Goal: Task Accomplishment & Management: Complete application form

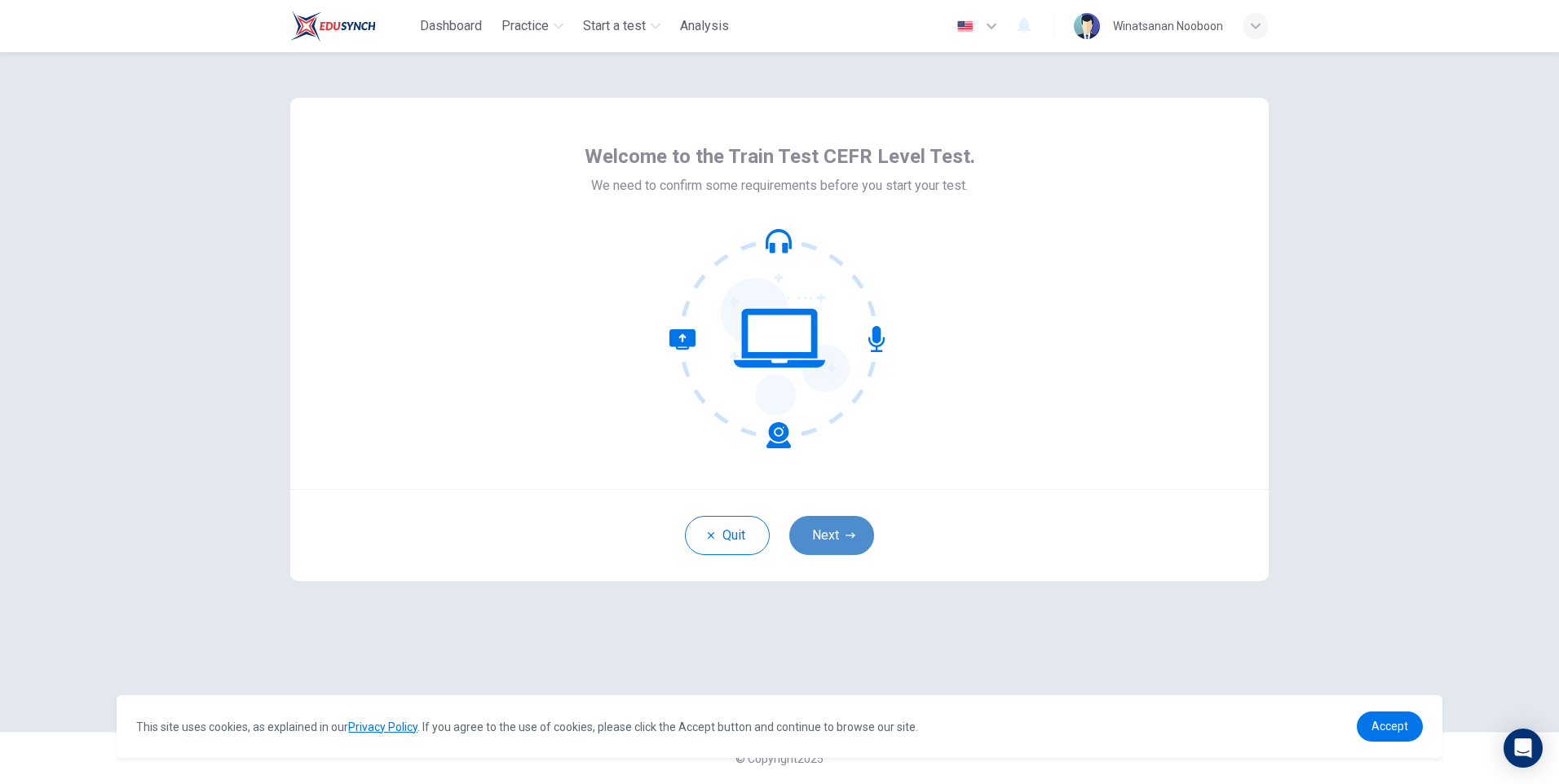
click at [835, 543] on button "Next" at bounding box center [831, 535] width 85 height 39
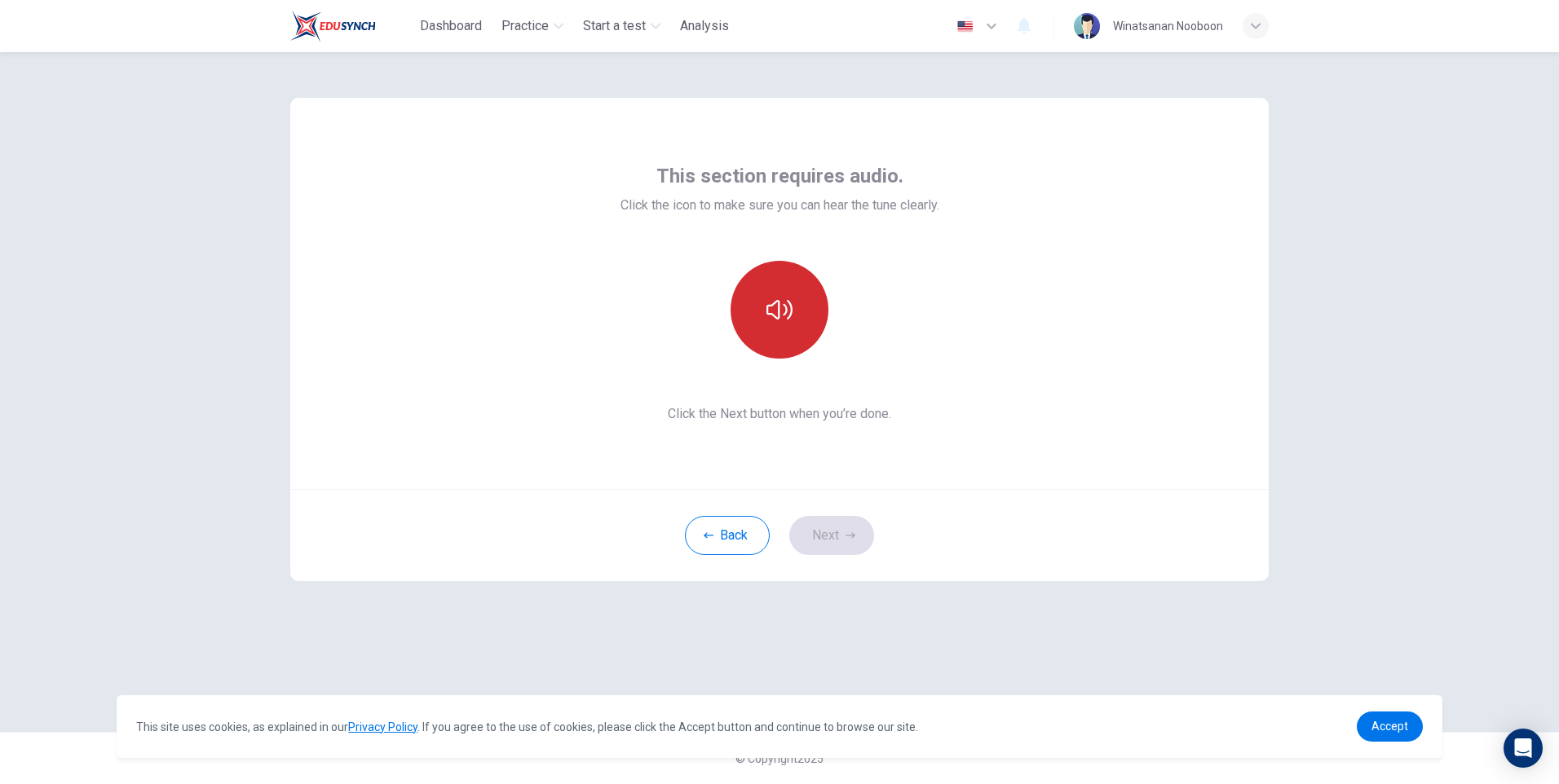
click at [776, 319] on icon "button" at bounding box center [780, 309] width 26 height 20
click at [866, 535] on button "Next" at bounding box center [831, 535] width 85 height 39
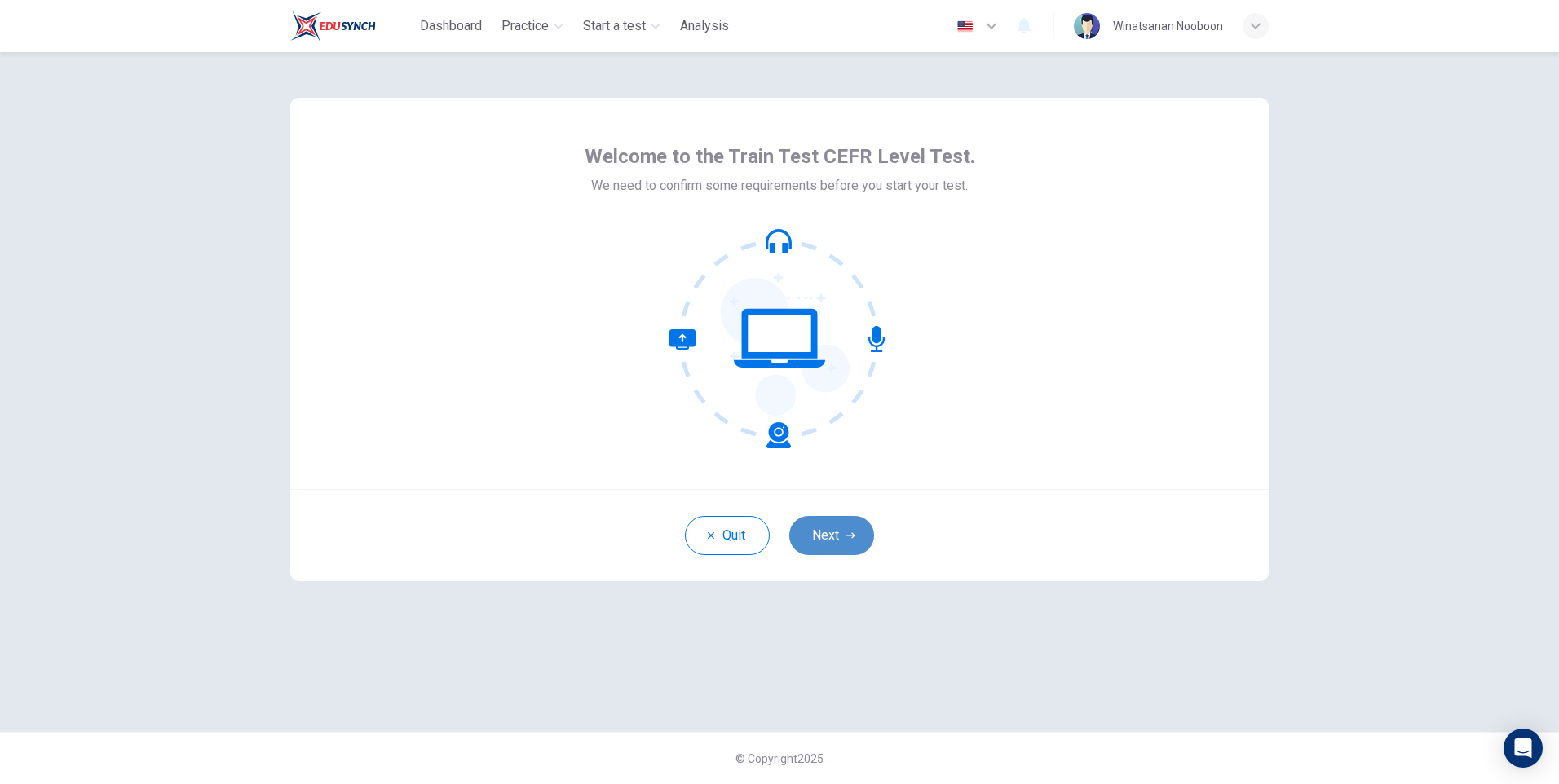
click at [831, 527] on button "Next" at bounding box center [831, 535] width 85 height 39
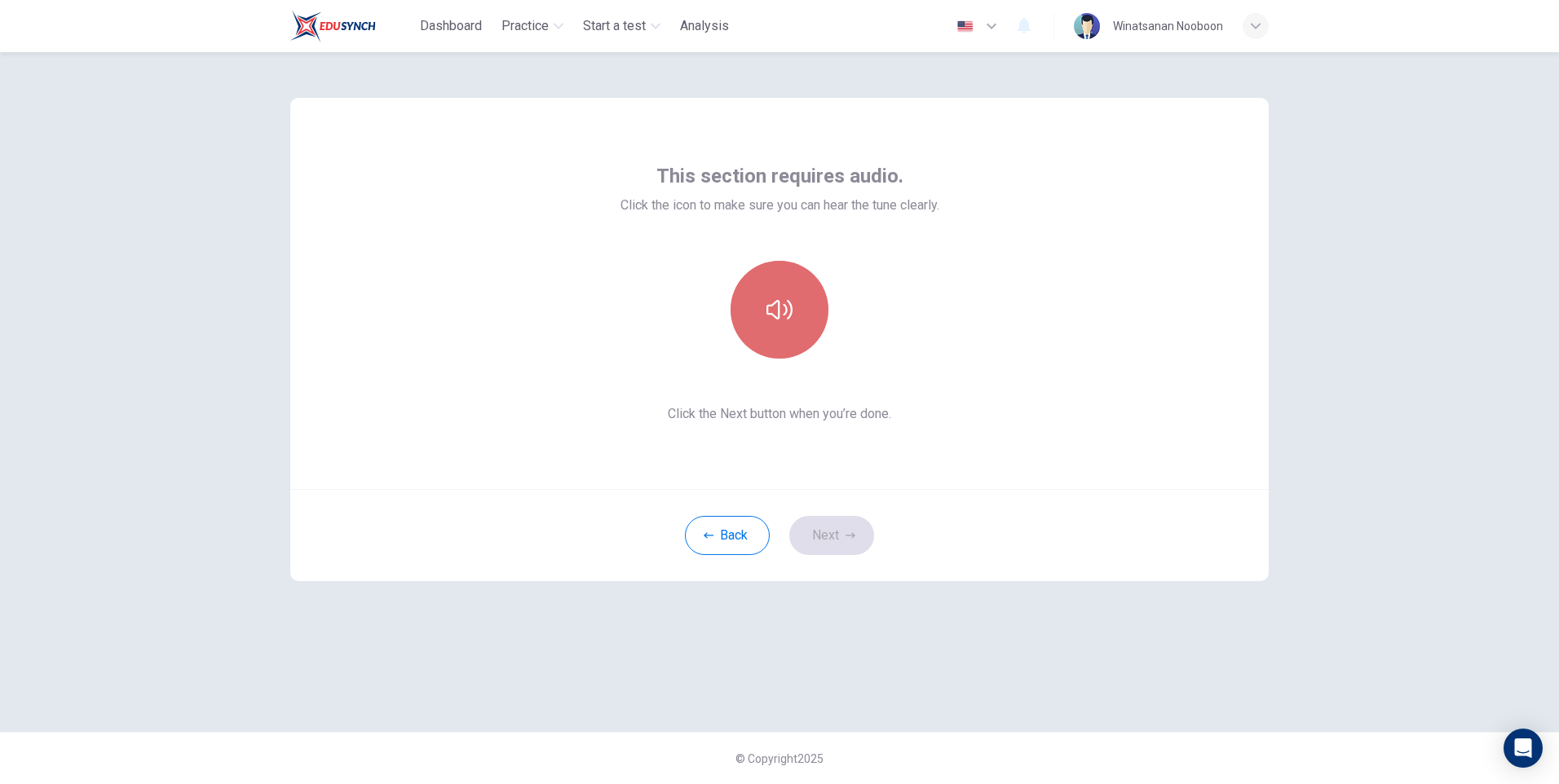
click at [807, 326] on button "button" at bounding box center [779, 309] width 98 height 98
click at [825, 317] on button "button" at bounding box center [779, 309] width 98 height 98
click at [851, 523] on button "Next" at bounding box center [831, 535] width 85 height 39
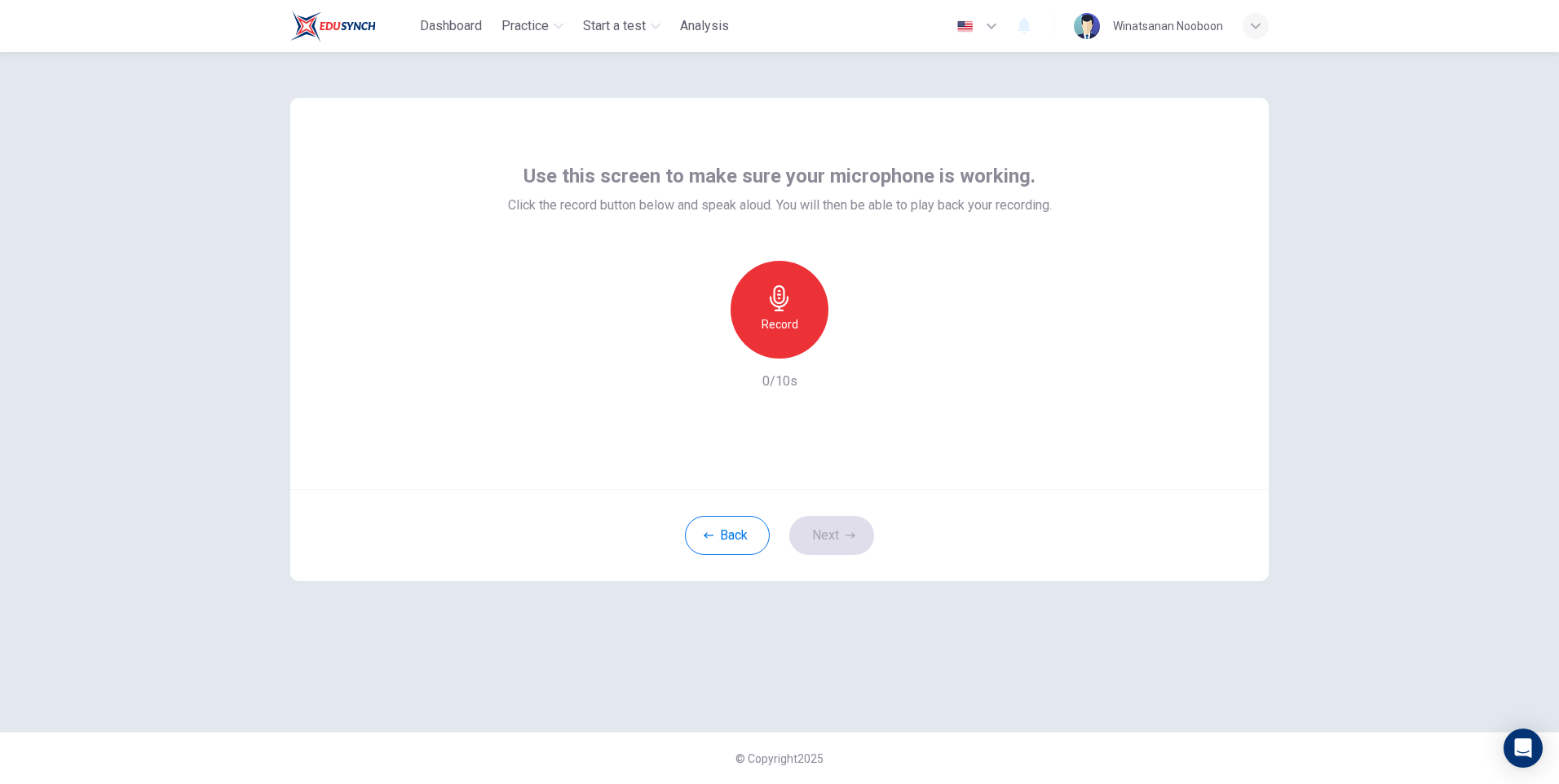
click at [816, 317] on div "Record" at bounding box center [779, 309] width 98 height 98
click at [835, 530] on button "Next" at bounding box center [831, 535] width 85 height 39
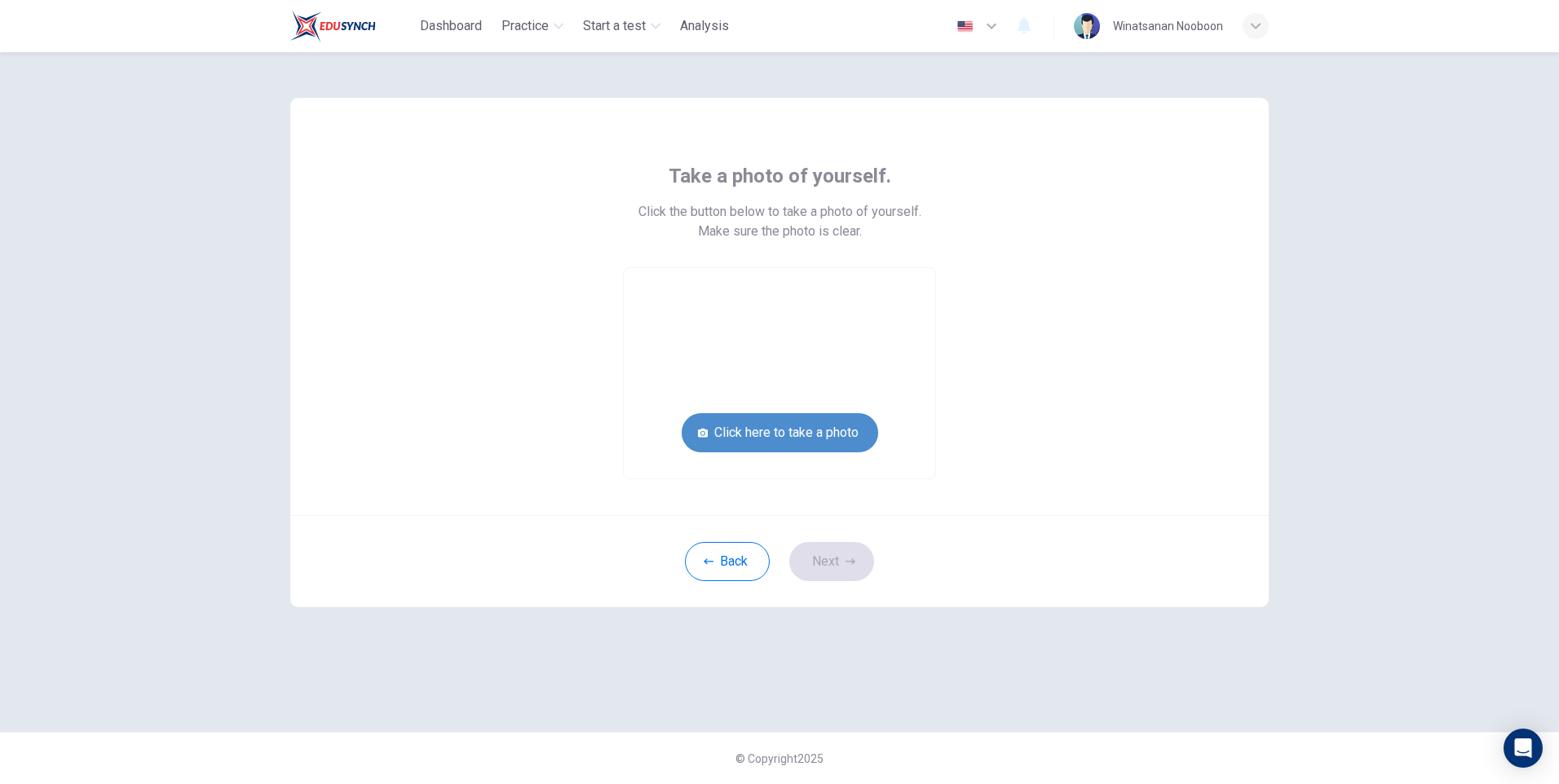
click at [856, 425] on button "Click here to take a photo" at bounding box center [780, 433] width 197 height 39
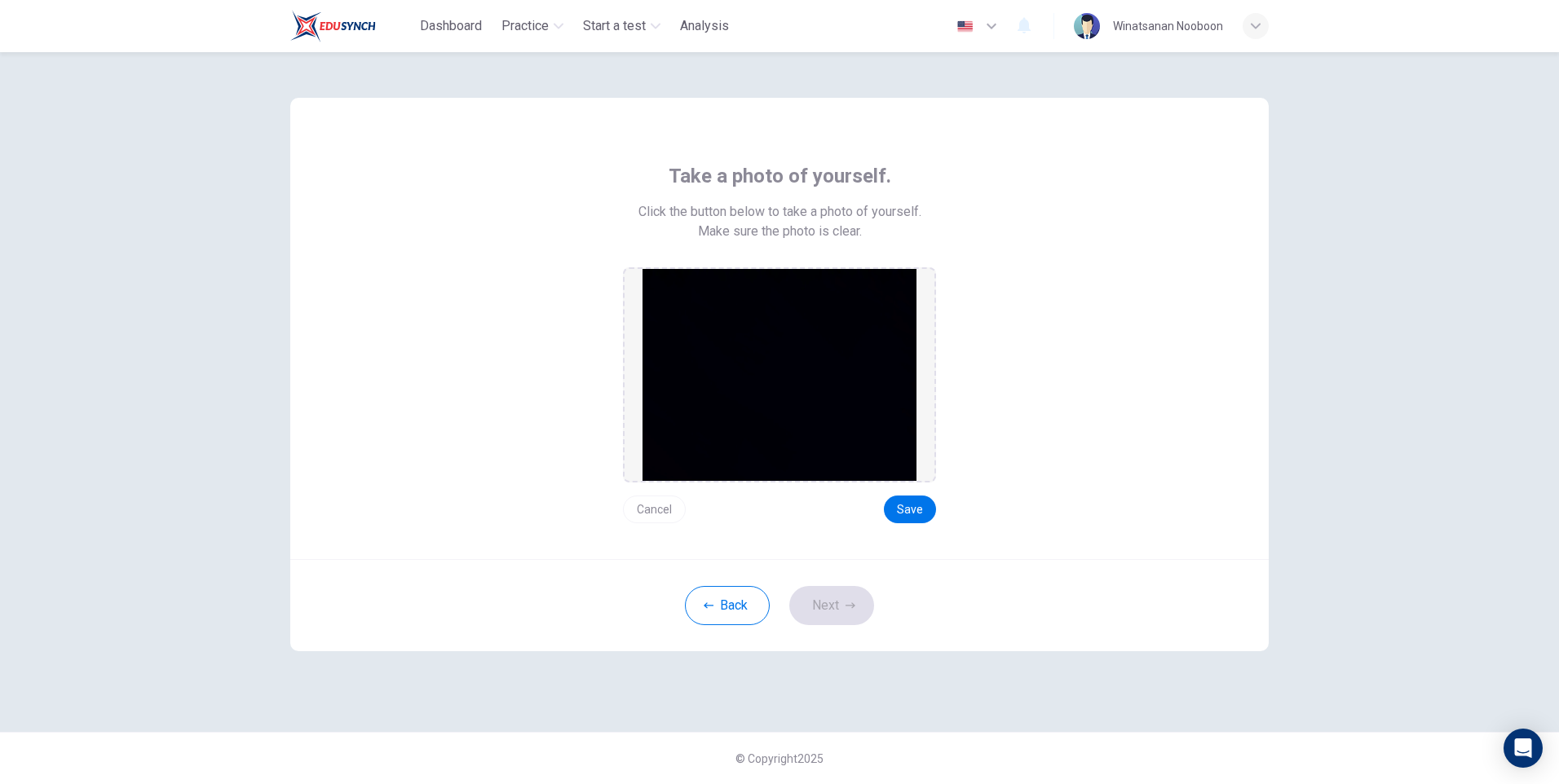
click at [746, 328] on img at bounding box center [780, 375] width 274 height 212
click at [802, 387] on img at bounding box center [780, 375] width 274 height 212
click at [653, 505] on button "Cancel" at bounding box center [654, 510] width 62 height 28
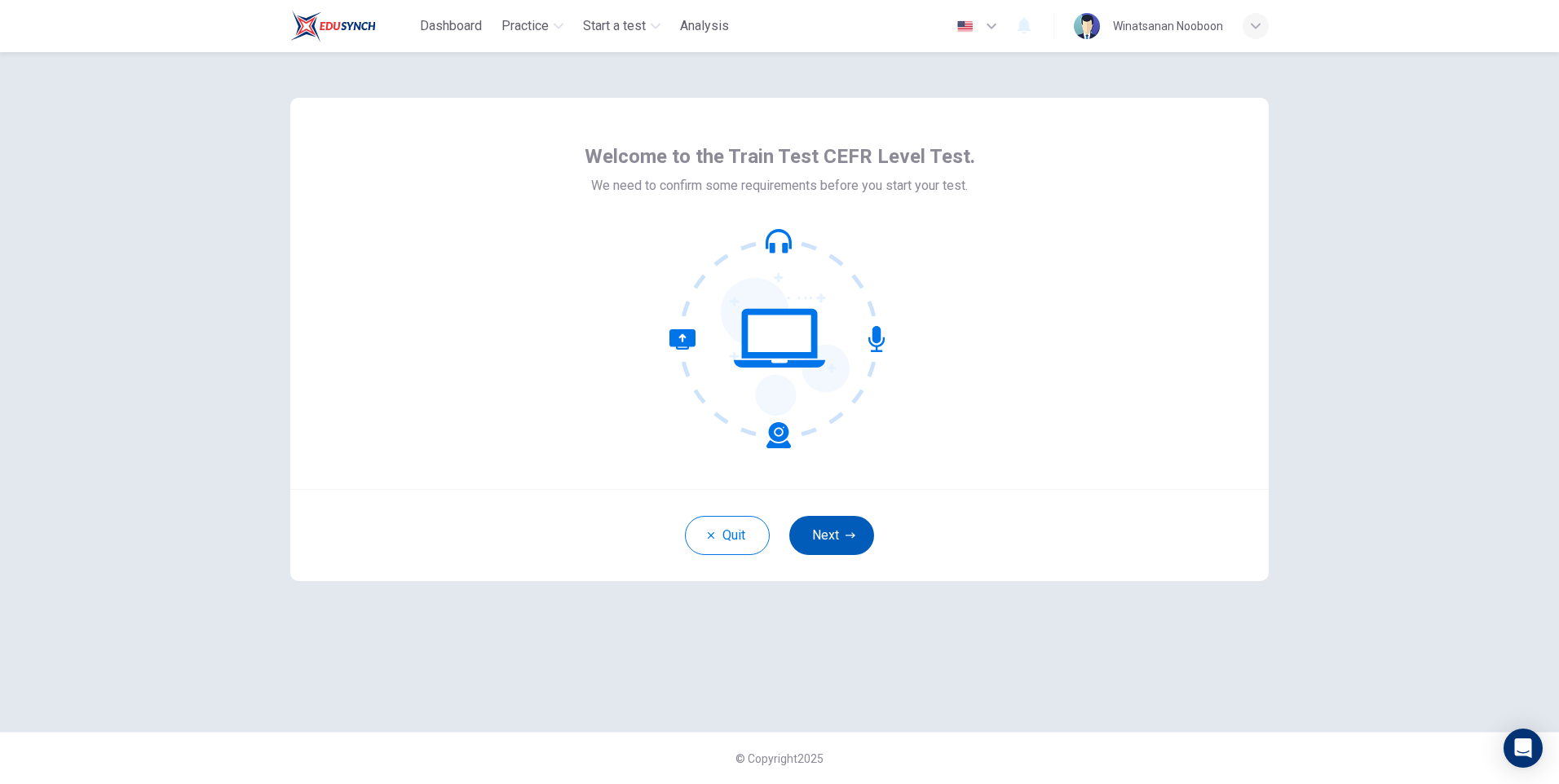
click at [861, 545] on button "Next" at bounding box center [831, 535] width 85 height 39
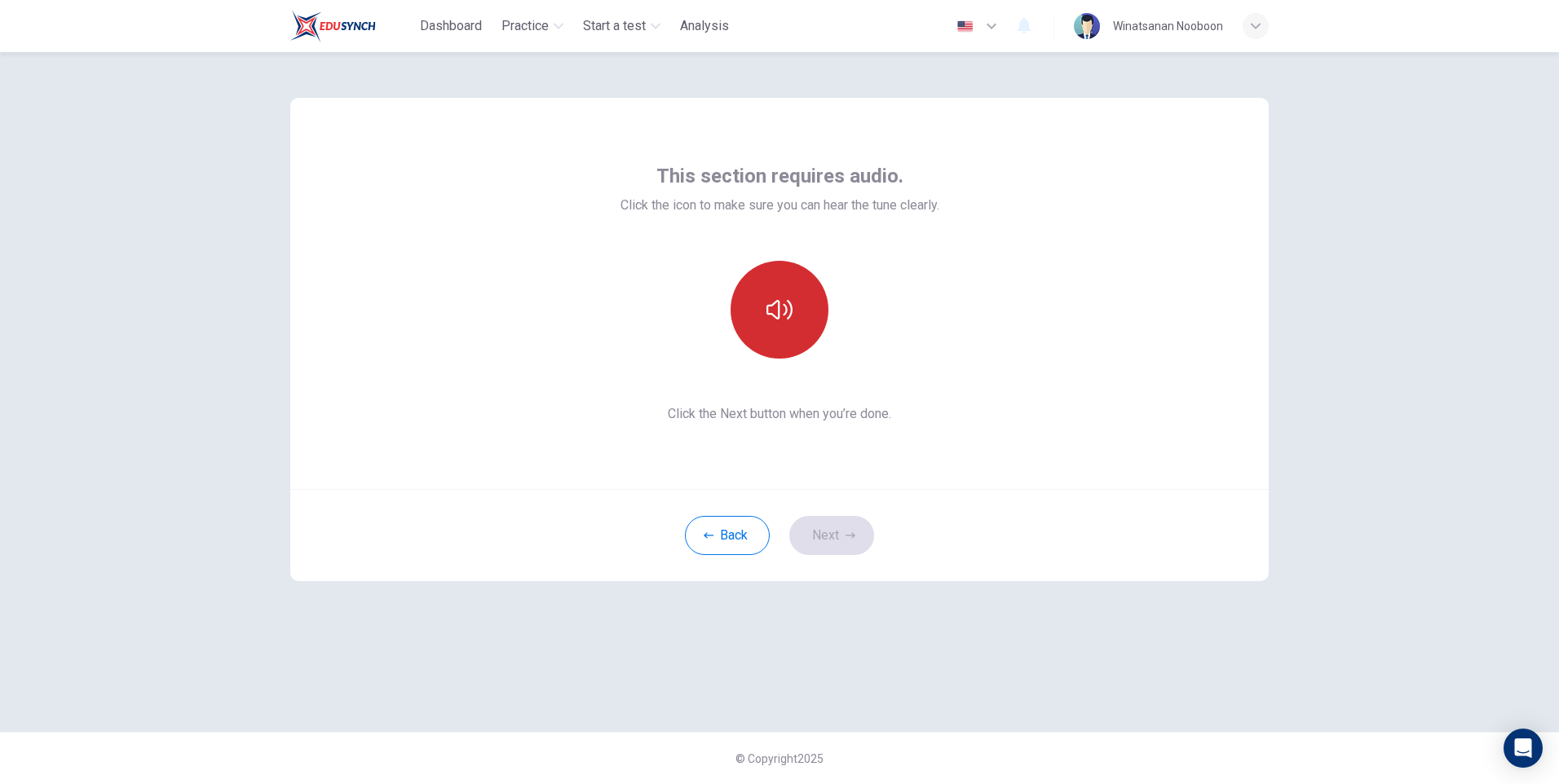
click at [813, 299] on button "button" at bounding box center [779, 309] width 98 height 98
click at [789, 306] on icon "button" at bounding box center [780, 309] width 26 height 26
click at [825, 543] on button "Next" at bounding box center [831, 535] width 85 height 39
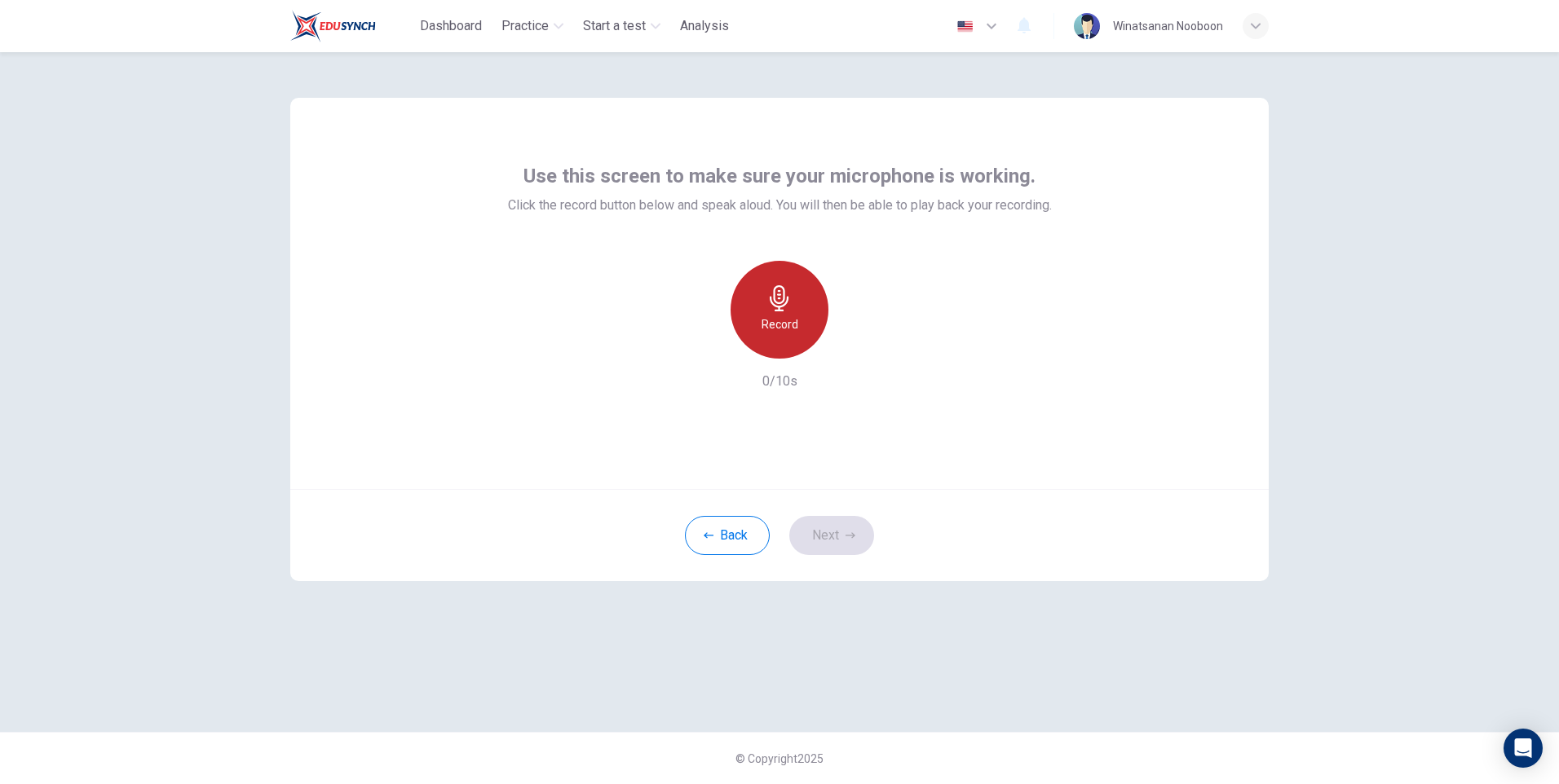
click at [807, 302] on div "Record" at bounding box center [779, 309] width 98 height 98
click at [850, 349] on icon "button" at bounding box center [854, 345] width 16 height 16
click at [853, 348] on icon "button" at bounding box center [854, 346] width 11 height 12
click at [814, 535] on button "Next" at bounding box center [831, 535] width 85 height 39
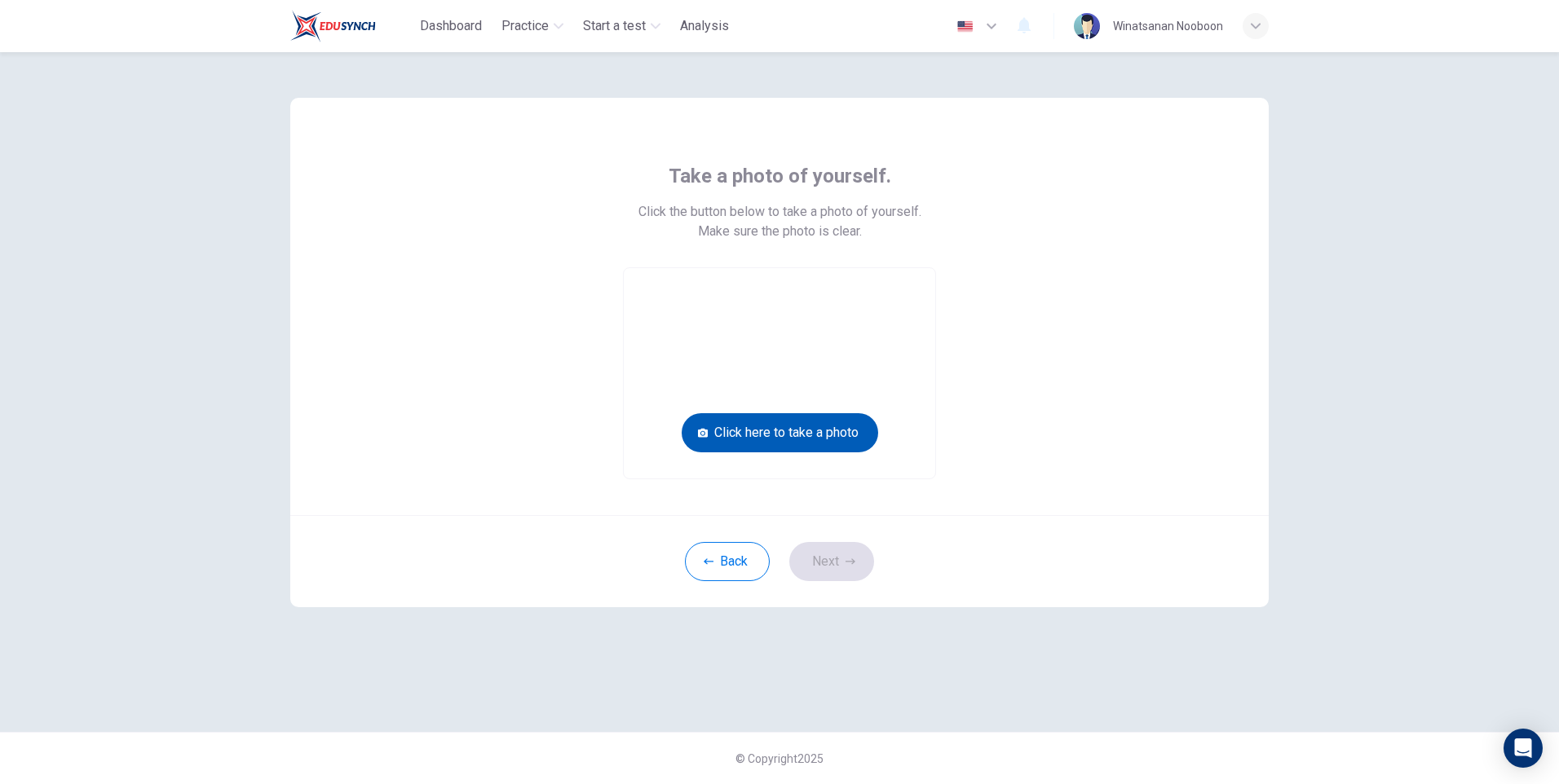
click at [818, 438] on button "Click here to take a photo" at bounding box center [780, 433] width 197 height 39
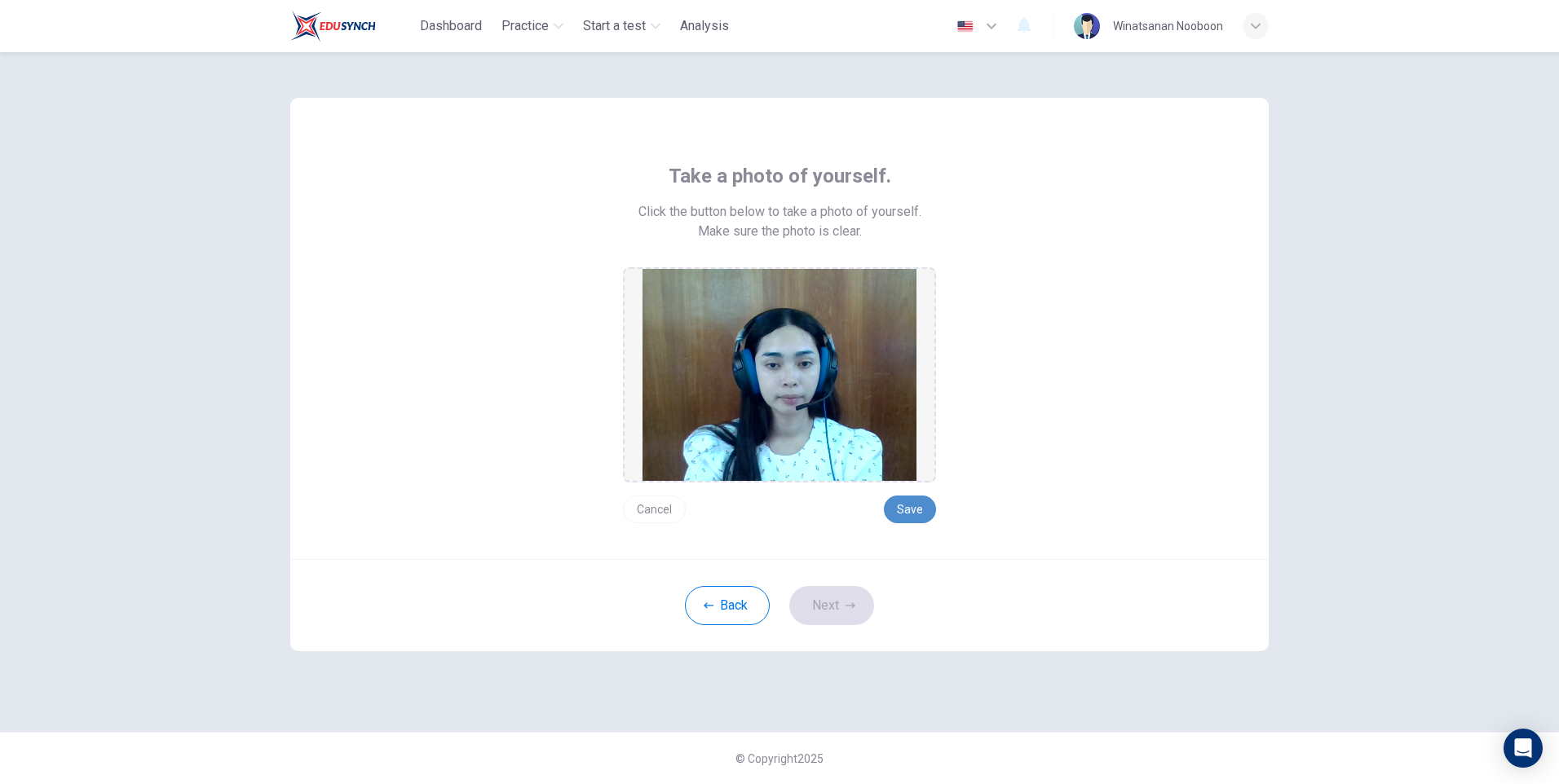
click at [921, 505] on button "Save" at bounding box center [910, 510] width 52 height 28
click at [913, 512] on button "Save" at bounding box center [910, 510] width 52 height 28
click at [916, 516] on button "Save" at bounding box center [910, 510] width 52 height 28
click at [824, 607] on button "Next" at bounding box center [831, 606] width 85 height 39
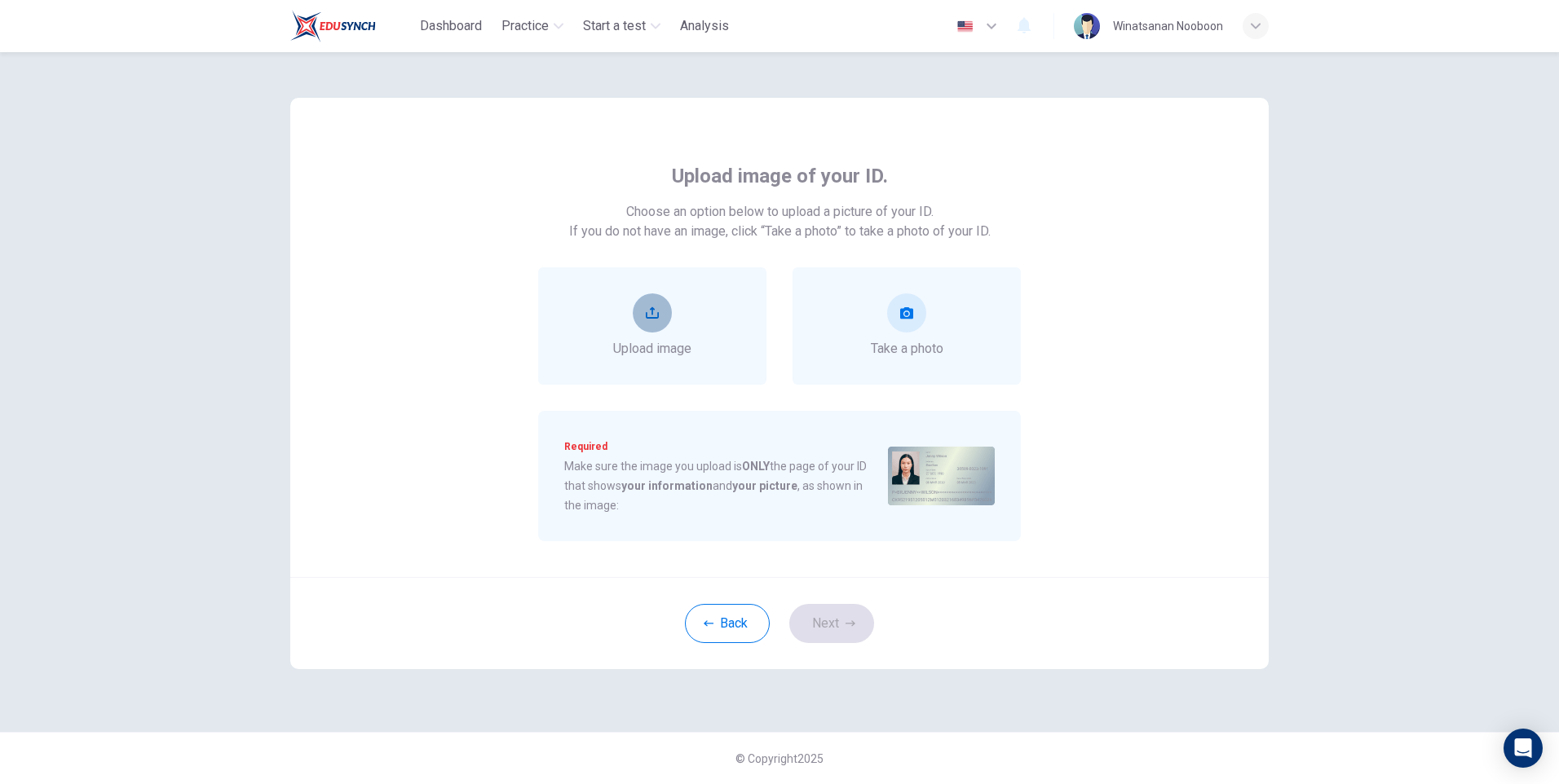
click at [660, 312] on button "upload" at bounding box center [653, 313] width 39 height 39
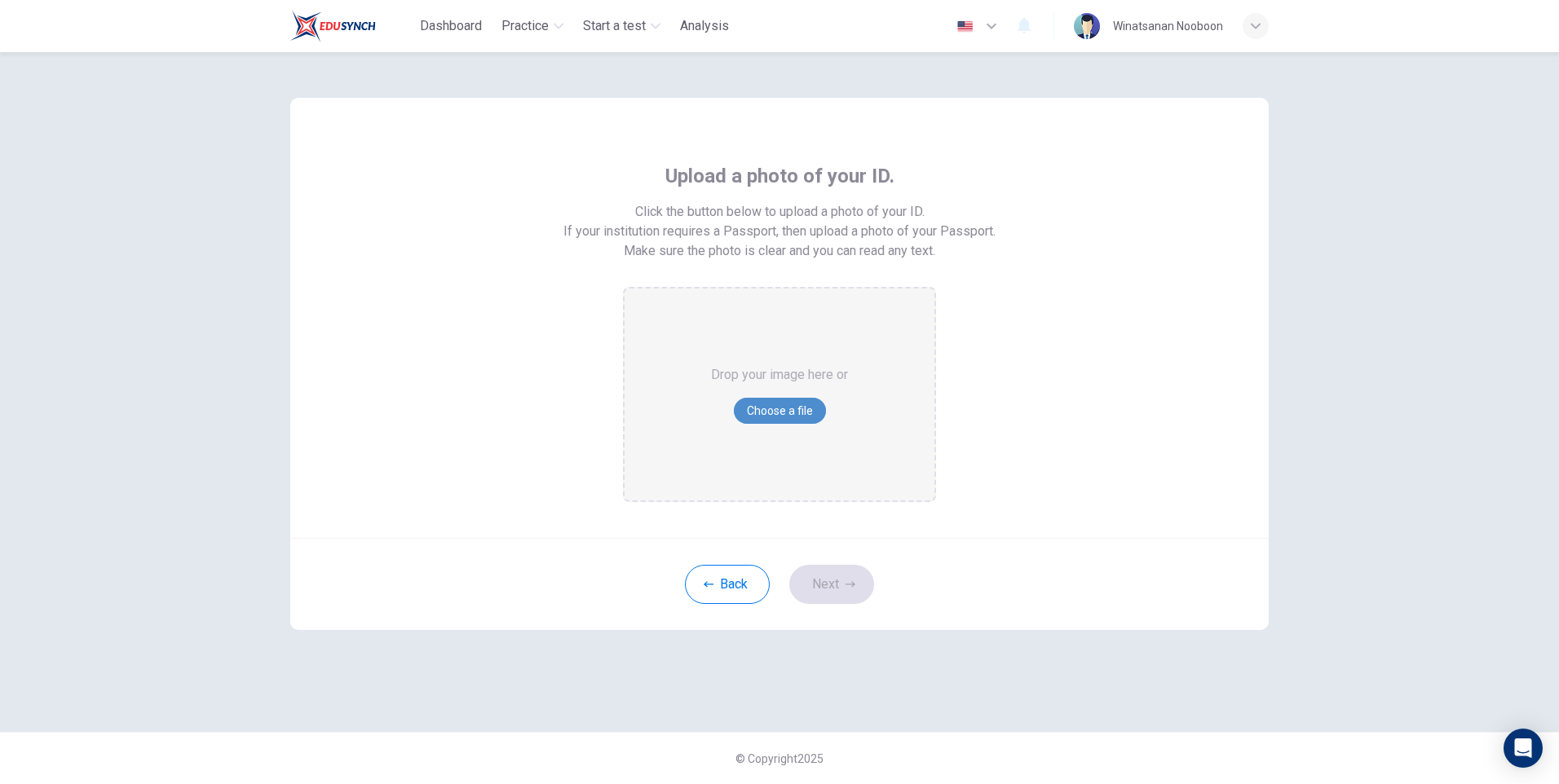
click at [752, 403] on button "Choose a file" at bounding box center [780, 411] width 92 height 26
click at [724, 601] on button "Back" at bounding box center [726, 585] width 85 height 39
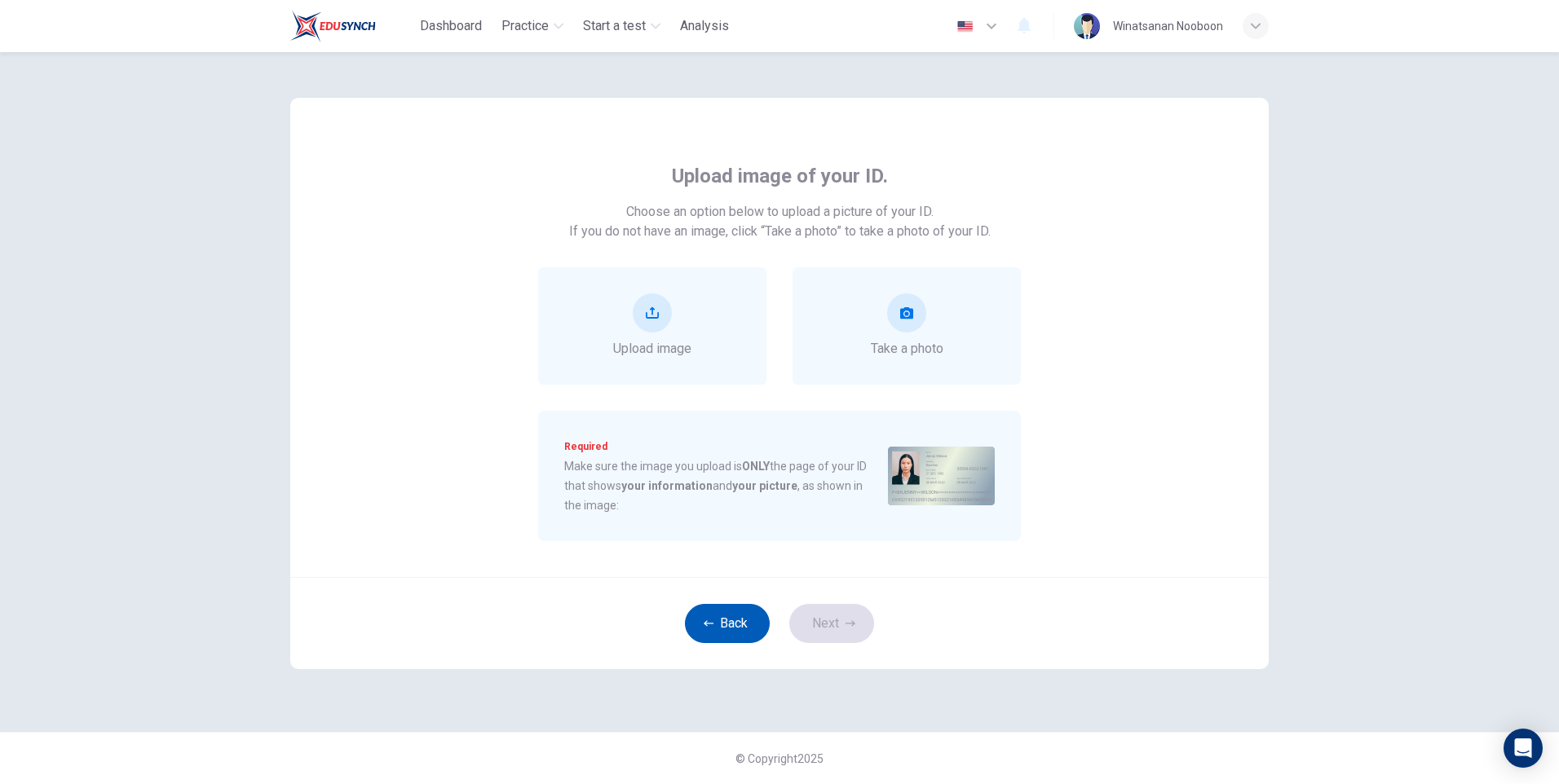
click at [704, 610] on button "Back" at bounding box center [726, 624] width 85 height 39
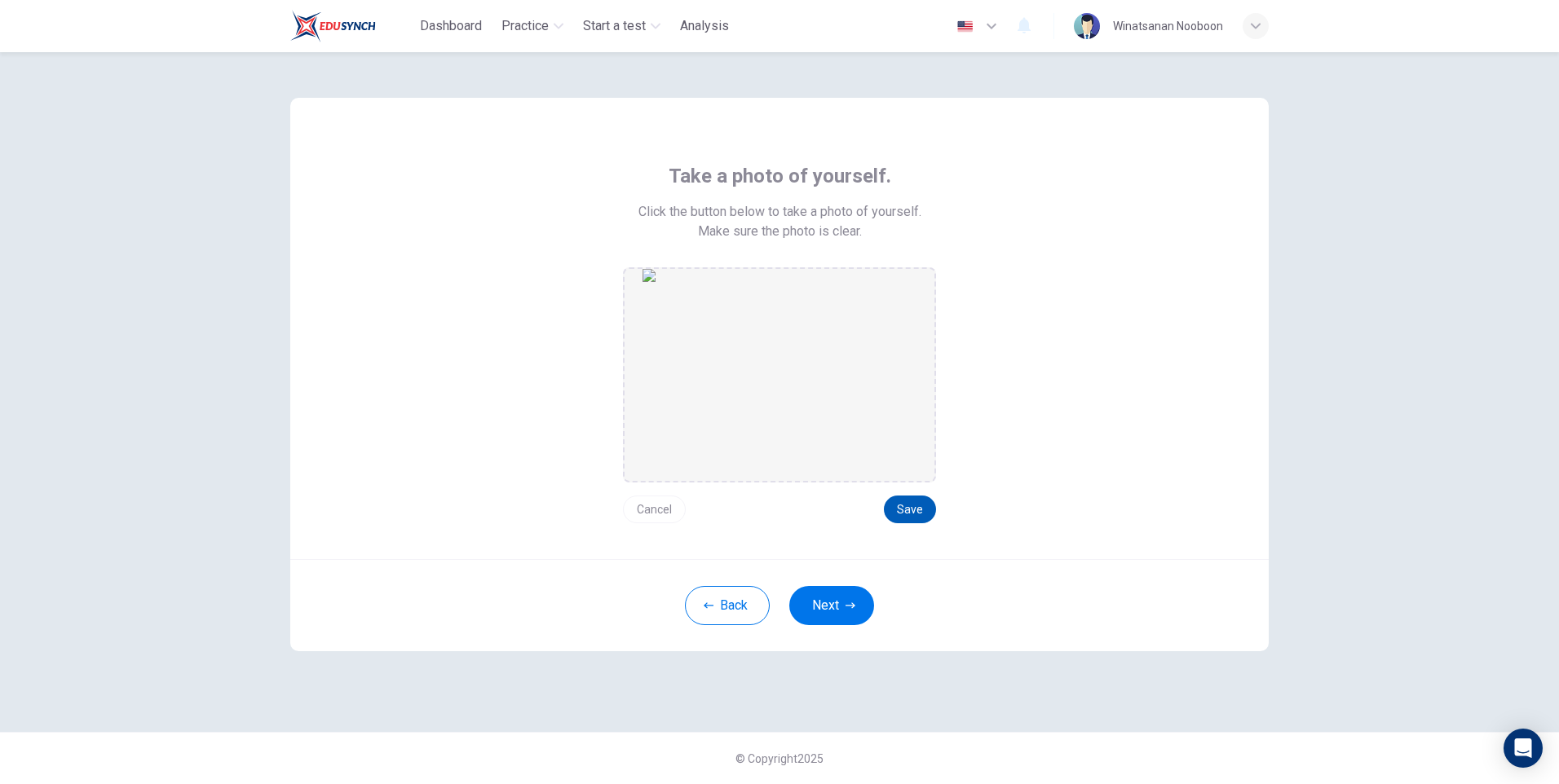
click at [905, 504] on button "Save" at bounding box center [910, 510] width 52 height 28
click at [669, 512] on button "Cancel" at bounding box center [654, 510] width 62 height 28
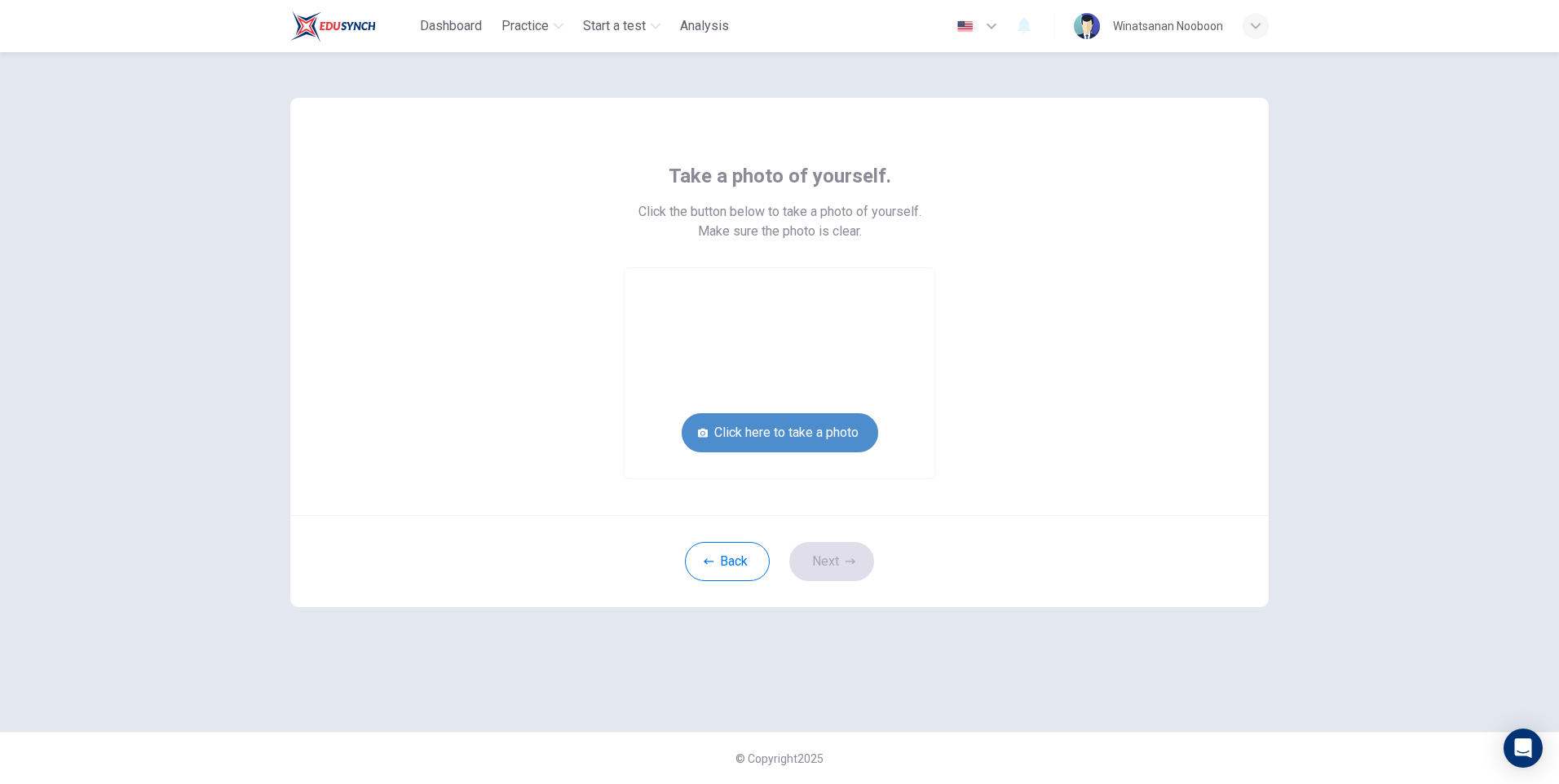
click at [811, 436] on button "Click here to take a photo" at bounding box center [780, 433] width 197 height 39
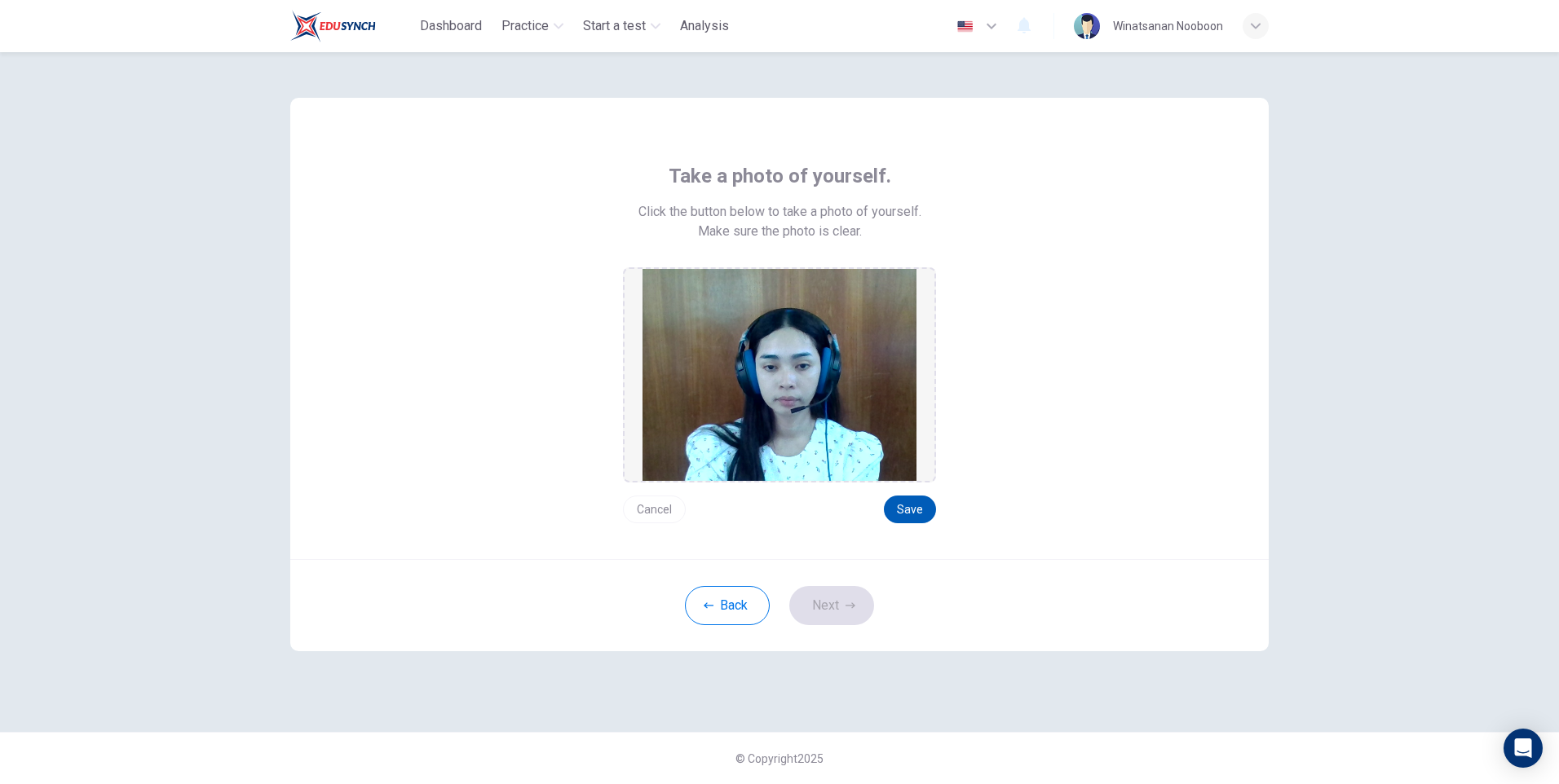
click at [914, 506] on button "Save" at bounding box center [910, 510] width 52 height 28
click at [845, 617] on button "Next" at bounding box center [831, 606] width 85 height 39
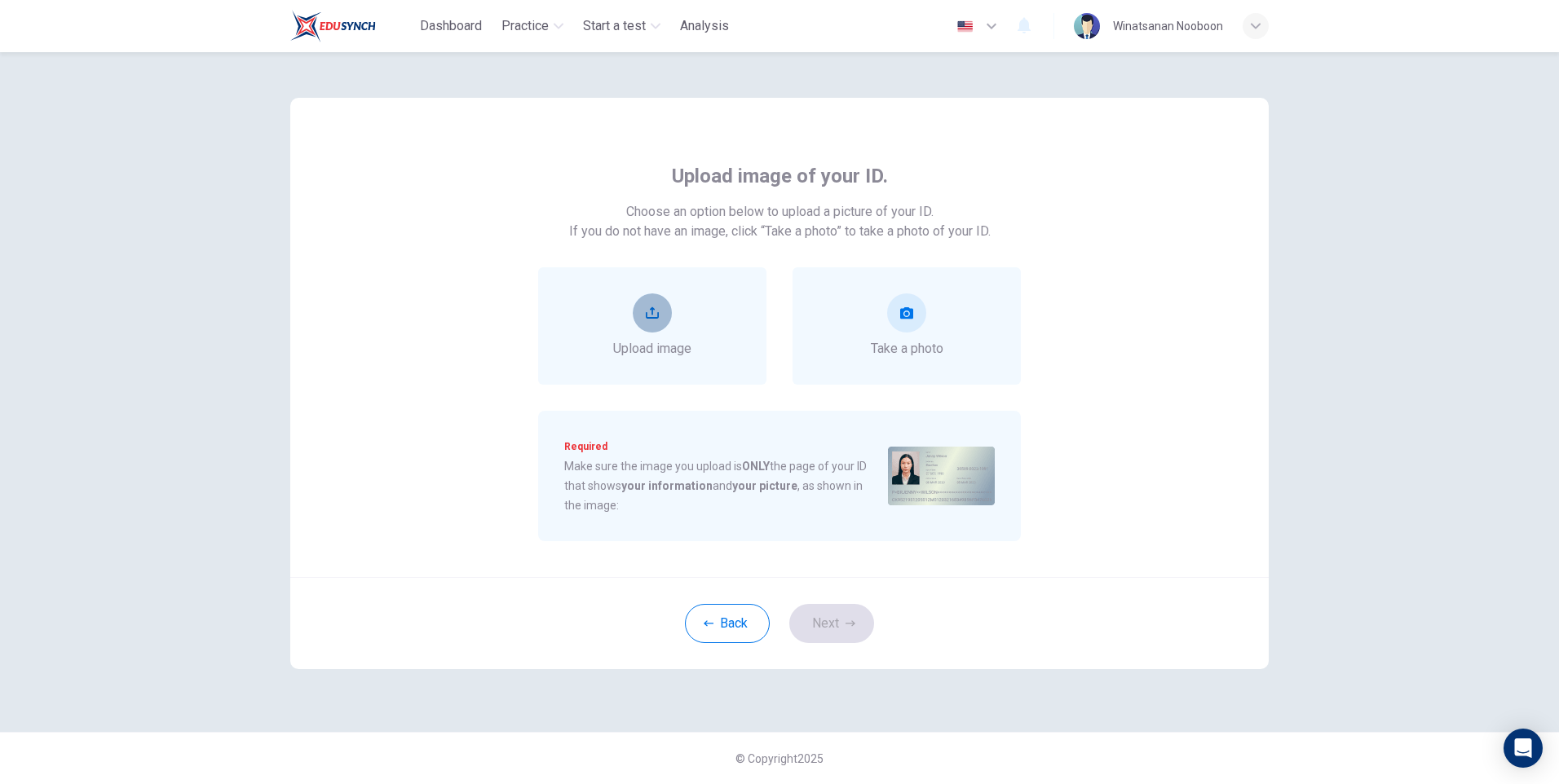
click at [653, 319] on icon "upload" at bounding box center [653, 313] width 13 height 13
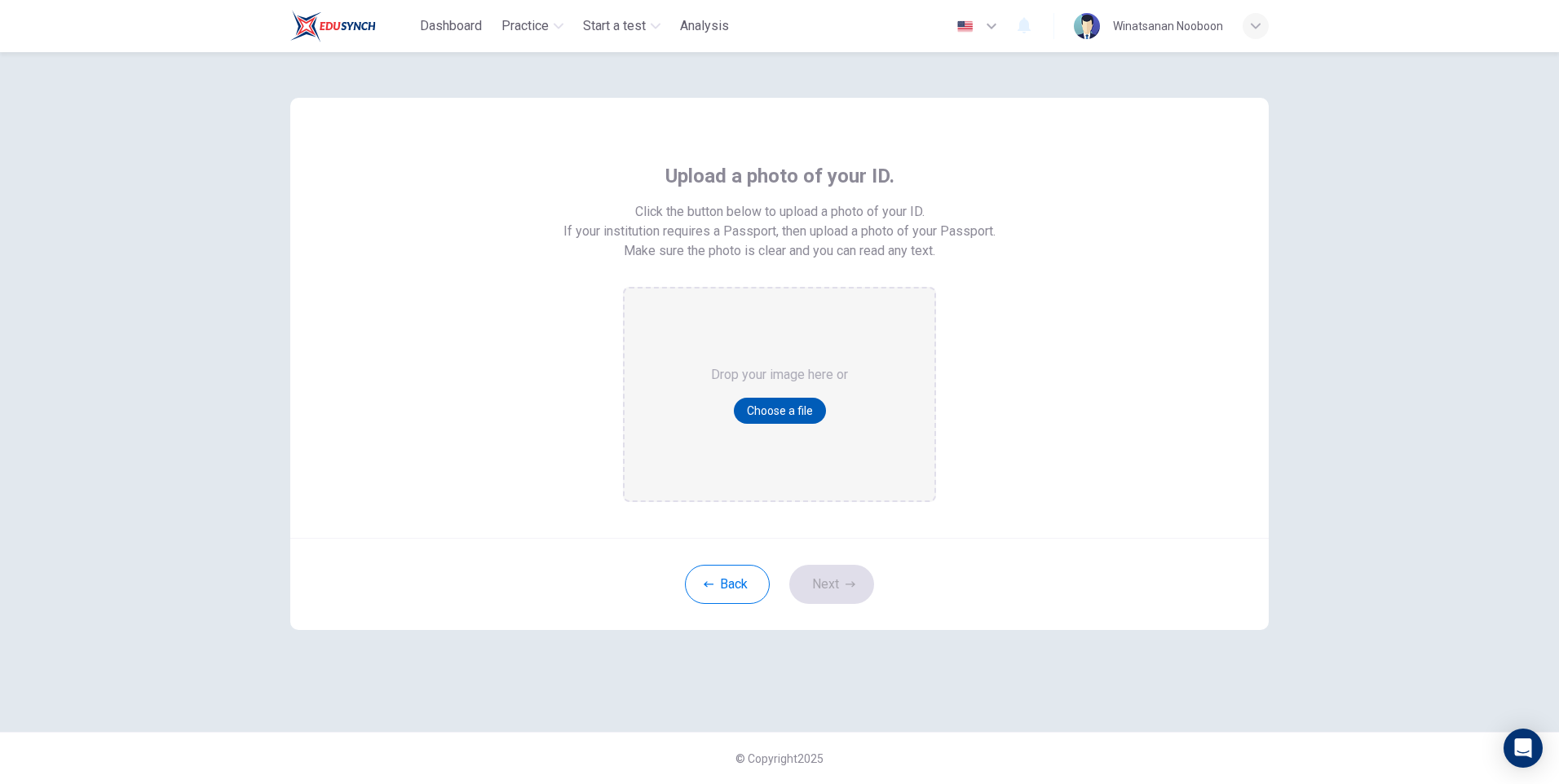
click at [755, 402] on button "Choose a file" at bounding box center [780, 411] width 92 height 26
click at [730, 585] on button "Back" at bounding box center [726, 585] width 85 height 39
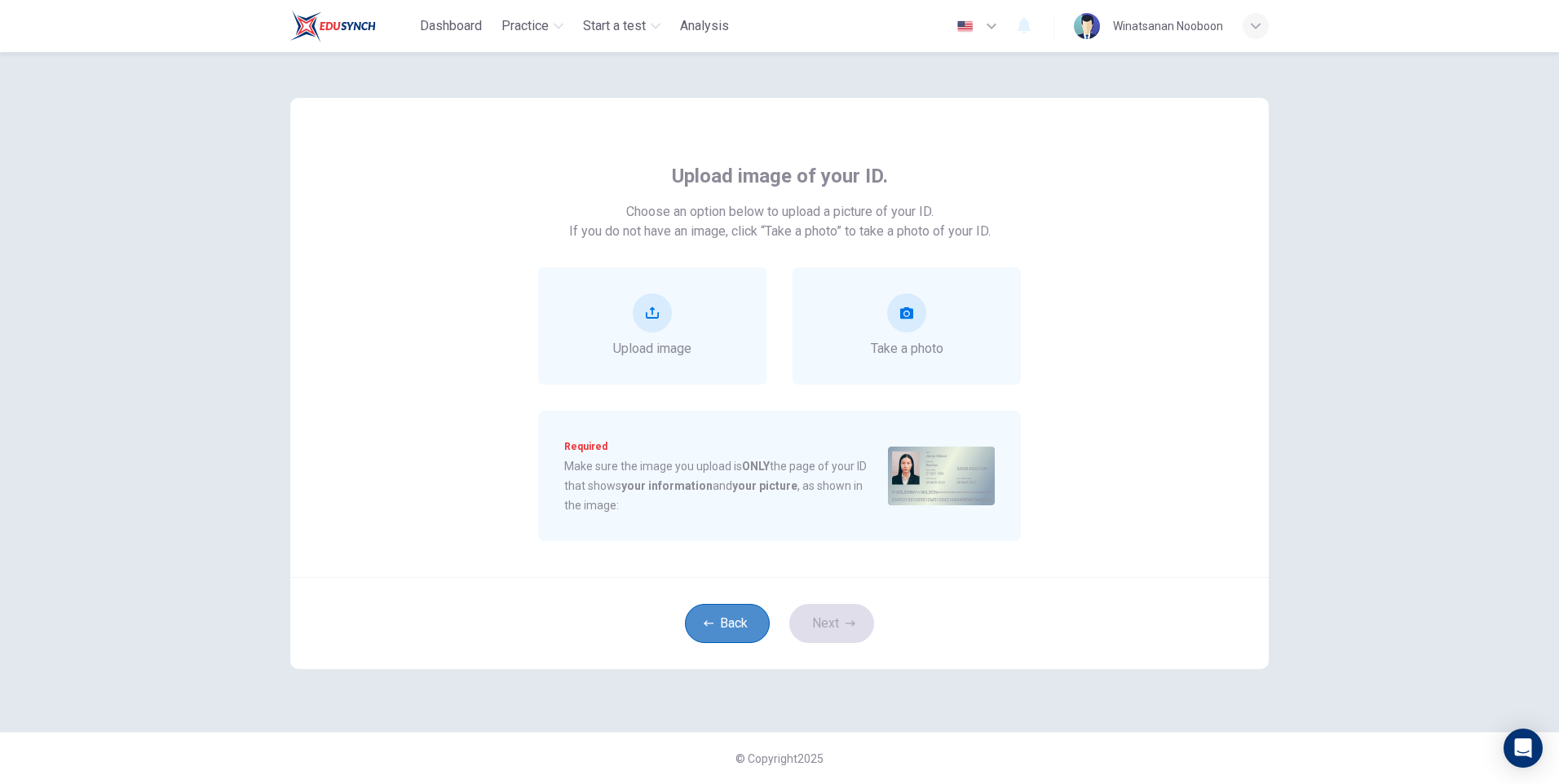
click at [731, 636] on button "Back" at bounding box center [726, 624] width 85 height 39
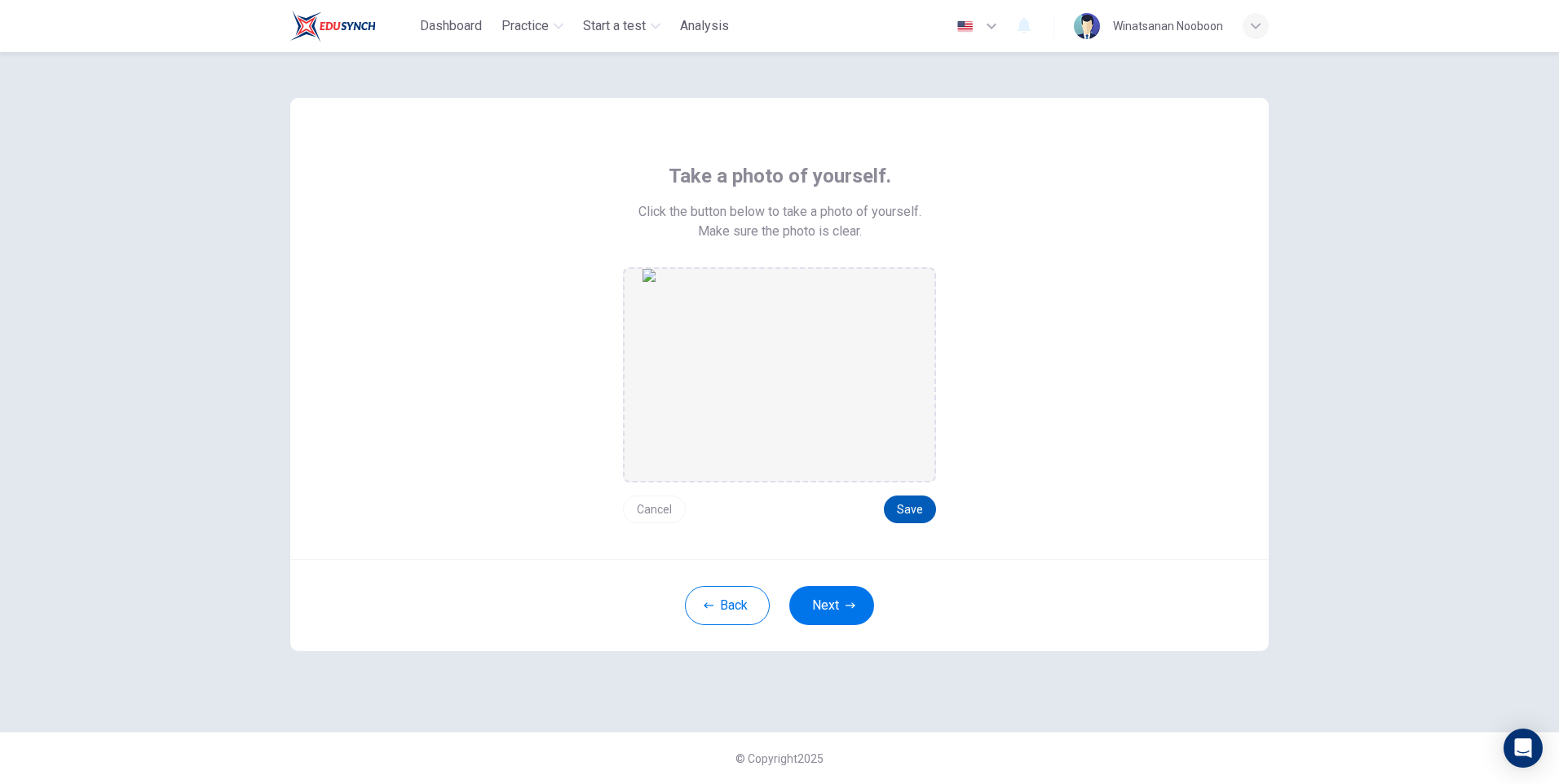
click at [908, 518] on button "Save" at bounding box center [910, 510] width 52 height 28
click at [849, 617] on button "Next" at bounding box center [831, 606] width 85 height 39
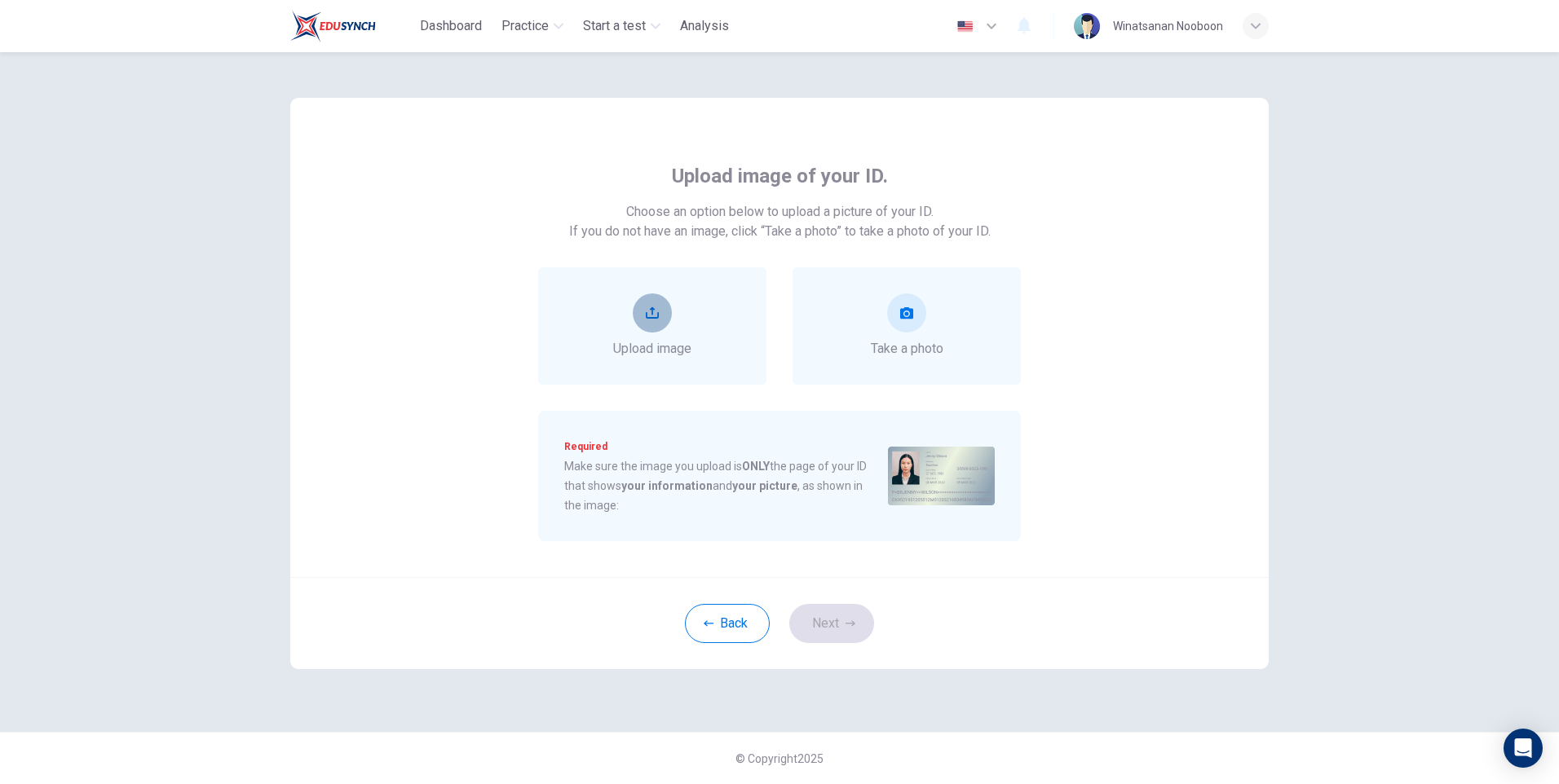
click at [653, 309] on icon "upload" at bounding box center [653, 313] width 13 height 13
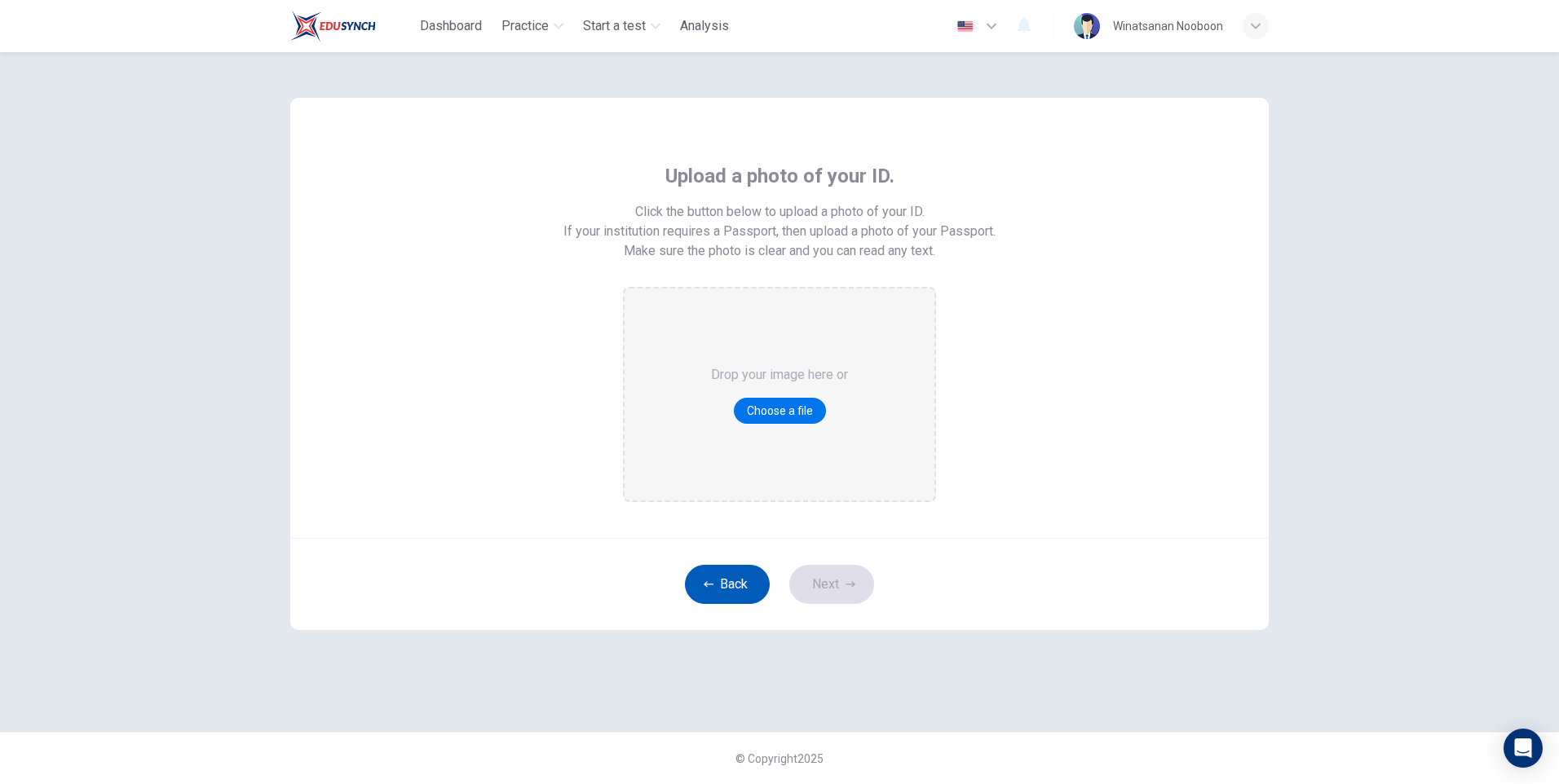
click at [727, 583] on button "Back" at bounding box center [726, 585] width 85 height 39
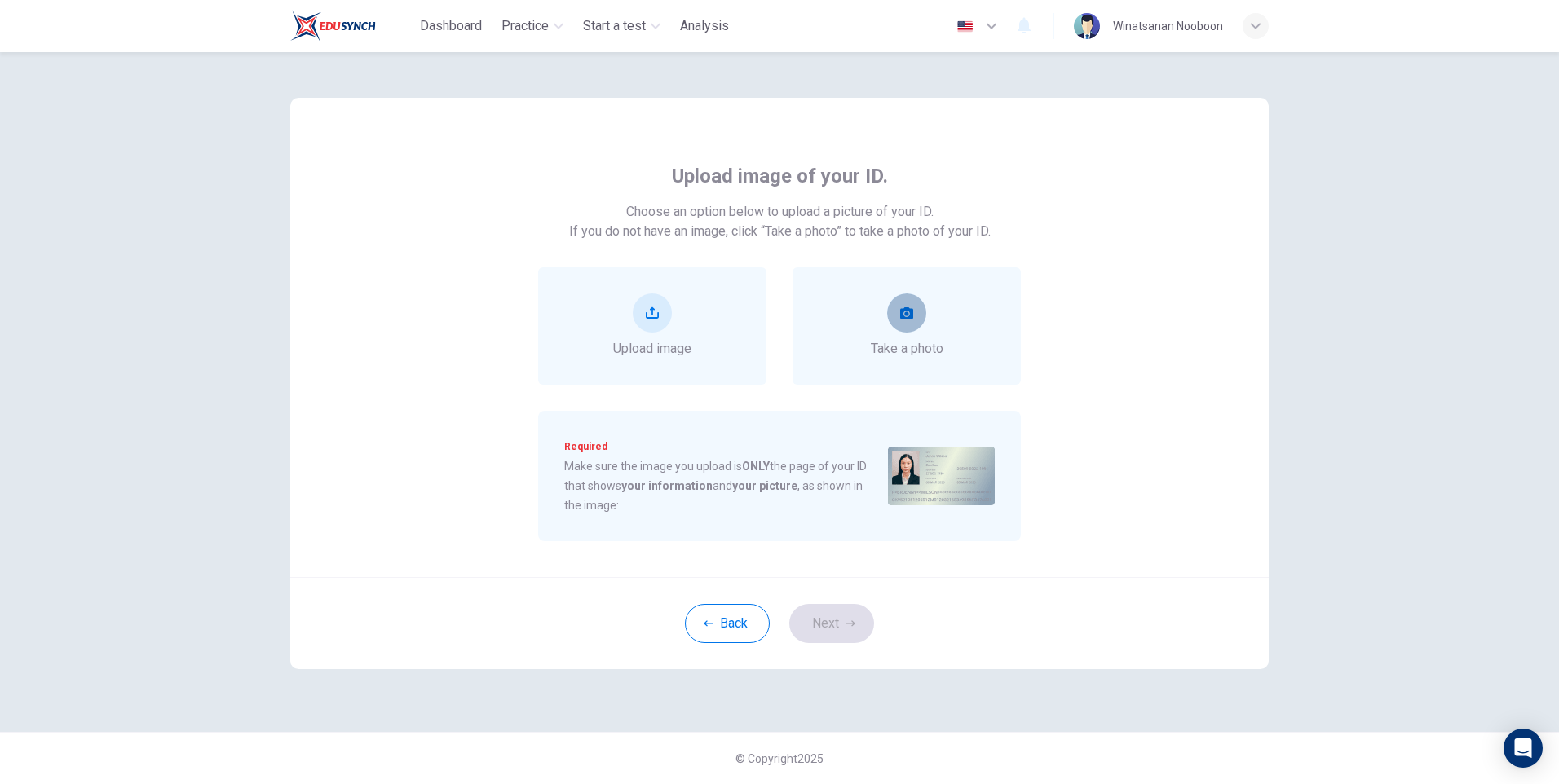
click at [914, 309] on button "take photo" at bounding box center [906, 313] width 39 height 39
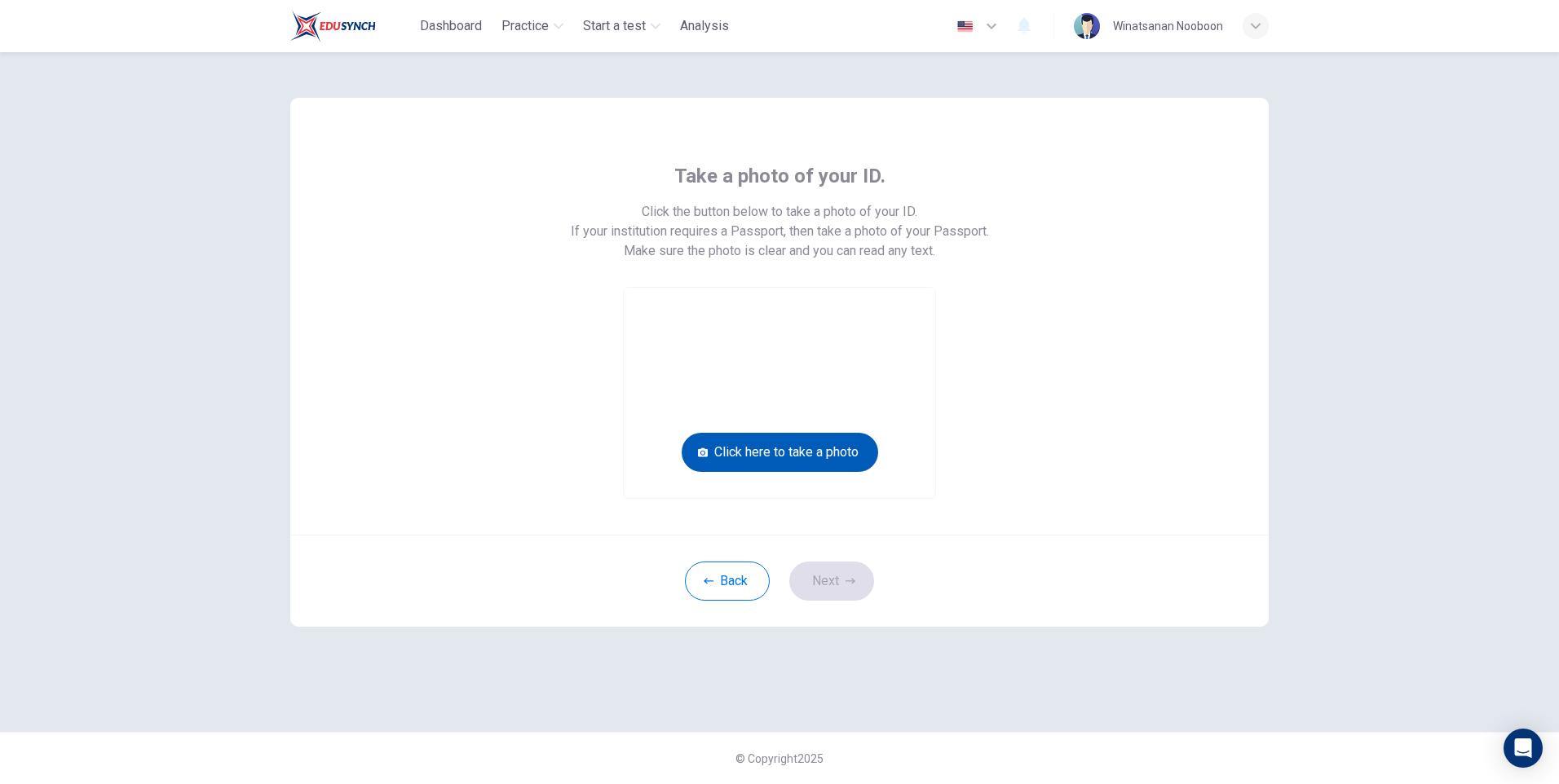
click at [830, 453] on button "Click here to take a photo" at bounding box center [780, 452] width 197 height 39
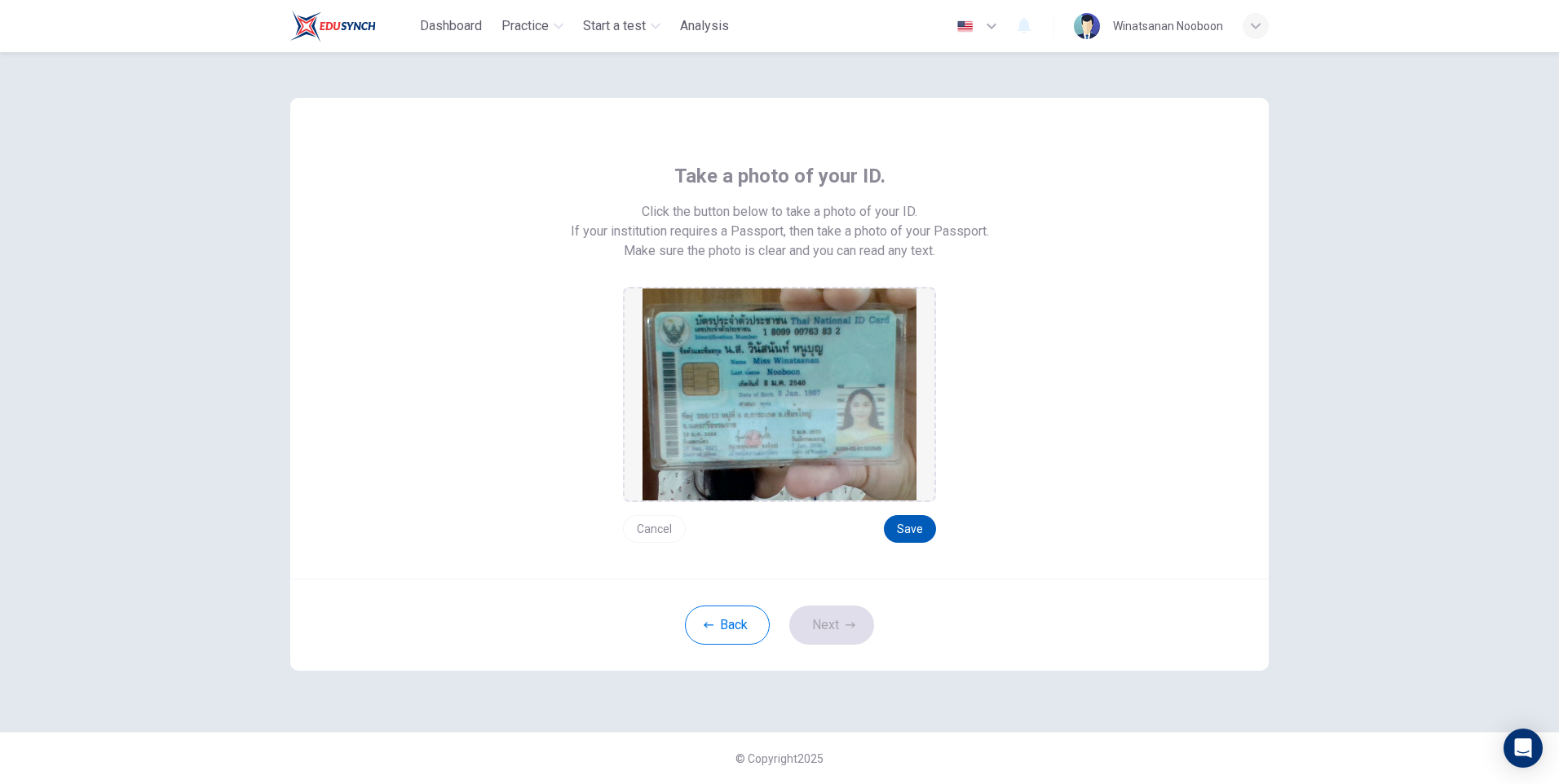
click at [899, 533] on button "Save" at bounding box center [910, 530] width 52 height 28
click at [853, 637] on button "Next" at bounding box center [831, 626] width 85 height 39
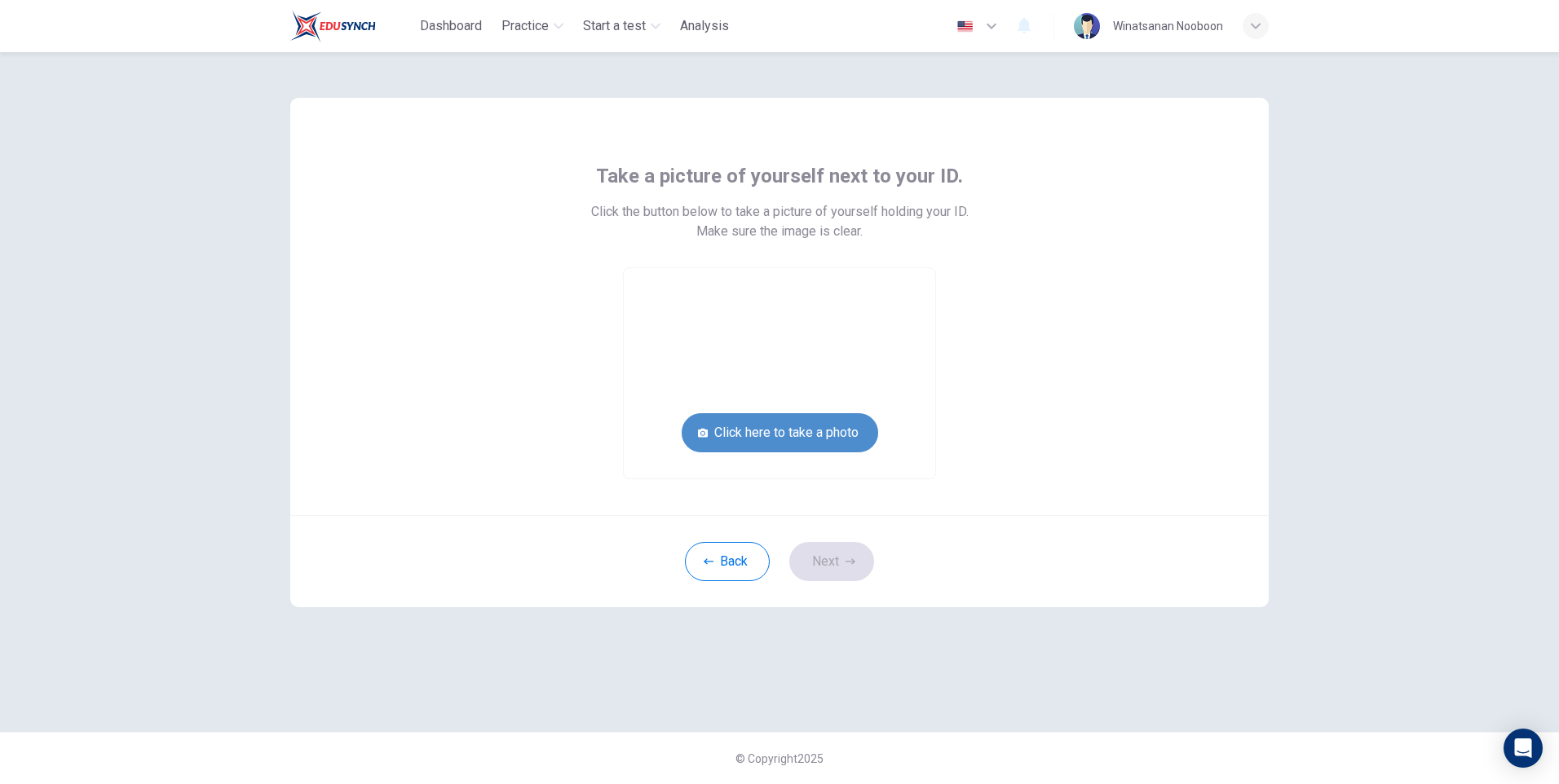
click at [835, 427] on button "Click here to take a photo" at bounding box center [780, 433] width 197 height 39
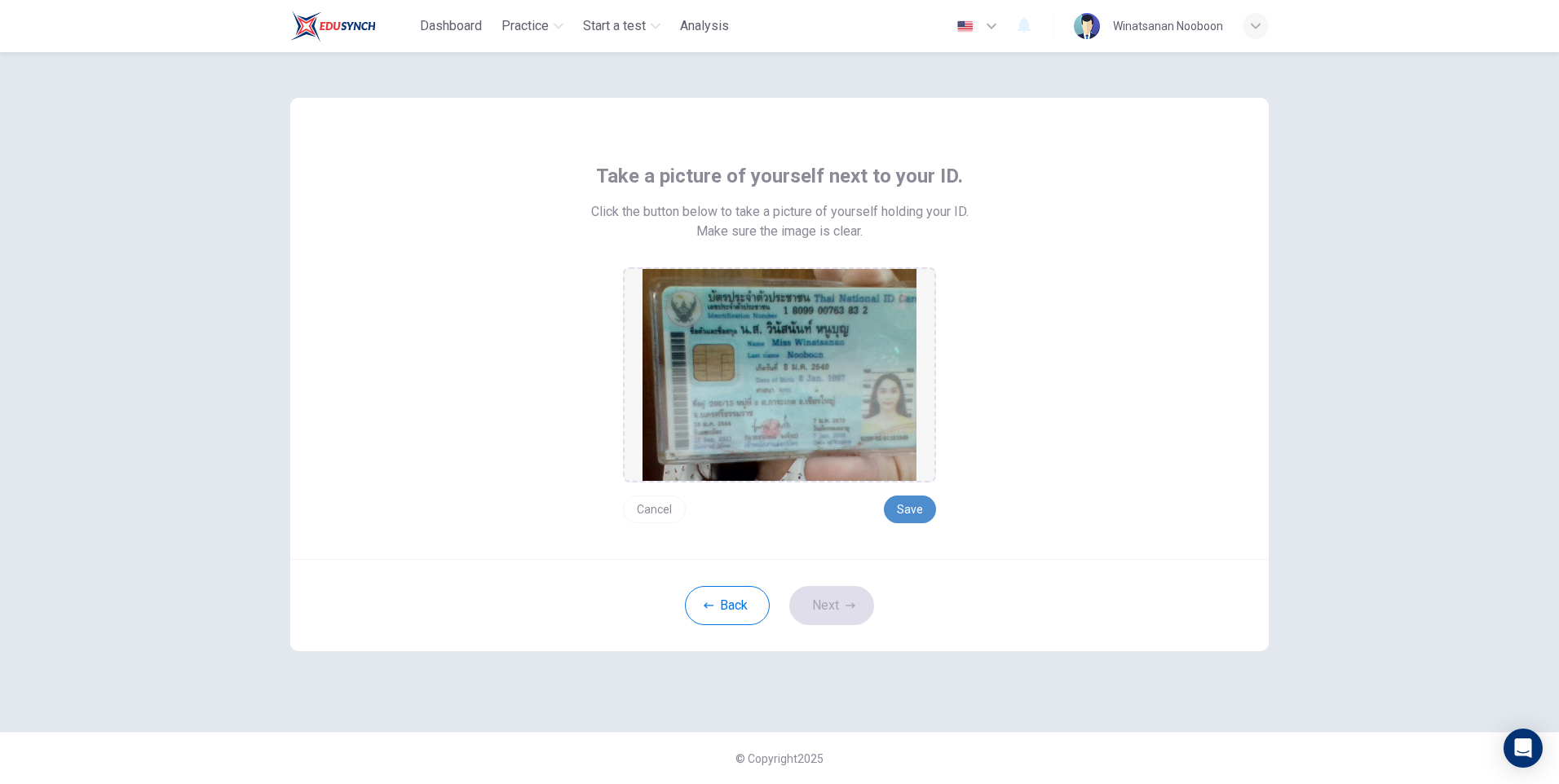
click at [930, 504] on button "Save" at bounding box center [910, 510] width 52 height 28
click at [846, 607] on icon "button" at bounding box center [850, 605] width 9 height 9
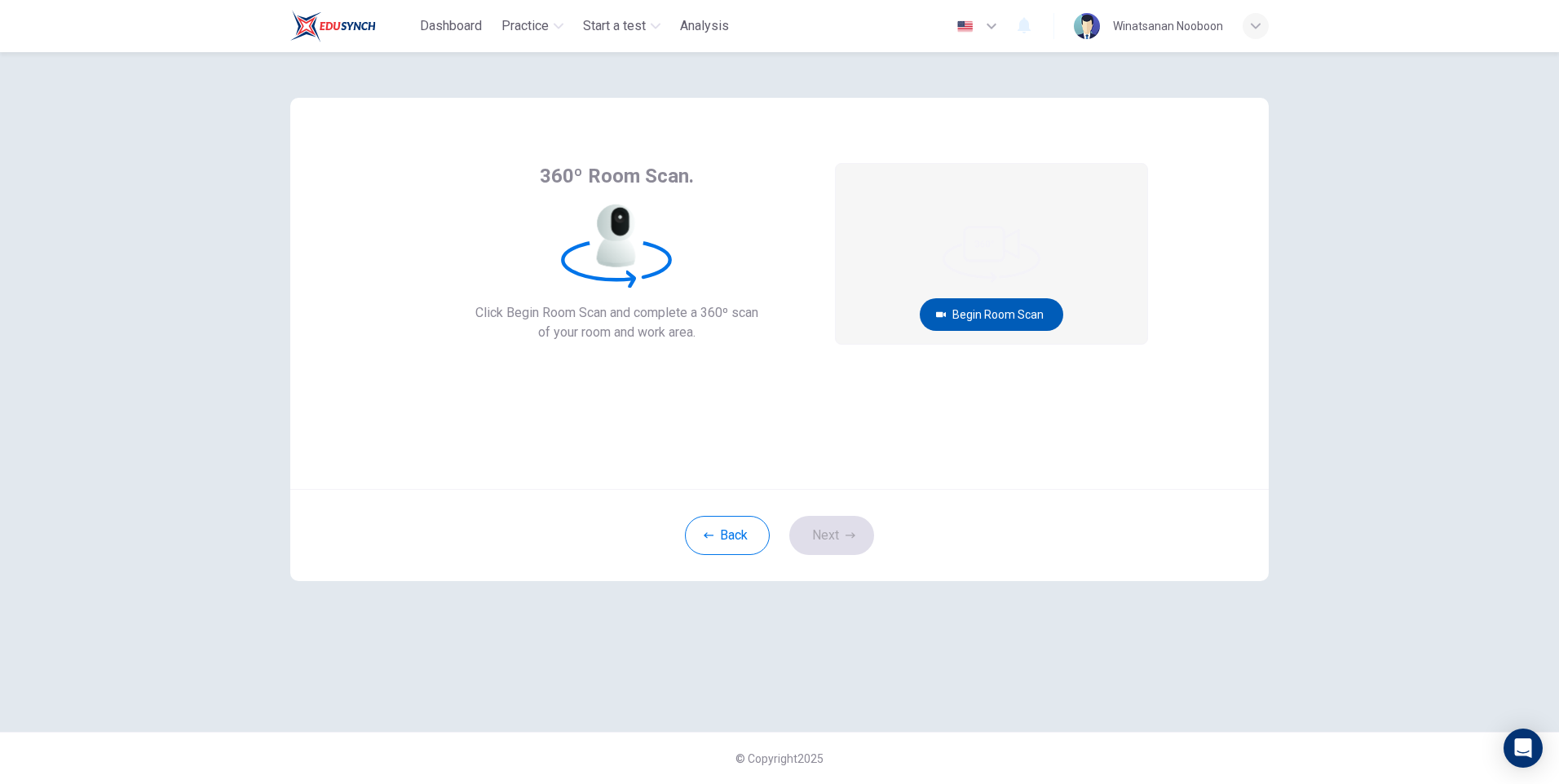
click at [1028, 319] on button "Begin Room Scan" at bounding box center [991, 314] width 144 height 33
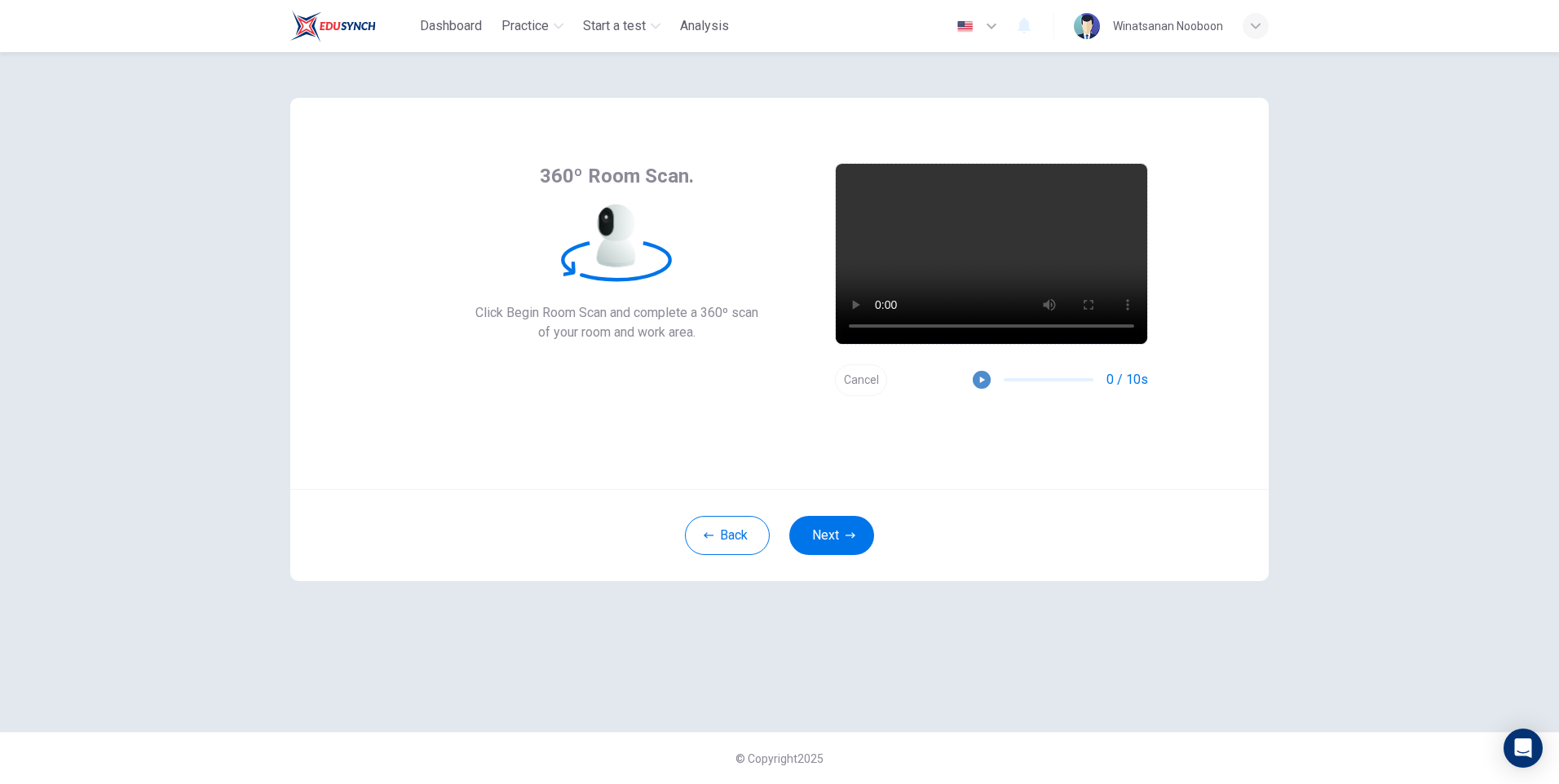
click at [983, 386] on icon "button" at bounding box center [982, 379] width 11 height 11
click at [847, 542] on button "Next" at bounding box center [831, 535] width 85 height 39
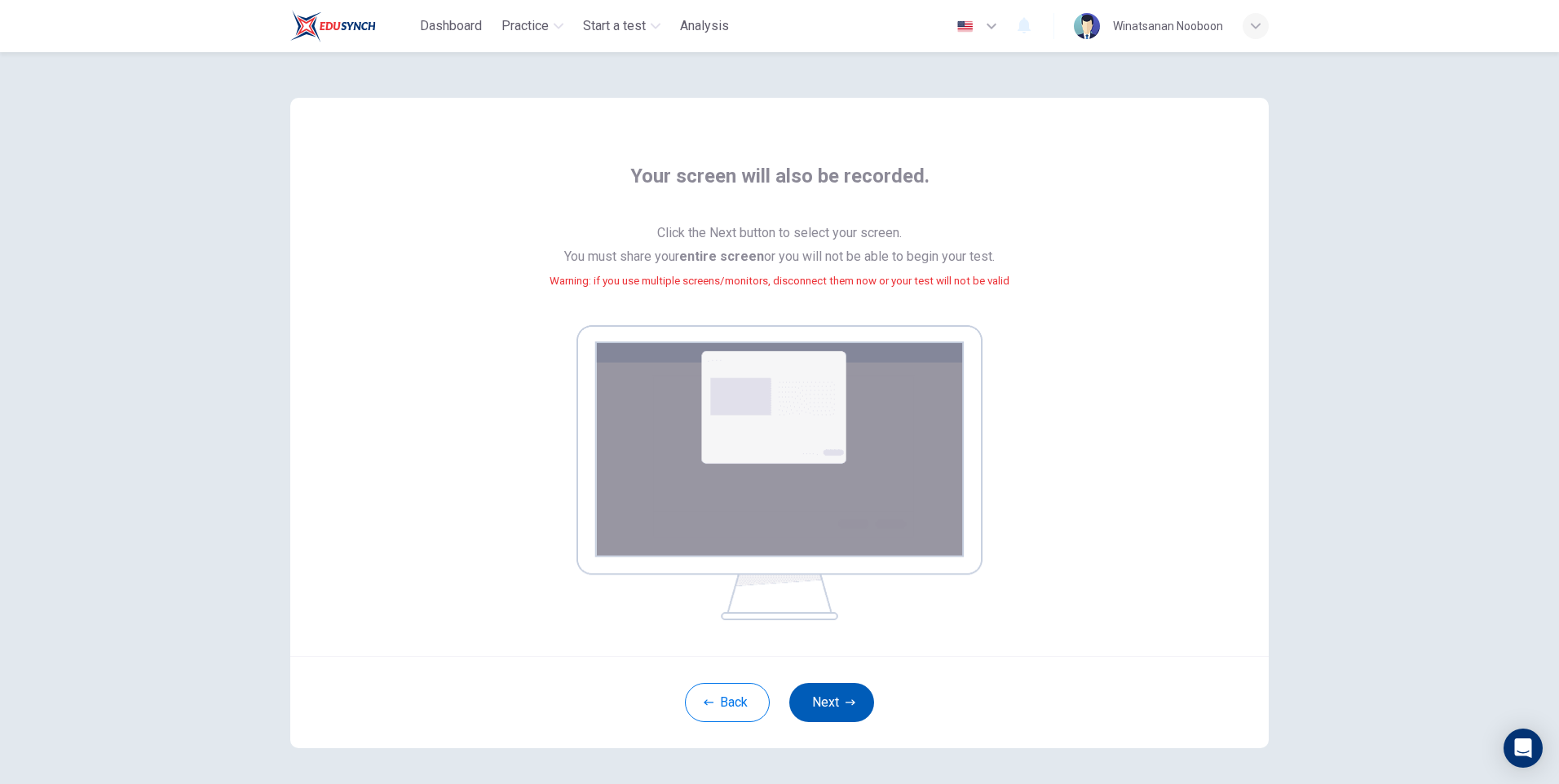
click at [853, 689] on button "Next" at bounding box center [831, 703] width 85 height 39
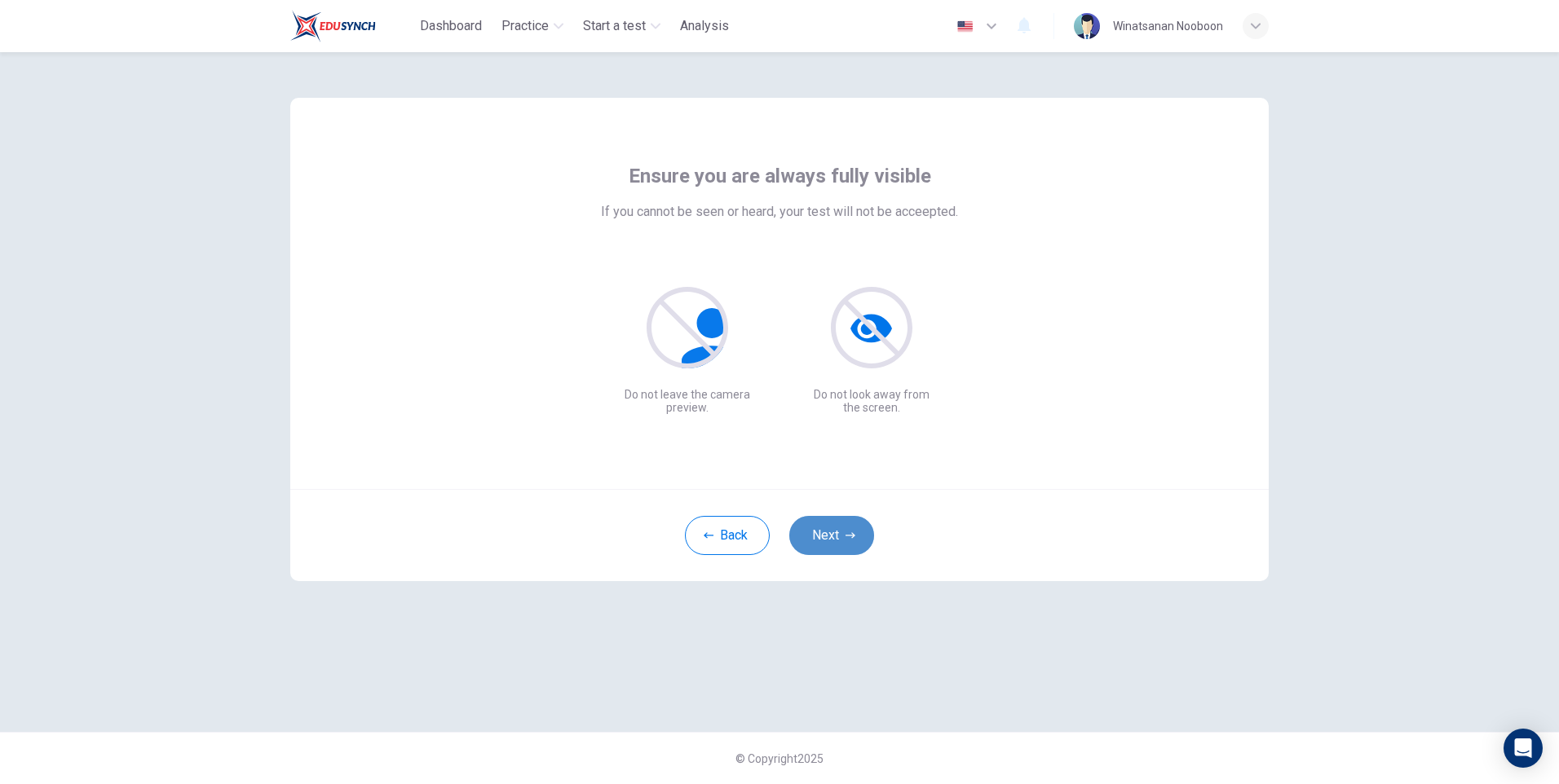
click at [843, 531] on button "Next" at bounding box center [831, 535] width 85 height 39
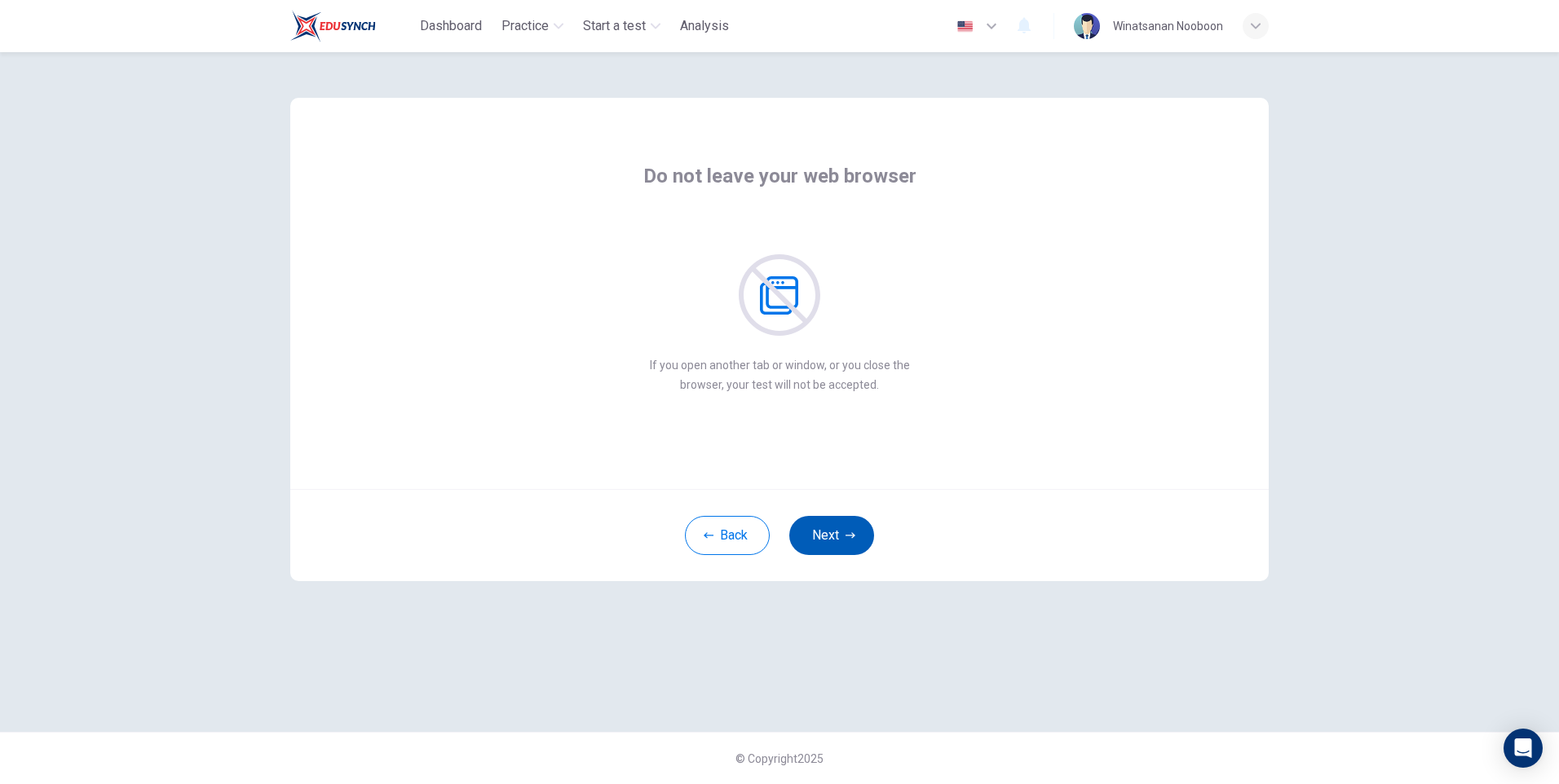
click at [843, 531] on button "Next" at bounding box center [831, 535] width 85 height 39
click at [837, 537] on button "Next" at bounding box center [831, 535] width 85 height 39
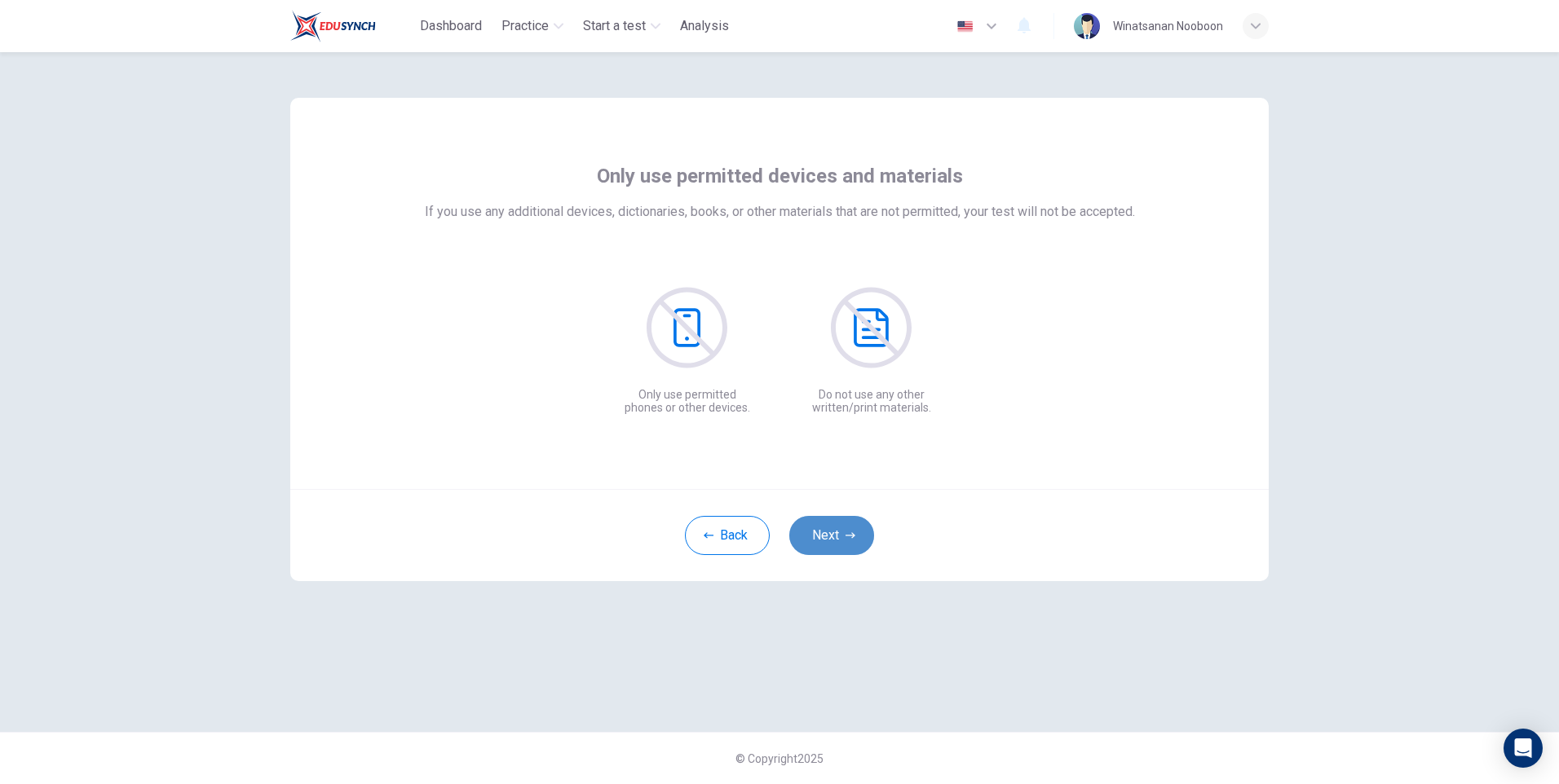
click at [837, 537] on button "Next" at bounding box center [831, 535] width 85 height 39
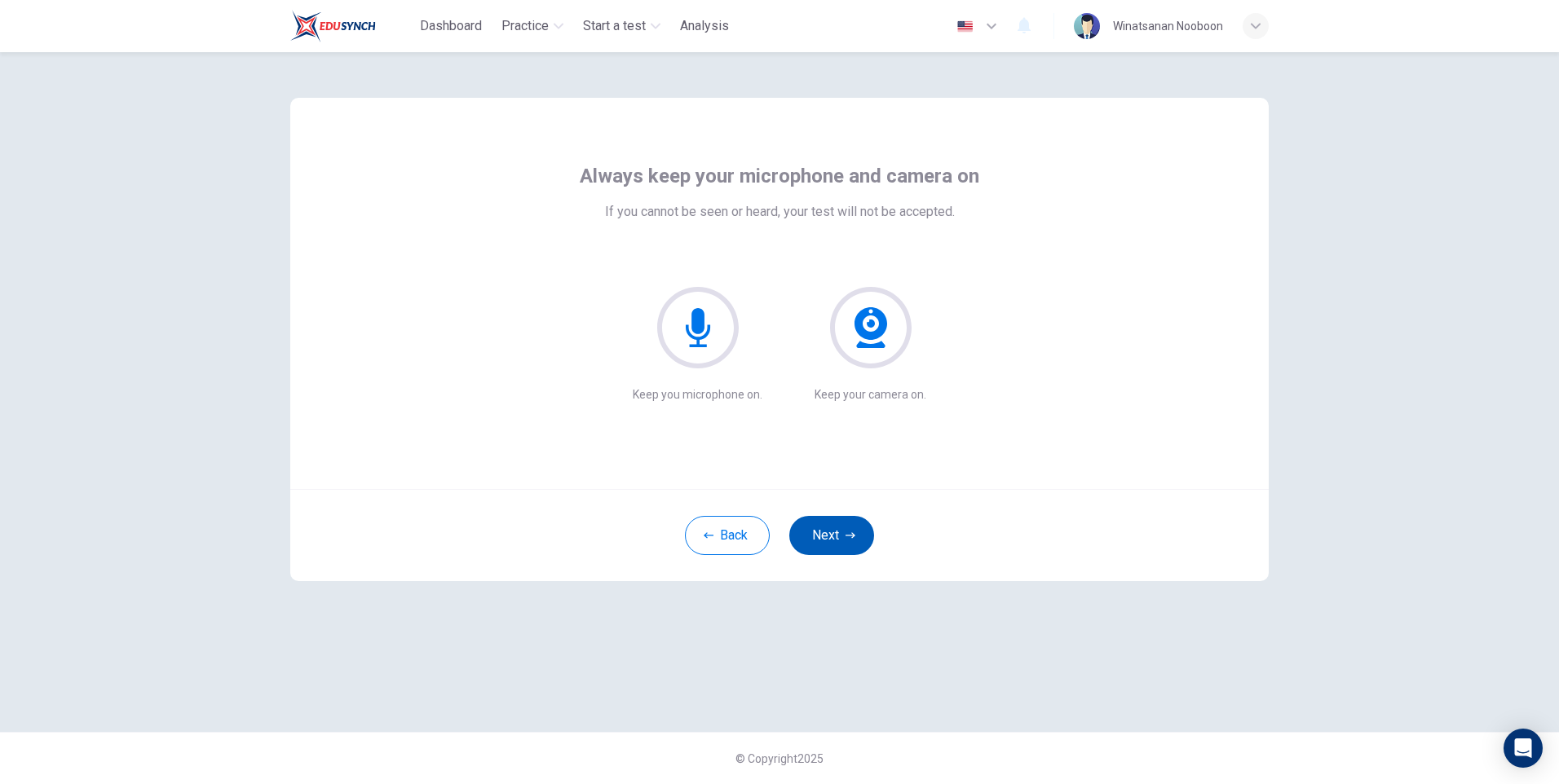
click at [837, 537] on button "Next" at bounding box center [831, 535] width 85 height 39
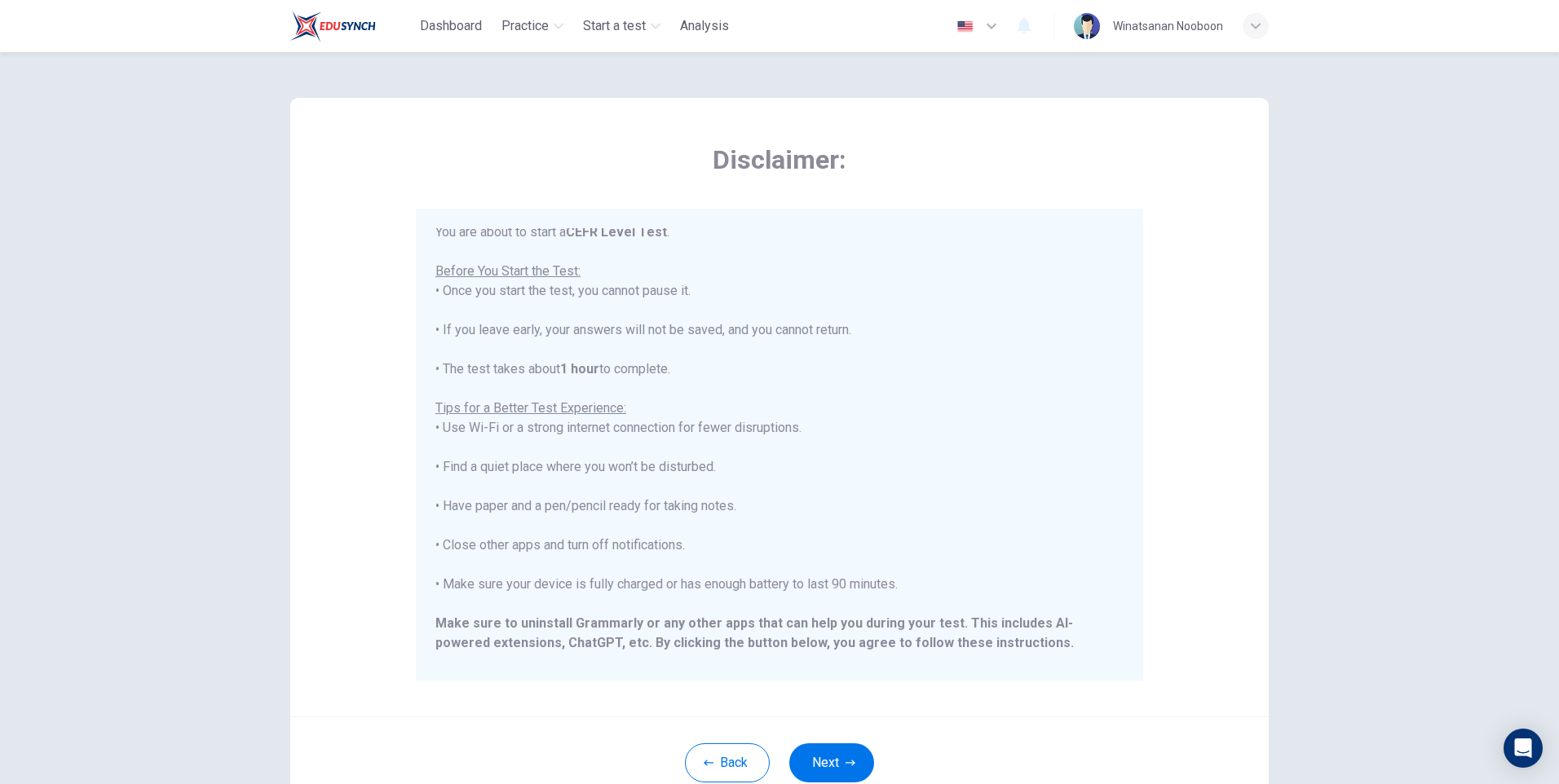
scroll to position [156, 0]
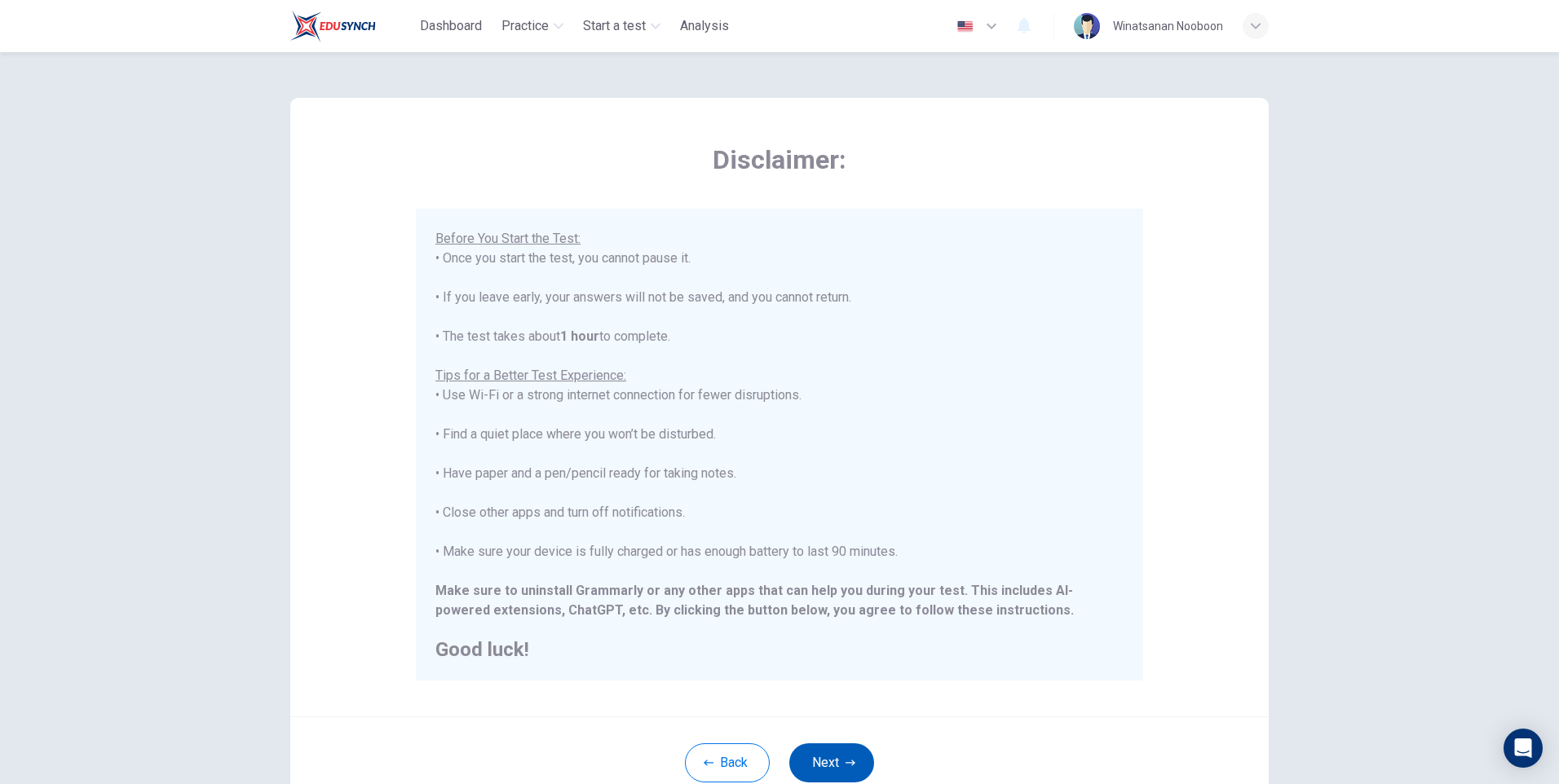
click at [832, 769] on button "Next" at bounding box center [831, 763] width 85 height 39
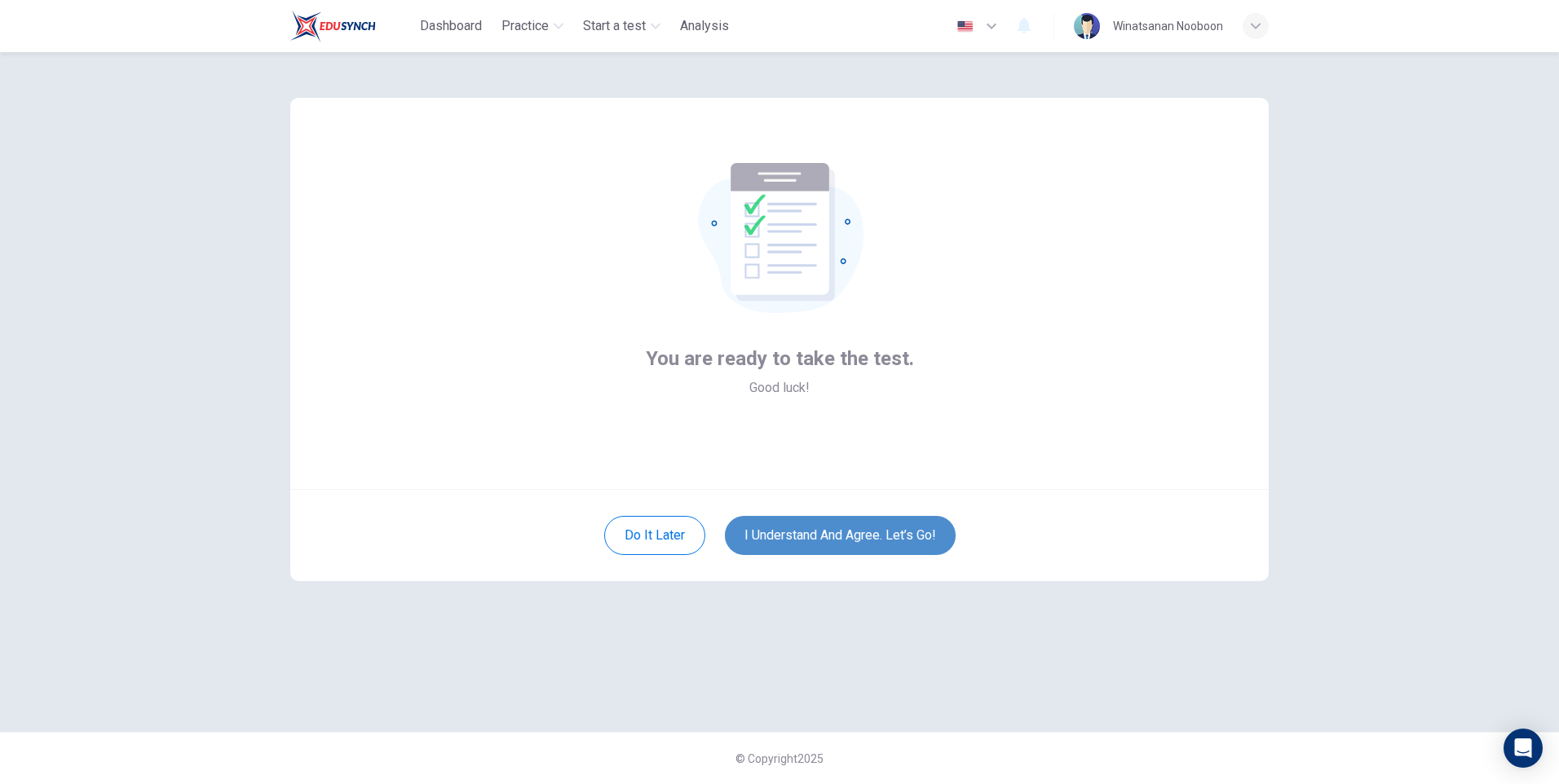
click at [886, 543] on button "I understand and agree. Let’s go!" at bounding box center [839, 535] width 230 height 39
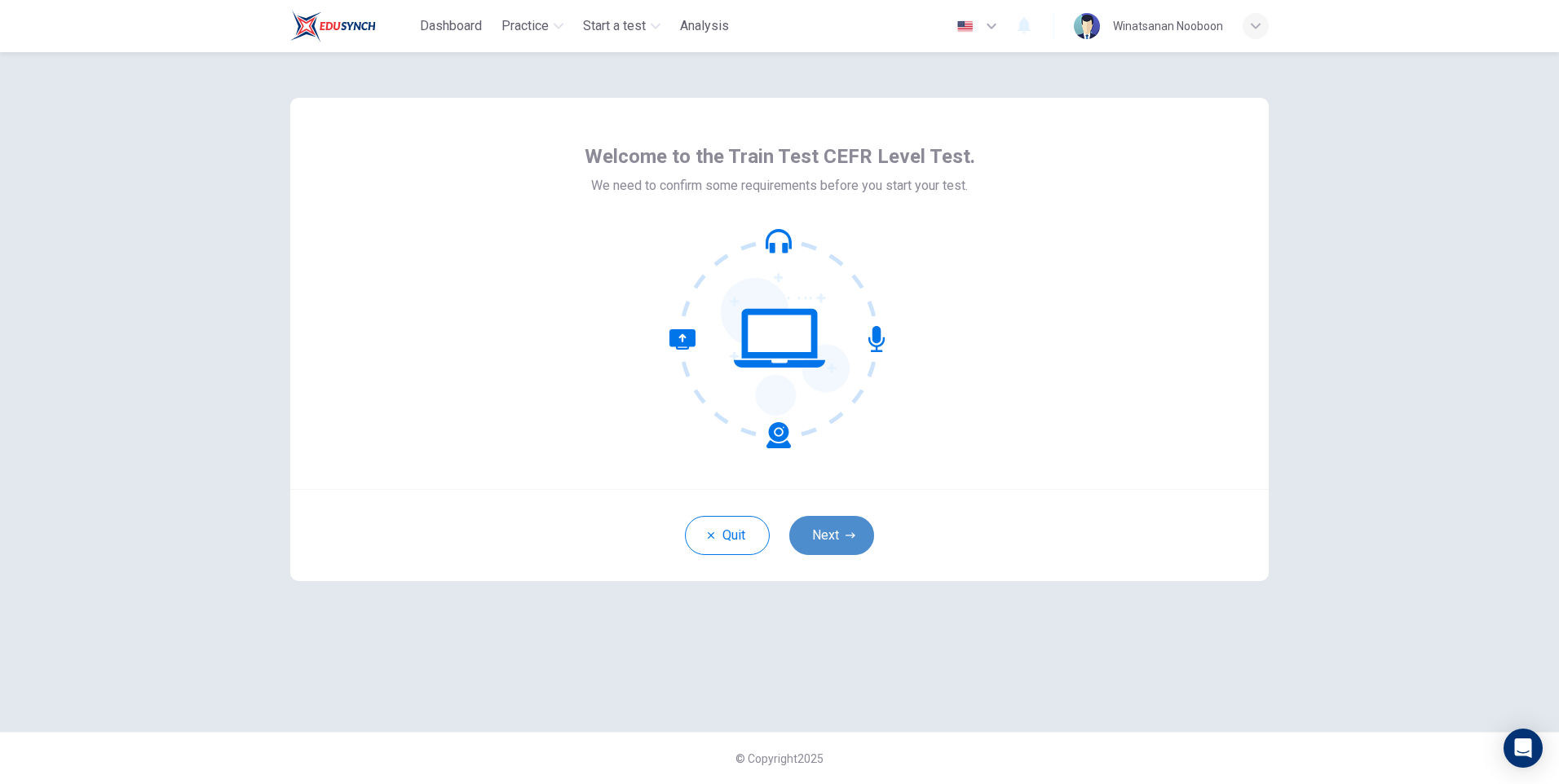
click at [831, 541] on button "Next" at bounding box center [831, 535] width 85 height 39
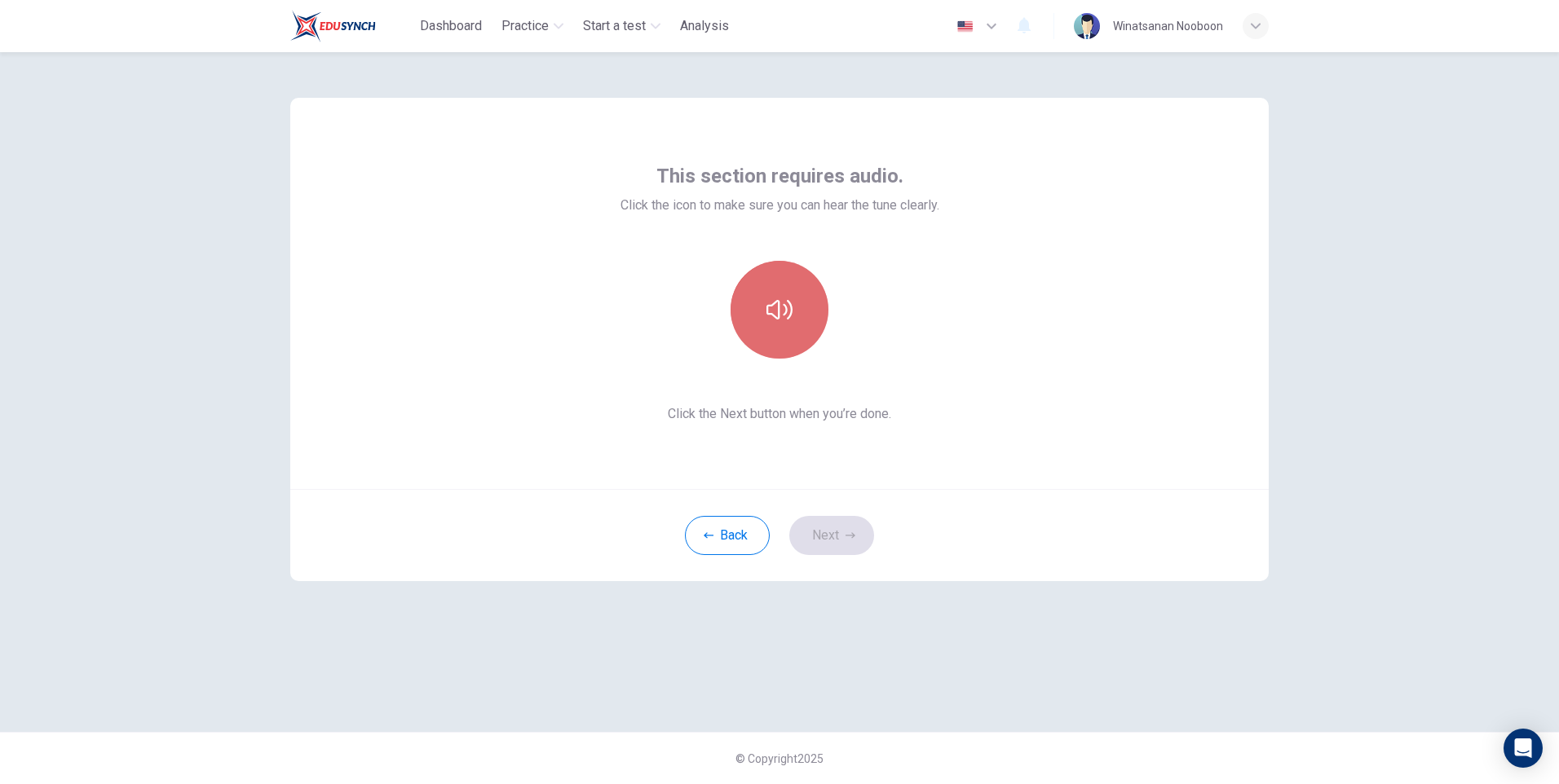
click at [795, 323] on button "button" at bounding box center [779, 309] width 98 height 98
click at [828, 526] on button "Next" at bounding box center [831, 535] width 85 height 39
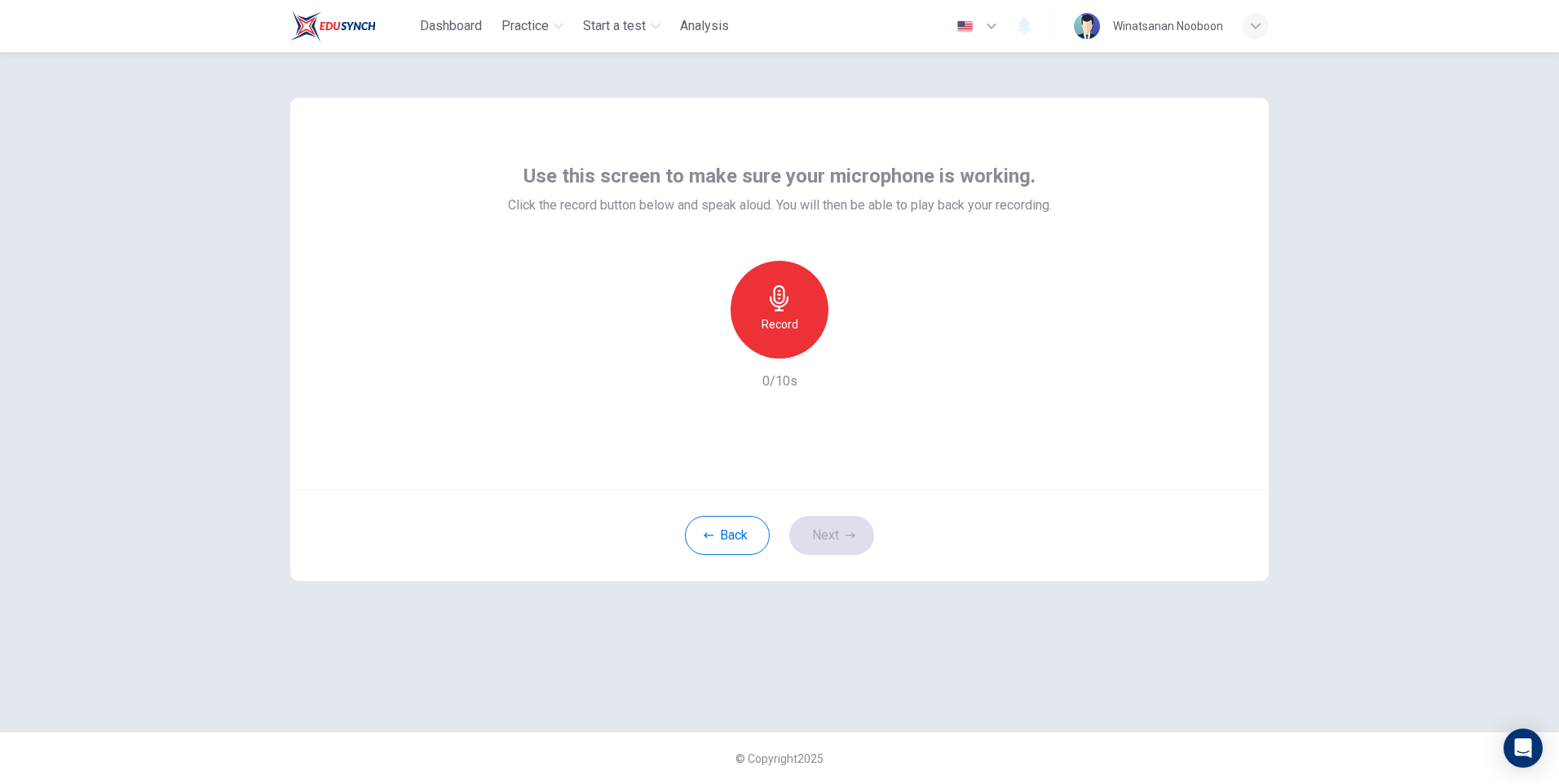
click at [796, 289] on div "Record" at bounding box center [779, 309] width 98 height 98
click at [847, 351] on icon "button" at bounding box center [854, 345] width 16 height 16
click at [853, 351] on icon "button" at bounding box center [854, 345] width 16 height 16
click at [848, 534] on icon "button" at bounding box center [850, 535] width 9 height 9
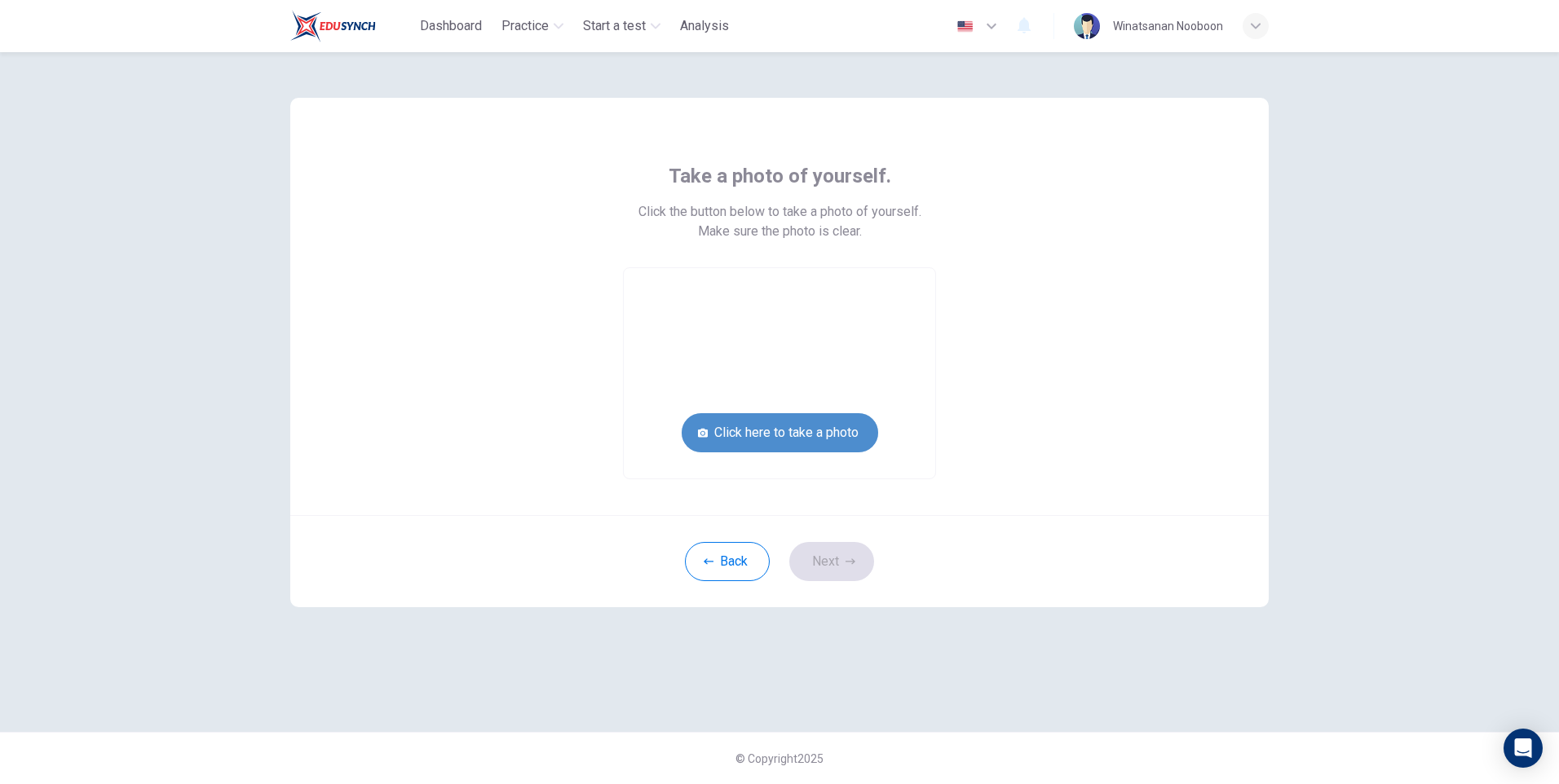
click at [841, 436] on button "Click here to take a photo" at bounding box center [780, 433] width 197 height 39
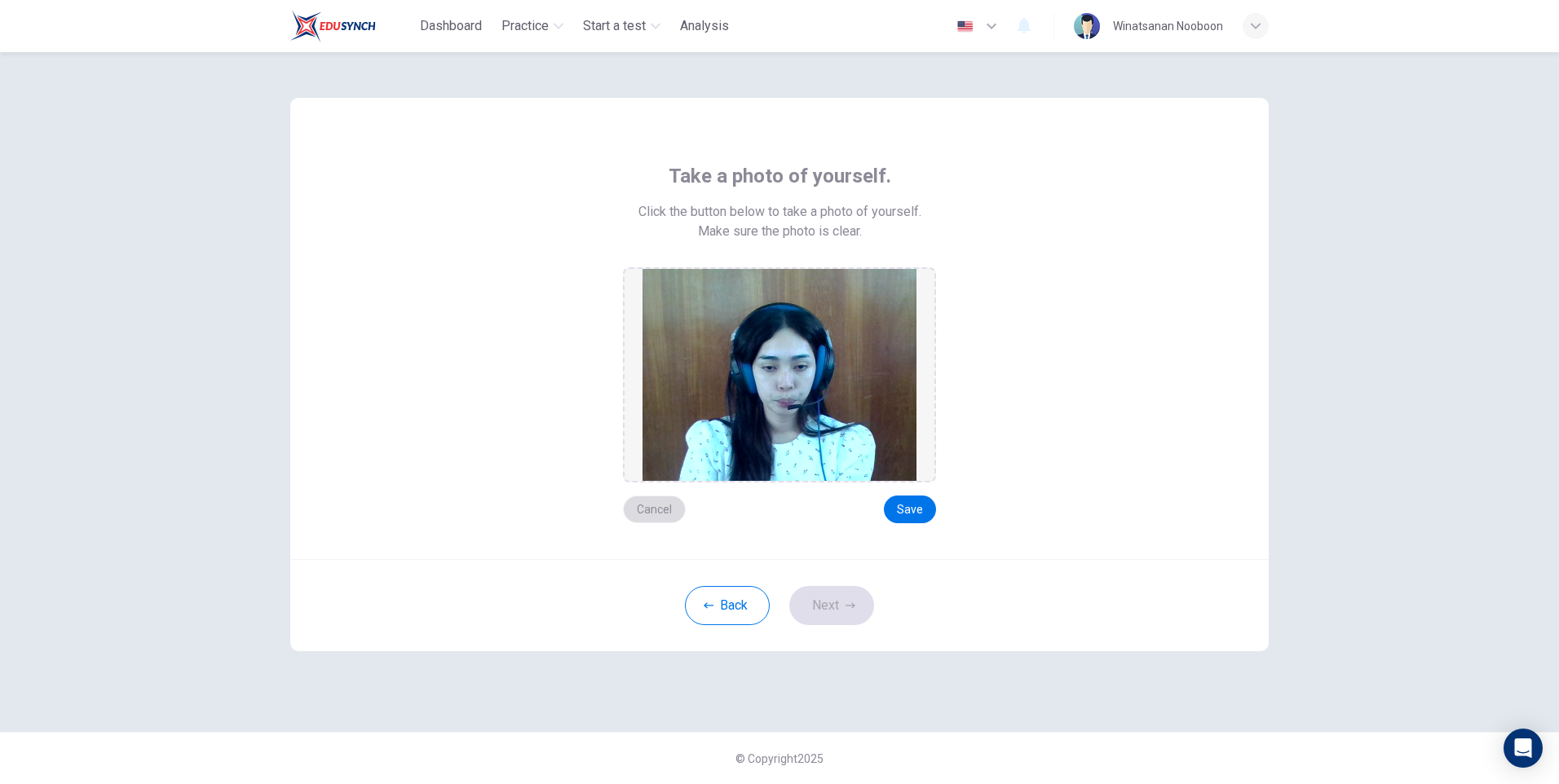
click at [637, 510] on button "Cancel" at bounding box center [654, 510] width 62 height 28
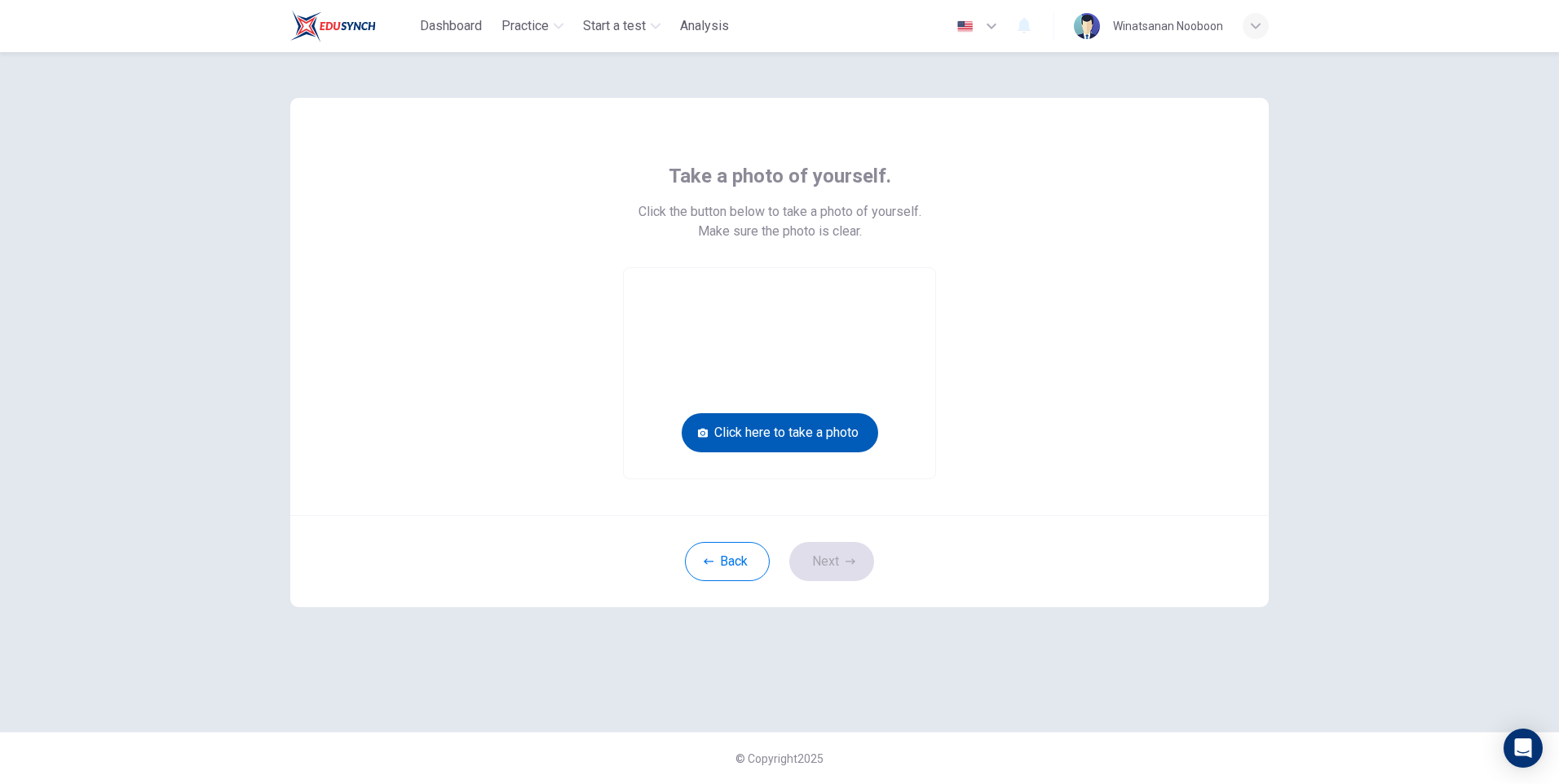
click at [817, 428] on button "Click here to take a photo" at bounding box center [780, 433] width 197 height 39
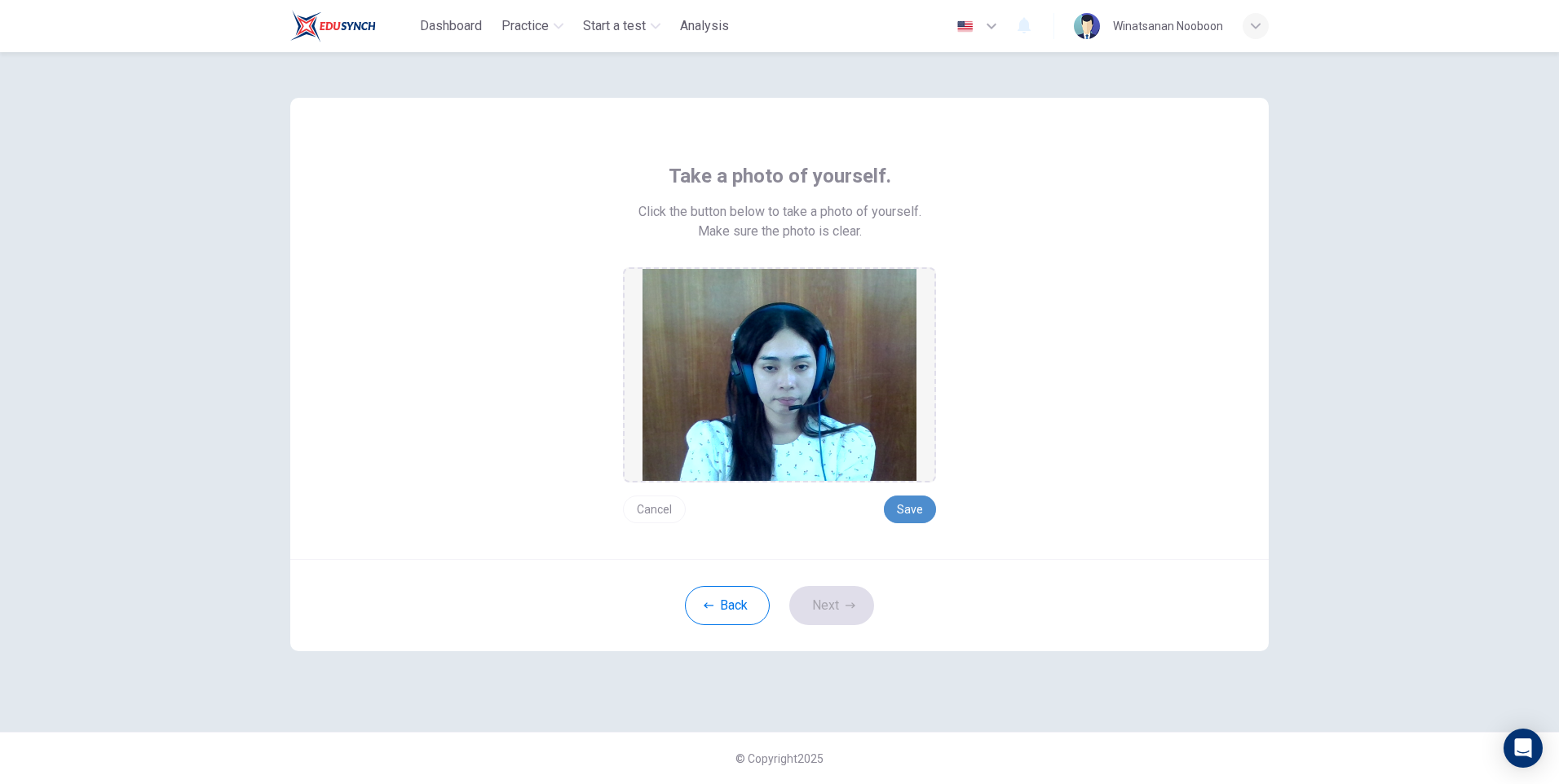
click at [915, 498] on button "Save" at bounding box center [910, 510] width 52 height 28
click at [825, 625] on button "Next" at bounding box center [831, 606] width 85 height 39
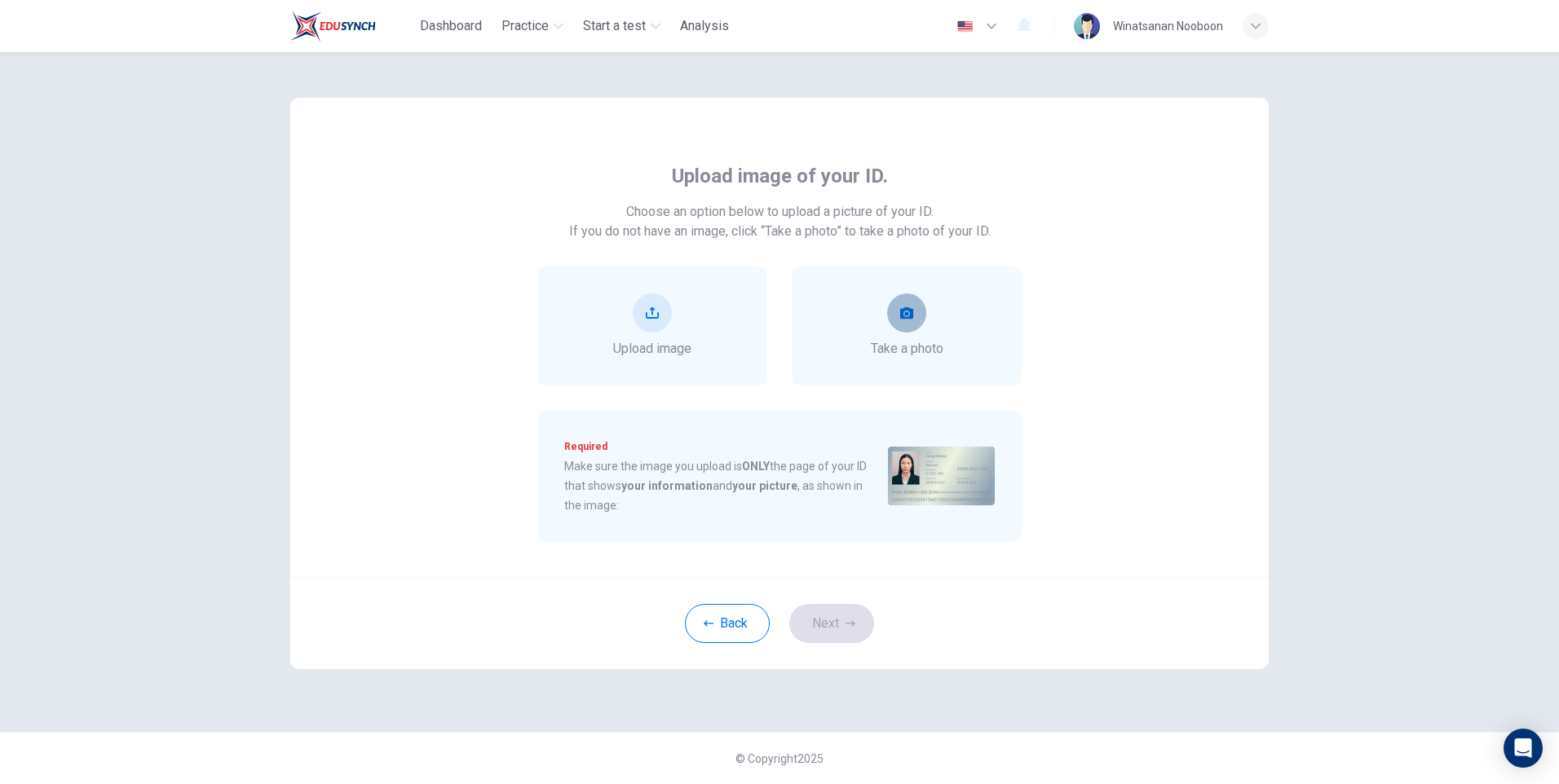
click at [898, 324] on button "take photo" at bounding box center [906, 313] width 39 height 39
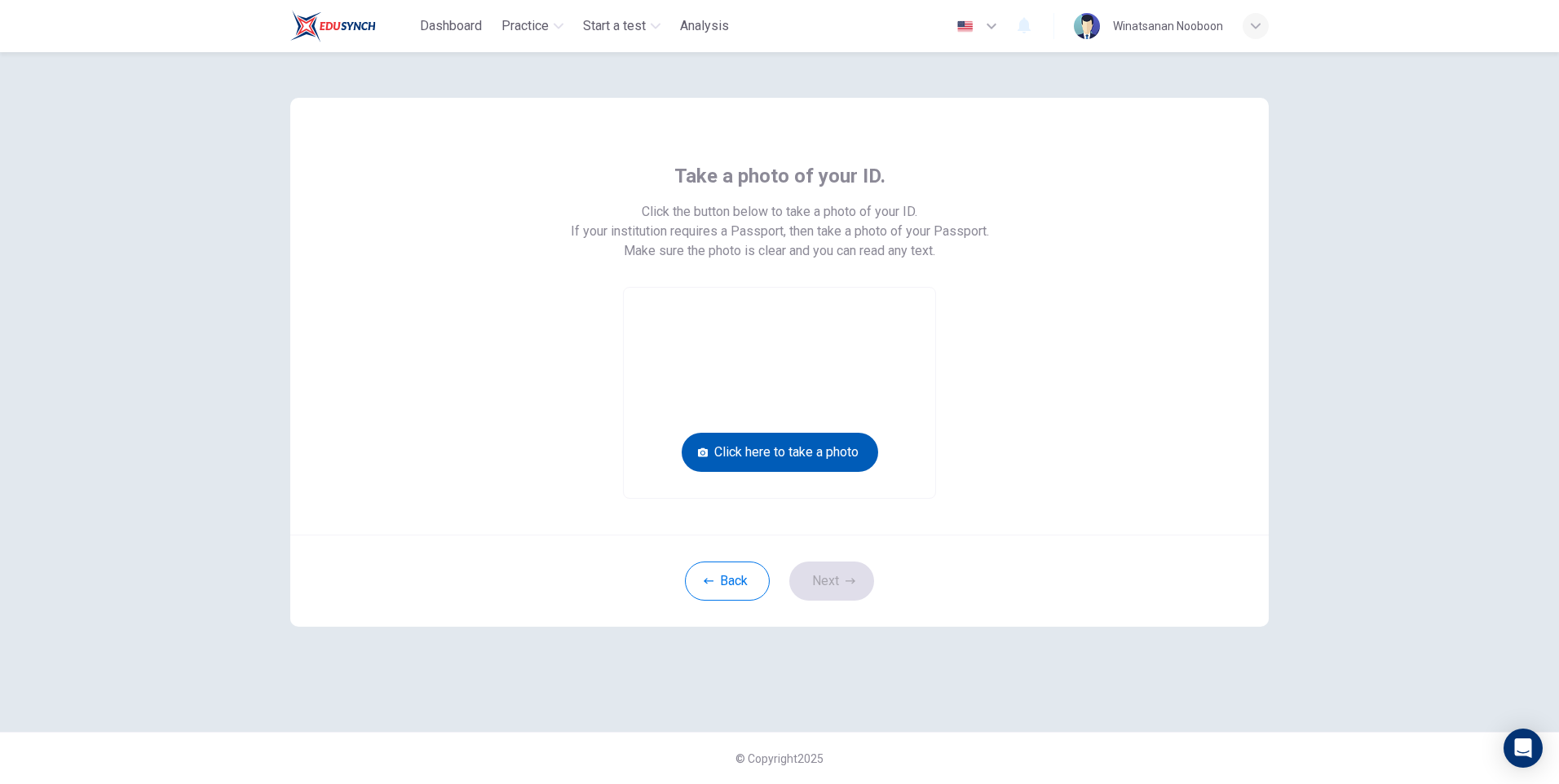
click at [818, 447] on button "Click here to take a photo" at bounding box center [780, 452] width 197 height 39
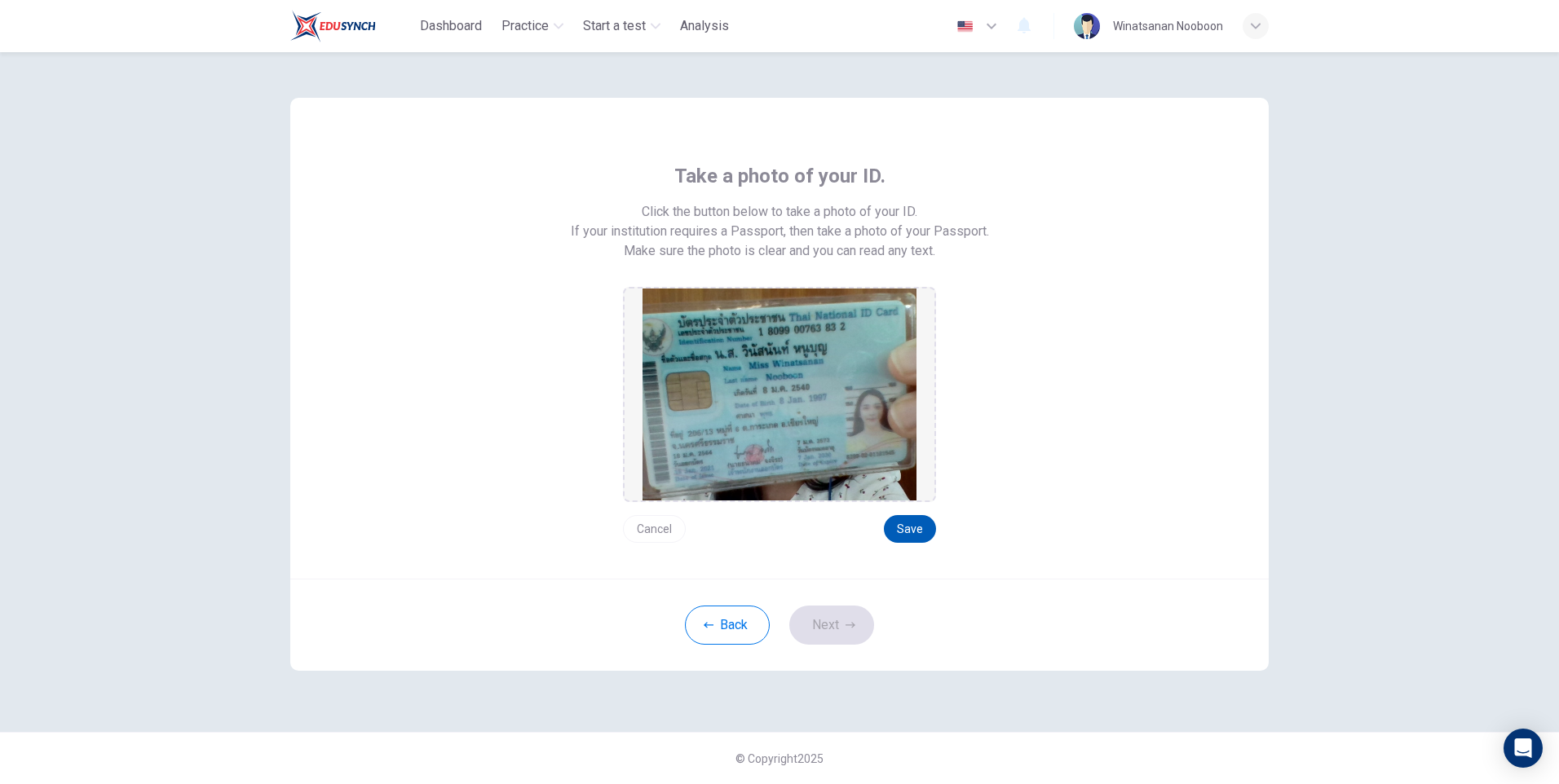
click at [900, 529] on button "Save" at bounding box center [910, 530] width 52 height 28
click at [847, 620] on button "Next" at bounding box center [831, 626] width 85 height 39
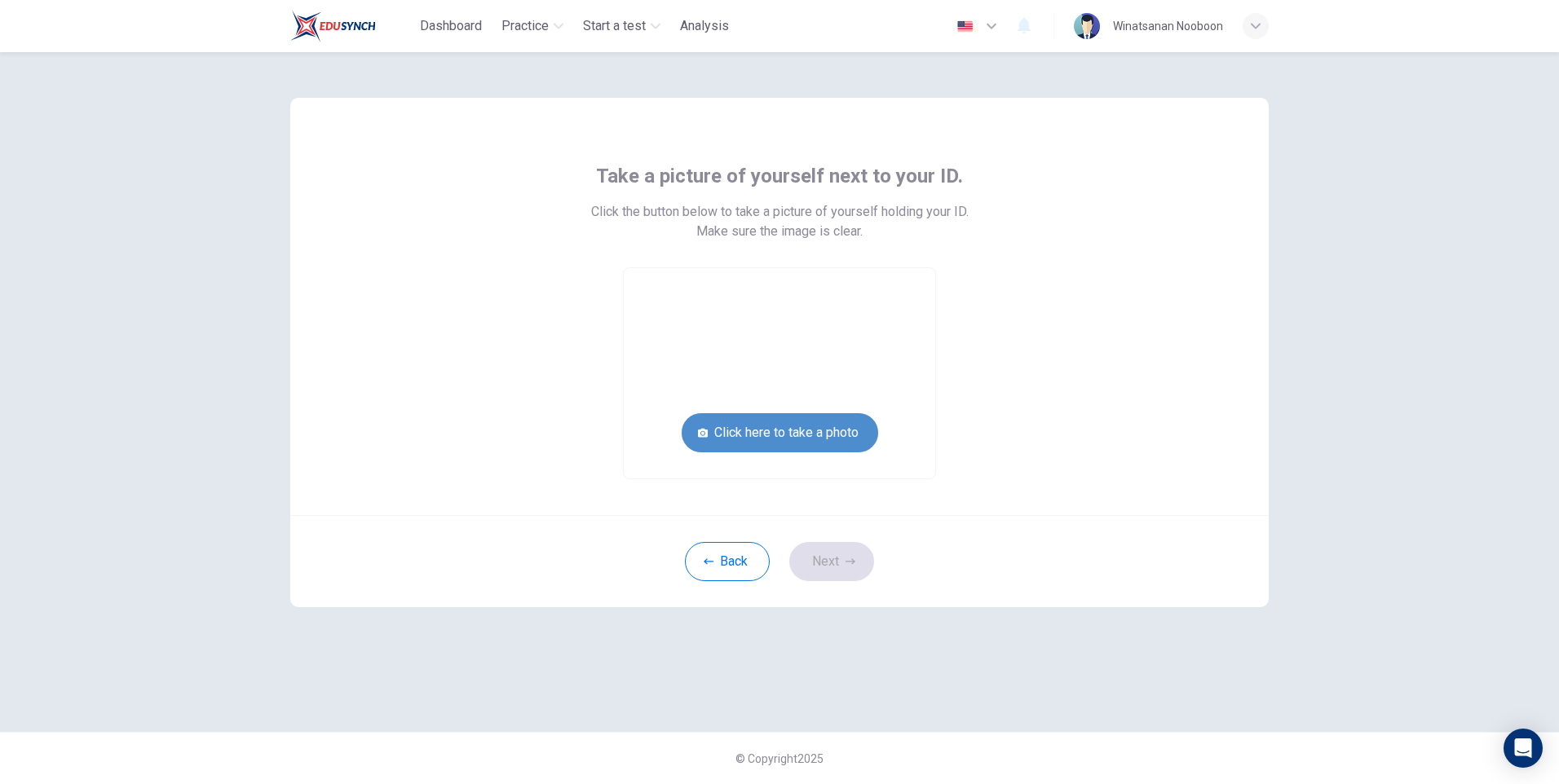
click at [835, 438] on button "Click here to take a photo" at bounding box center [780, 433] width 197 height 39
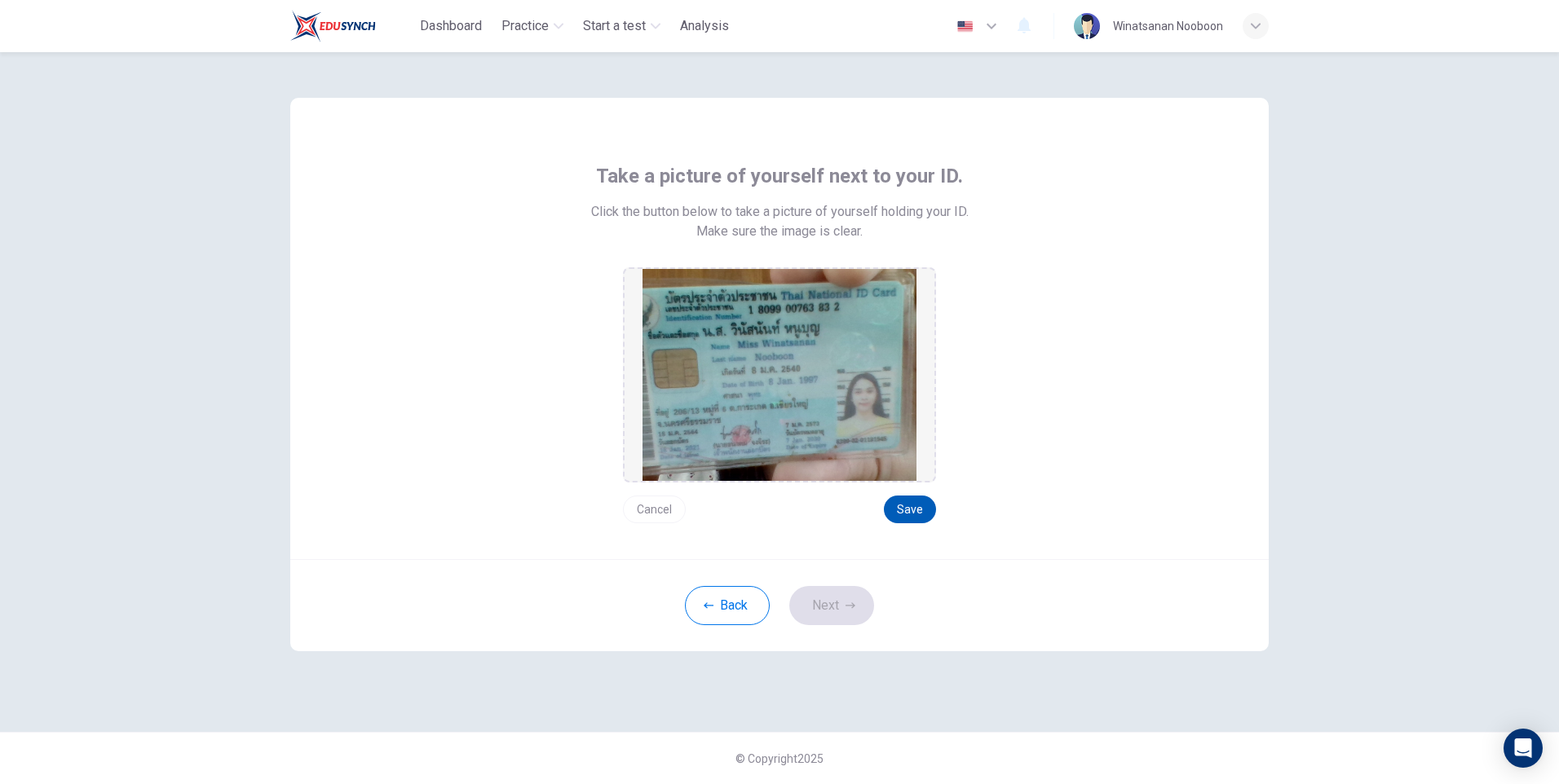
click at [901, 507] on button "Save" at bounding box center [910, 510] width 52 height 28
click at [834, 597] on button "Next" at bounding box center [831, 606] width 85 height 39
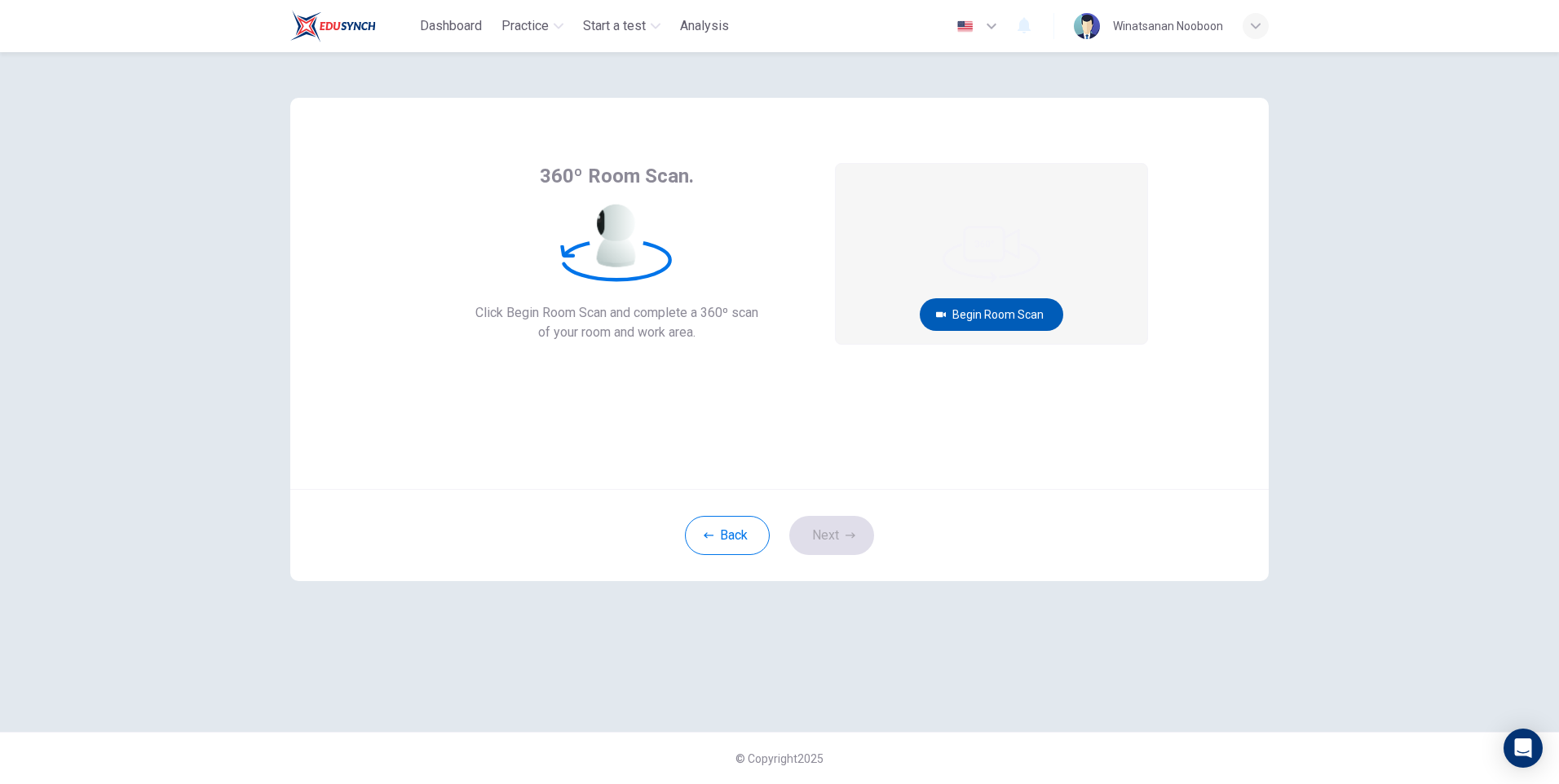
click at [956, 319] on button "Begin Room Scan" at bounding box center [991, 314] width 144 height 33
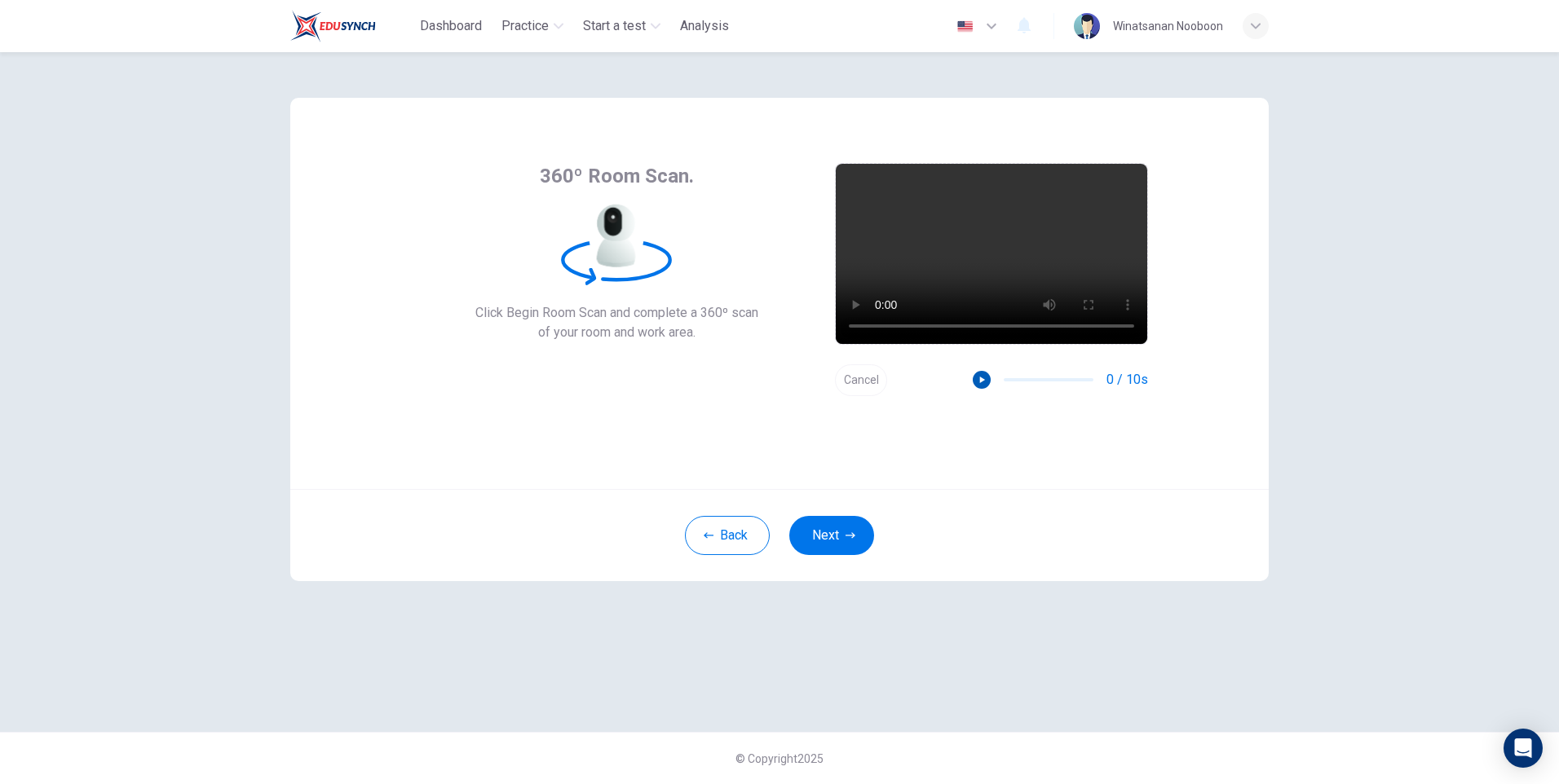
click at [977, 381] on icon "button" at bounding box center [982, 379] width 11 height 11
click at [835, 548] on button "Next" at bounding box center [831, 535] width 85 height 39
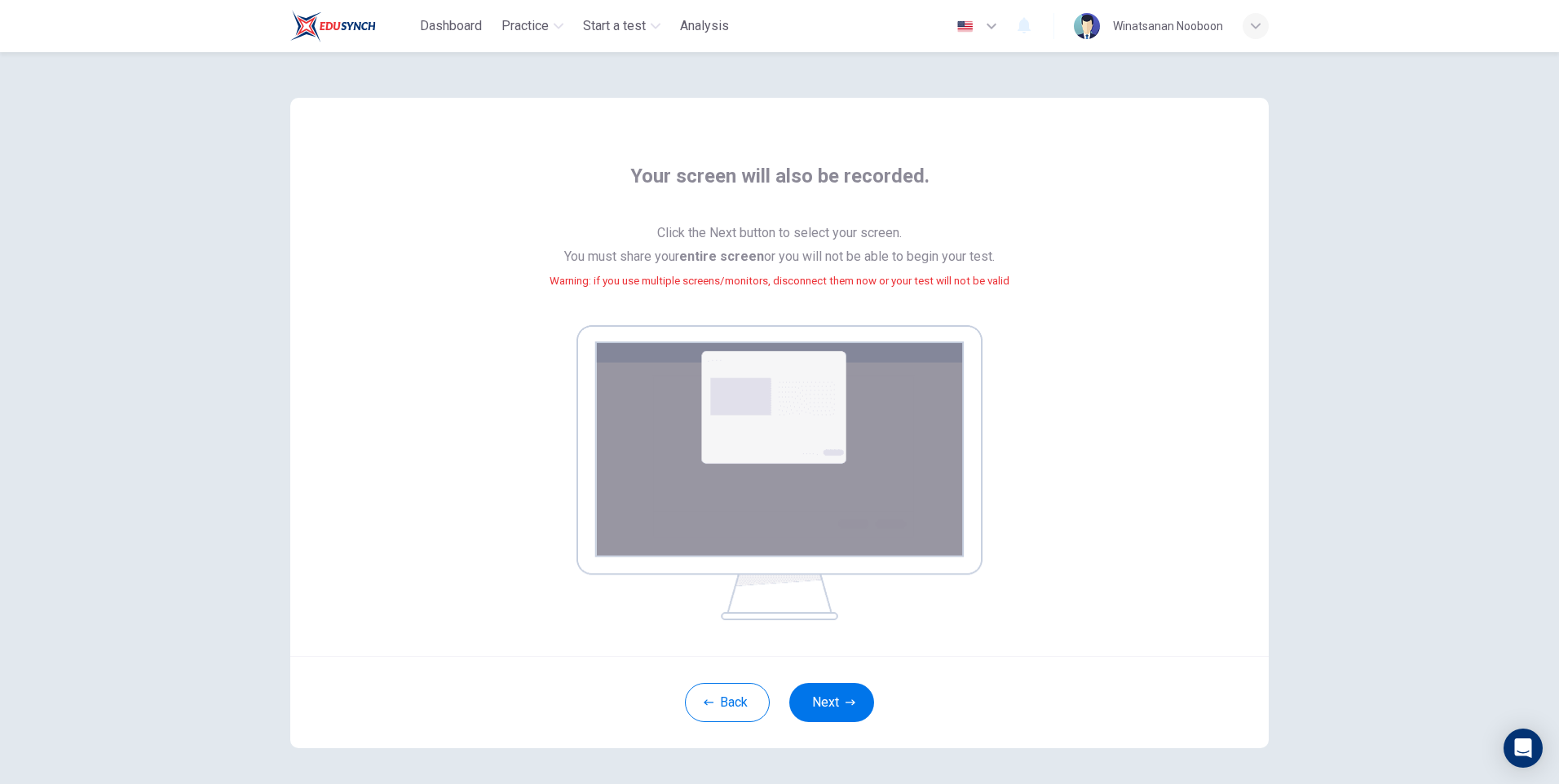
click at [511, 516] on div "Your screen will also be recorded. Click the Next button to select your screen.…" at bounding box center [780, 392] width 737 height 458
click at [821, 704] on button "Next" at bounding box center [831, 703] width 85 height 39
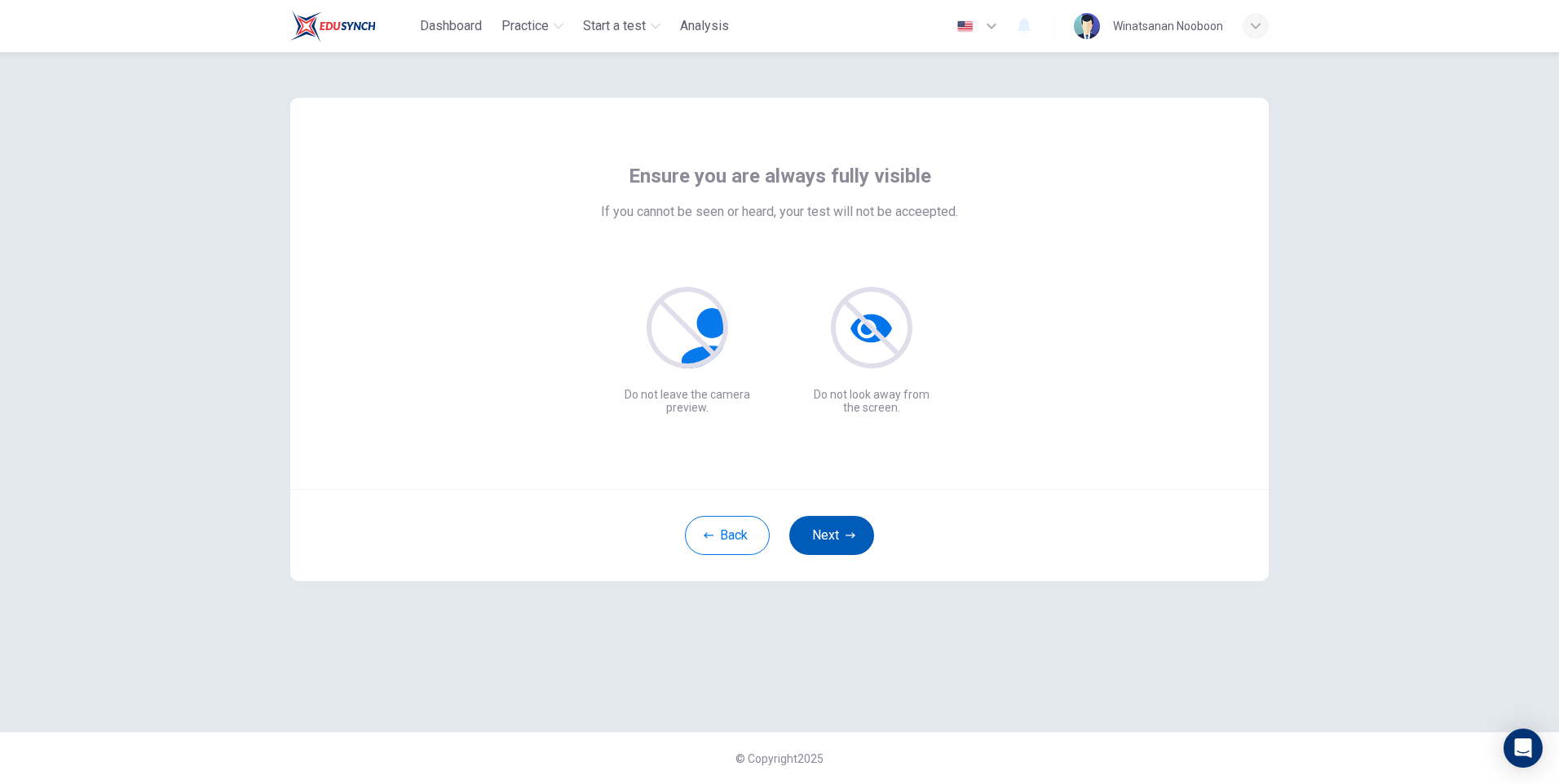
click at [853, 529] on button "Next" at bounding box center [831, 535] width 85 height 39
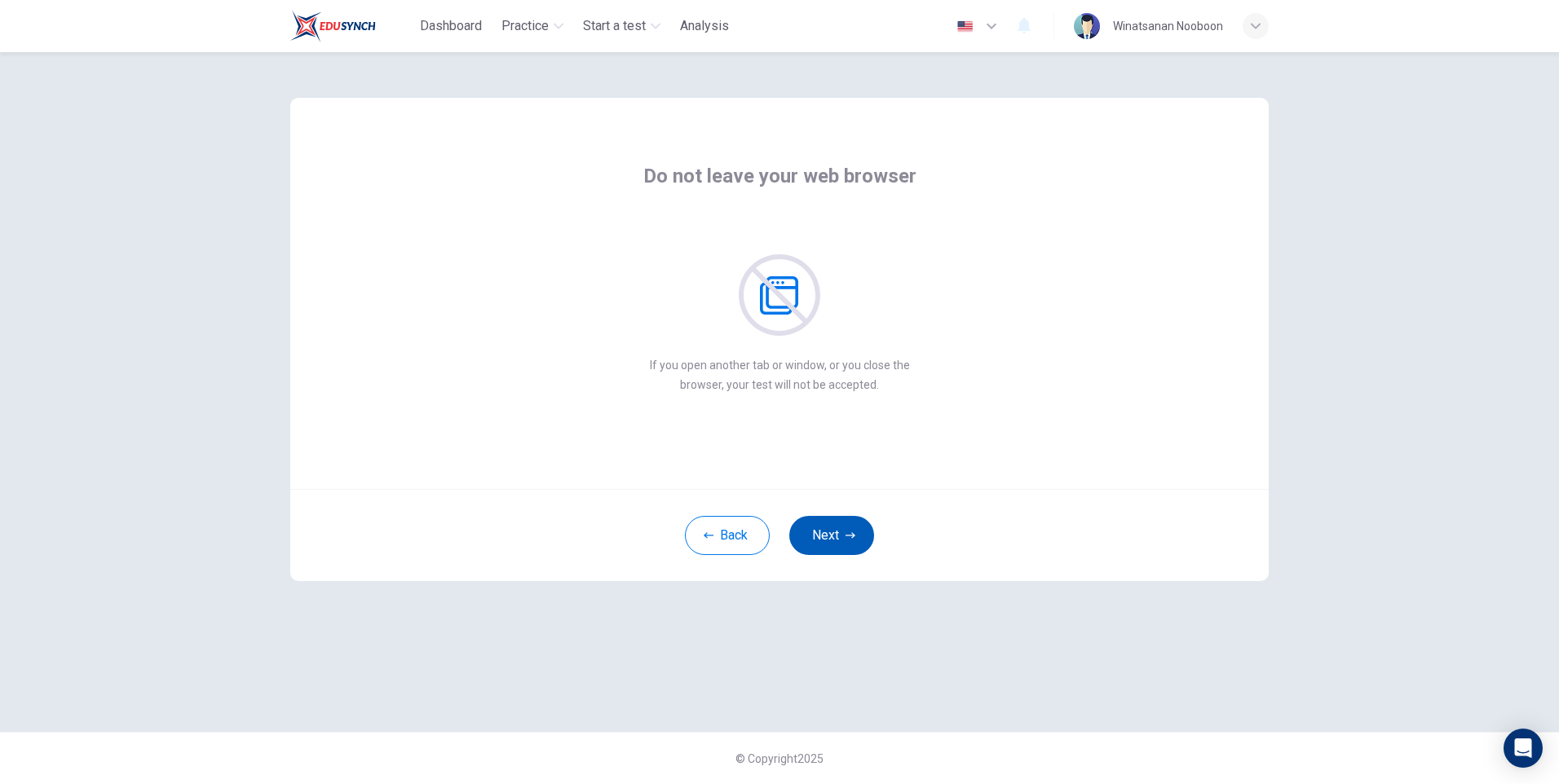
click at [853, 529] on button "Next" at bounding box center [831, 535] width 85 height 39
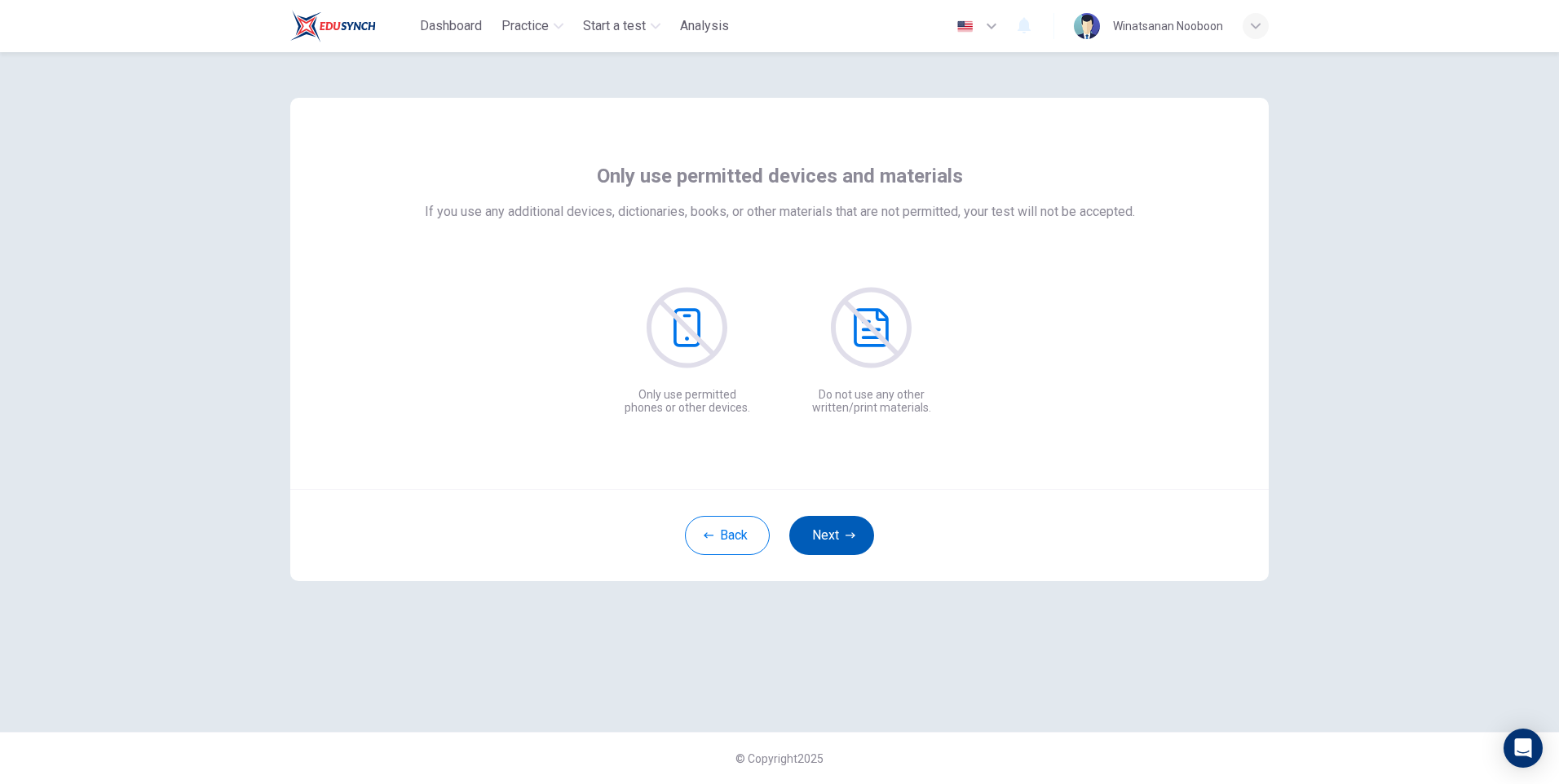
click at [853, 529] on button "Next" at bounding box center [831, 535] width 85 height 39
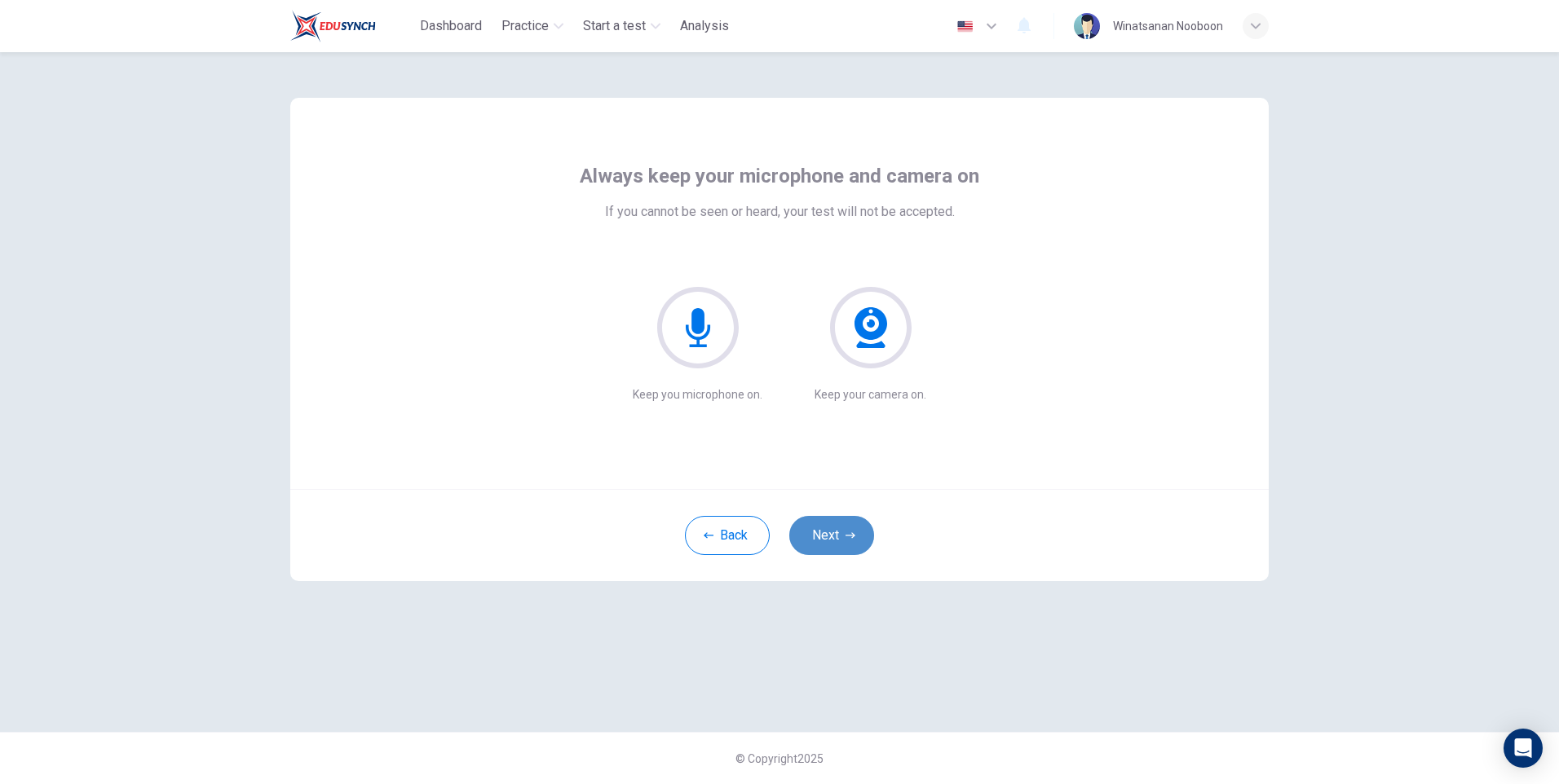
click at [853, 529] on button "Next" at bounding box center [831, 535] width 85 height 39
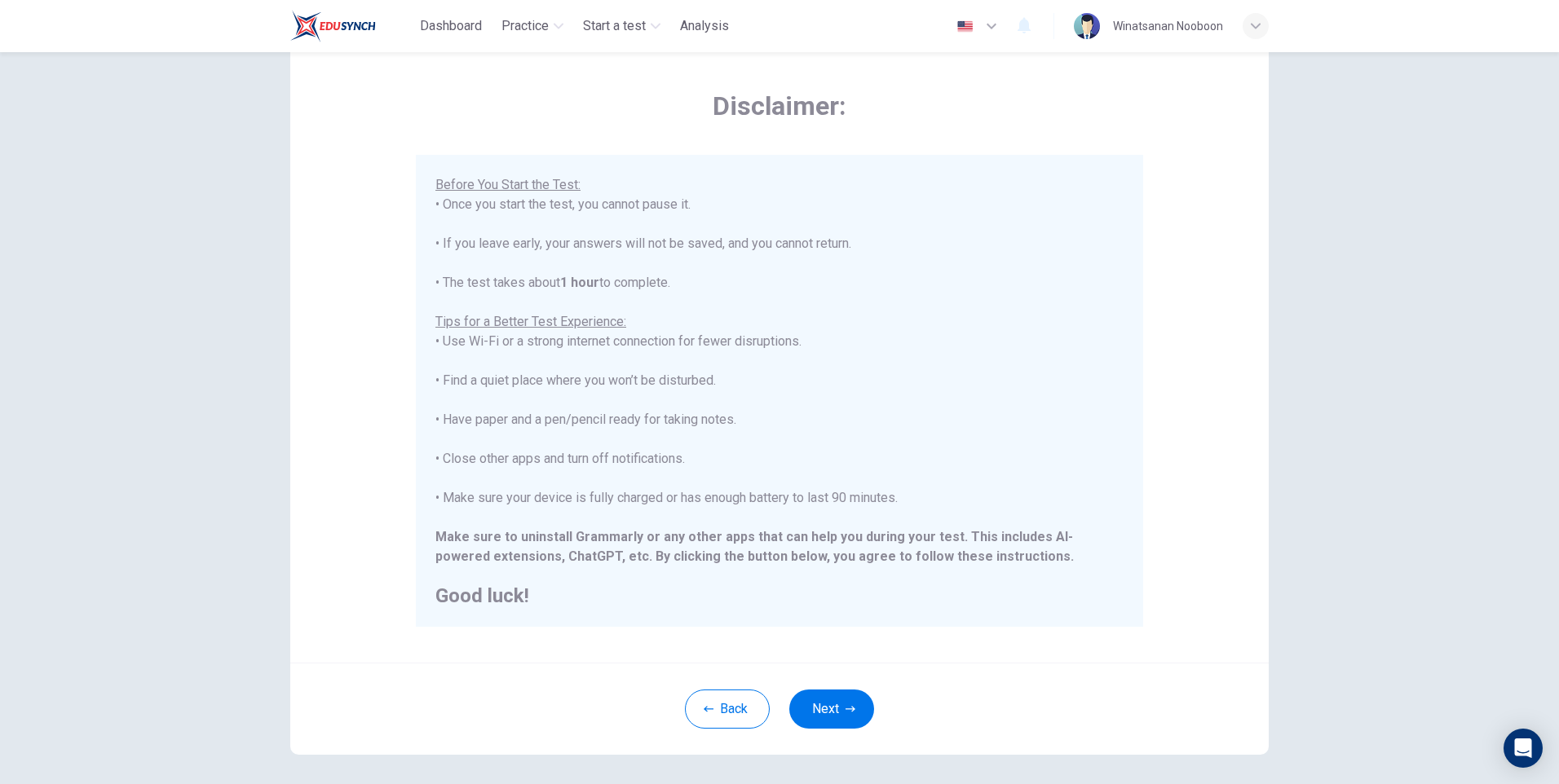
scroll to position [122, 0]
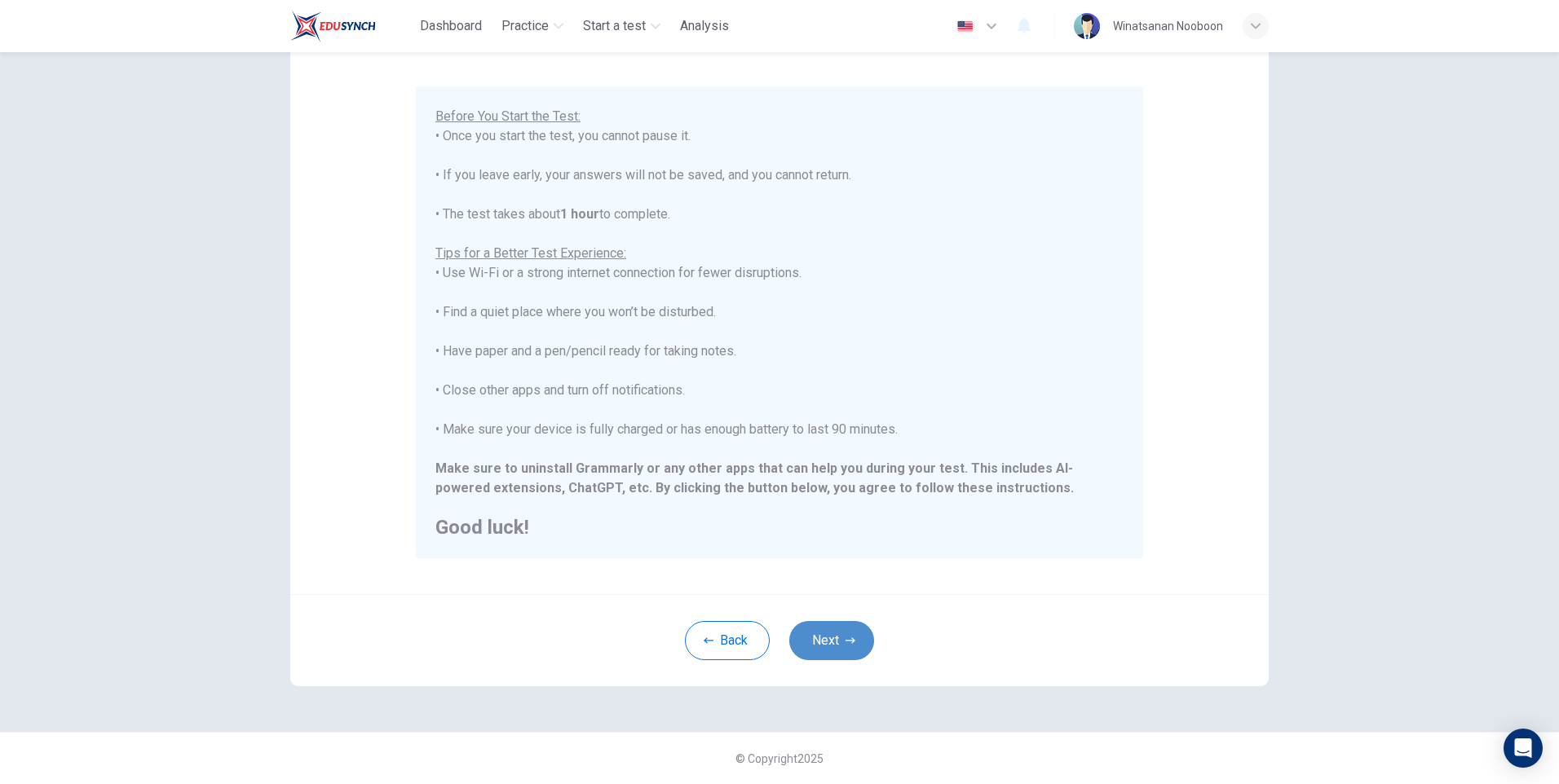
click at [846, 642] on icon "button" at bounding box center [850, 640] width 9 height 9
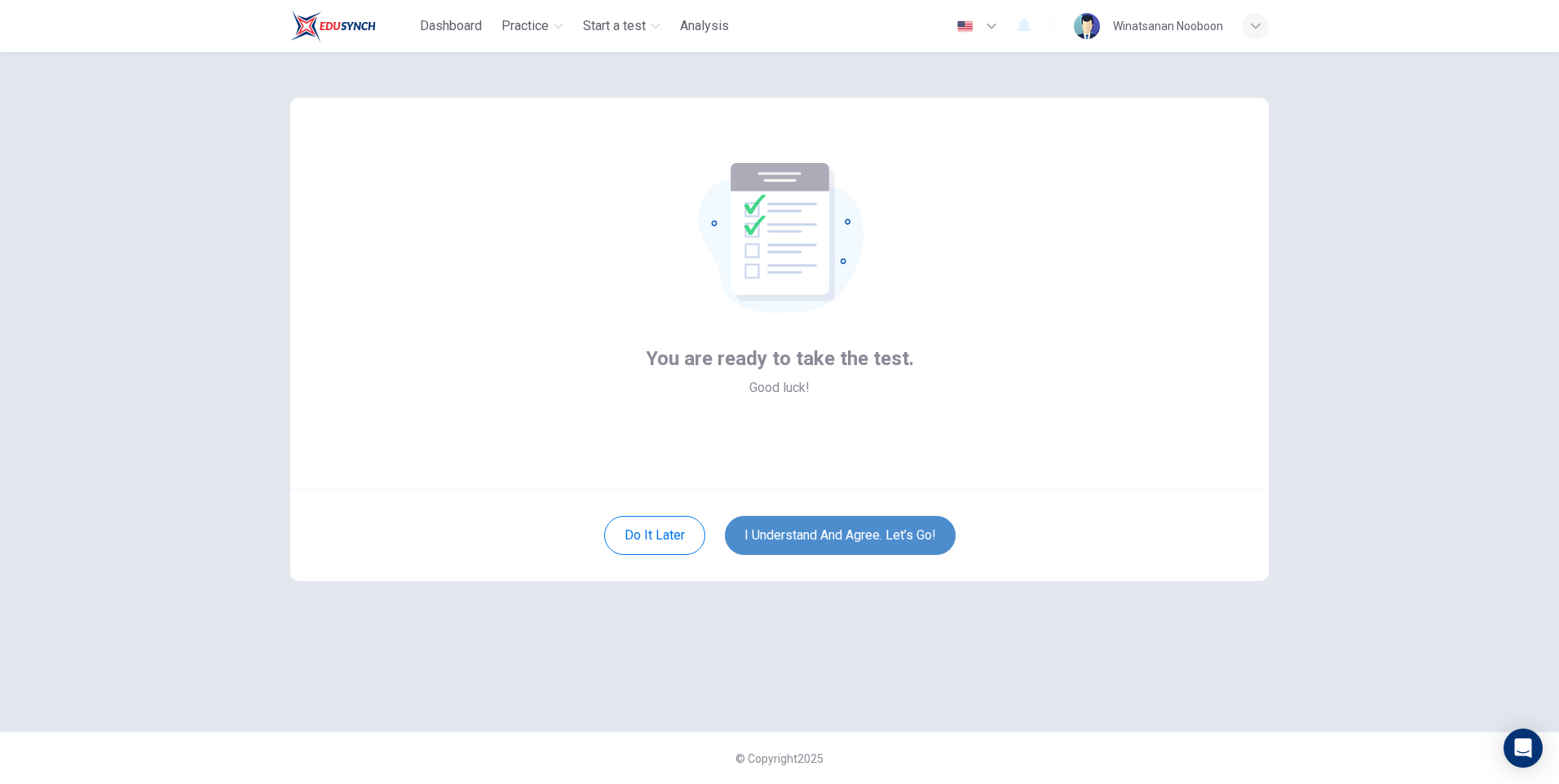
click at [801, 544] on button "I understand and agree. Let’s go!" at bounding box center [839, 535] width 230 height 39
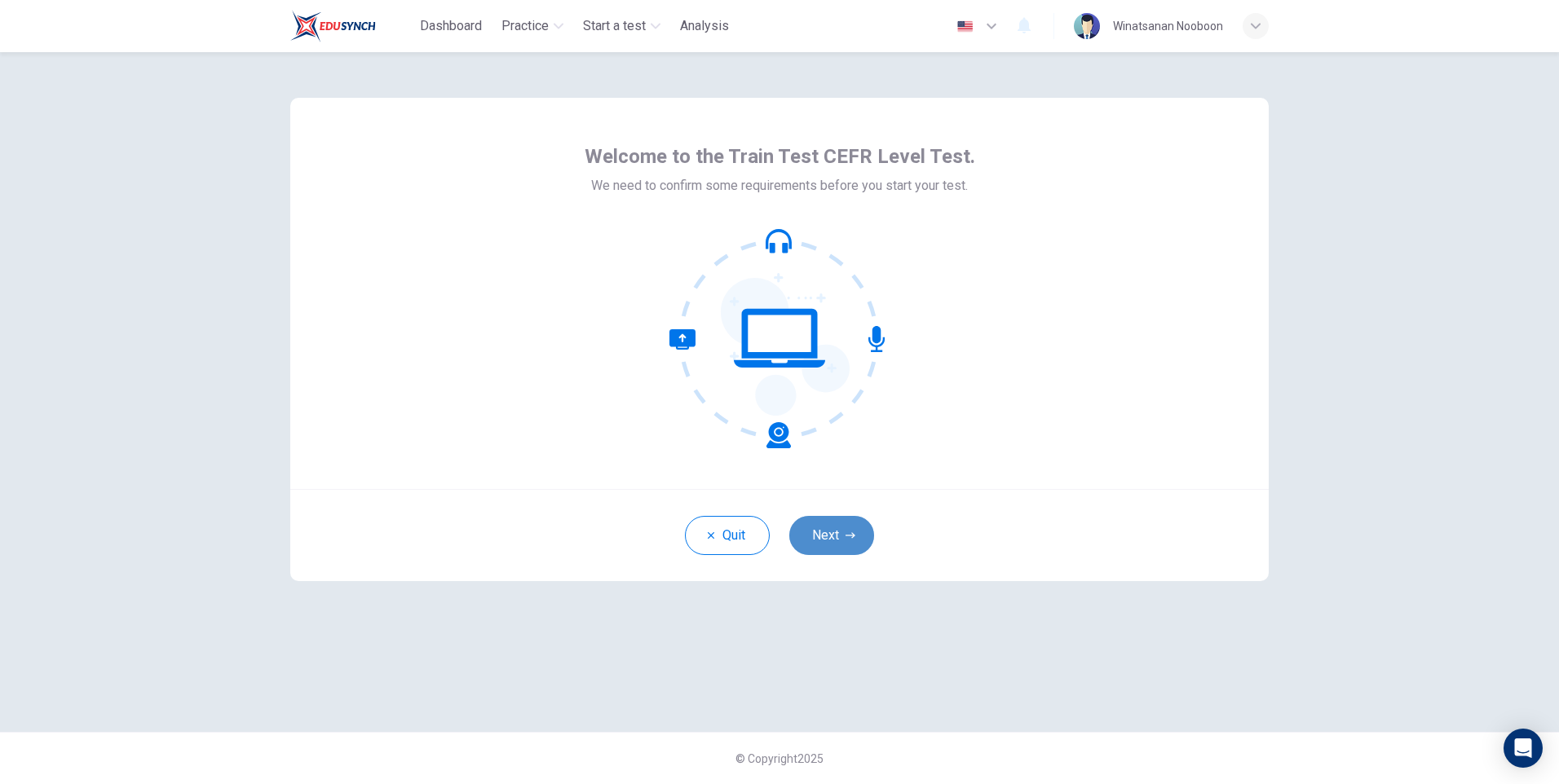
click at [829, 535] on button "Next" at bounding box center [831, 535] width 85 height 39
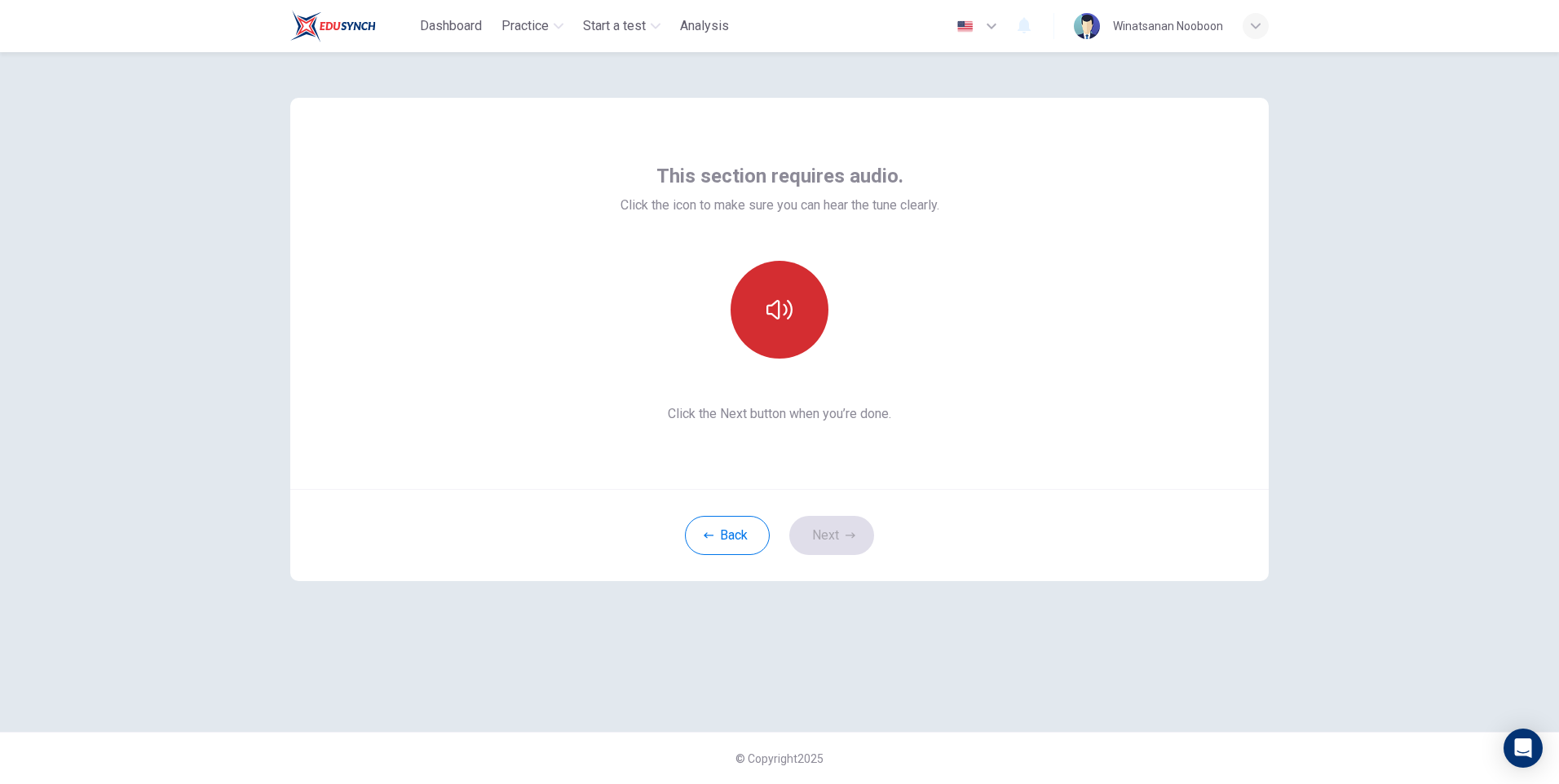
click at [801, 343] on button "button" at bounding box center [779, 309] width 98 height 98
click at [779, 314] on icon "button" at bounding box center [780, 309] width 26 height 20
click at [840, 533] on button "Next" at bounding box center [831, 535] width 85 height 39
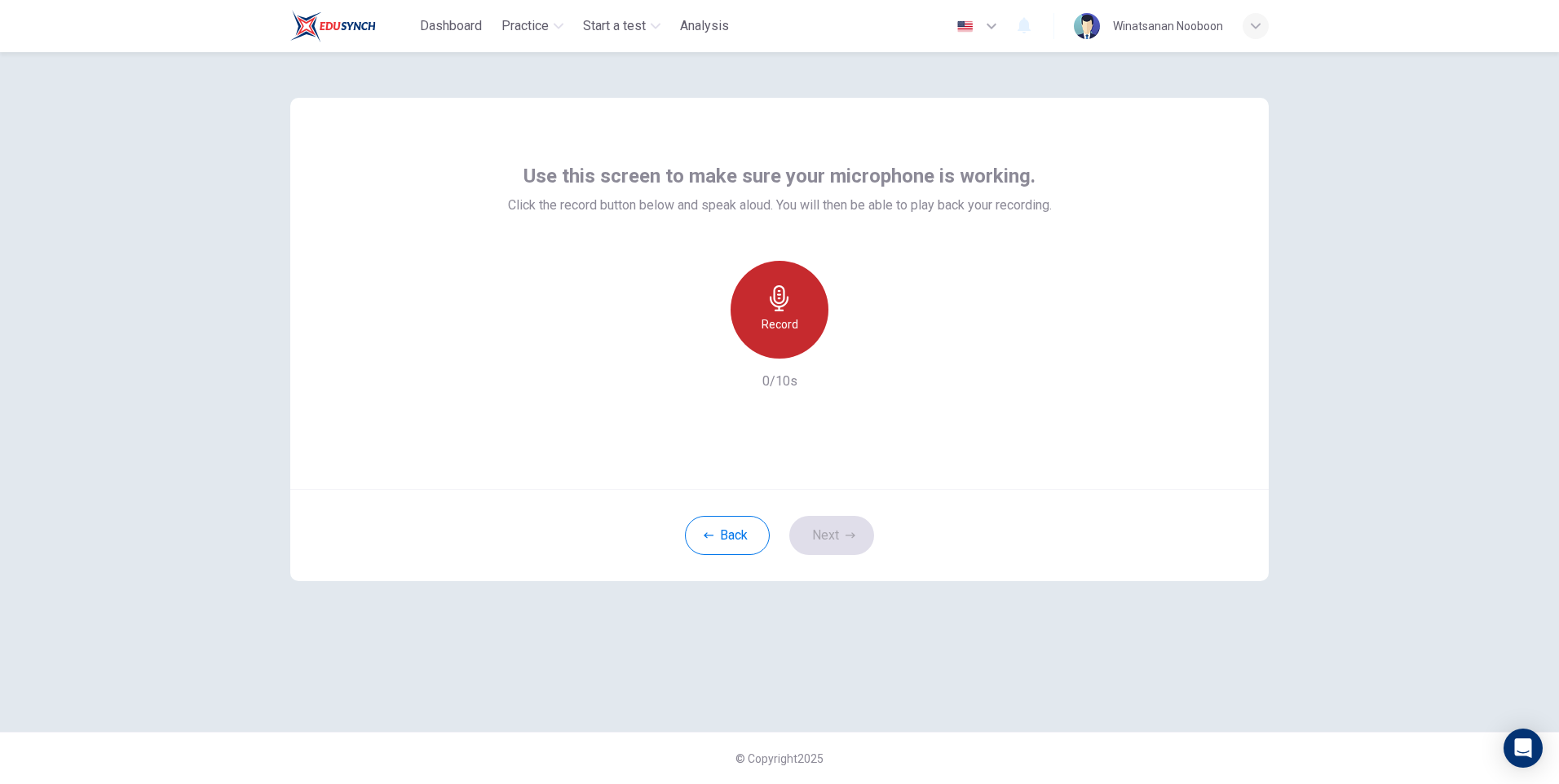
click at [782, 325] on h6 "Record" at bounding box center [780, 324] width 36 height 20
click at [850, 343] on icon "button" at bounding box center [854, 345] width 16 height 16
click at [832, 543] on button "Next" at bounding box center [831, 535] width 85 height 39
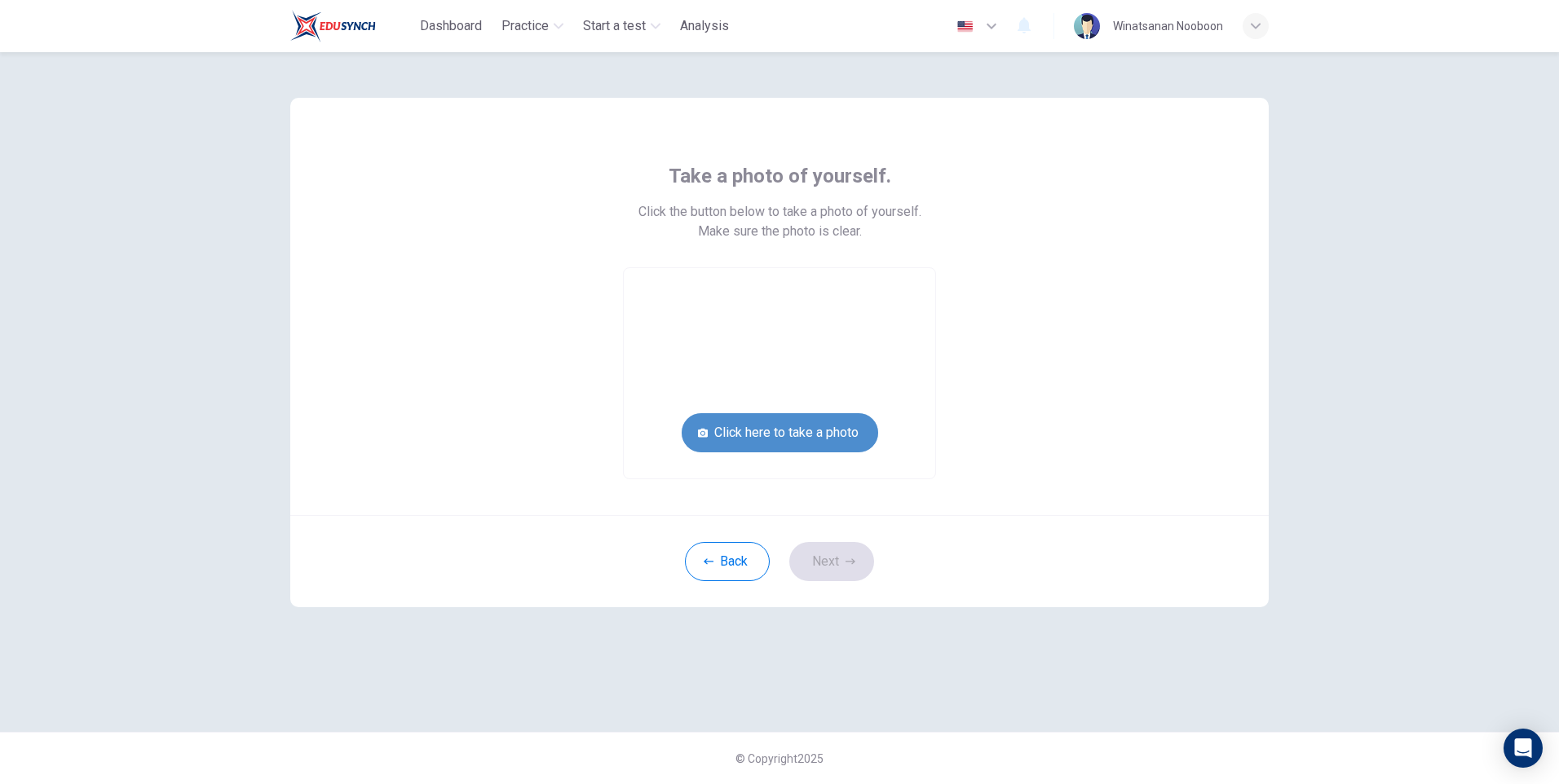
click at [838, 446] on button "Click here to take a photo" at bounding box center [780, 433] width 197 height 39
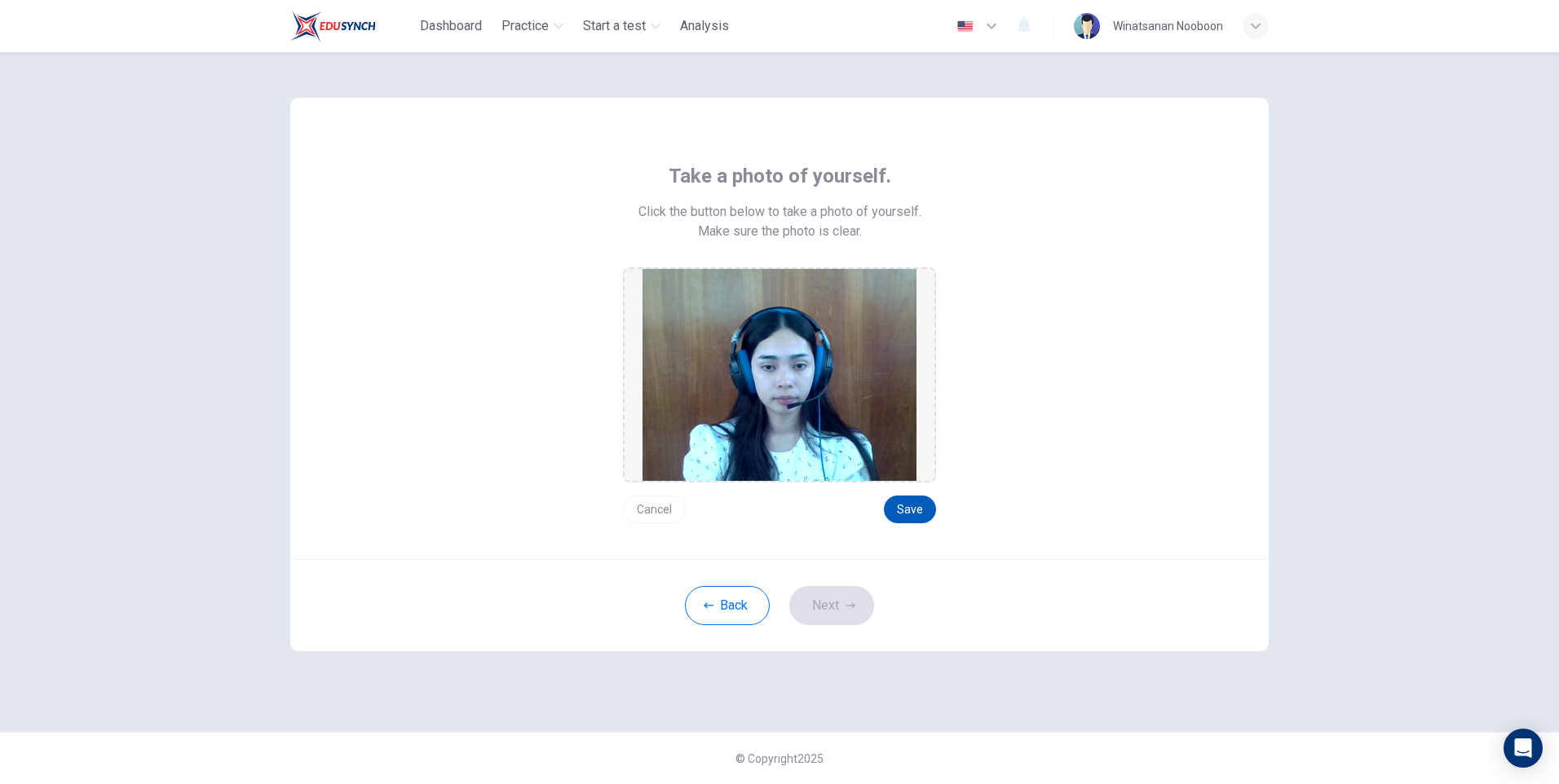
click at [909, 517] on button "Save" at bounding box center [910, 510] width 52 height 28
click at [835, 607] on button "Next" at bounding box center [831, 606] width 85 height 39
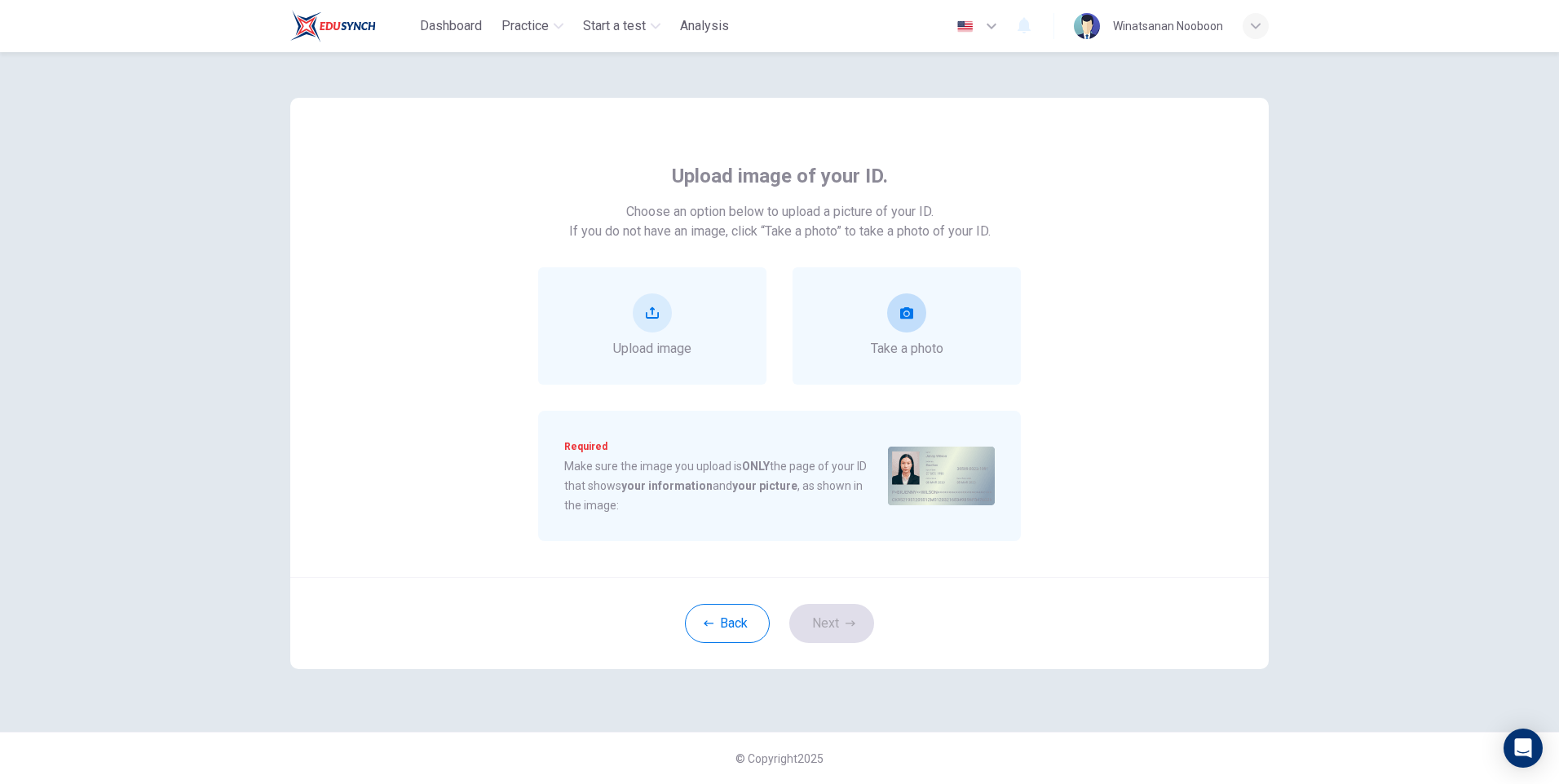
click at [888, 323] on div "Take a photo" at bounding box center [907, 326] width 73 height 65
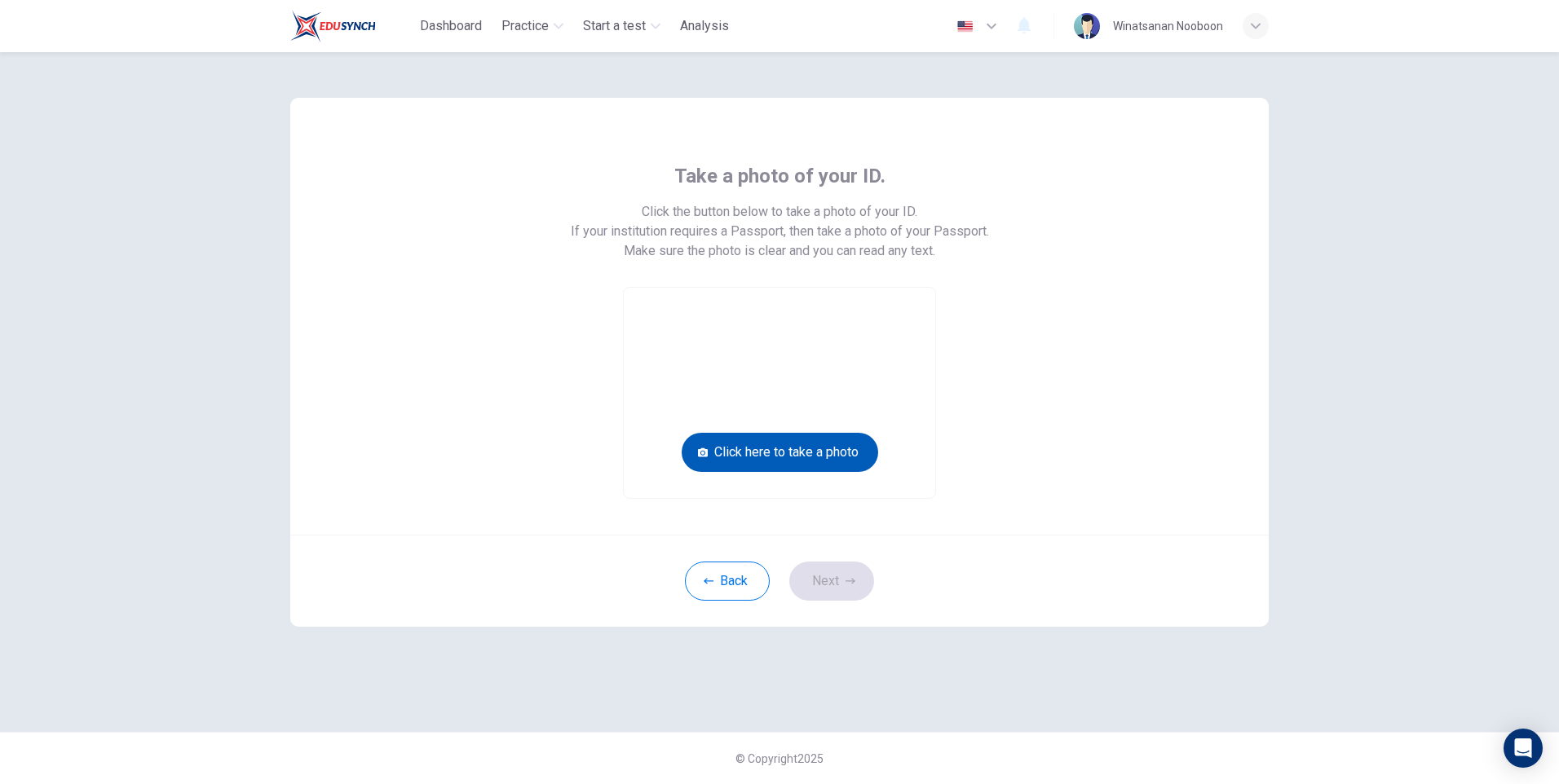
click at [835, 447] on button "Click here to take a photo" at bounding box center [780, 452] width 197 height 39
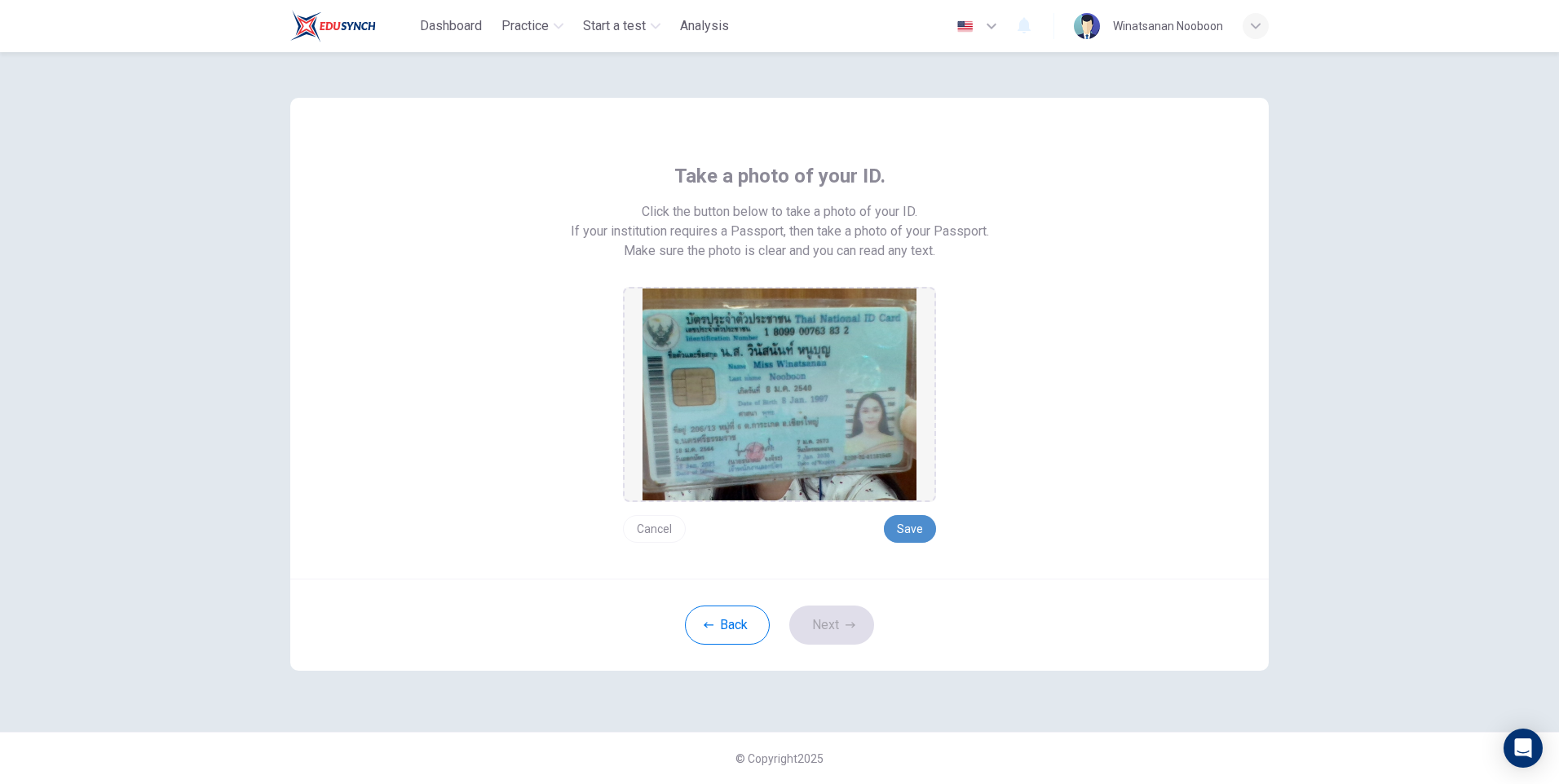
click at [912, 533] on button "Save" at bounding box center [910, 530] width 52 height 28
click at [821, 631] on button "Next" at bounding box center [831, 626] width 85 height 39
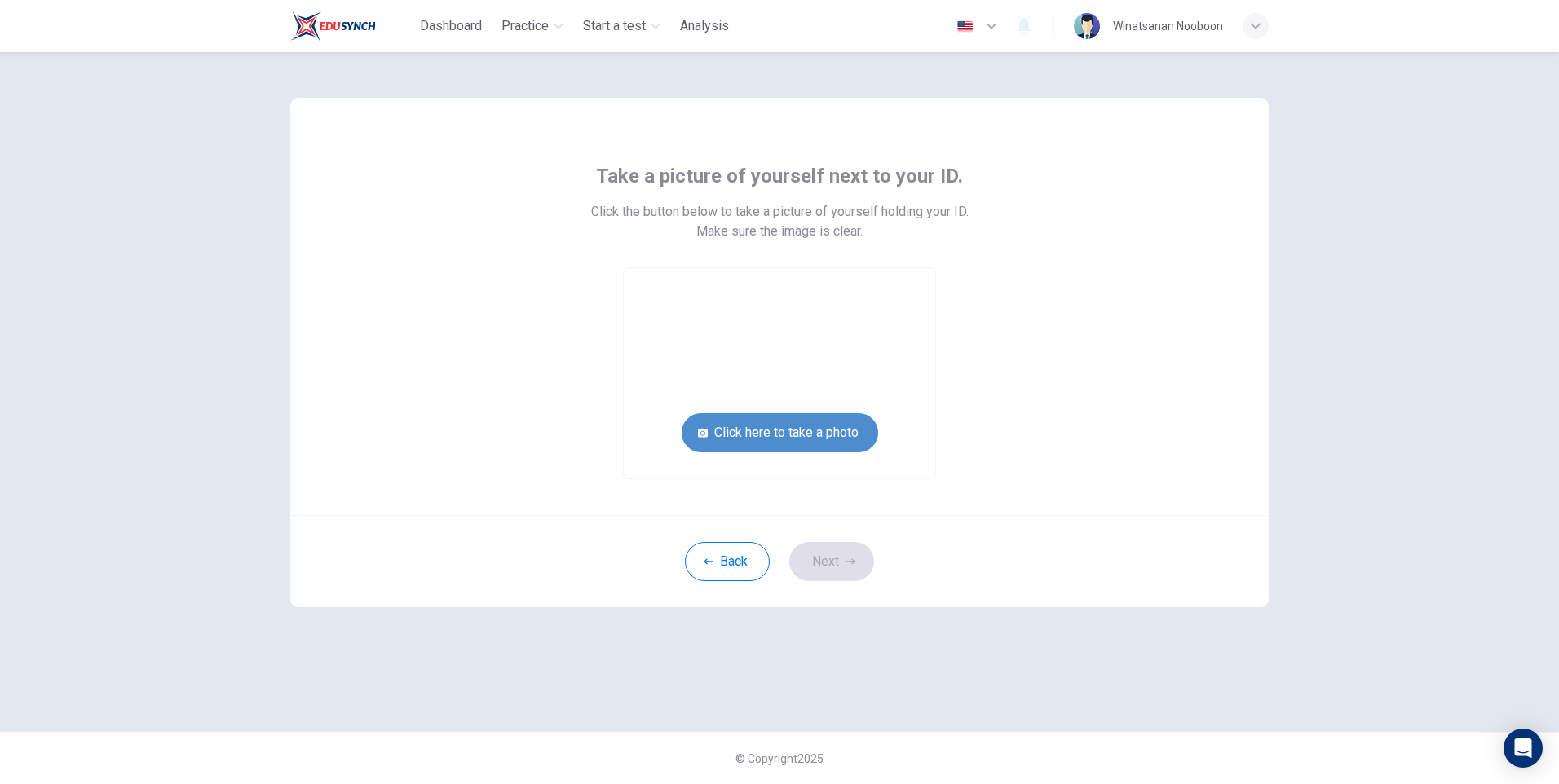
click at [833, 435] on button "Click here to take a photo" at bounding box center [780, 433] width 197 height 39
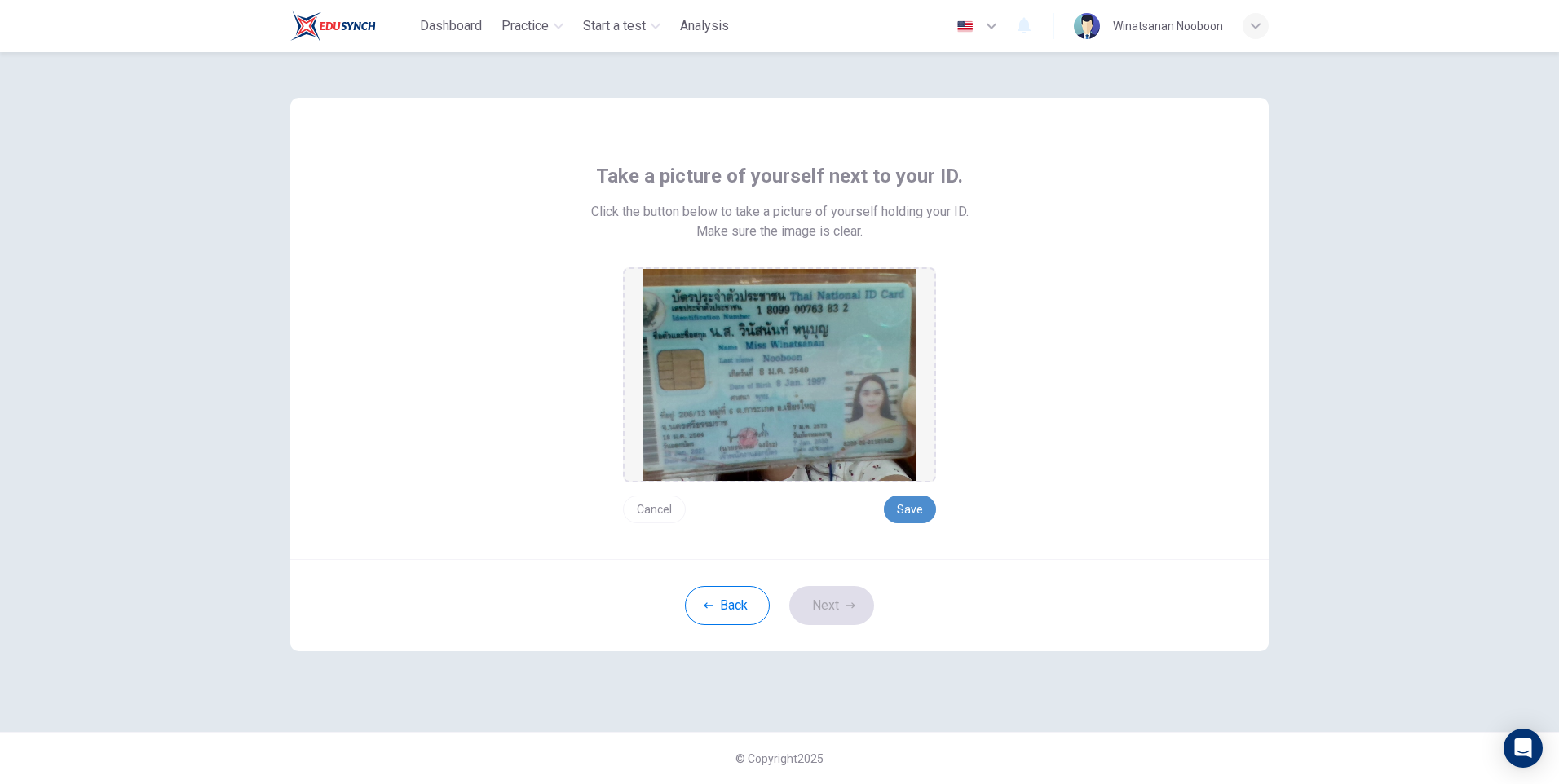
click at [919, 517] on button "Save" at bounding box center [910, 510] width 52 height 28
click at [860, 595] on button "Next" at bounding box center [831, 606] width 85 height 39
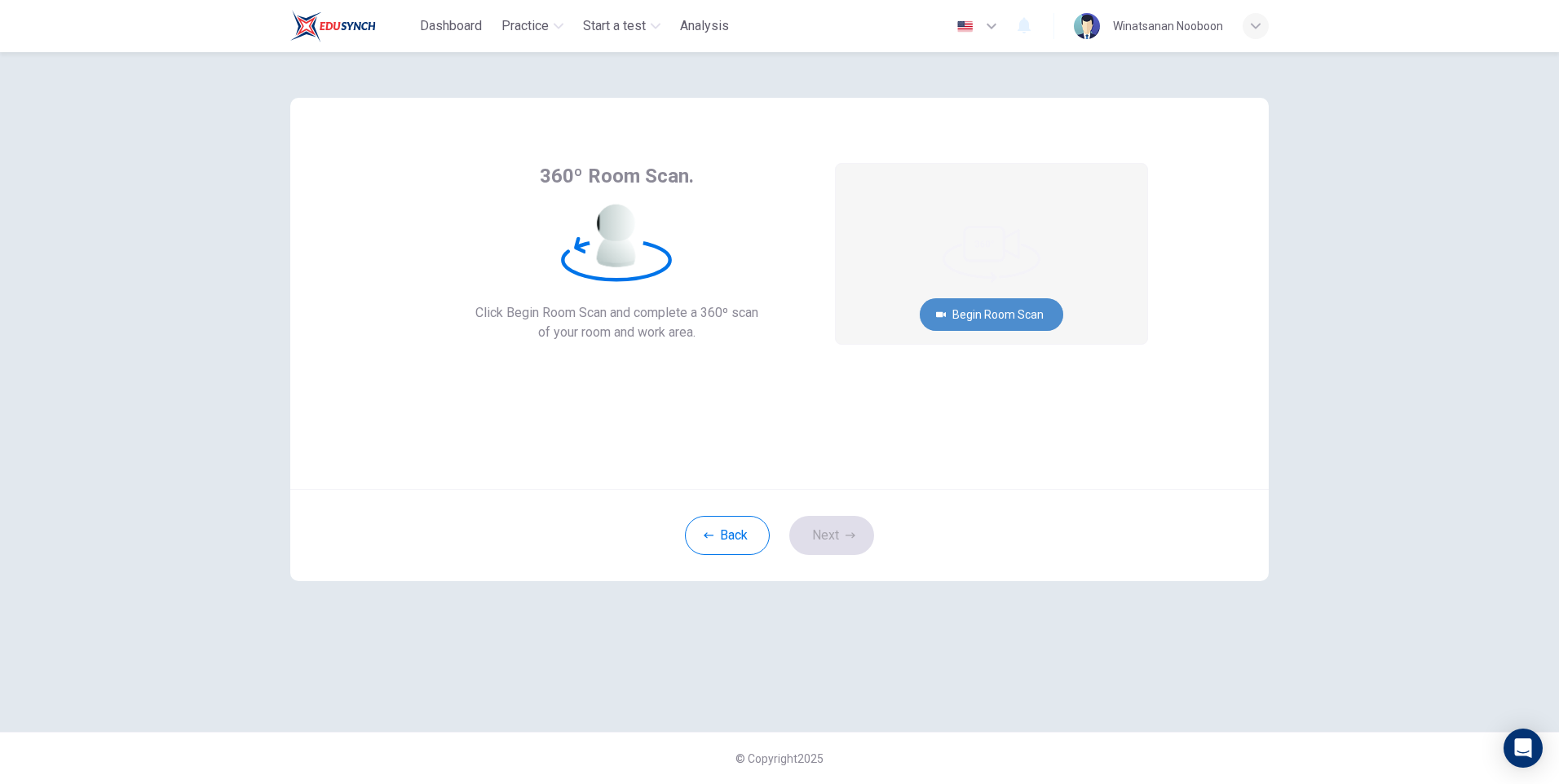
click at [1042, 318] on button "Begin Room Scan" at bounding box center [991, 314] width 144 height 33
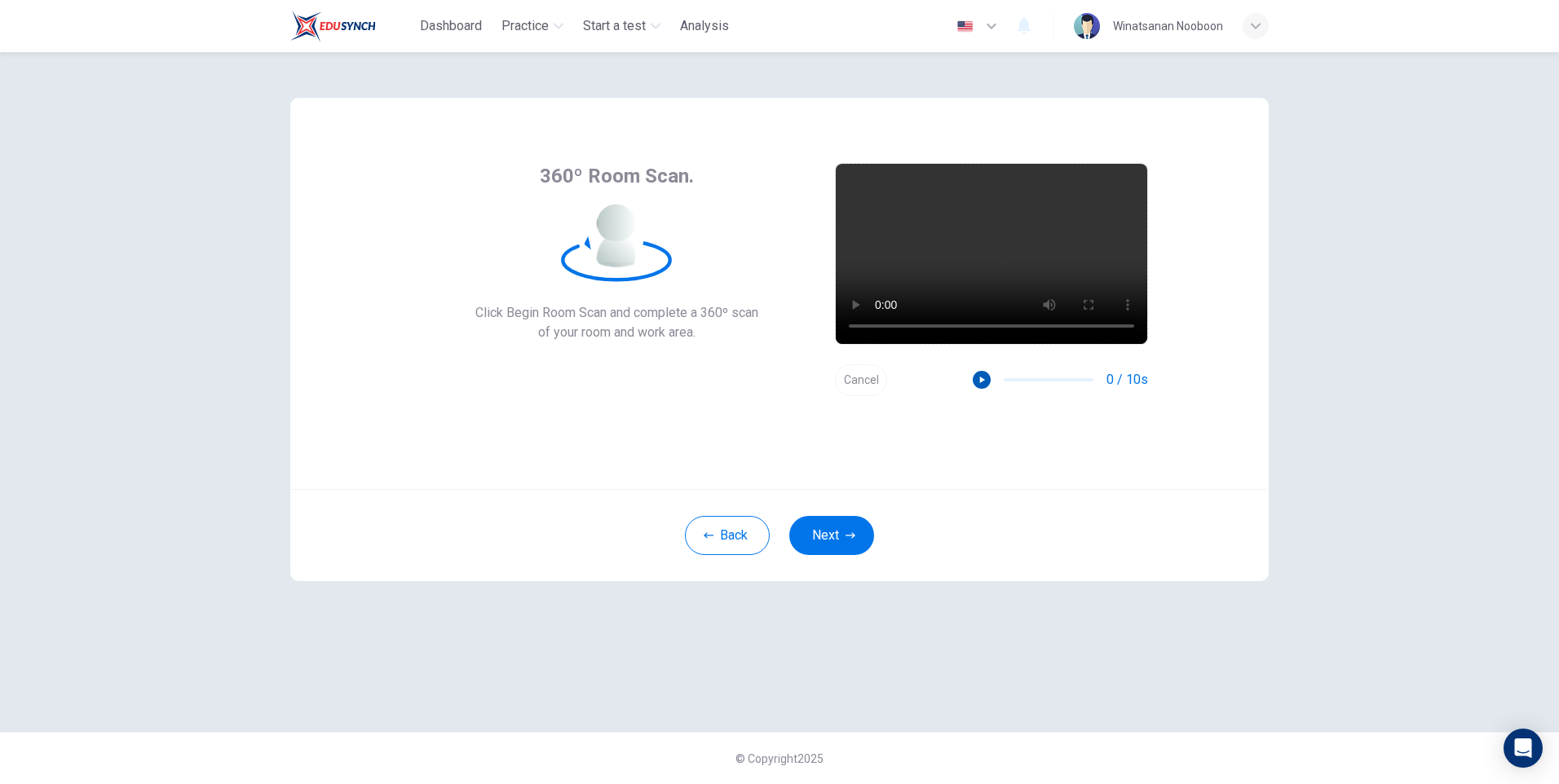
click at [978, 381] on icon "button" at bounding box center [982, 379] width 11 height 11
click at [838, 531] on button "Next" at bounding box center [831, 535] width 85 height 39
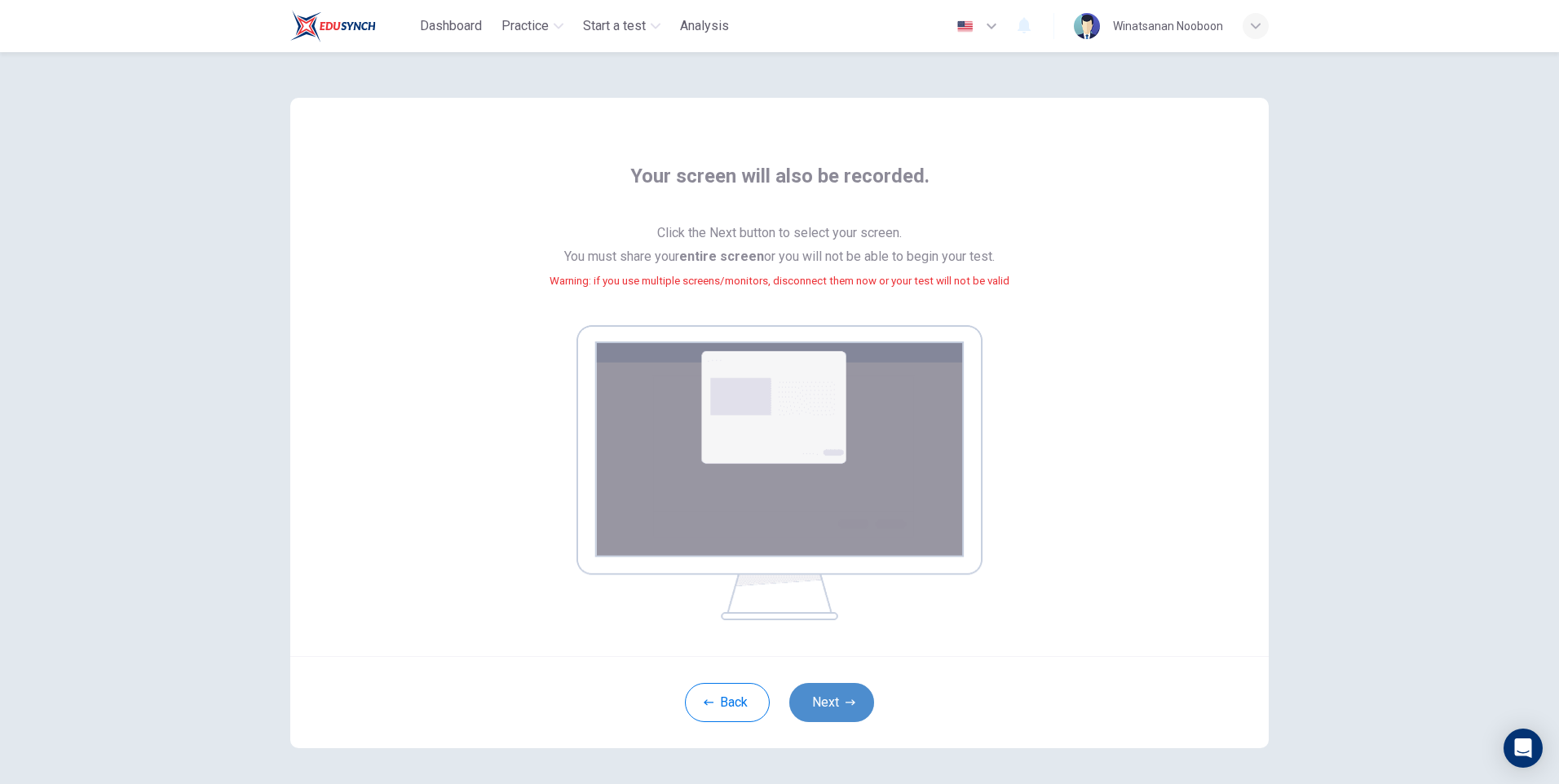
click at [813, 696] on button "Next" at bounding box center [831, 703] width 85 height 39
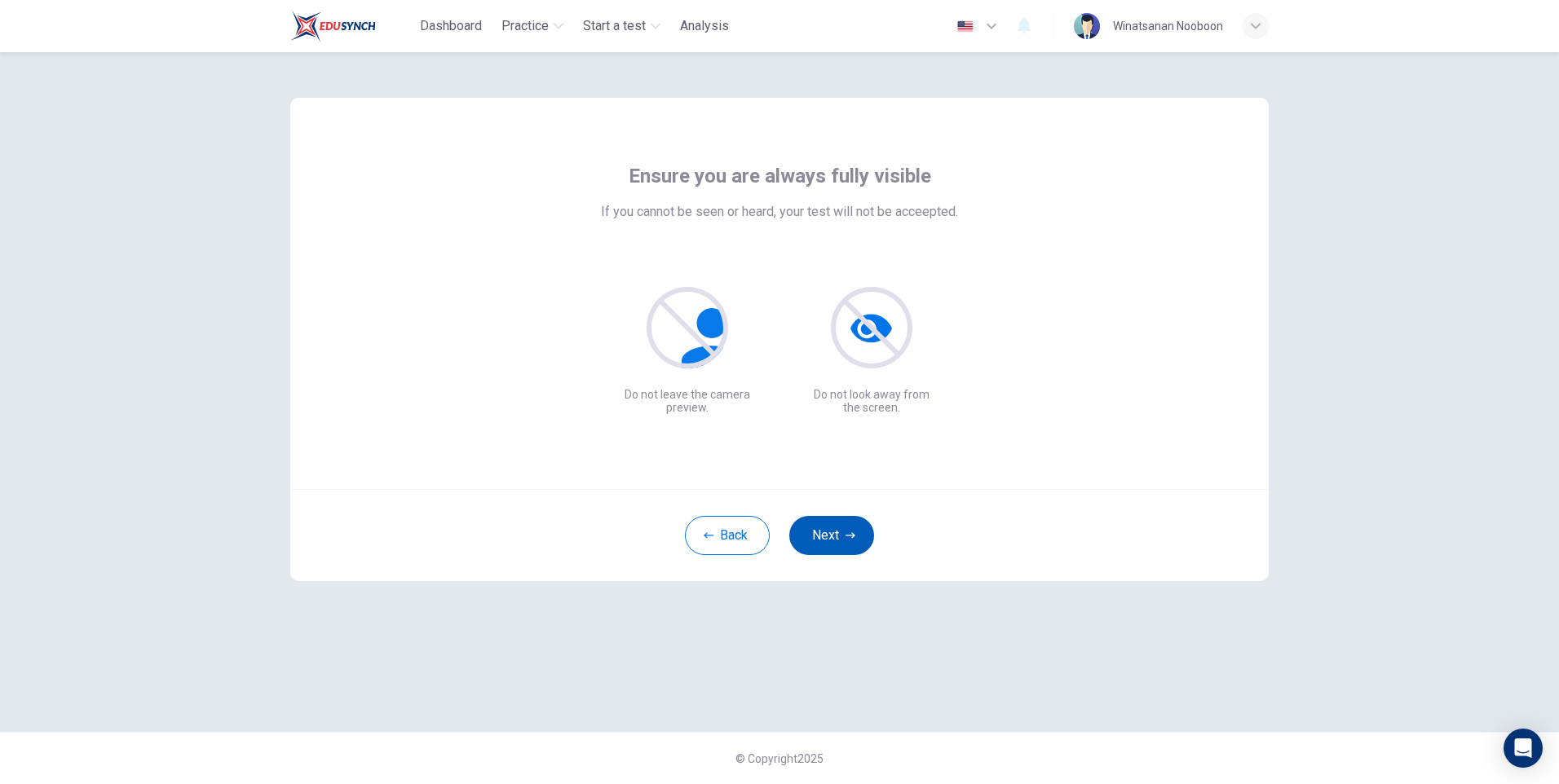
click at [843, 535] on button "Next" at bounding box center [831, 535] width 85 height 39
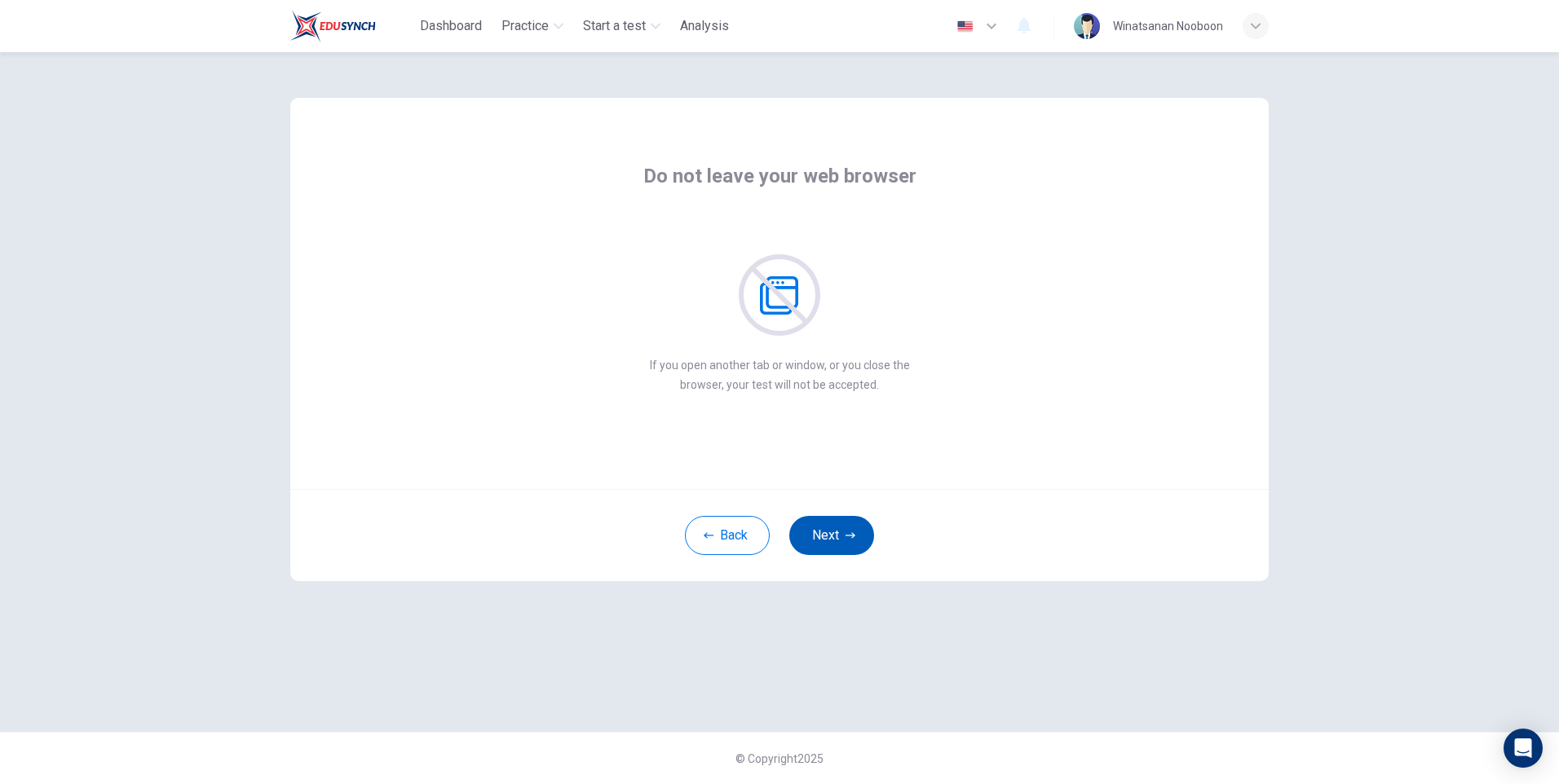
click at [843, 535] on button "Next" at bounding box center [831, 535] width 85 height 39
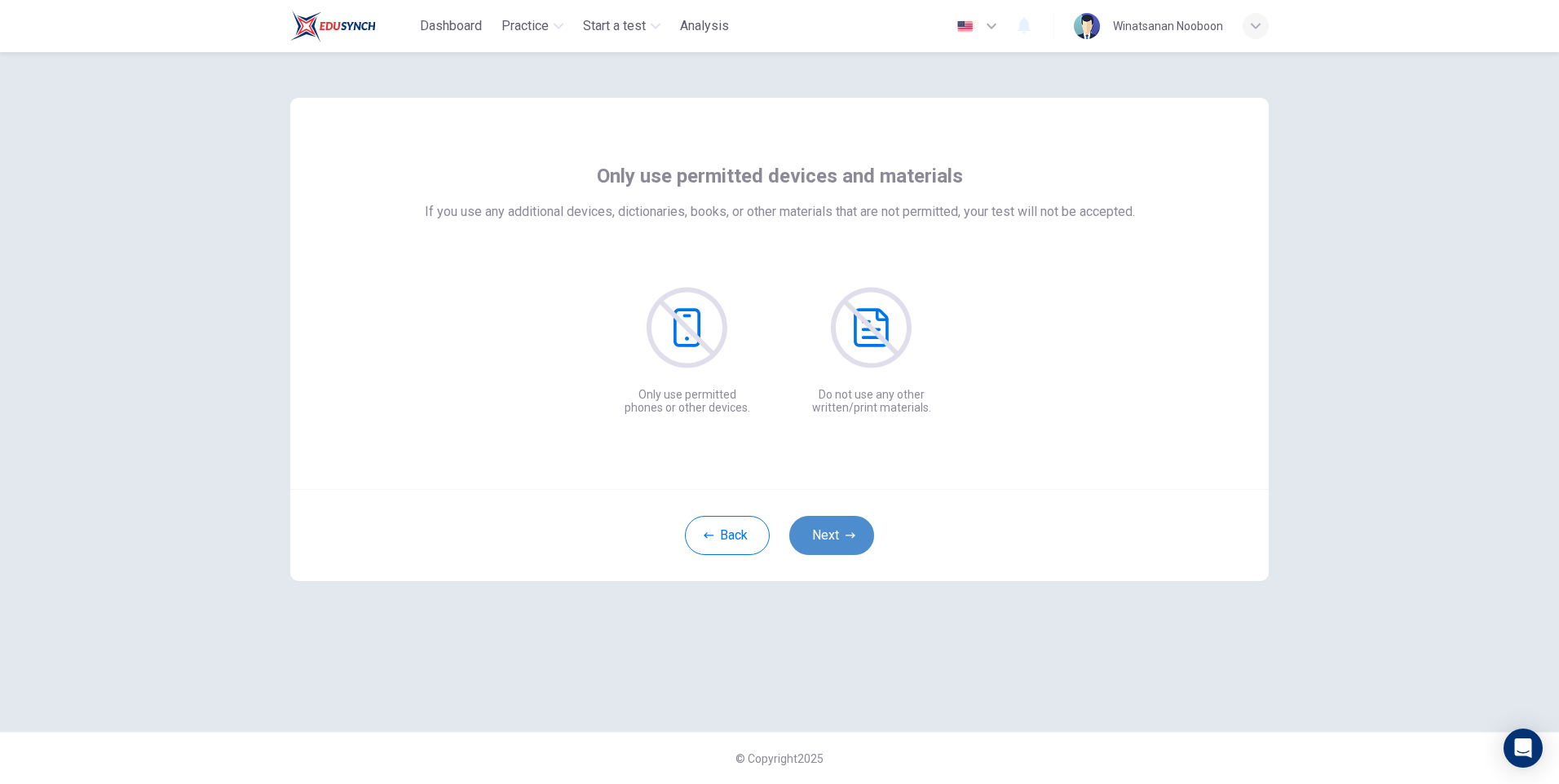
click at [843, 535] on button "Next" at bounding box center [831, 535] width 85 height 39
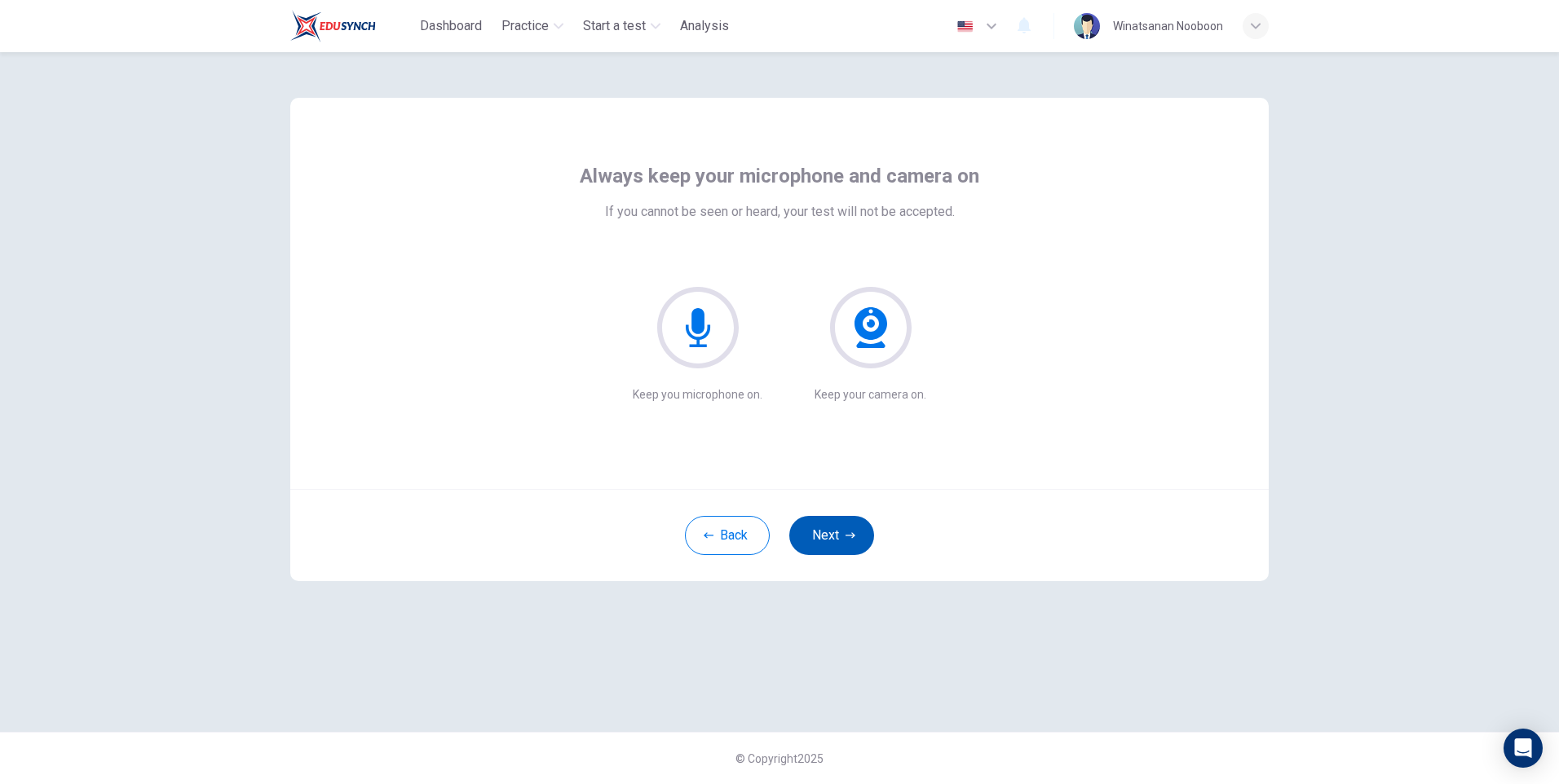
click at [843, 535] on button "Next" at bounding box center [831, 535] width 85 height 39
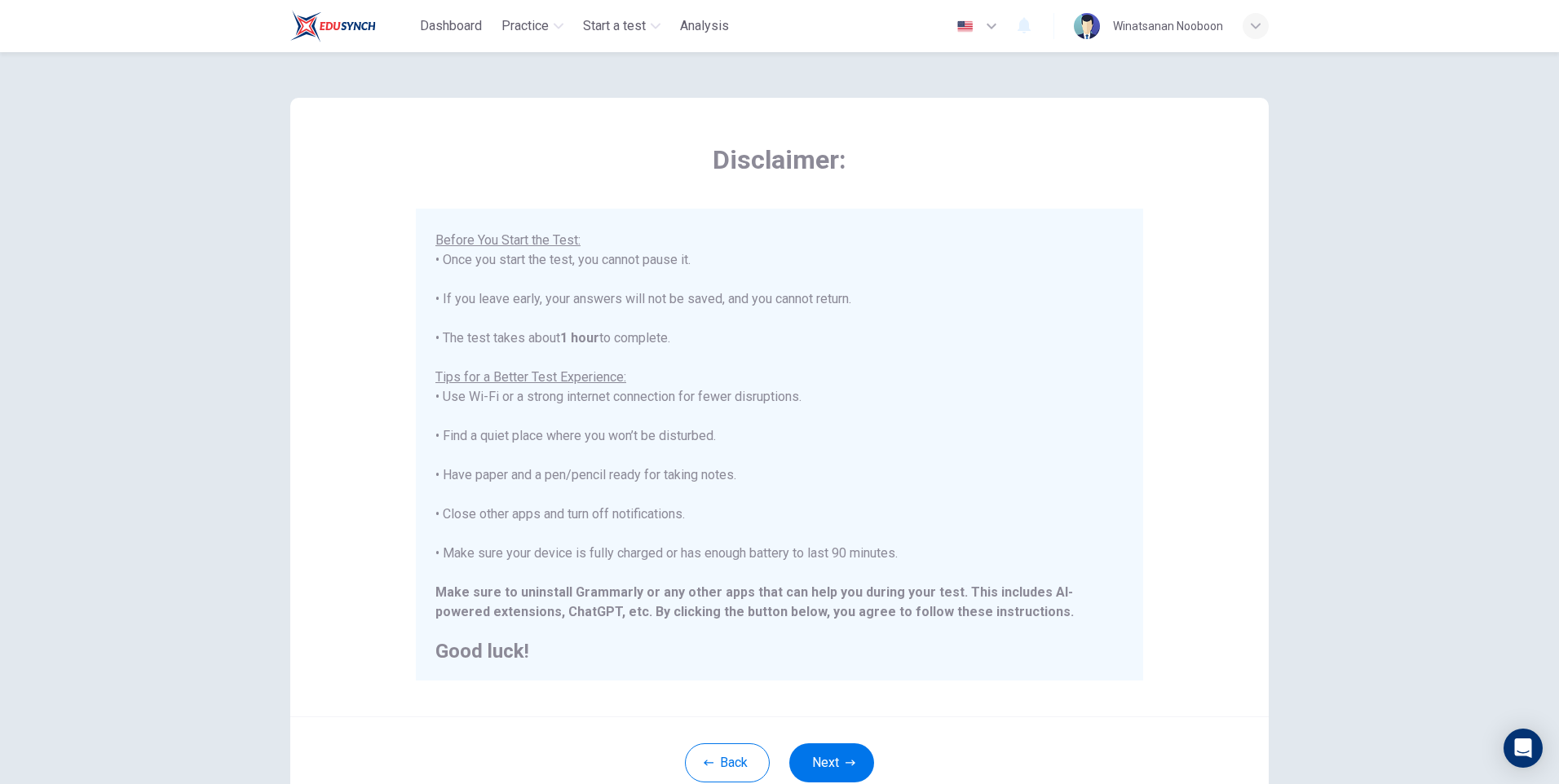
scroll to position [156, 0]
click at [825, 763] on button "Next" at bounding box center [831, 763] width 85 height 39
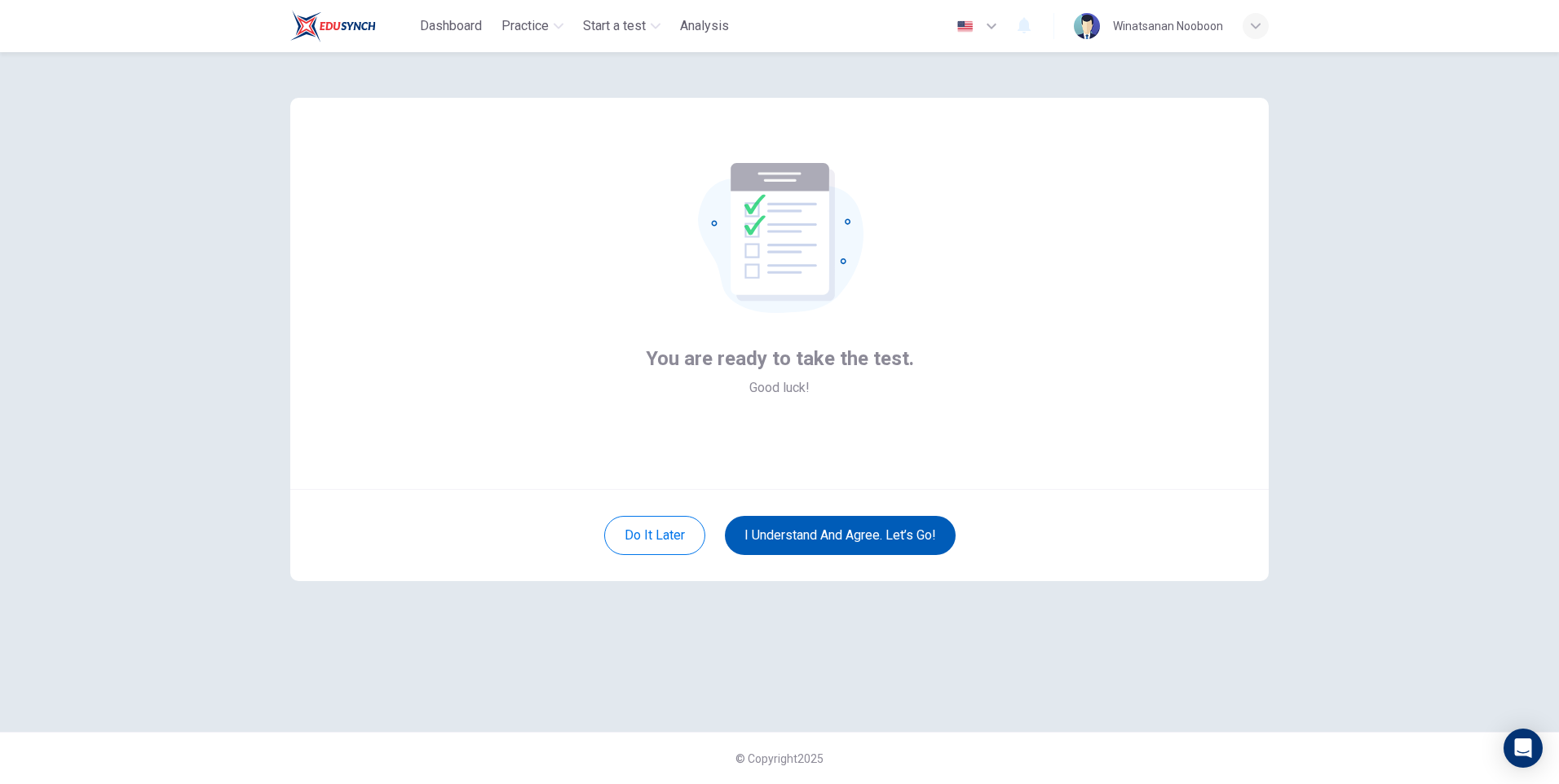
click at [866, 542] on button "I understand and agree. Let’s go!" at bounding box center [839, 535] width 230 height 39
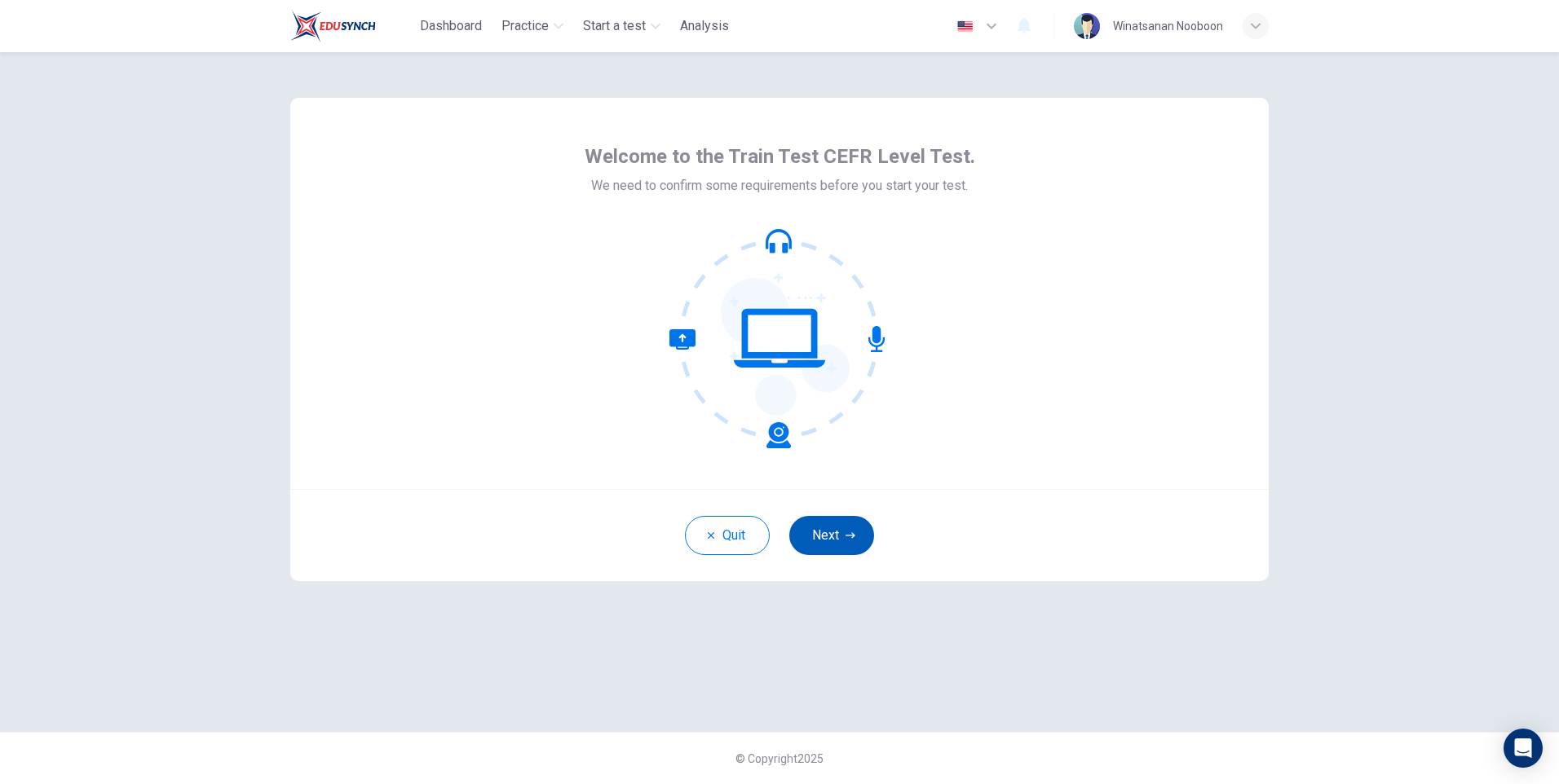
click at [839, 530] on button "Next" at bounding box center [831, 535] width 85 height 39
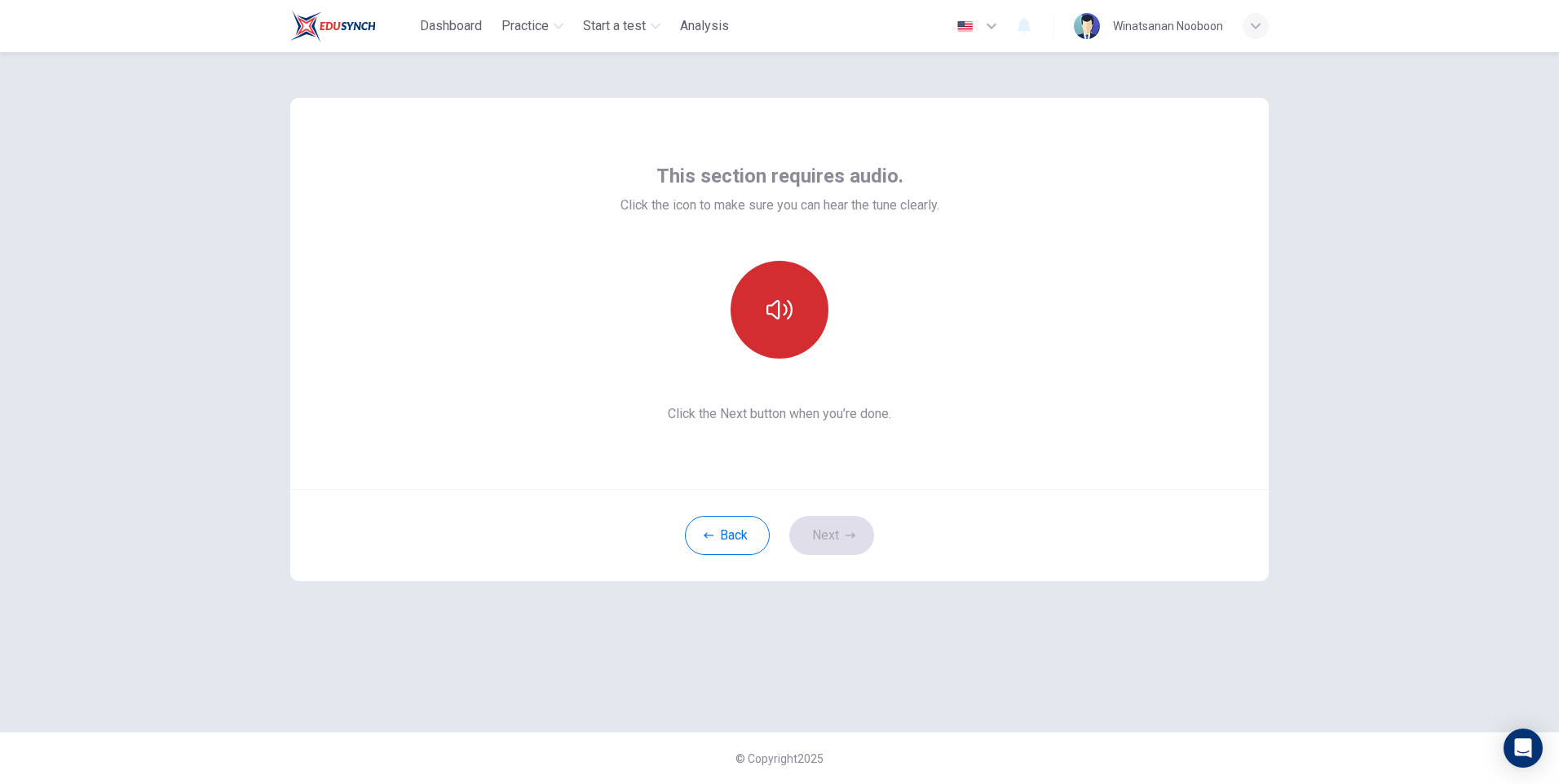
click at [763, 309] on button "button" at bounding box center [779, 309] width 98 height 98
click at [787, 326] on button "button" at bounding box center [779, 309] width 98 height 98
click at [853, 533] on icon "button" at bounding box center [850, 535] width 9 height 9
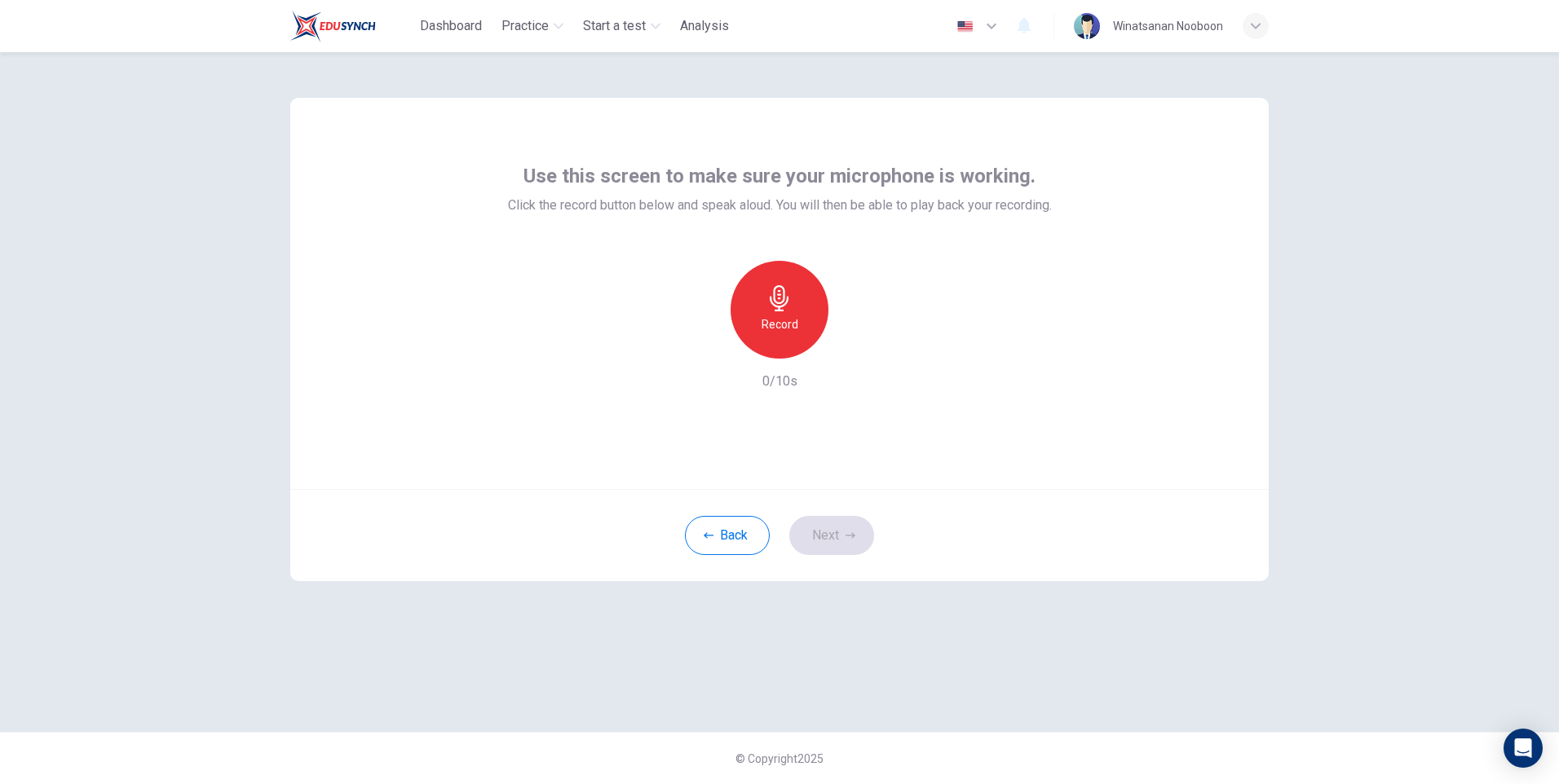
click at [789, 344] on div "Record" at bounding box center [779, 309] width 98 height 98
click at [863, 347] on div "button" at bounding box center [854, 346] width 26 height 26
click at [841, 543] on button "Next" at bounding box center [831, 535] width 85 height 39
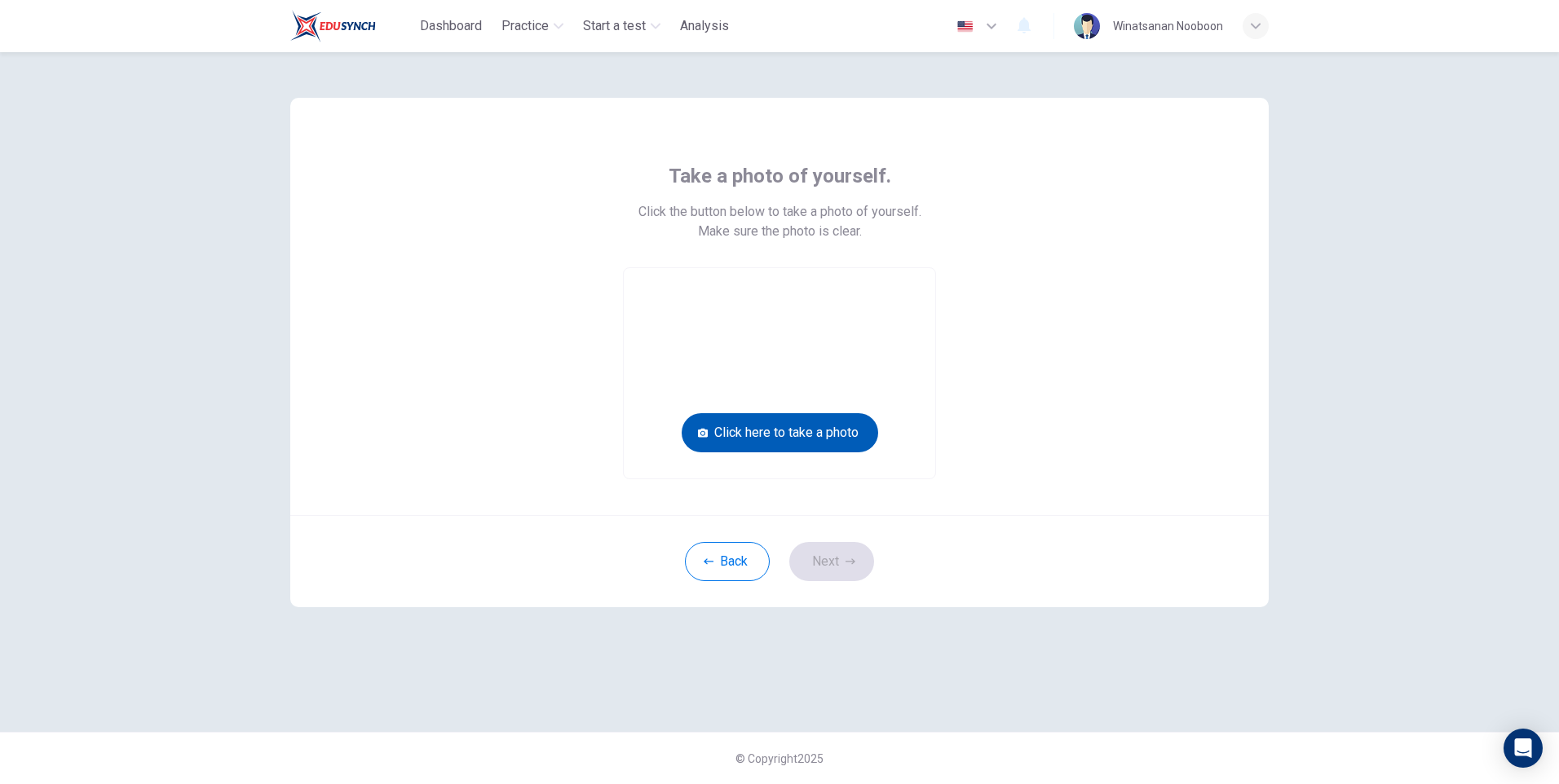
click at [859, 433] on button "Click here to take a photo" at bounding box center [780, 433] width 197 height 39
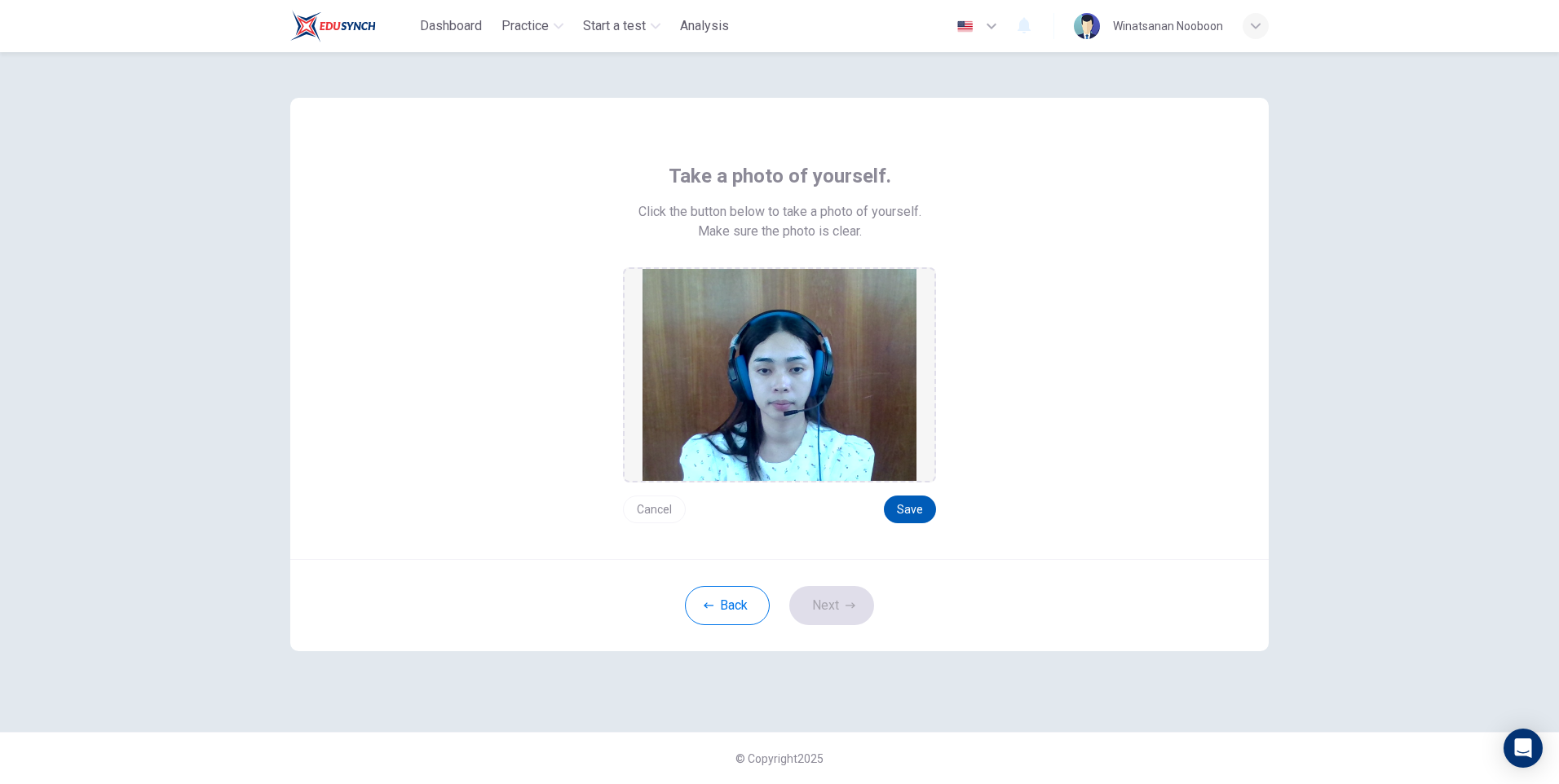
click at [926, 516] on button "Save" at bounding box center [910, 510] width 52 height 28
click at [902, 510] on button "Save" at bounding box center [910, 510] width 52 height 28
click at [848, 606] on icon "button" at bounding box center [850, 605] width 9 height 6
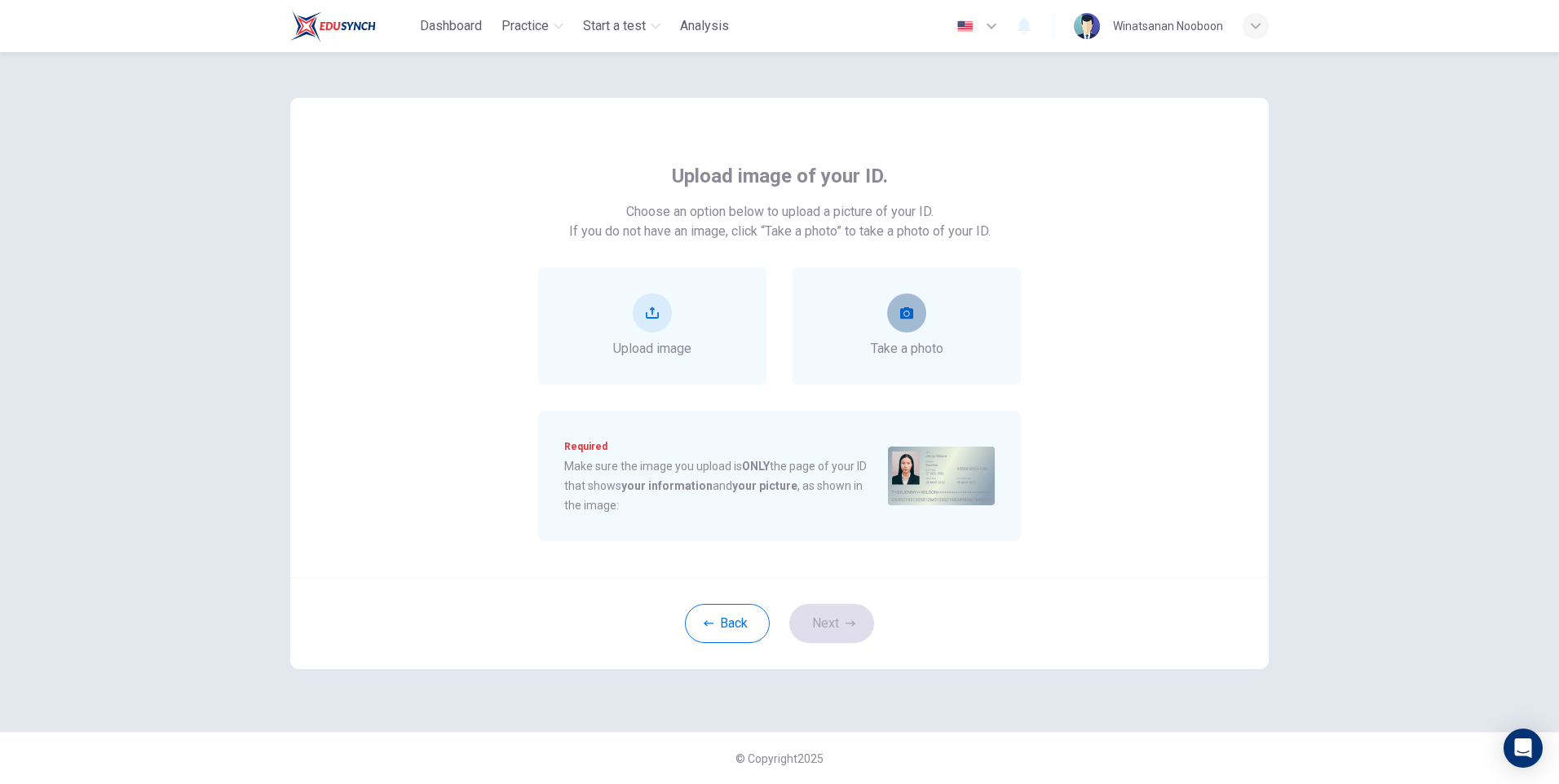
click at [909, 321] on button "take photo" at bounding box center [906, 313] width 39 height 39
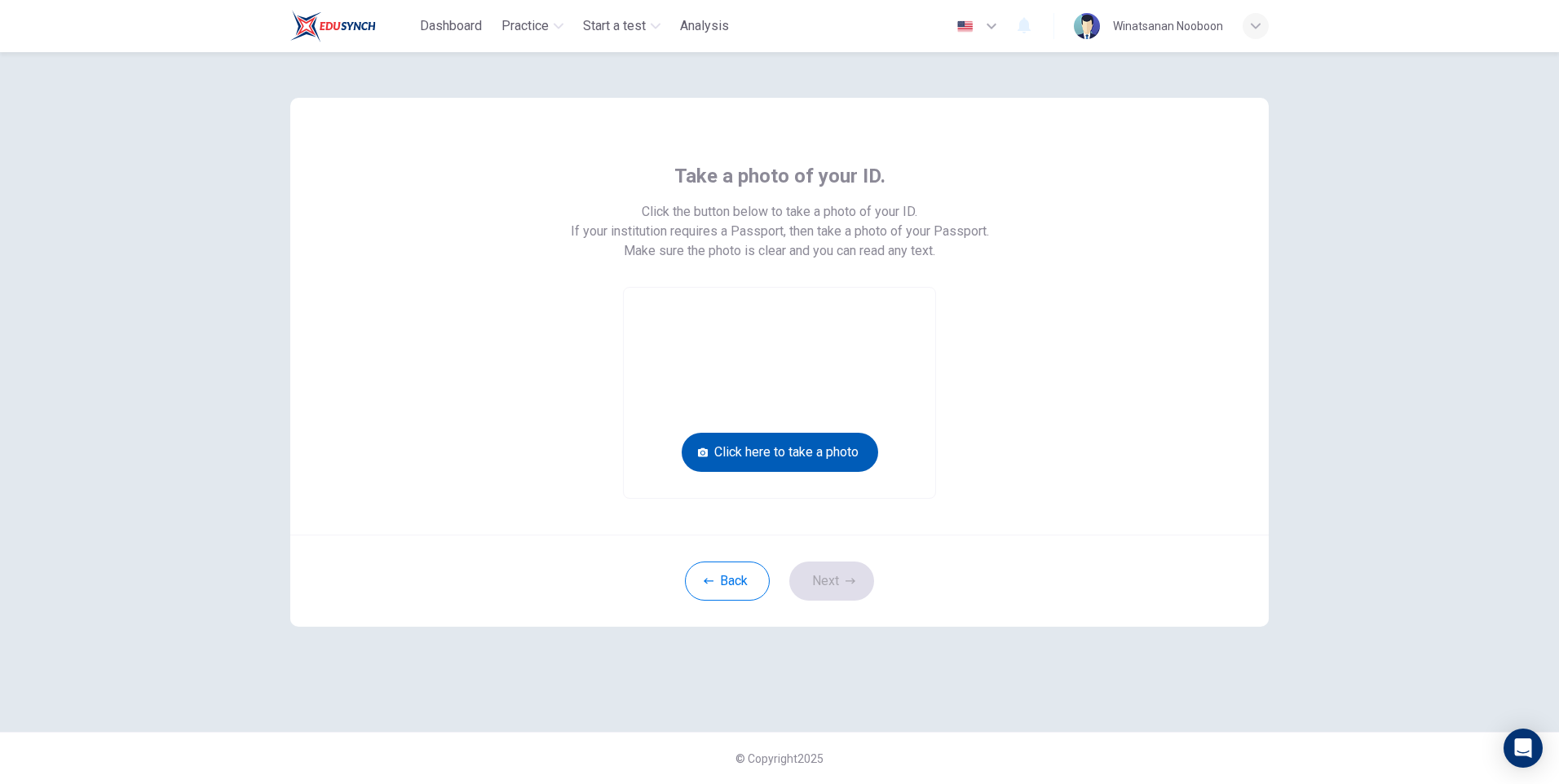
click at [834, 448] on button "Click here to take a photo" at bounding box center [780, 452] width 197 height 39
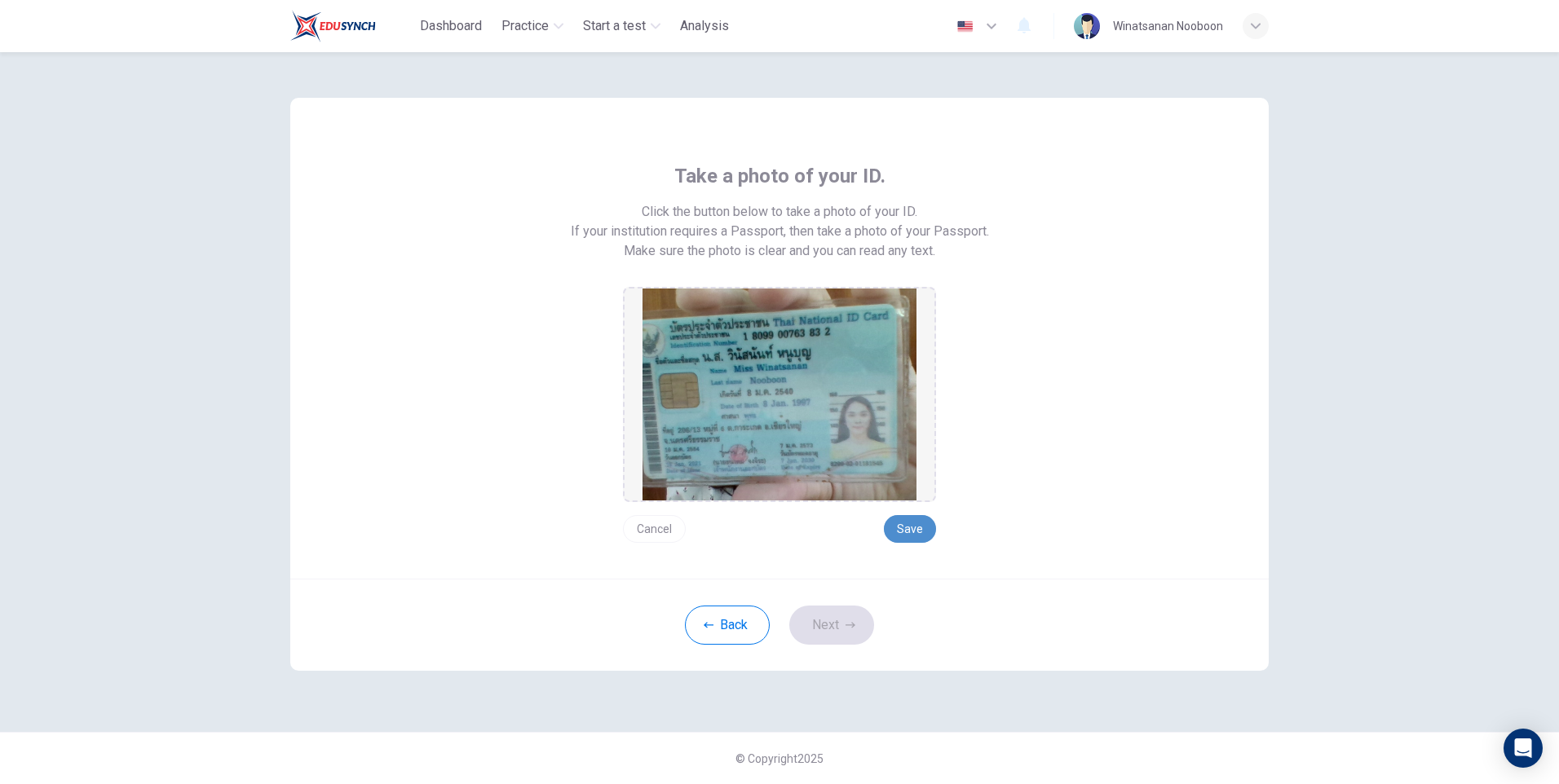
click at [899, 531] on button "Save" at bounding box center [910, 530] width 52 height 28
click at [828, 618] on button "Next" at bounding box center [831, 626] width 85 height 39
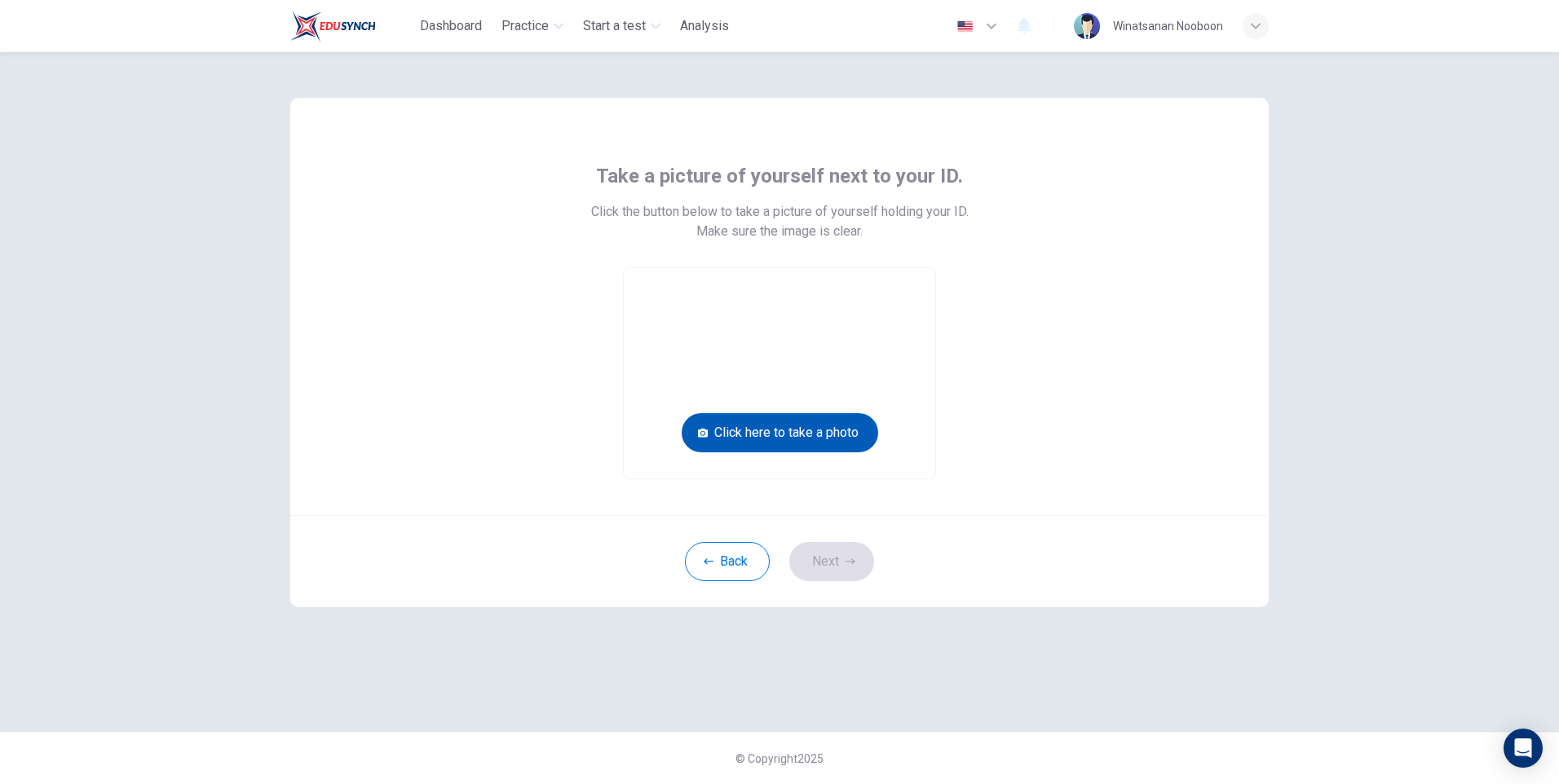
click at [860, 432] on button "Click here to take a photo" at bounding box center [780, 433] width 197 height 39
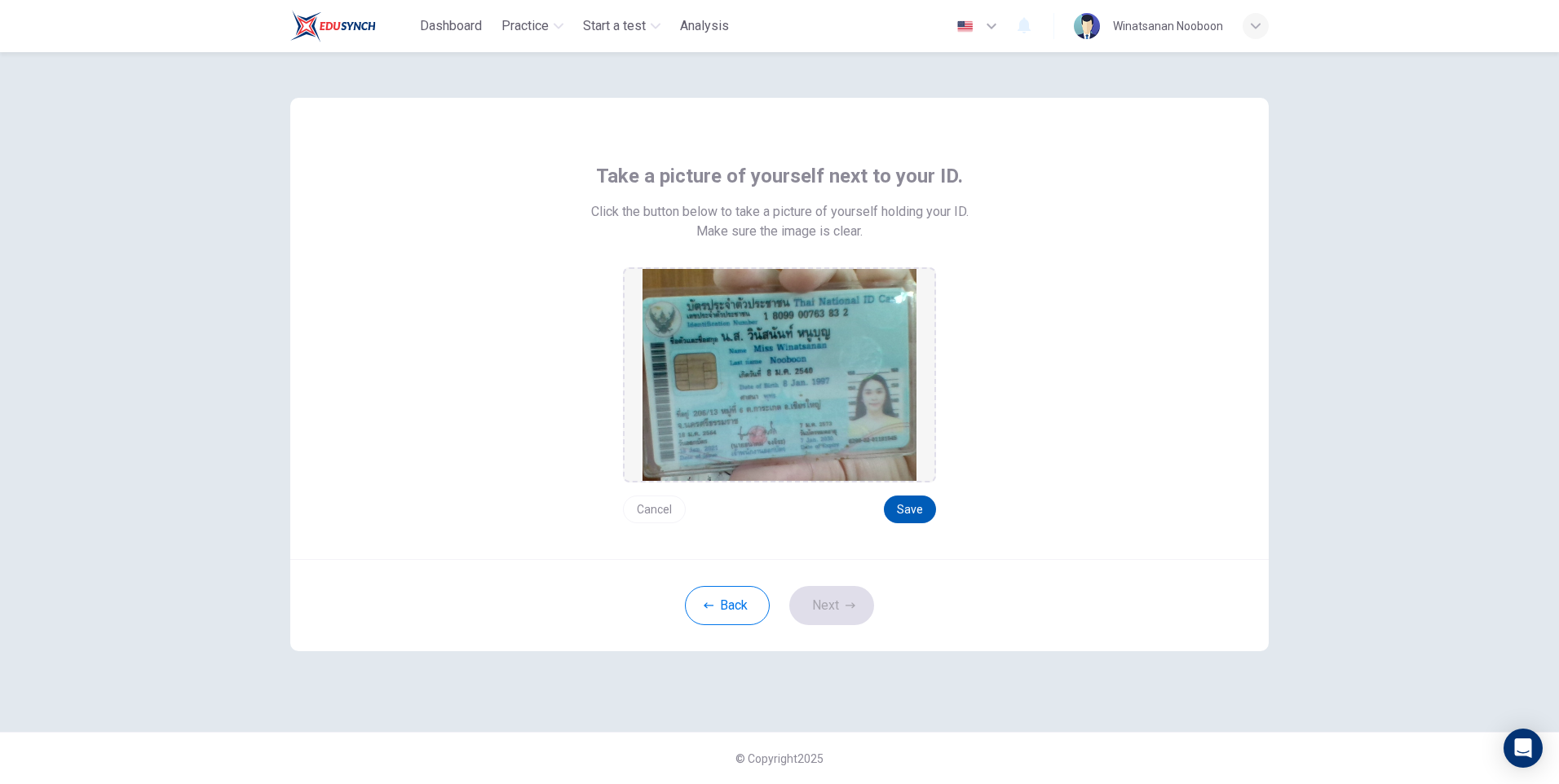
click at [917, 503] on button "Save" at bounding box center [910, 510] width 52 height 28
click at [841, 616] on button "Next" at bounding box center [831, 606] width 85 height 39
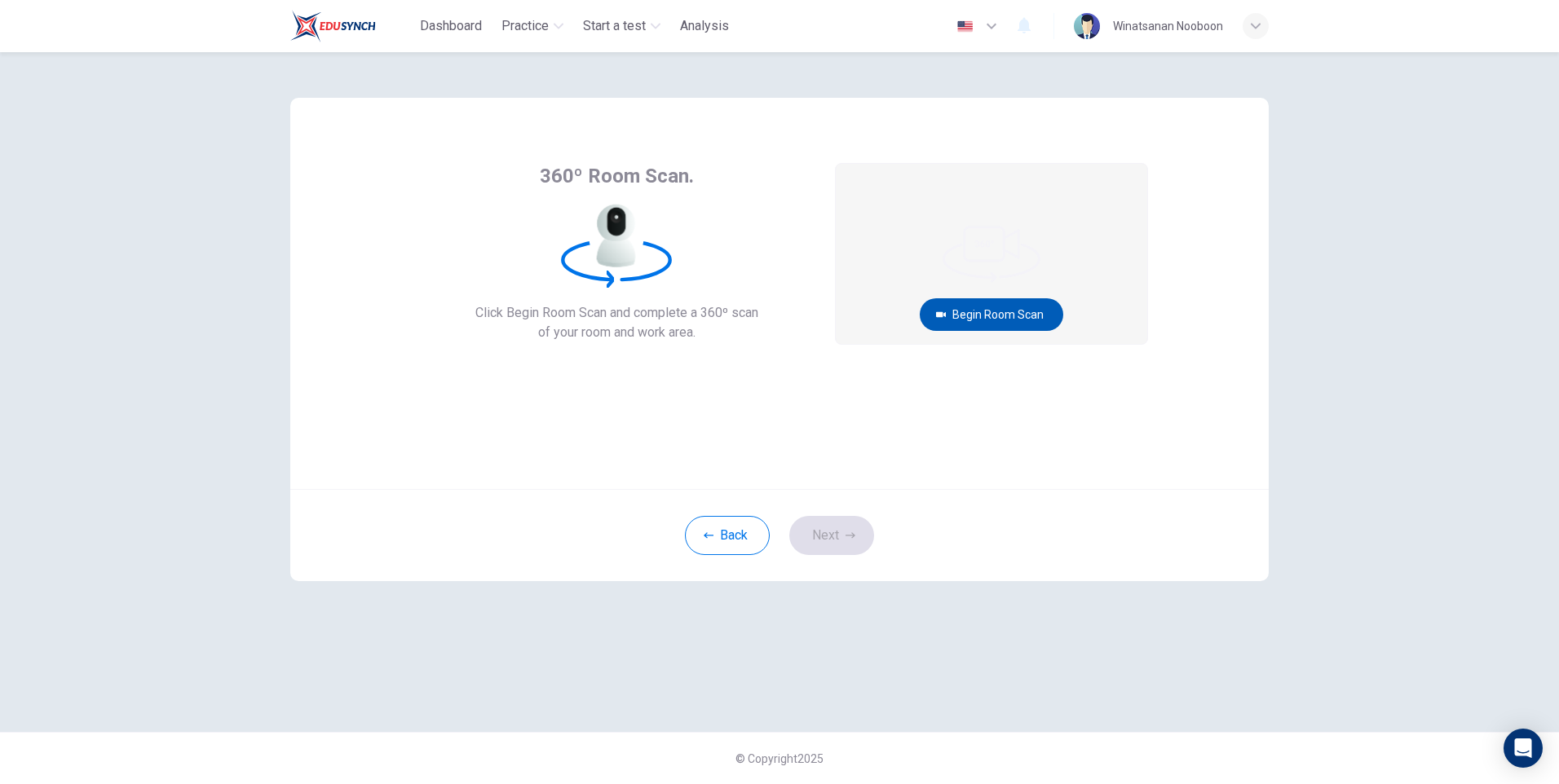
click at [1005, 308] on button "Begin Room Scan" at bounding box center [991, 314] width 144 height 33
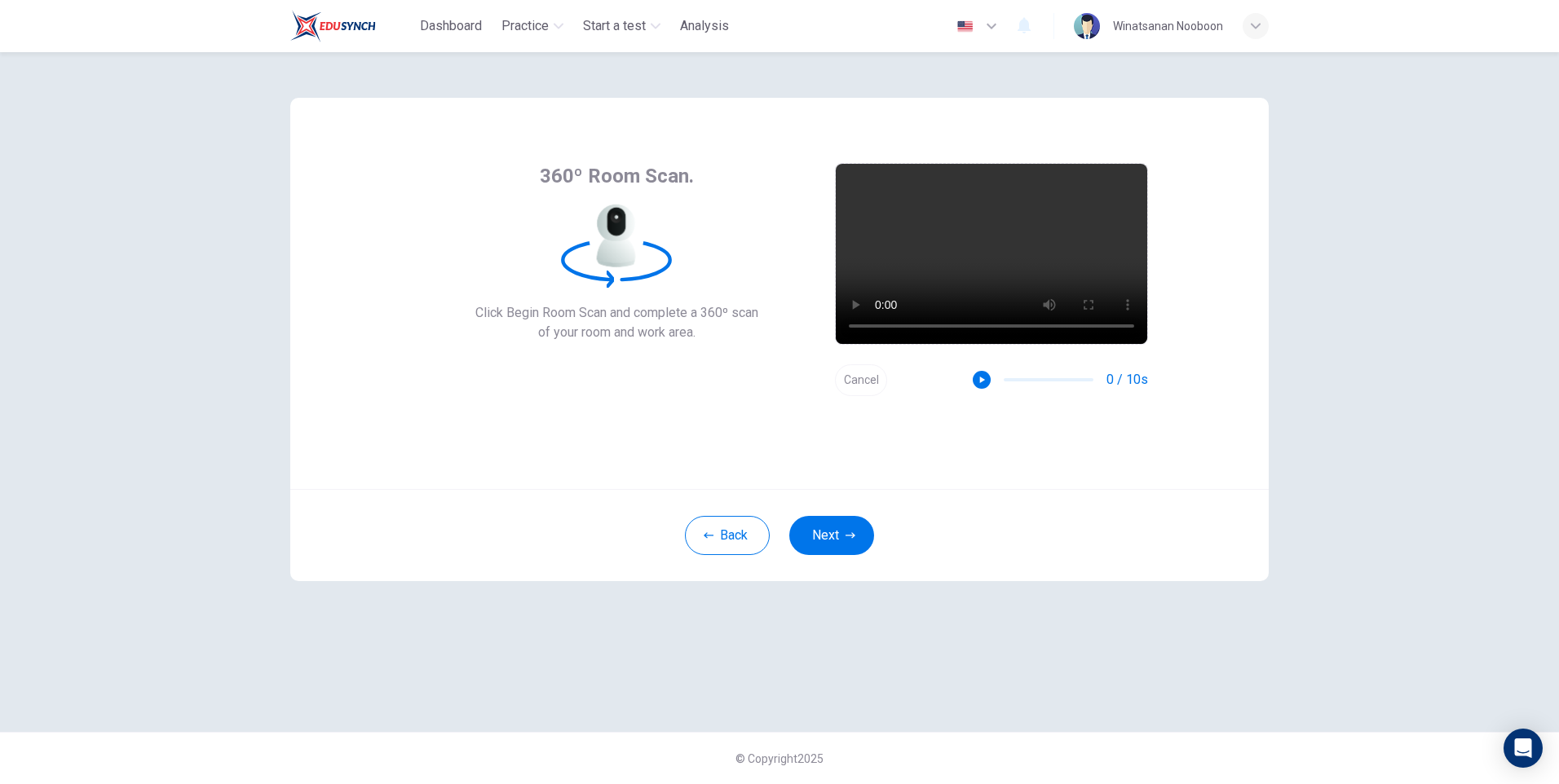
click at [995, 377] on div "0 / 10s" at bounding box center [1060, 379] width 175 height 20
click at [872, 378] on button "Cancel" at bounding box center [861, 380] width 52 height 32
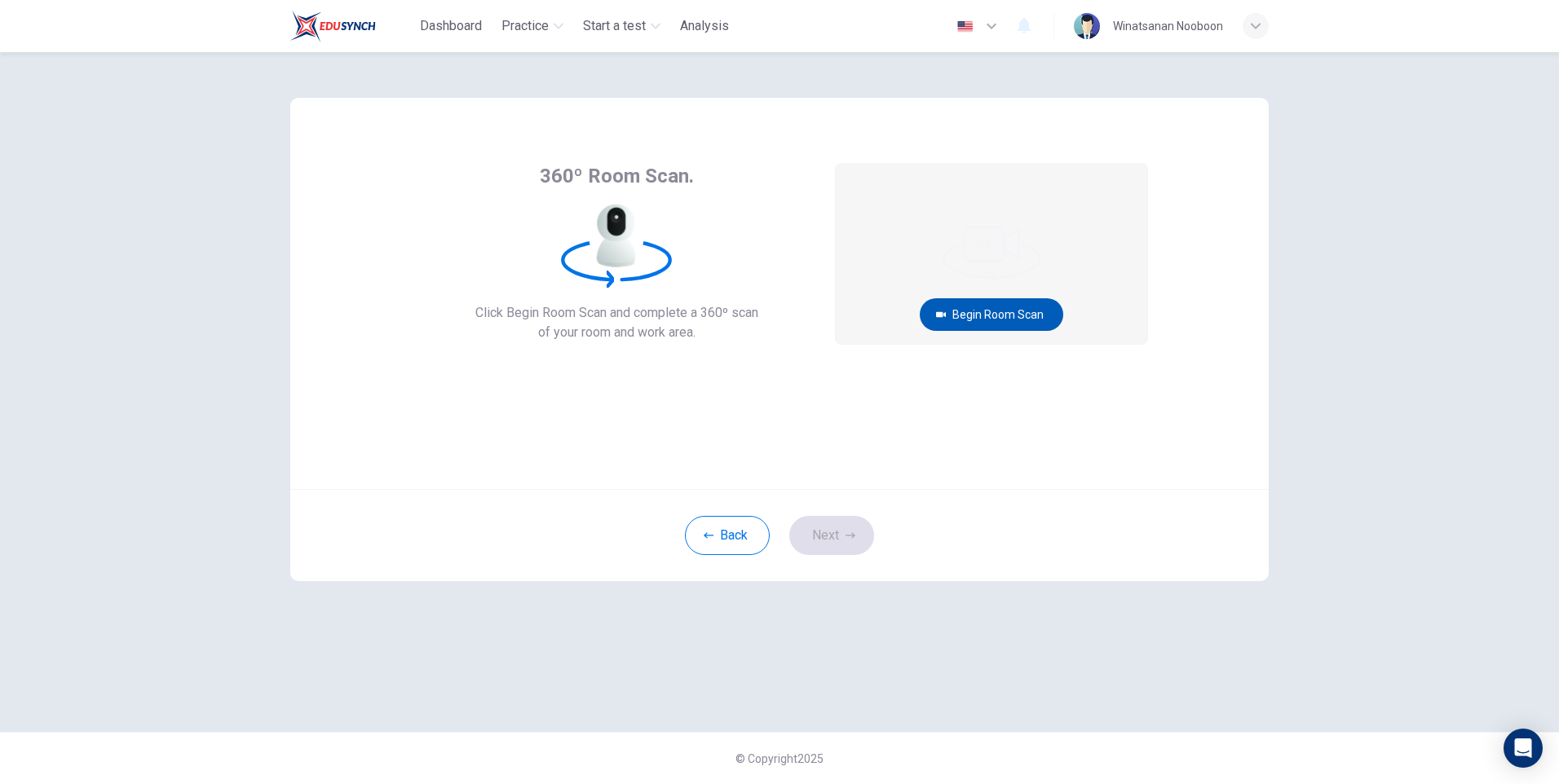
click at [964, 323] on button "Begin Room Scan" at bounding box center [991, 314] width 144 height 33
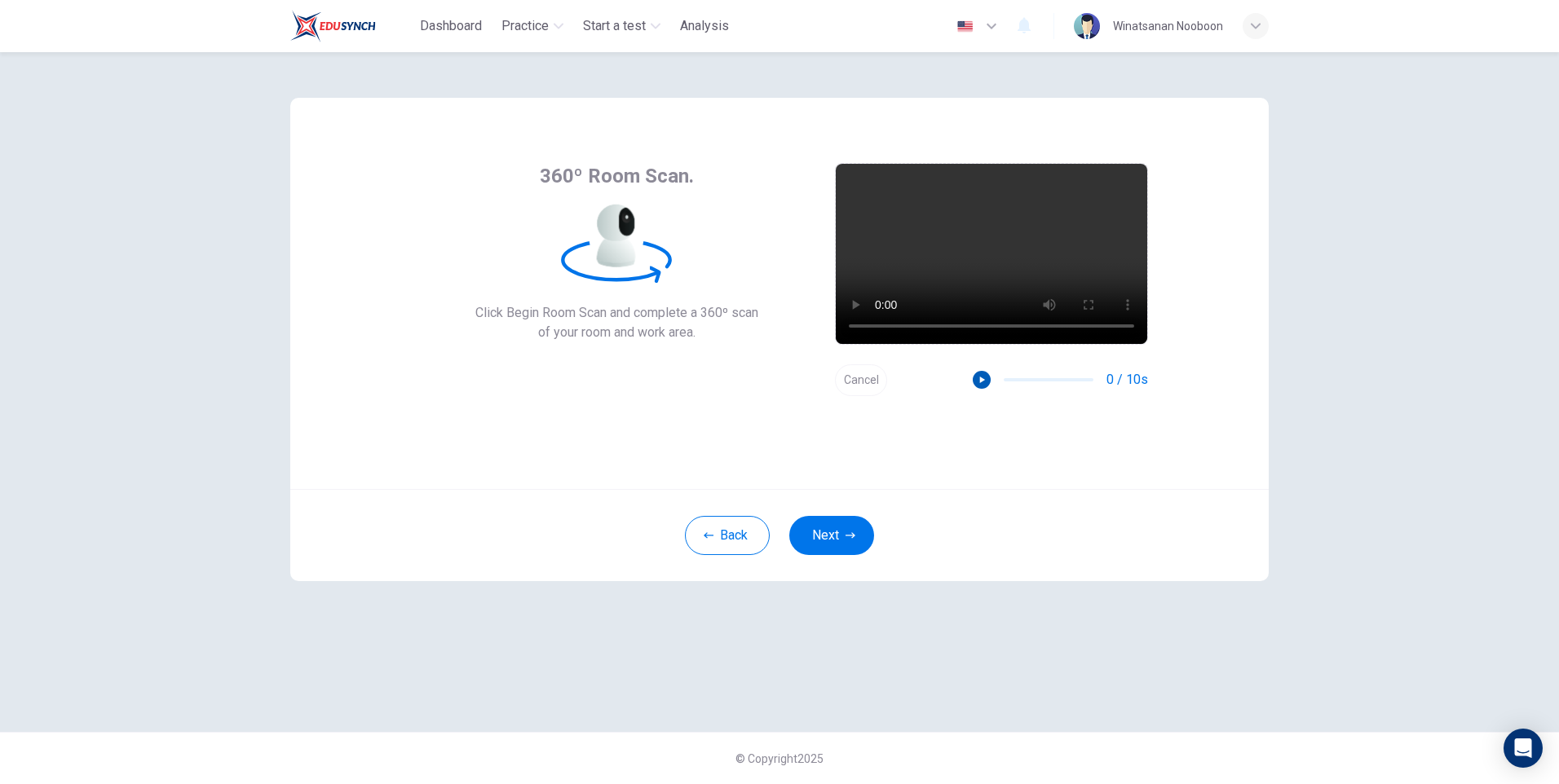
click at [981, 383] on icon "button" at bounding box center [982, 379] width 5 height 7
click at [848, 540] on icon "button" at bounding box center [850, 535] width 9 height 9
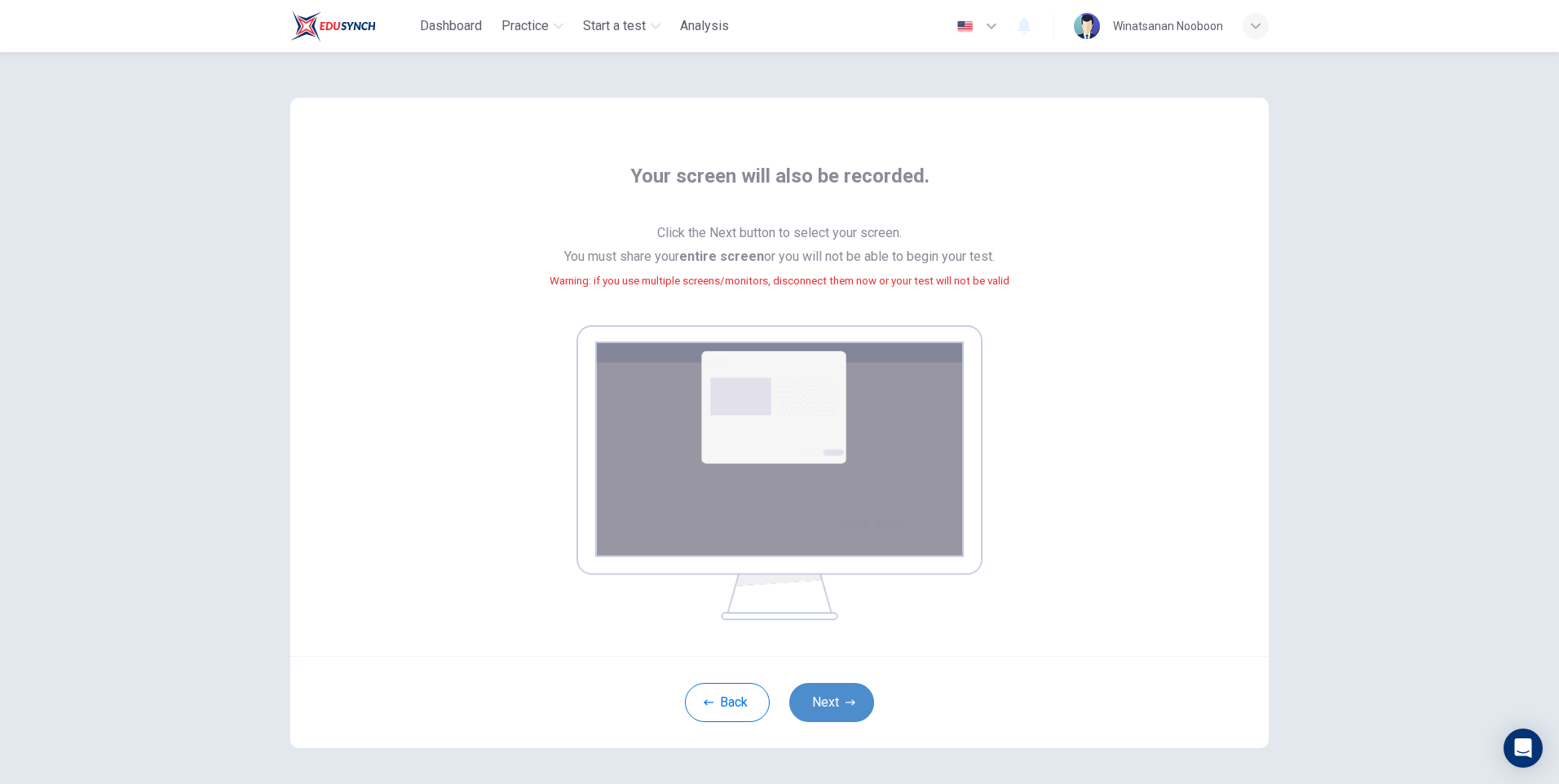
click at [830, 717] on button "Next" at bounding box center [831, 703] width 85 height 39
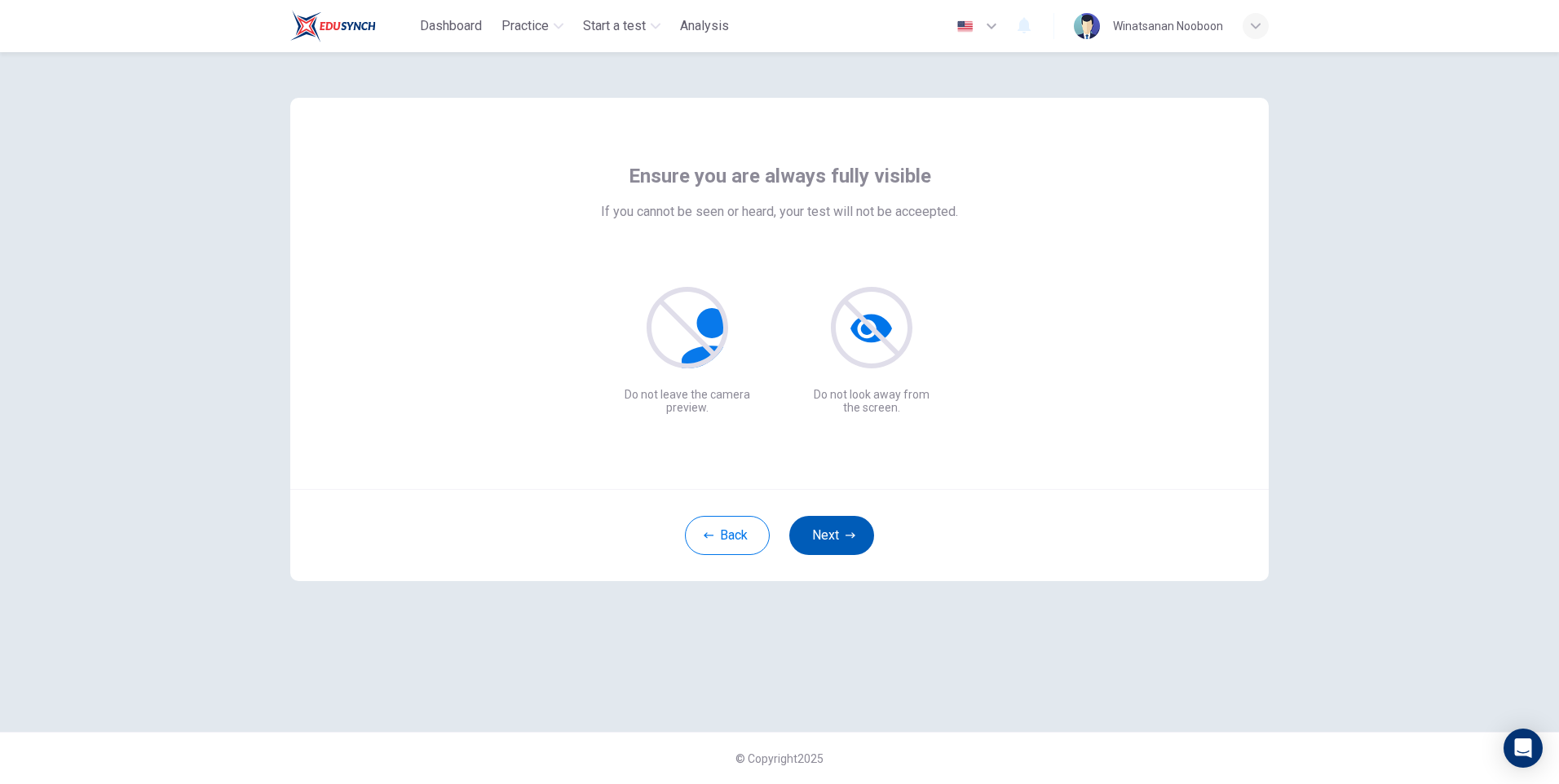
click at [866, 531] on button "Next" at bounding box center [831, 535] width 85 height 39
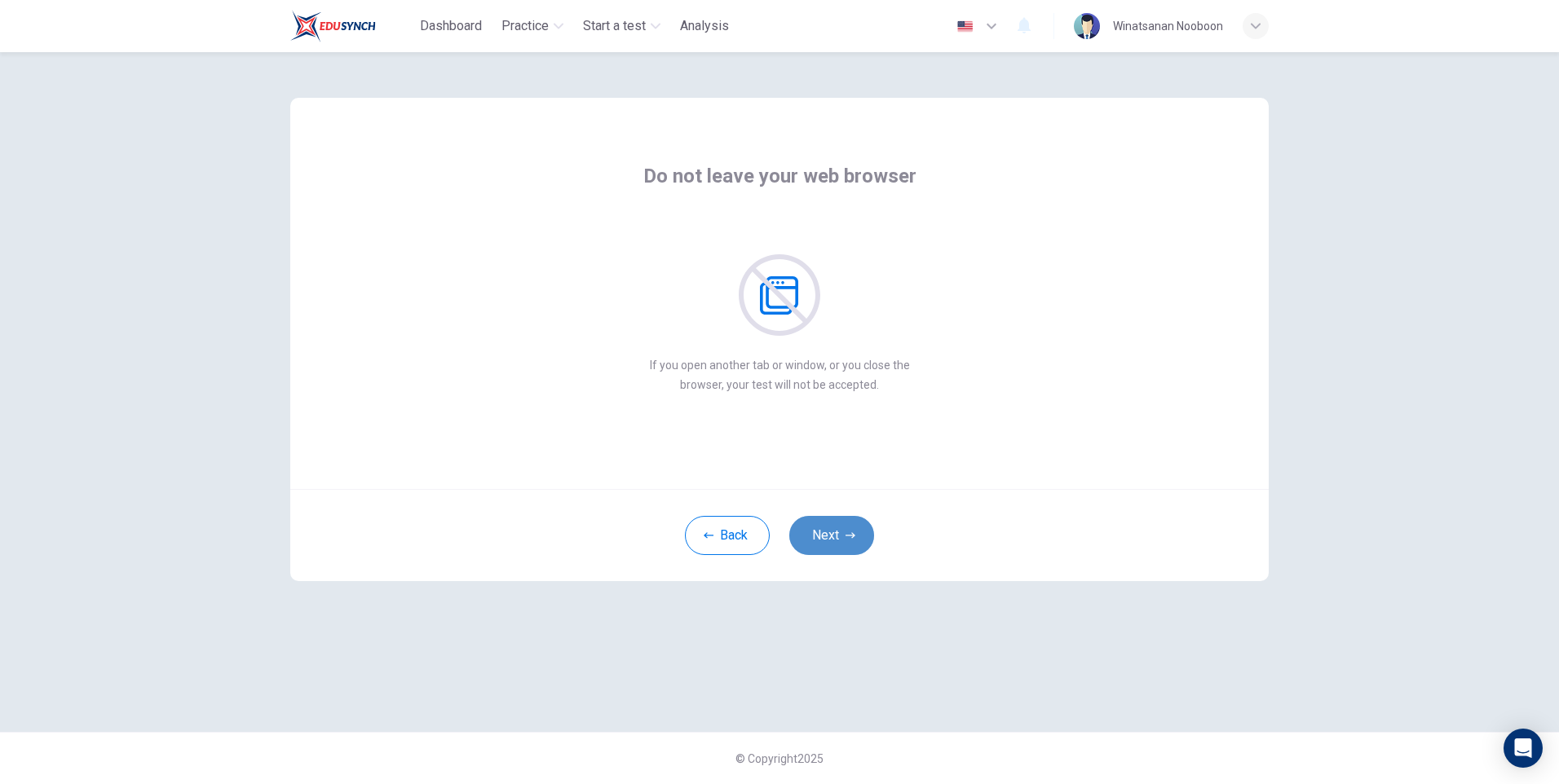
click at [849, 539] on icon "button" at bounding box center [850, 535] width 9 height 9
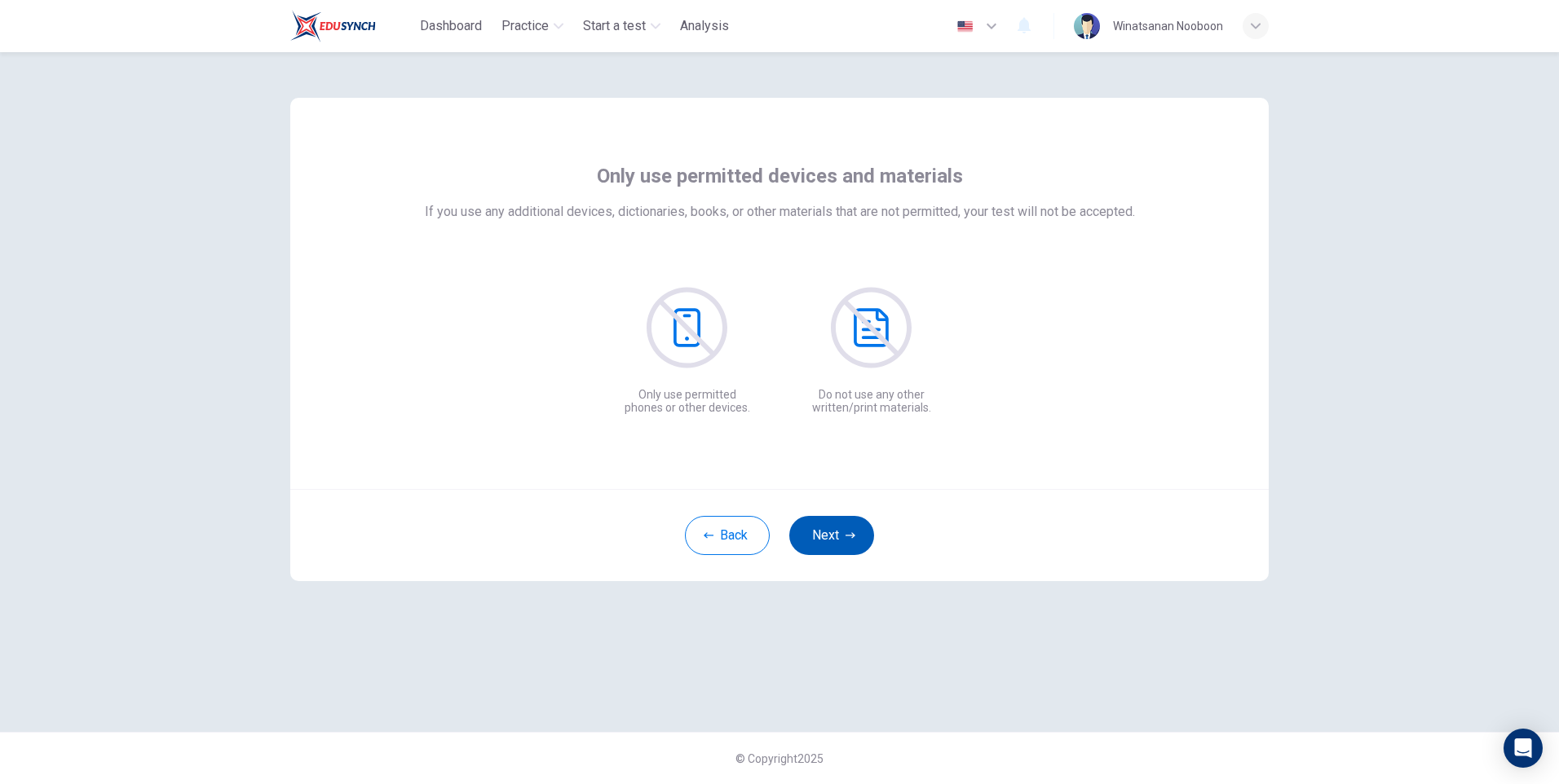
click at [849, 539] on icon "button" at bounding box center [850, 535] width 9 height 9
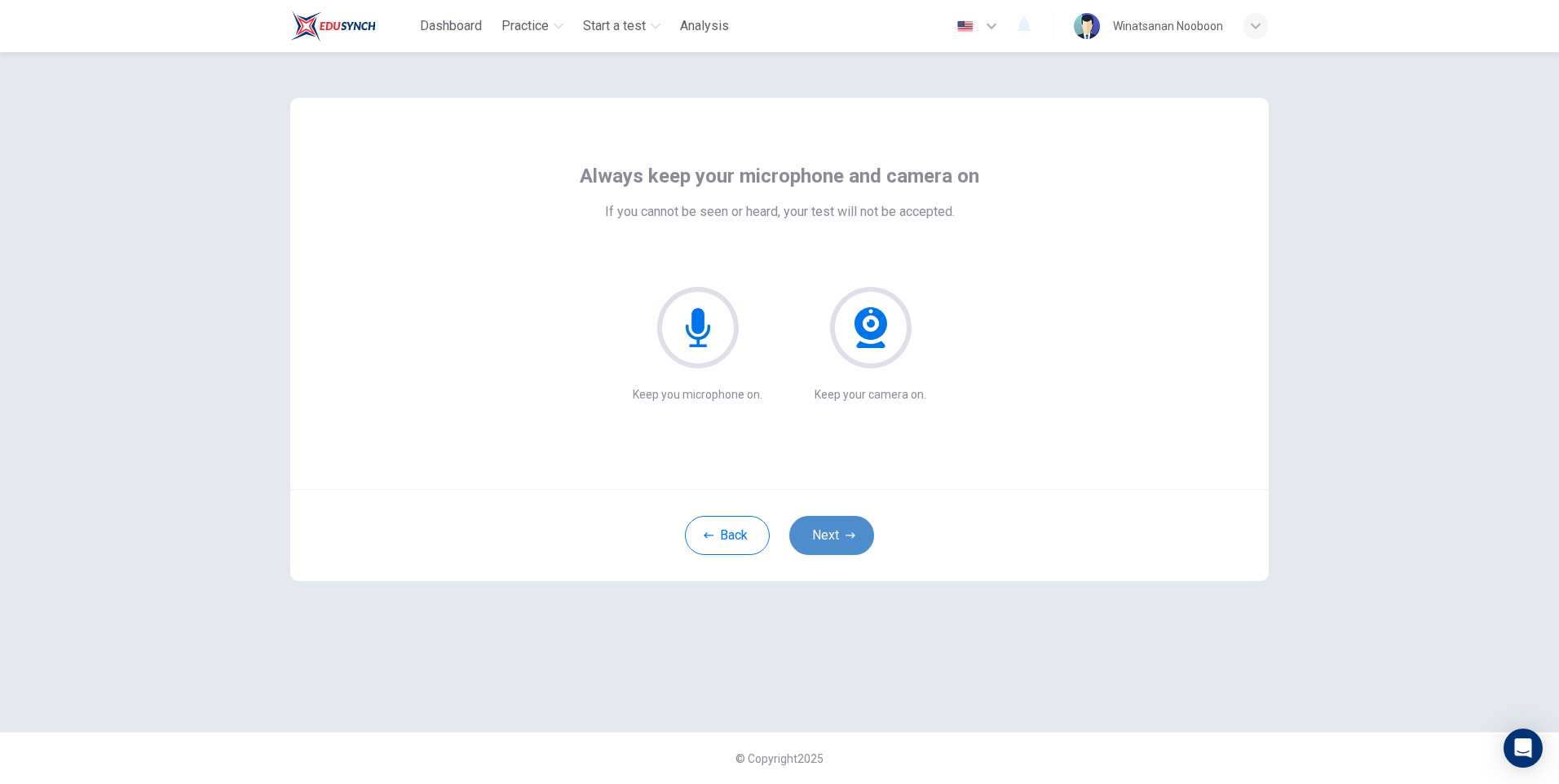
click at [849, 539] on icon "button" at bounding box center [850, 535] width 9 height 9
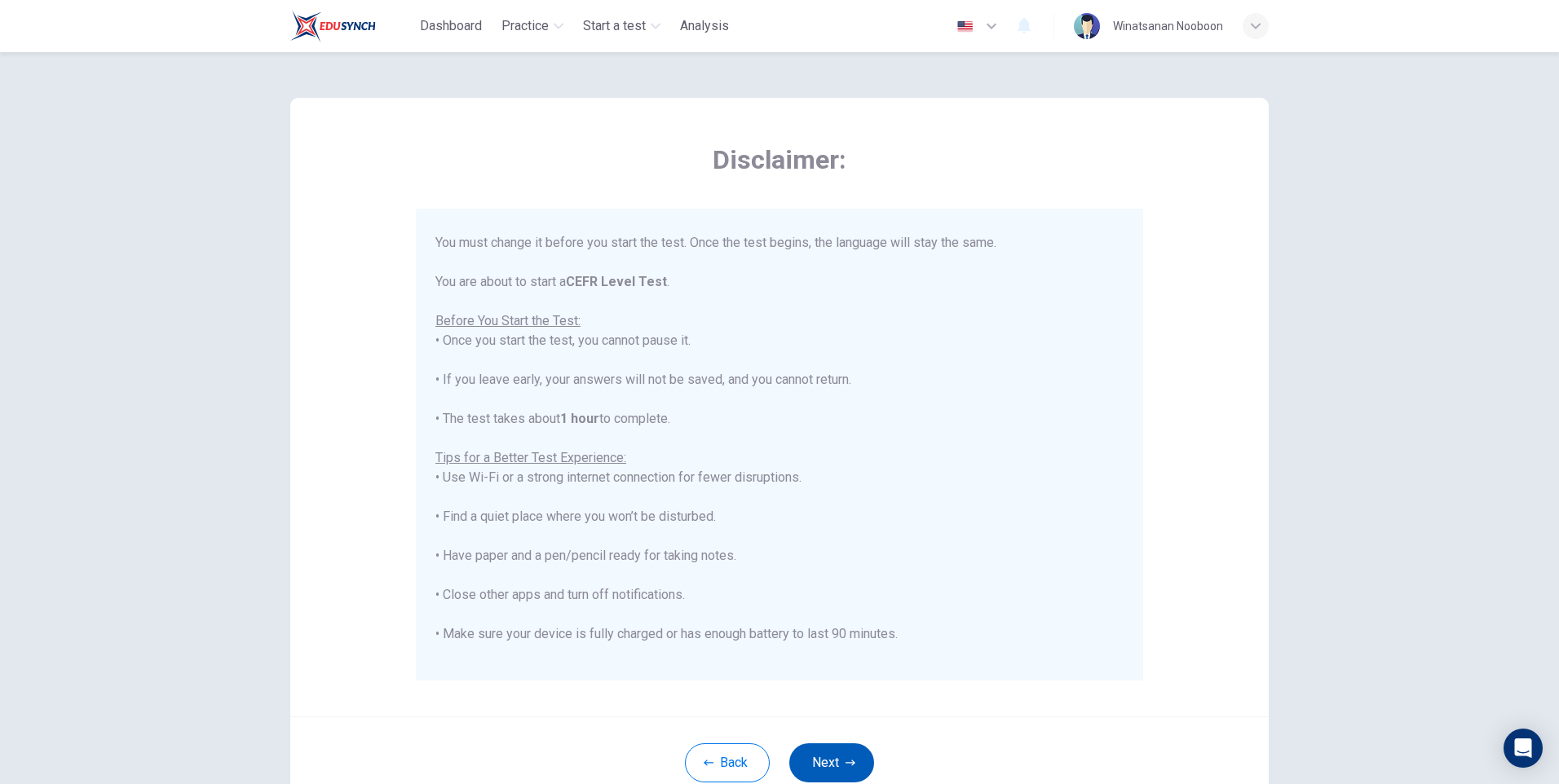
scroll to position [156, 0]
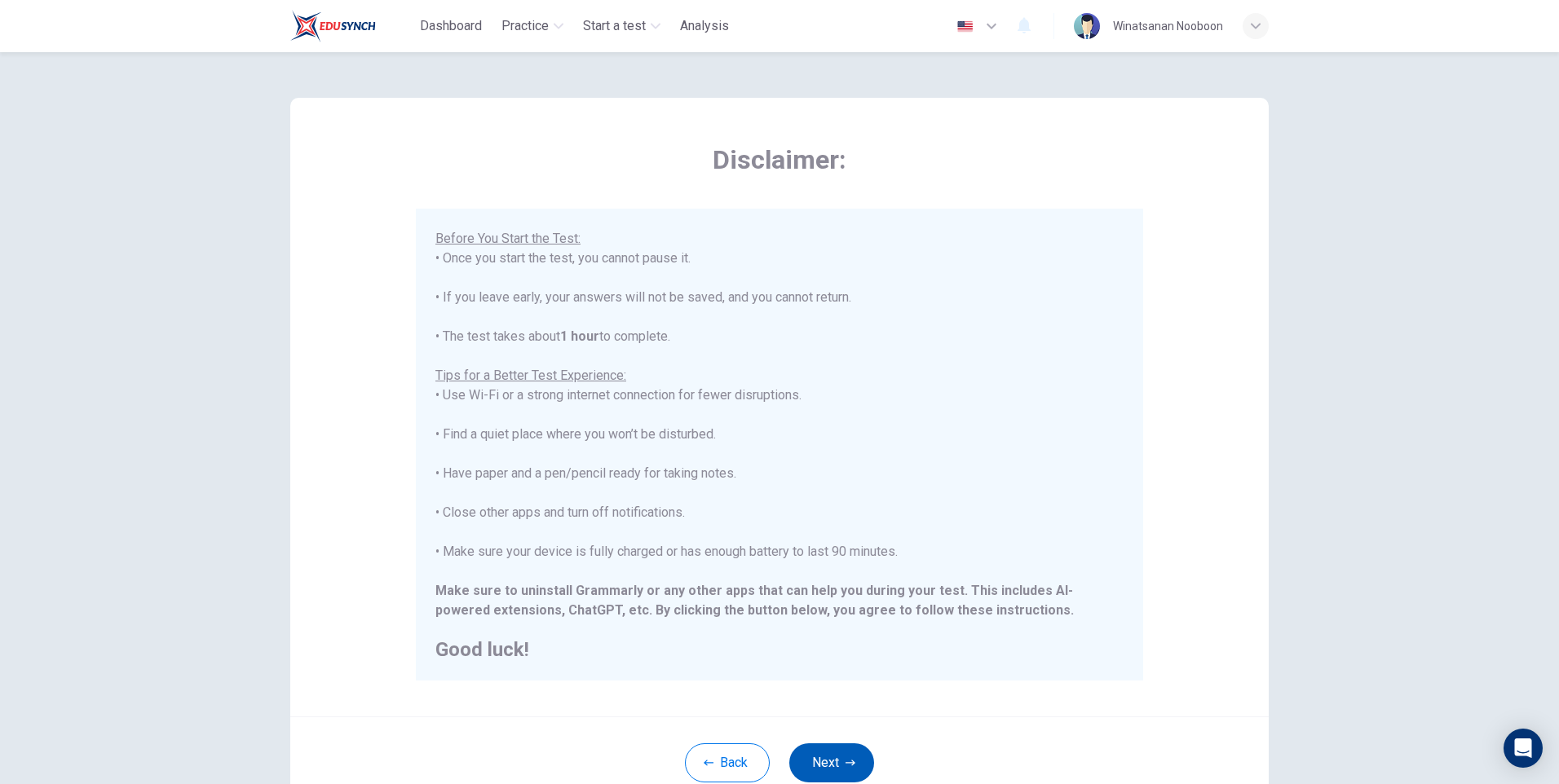
click at [815, 770] on button "Next" at bounding box center [831, 763] width 85 height 39
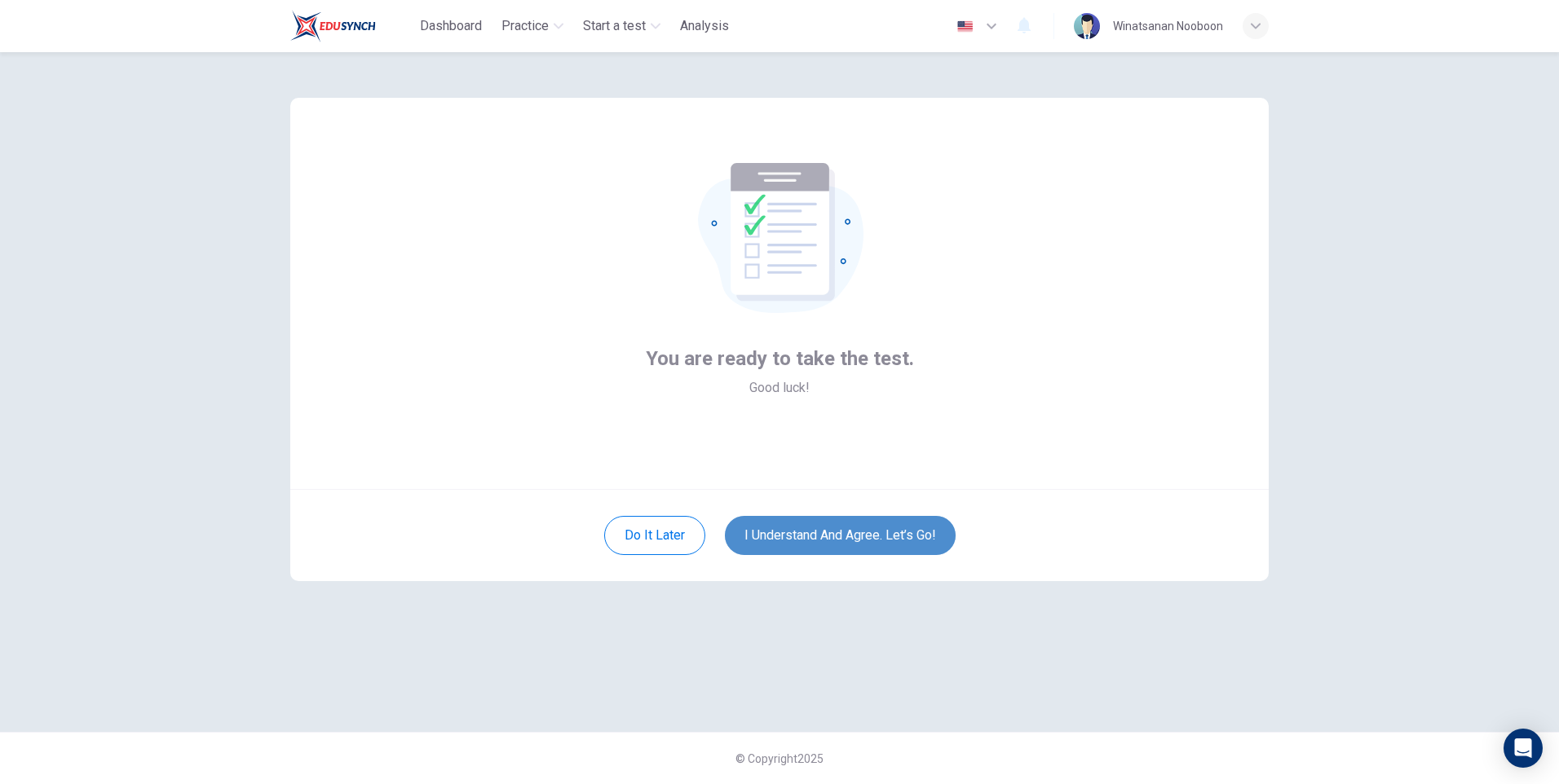
click at [815, 530] on button "I understand and agree. Let’s go!" at bounding box center [839, 535] width 230 height 39
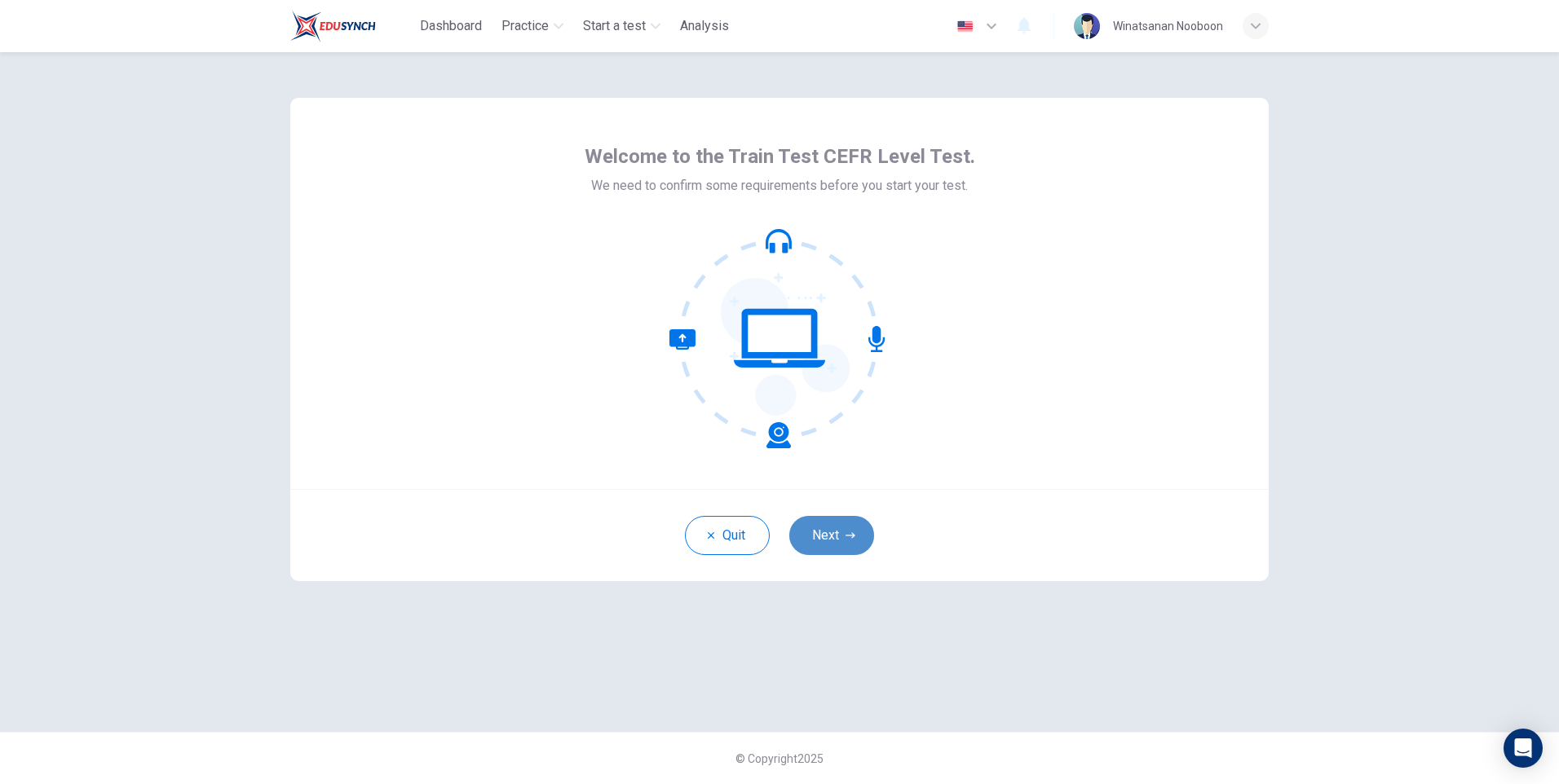
click at [839, 532] on button "Next" at bounding box center [831, 535] width 85 height 39
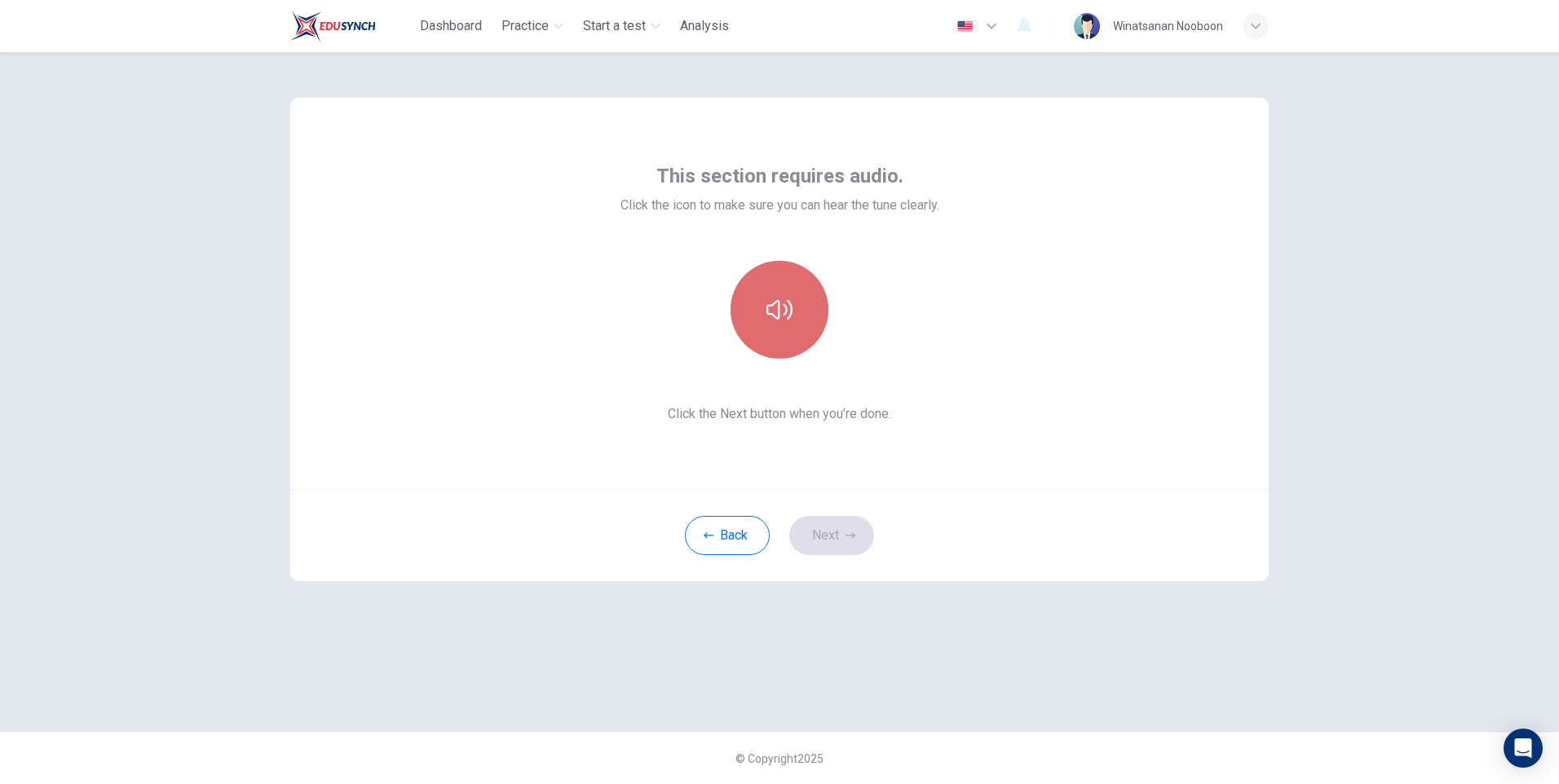
click at [799, 323] on button "button" at bounding box center [779, 309] width 98 height 98
click at [859, 534] on button "Next" at bounding box center [831, 535] width 85 height 39
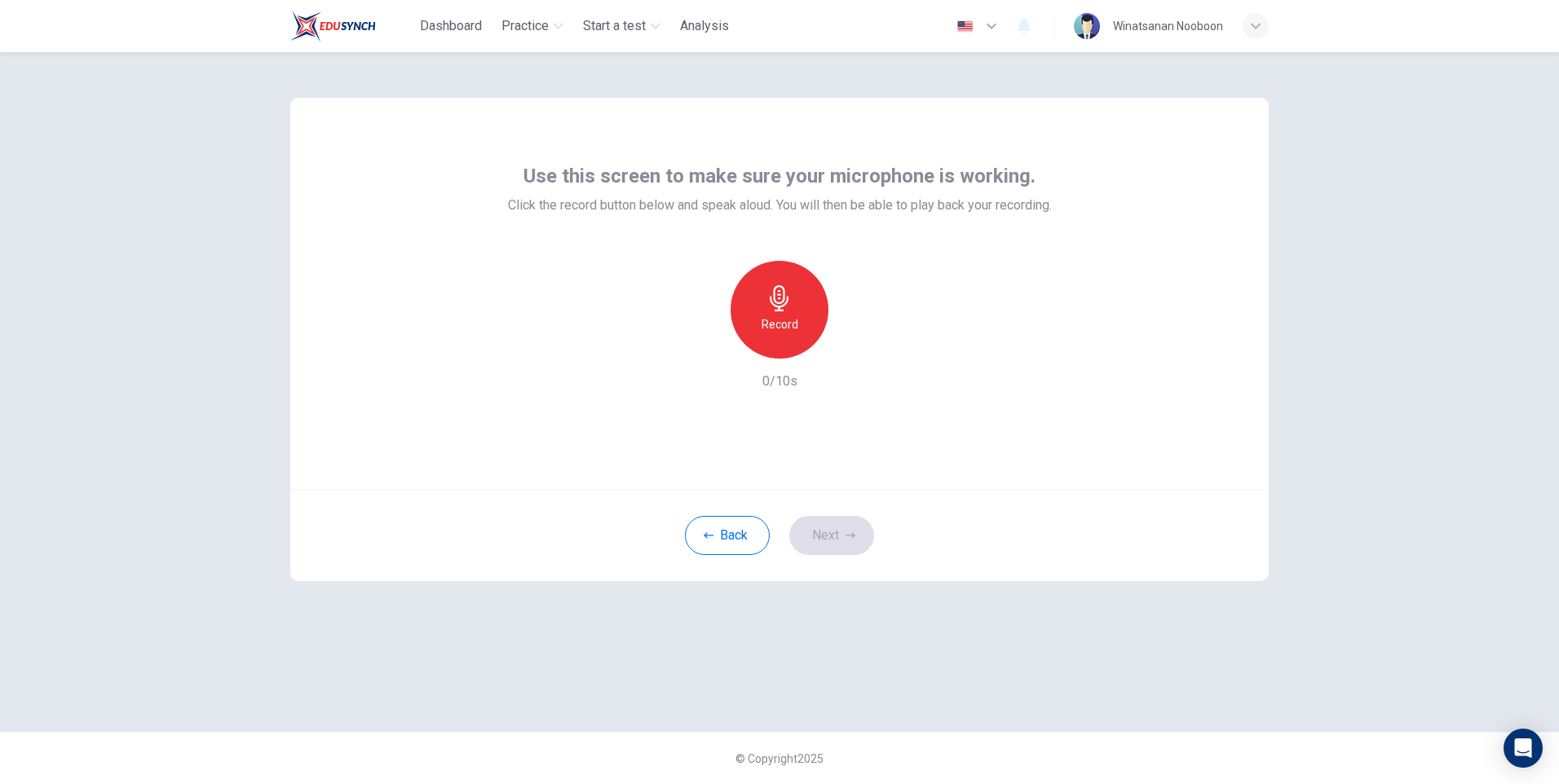
click at [782, 329] on h6 "Record" at bounding box center [780, 324] width 36 height 20
click at [853, 362] on div "Record 10/10s" at bounding box center [780, 326] width 544 height 131
click at [856, 347] on icon "button" at bounding box center [856, 345] width 7 height 9
click at [848, 541] on button "Next" at bounding box center [831, 535] width 85 height 39
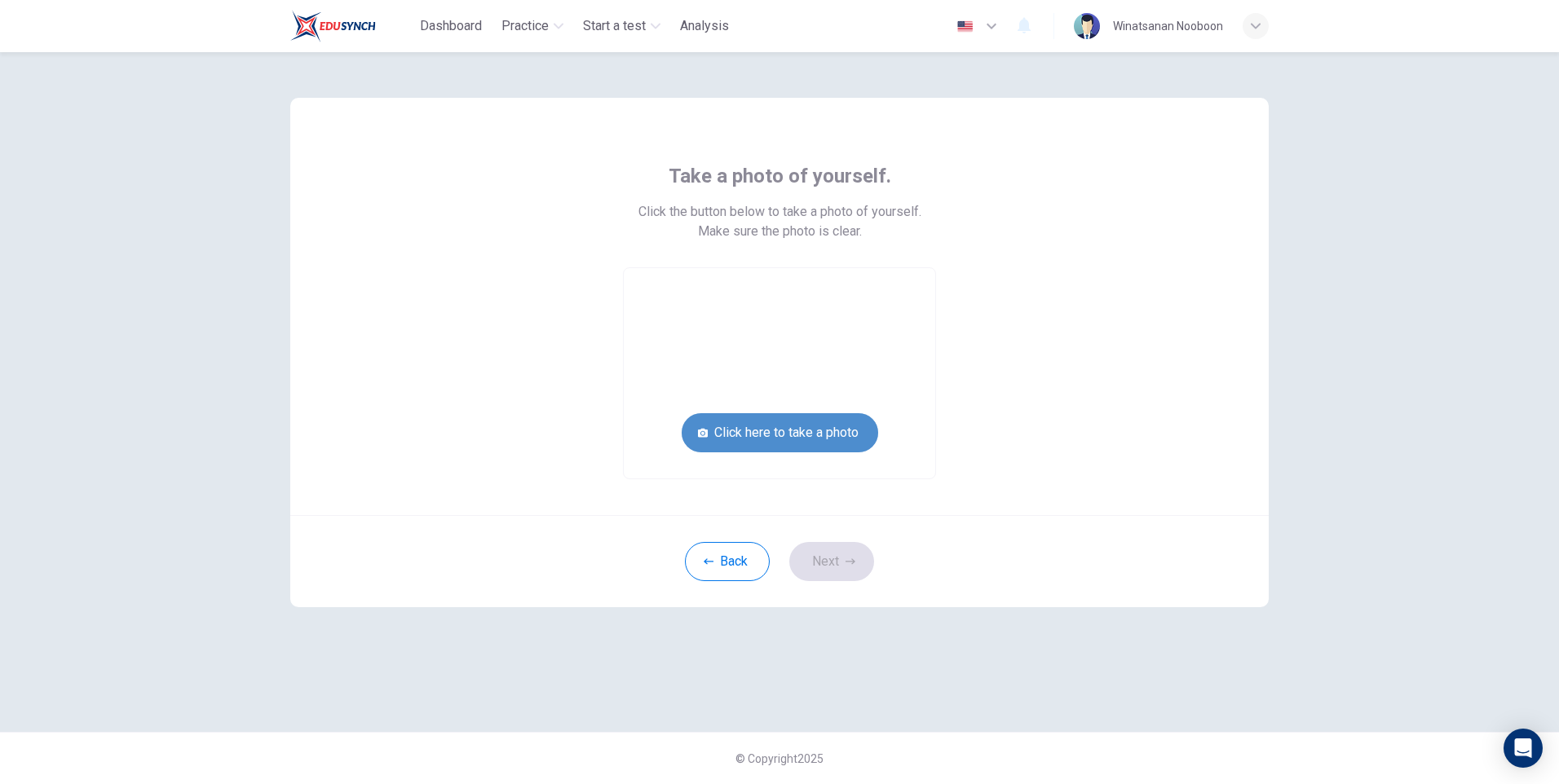
click at [862, 437] on button "Click here to take a photo" at bounding box center [780, 433] width 197 height 39
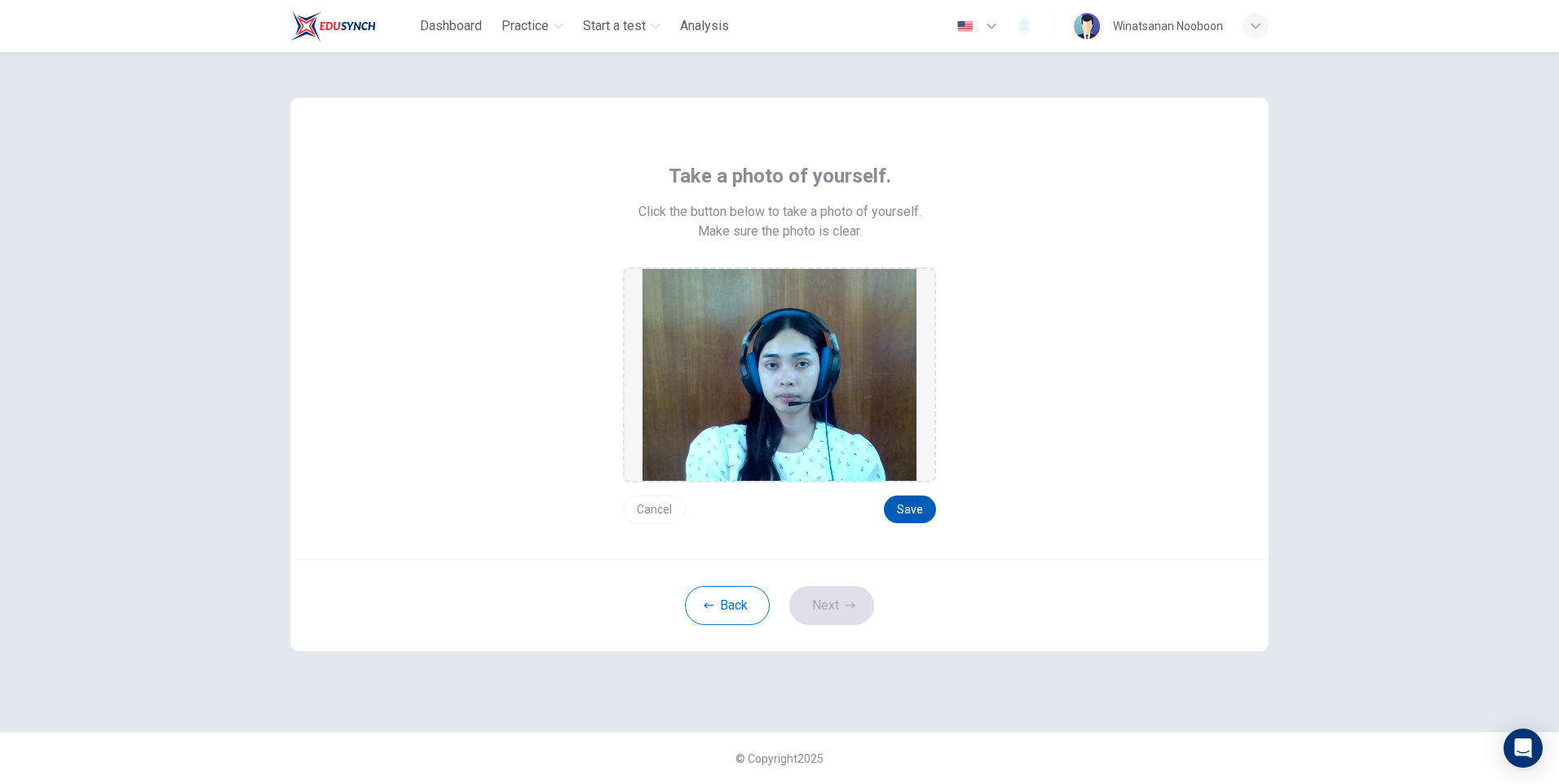
click at [925, 509] on button "Save" at bounding box center [910, 510] width 52 height 28
click at [864, 617] on button "Next" at bounding box center [831, 606] width 85 height 39
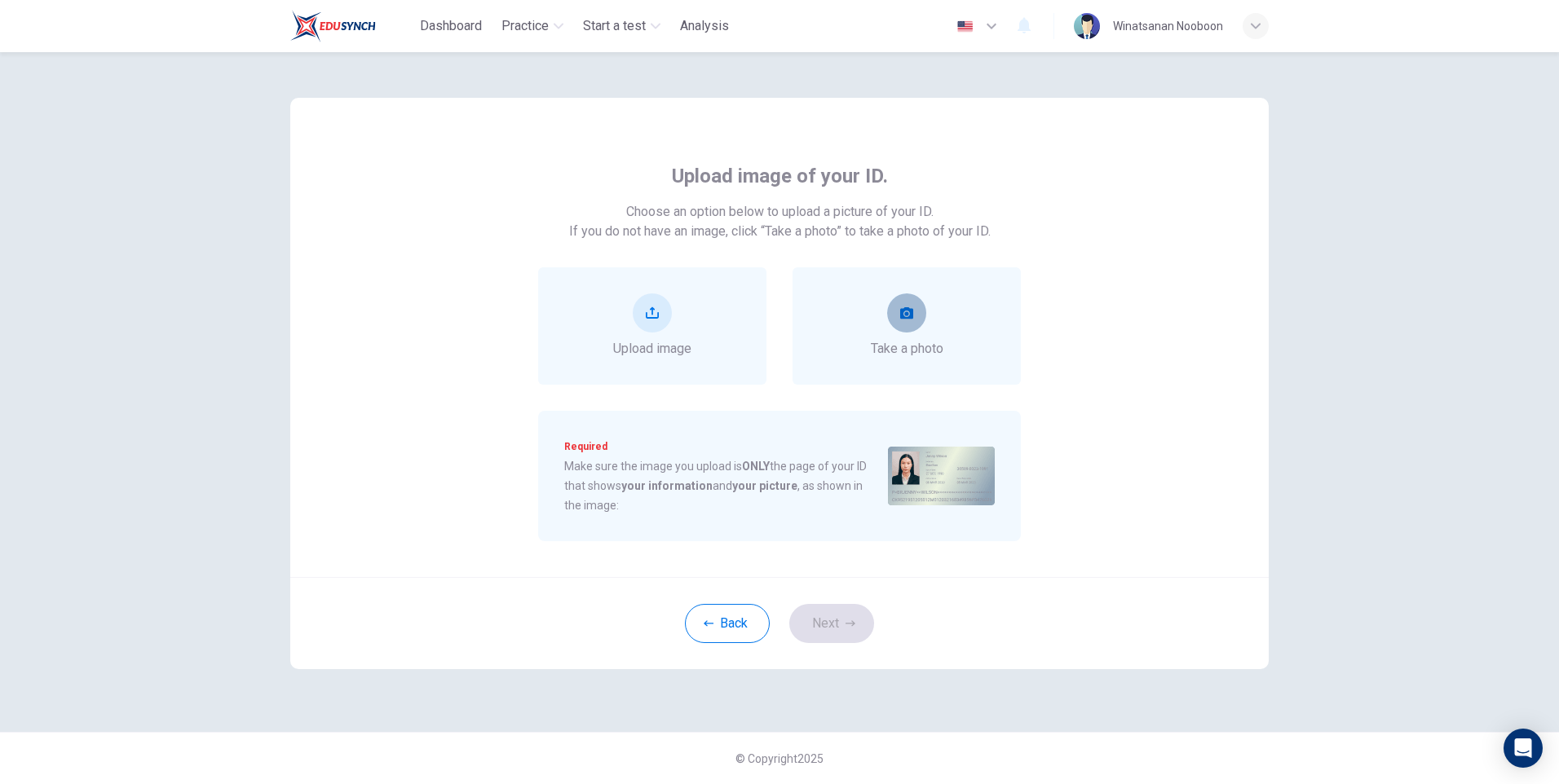
click at [925, 309] on button "take photo" at bounding box center [906, 313] width 39 height 39
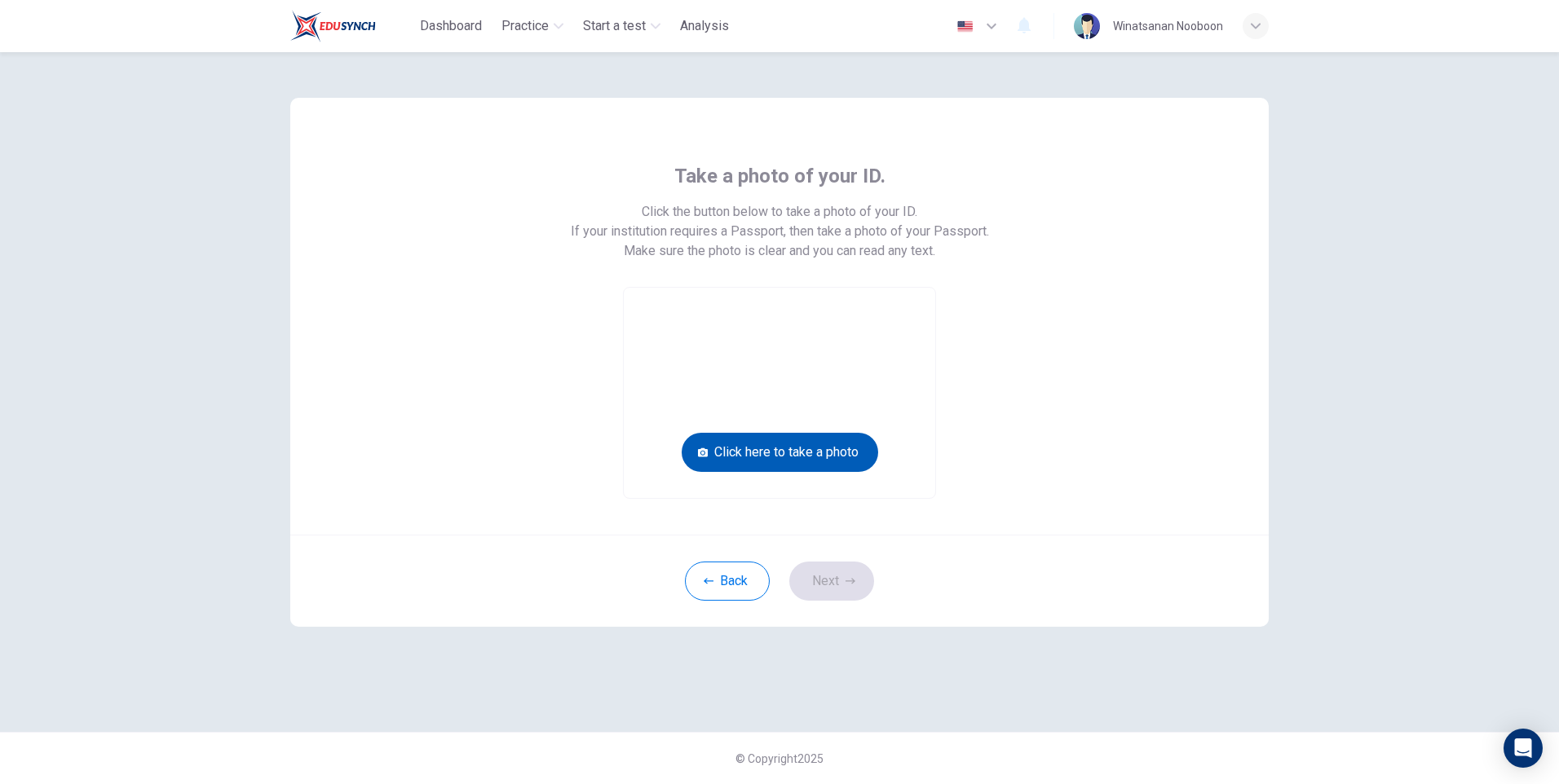
click at [854, 458] on button "Click here to take a photo" at bounding box center [780, 452] width 197 height 39
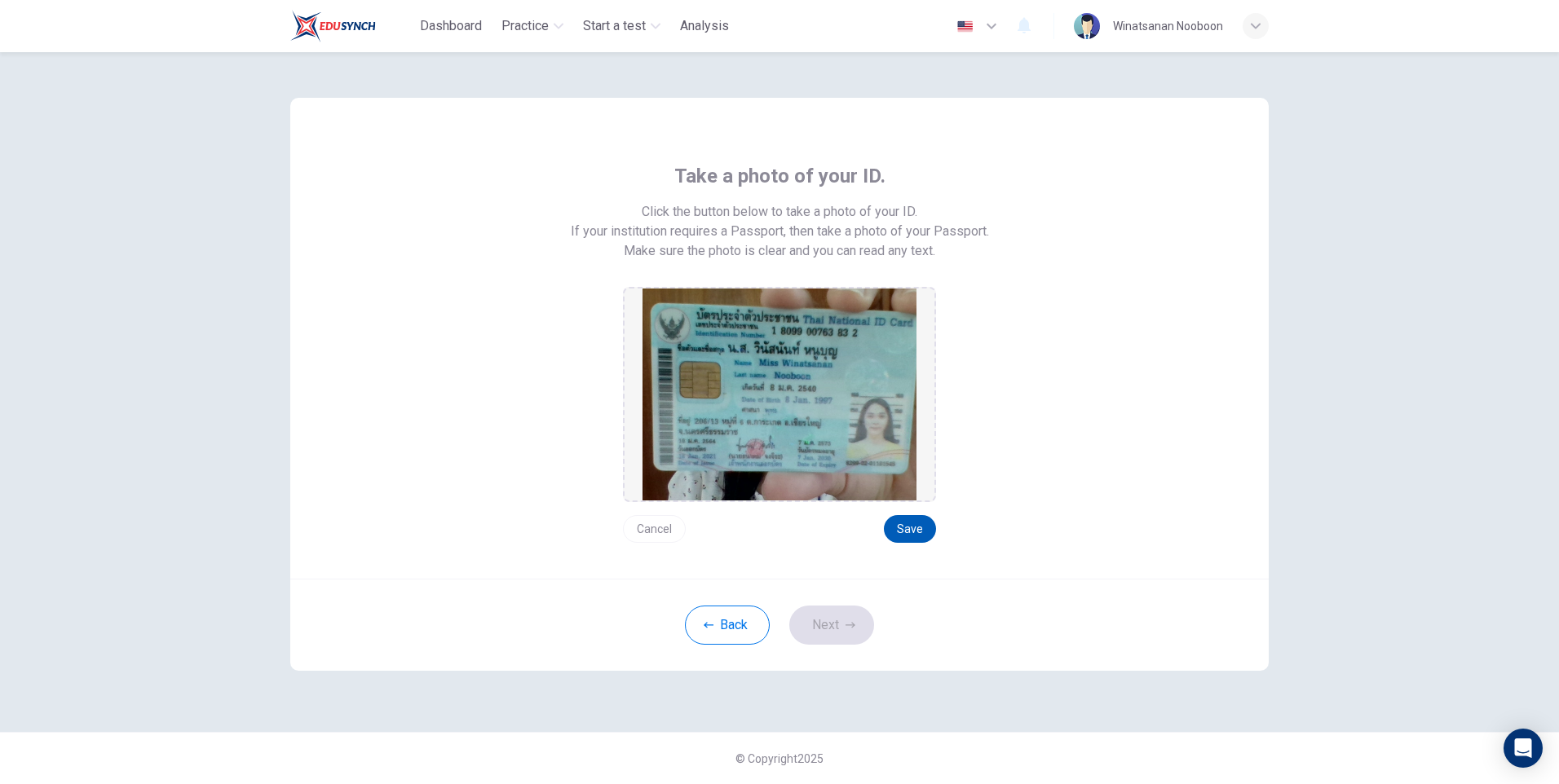
click at [915, 536] on button "Save" at bounding box center [910, 530] width 52 height 28
click at [867, 613] on button "Next" at bounding box center [831, 626] width 85 height 39
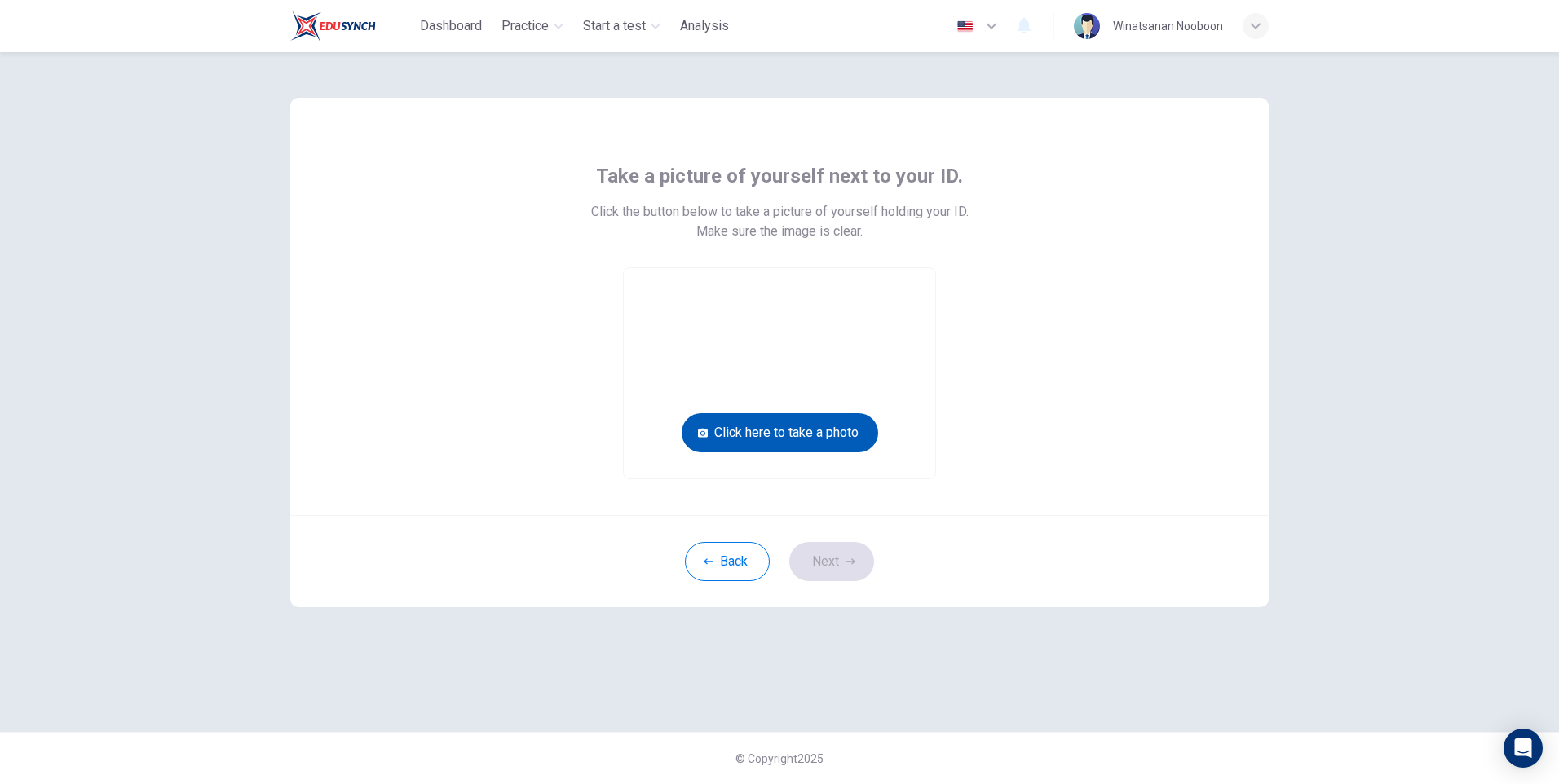
click at [835, 436] on button "Click here to take a photo" at bounding box center [780, 433] width 197 height 39
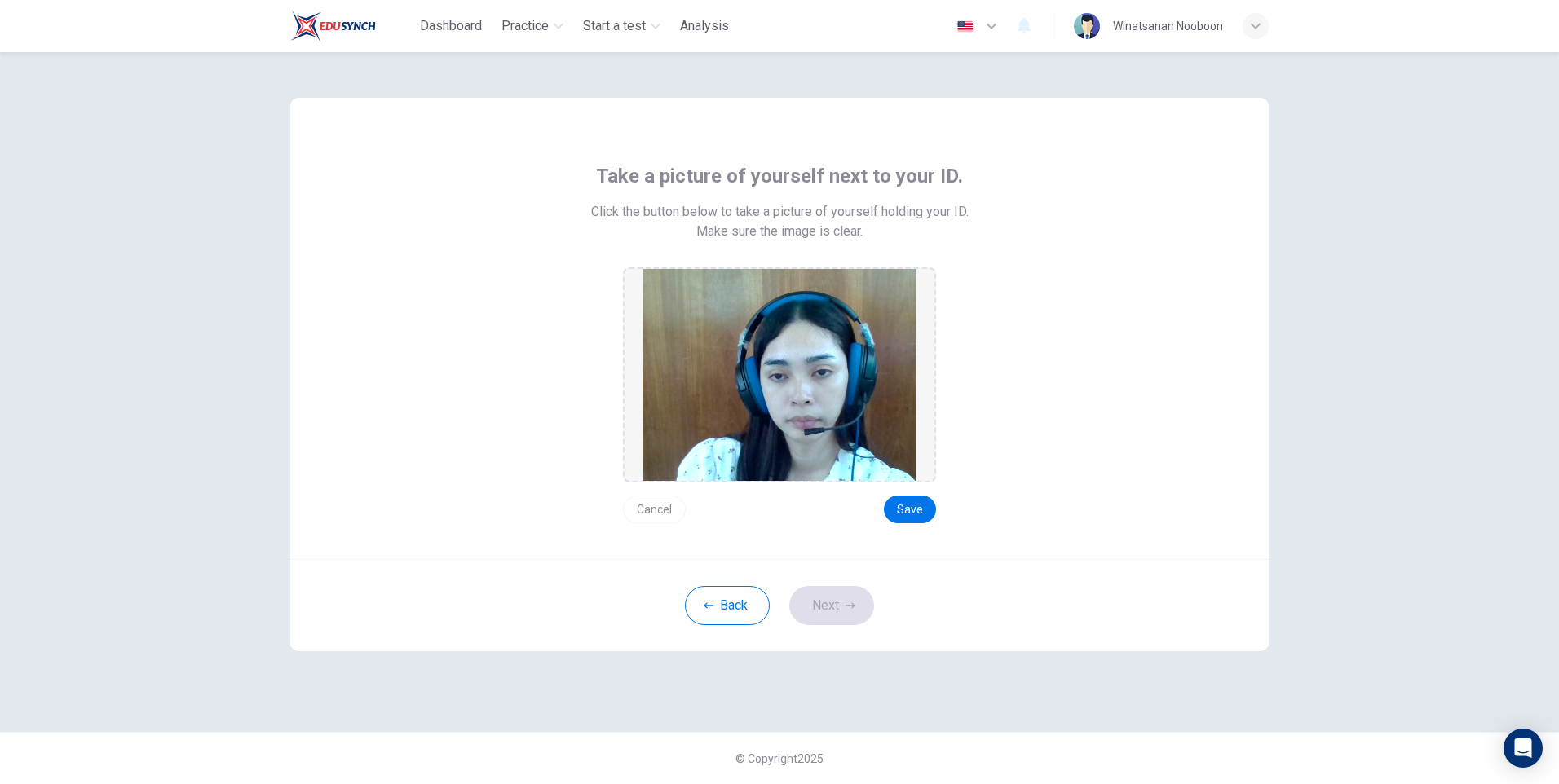
click at [666, 497] on button "Cancel" at bounding box center [654, 510] width 62 height 28
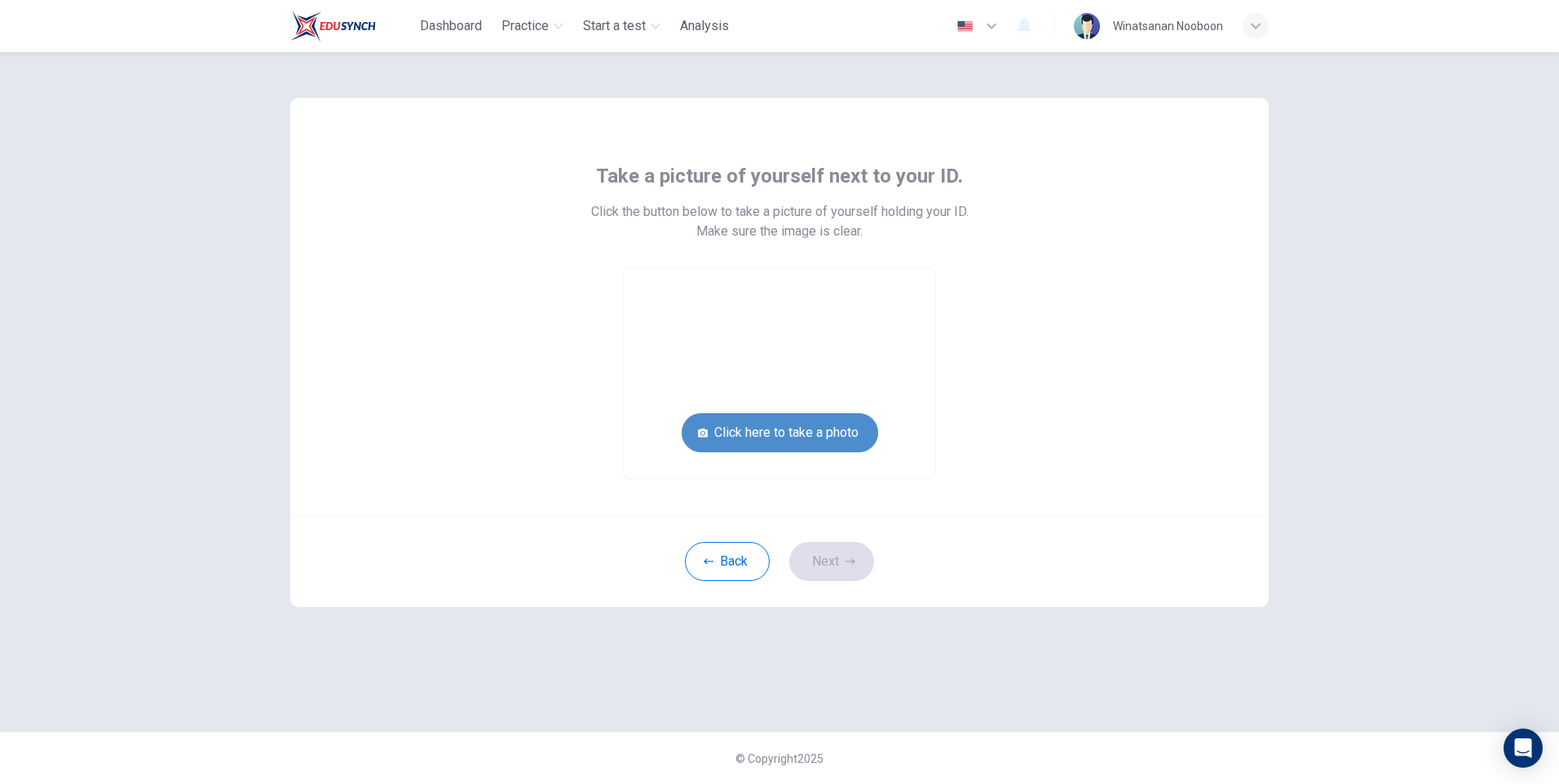
click at [857, 433] on button "Click here to take a photo" at bounding box center [780, 433] width 197 height 39
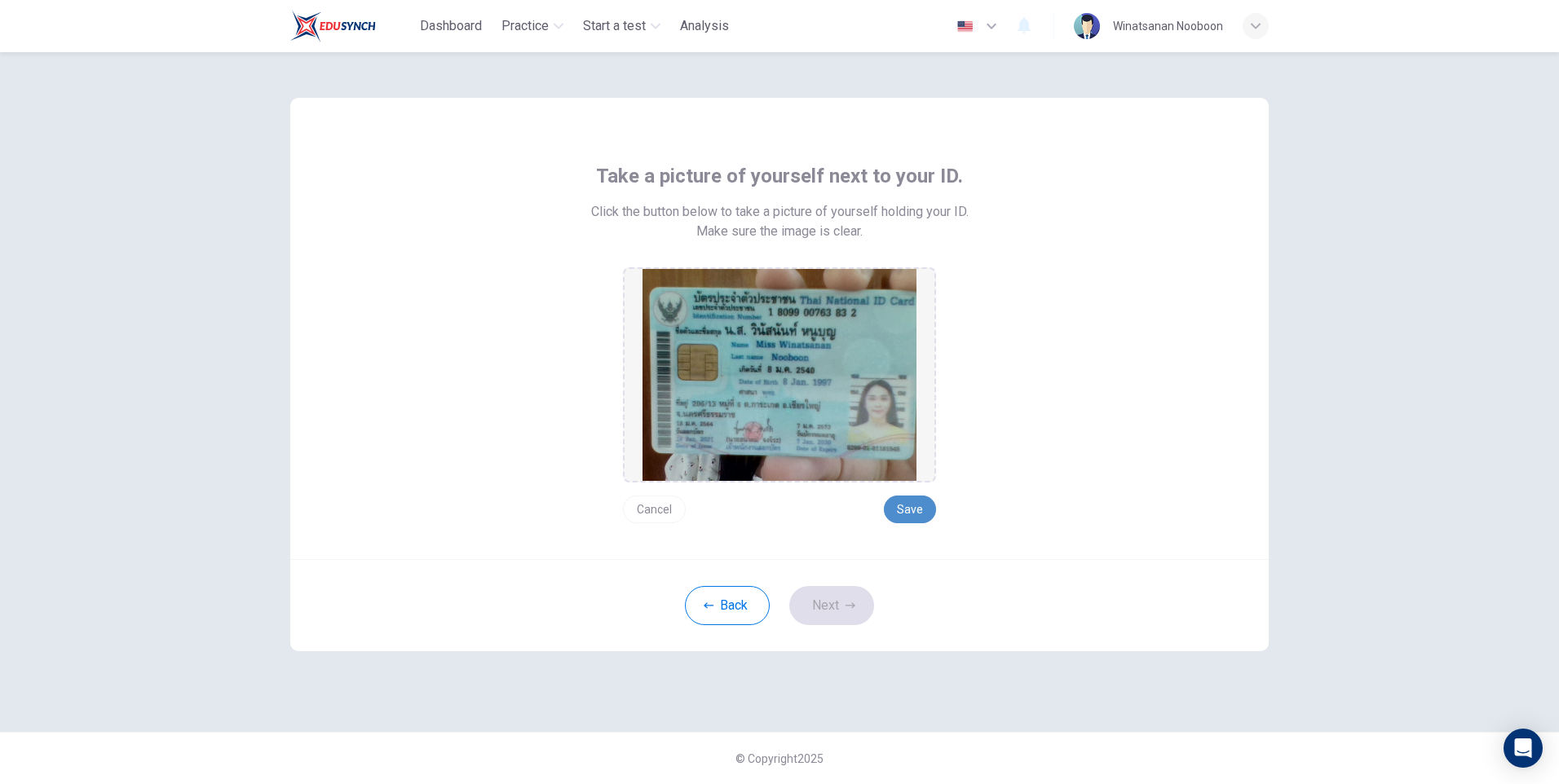
click at [912, 514] on button "Save" at bounding box center [910, 510] width 52 height 28
click at [862, 607] on button "Next" at bounding box center [831, 606] width 85 height 39
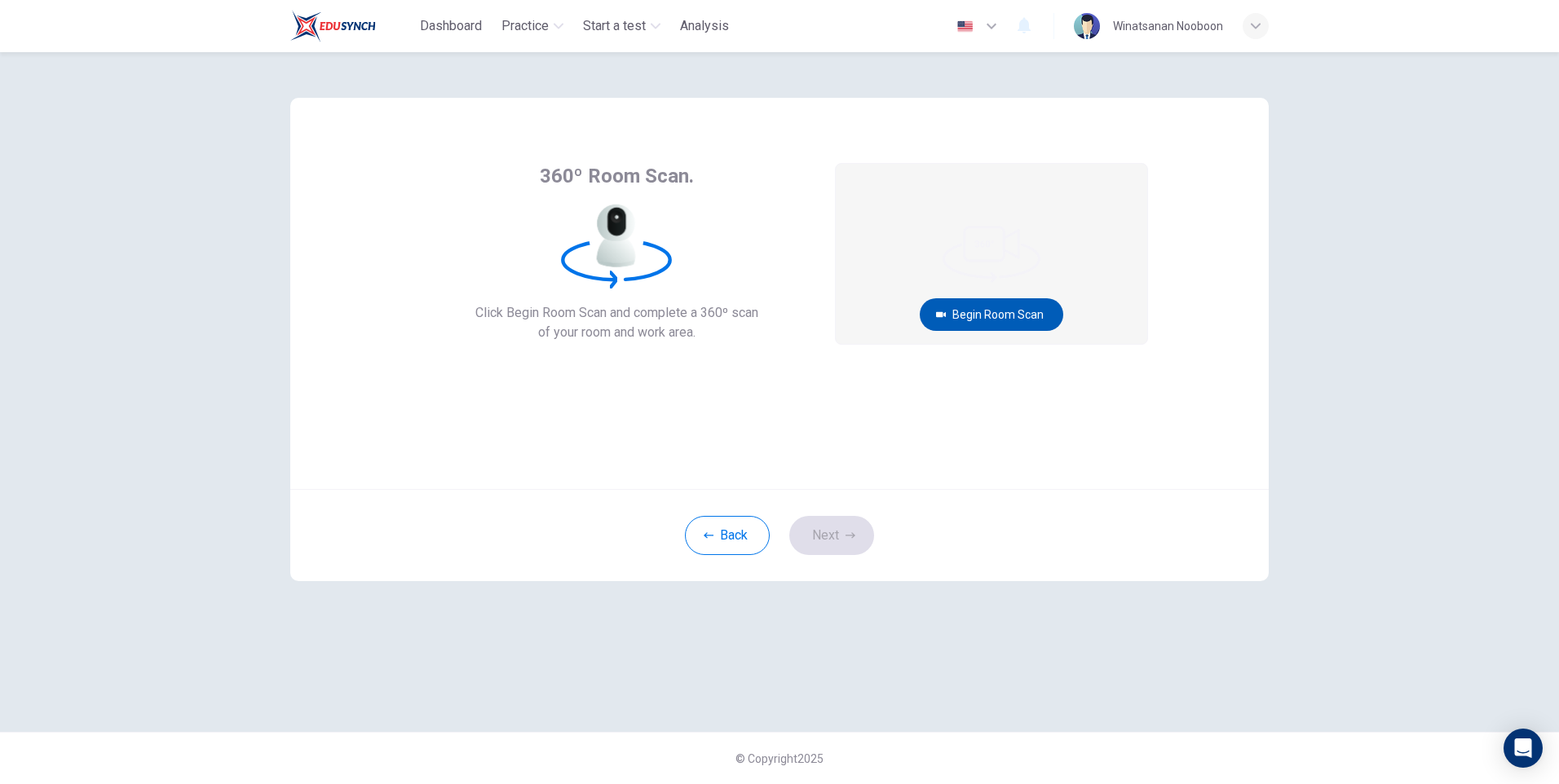
click at [1000, 314] on button "Begin Room Scan" at bounding box center [991, 314] width 144 height 33
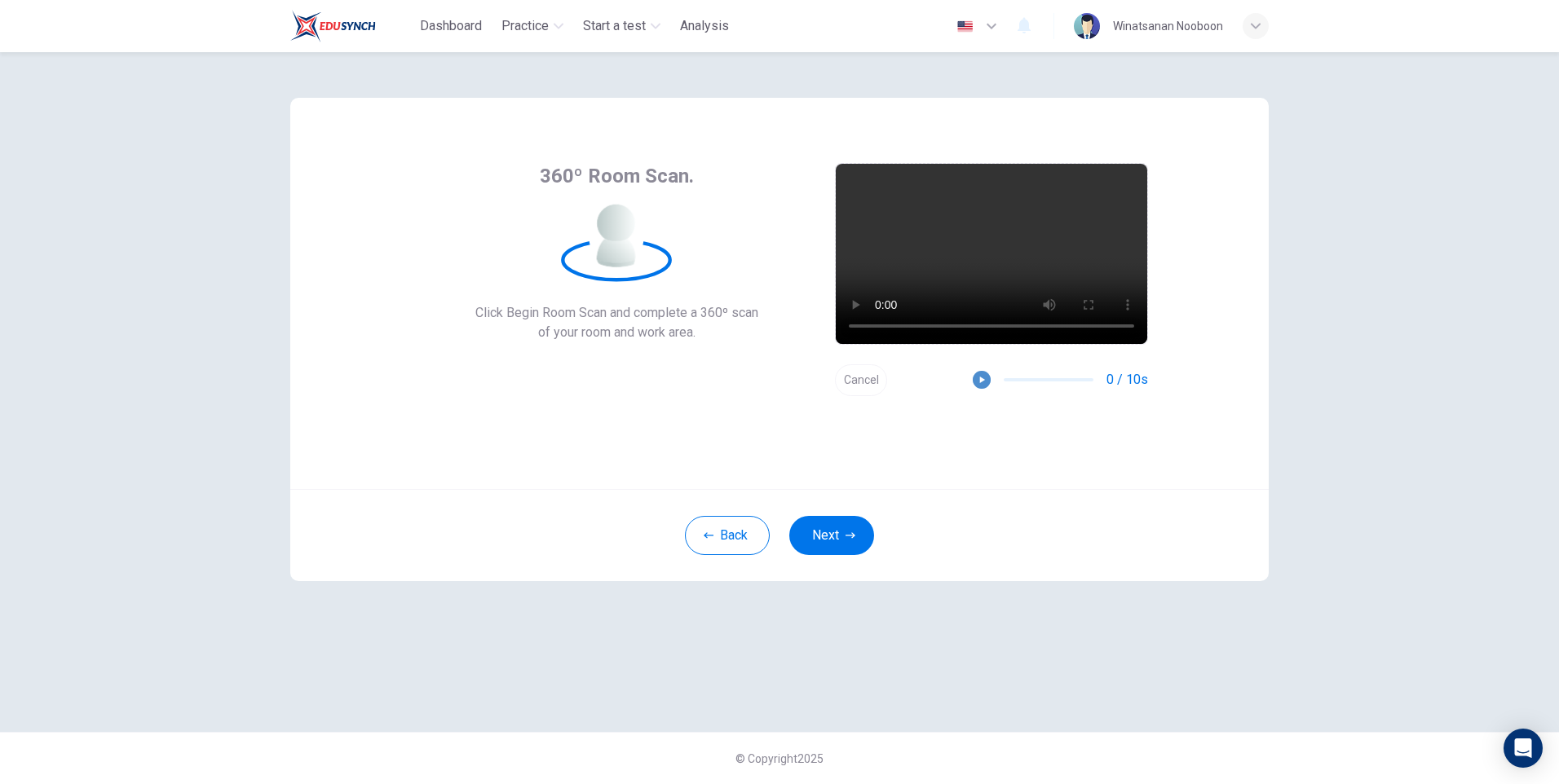
click at [978, 385] on icon "button" at bounding box center [982, 379] width 11 height 11
click at [818, 540] on button "Next" at bounding box center [831, 535] width 85 height 39
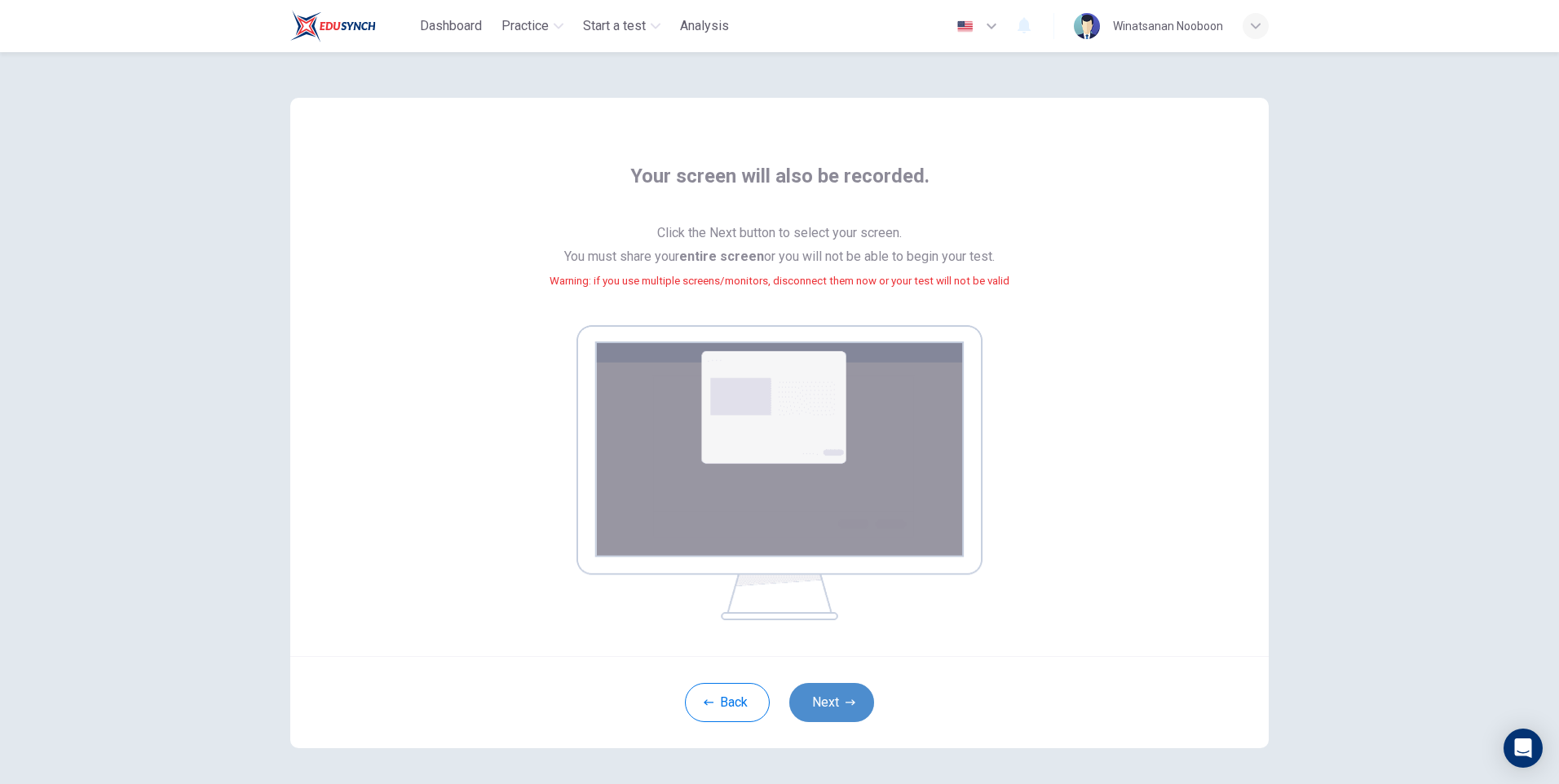
click at [821, 686] on button "Next" at bounding box center [831, 703] width 85 height 39
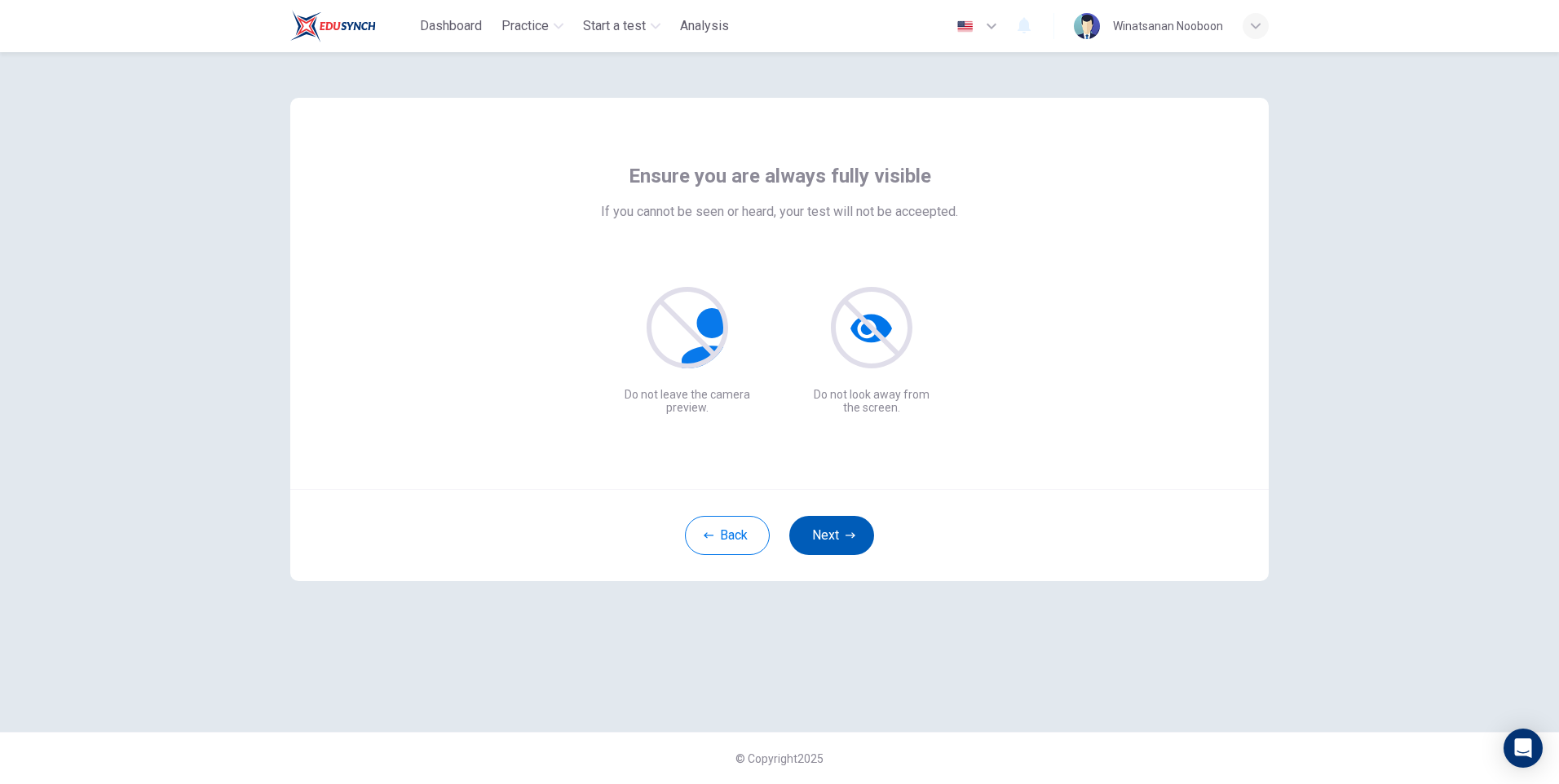
click at [848, 535] on icon "button" at bounding box center [850, 535] width 9 height 9
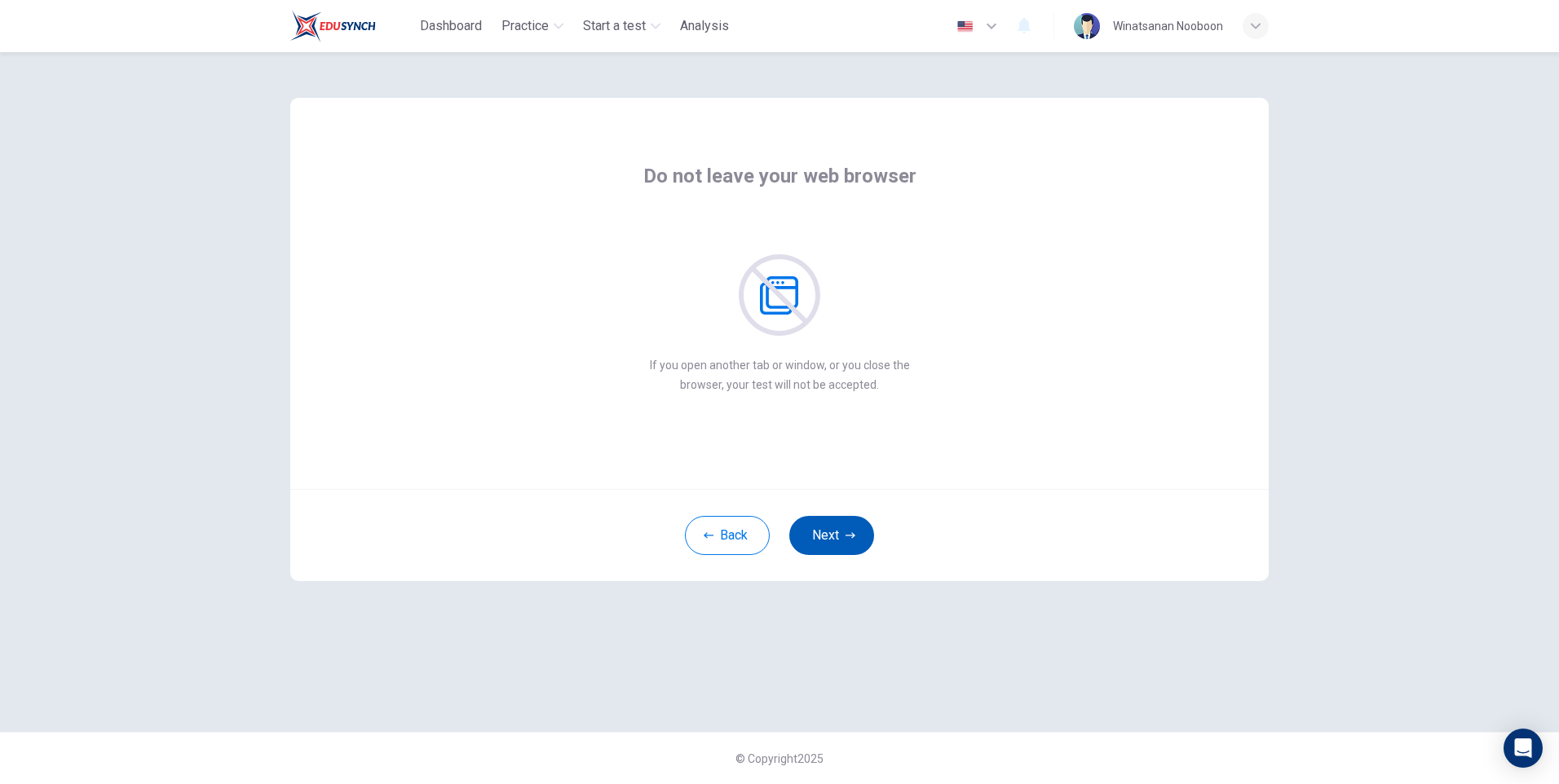
click at [848, 535] on icon "button" at bounding box center [850, 535] width 9 height 9
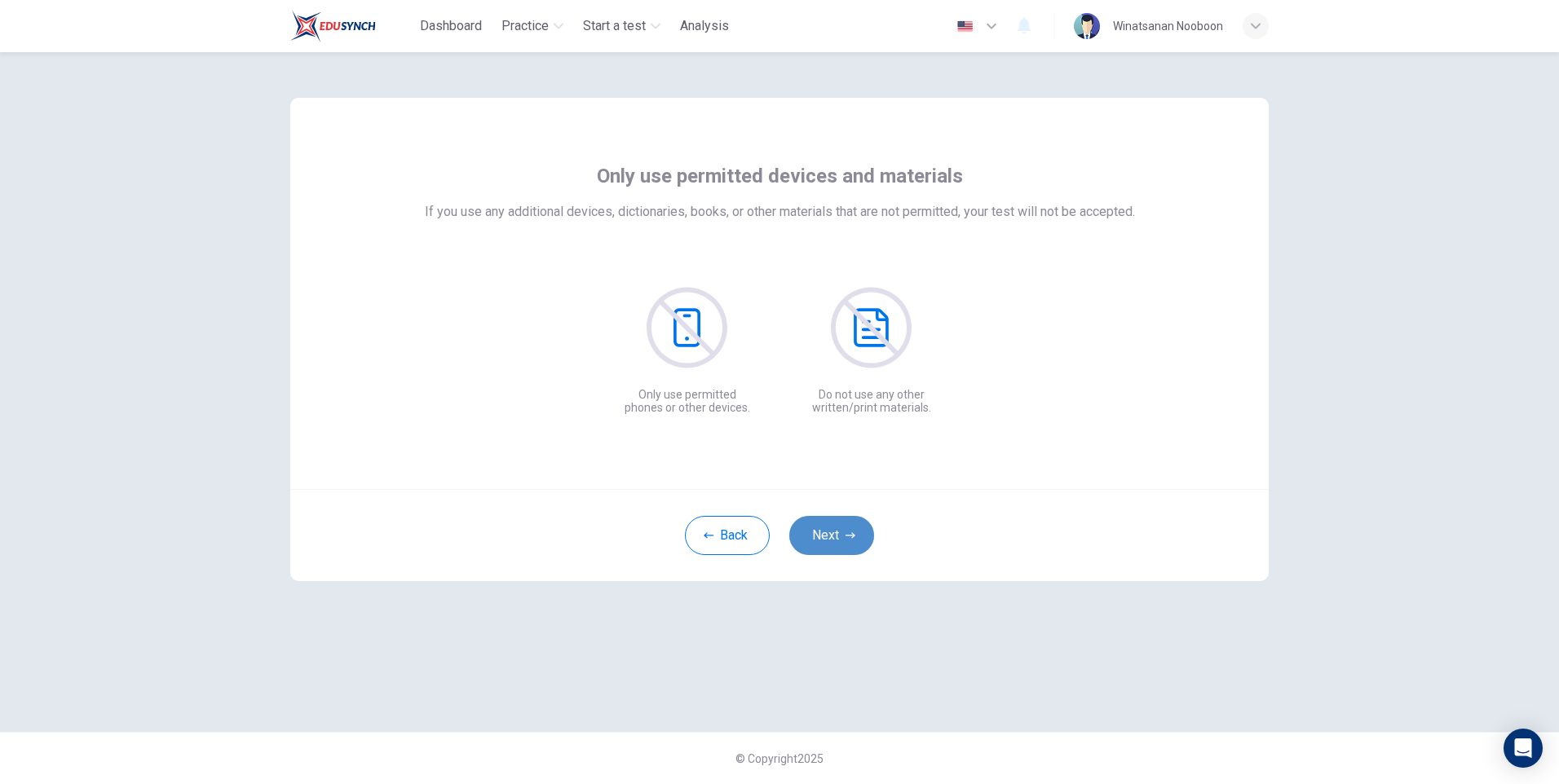
click at [848, 535] on icon "button" at bounding box center [850, 535] width 9 height 9
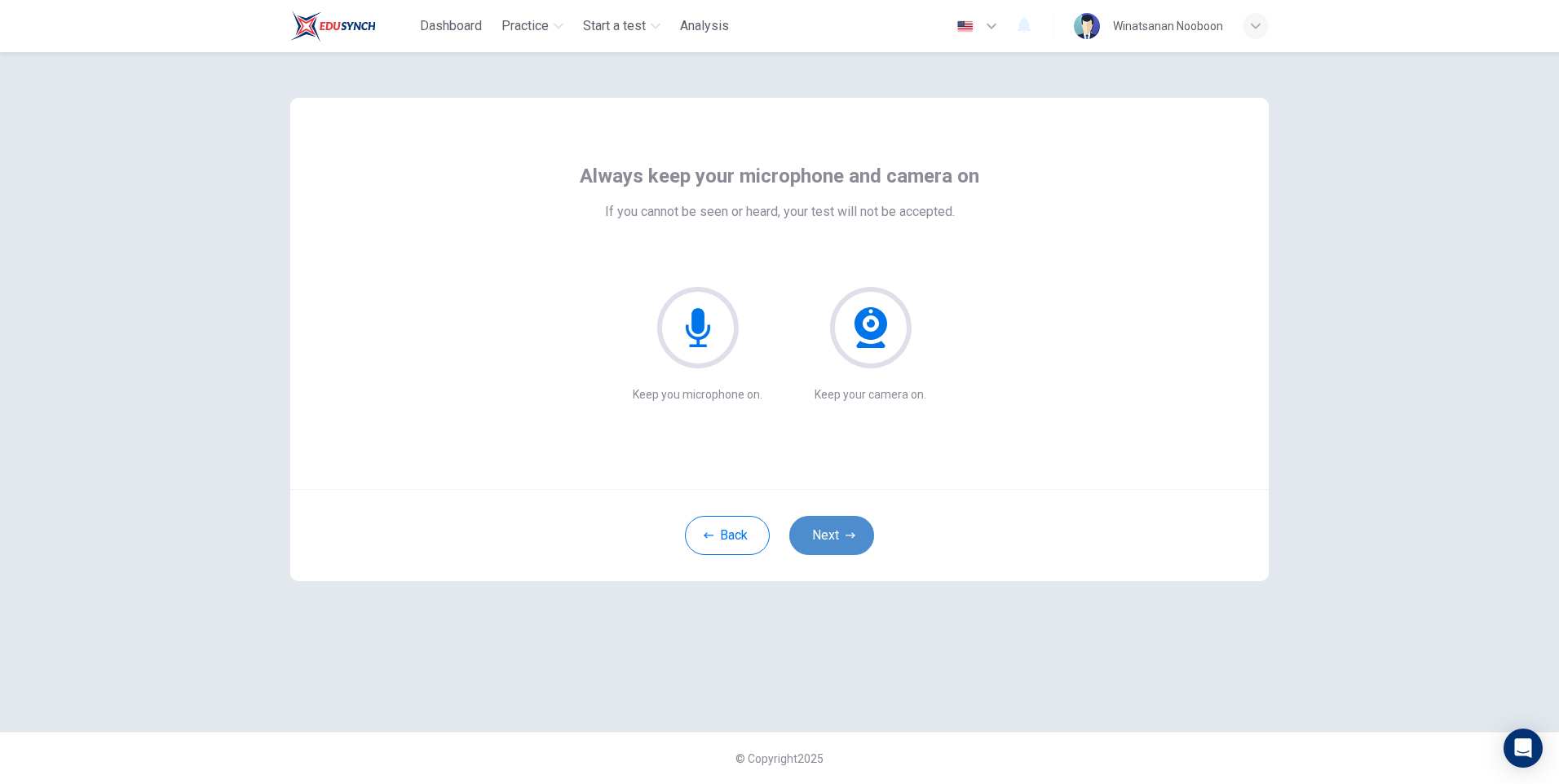
click at [848, 535] on icon "button" at bounding box center [850, 535] width 9 height 9
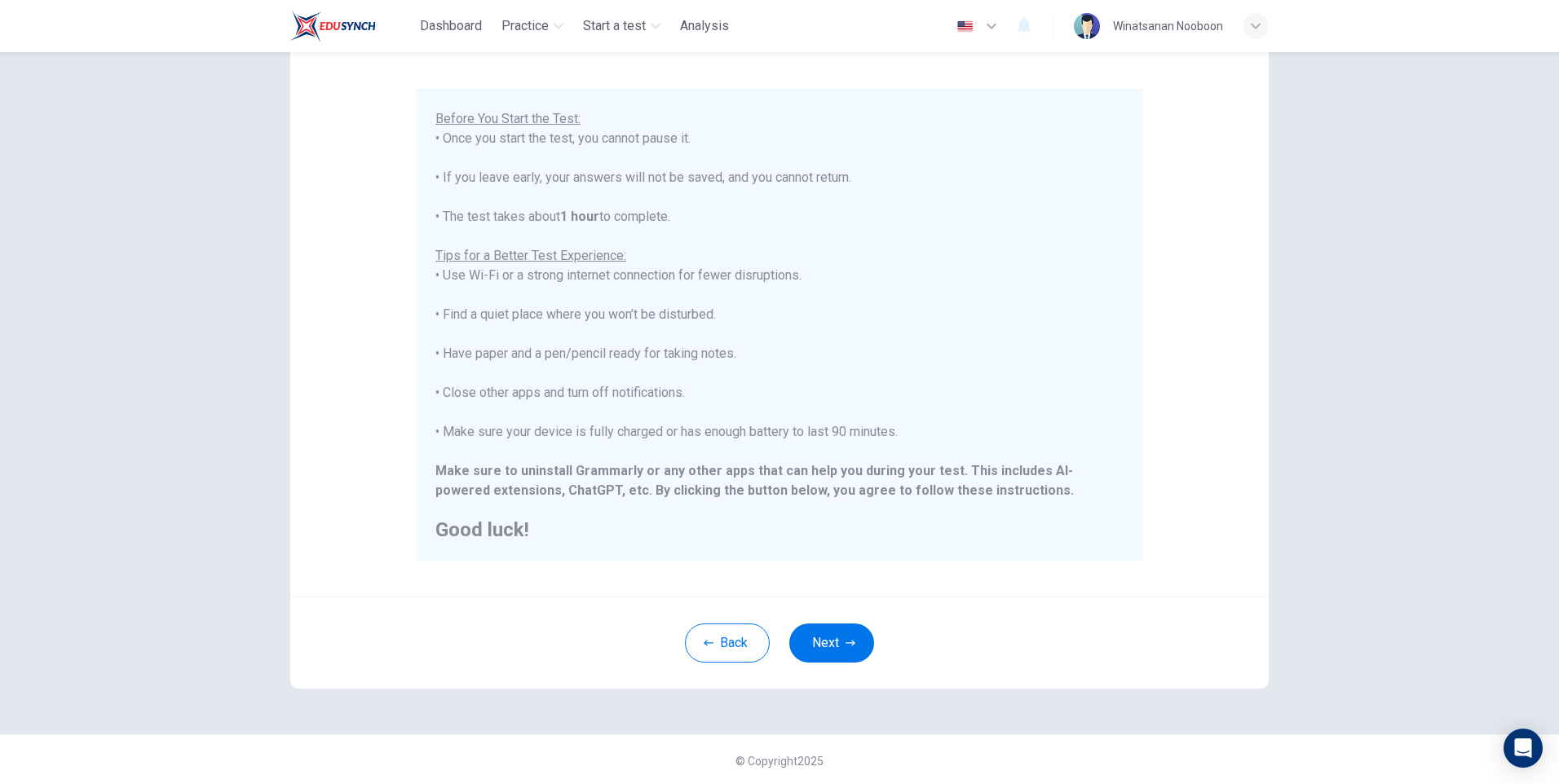
scroll to position [122, 0]
click at [863, 639] on button "Next" at bounding box center [831, 640] width 85 height 39
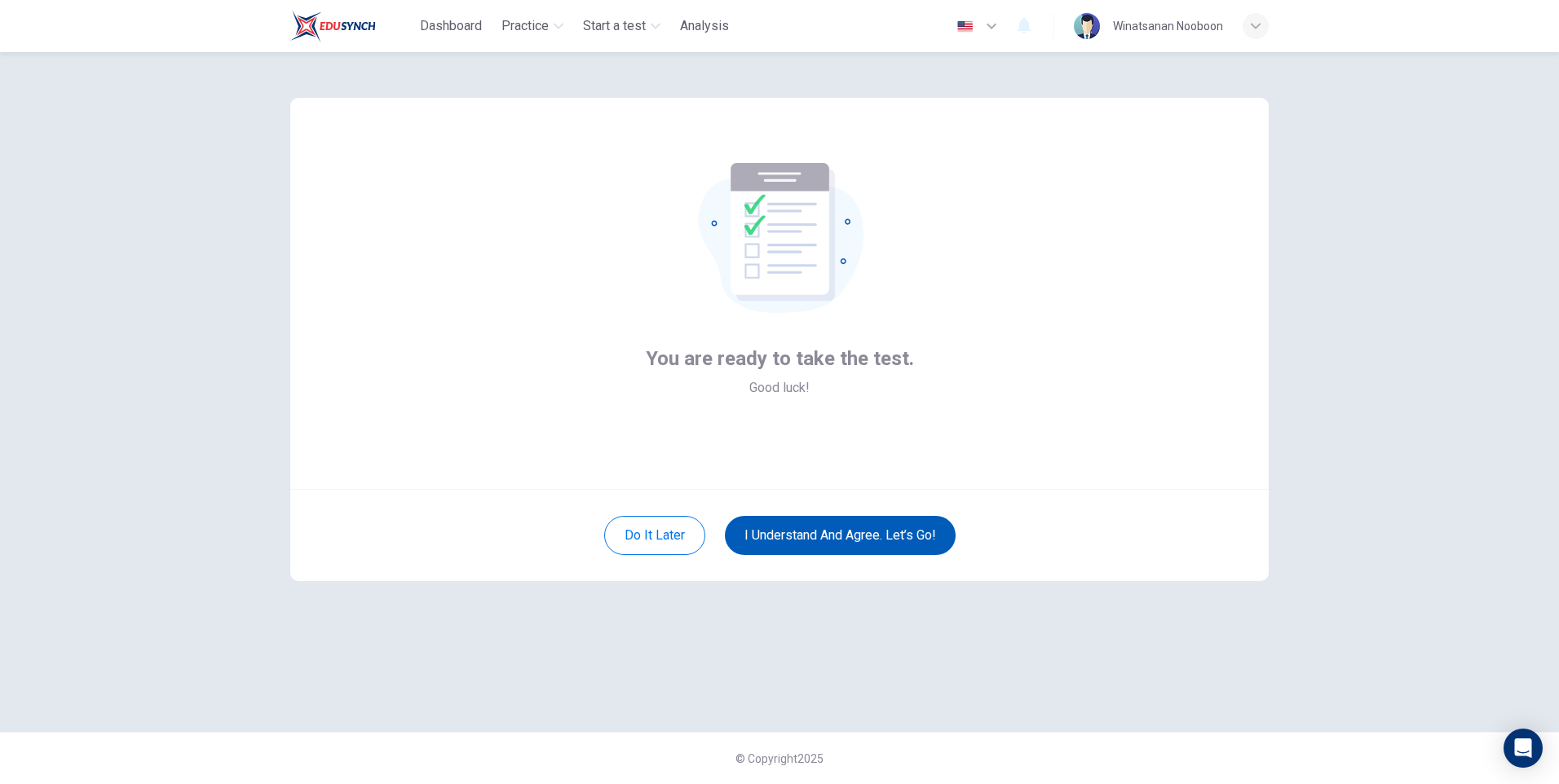
click at [848, 540] on button "I understand and agree. Let’s go!" at bounding box center [839, 535] width 230 height 39
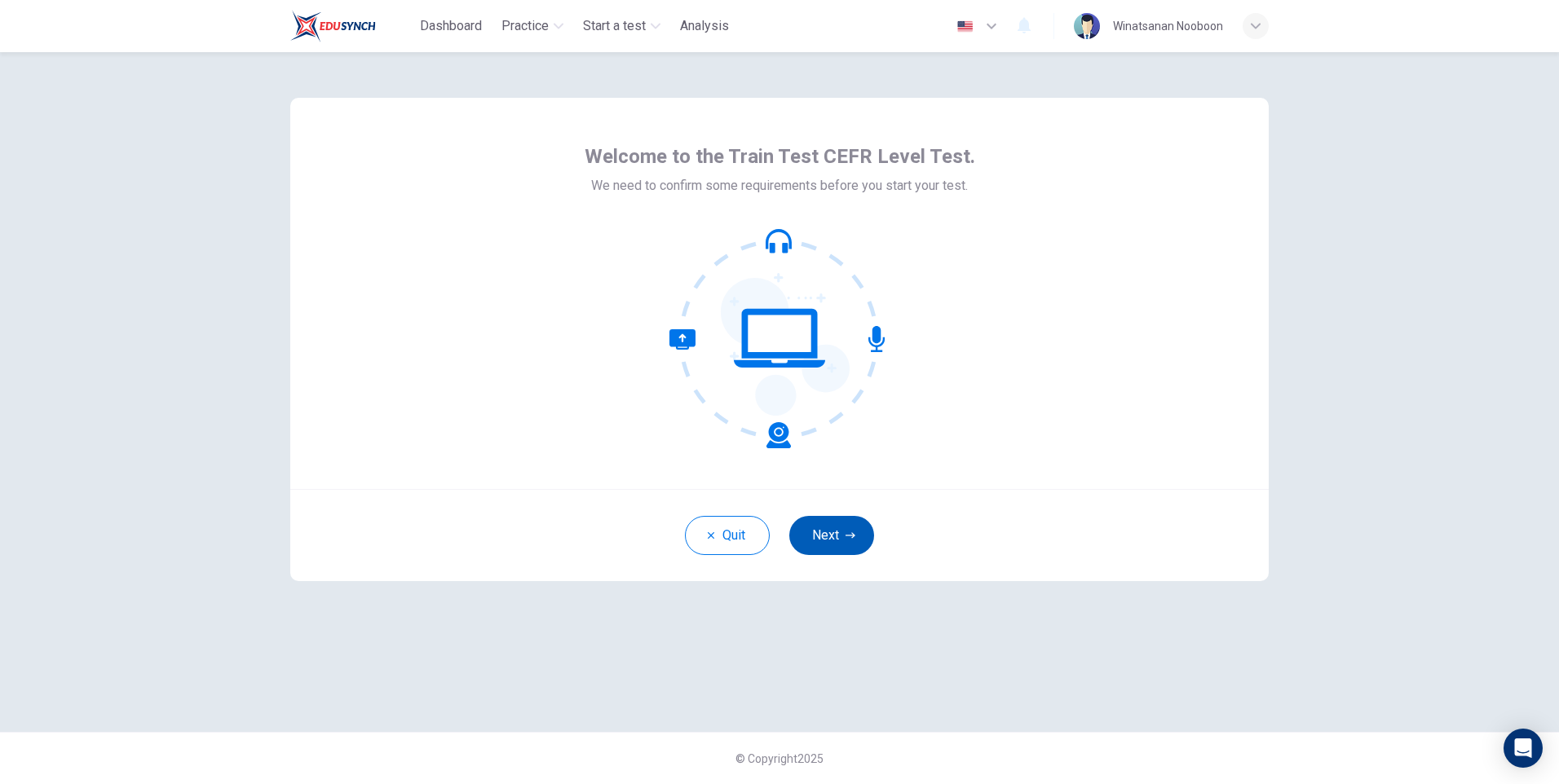
click at [835, 524] on button "Next" at bounding box center [831, 535] width 85 height 39
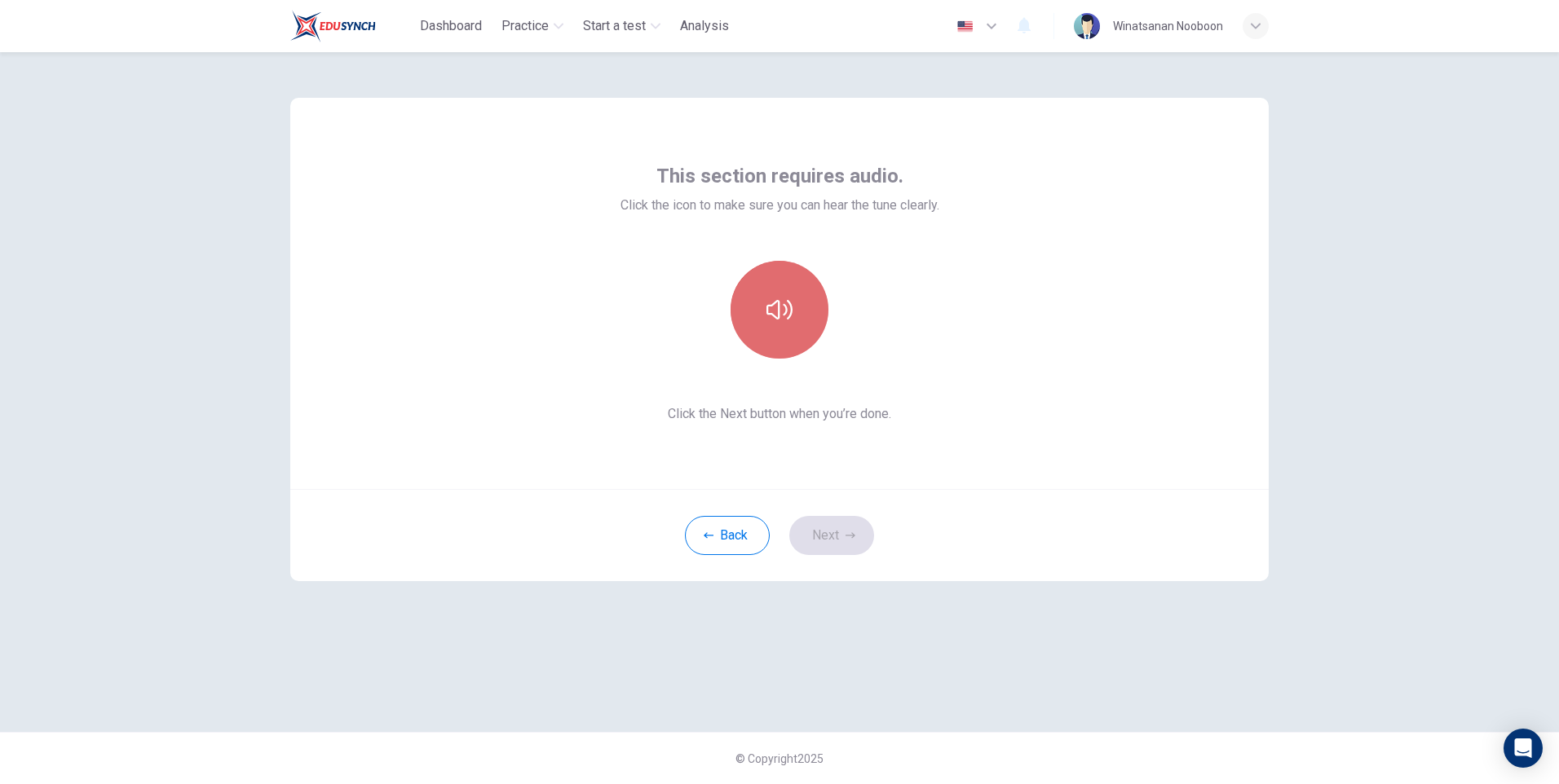
click at [778, 337] on button "button" at bounding box center [779, 309] width 98 height 98
click at [773, 310] on icon "button" at bounding box center [780, 309] width 26 height 26
click at [821, 542] on button "Next" at bounding box center [831, 535] width 85 height 39
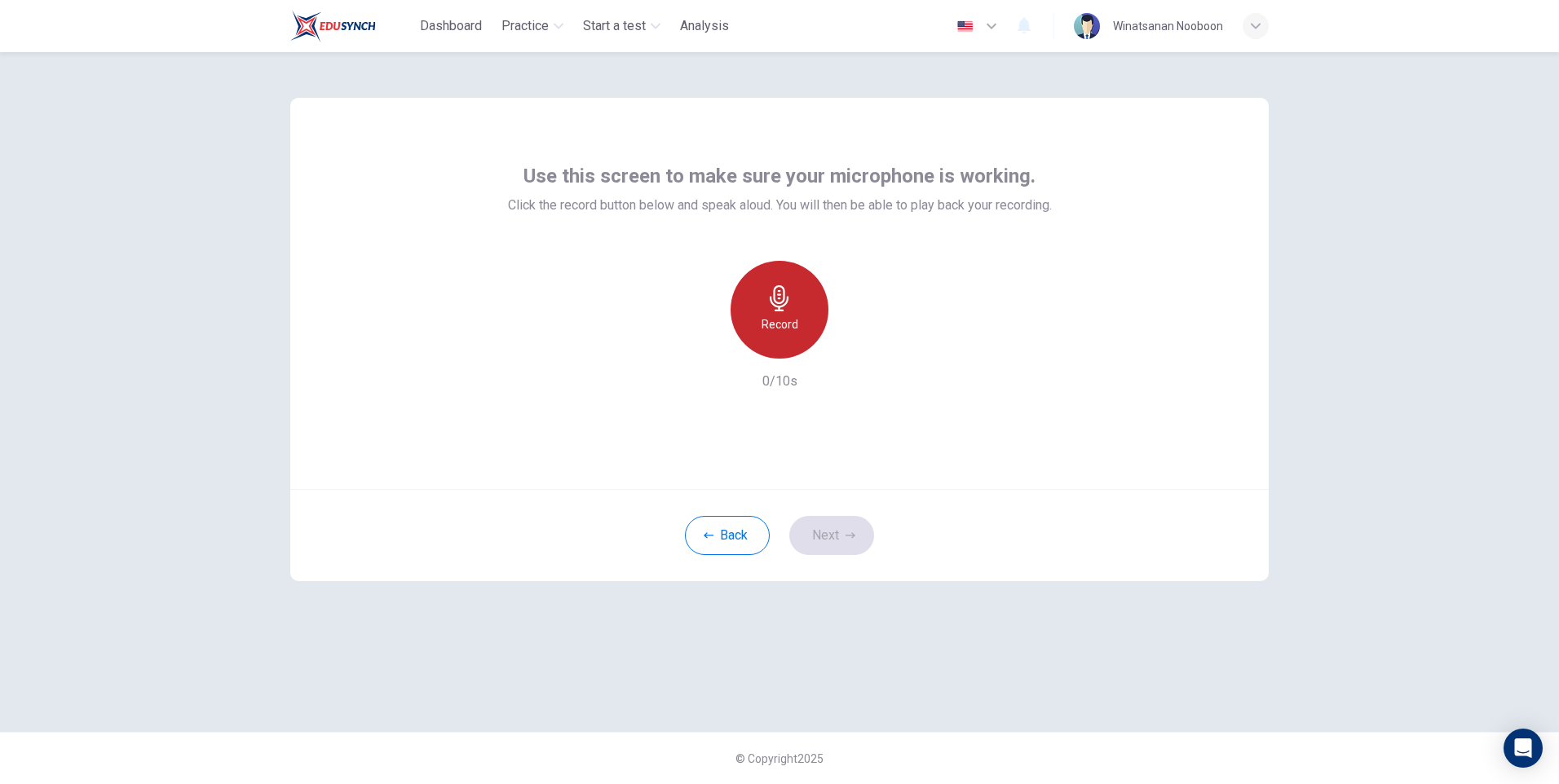
click at [758, 337] on div "Record" at bounding box center [779, 309] width 98 height 98
click at [862, 351] on icon "button" at bounding box center [854, 345] width 16 height 16
click at [832, 533] on button "Next" at bounding box center [831, 535] width 85 height 39
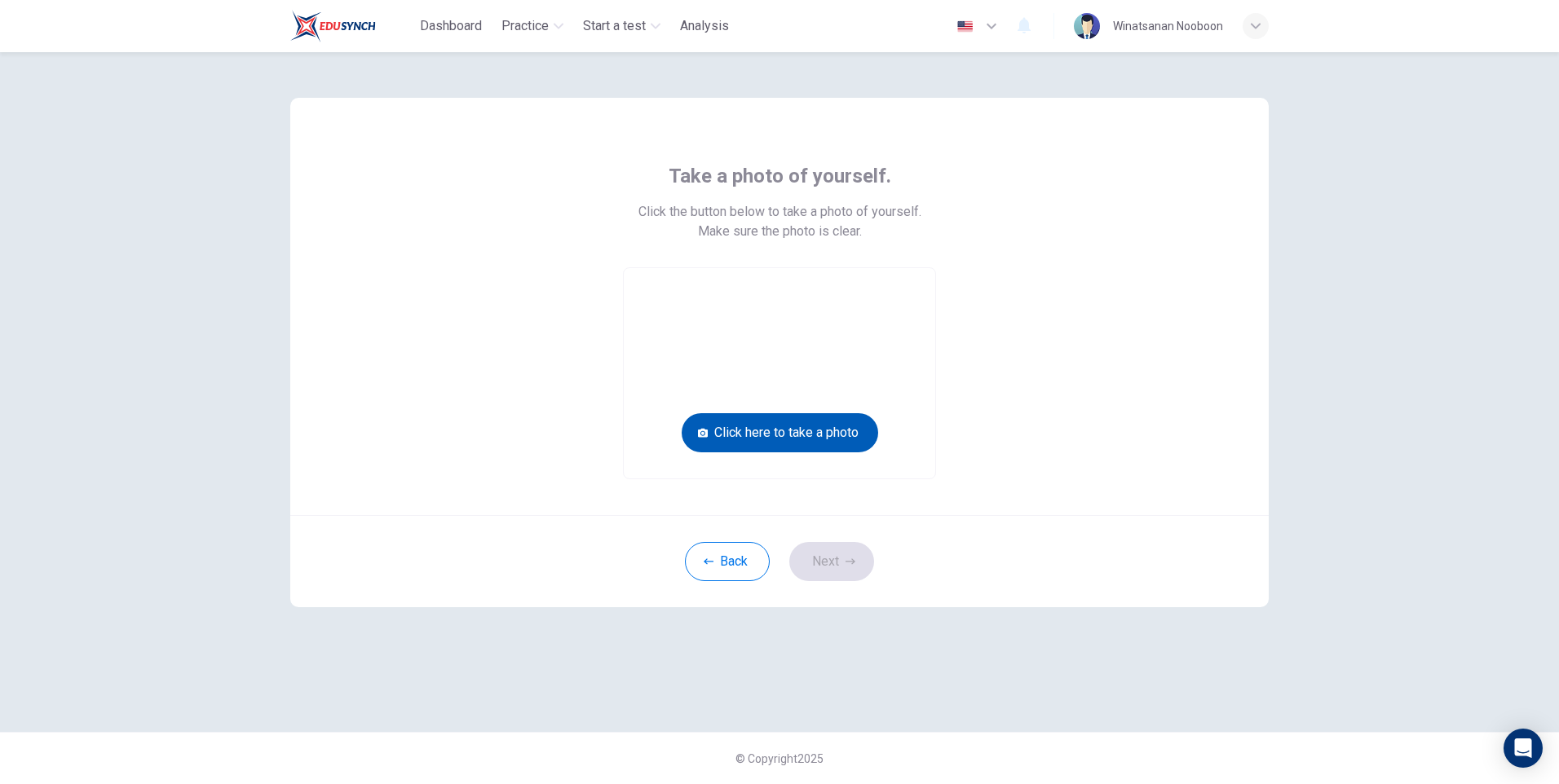
click at [831, 447] on button "Click here to take a photo" at bounding box center [780, 433] width 197 height 39
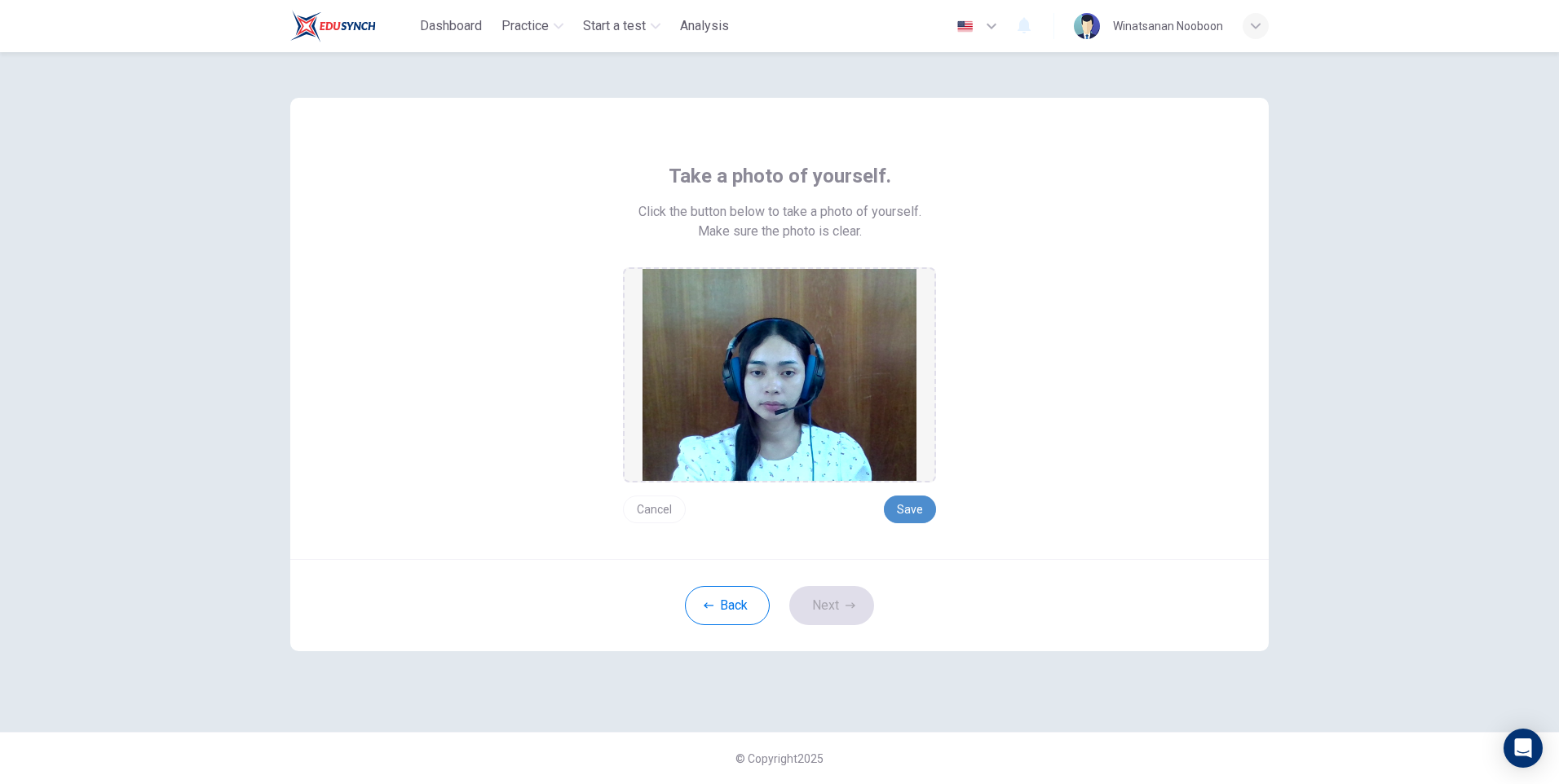
click at [910, 507] on button "Save" at bounding box center [910, 510] width 52 height 28
click at [856, 608] on button "Next" at bounding box center [831, 606] width 85 height 39
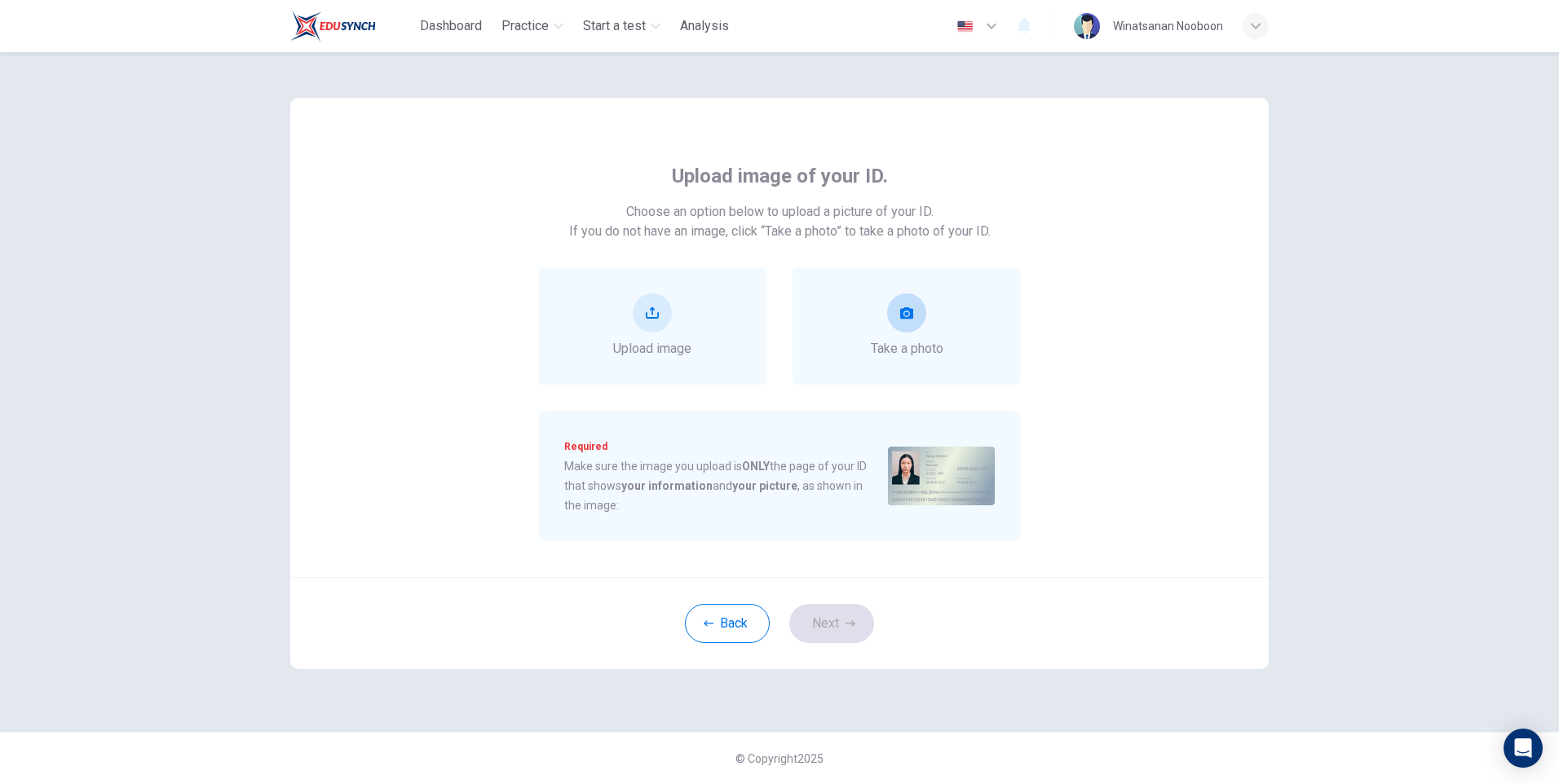
click at [906, 303] on button "take photo" at bounding box center [906, 313] width 39 height 39
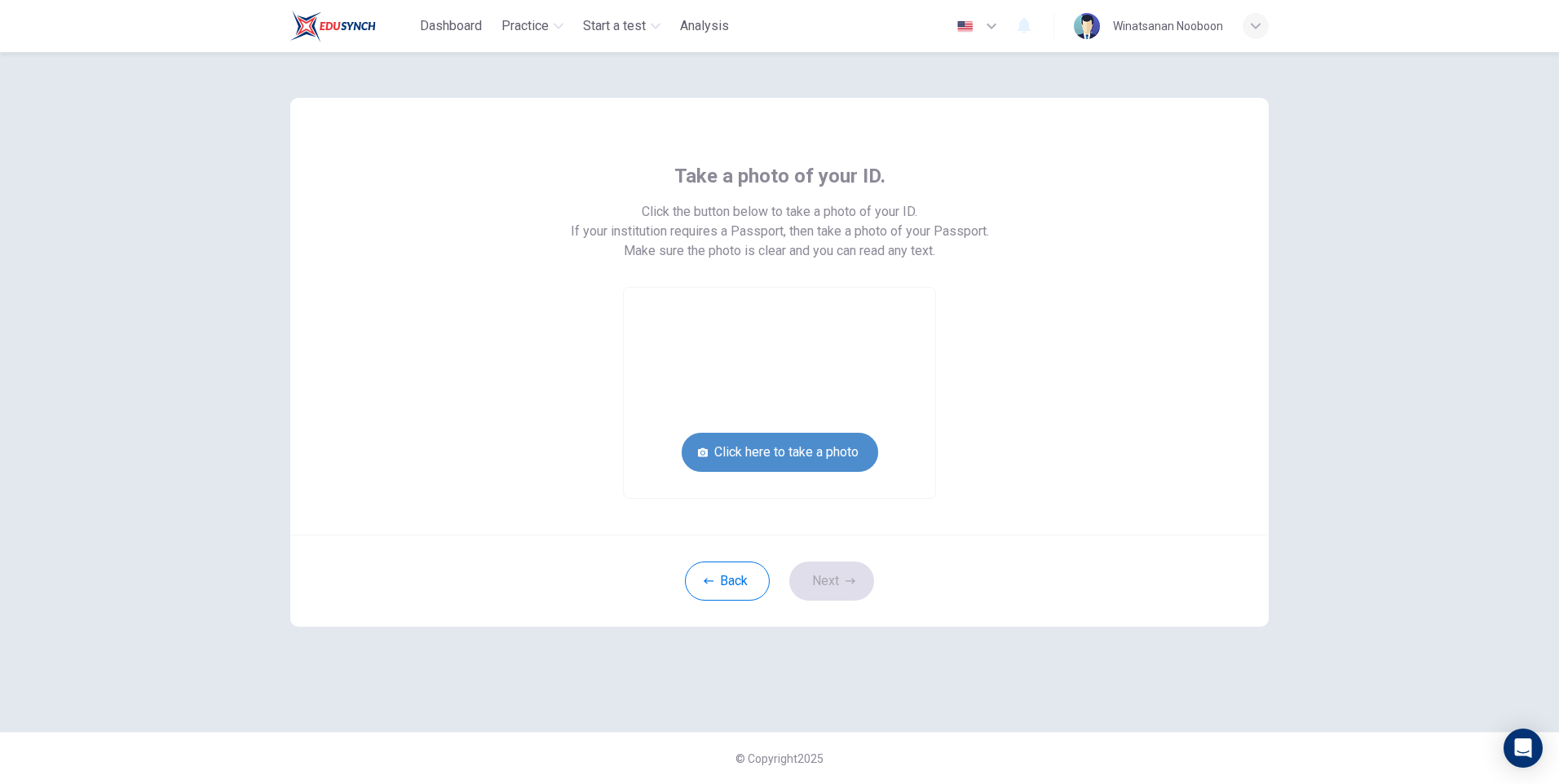
click at [835, 456] on button "Click here to take a photo" at bounding box center [780, 452] width 197 height 39
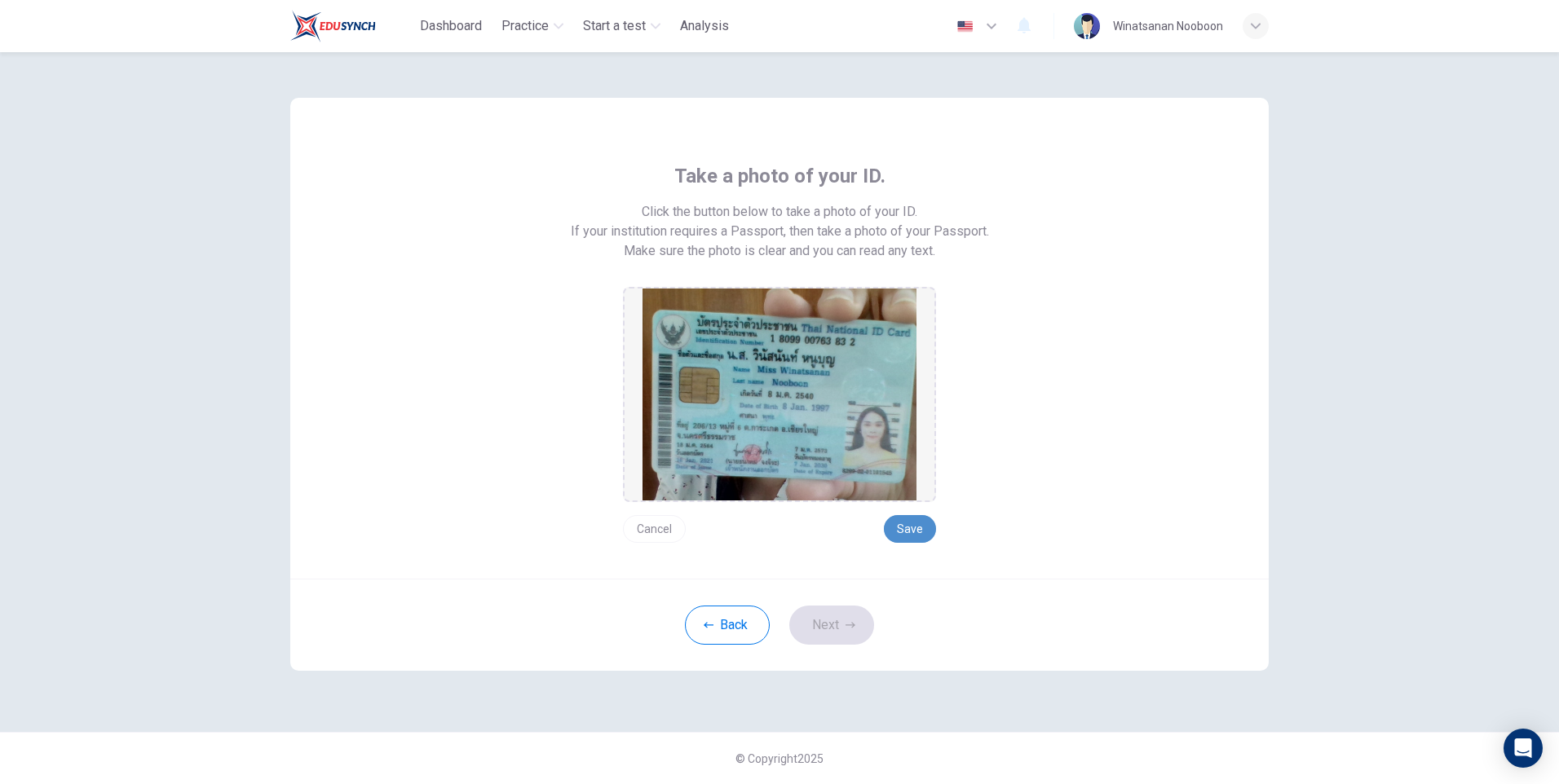
click at [902, 526] on button "Save" at bounding box center [910, 530] width 52 height 28
click at [835, 620] on button "Next" at bounding box center [831, 626] width 85 height 39
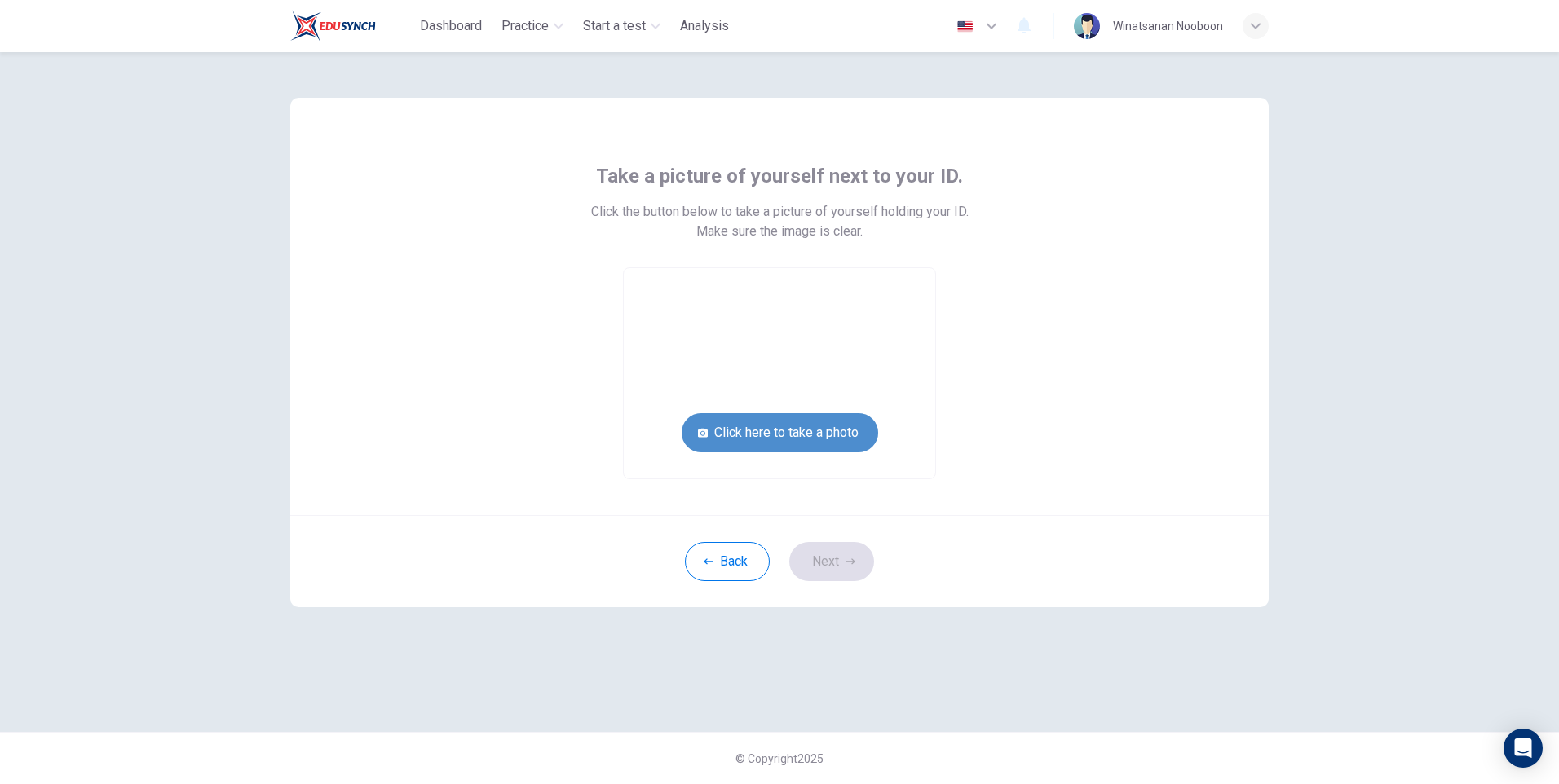
click at [854, 440] on button "Click here to take a photo" at bounding box center [780, 433] width 197 height 39
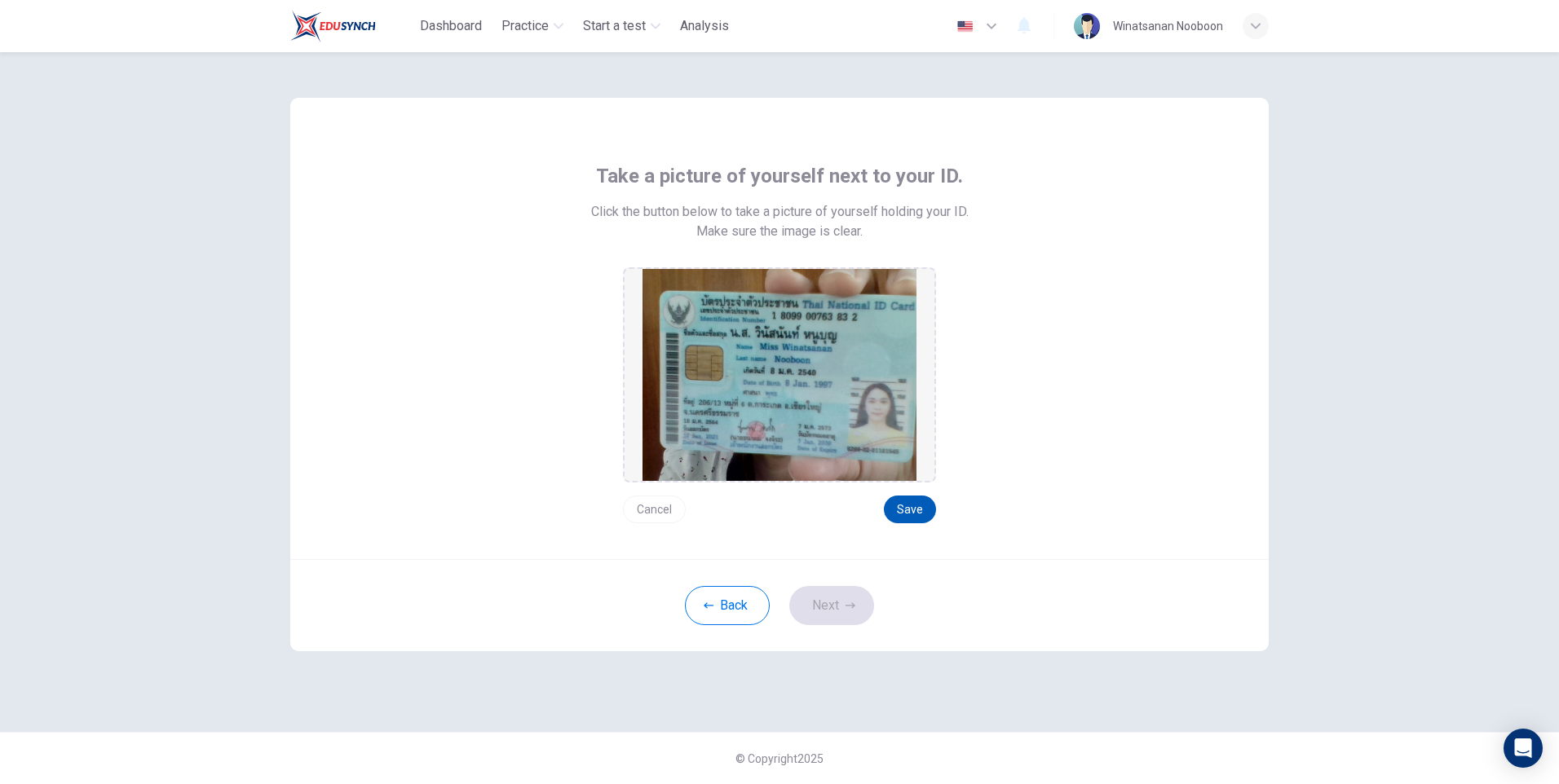
click at [895, 516] on button "Save" at bounding box center [910, 510] width 52 height 28
click at [841, 609] on button "Next" at bounding box center [831, 606] width 85 height 39
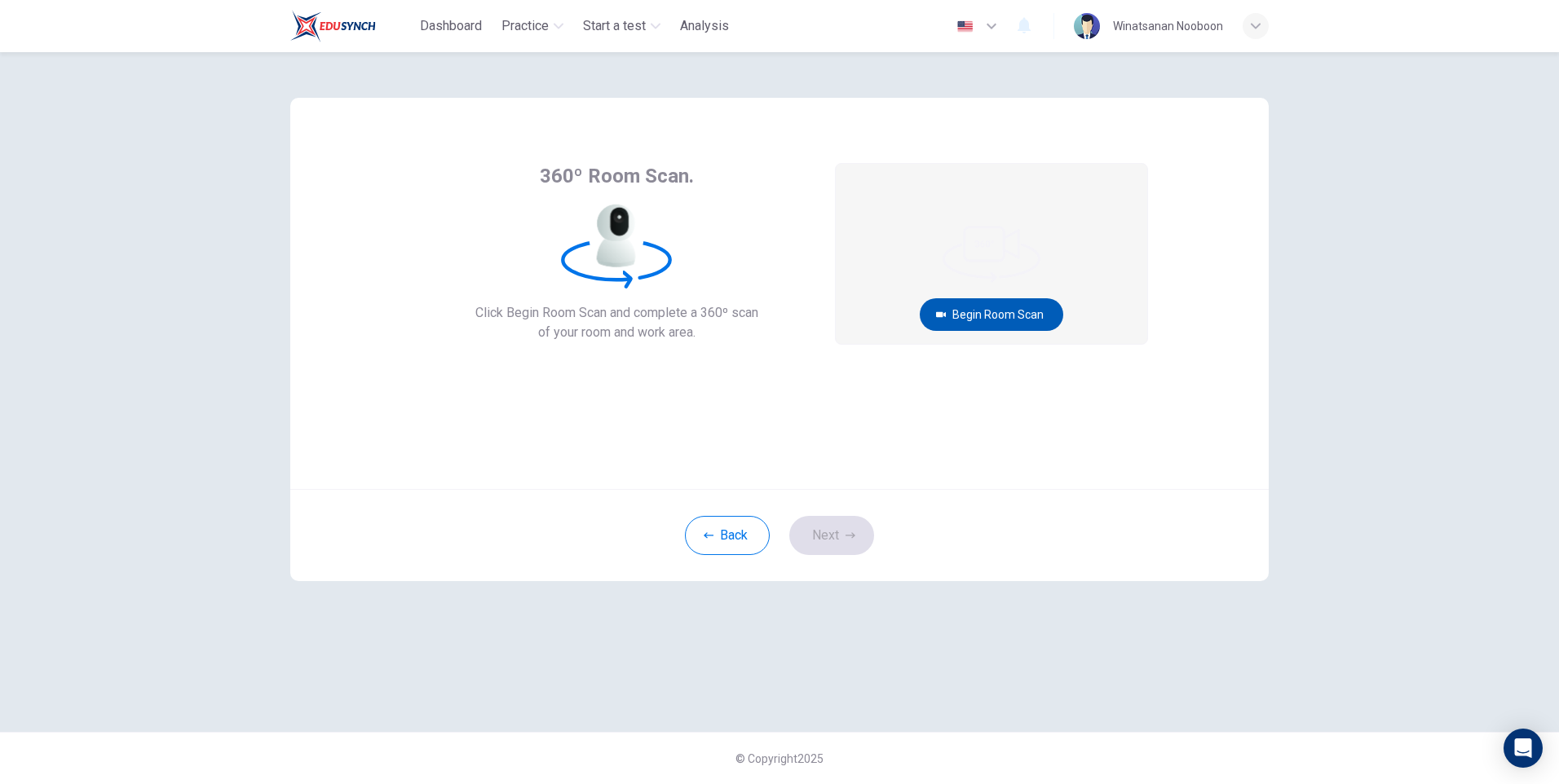
click at [964, 303] on button "Begin Room Scan" at bounding box center [991, 314] width 144 height 33
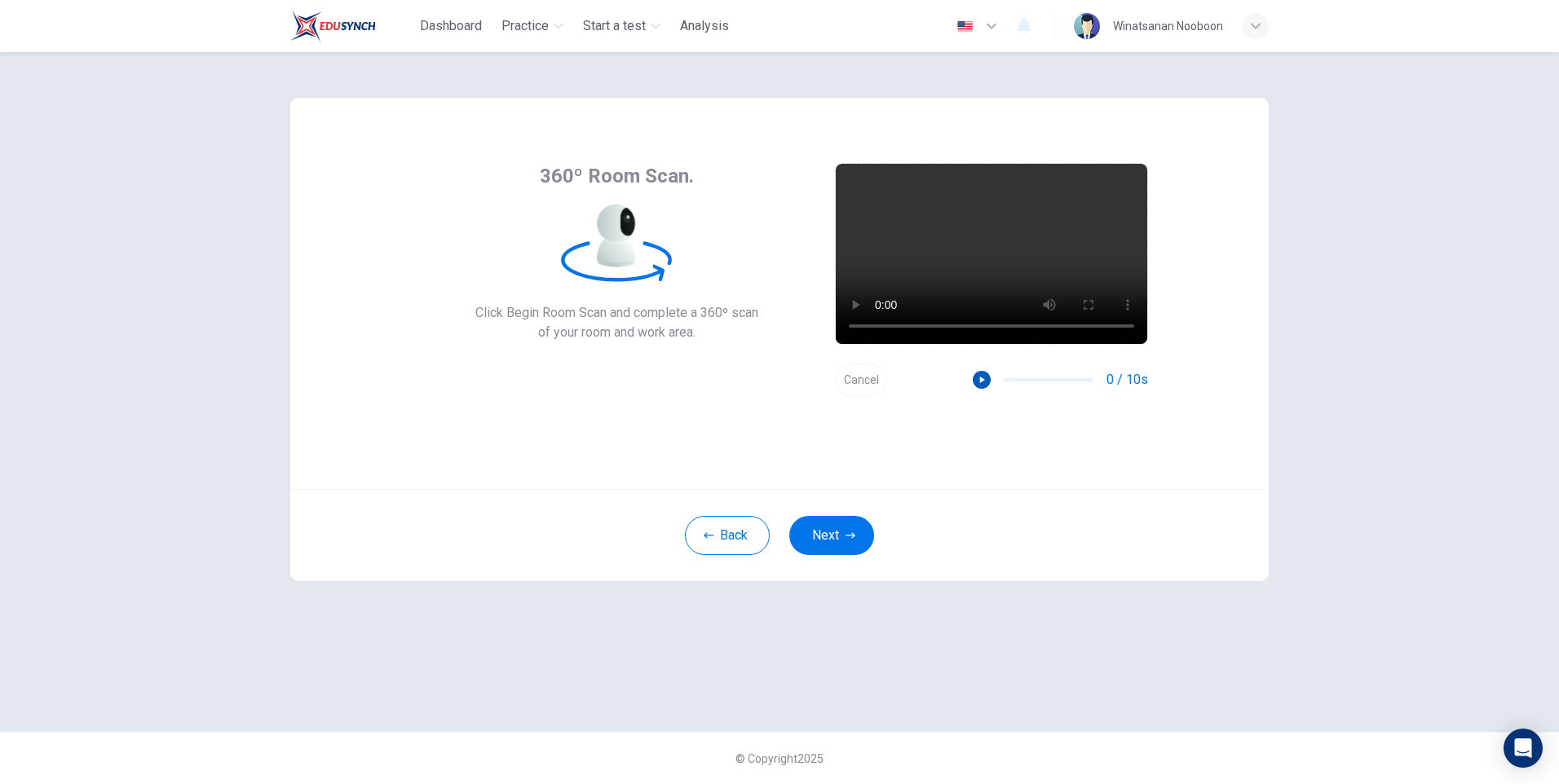
click at [977, 380] on icon "button" at bounding box center [982, 379] width 11 height 11
click at [835, 541] on button "Next" at bounding box center [831, 535] width 85 height 39
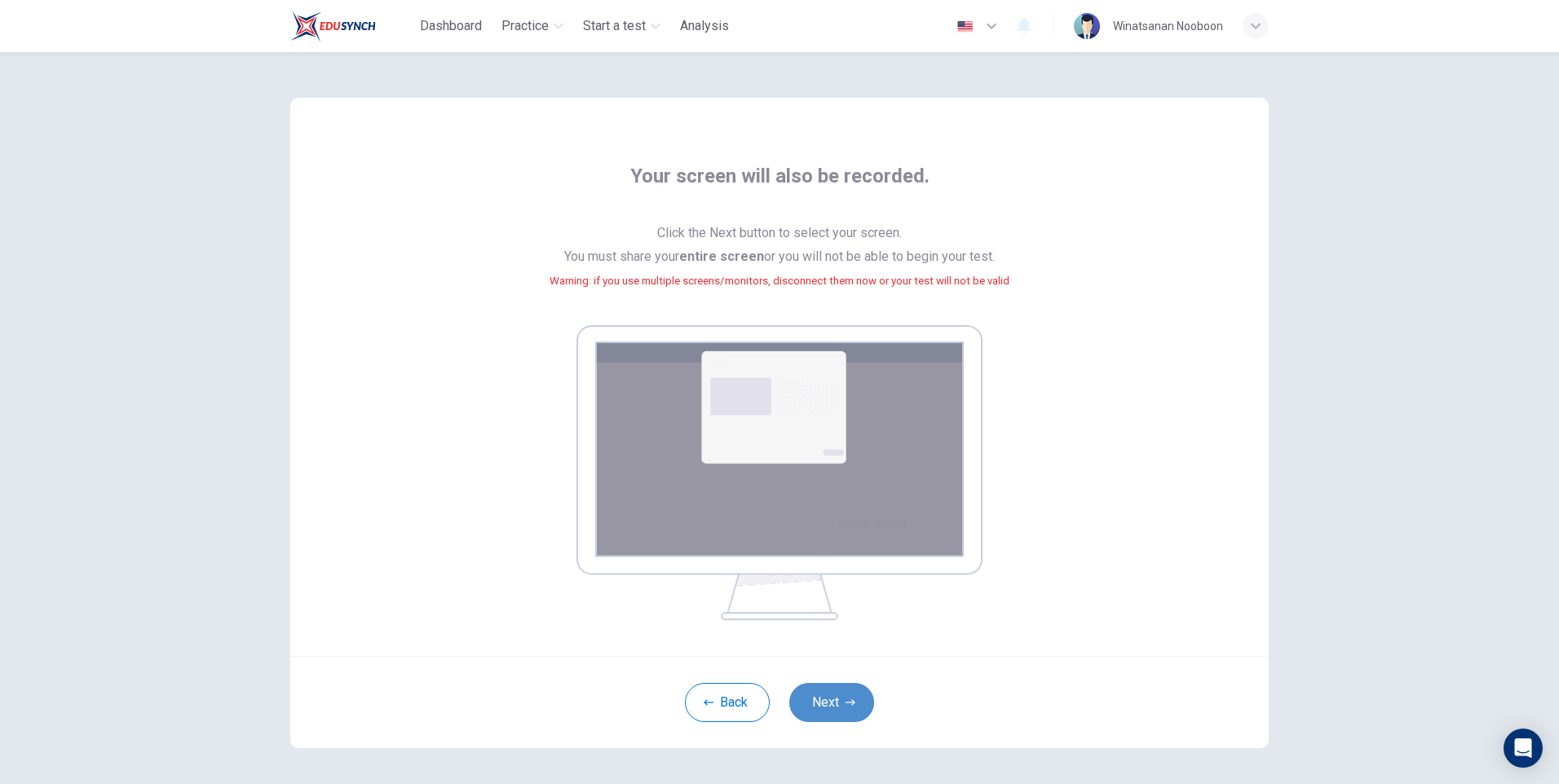
click at [833, 692] on button "Next" at bounding box center [831, 703] width 85 height 39
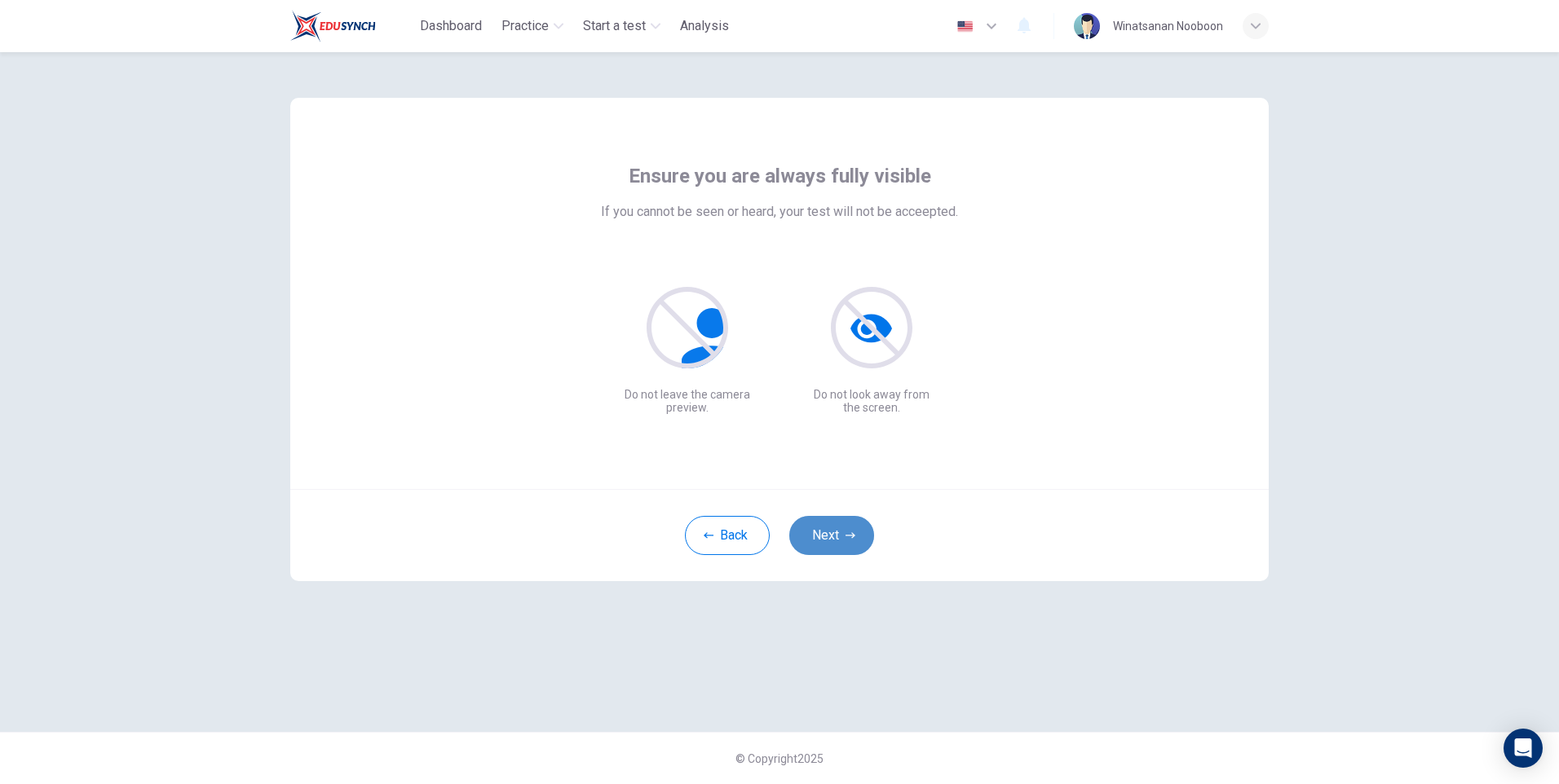
click at [817, 547] on button "Next" at bounding box center [831, 535] width 85 height 39
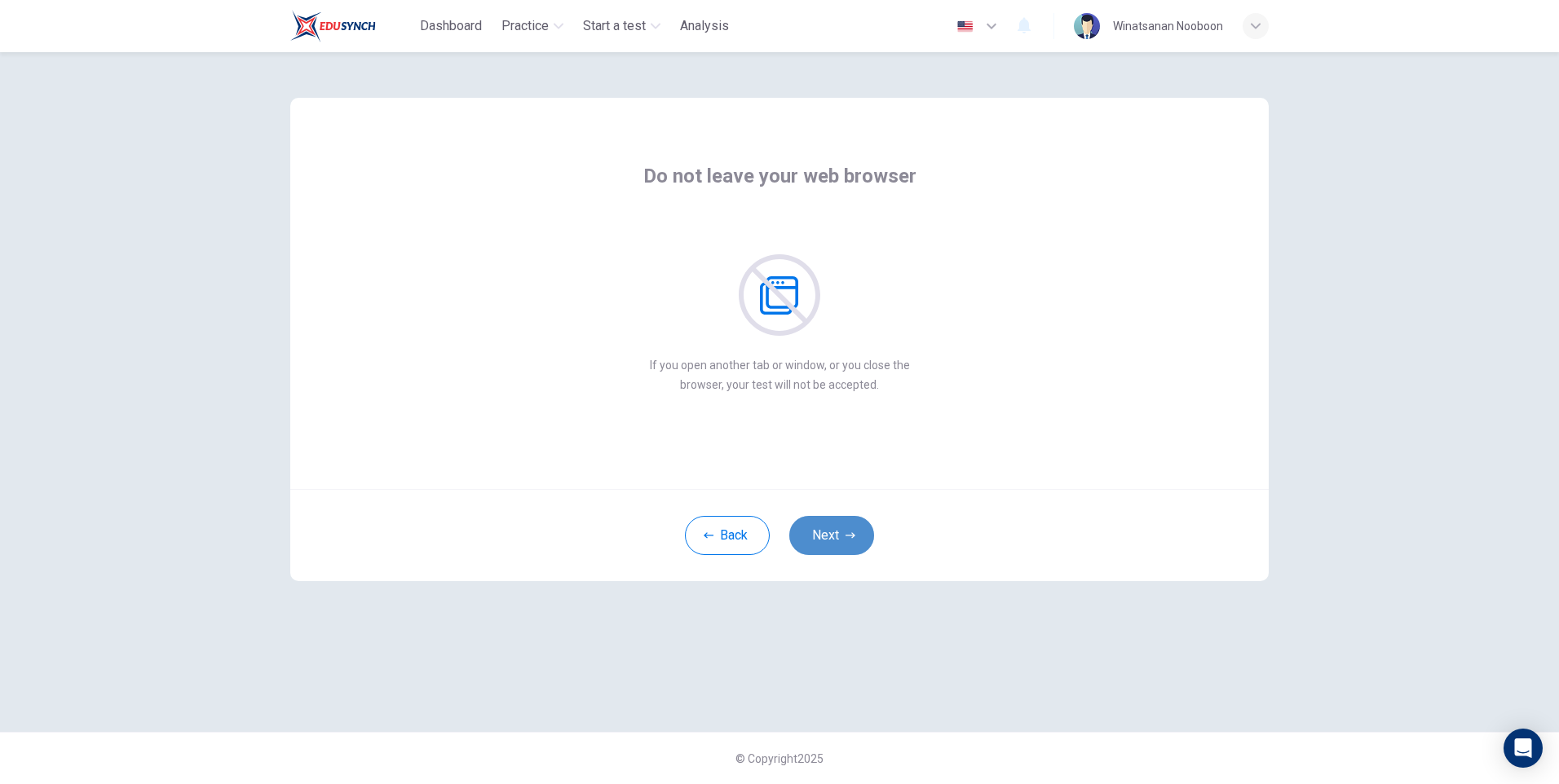
click at [817, 547] on button "Next" at bounding box center [831, 535] width 85 height 39
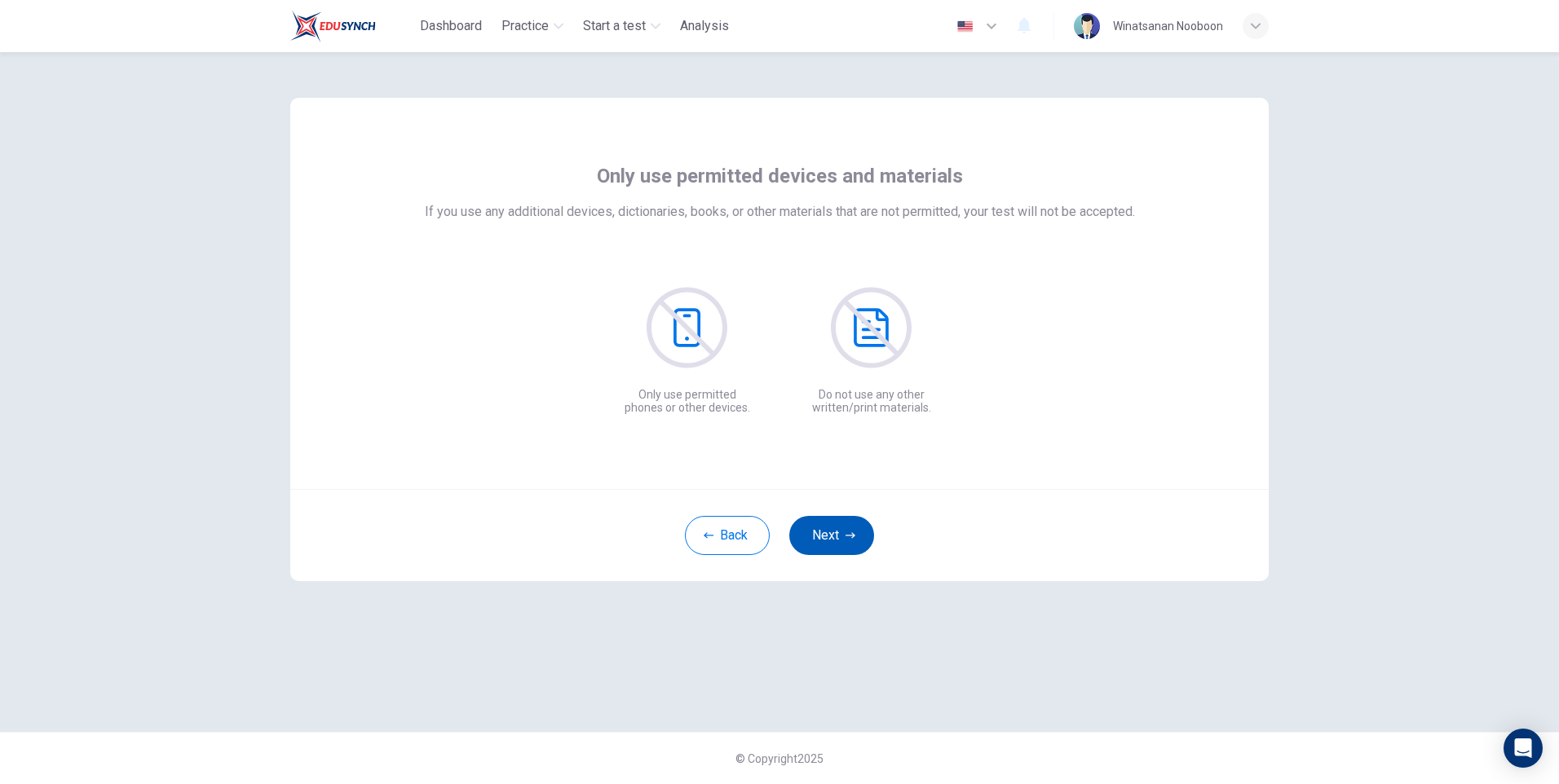
click at [817, 547] on button "Next" at bounding box center [831, 535] width 85 height 39
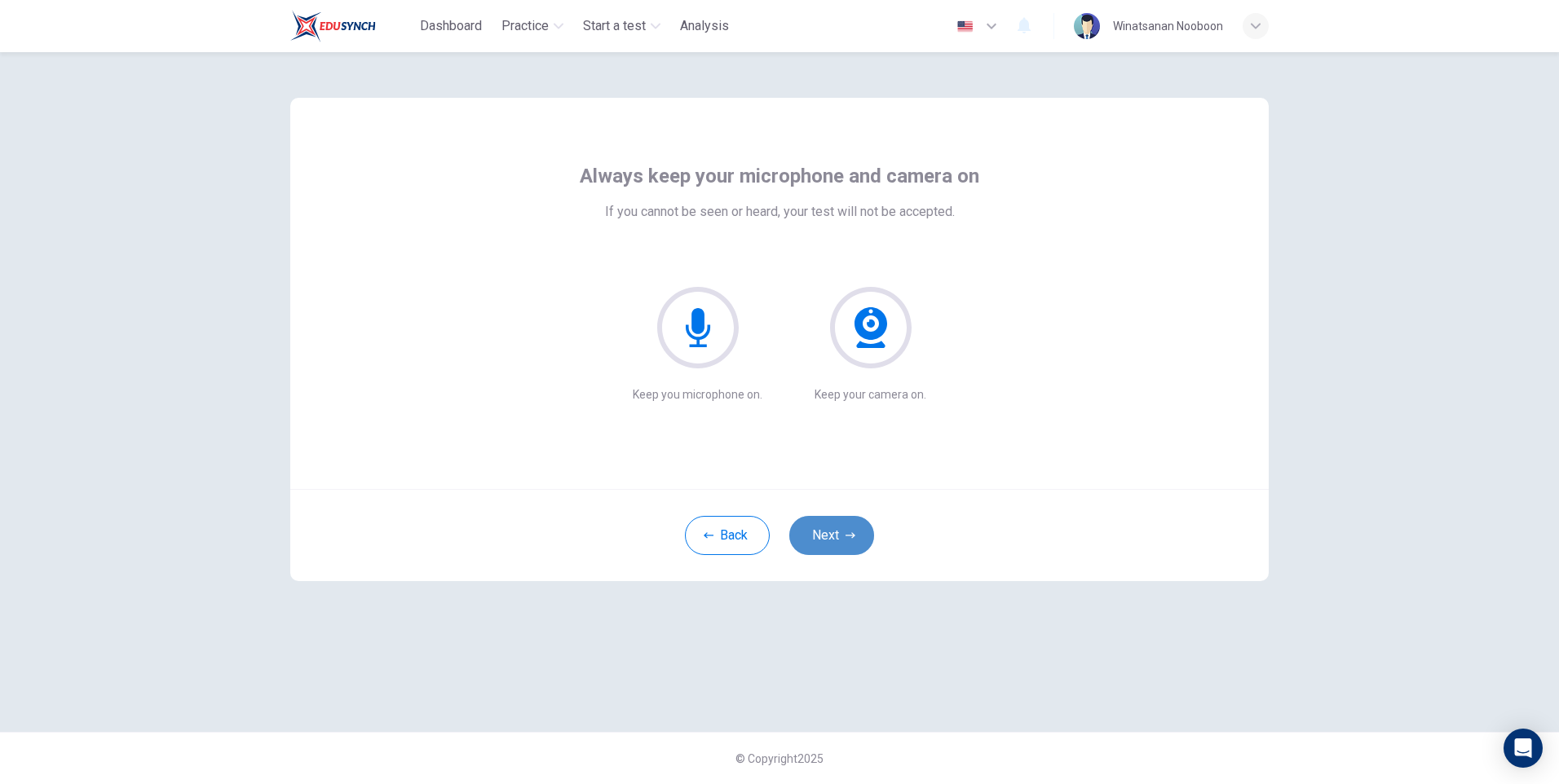
click at [817, 547] on button "Next" at bounding box center [831, 535] width 85 height 39
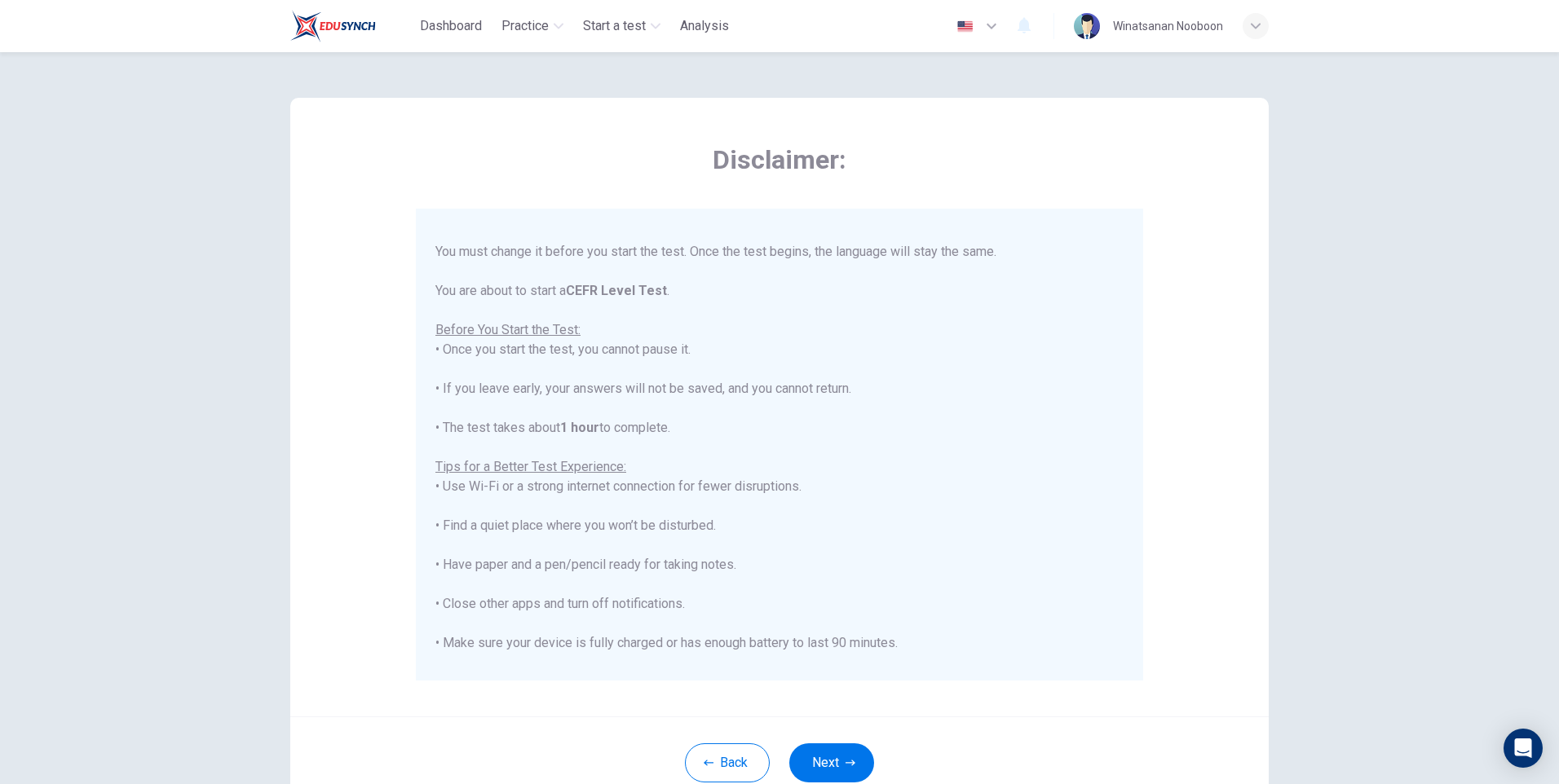
scroll to position [156, 0]
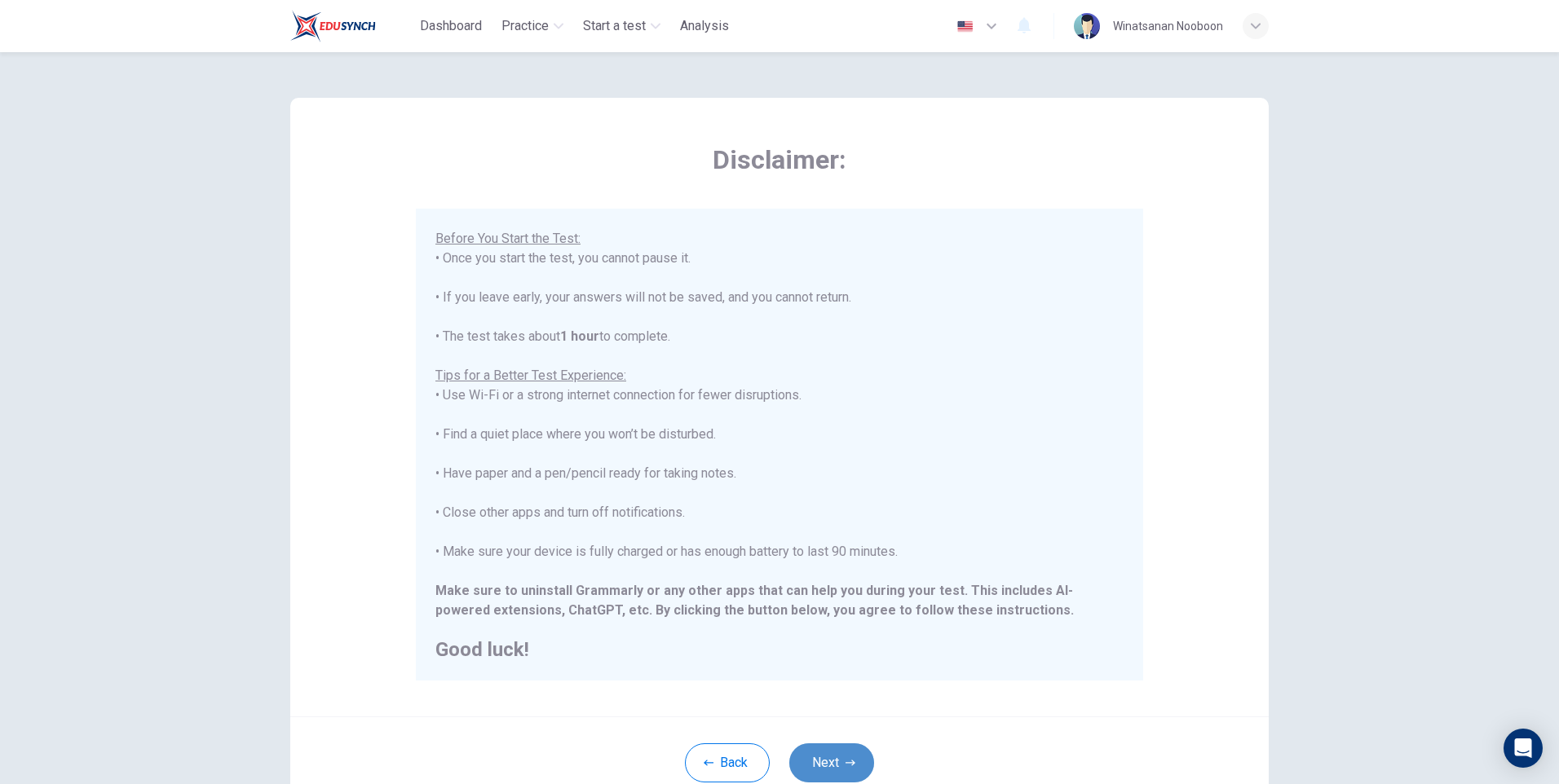
click at [848, 763] on icon "button" at bounding box center [850, 763] width 9 height 6
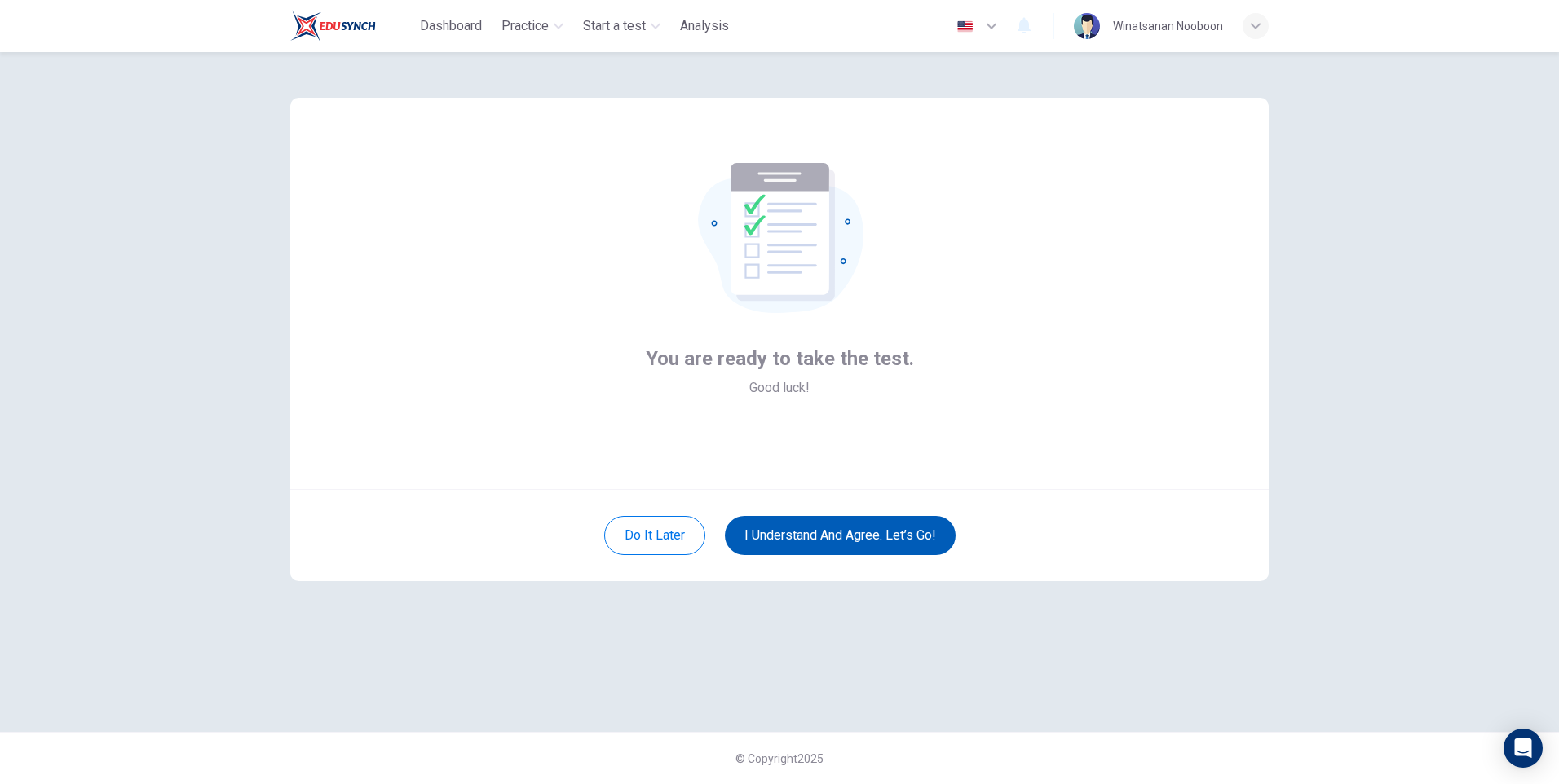
click at [921, 544] on button "I understand and agree. Let’s go!" at bounding box center [839, 535] width 230 height 39
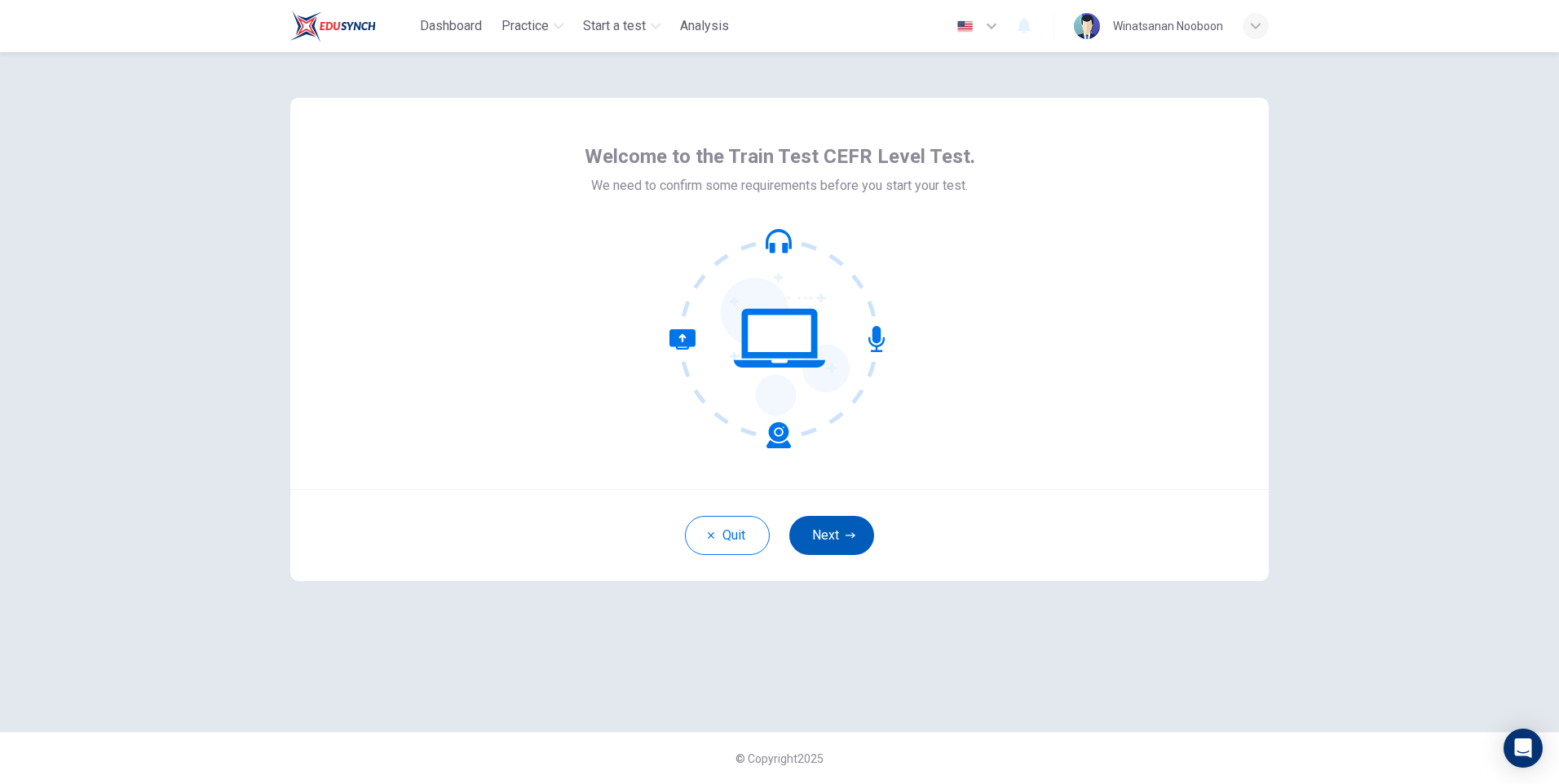
click at [827, 542] on button "Next" at bounding box center [831, 535] width 85 height 39
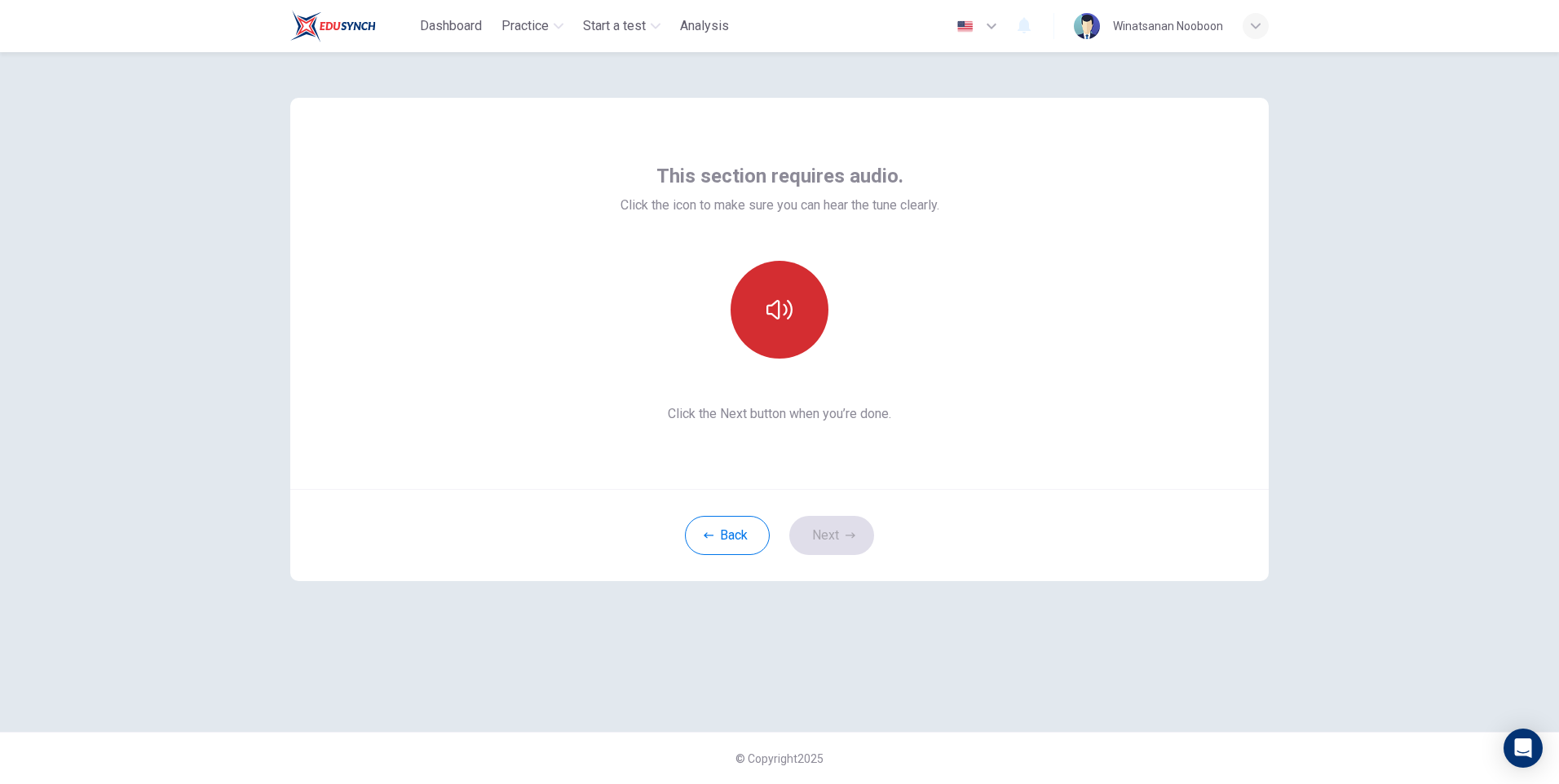
click at [790, 342] on button "button" at bounding box center [779, 309] width 98 height 98
click at [752, 291] on button "button" at bounding box center [779, 309] width 98 height 98
drag, startPoint x: 817, startPoint y: 508, endPoint x: 815, endPoint y: 516, distance: 8.2
click at [816, 510] on div "Back Next" at bounding box center [779, 535] width 978 height 92
click at [815, 527] on button "Next" at bounding box center [831, 535] width 85 height 39
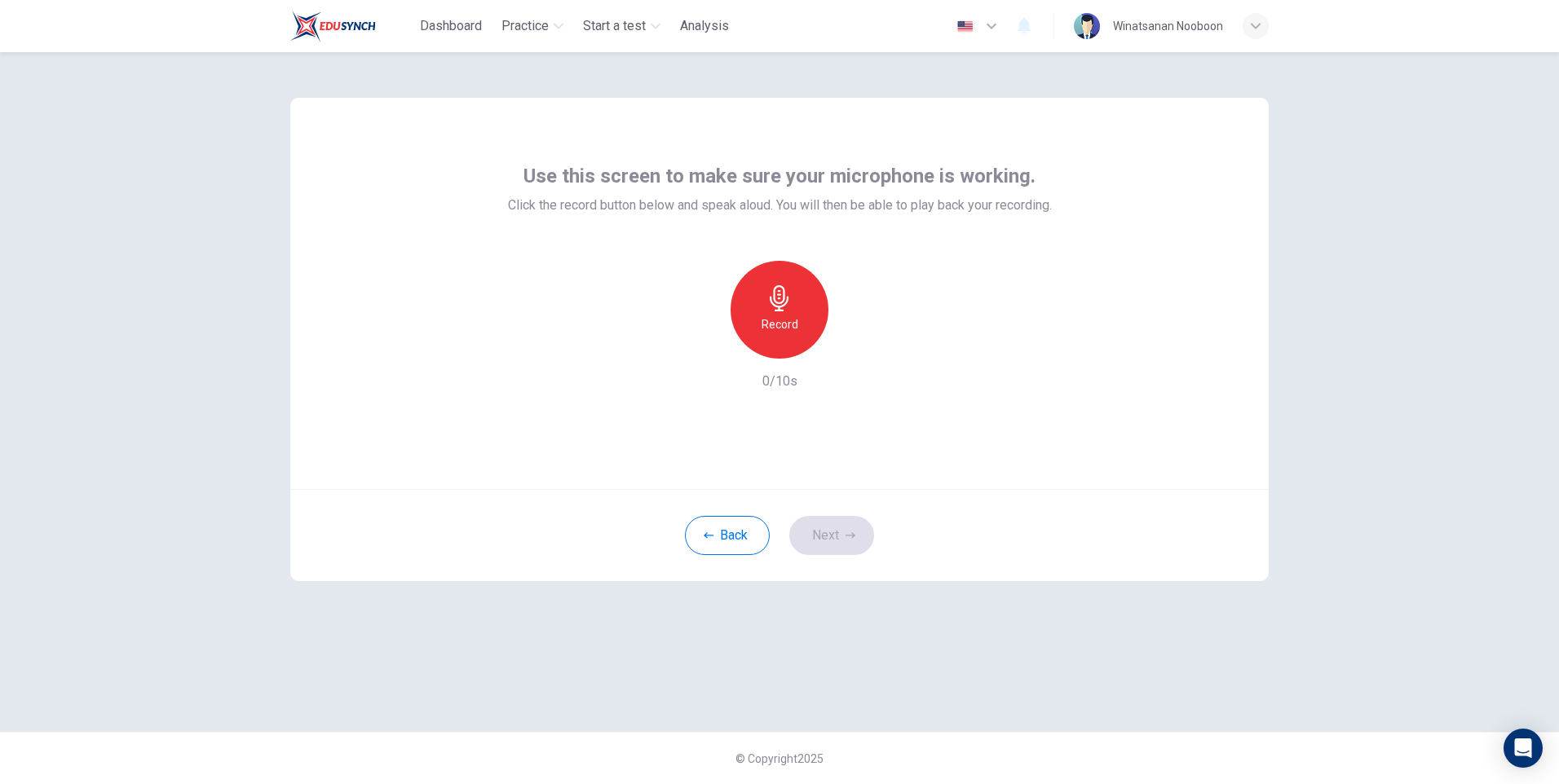
click at [780, 287] on icon "button" at bounding box center [779, 298] width 19 height 26
click at [848, 347] on icon "button" at bounding box center [854, 345] width 16 height 16
click at [830, 548] on button "Next" at bounding box center [831, 535] width 85 height 39
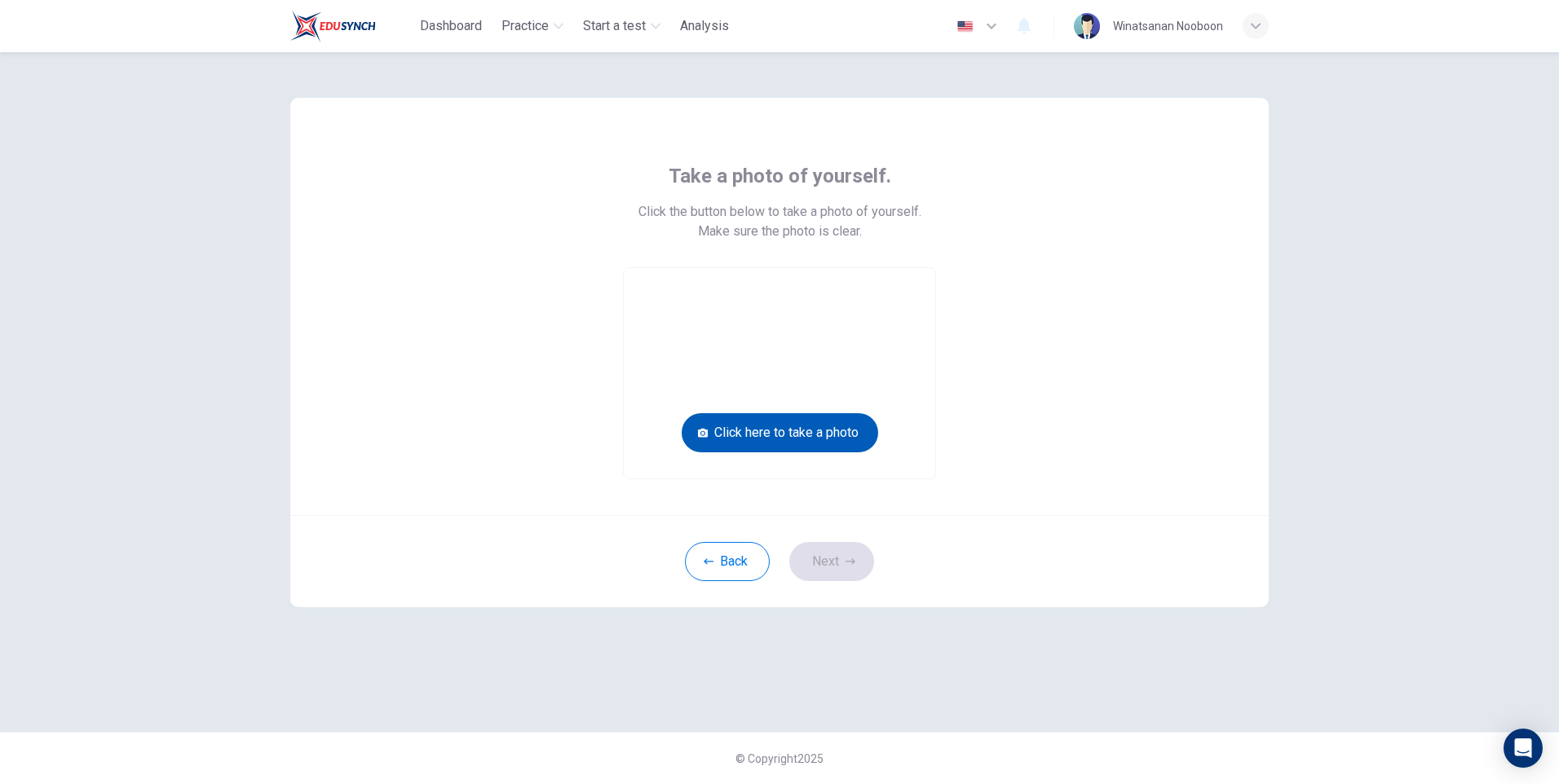
click at [839, 446] on button "Click here to take a photo" at bounding box center [780, 433] width 197 height 39
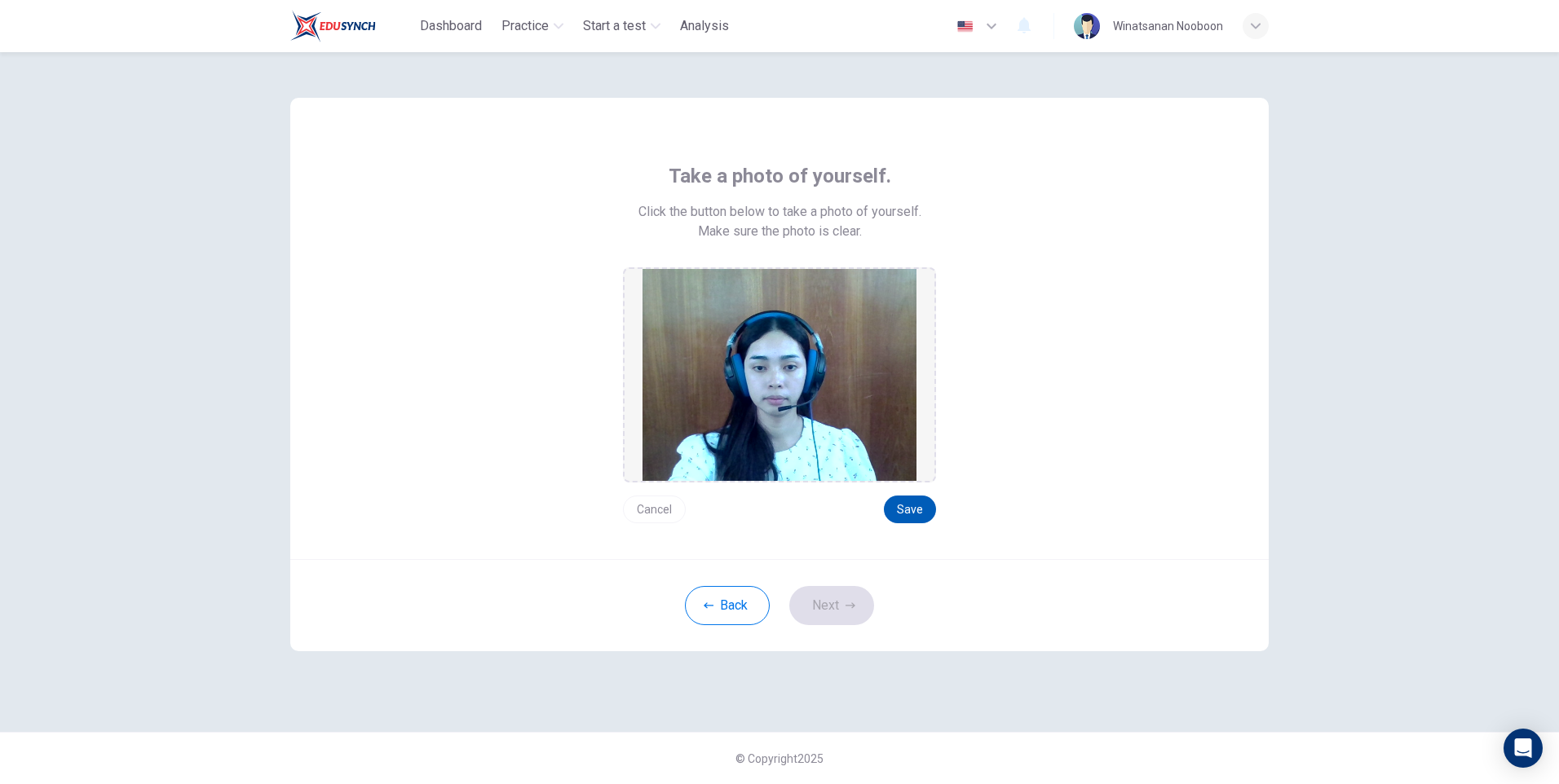
click at [922, 510] on button "Save" at bounding box center [910, 510] width 52 height 28
click at [848, 603] on icon "button" at bounding box center [850, 605] width 9 height 9
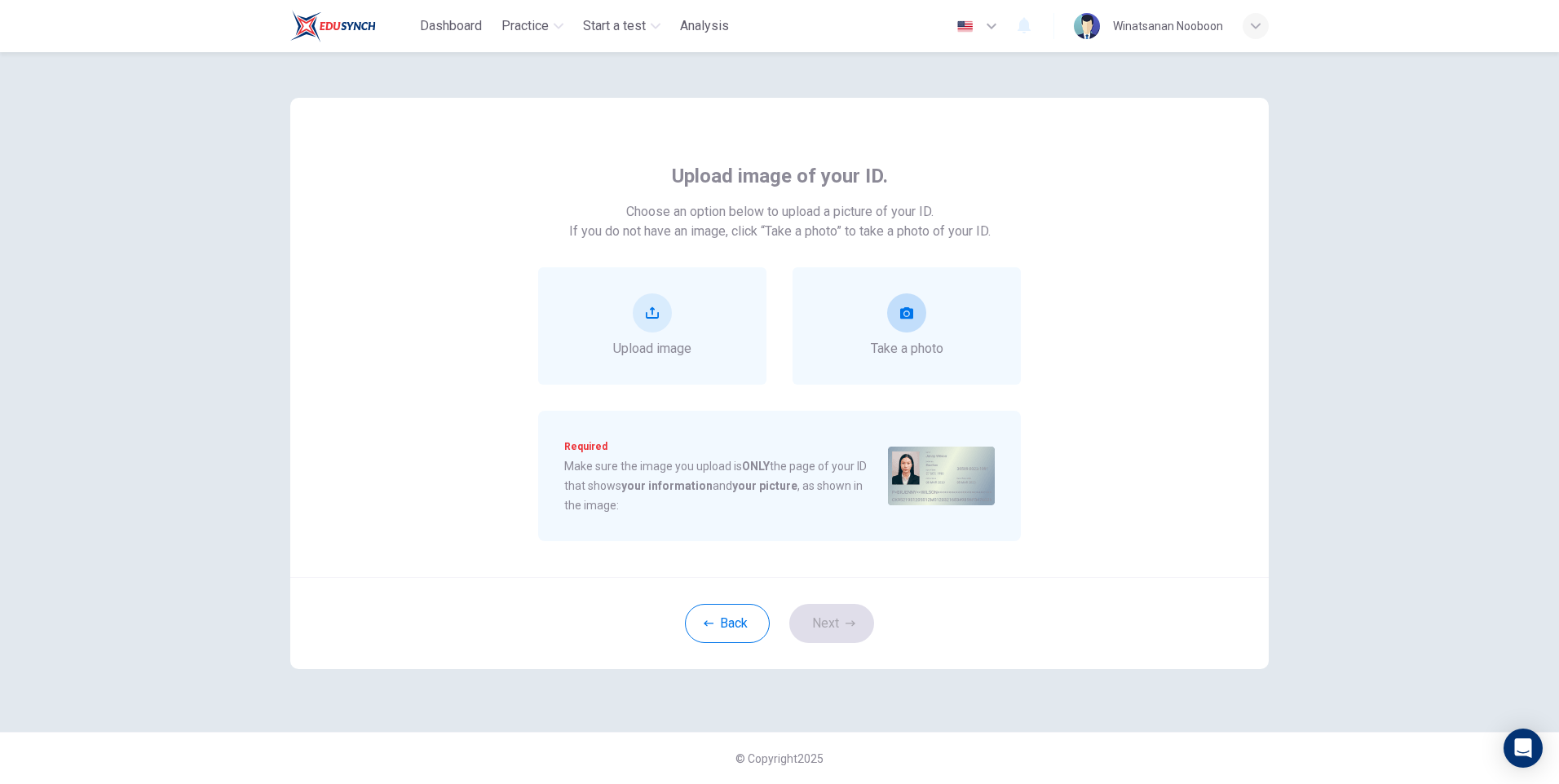
click at [917, 318] on button "take photo" at bounding box center [906, 313] width 39 height 39
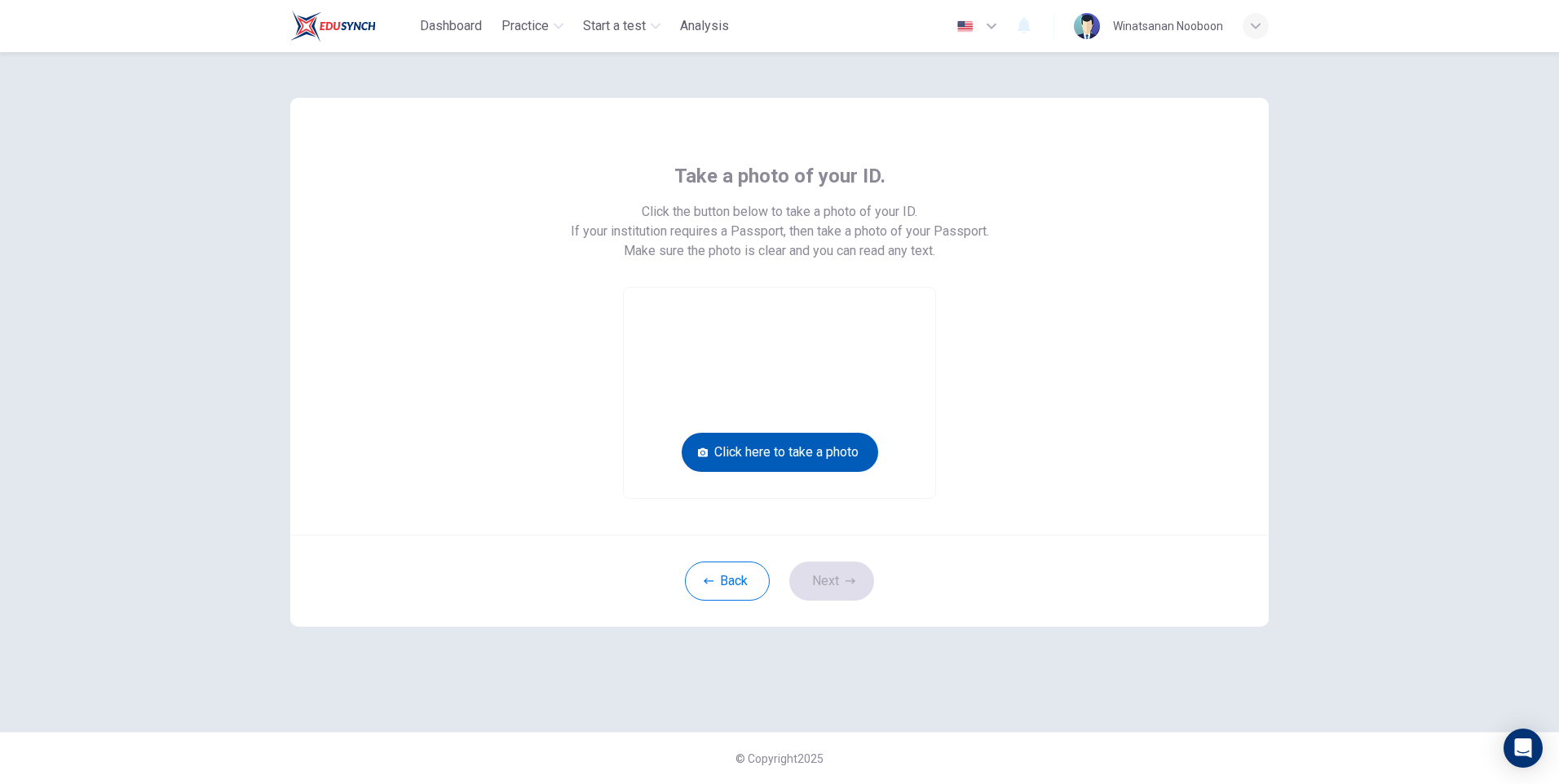
click at [841, 448] on button "Click here to take a photo" at bounding box center [780, 452] width 197 height 39
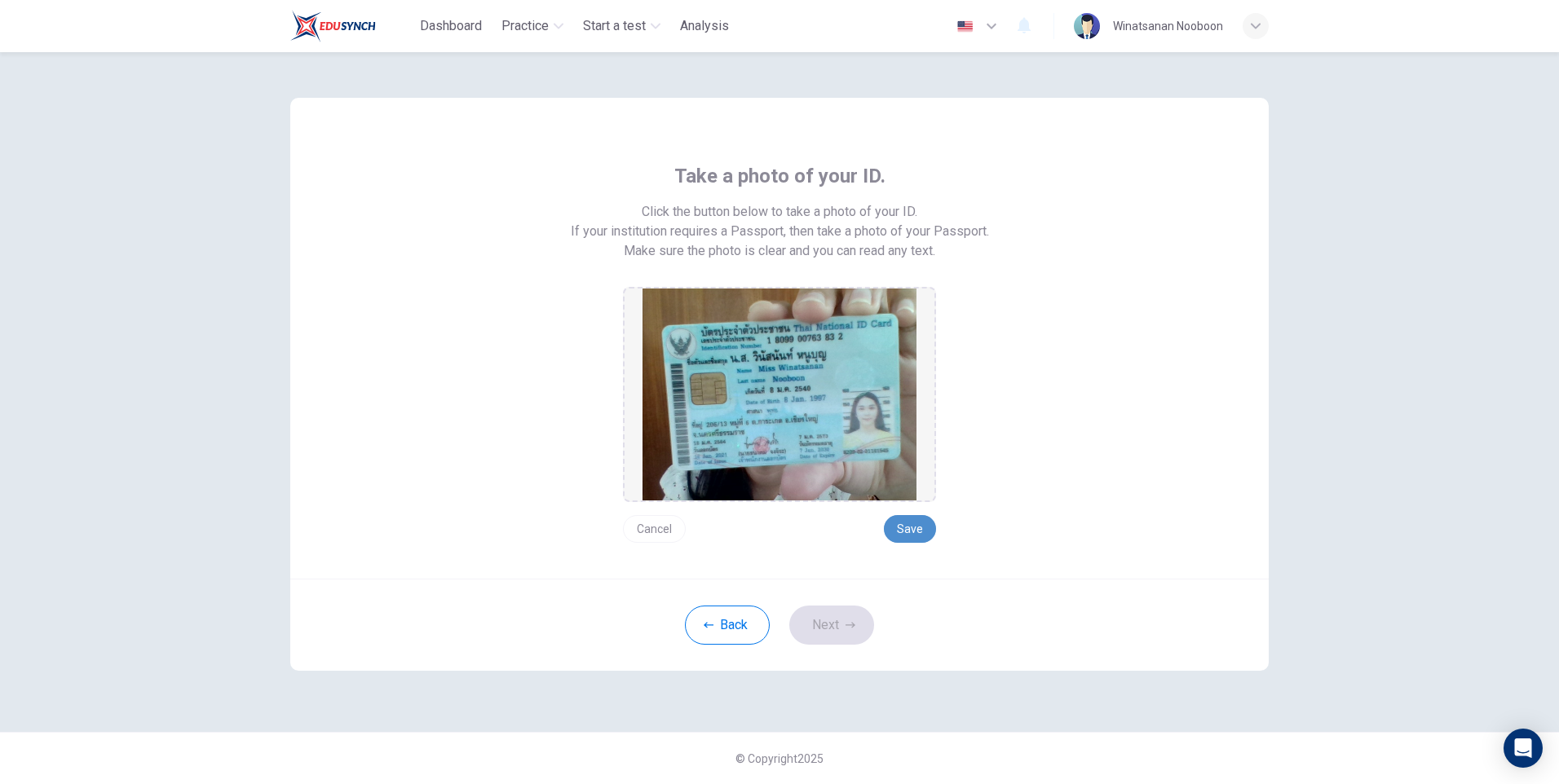
click at [894, 529] on button "Save" at bounding box center [910, 530] width 52 height 28
click at [826, 626] on button "Next" at bounding box center [831, 626] width 85 height 39
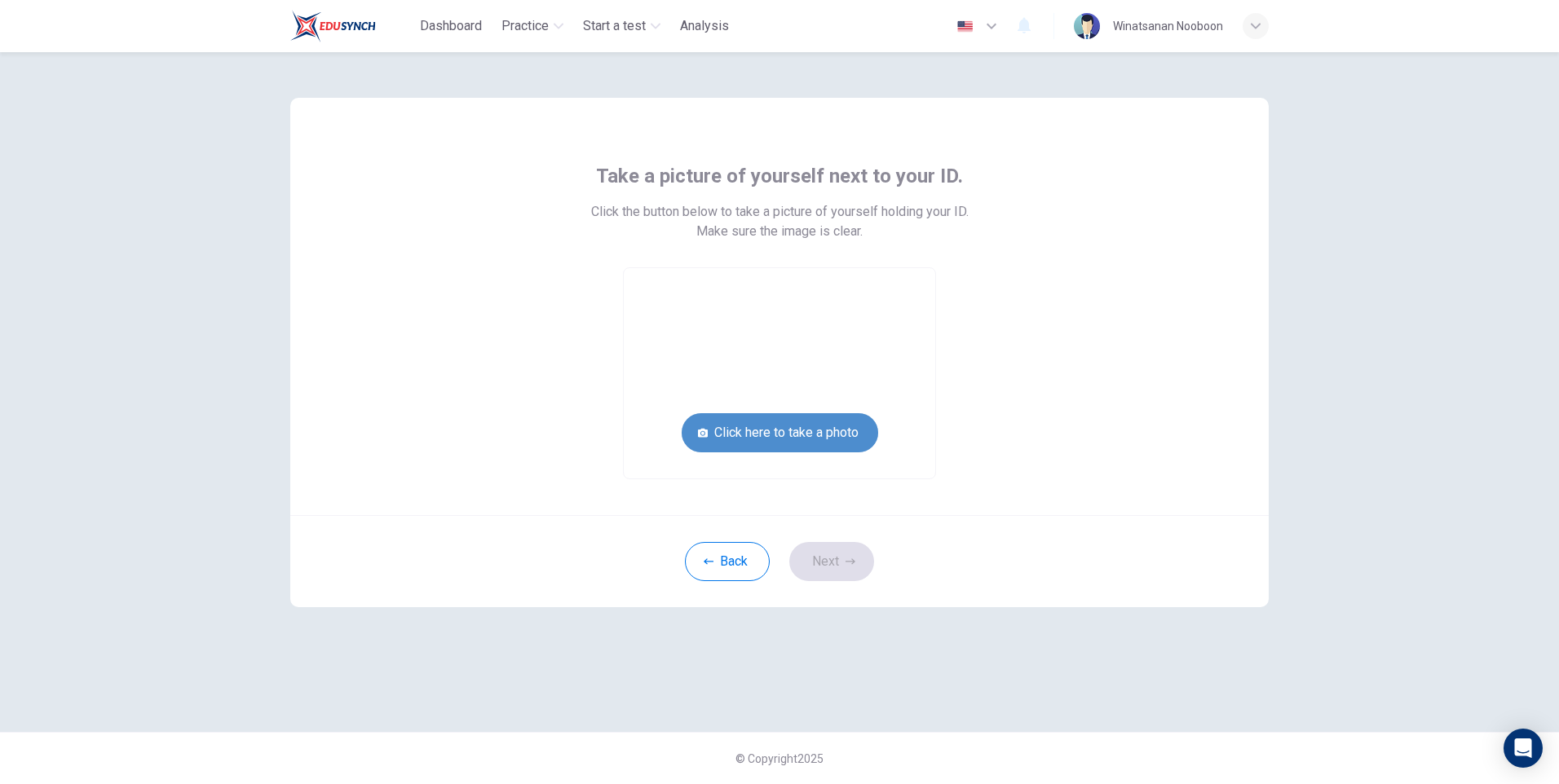
click at [856, 439] on button "Click here to take a photo" at bounding box center [780, 433] width 197 height 39
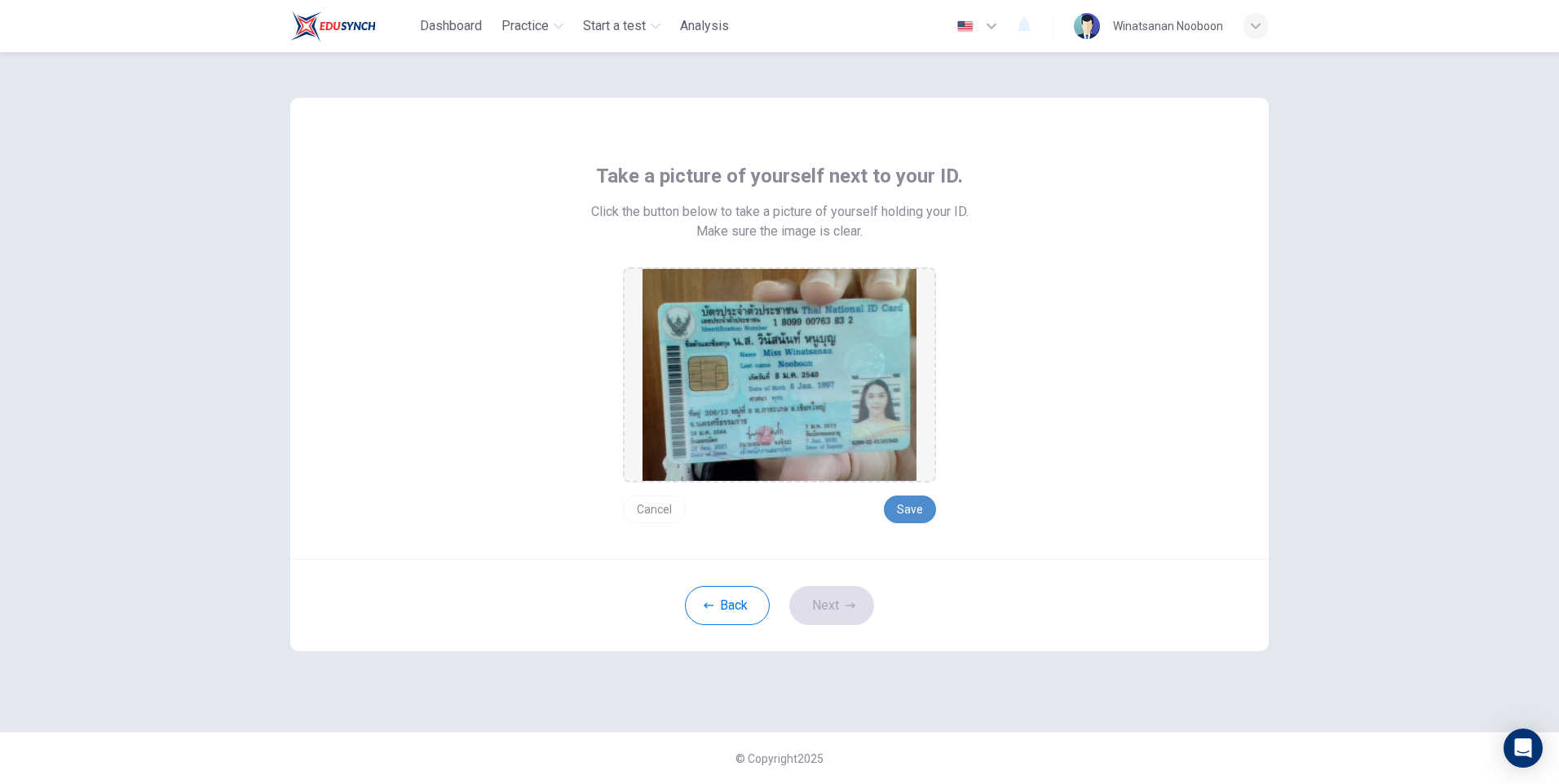
click at [928, 521] on button "Save" at bounding box center [910, 510] width 52 height 28
click at [846, 597] on button "Next" at bounding box center [831, 606] width 85 height 39
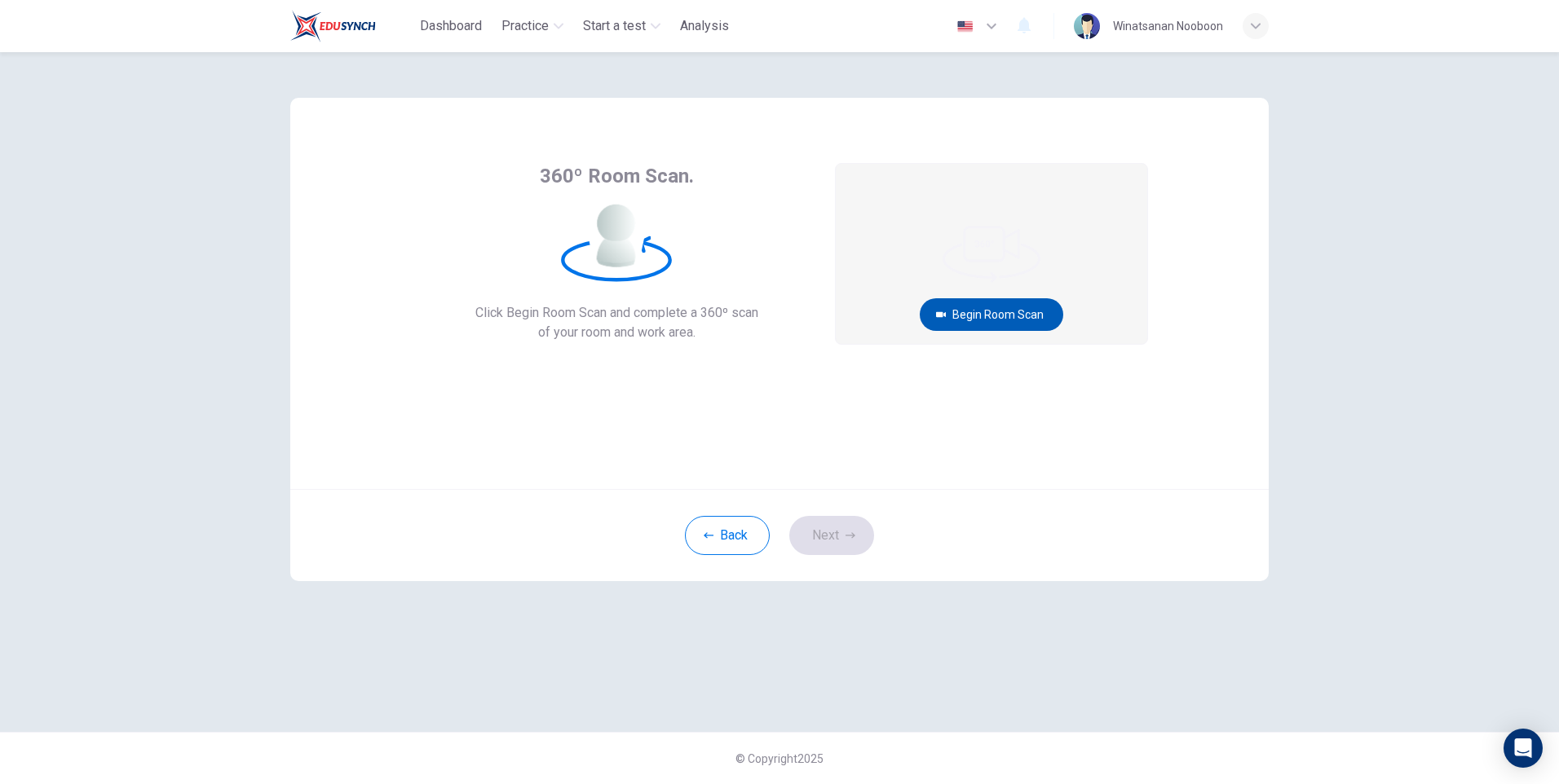
click at [958, 324] on button "Begin Room Scan" at bounding box center [991, 314] width 144 height 33
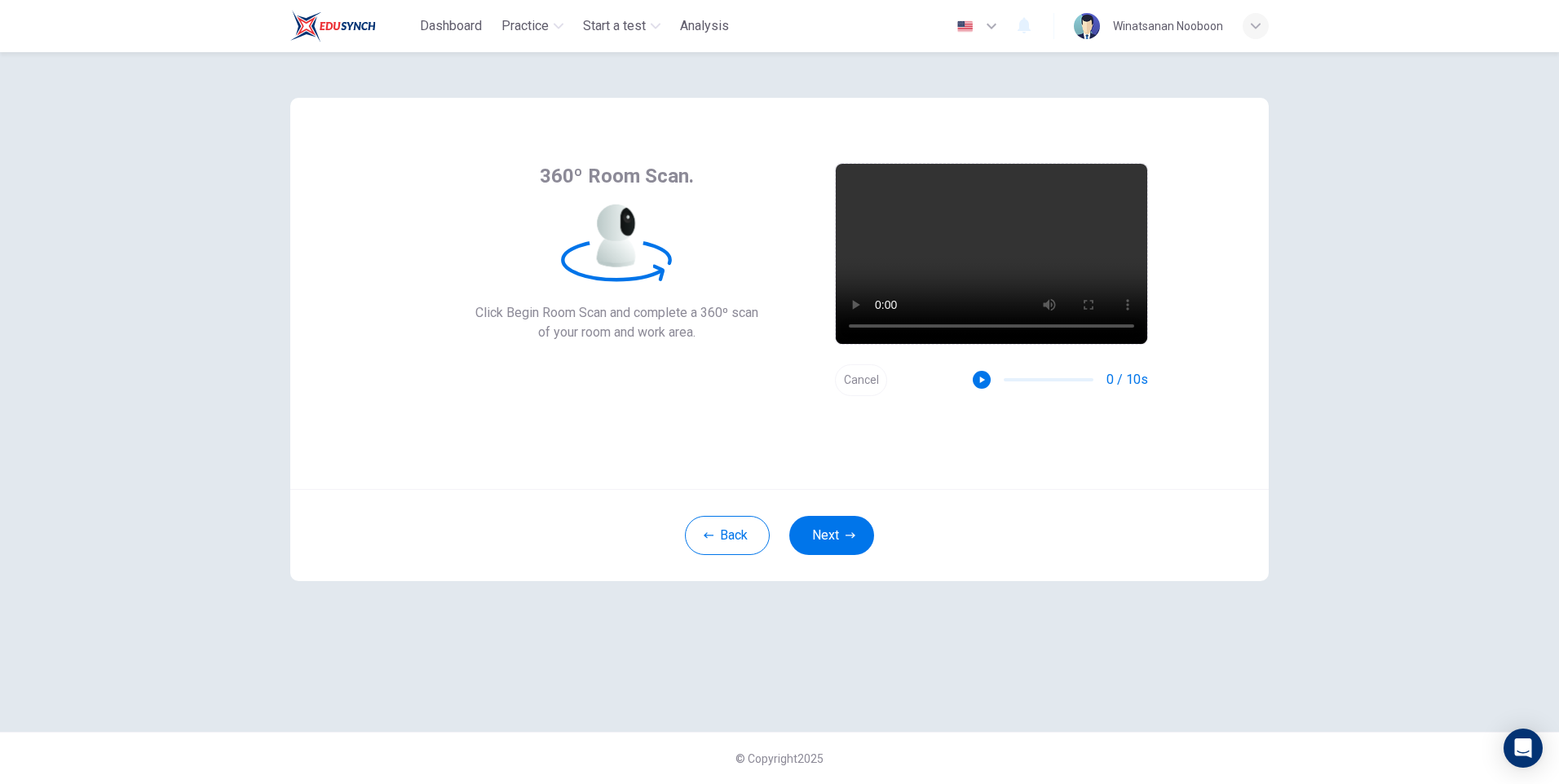
click at [870, 389] on button "Cancel" at bounding box center [861, 380] width 52 height 32
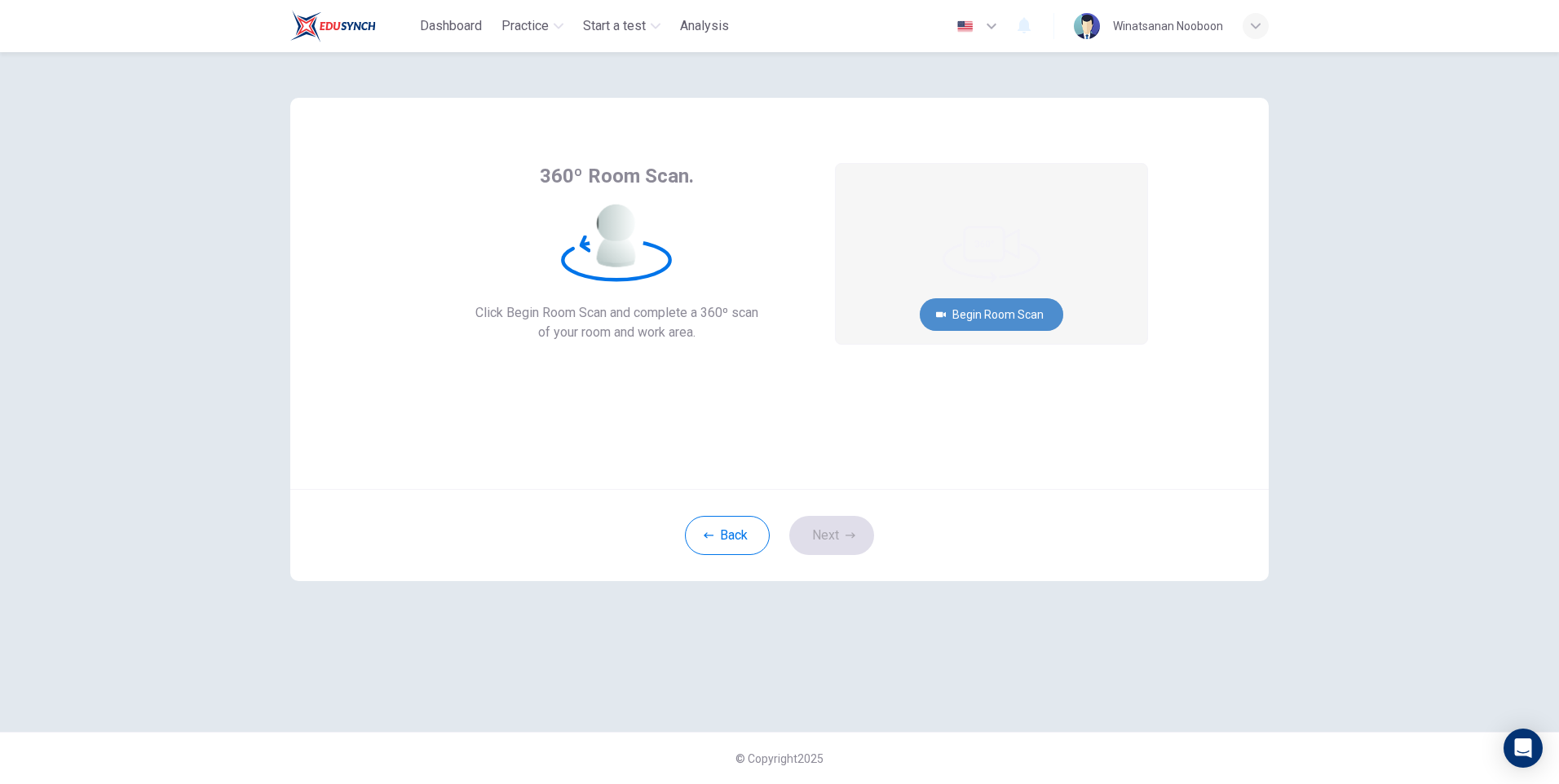
click at [985, 315] on button "Begin Room Scan" at bounding box center [991, 314] width 144 height 33
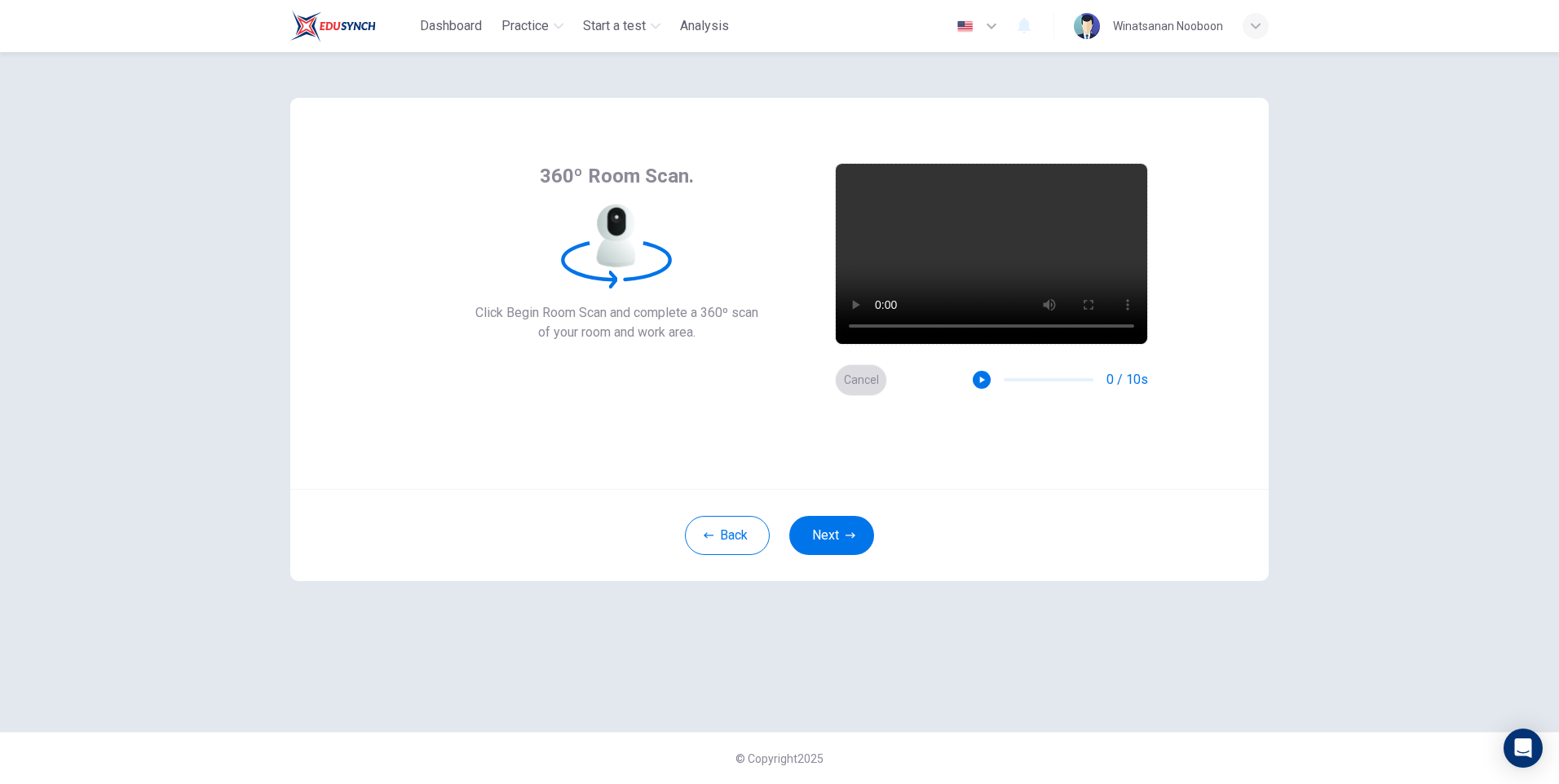
click at [855, 382] on button "Cancel" at bounding box center [861, 380] width 52 height 32
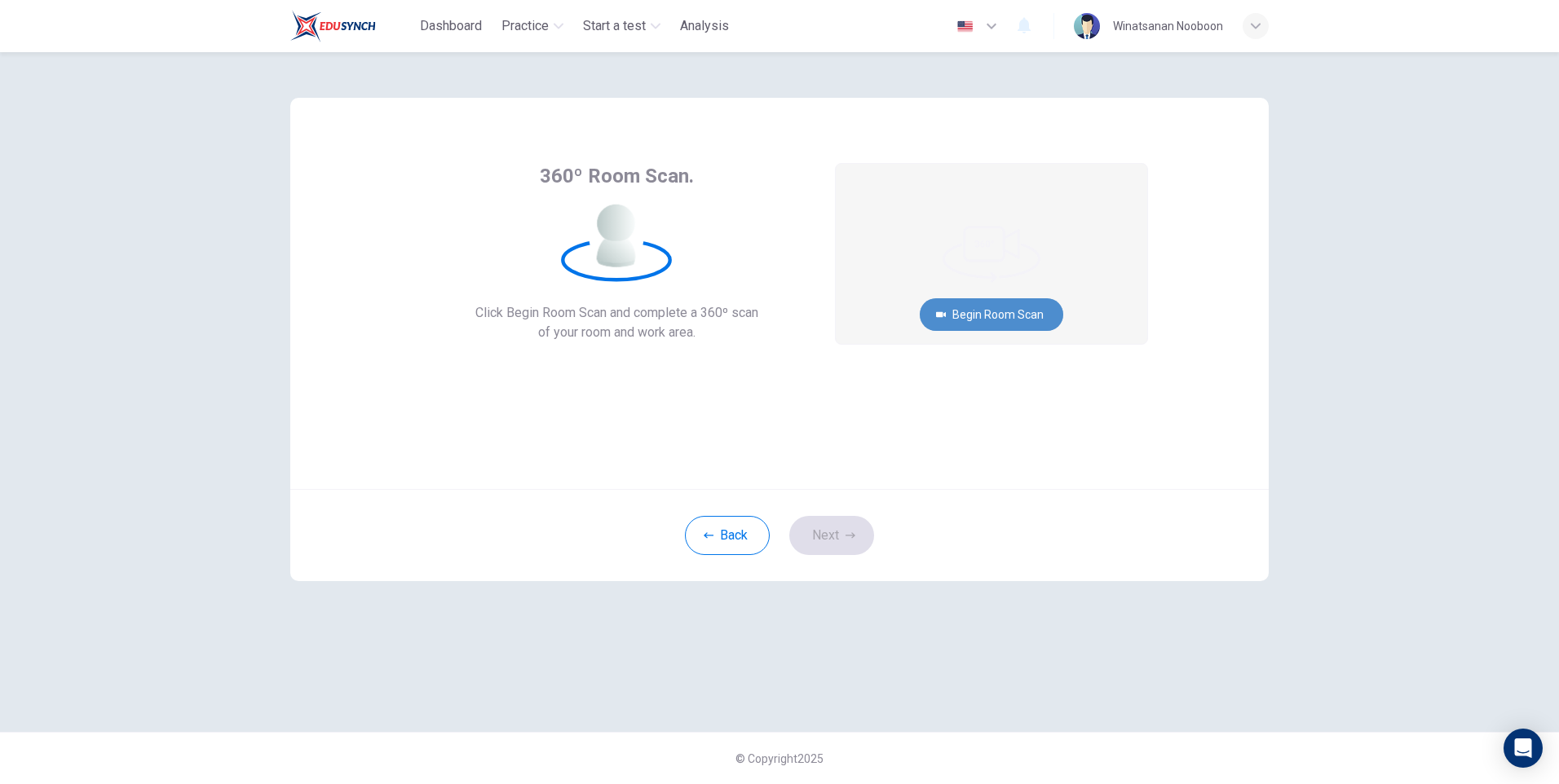
click at [967, 315] on button "Begin Room Scan" at bounding box center [991, 314] width 144 height 33
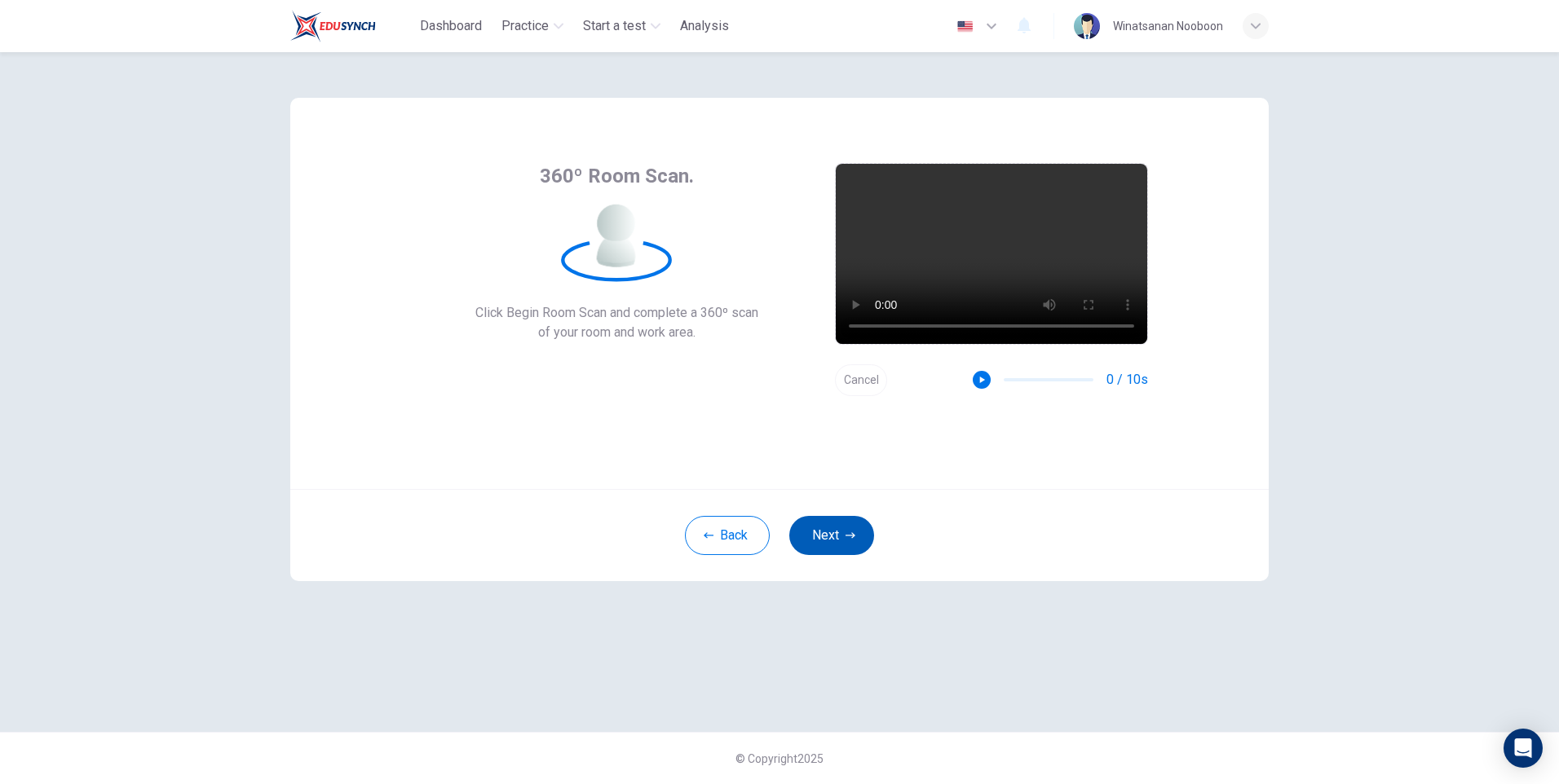
click at [853, 542] on button "Next" at bounding box center [831, 535] width 85 height 39
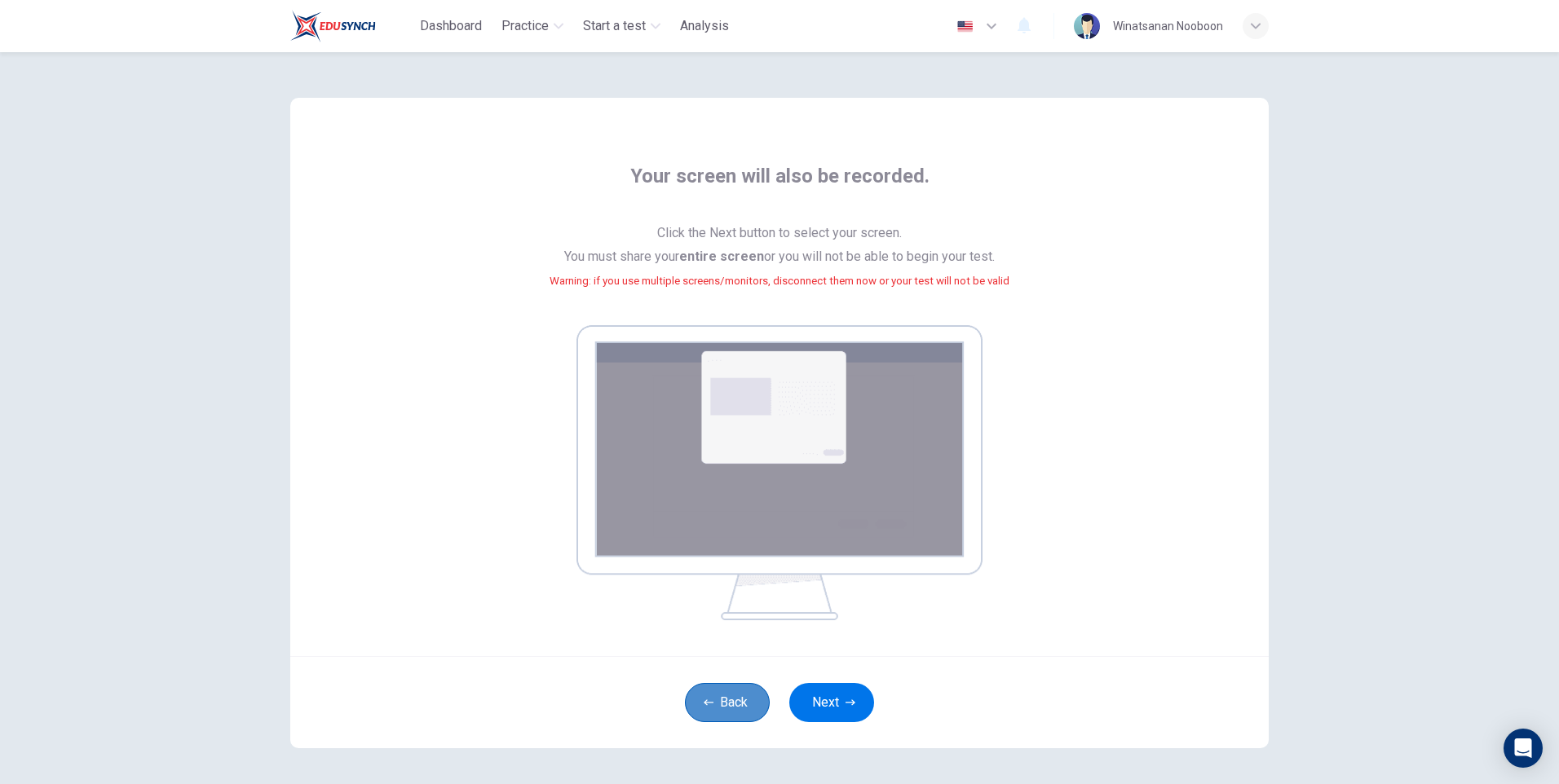
click at [707, 709] on button "Back" at bounding box center [726, 703] width 85 height 39
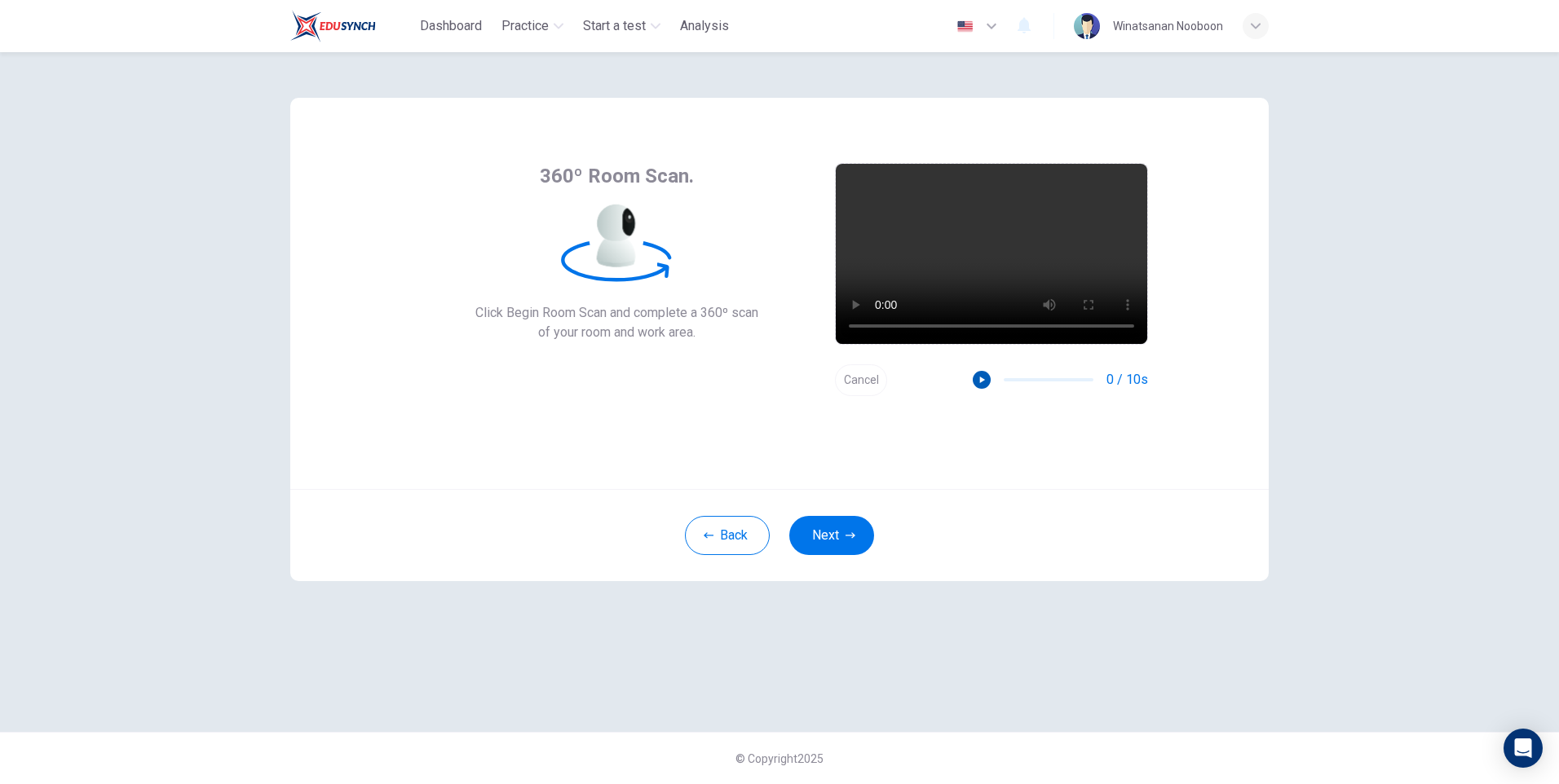
click at [978, 384] on icon "button" at bounding box center [982, 379] width 11 height 11
click at [831, 544] on button "Next" at bounding box center [831, 535] width 85 height 39
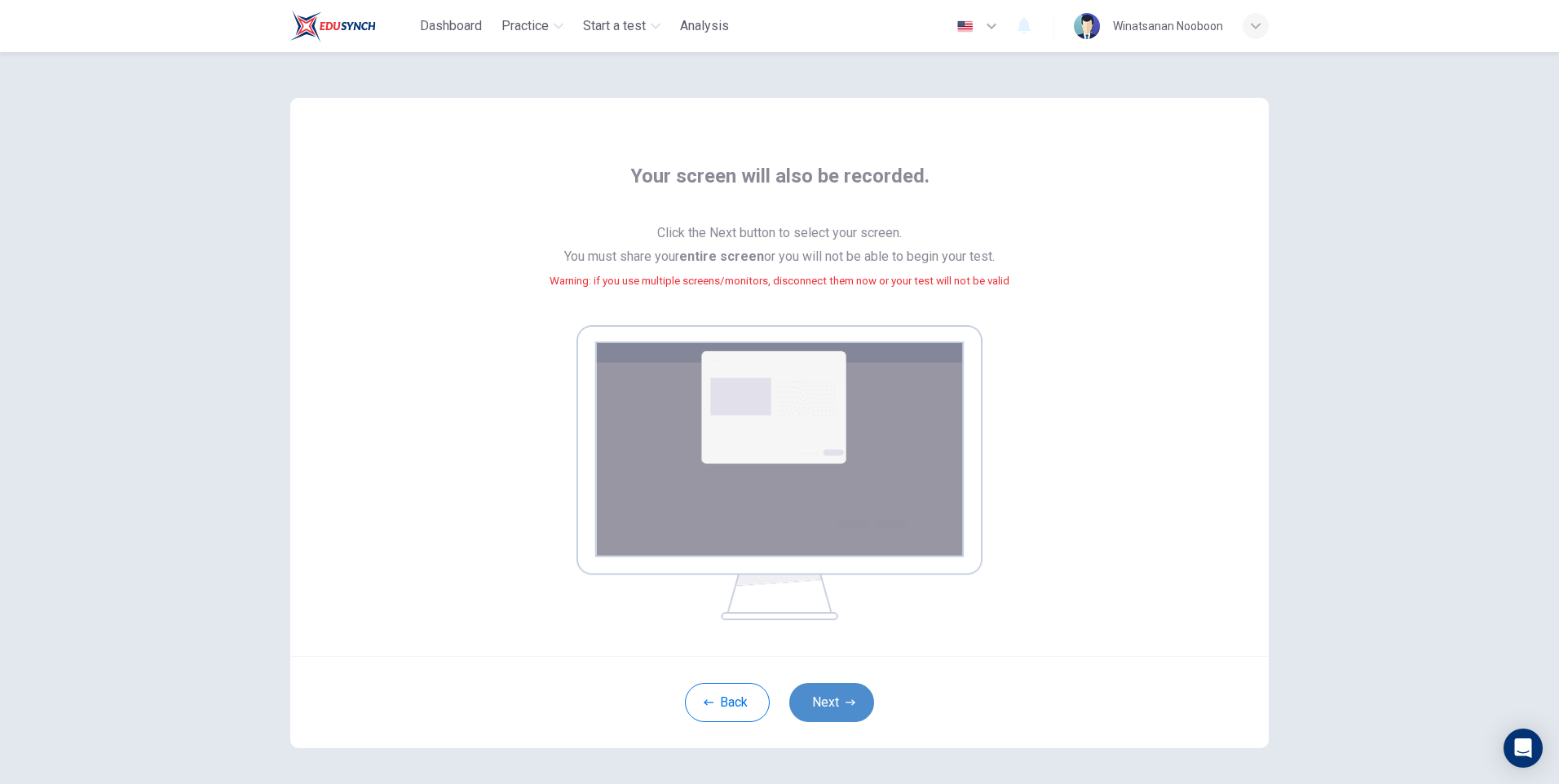
click at [822, 695] on button "Next" at bounding box center [831, 703] width 85 height 39
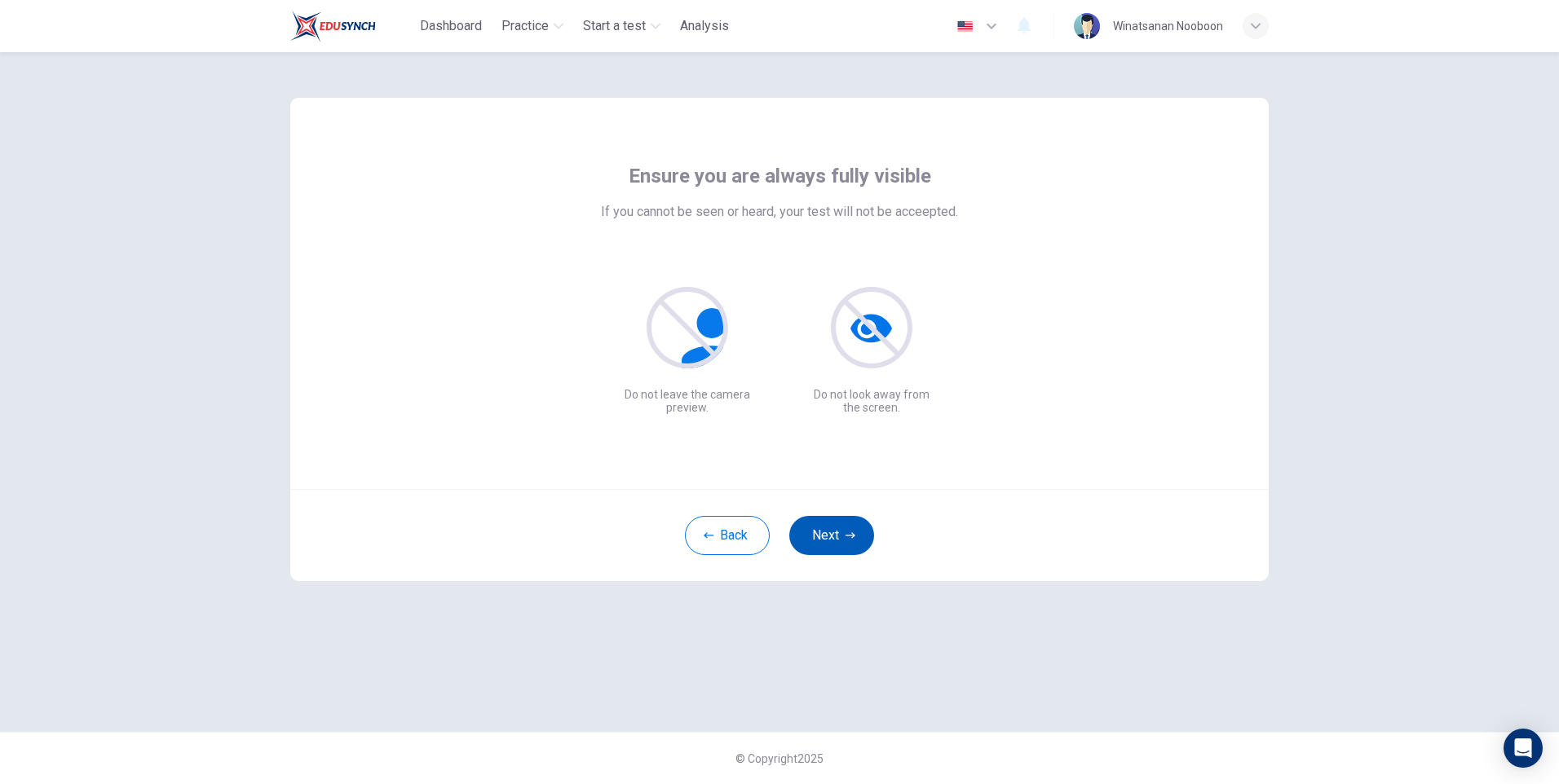
click at [835, 534] on button "Next" at bounding box center [831, 535] width 85 height 39
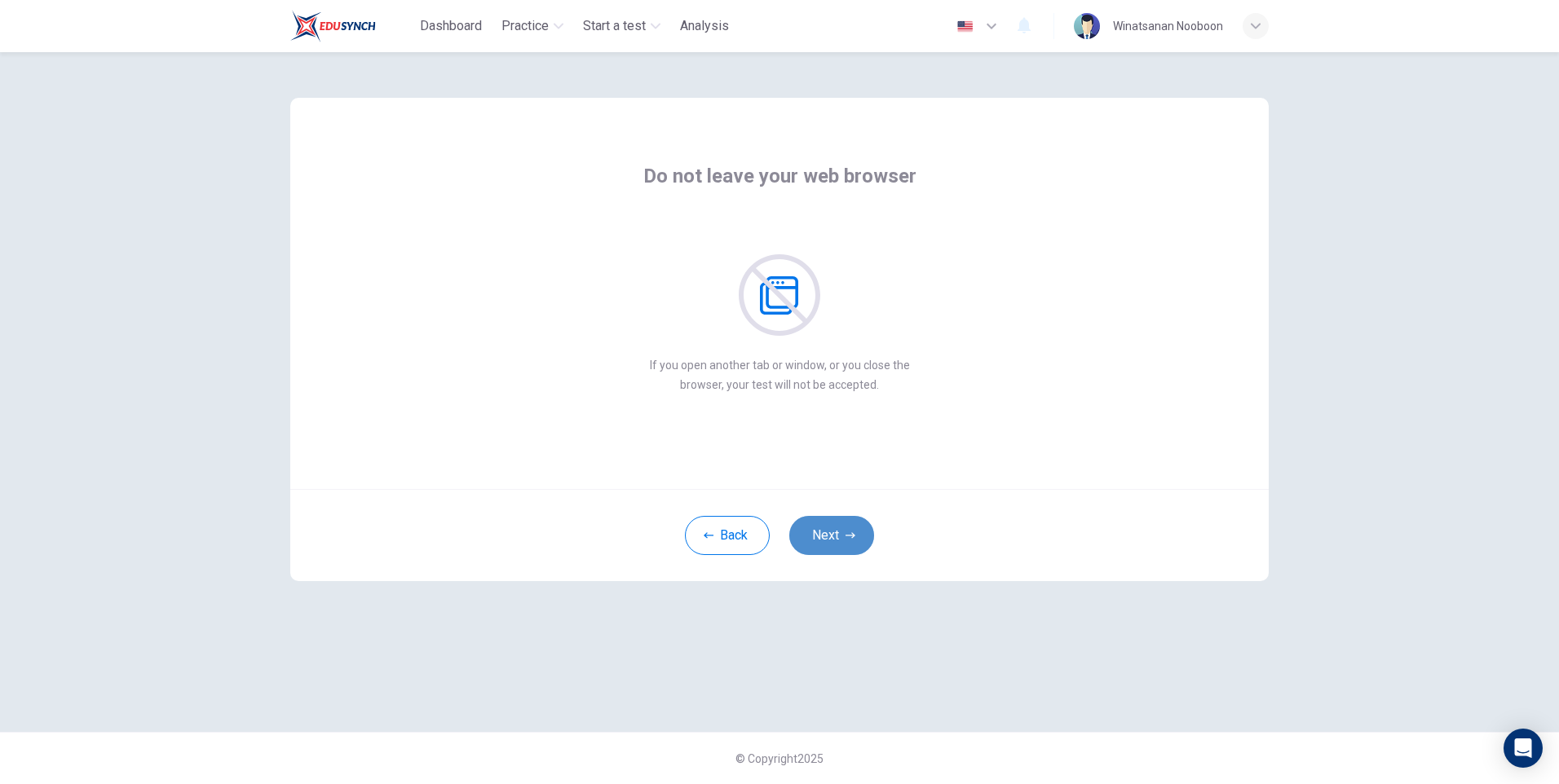
click at [835, 534] on button "Next" at bounding box center [831, 535] width 85 height 39
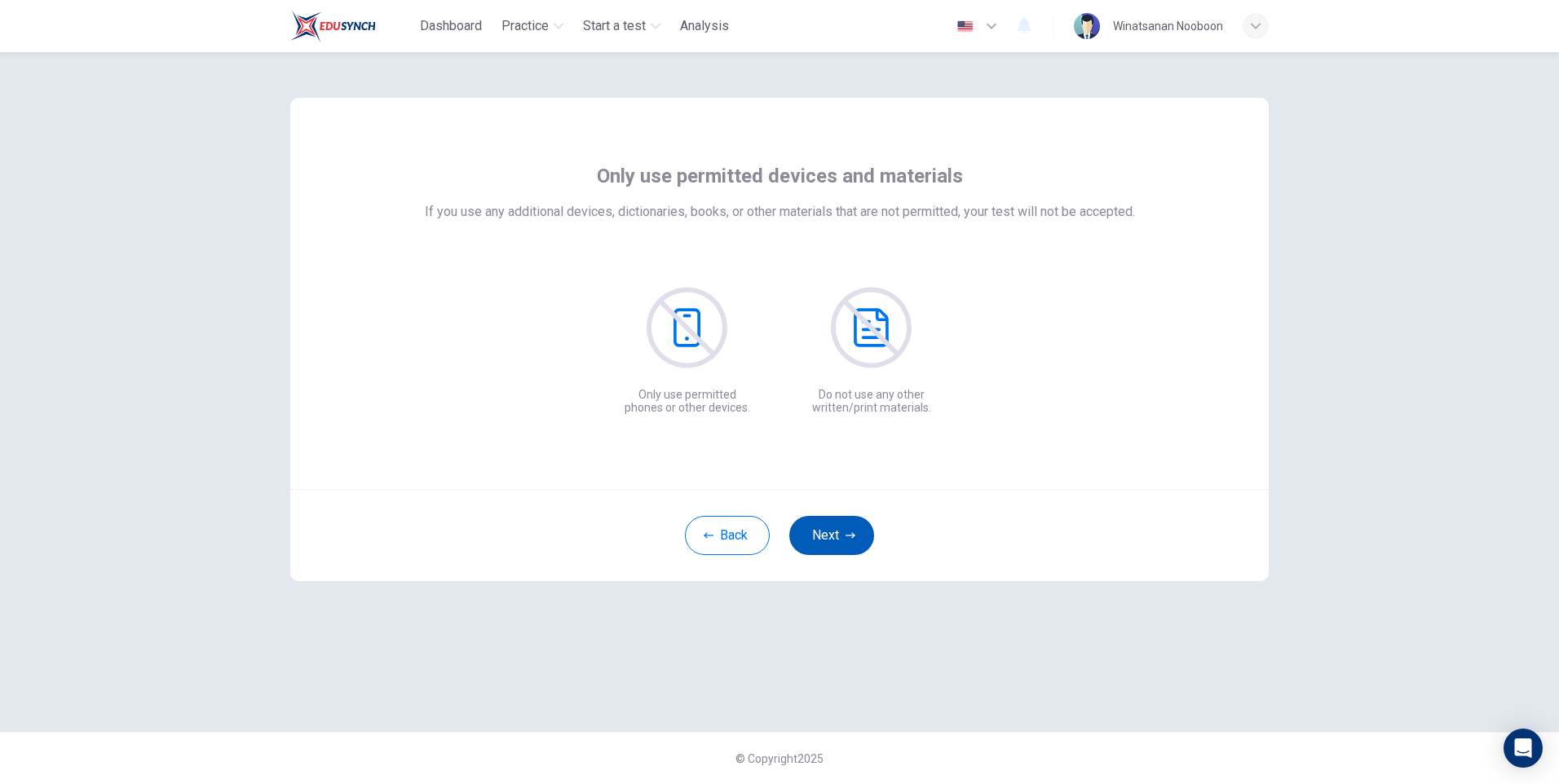
click at [835, 534] on button "Next" at bounding box center [831, 535] width 85 height 39
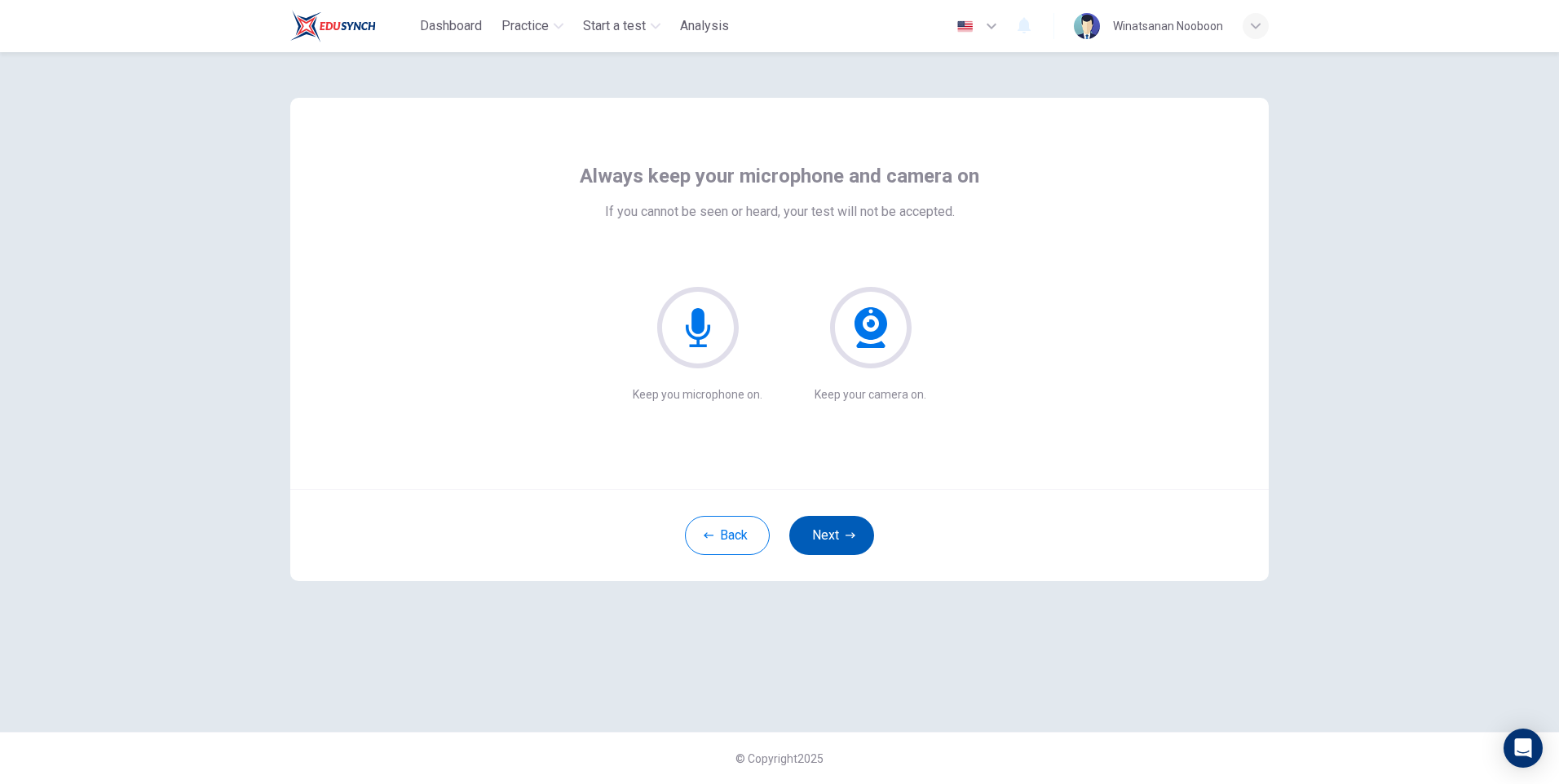
click at [835, 534] on button "Next" at bounding box center [831, 535] width 85 height 39
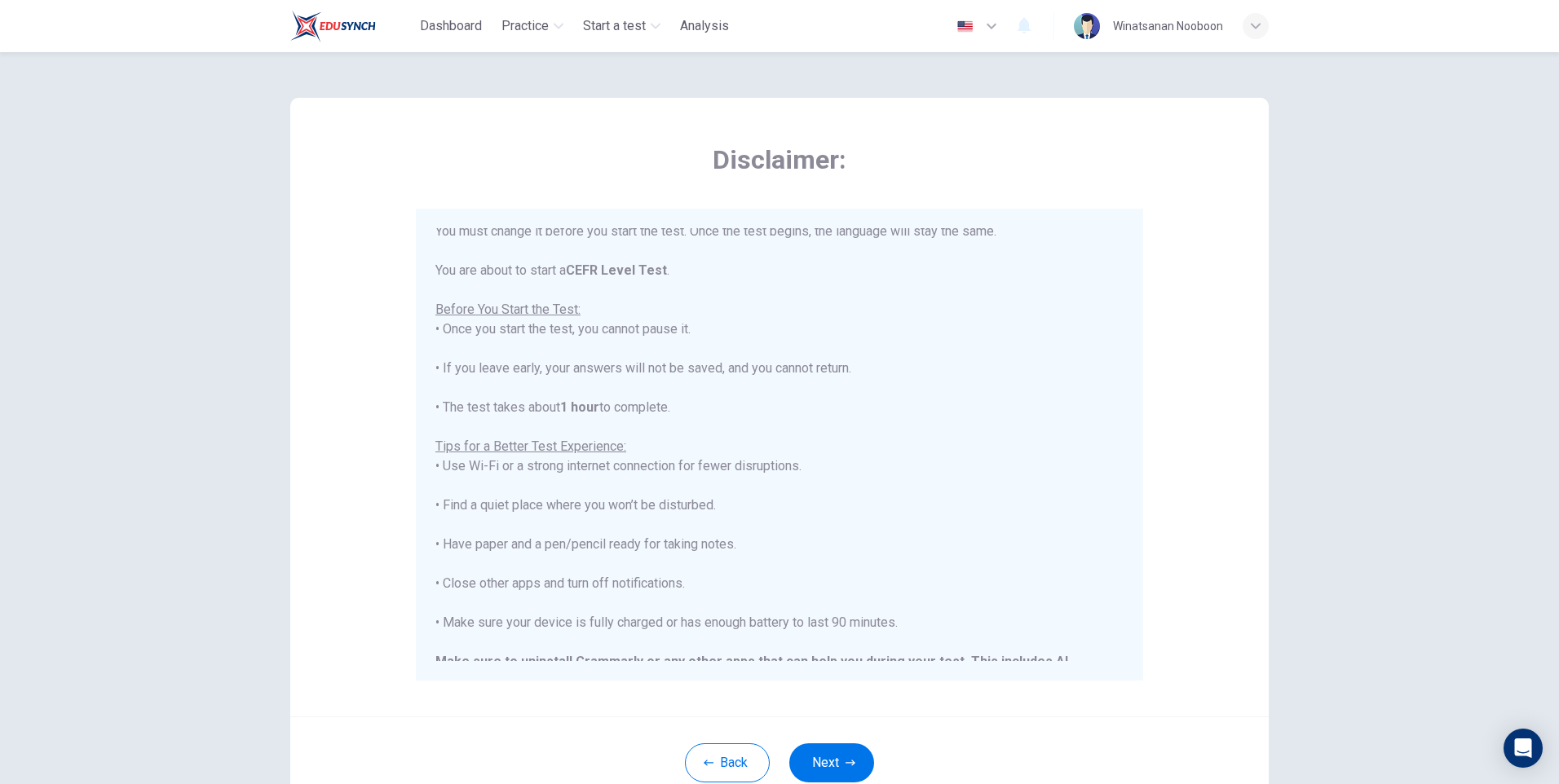
scroll to position [156, 0]
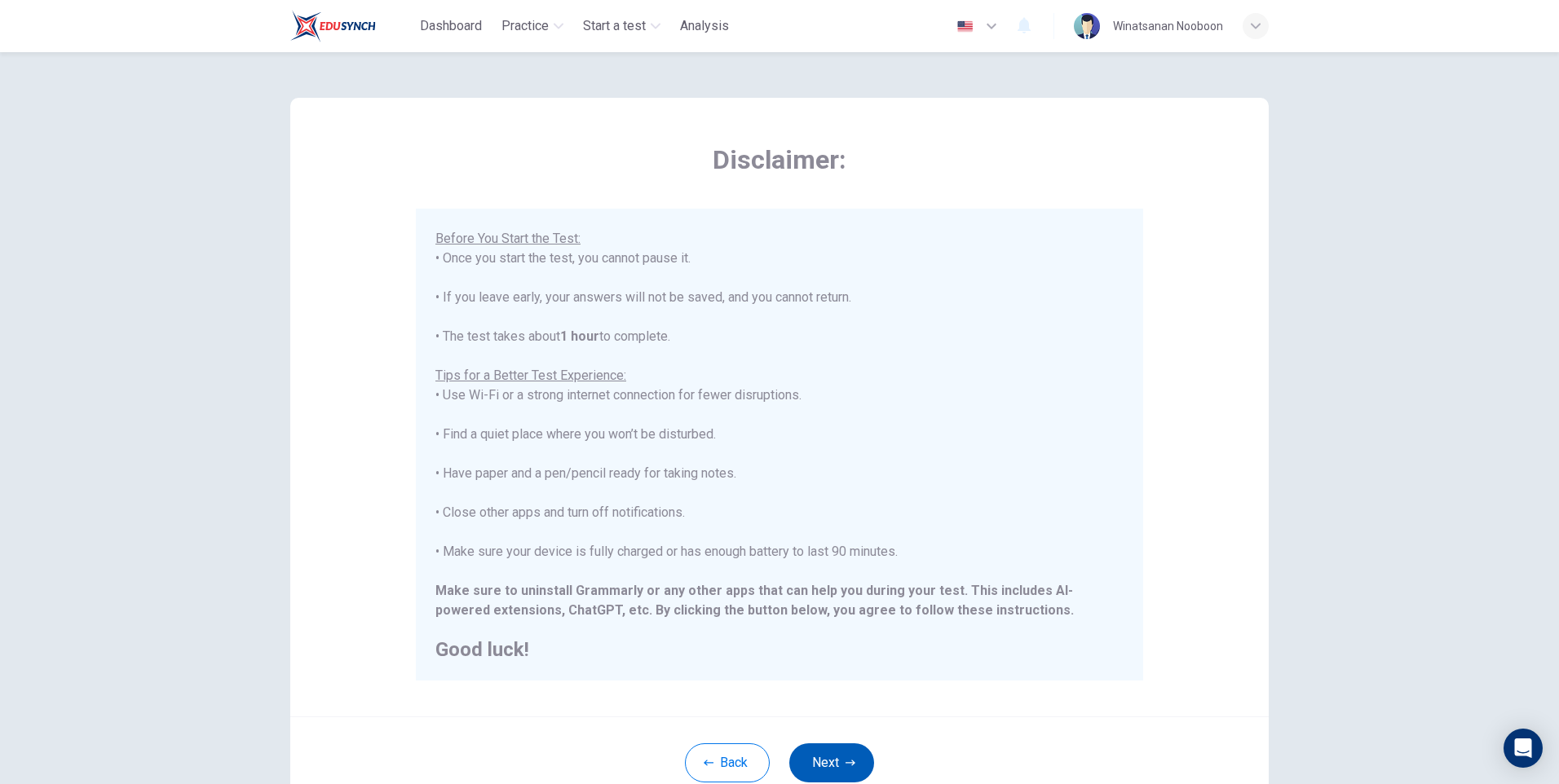
click at [808, 772] on button "Next" at bounding box center [831, 763] width 85 height 39
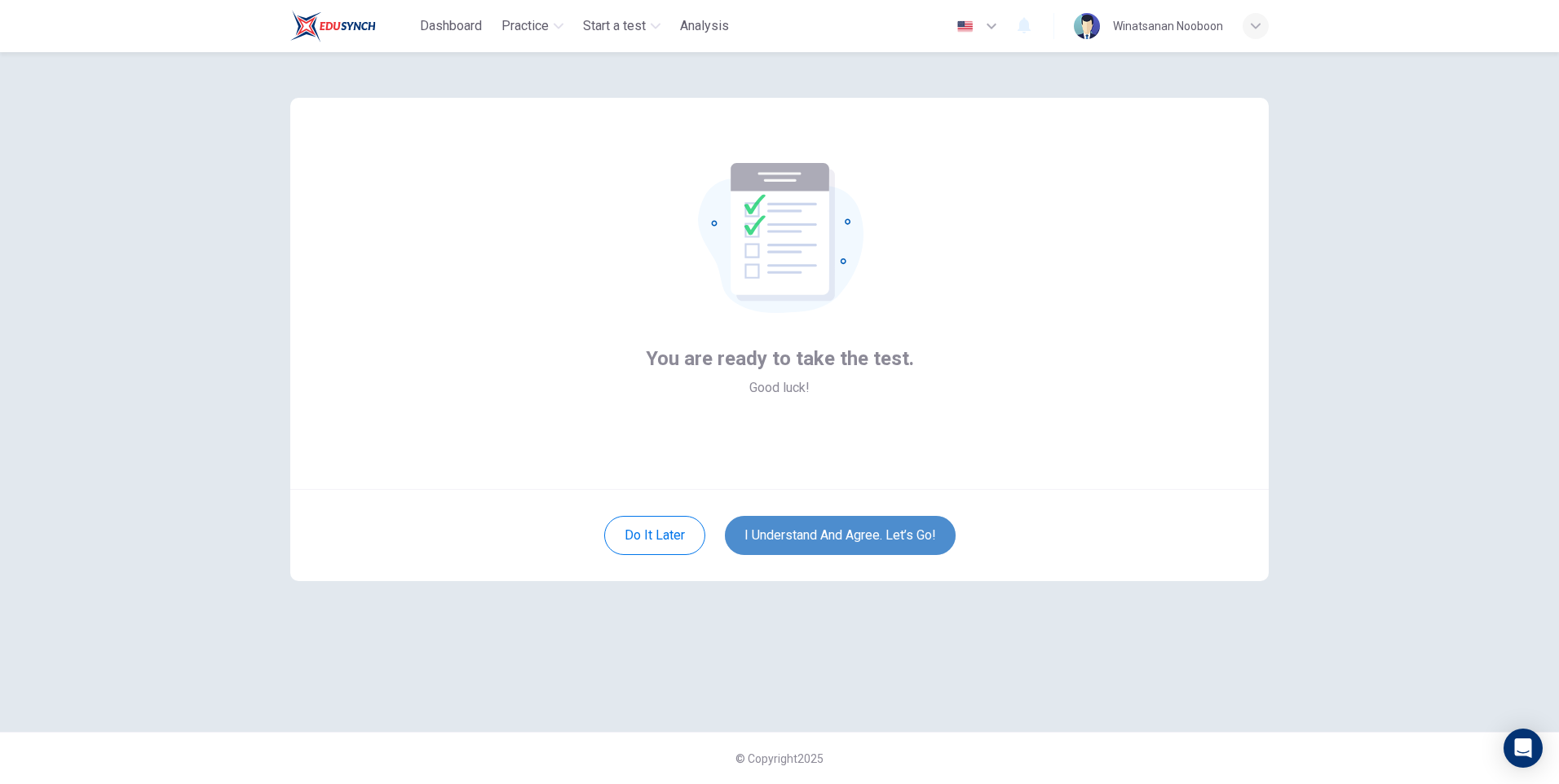
click at [926, 545] on button "I understand and agree. Let’s go!" at bounding box center [839, 535] width 230 height 39
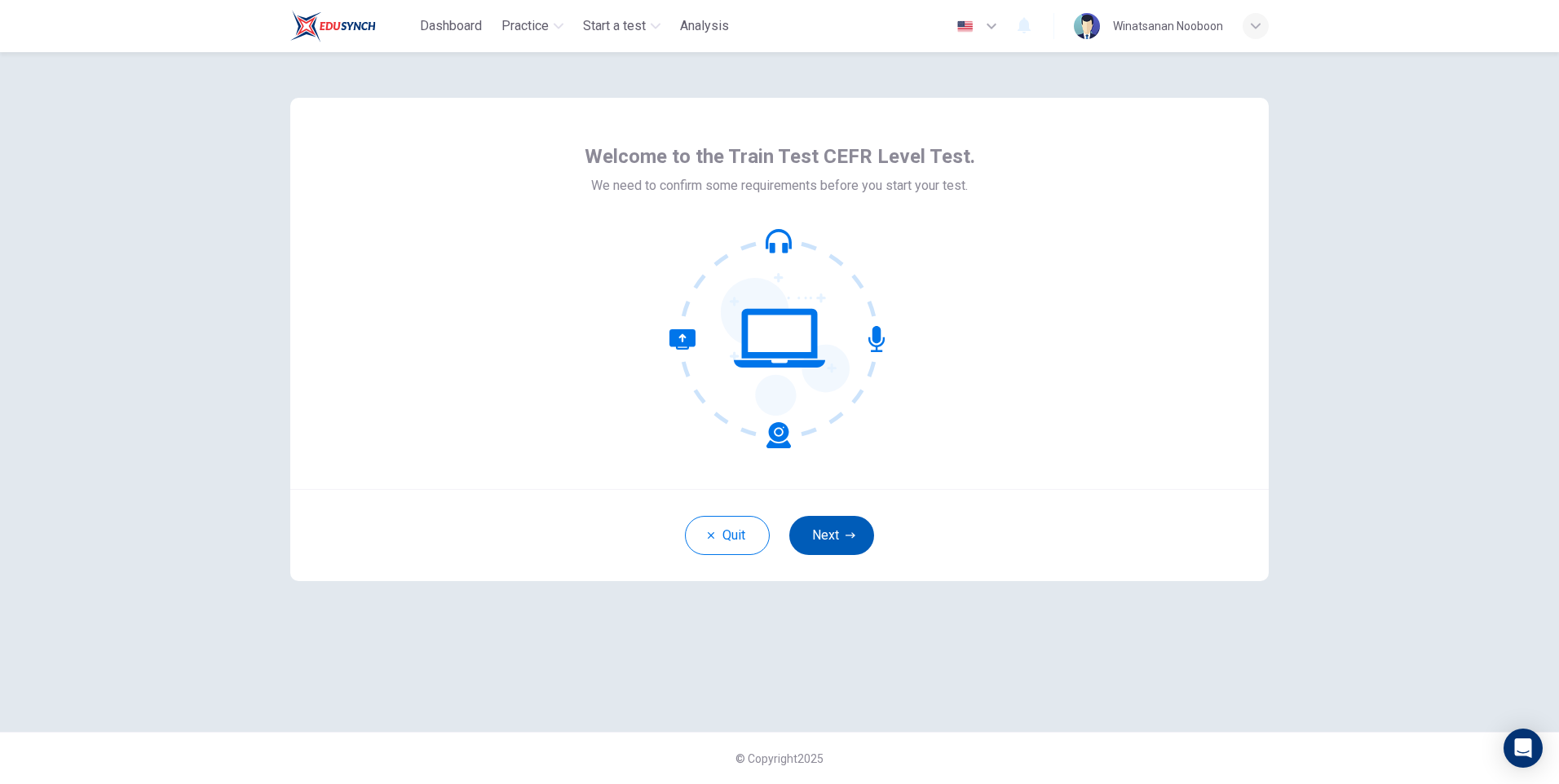
click at [832, 535] on button "Next" at bounding box center [831, 535] width 85 height 39
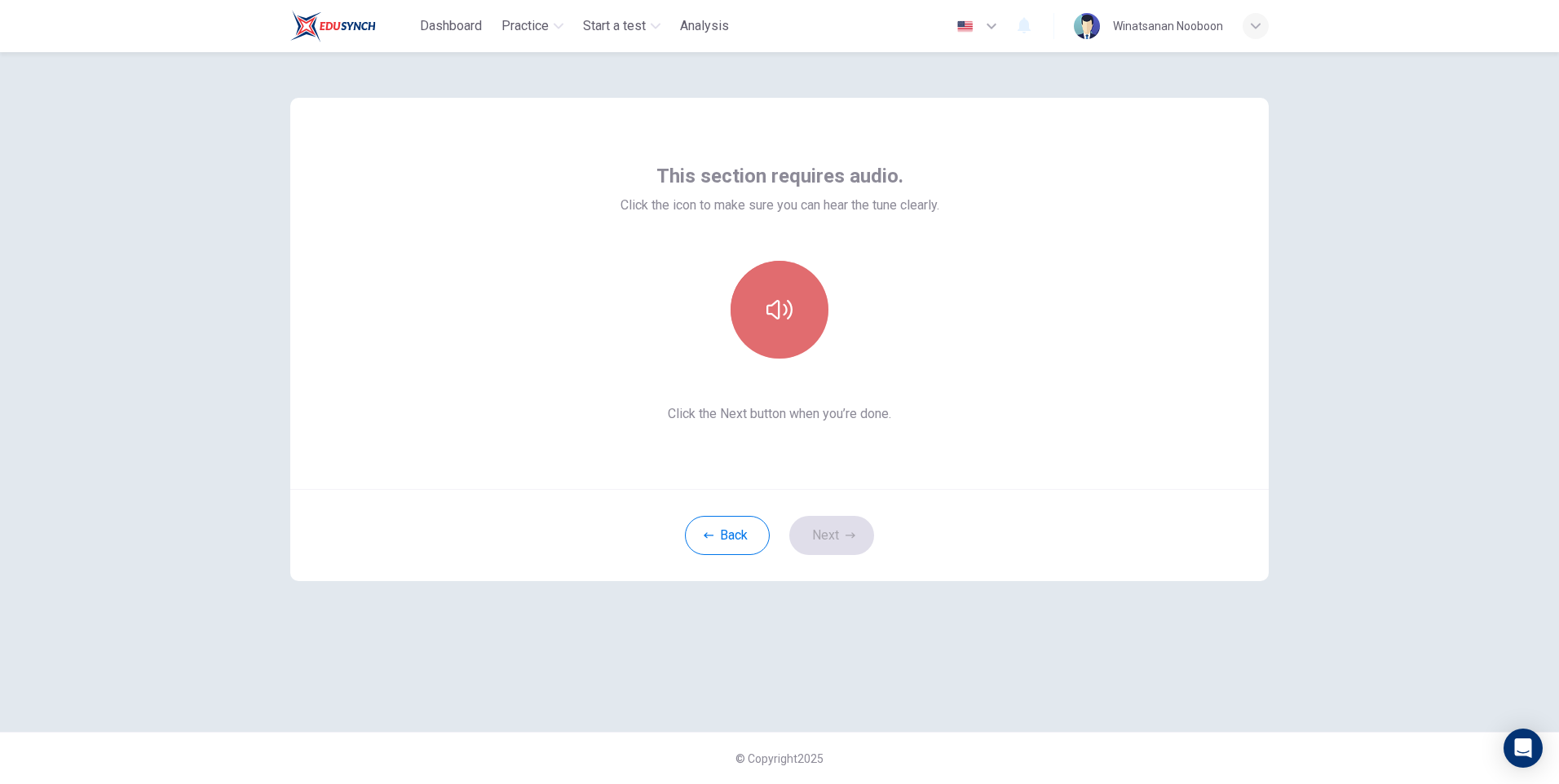
click at [810, 301] on button "button" at bounding box center [779, 309] width 98 height 98
click at [852, 529] on button "Next" at bounding box center [831, 535] width 85 height 39
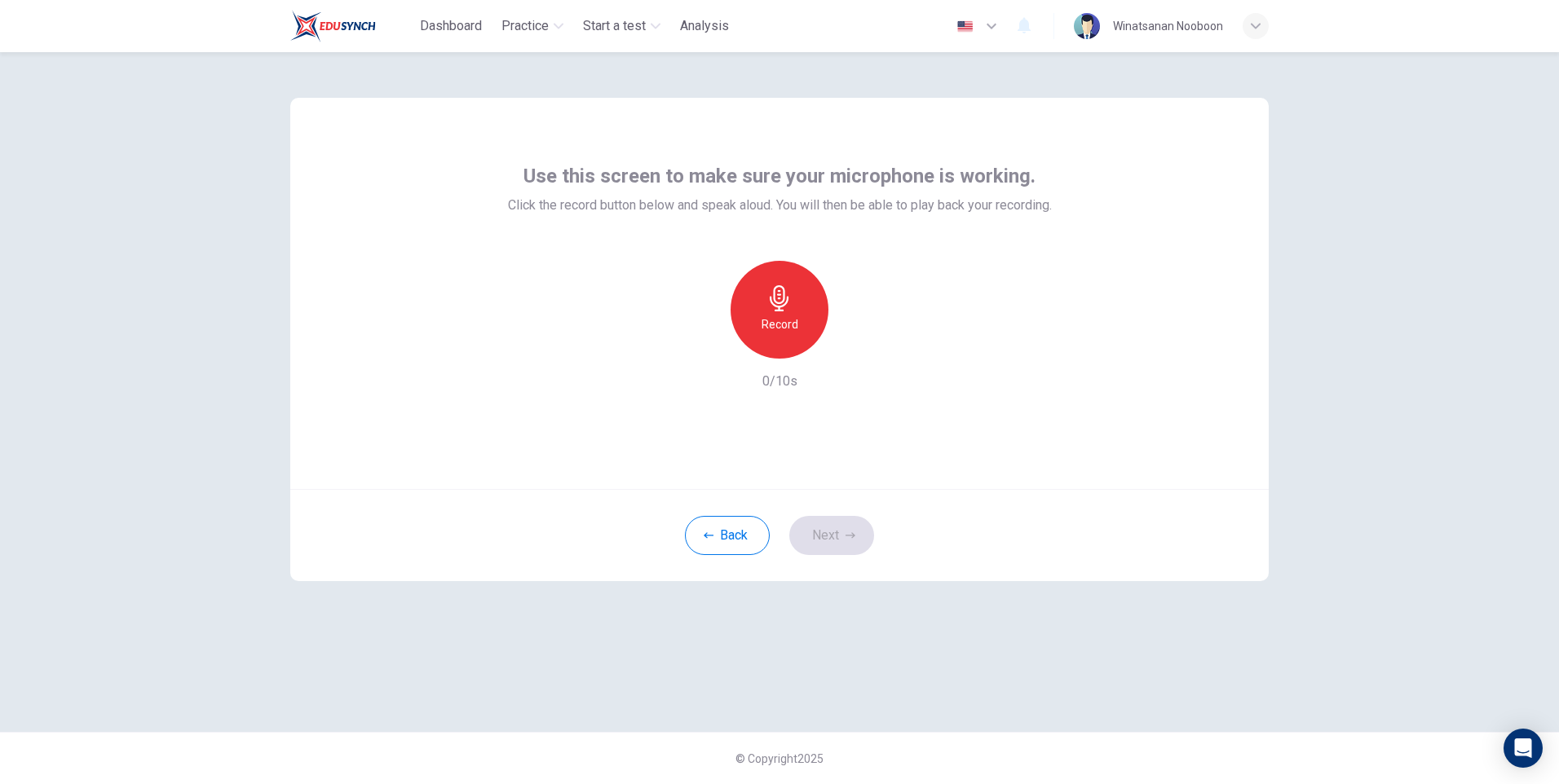
click at [778, 321] on h6 "Record" at bounding box center [780, 324] width 36 height 20
click at [849, 340] on icon "button" at bounding box center [854, 345] width 16 height 16
click at [700, 345] on icon "button" at bounding box center [705, 346] width 15 height 15
click at [777, 340] on div "Record" at bounding box center [779, 309] width 98 height 98
click at [844, 351] on div "button" at bounding box center [854, 346] width 26 height 26
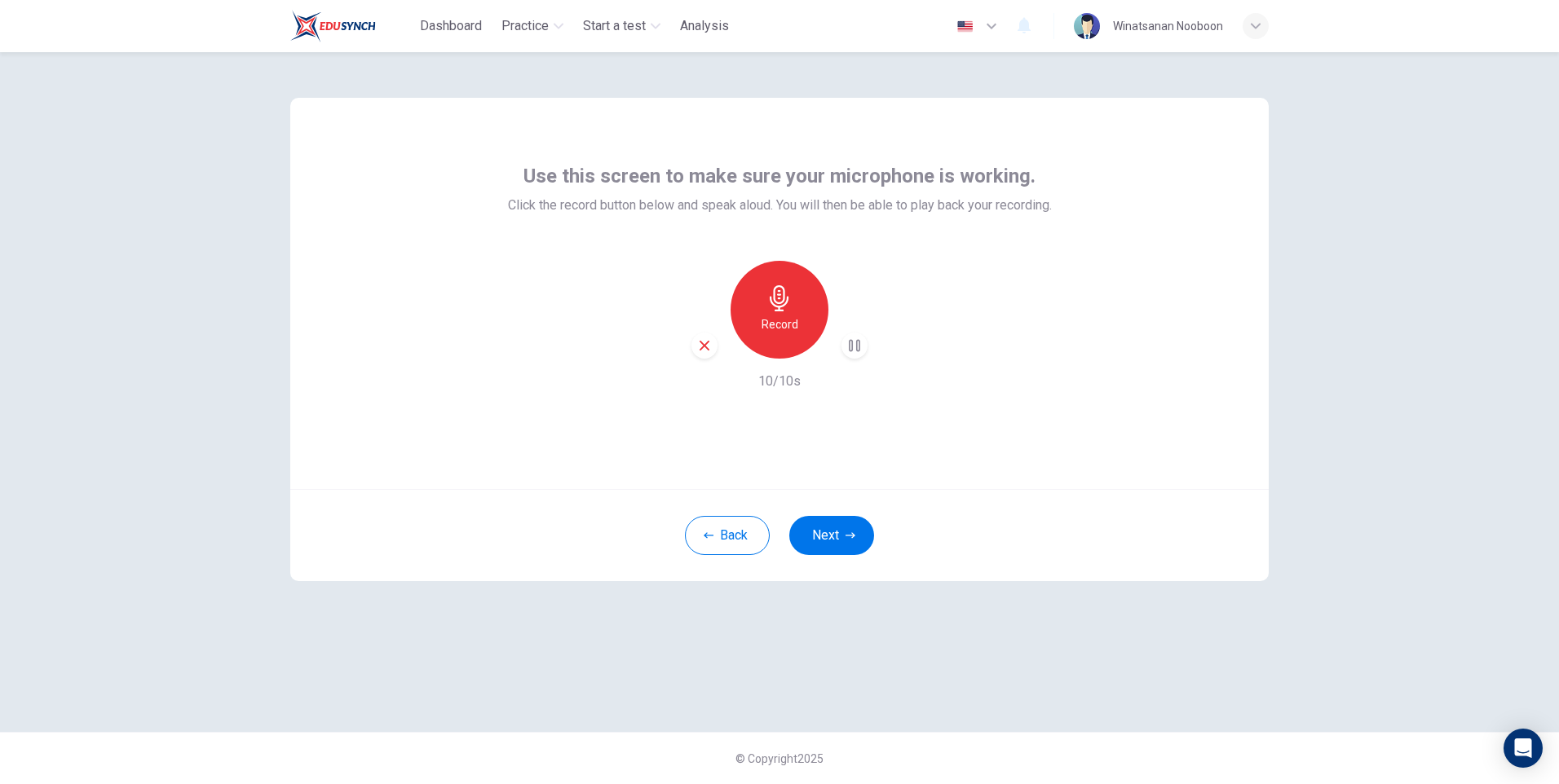
click at [709, 350] on icon "button" at bounding box center [704, 345] width 9 height 9
click at [778, 324] on h6 "Record" at bounding box center [780, 324] width 36 height 20
click at [864, 350] on div "button" at bounding box center [854, 346] width 26 height 26
click at [854, 342] on icon "button" at bounding box center [854, 345] width 16 height 16
click at [835, 540] on button "Next" at bounding box center [831, 535] width 85 height 39
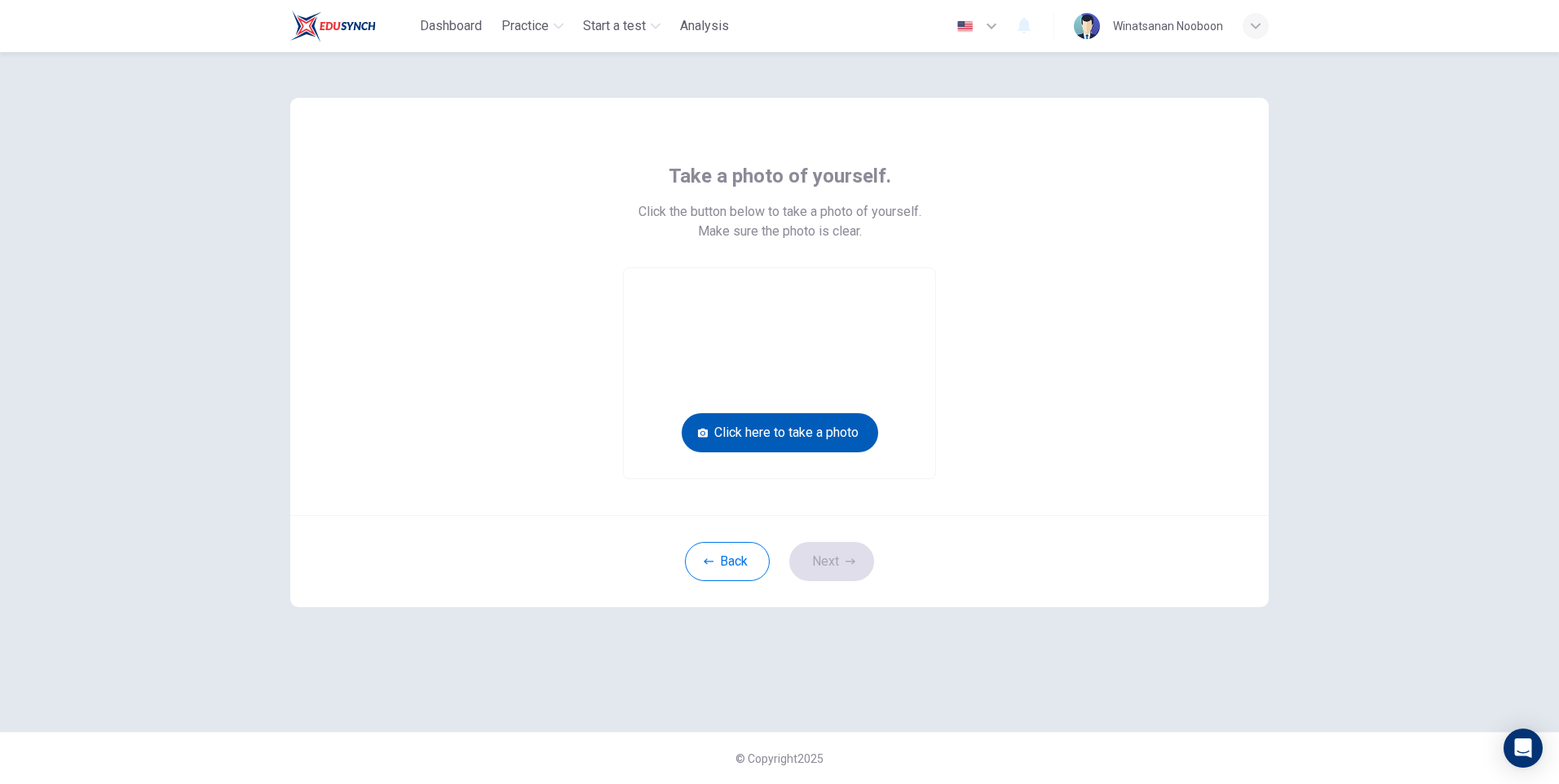
click at [833, 432] on button "Click here to take a photo" at bounding box center [780, 433] width 197 height 39
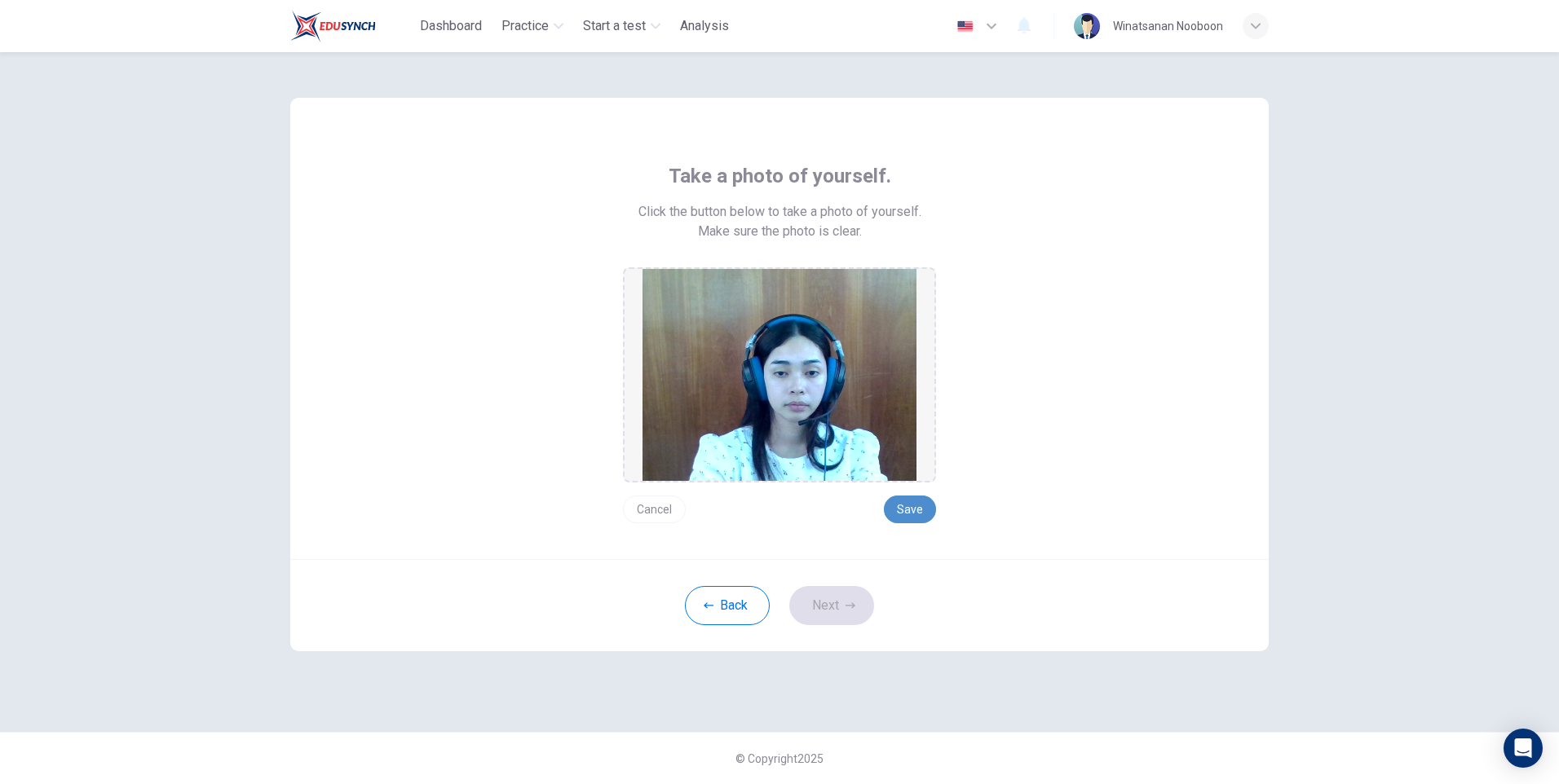
click at [908, 508] on button "Save" at bounding box center [910, 510] width 52 height 28
click at [849, 601] on icon "button" at bounding box center [850, 605] width 9 height 9
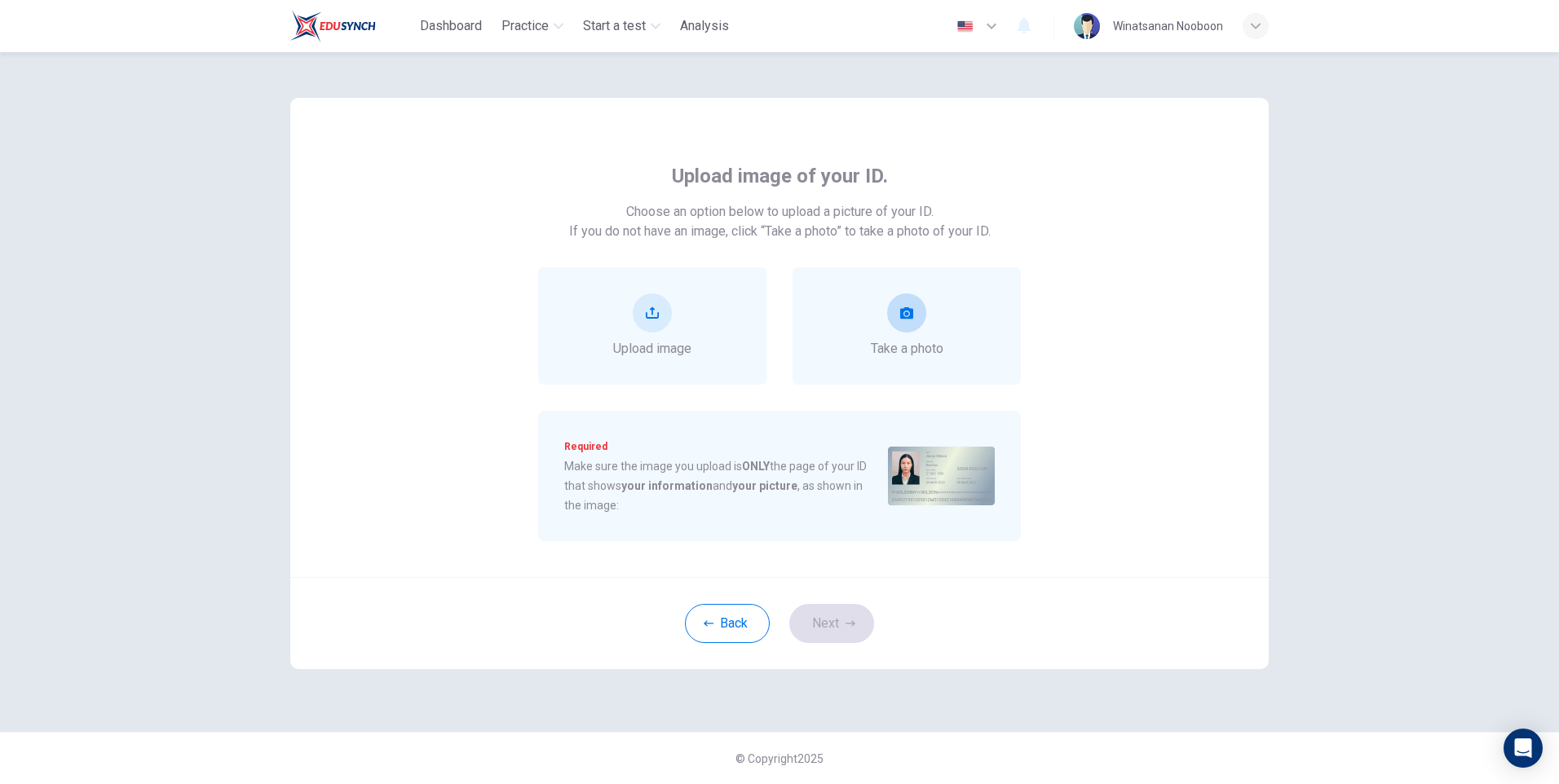
click at [923, 338] on div "Take a photo" at bounding box center [907, 326] width 73 height 65
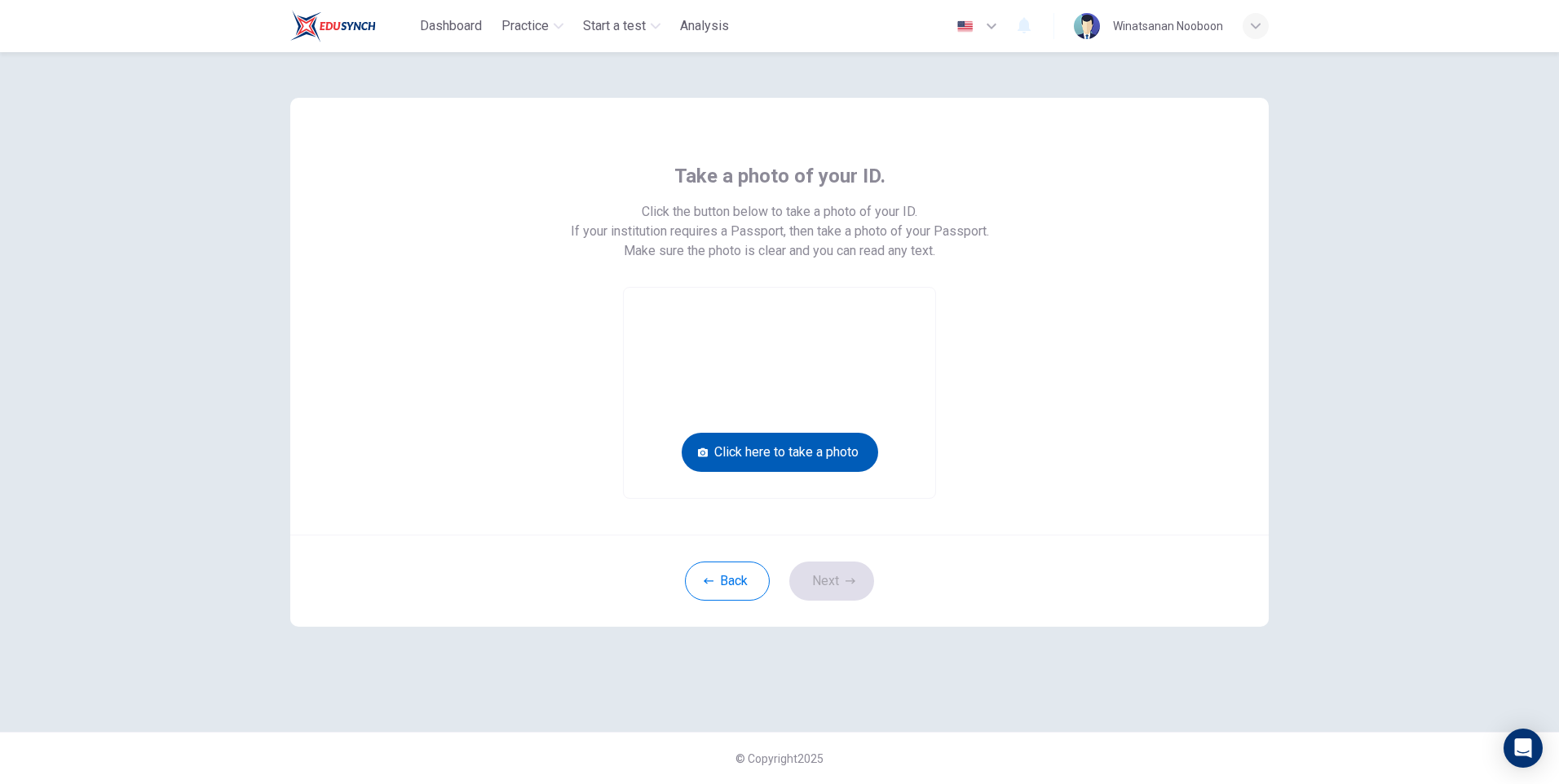
click at [853, 459] on button "Click here to take a photo" at bounding box center [780, 452] width 197 height 39
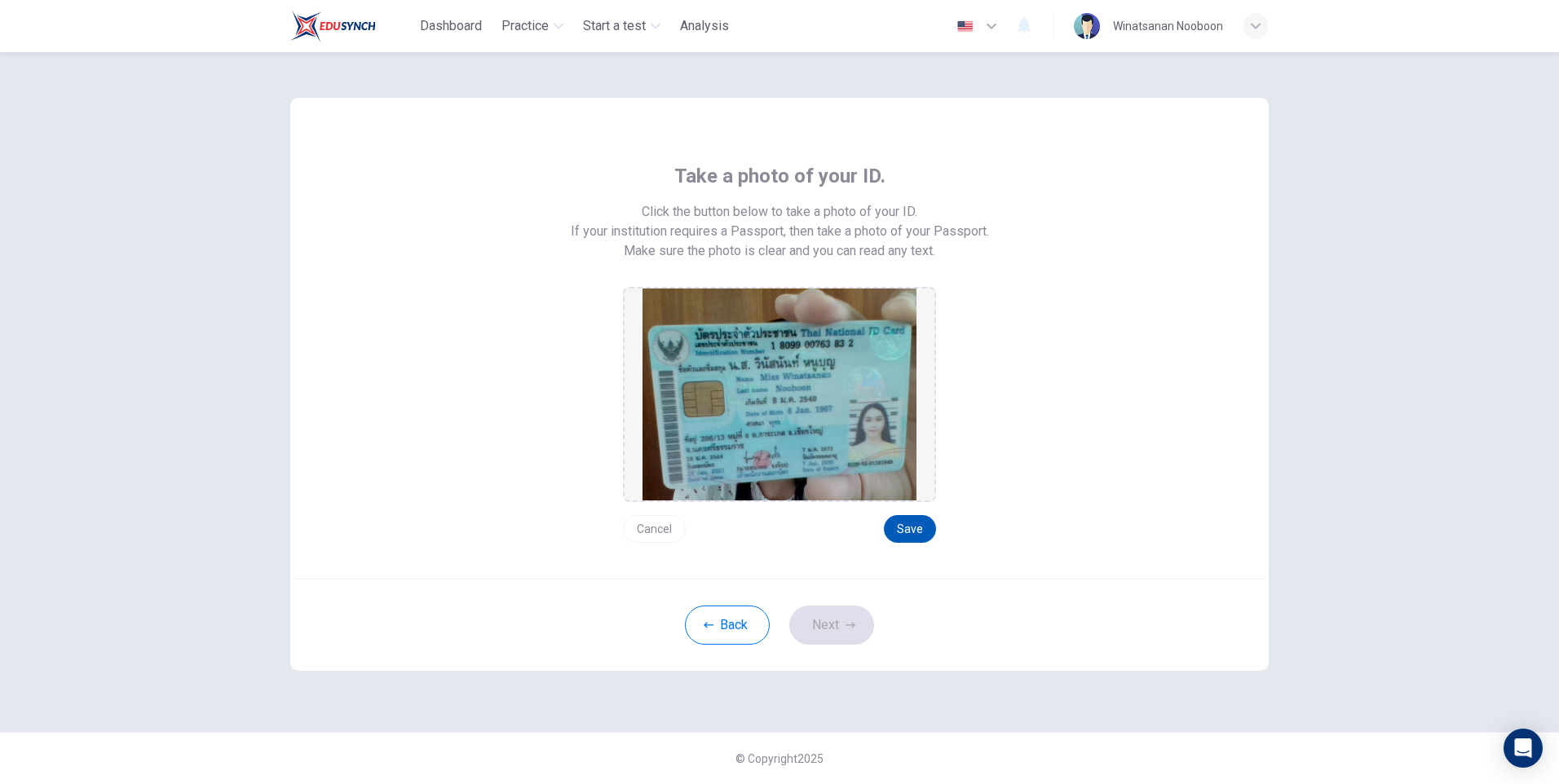
click at [905, 533] on button "Save" at bounding box center [910, 530] width 52 height 28
click at [850, 626] on icon "button" at bounding box center [850, 625] width 9 height 6
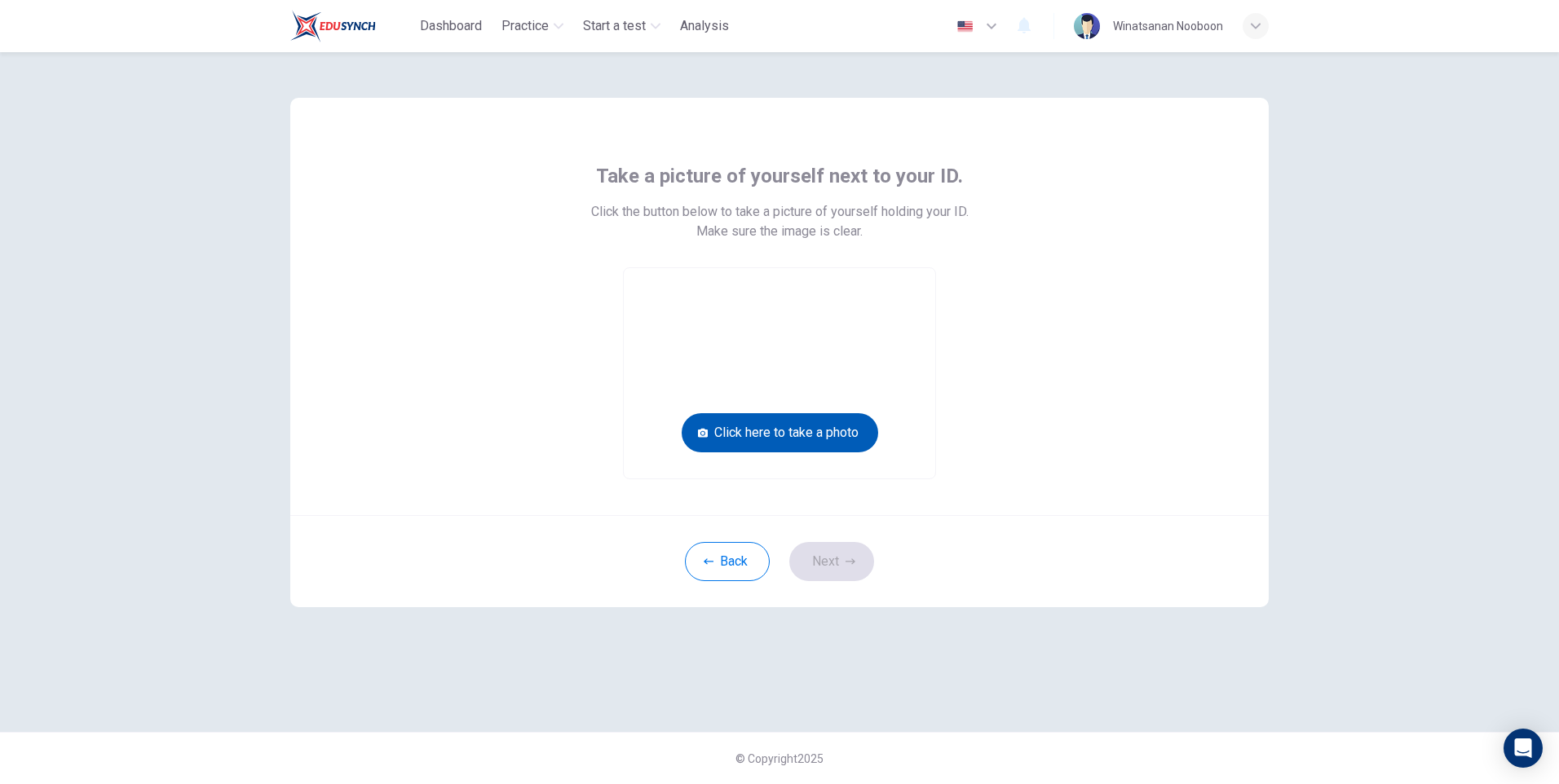
click at [836, 437] on button "Click here to take a photo" at bounding box center [780, 433] width 197 height 39
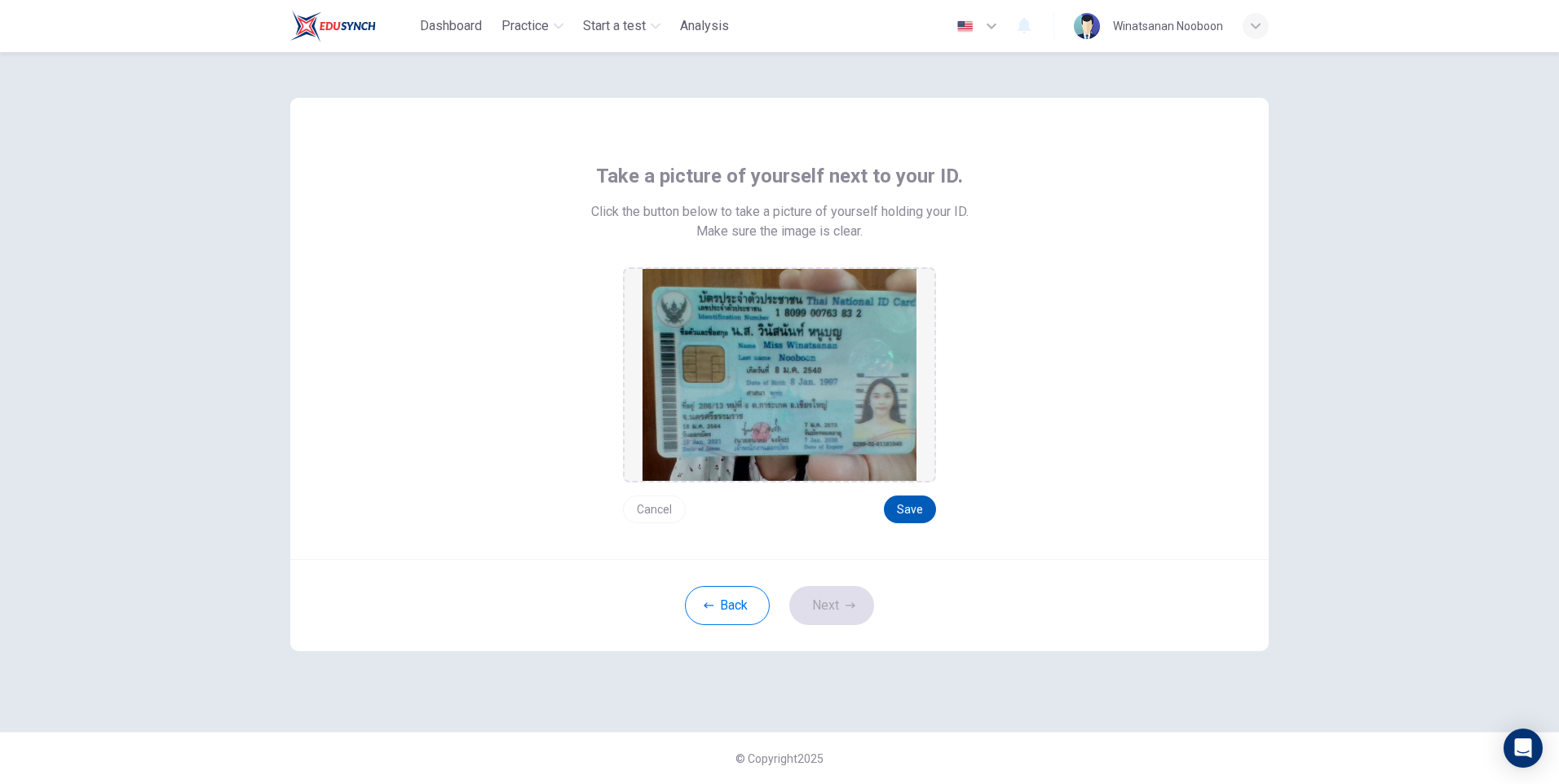
click at [914, 503] on button "Save" at bounding box center [910, 510] width 52 height 28
click at [851, 610] on icon "button" at bounding box center [850, 605] width 9 height 9
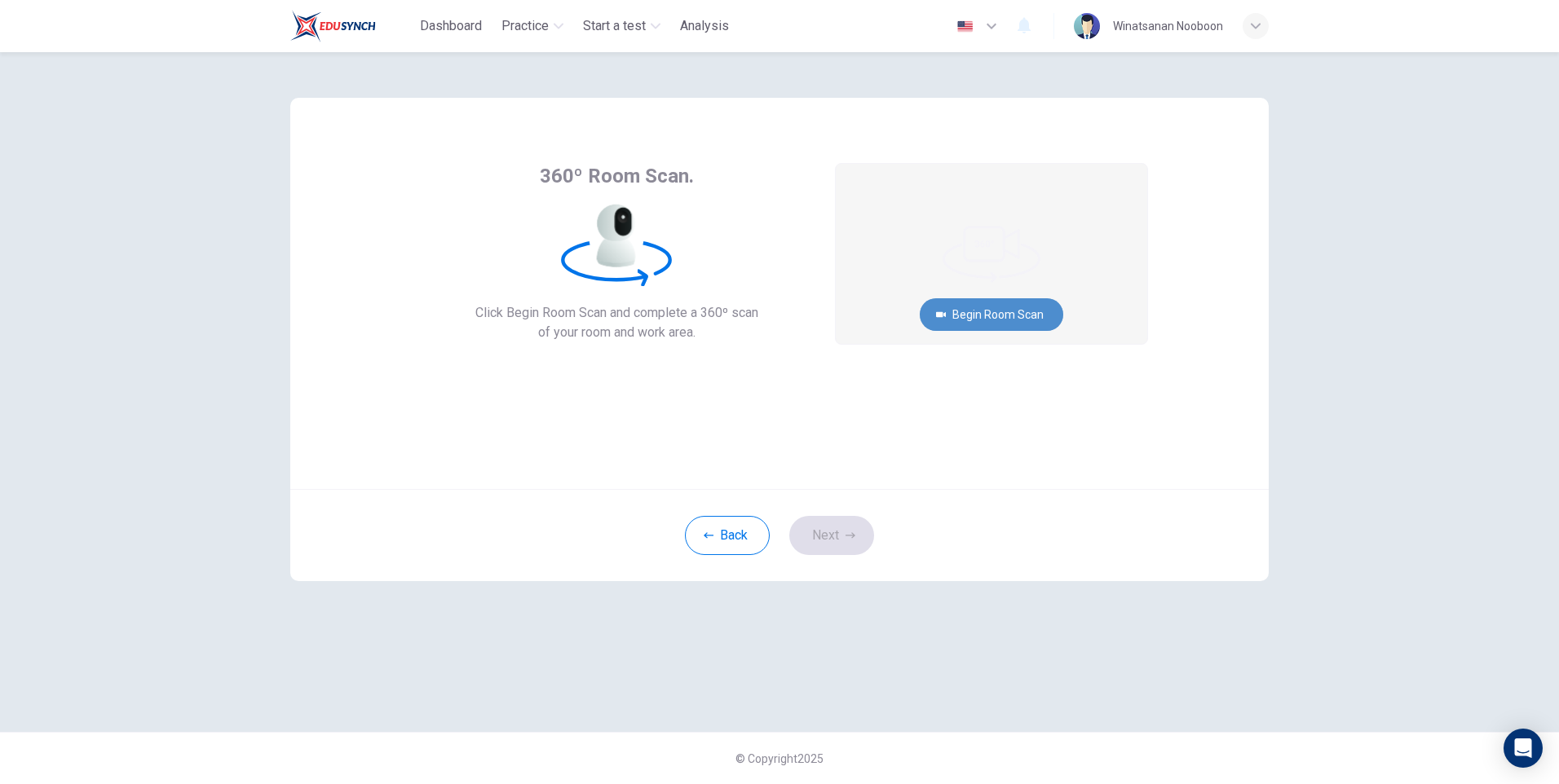
click at [999, 311] on button "Begin Room Scan" at bounding box center [991, 314] width 144 height 33
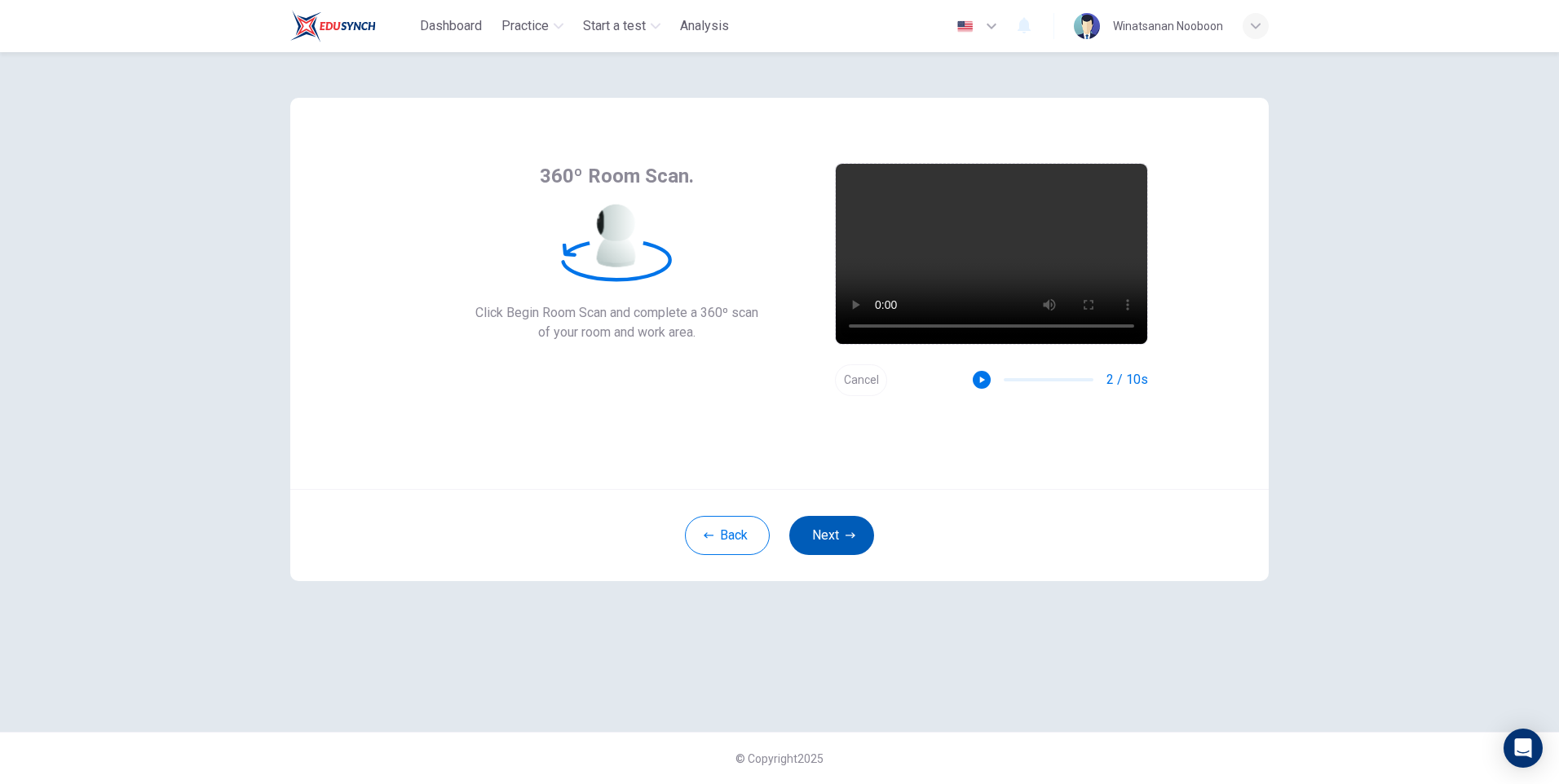
click at [852, 543] on button "Next" at bounding box center [831, 535] width 85 height 39
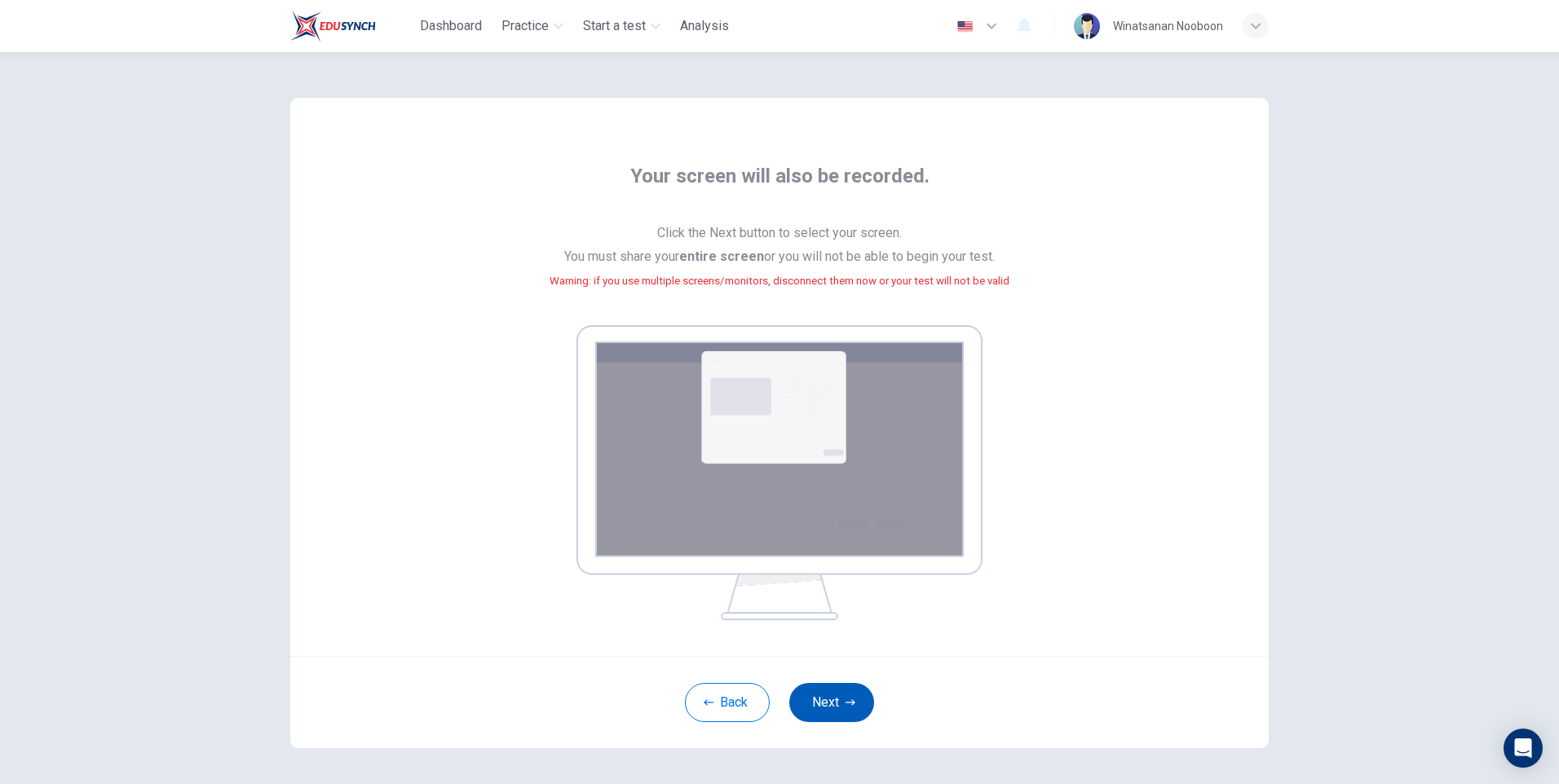
click at [846, 698] on icon "button" at bounding box center [850, 702] width 9 height 9
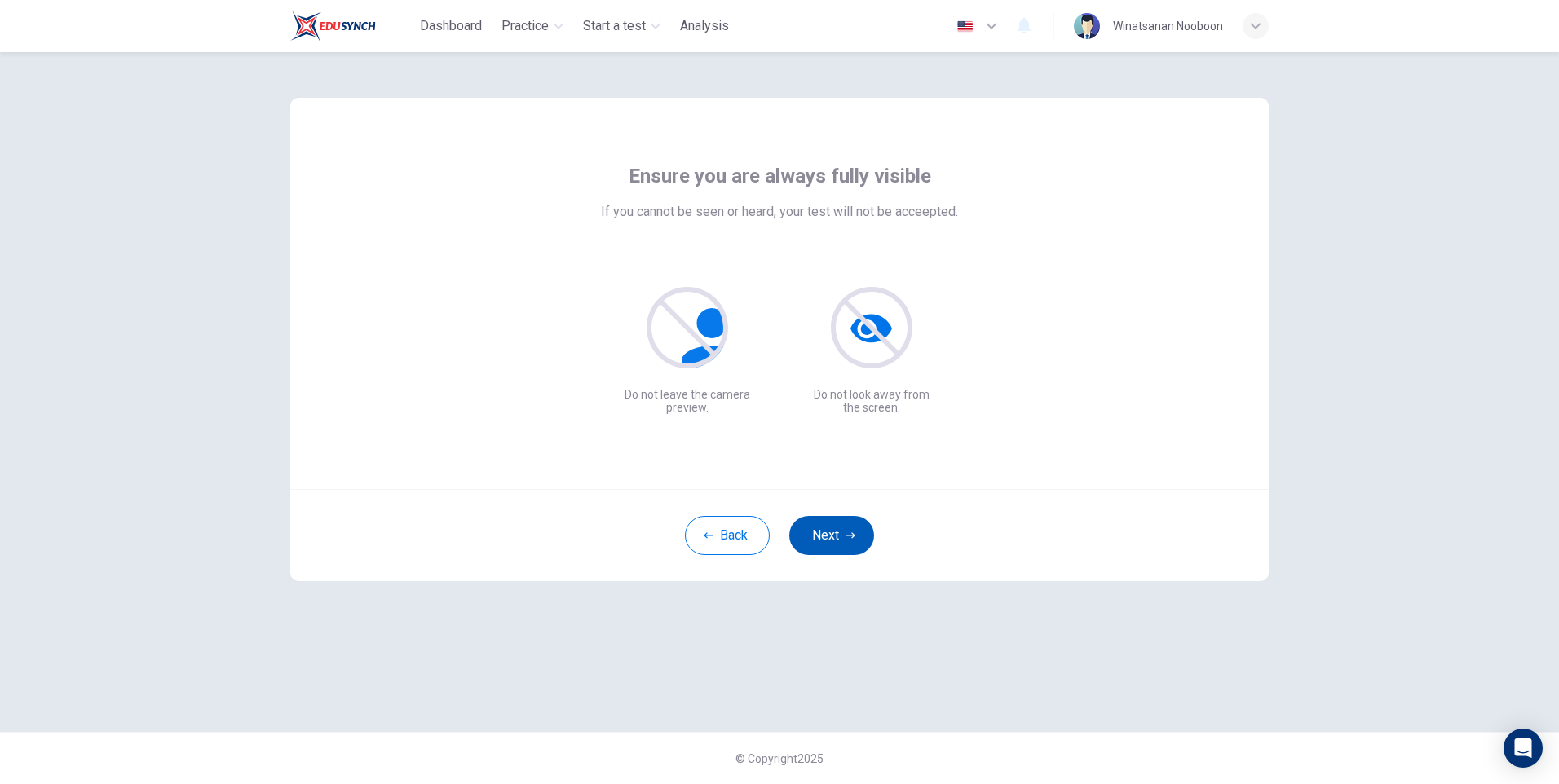
click at [839, 551] on button "Next" at bounding box center [831, 535] width 85 height 39
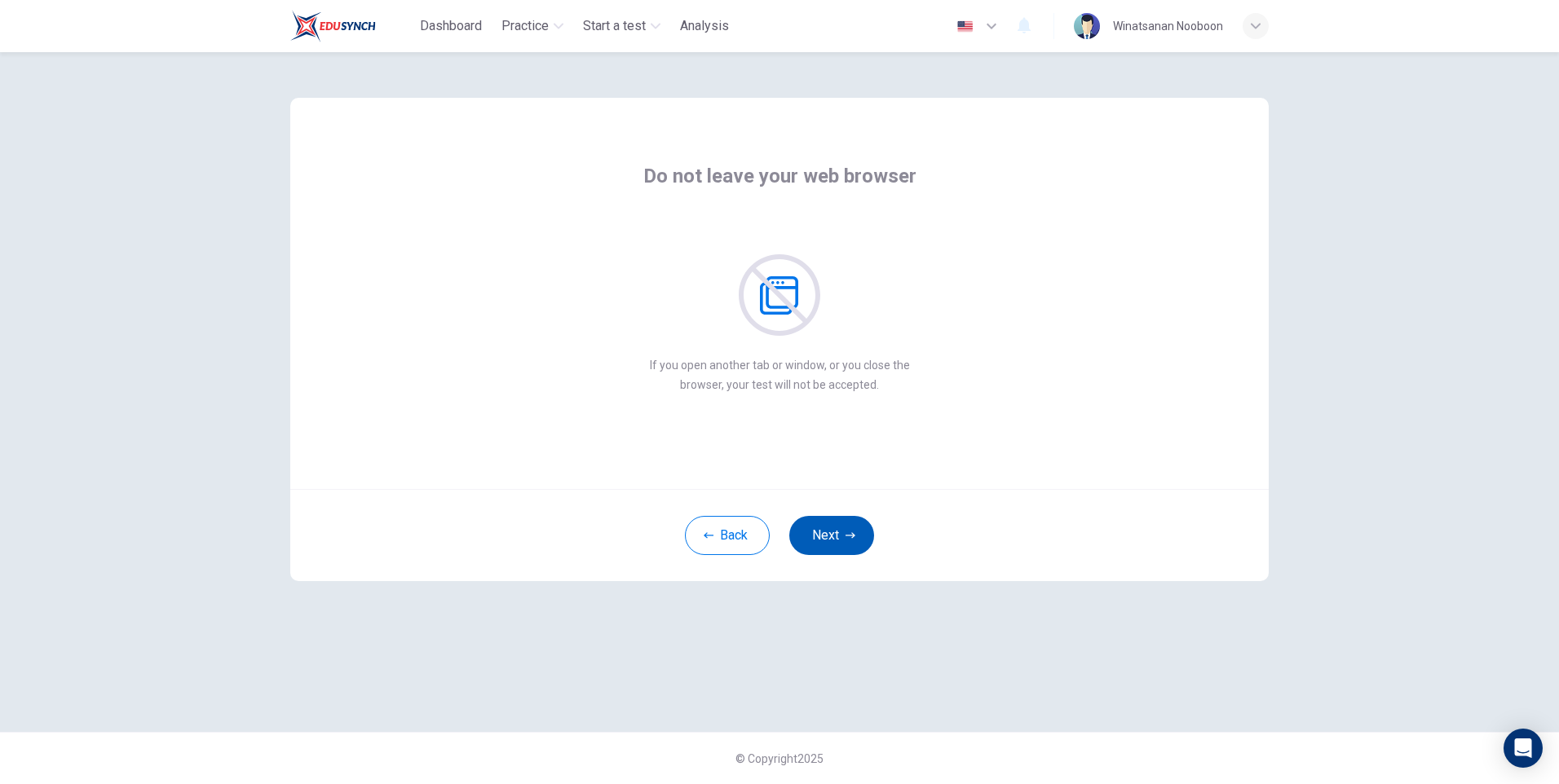
click at [839, 551] on button "Next" at bounding box center [831, 535] width 85 height 39
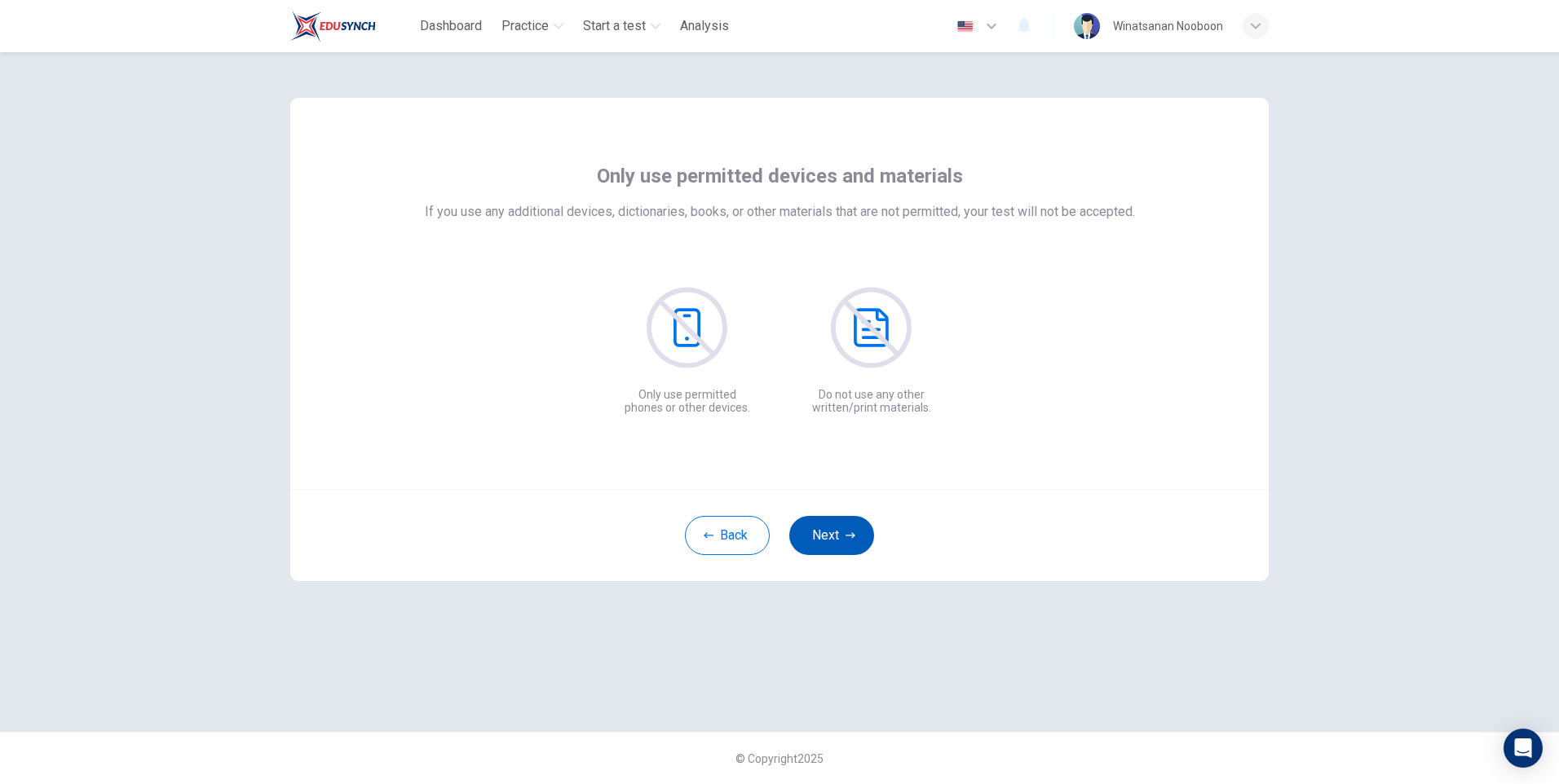
click at [839, 551] on button "Next" at bounding box center [831, 535] width 85 height 39
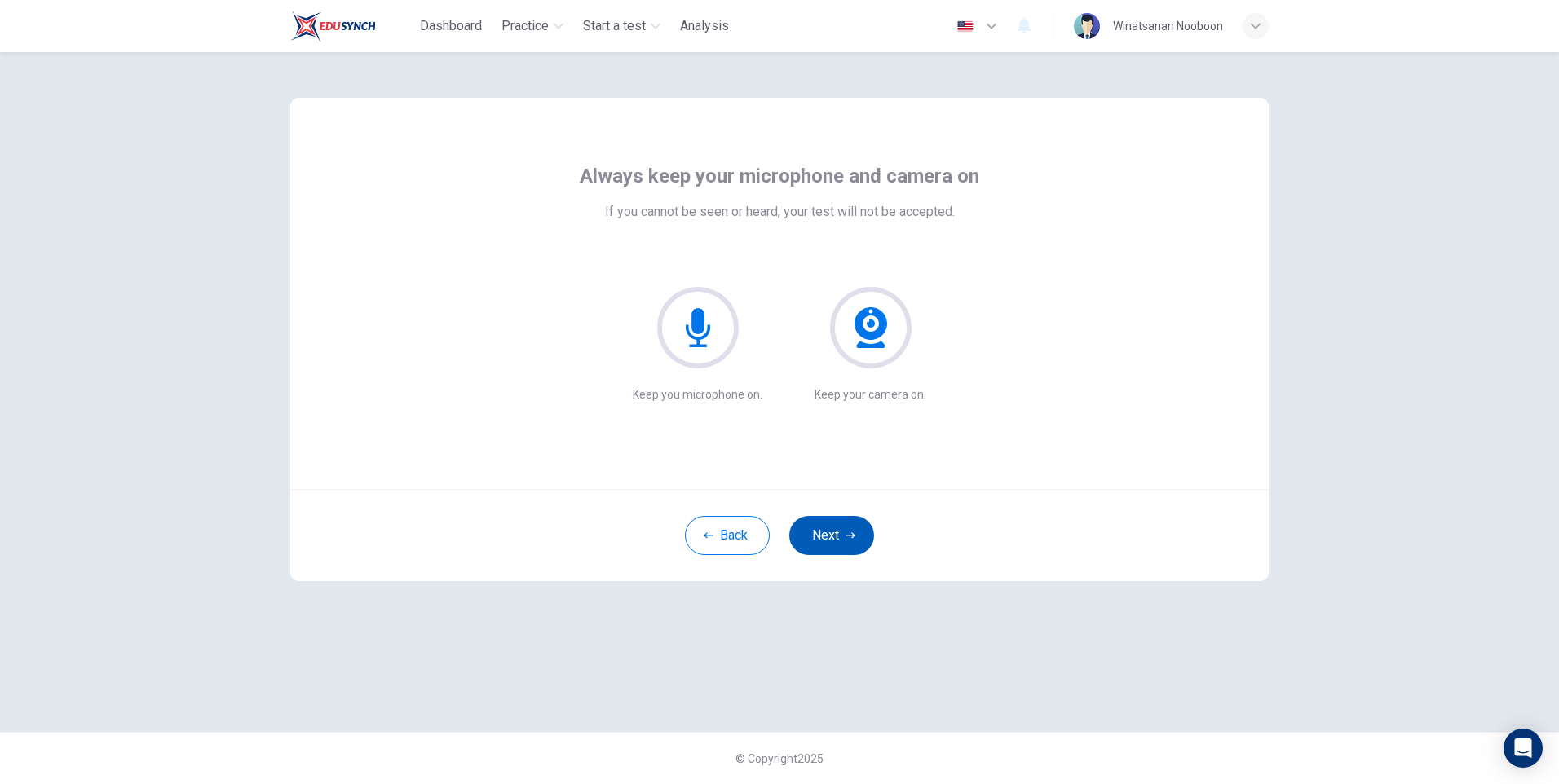
click at [839, 551] on button "Next" at bounding box center [831, 535] width 85 height 39
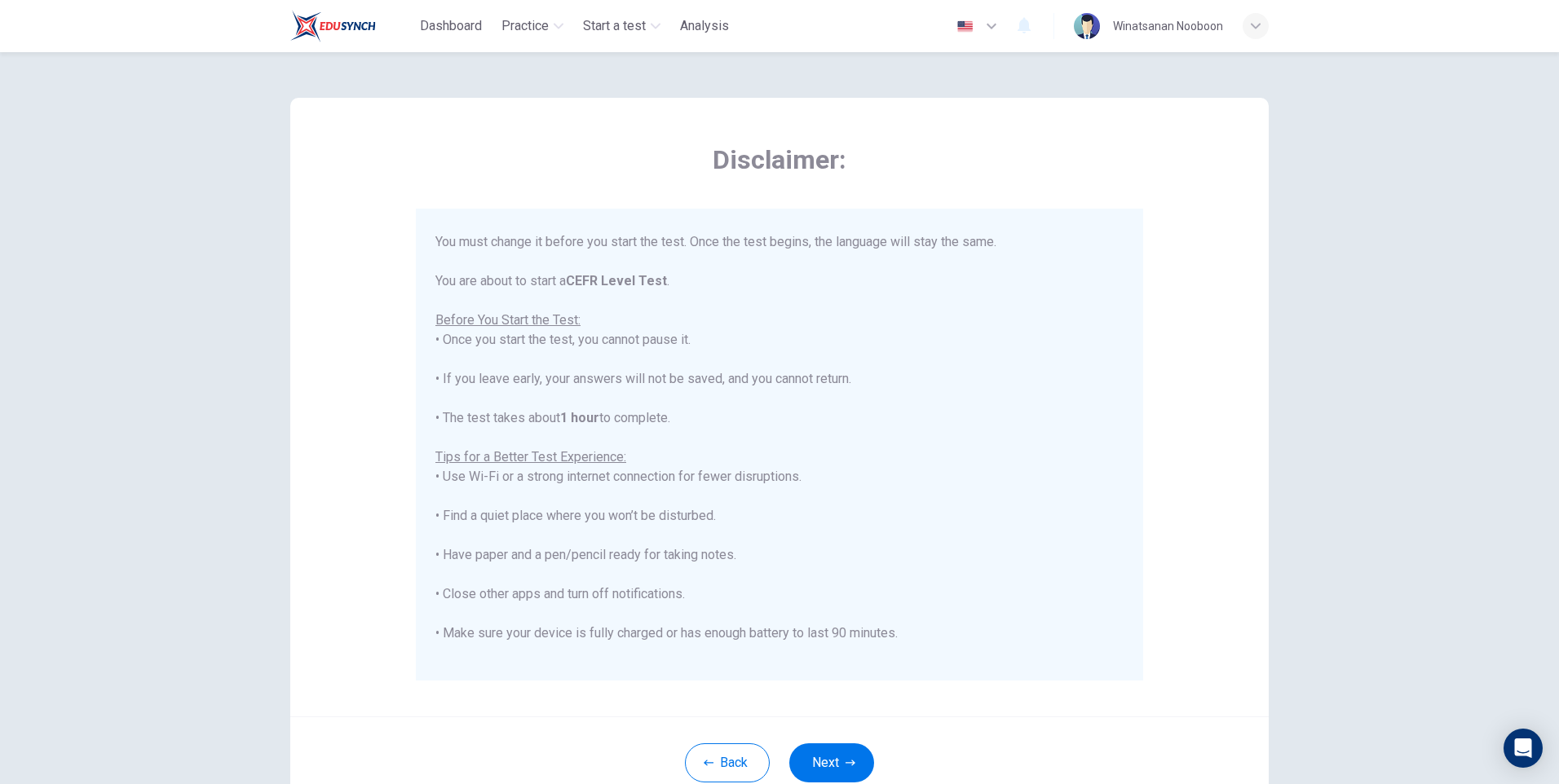
scroll to position [156, 0]
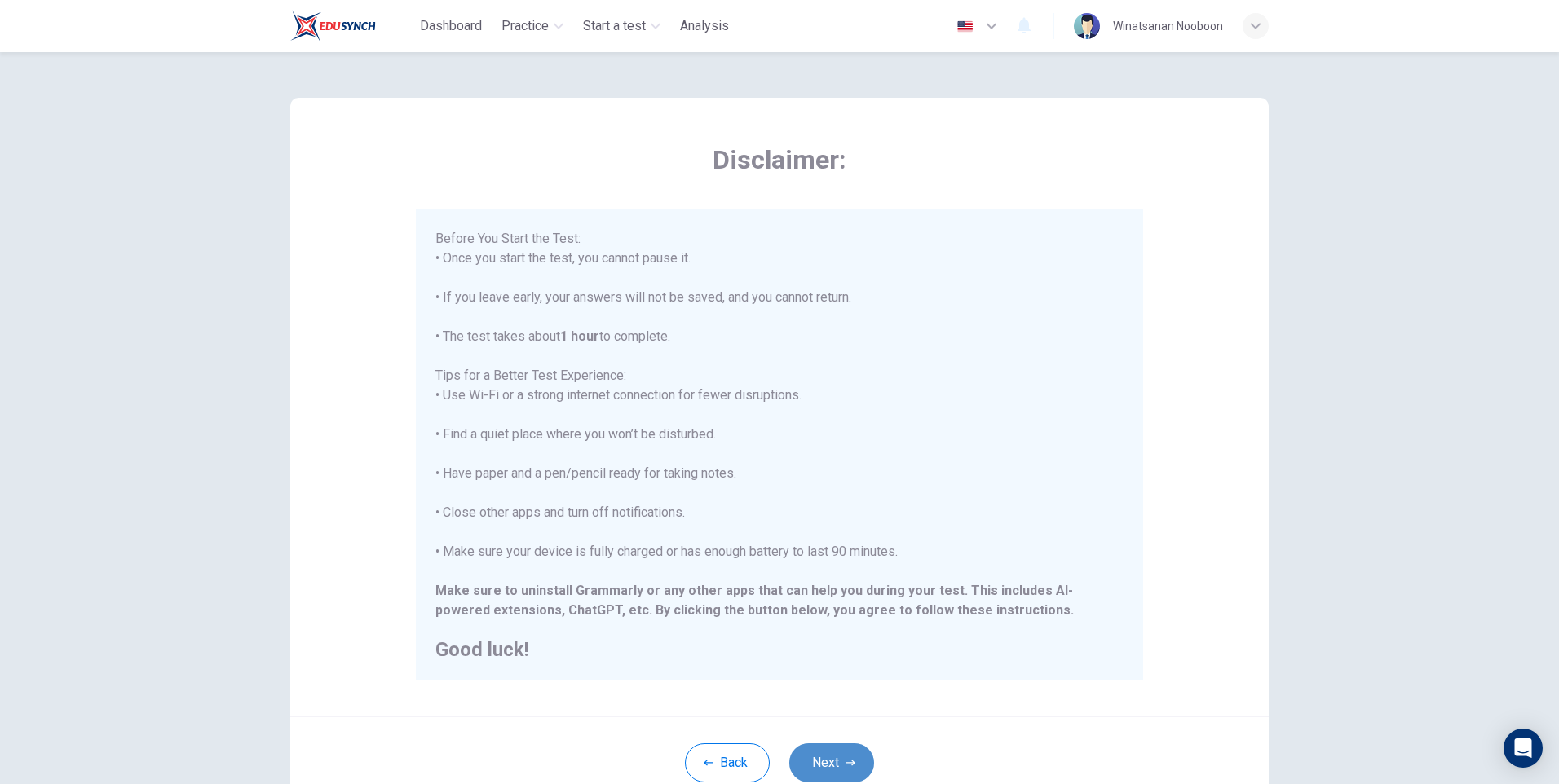
click at [819, 771] on button "Next" at bounding box center [831, 763] width 85 height 39
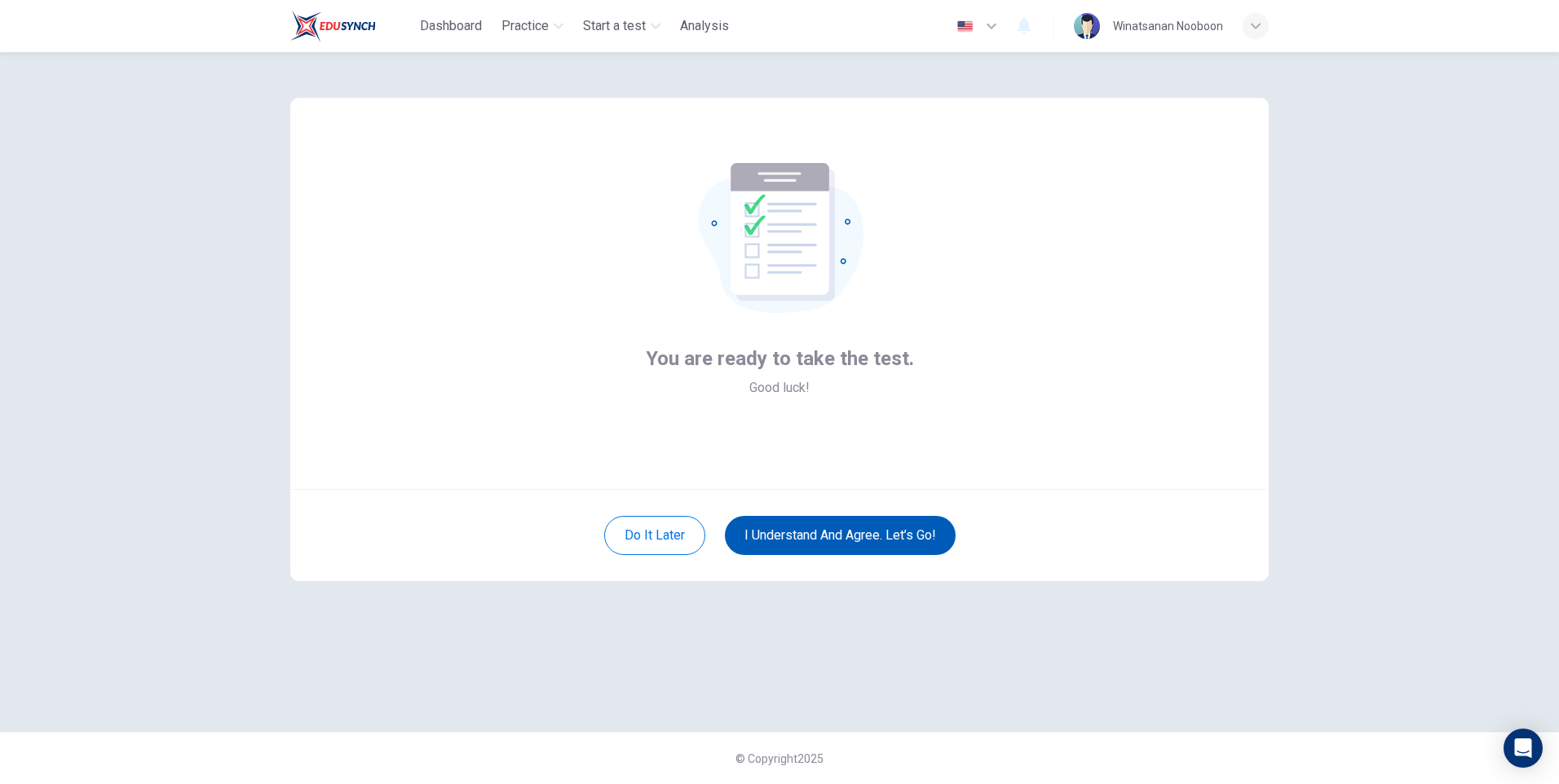
click at [859, 525] on button "I understand and agree. Let’s go!" at bounding box center [839, 535] width 230 height 39
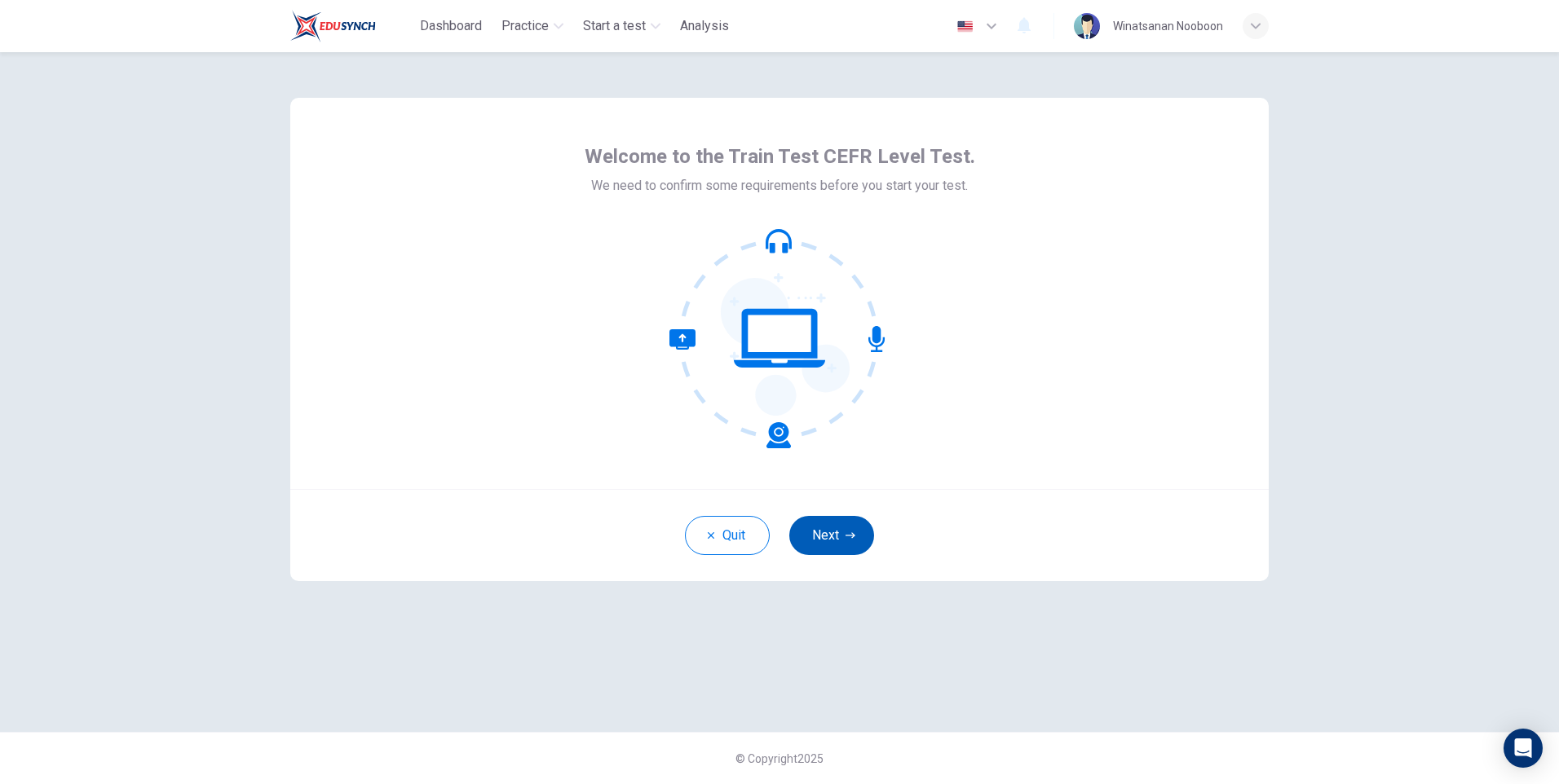
click at [823, 546] on button "Next" at bounding box center [831, 535] width 85 height 39
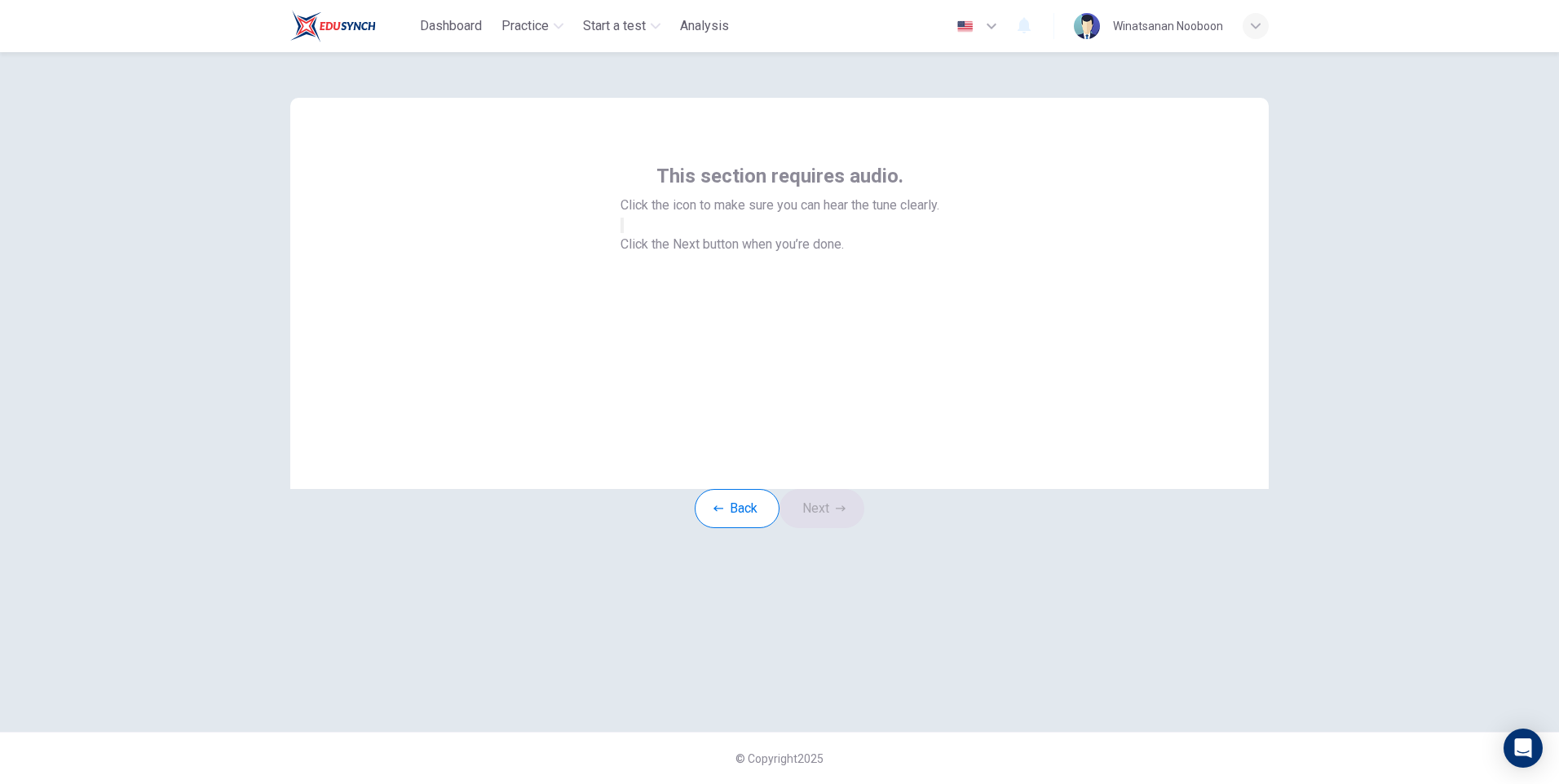
click at [622, 229] on icon "button" at bounding box center [622, 229] width 0 height 0
click at [858, 529] on button "Next" at bounding box center [821, 509] width 85 height 39
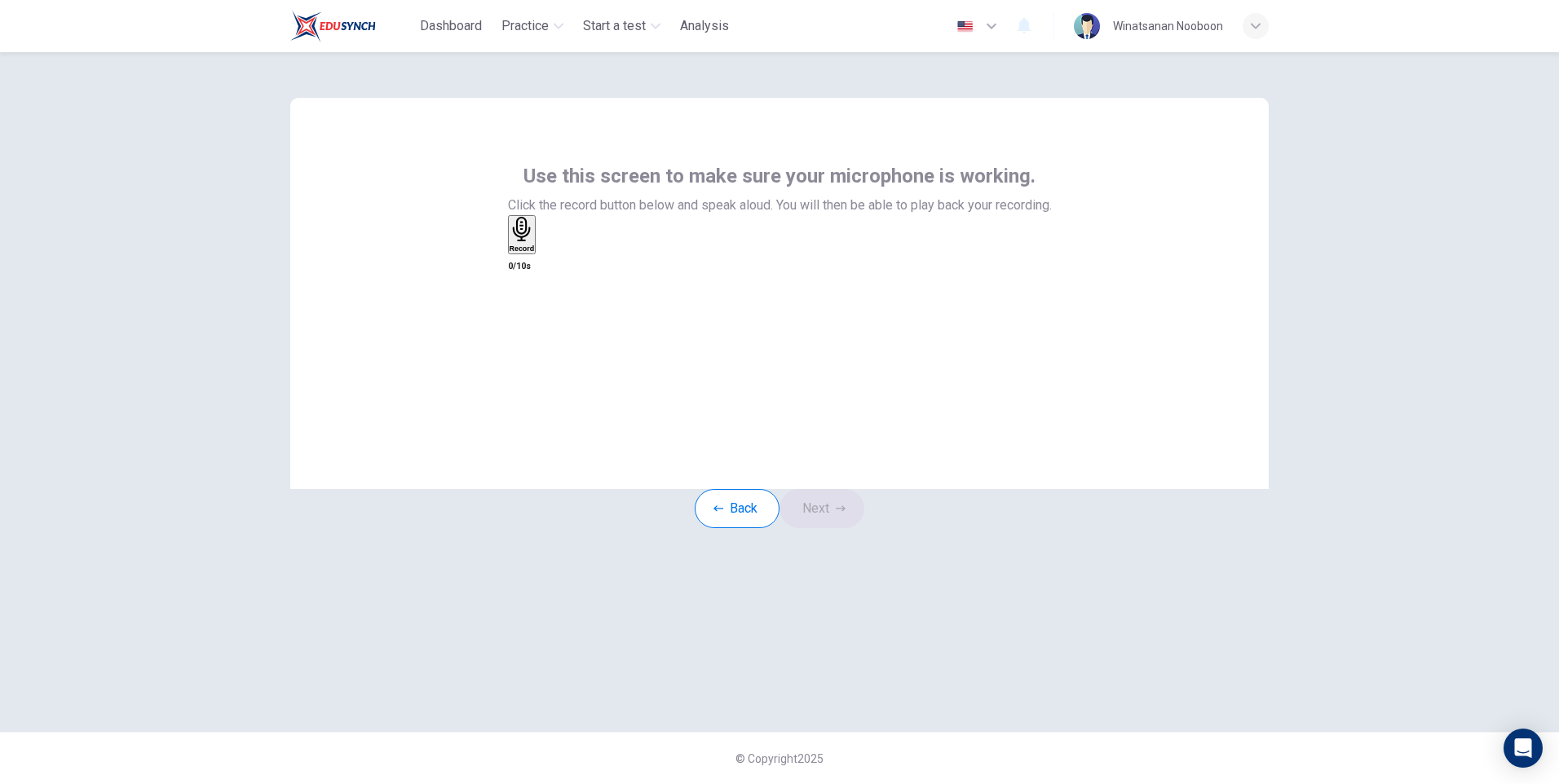
click at [535, 253] on div "Record" at bounding box center [522, 235] width 25 height 35
click at [835, 529] on button "Next" at bounding box center [821, 509] width 85 height 39
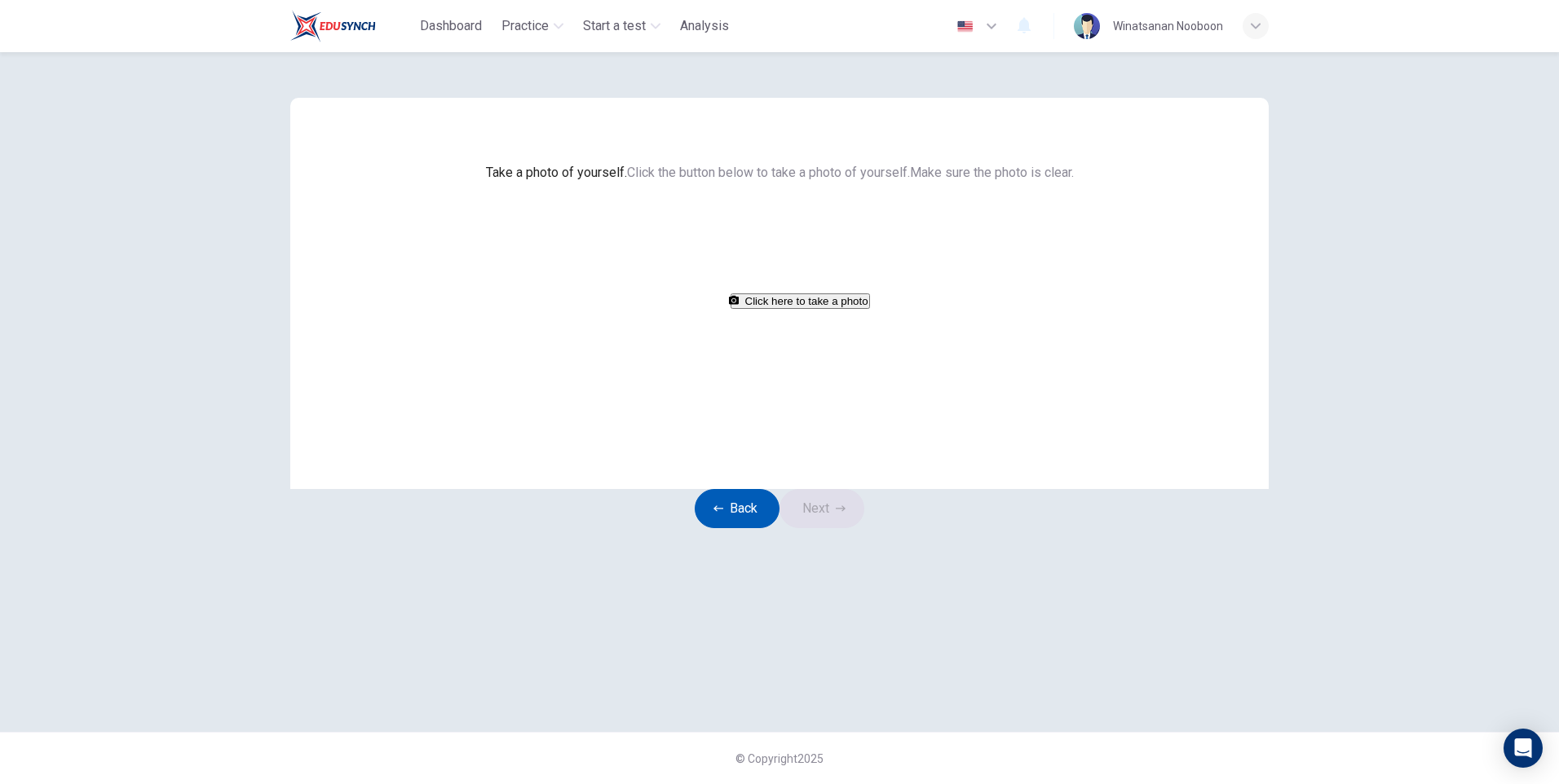
click at [728, 529] on button "Back" at bounding box center [737, 509] width 85 height 39
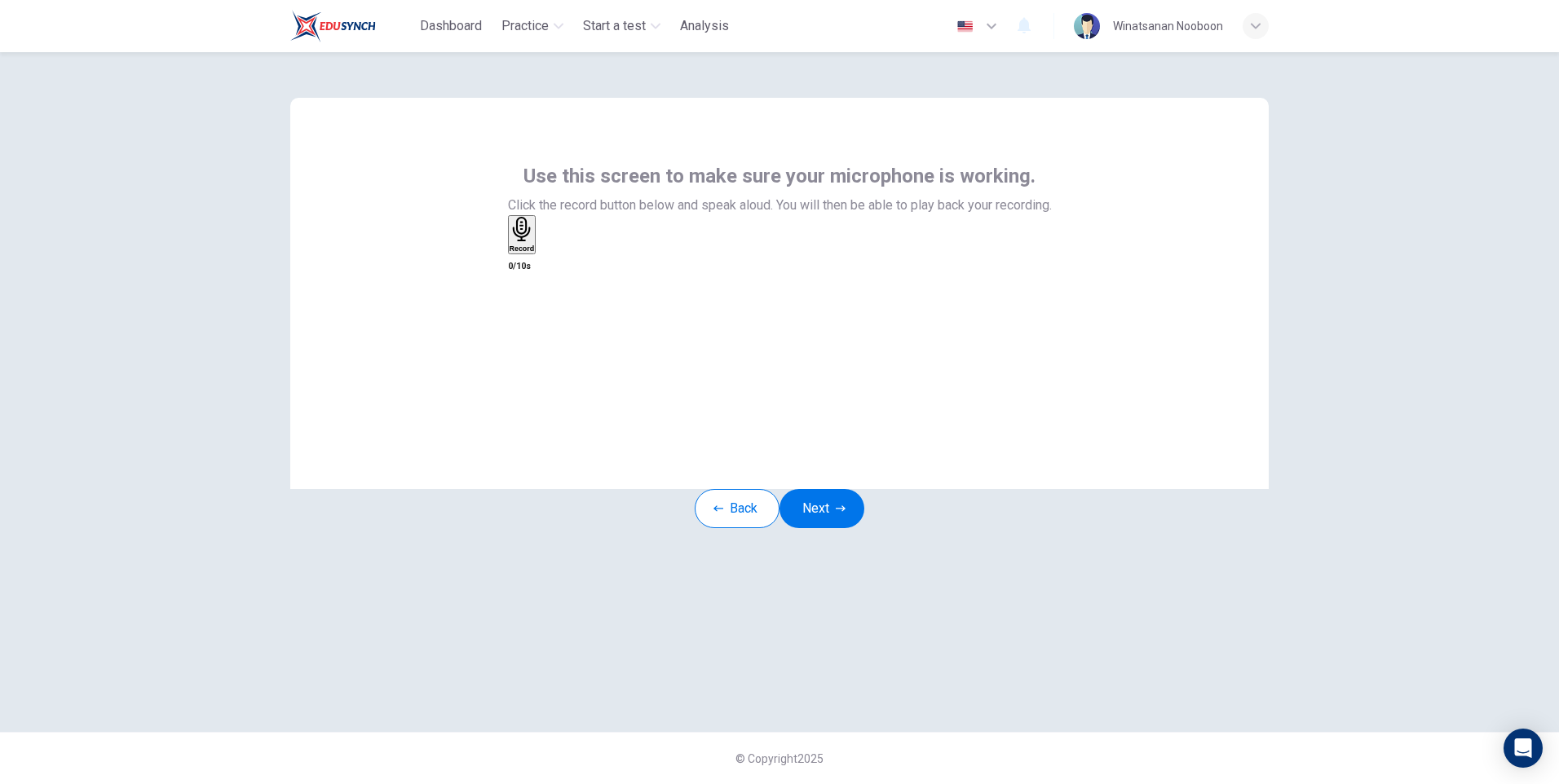
click at [535, 253] on div "Record" at bounding box center [522, 235] width 25 height 35
click at [556, 267] on icon "button" at bounding box center [552, 261] width 9 height 11
click at [841, 529] on button "Next" at bounding box center [821, 509] width 85 height 39
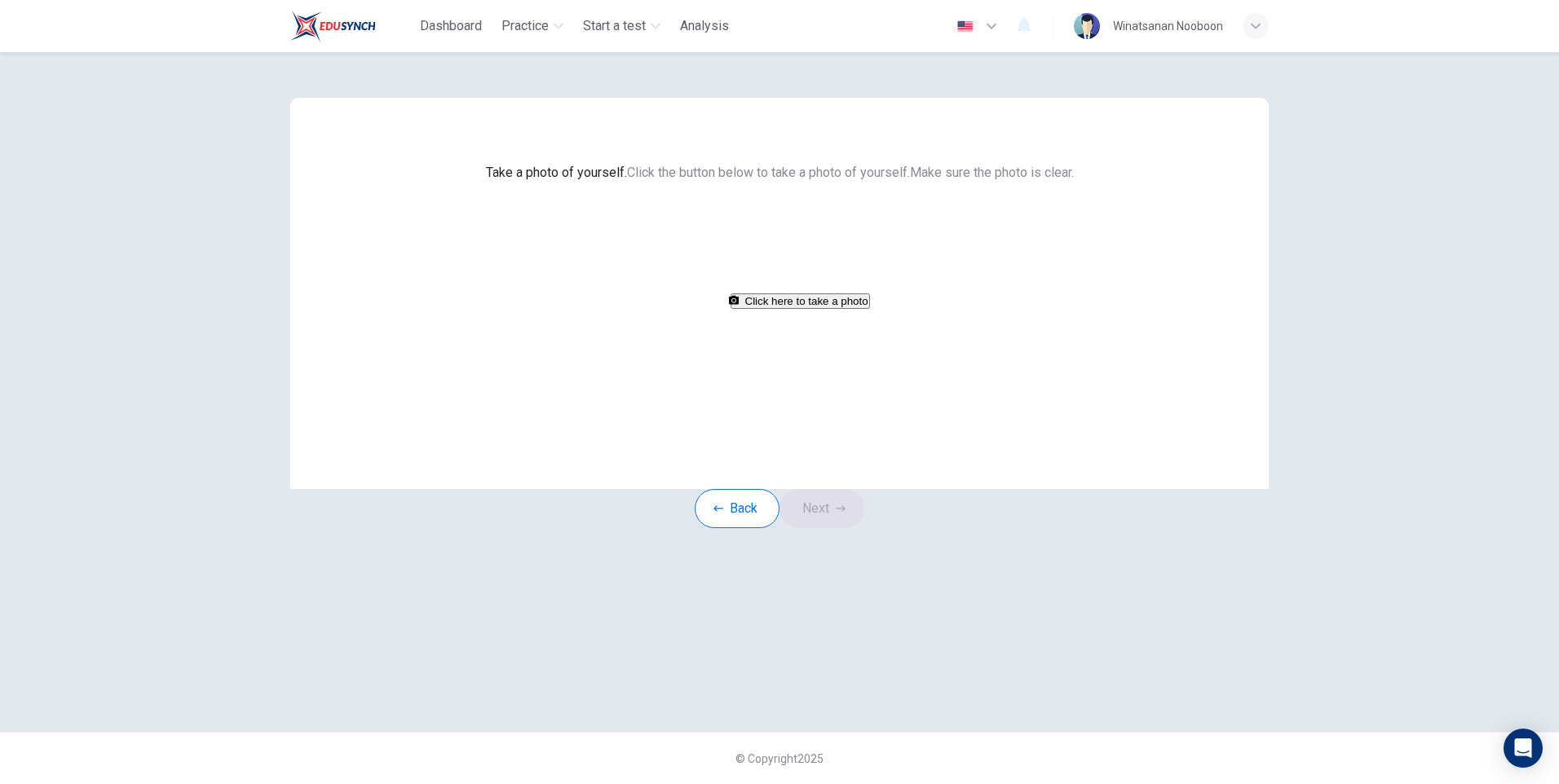
click at [821, 309] on button "Click here to take a photo" at bounding box center [800, 301] width 140 height 16
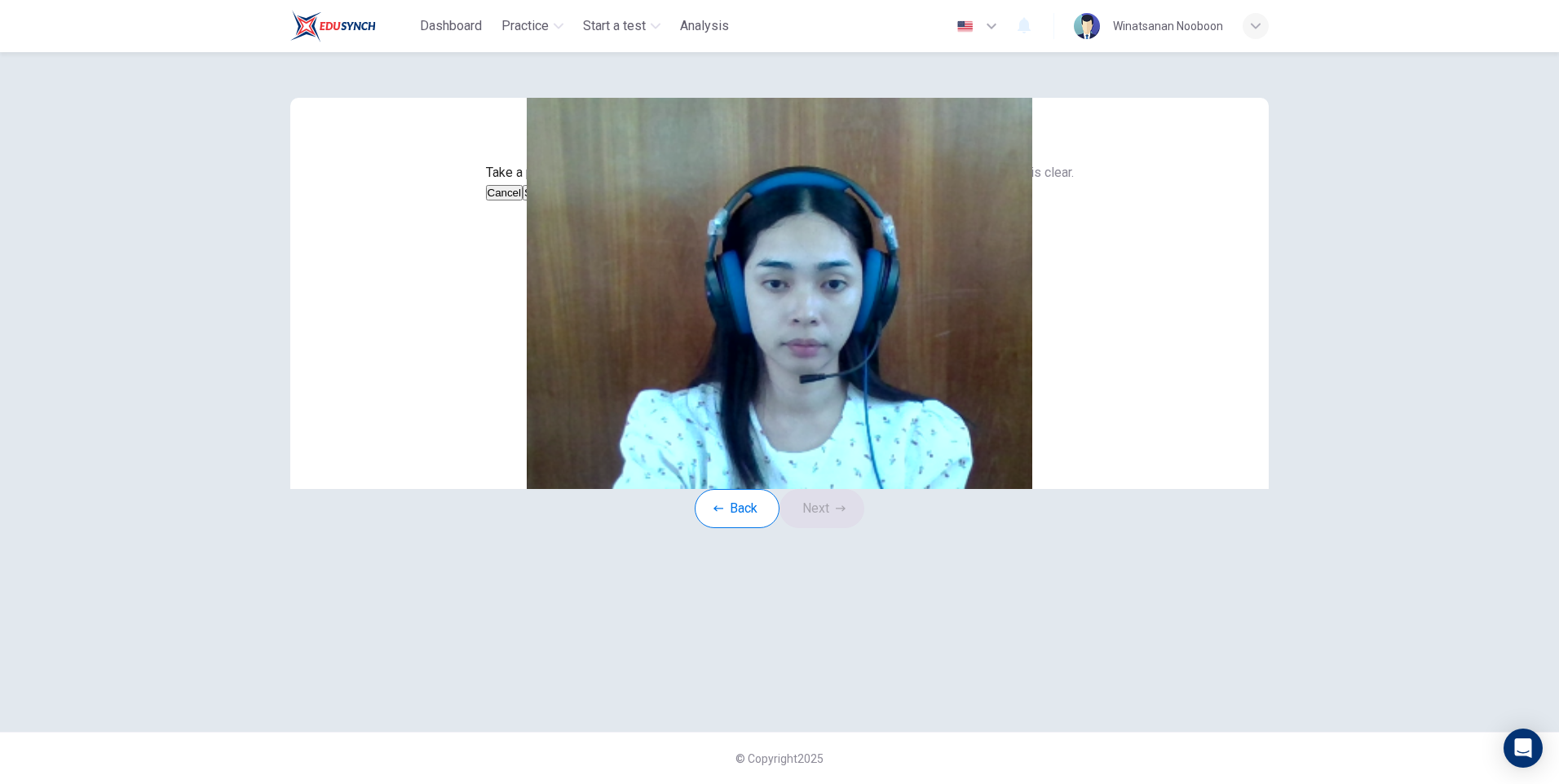
click at [550, 200] on button "Save" at bounding box center [536, 192] width 28 height 16
click at [844, 529] on button "Next" at bounding box center [821, 509] width 85 height 39
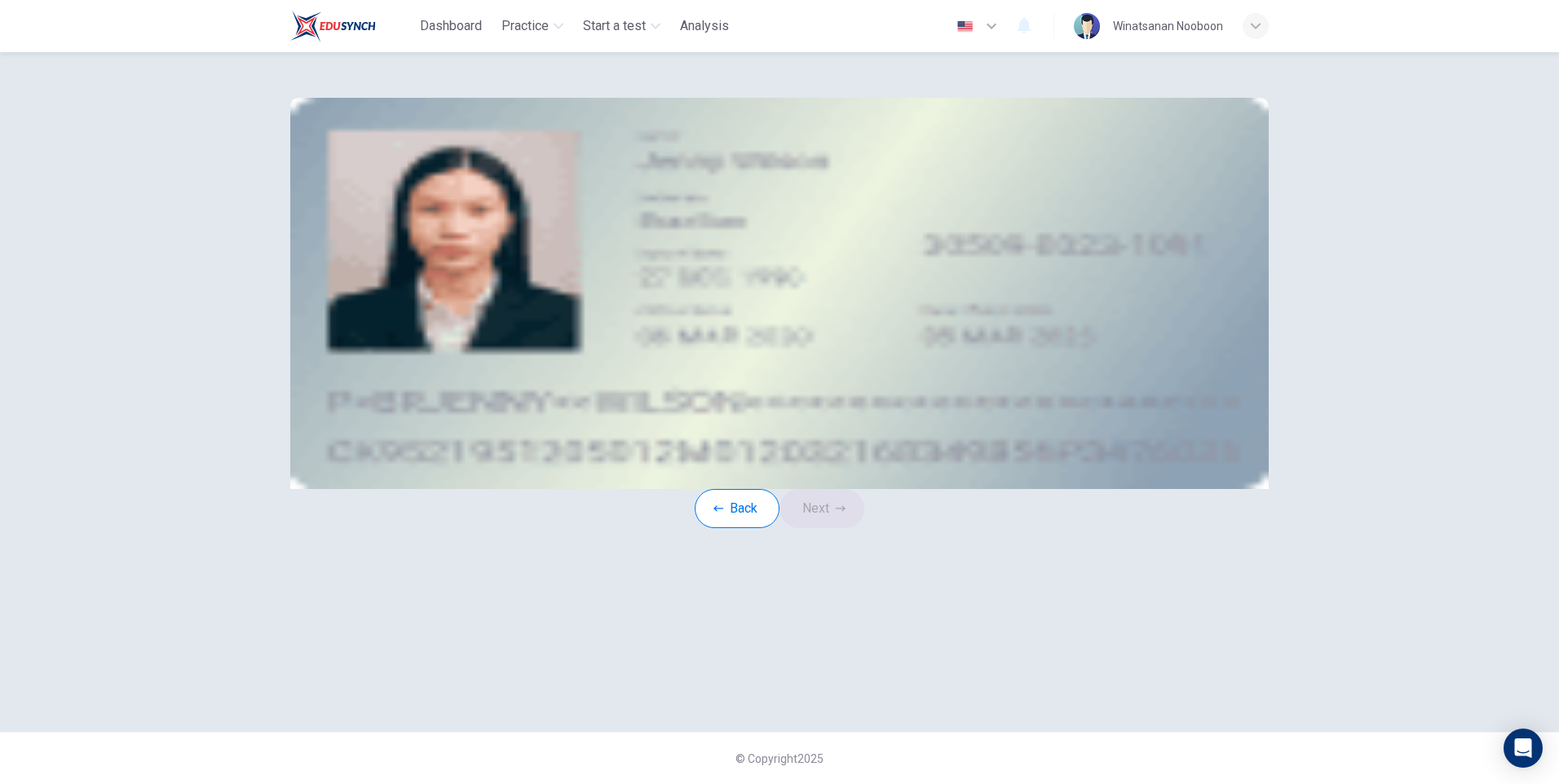
click at [414, 240] on button "take photo" at bounding box center [412, 231] width 3 height 16
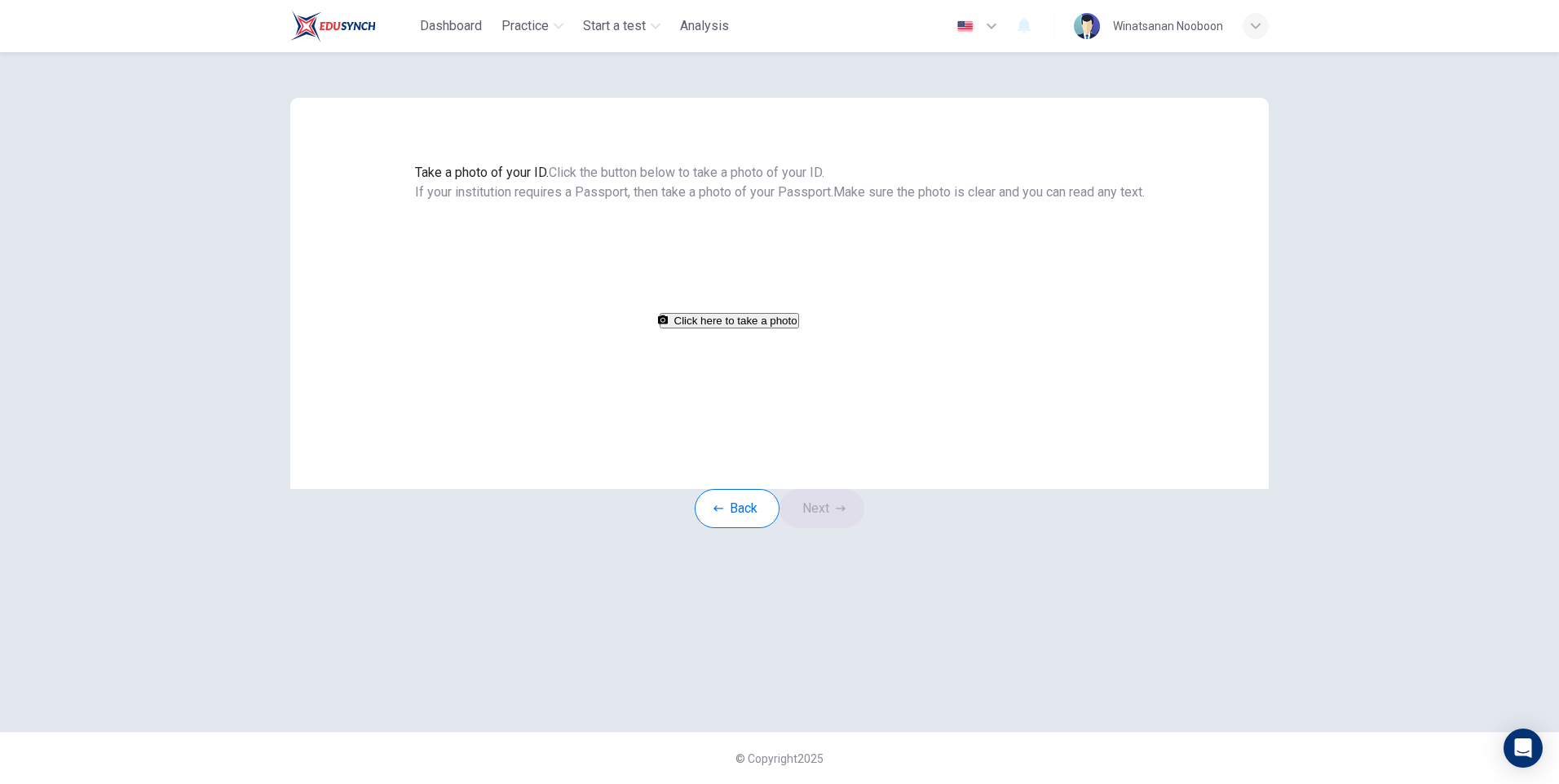
click at [799, 328] on button "Click here to take a photo" at bounding box center [729, 321] width 140 height 16
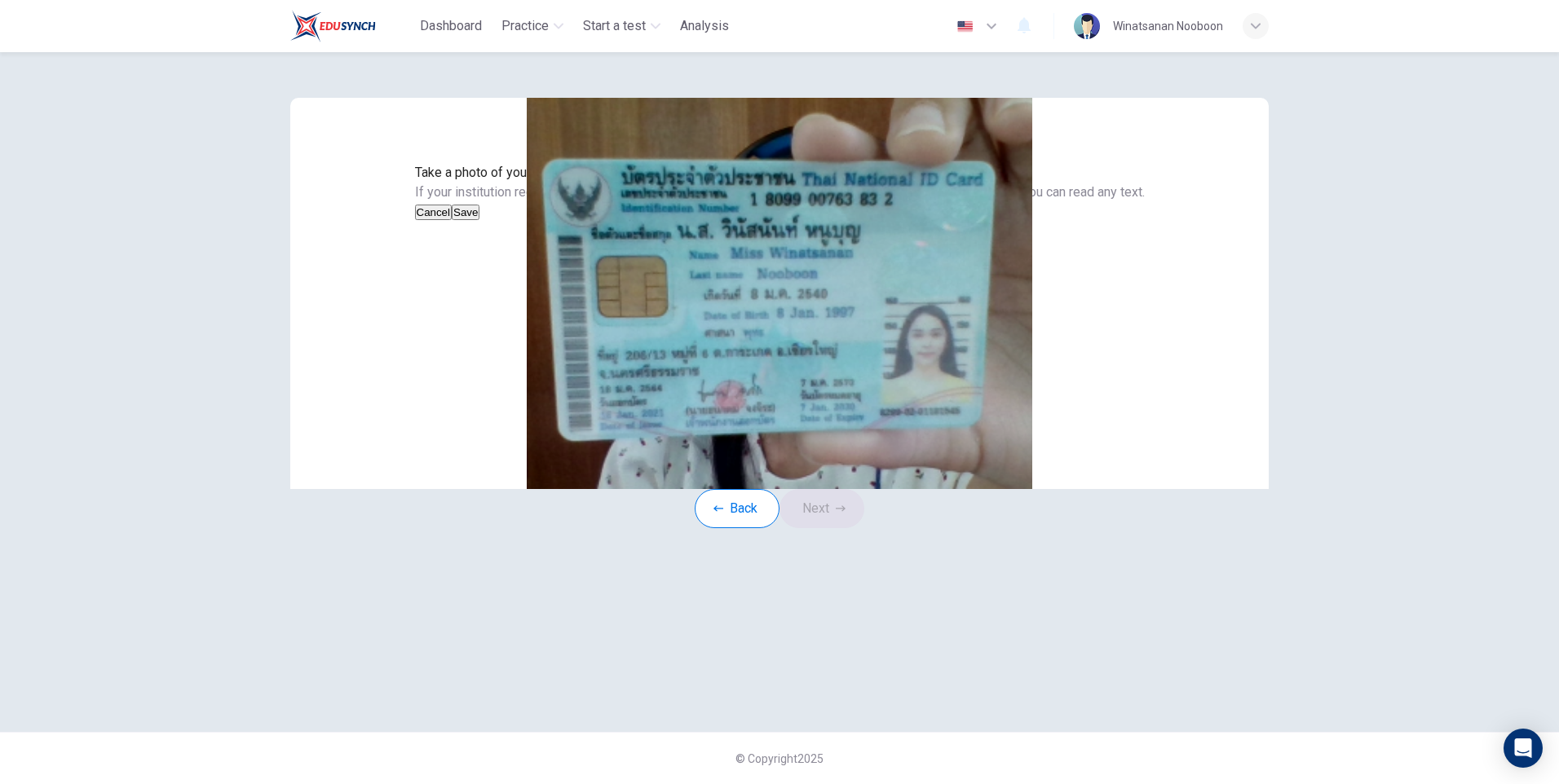
click at [479, 220] on button "Save" at bounding box center [465, 212] width 28 height 16
click at [835, 529] on button "Next" at bounding box center [821, 509] width 85 height 39
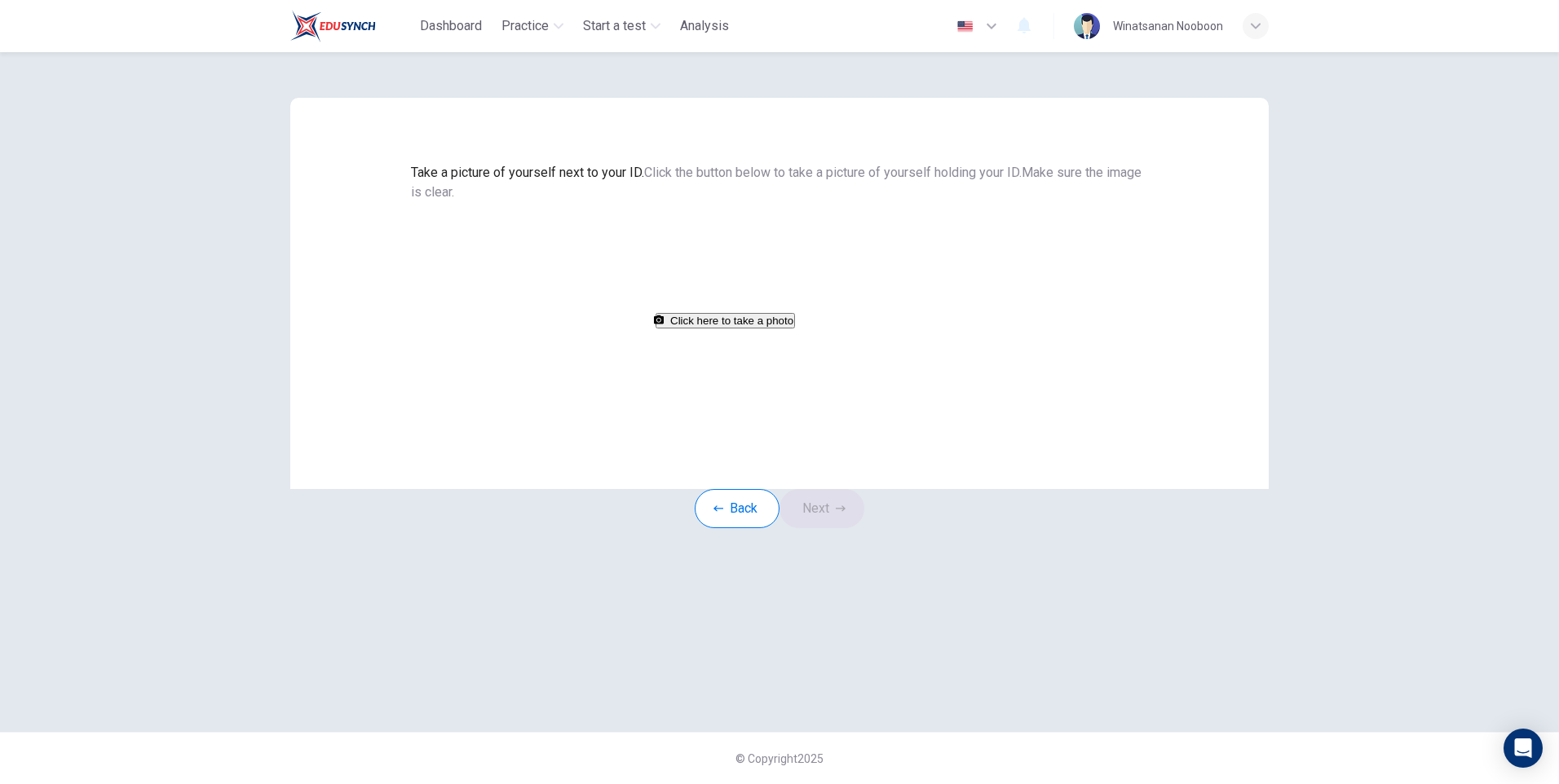
click at [795, 328] on button "Click here to take a photo" at bounding box center [725, 321] width 140 height 16
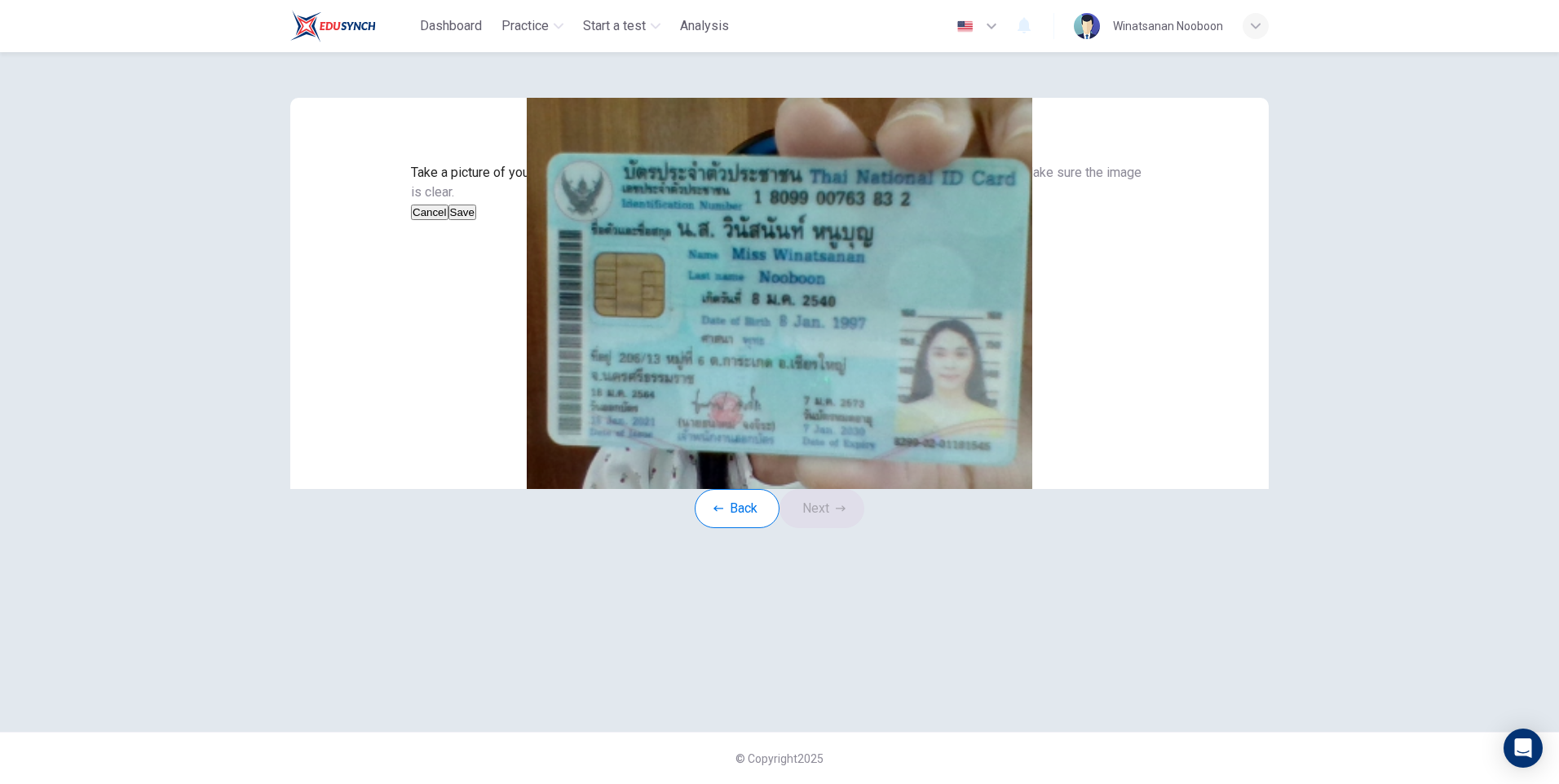
click at [476, 220] on button "Save" at bounding box center [462, 212] width 28 height 16
click at [829, 529] on button "Next" at bounding box center [821, 509] width 85 height 39
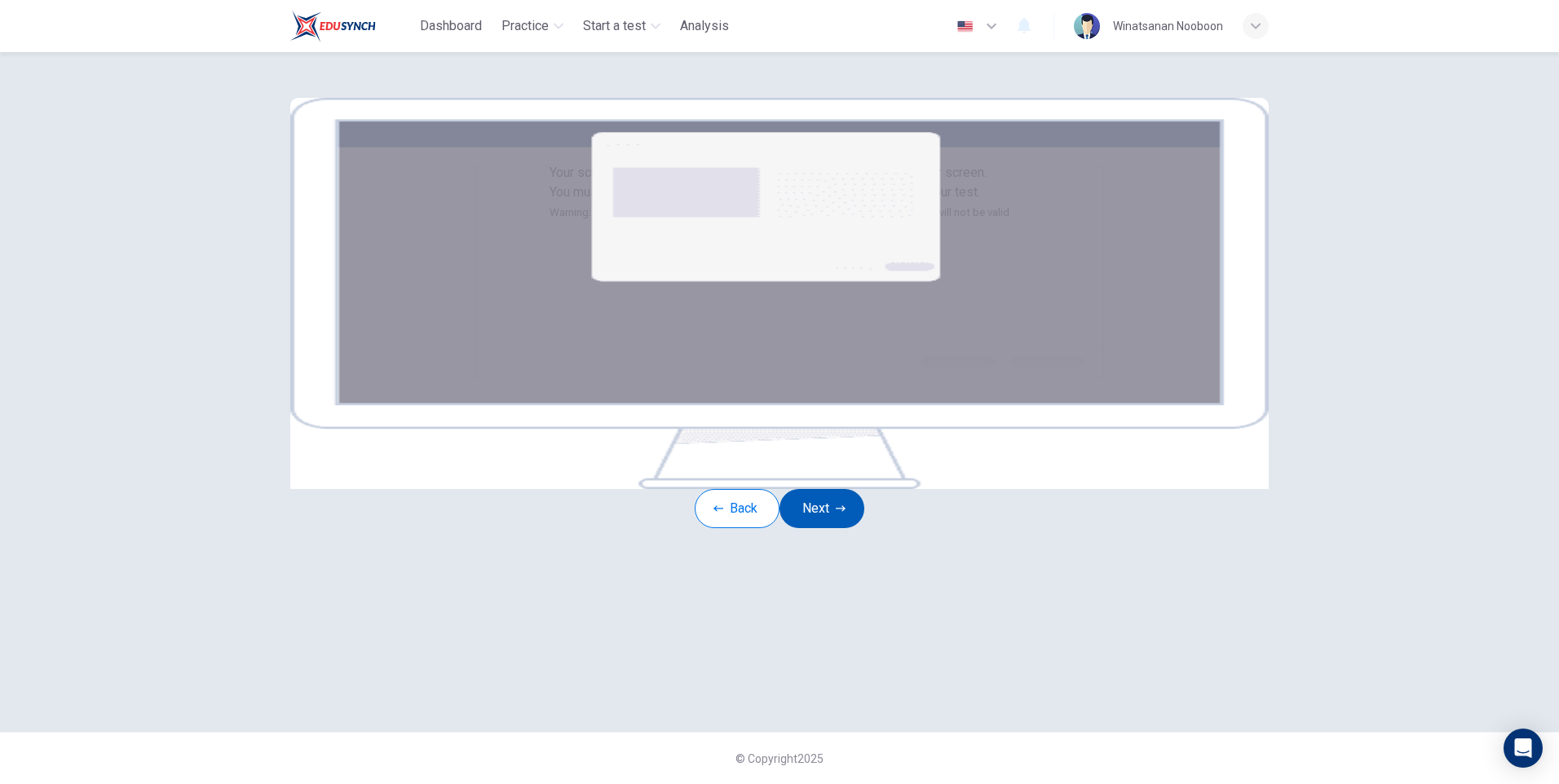
click at [807, 529] on button "Next" at bounding box center [821, 509] width 85 height 39
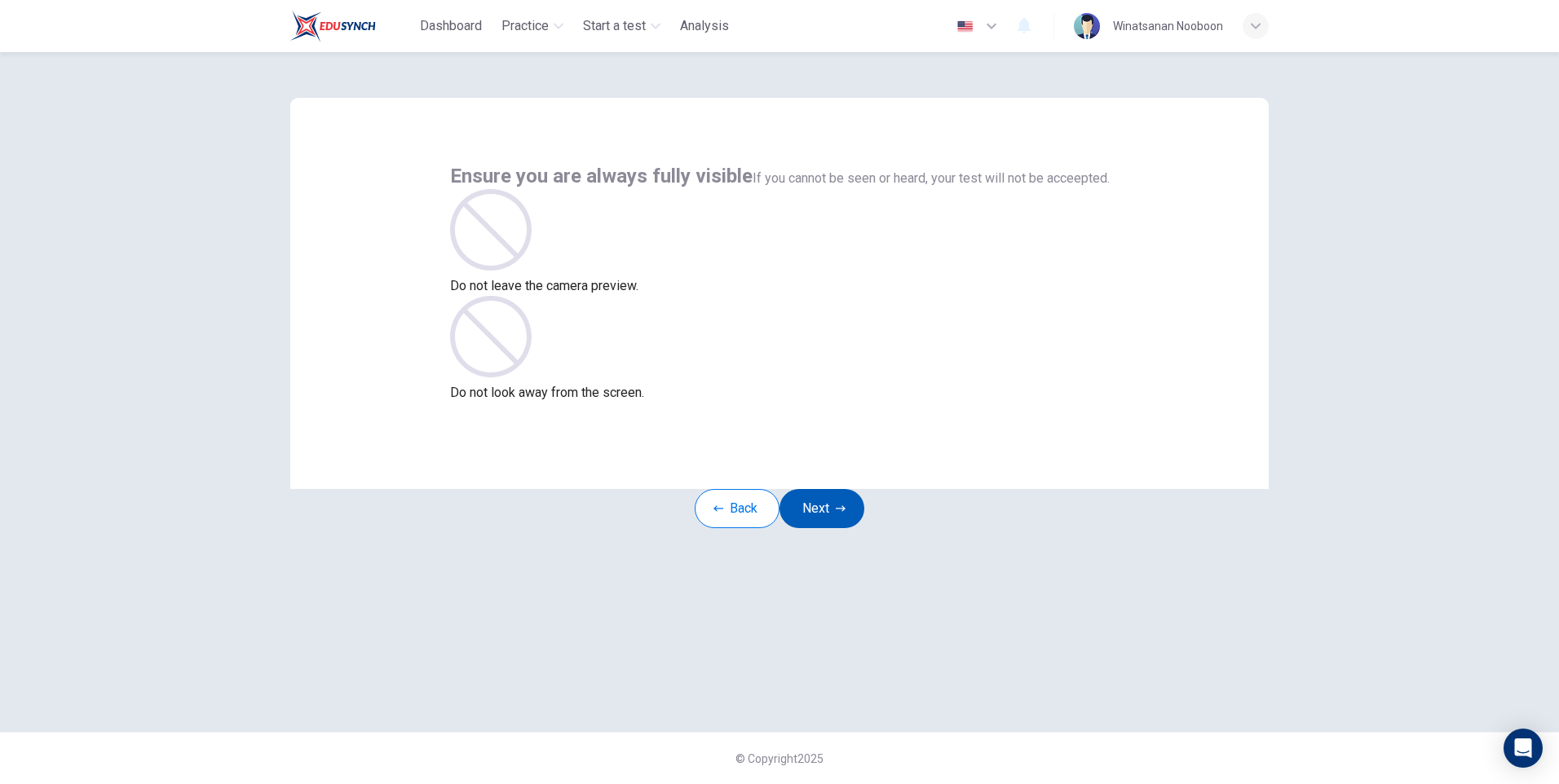
click at [841, 529] on button "Next" at bounding box center [821, 509] width 85 height 39
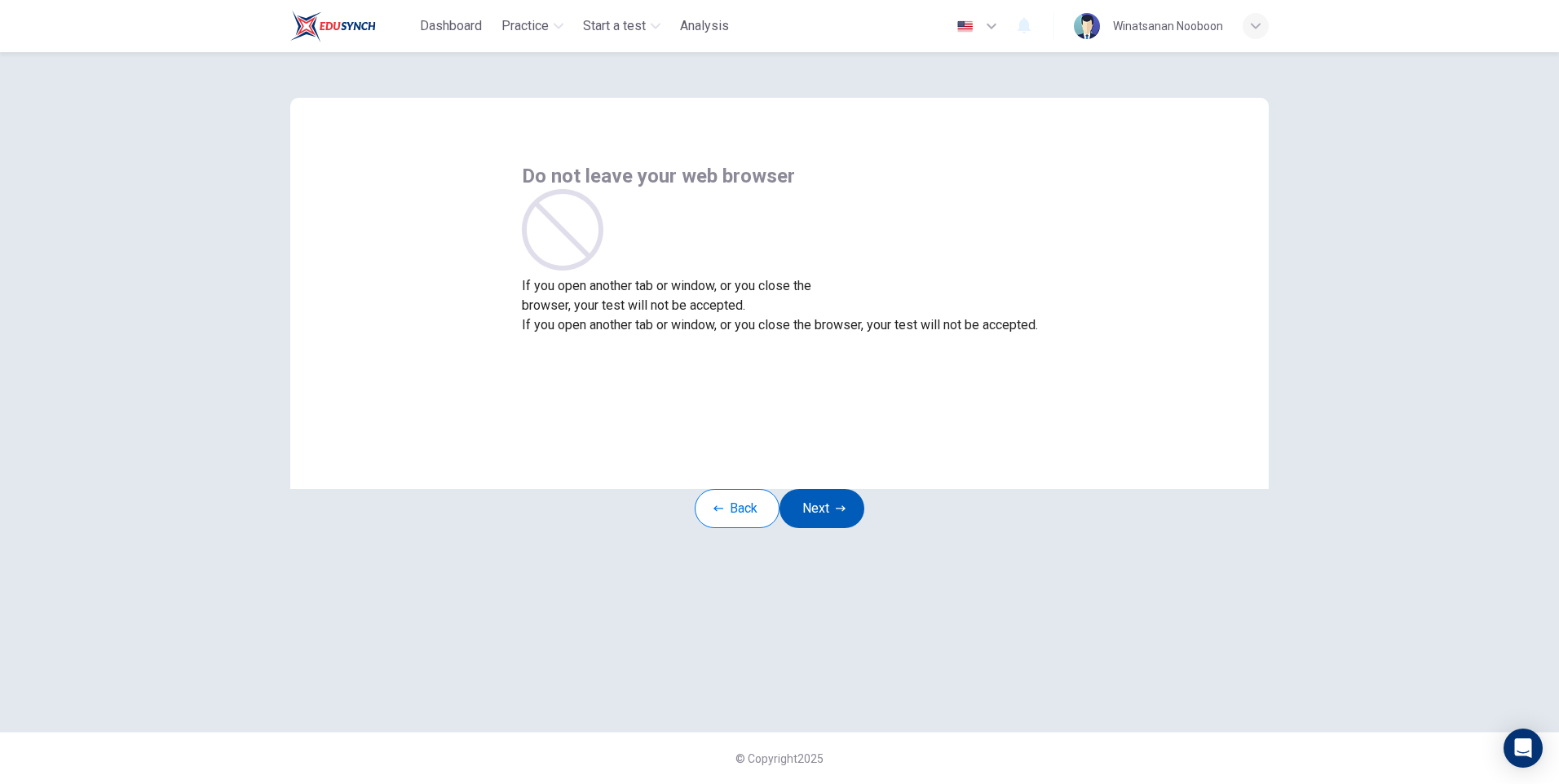
click at [841, 529] on button "Next" at bounding box center [821, 509] width 85 height 39
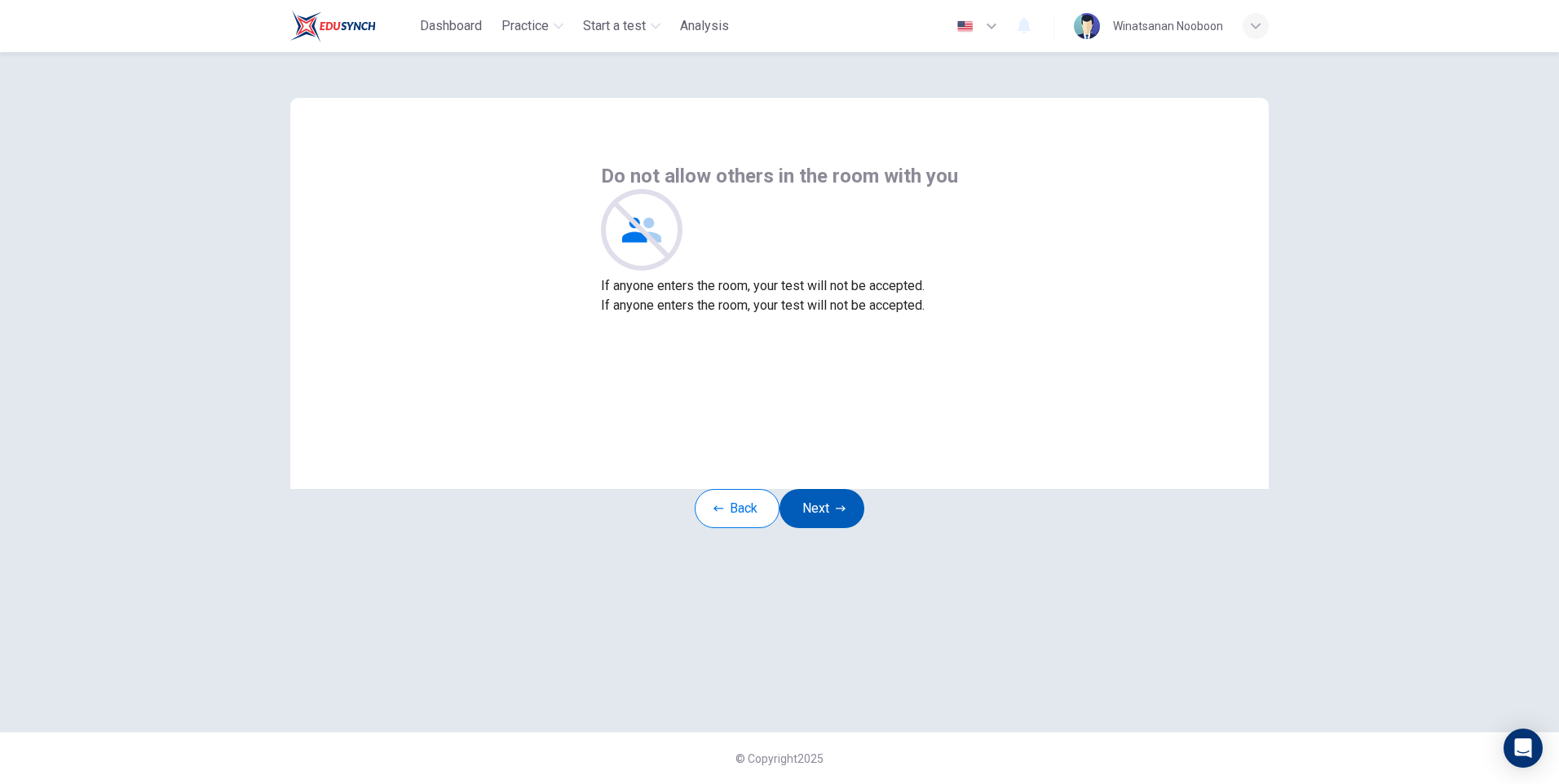
click at [841, 529] on button "Next" at bounding box center [821, 509] width 85 height 39
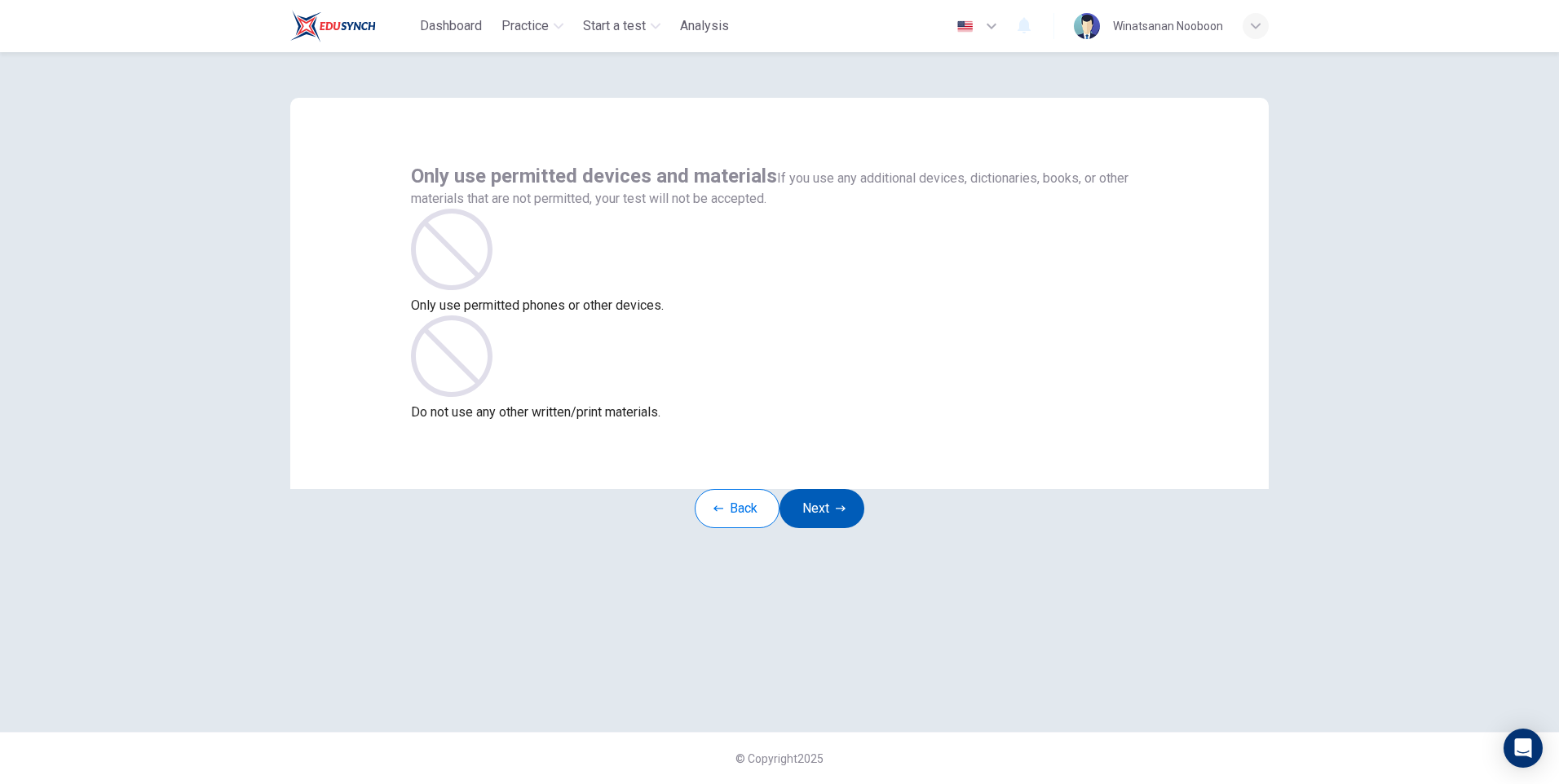
click at [841, 529] on button "Next" at bounding box center [821, 509] width 85 height 39
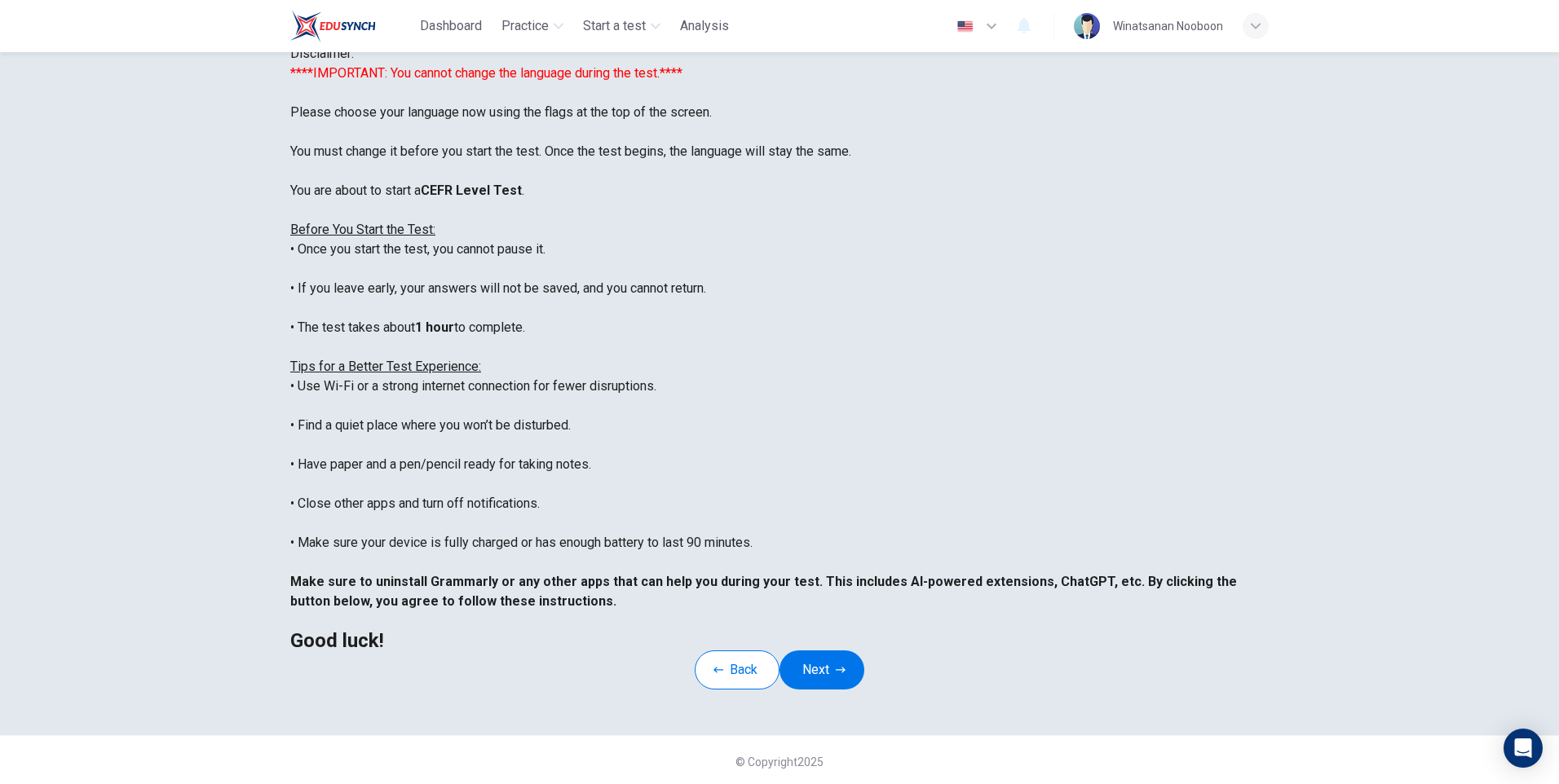
scroll to position [122, 0]
click at [856, 648] on button "Next" at bounding box center [821, 667] width 85 height 39
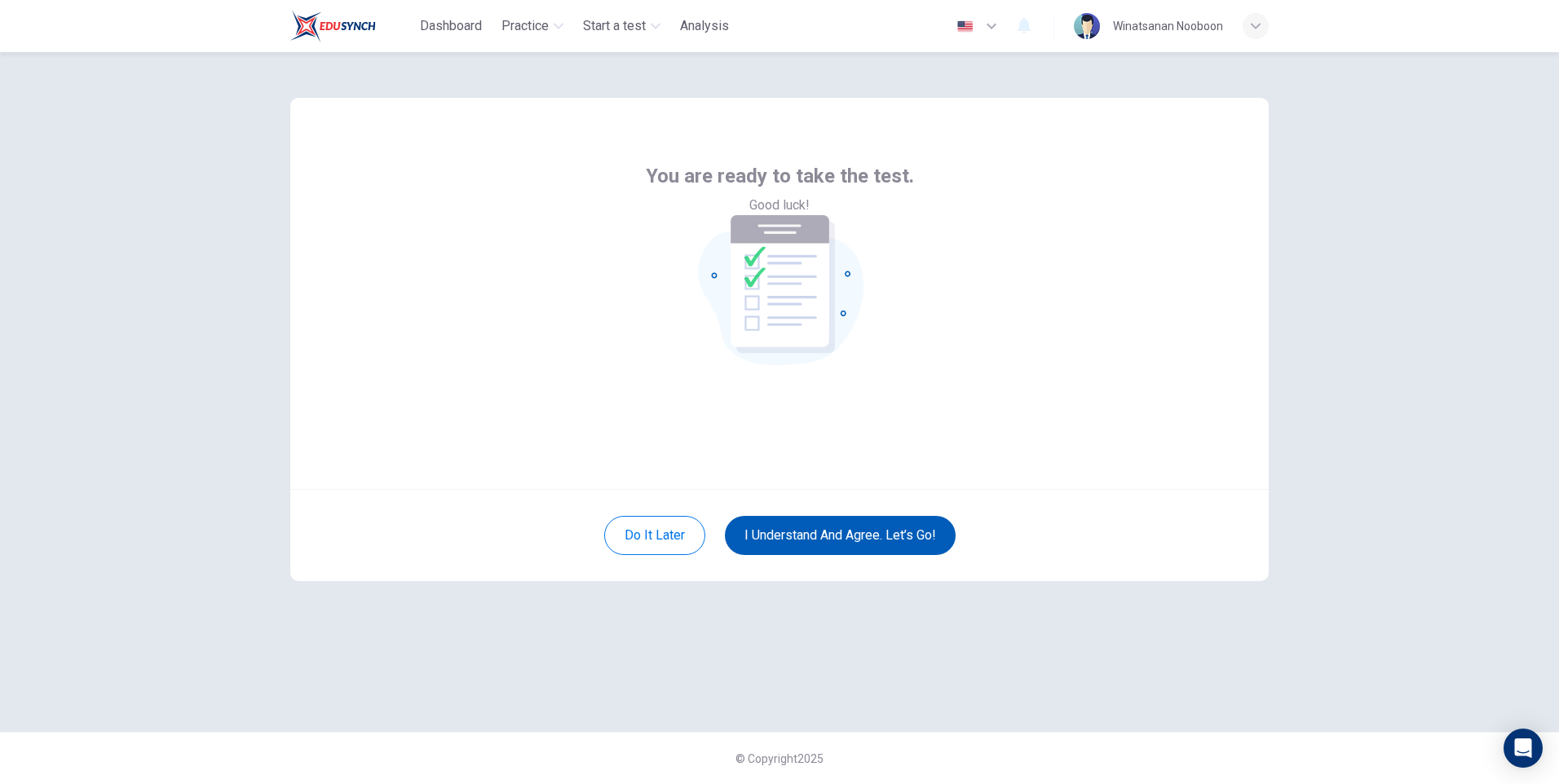
scroll to position [0, 0]
click at [871, 535] on button "I understand and agree. Let’s go!" at bounding box center [839, 535] width 230 height 39
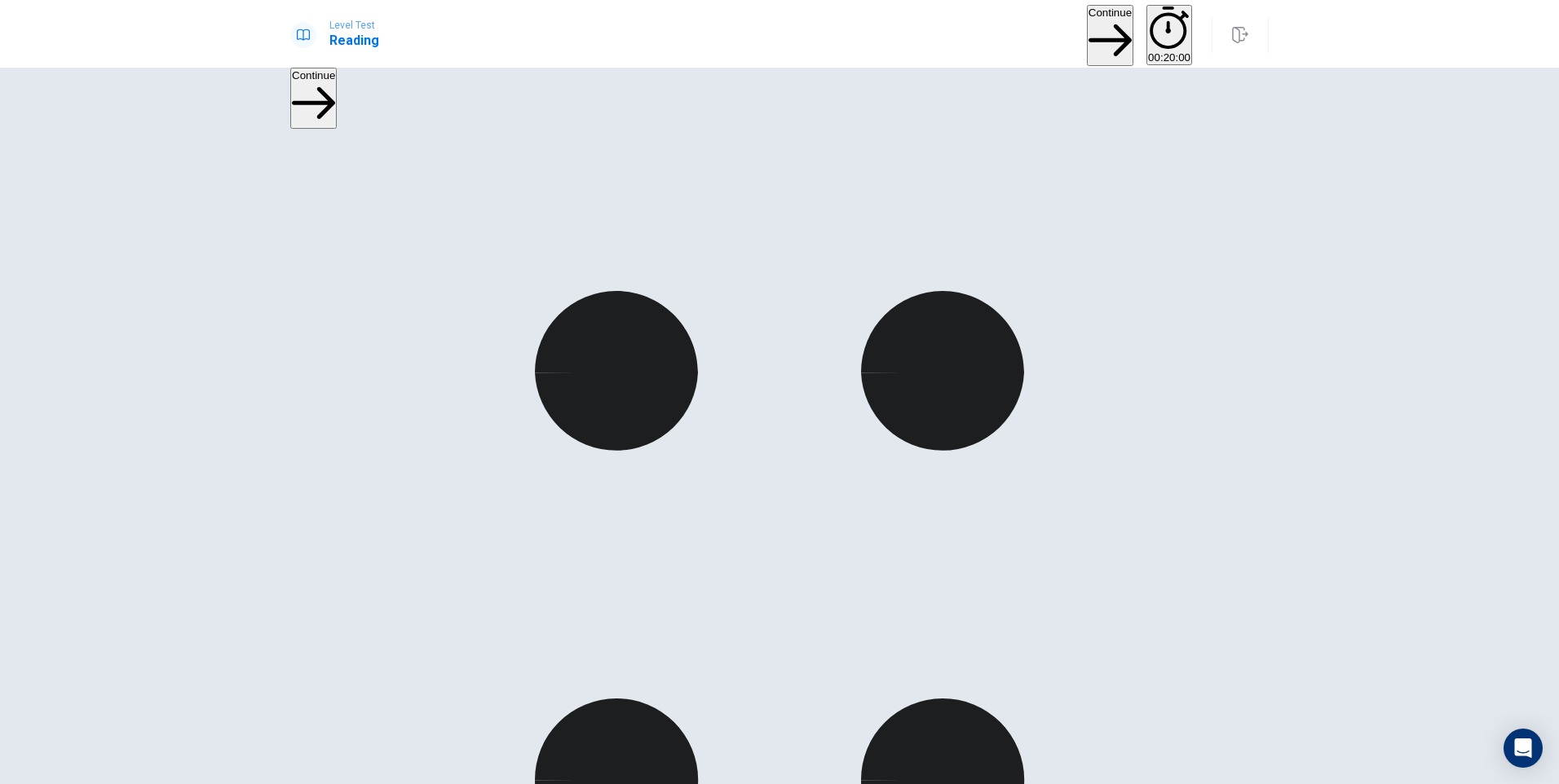
click at [1087, 39] on button "Continue" at bounding box center [1111, 35] width 47 height 62
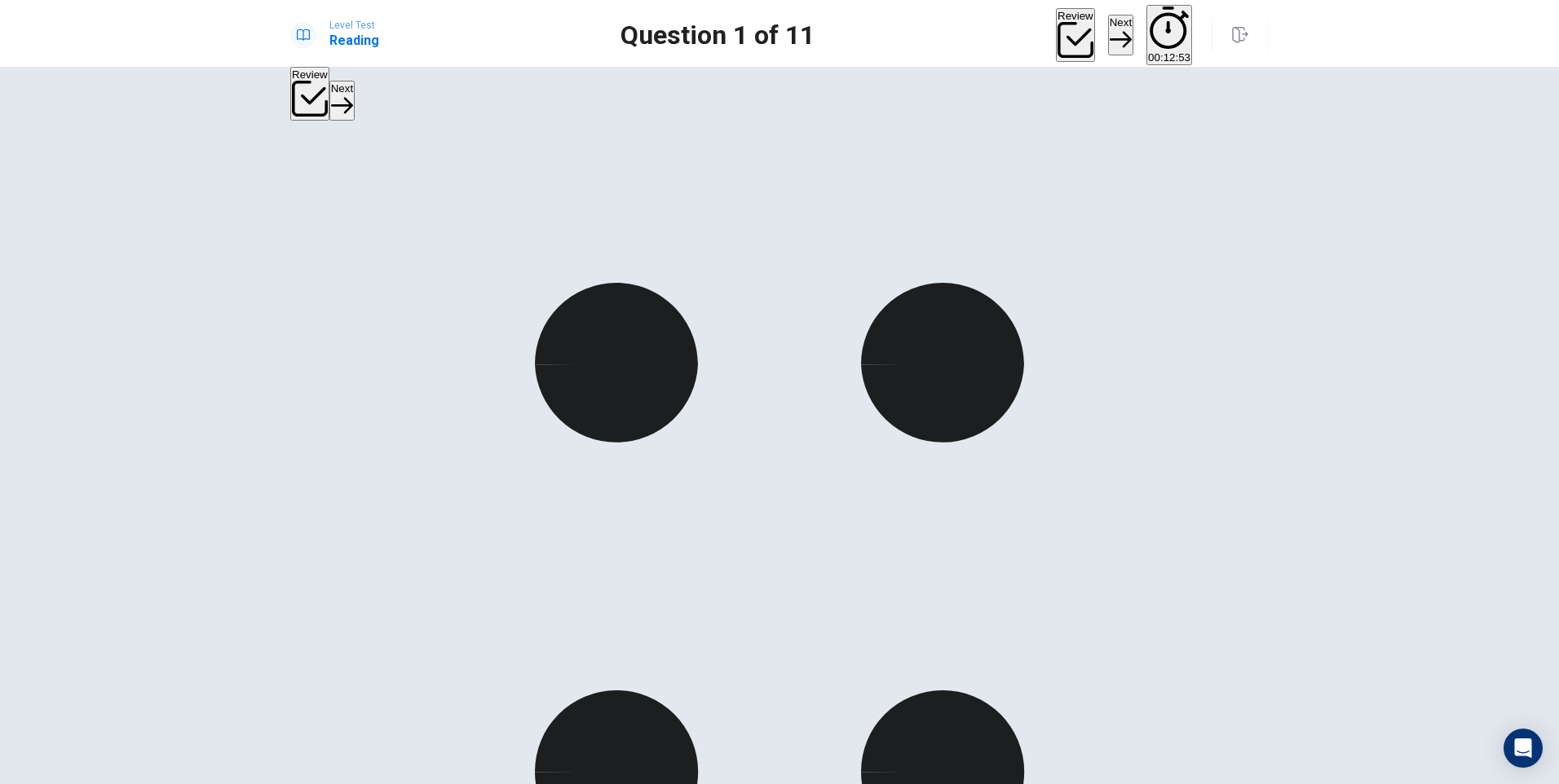
scroll to position [403, 0]
click at [1108, 35] on button "Next" at bounding box center [1120, 34] width 25 height 40
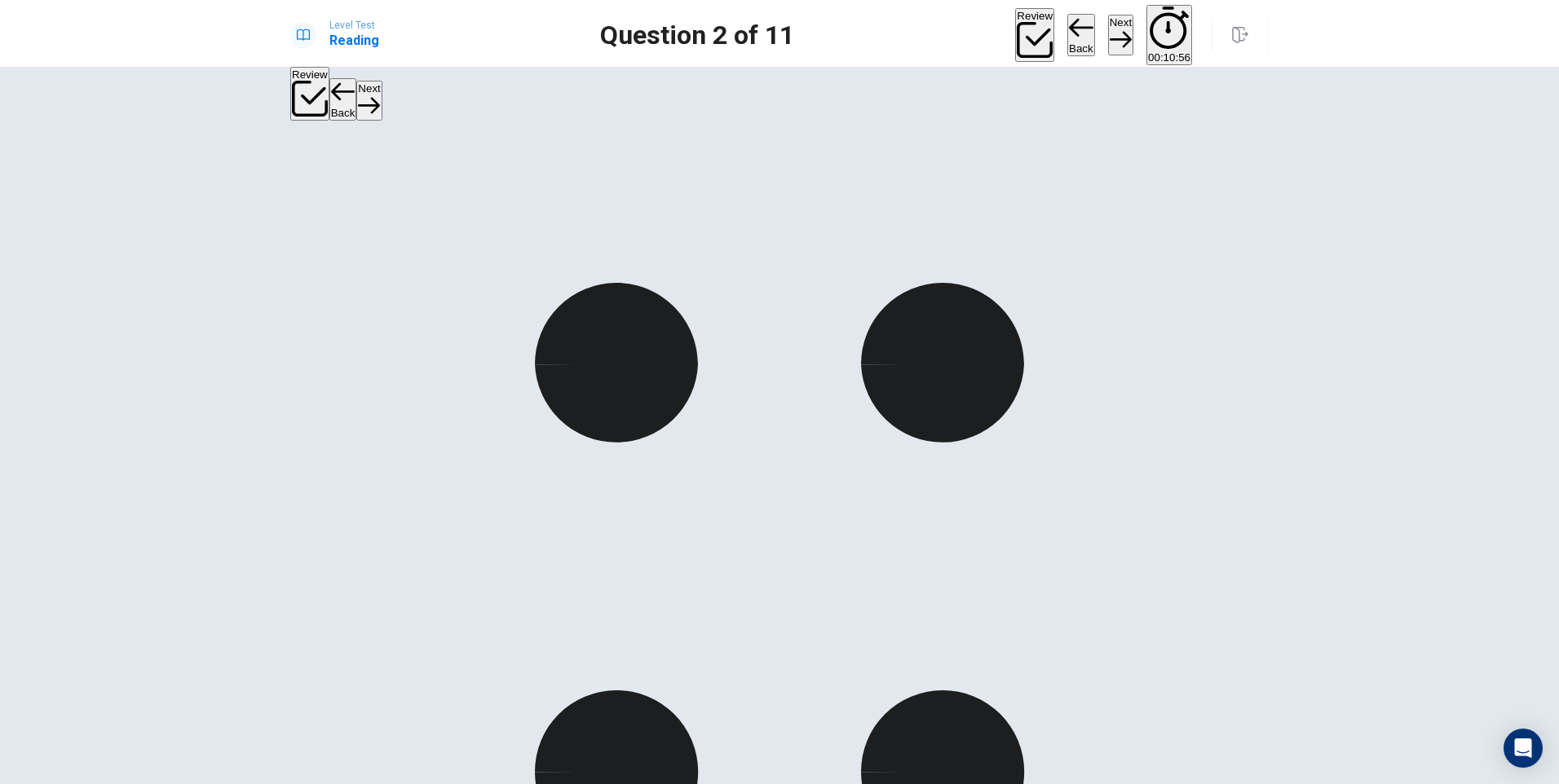
click at [1108, 37] on button "Next" at bounding box center [1120, 34] width 25 height 40
click at [1108, 28] on button "Next" at bounding box center [1120, 34] width 25 height 40
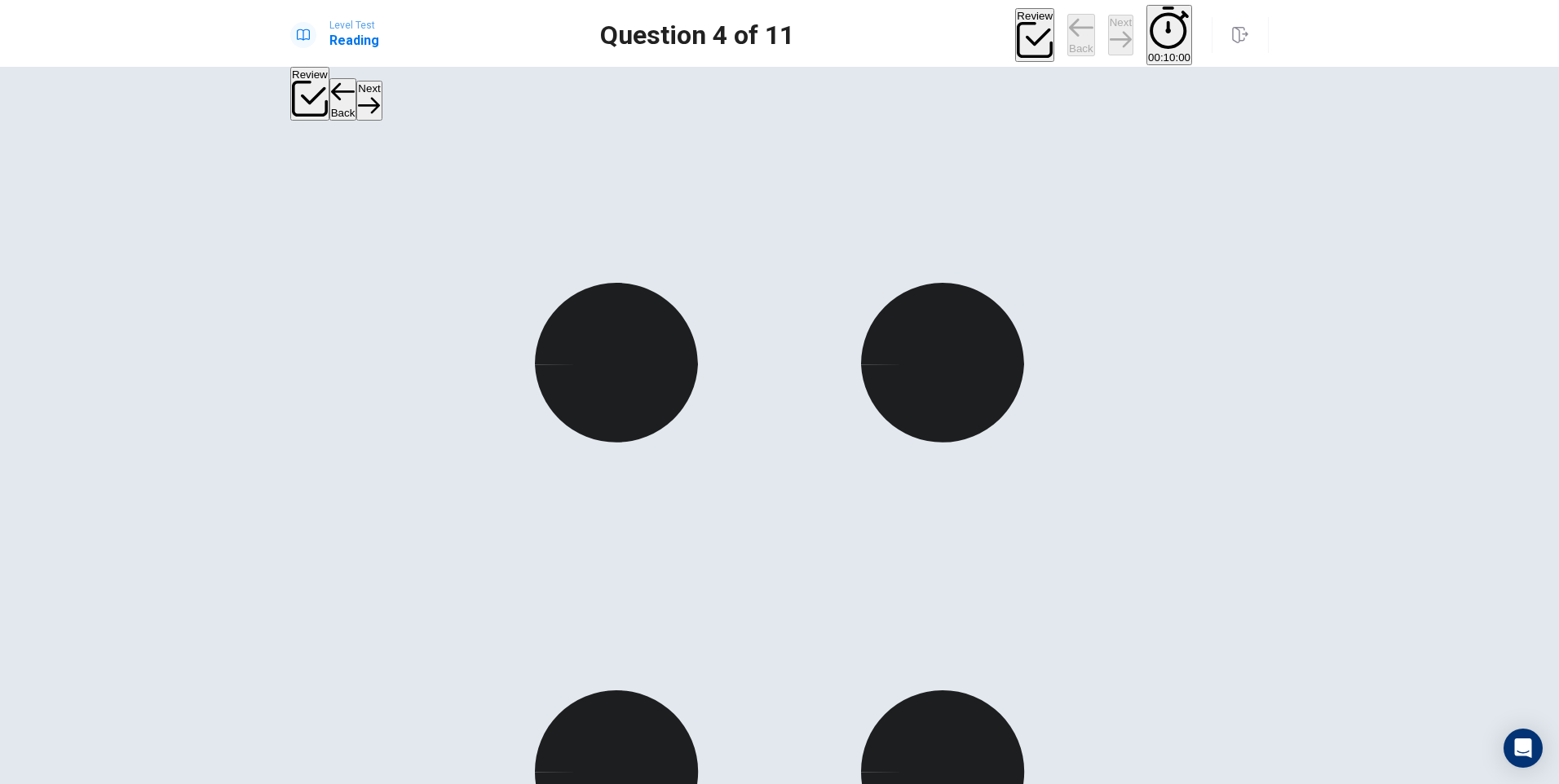
scroll to position [566, 0]
click at [1108, 33] on button "Next" at bounding box center [1120, 34] width 25 height 40
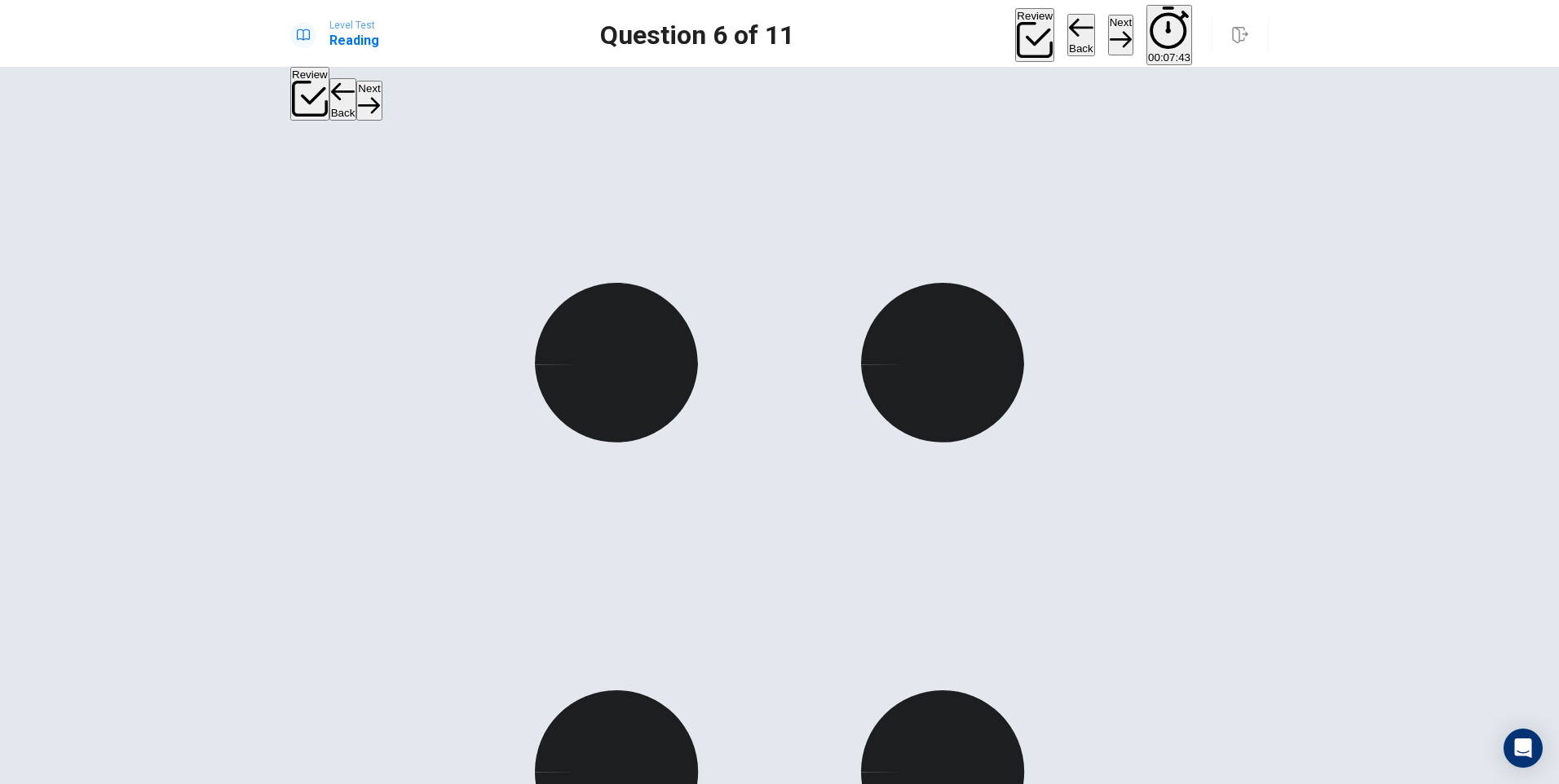
click at [1108, 26] on button "Next" at bounding box center [1120, 34] width 25 height 40
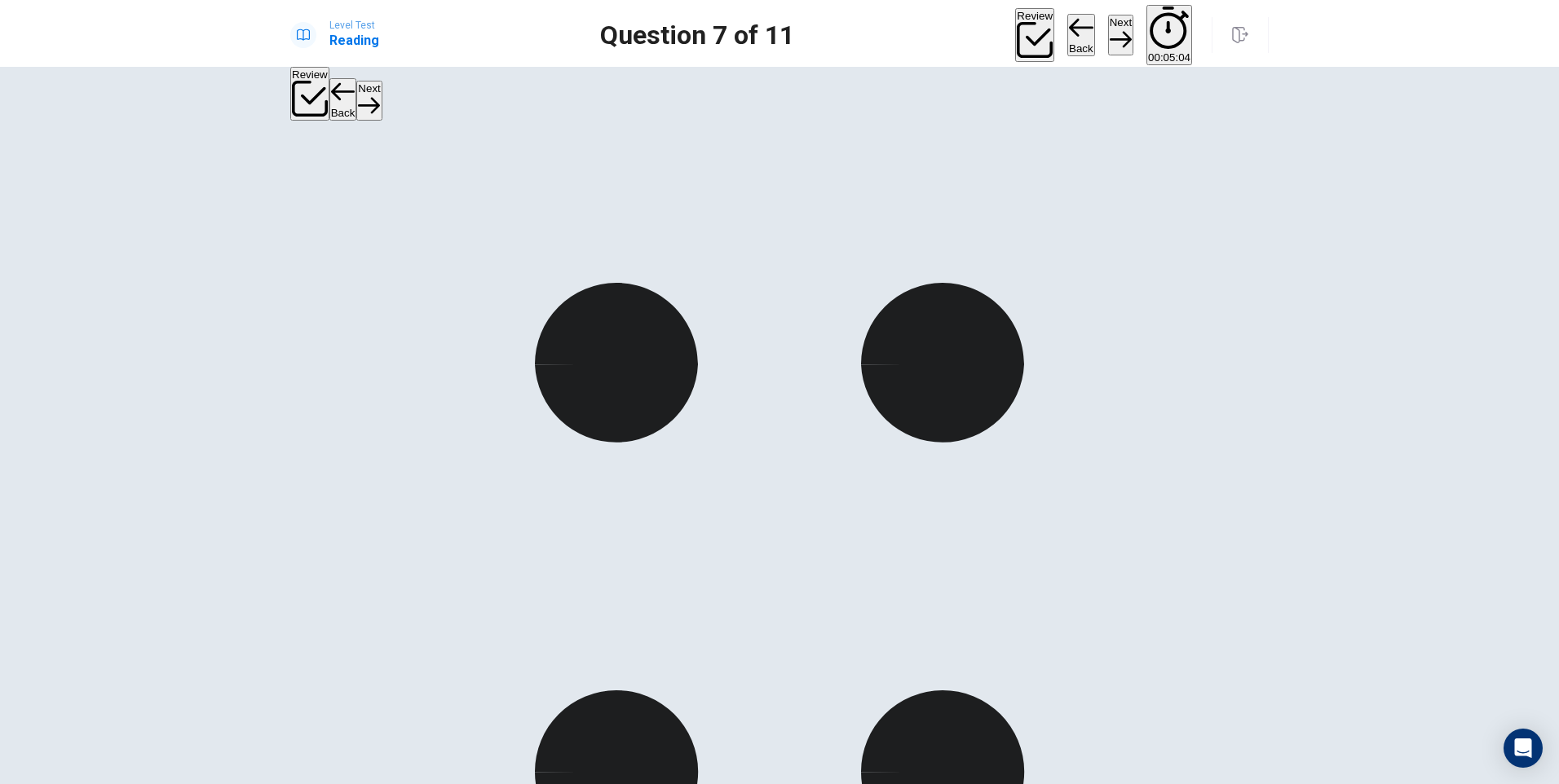
click at [1108, 18] on button "Next" at bounding box center [1120, 34] width 25 height 40
click at [1108, 35] on button "Next" at bounding box center [1120, 34] width 25 height 40
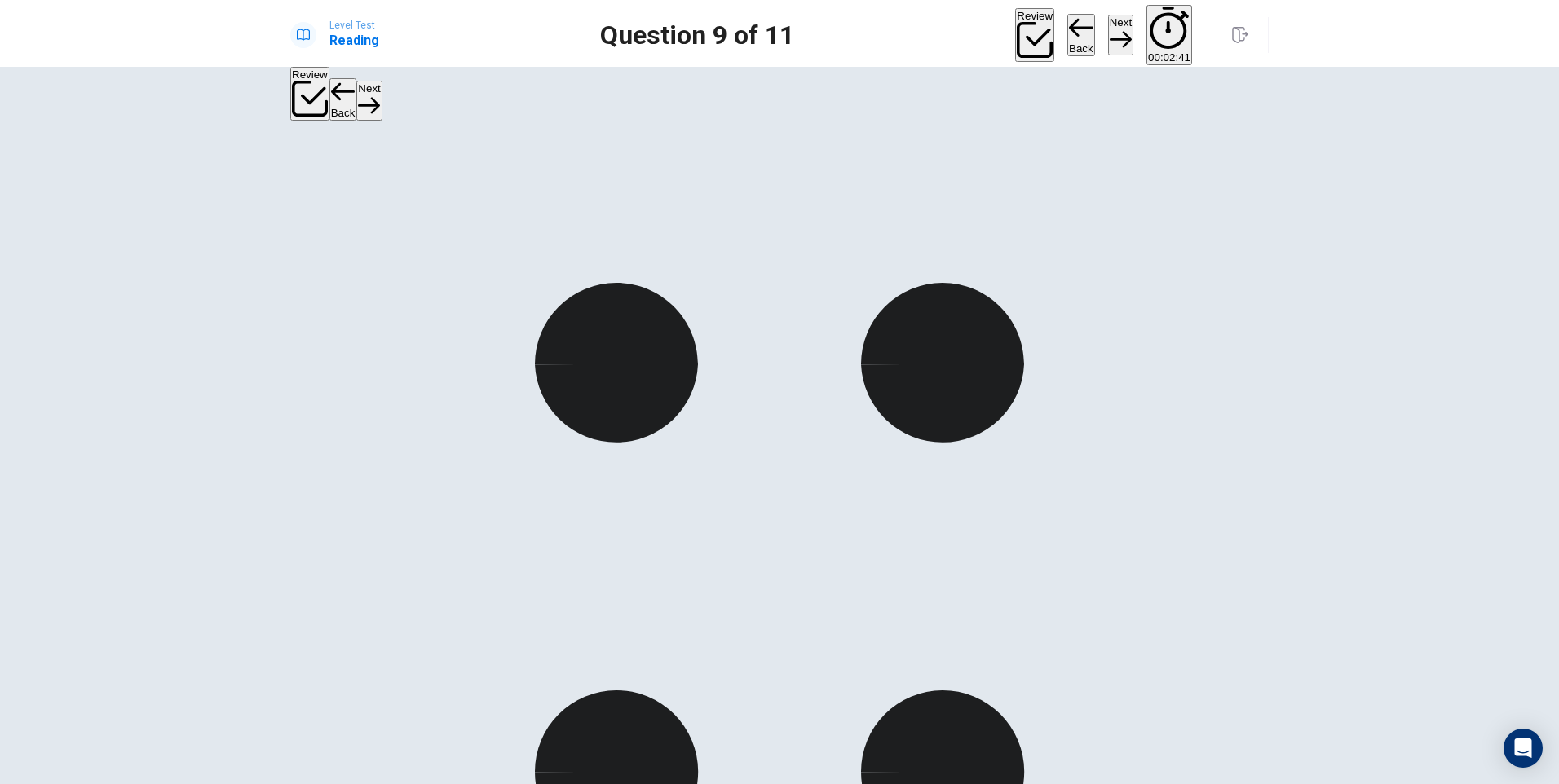
click at [1108, 38] on button "Next" at bounding box center [1120, 34] width 25 height 40
drag, startPoint x: 353, startPoint y: 534, endPoint x: 745, endPoint y: 445, distance: 402.0
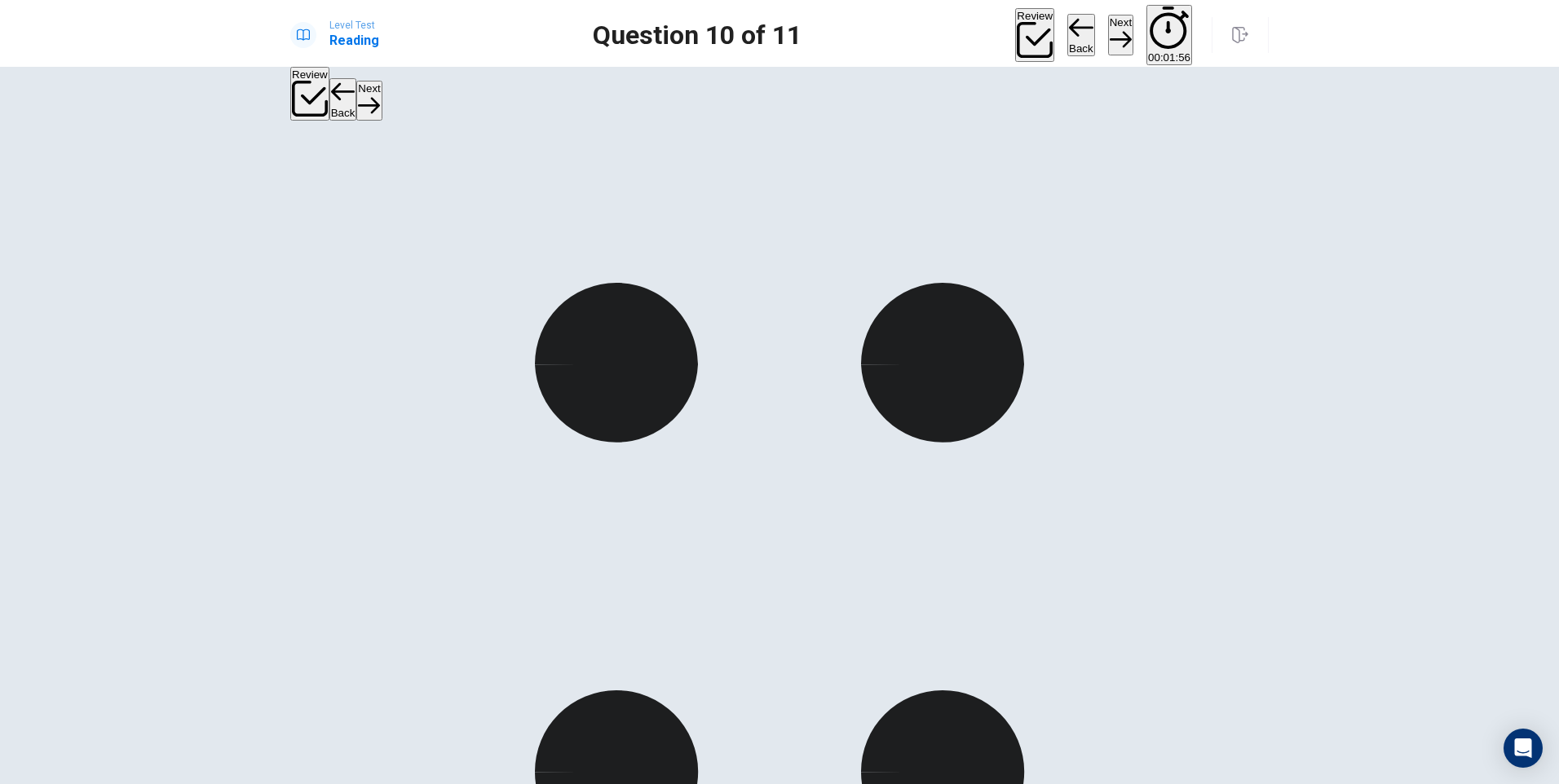
scroll to position [225, 0]
drag, startPoint x: 449, startPoint y: 574, endPoint x: 729, endPoint y: 540, distance: 282.1
drag, startPoint x: 497, startPoint y: 407, endPoint x: 766, endPoint y: 550, distance: 304.6
click at [1069, 23] on icon "button" at bounding box center [1081, 28] width 24 height 24
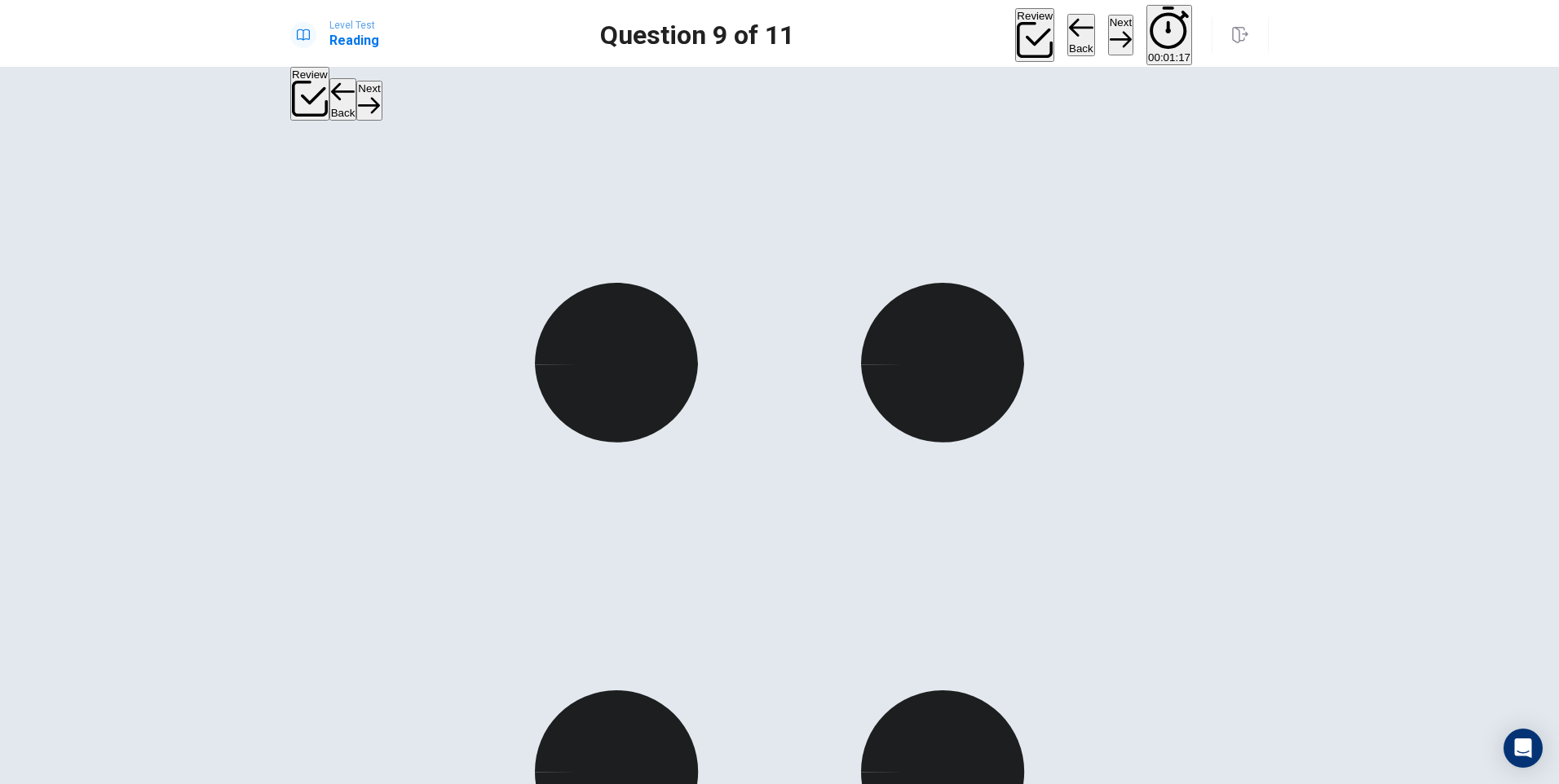
click at [1108, 29] on button "Next" at bounding box center [1120, 34] width 25 height 40
click at [1069, 29] on icon "button" at bounding box center [1081, 28] width 24 height 24
click at [1108, 29] on button "Next" at bounding box center [1120, 34] width 25 height 40
click at [1108, 34] on button "Next" at bounding box center [1120, 34] width 25 height 40
drag, startPoint x: 482, startPoint y: 392, endPoint x: 699, endPoint y: 399, distance: 217.1
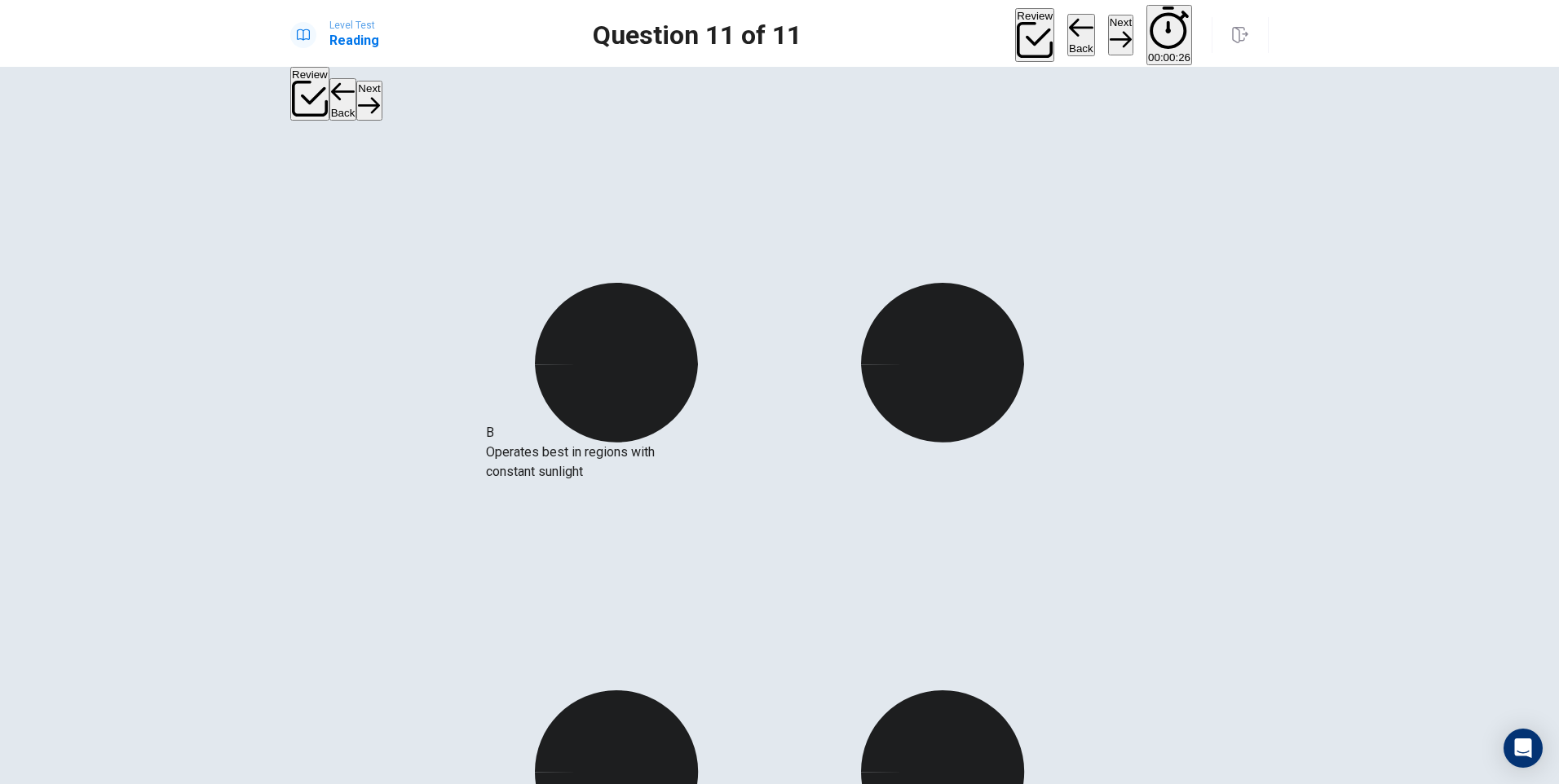
drag, startPoint x: 467, startPoint y: 383, endPoint x: 666, endPoint y: 471, distance: 217.6
drag, startPoint x: 482, startPoint y: 377, endPoint x: 1098, endPoint y: 411, distance: 616.9
drag, startPoint x: 465, startPoint y: 564, endPoint x: 717, endPoint y: 547, distance: 252.6
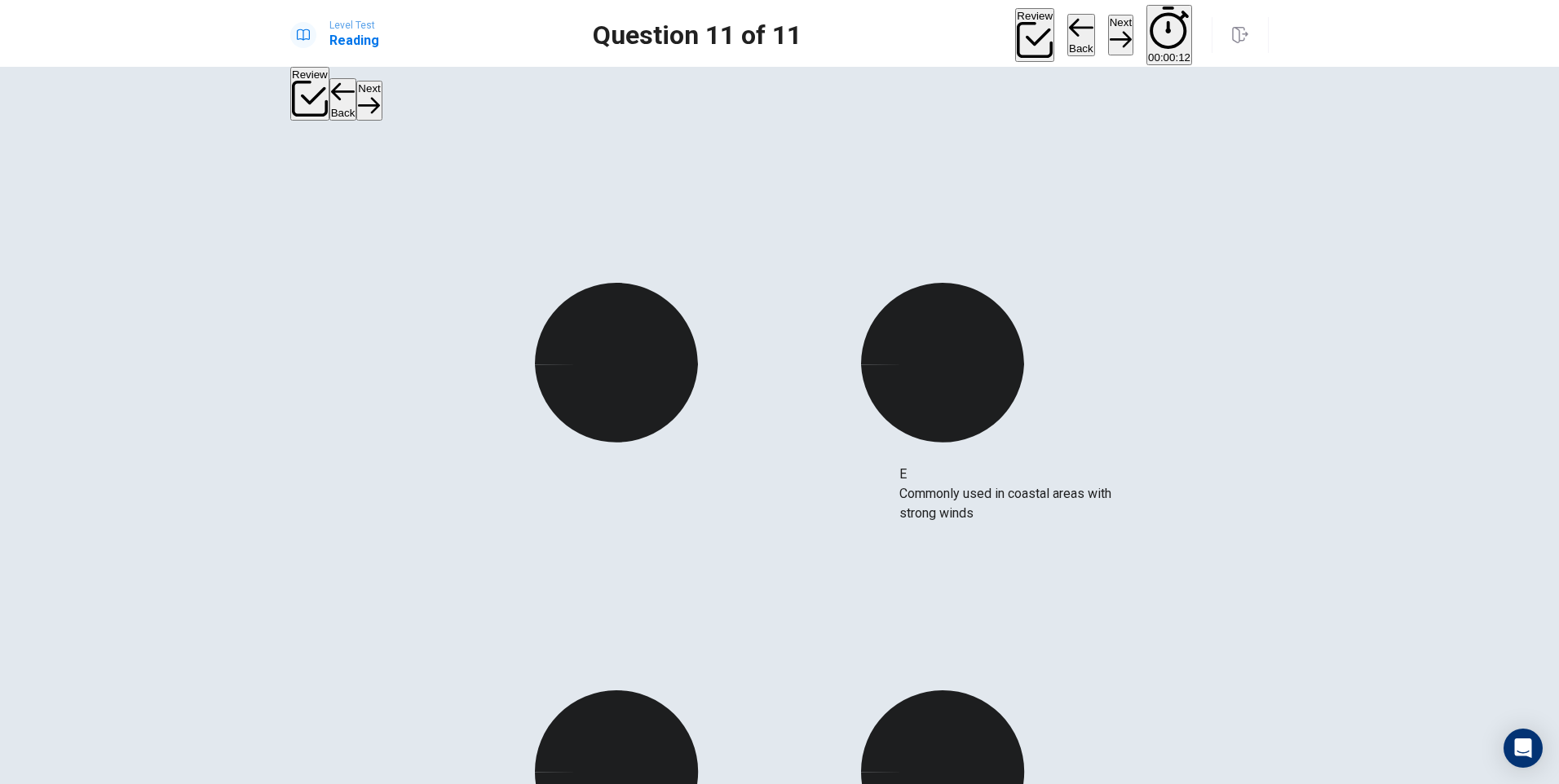
drag, startPoint x: 482, startPoint y: 443, endPoint x: 1067, endPoint y: 503, distance: 588.1
click at [1108, 39] on button "Next" at bounding box center [1120, 34] width 25 height 40
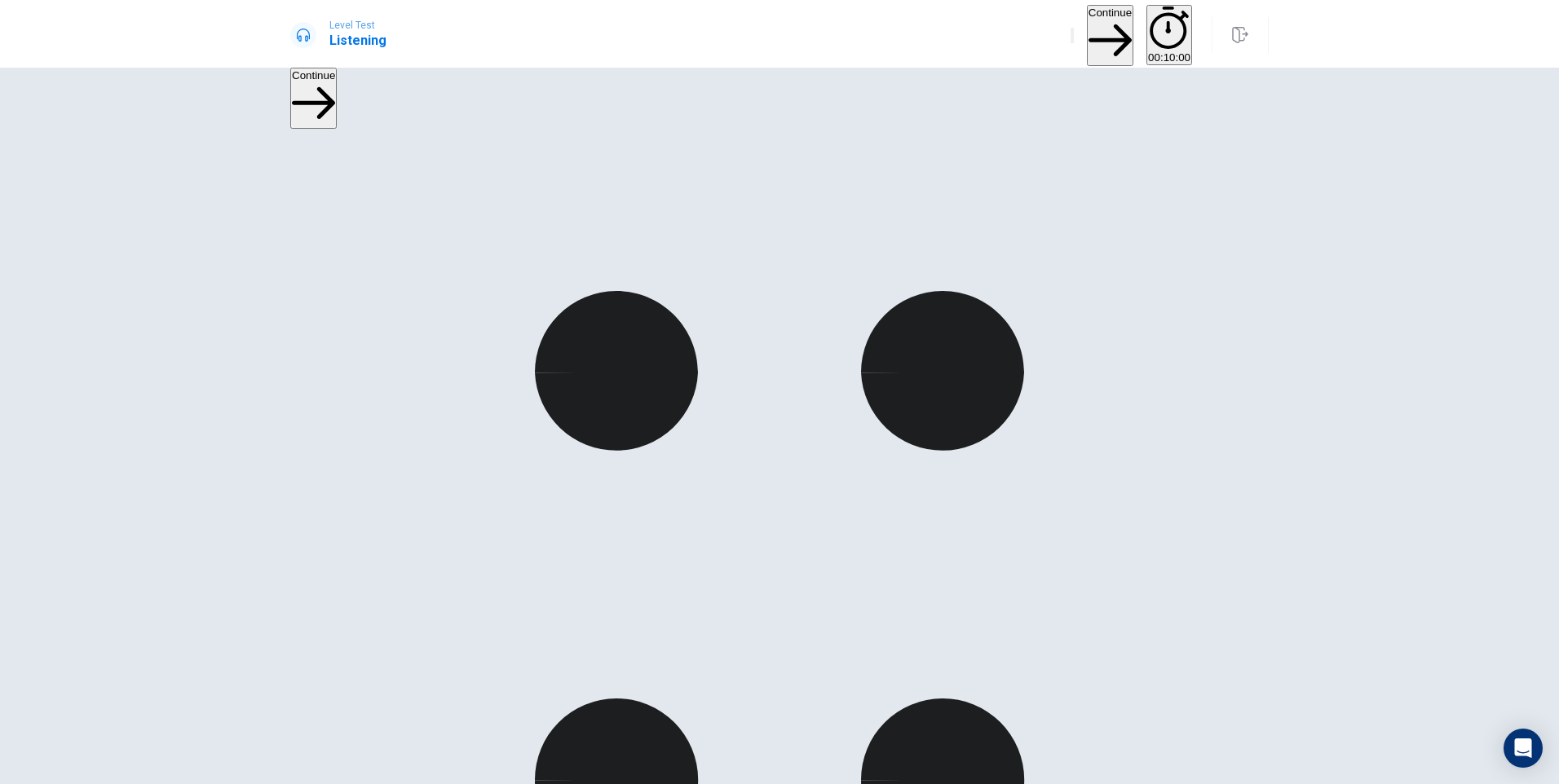
click at [1087, 39] on button "Continue" at bounding box center [1111, 35] width 47 height 62
click at [1087, 21] on button "Continue" at bounding box center [1111, 35] width 47 height 62
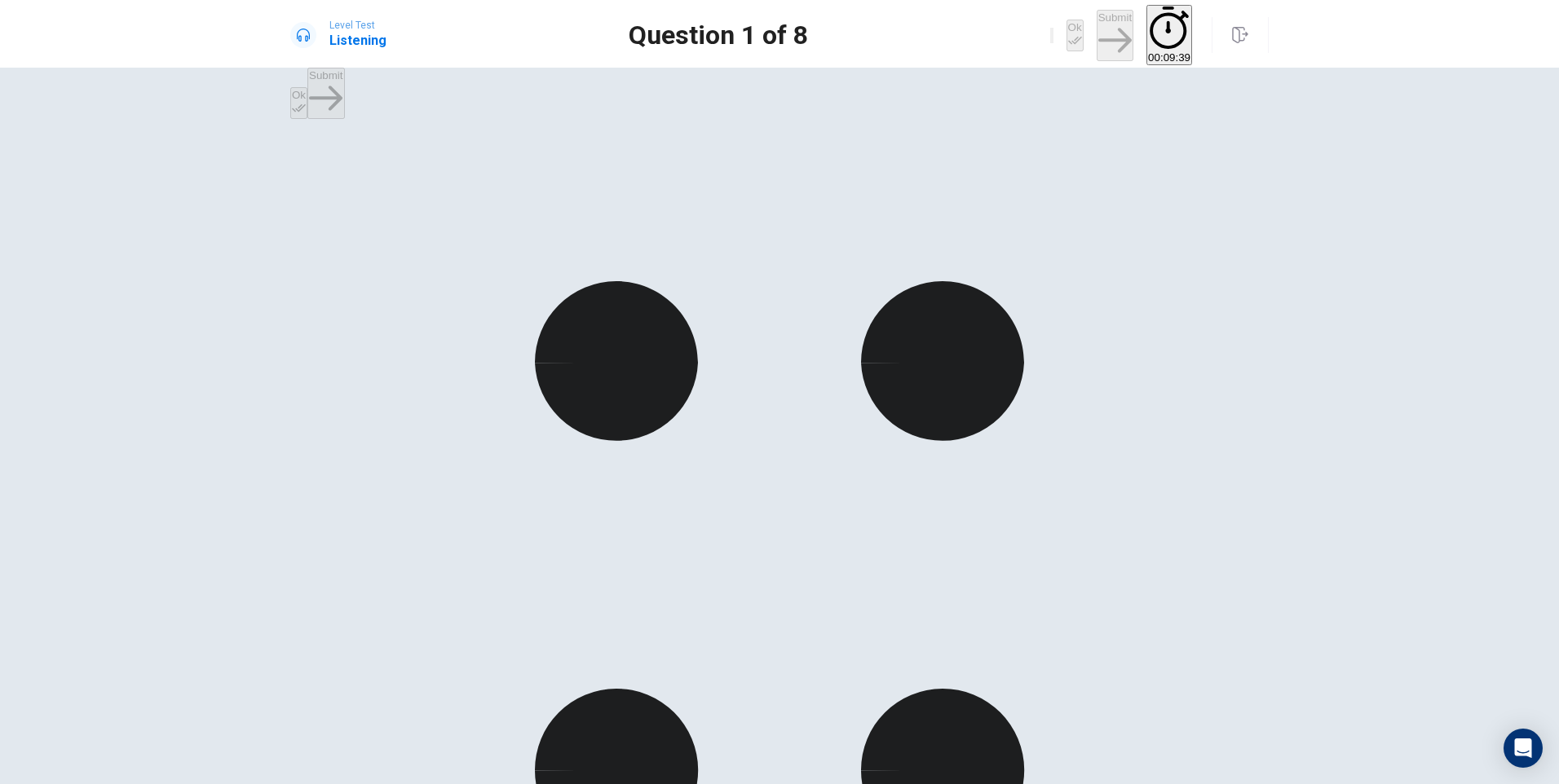
click at [1067, 34] on button "Ok" at bounding box center [1075, 35] width 17 height 32
click at [1097, 34] on button "Submit" at bounding box center [1114, 34] width 36 height 51
click at [1067, 34] on button "Ok" at bounding box center [1075, 35] width 17 height 32
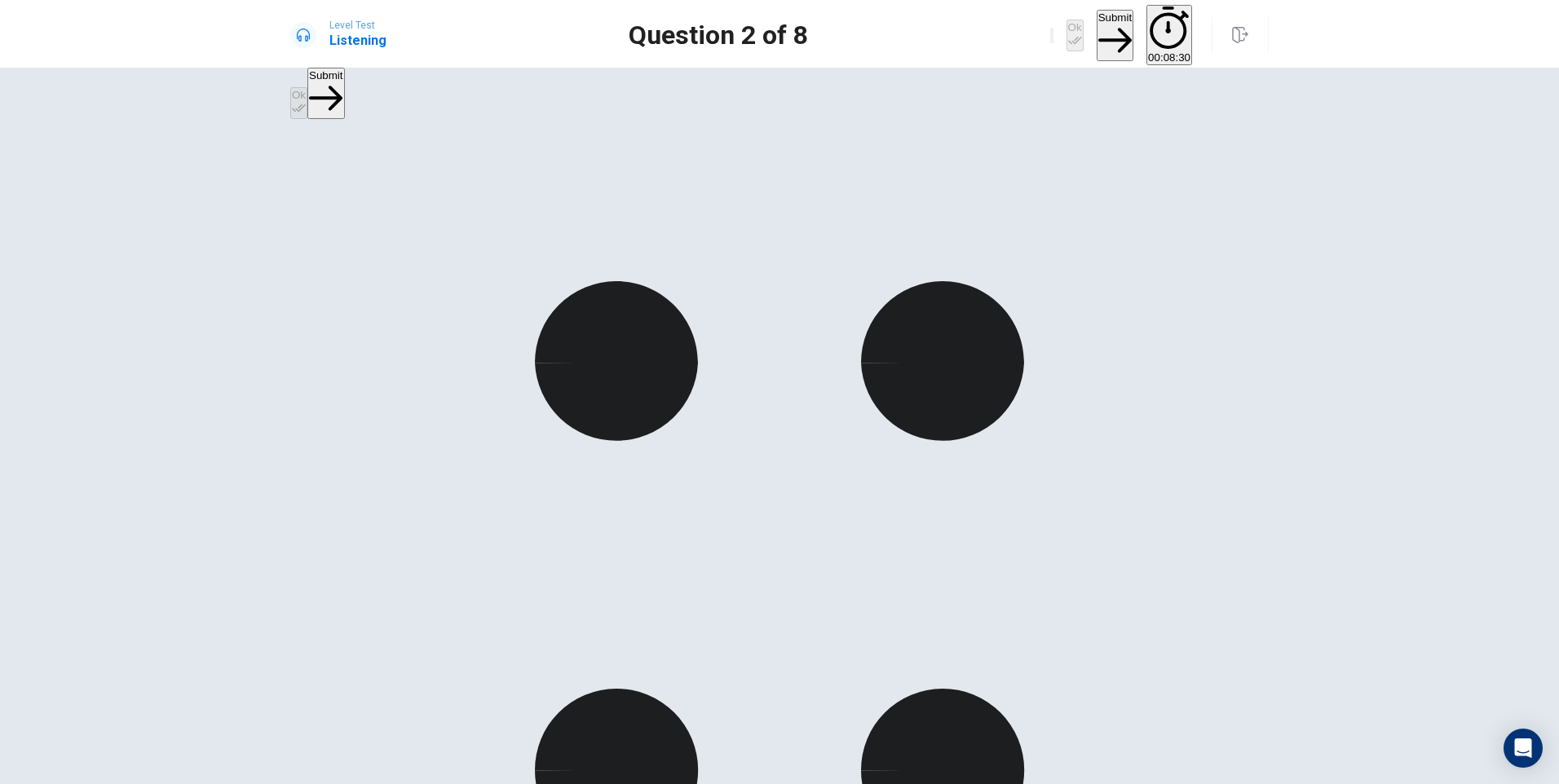
click at [1097, 32] on button "Submit" at bounding box center [1114, 34] width 36 height 51
click at [1067, 30] on button "Ok" at bounding box center [1075, 35] width 17 height 32
click at [1097, 29] on button "Submit" at bounding box center [1114, 34] width 36 height 51
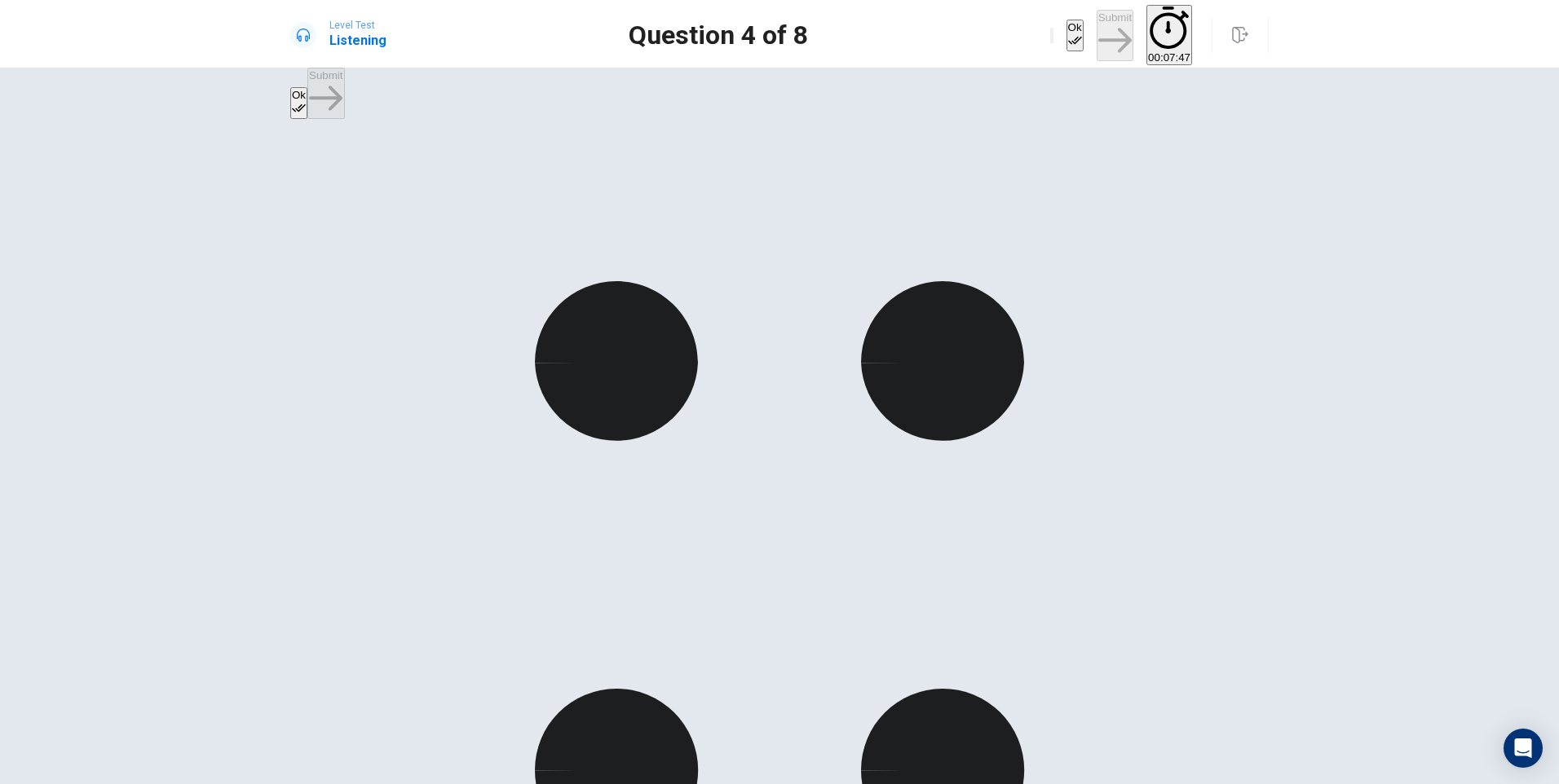
click at [1050, 27] on div "Ok Submit 00:07:47" at bounding box center [1121, 34] width 142 height 61
click at [1067, 29] on button "Ok" at bounding box center [1075, 35] width 17 height 32
click at [1097, 25] on button "Submit" at bounding box center [1114, 34] width 36 height 51
click at [1067, 33] on button "Ok" at bounding box center [1075, 35] width 17 height 32
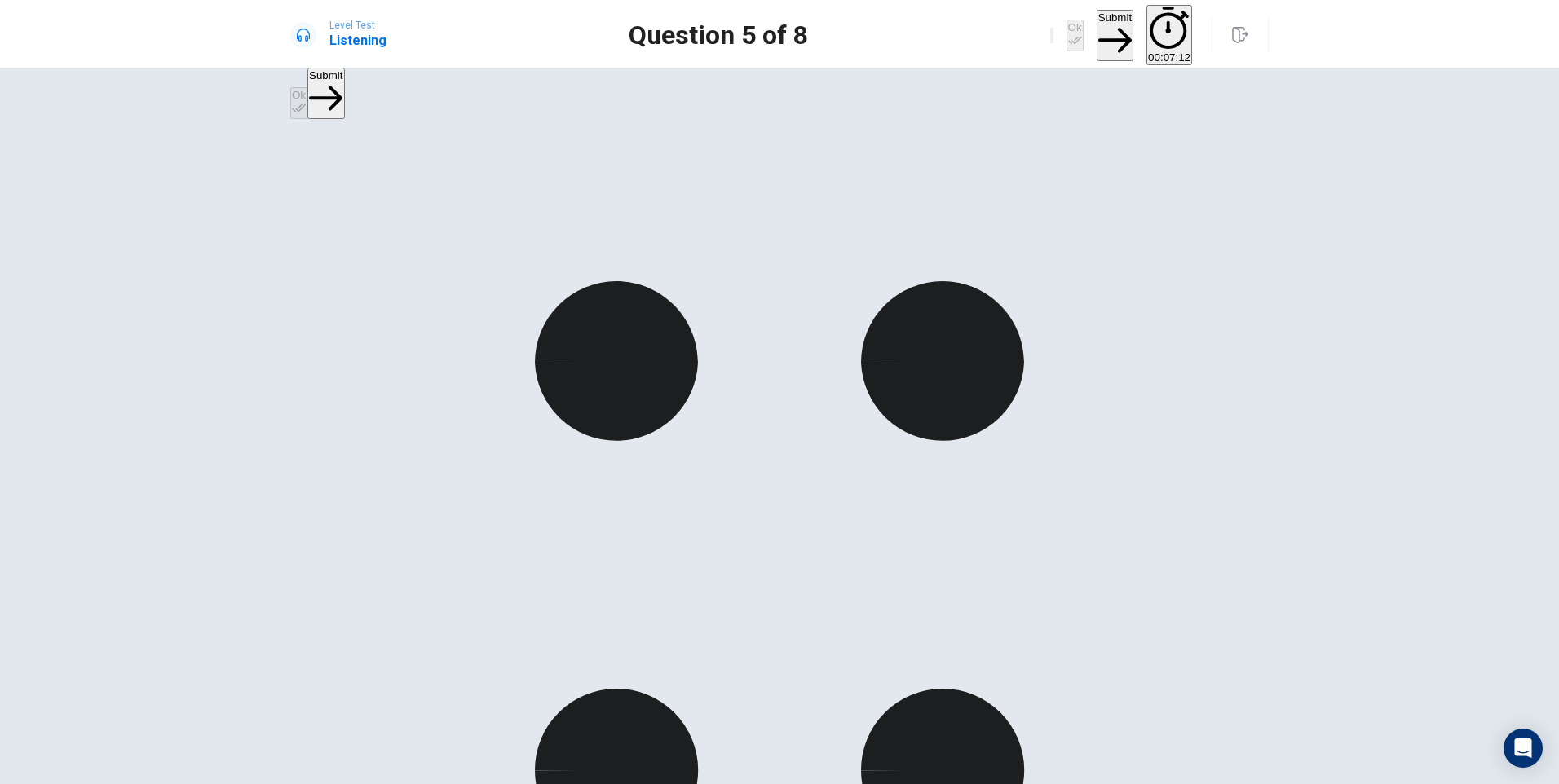
click at [1097, 40] on button "Submit" at bounding box center [1114, 34] width 36 height 51
click at [1067, 35] on button "Ok" at bounding box center [1075, 35] width 17 height 32
click at [1097, 26] on button "Submit" at bounding box center [1114, 34] width 36 height 51
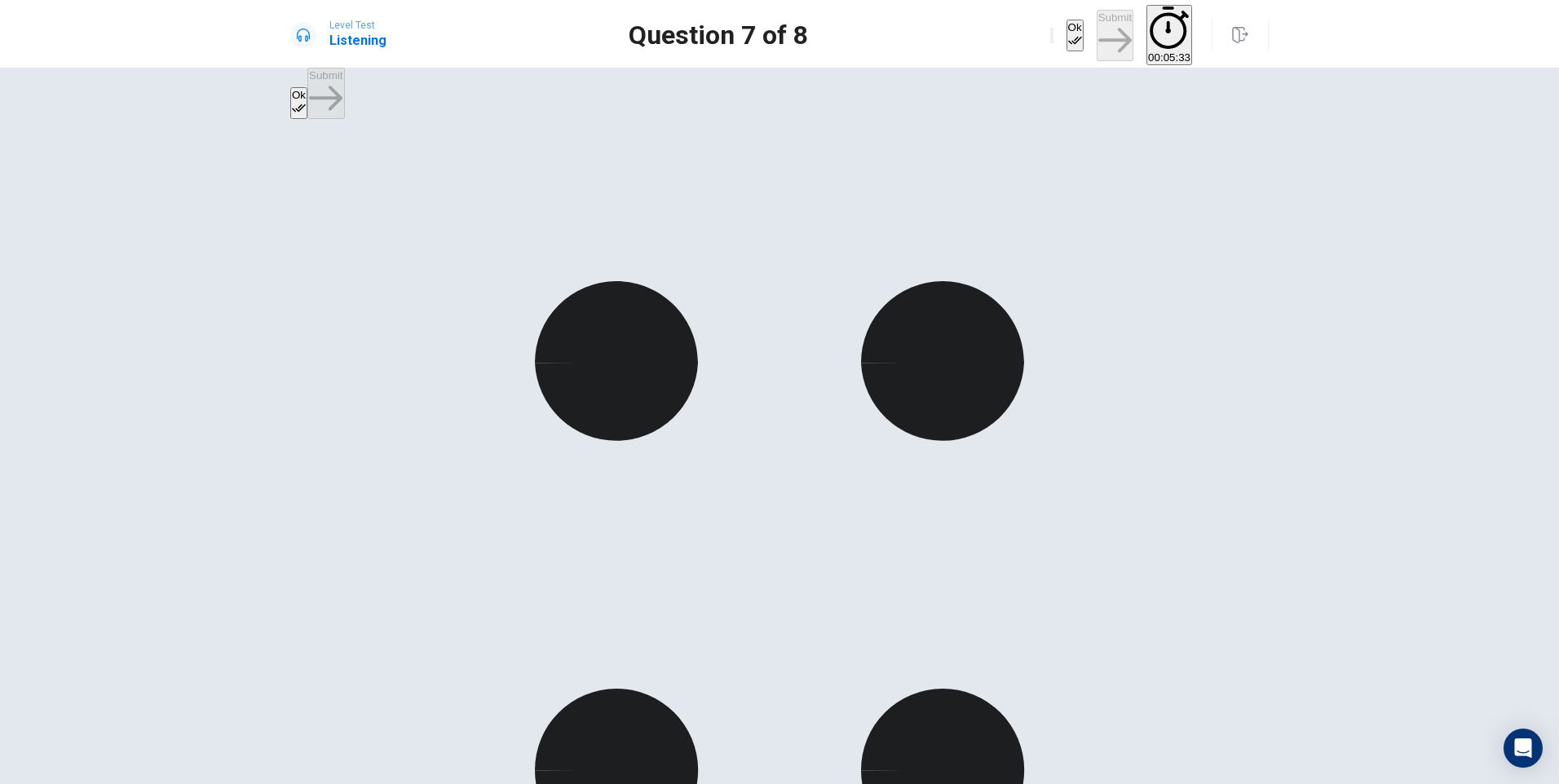
click at [1067, 21] on button "Ok" at bounding box center [1075, 35] width 17 height 32
click at [1097, 22] on button "Submit" at bounding box center [1114, 34] width 36 height 51
click at [1067, 20] on button "Ok" at bounding box center [1075, 35] width 17 height 32
click at [1097, 22] on button "Submit" at bounding box center [1114, 34] width 36 height 51
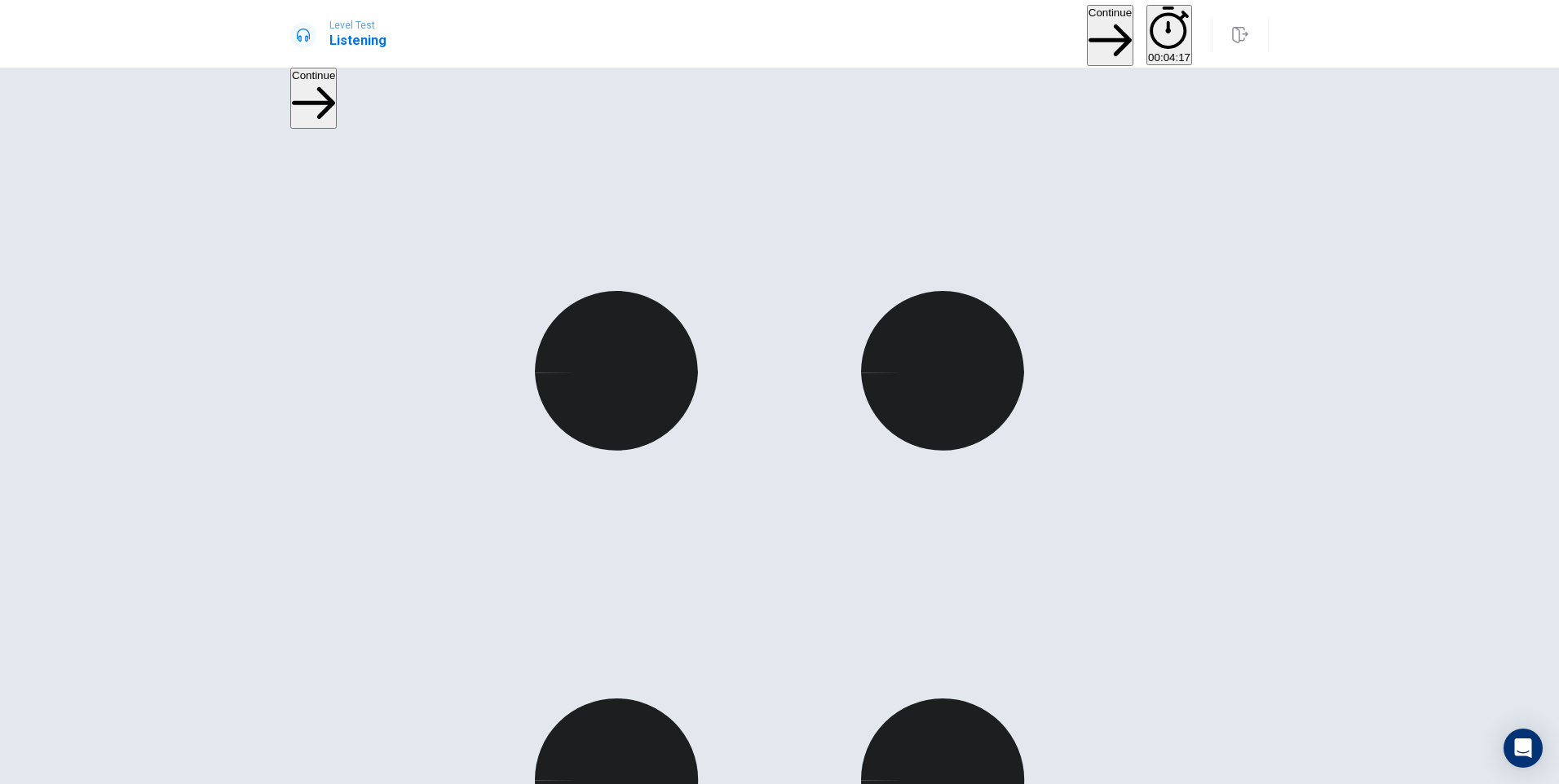
click at [1087, 25] on button "Continue" at bounding box center [1111, 35] width 47 height 62
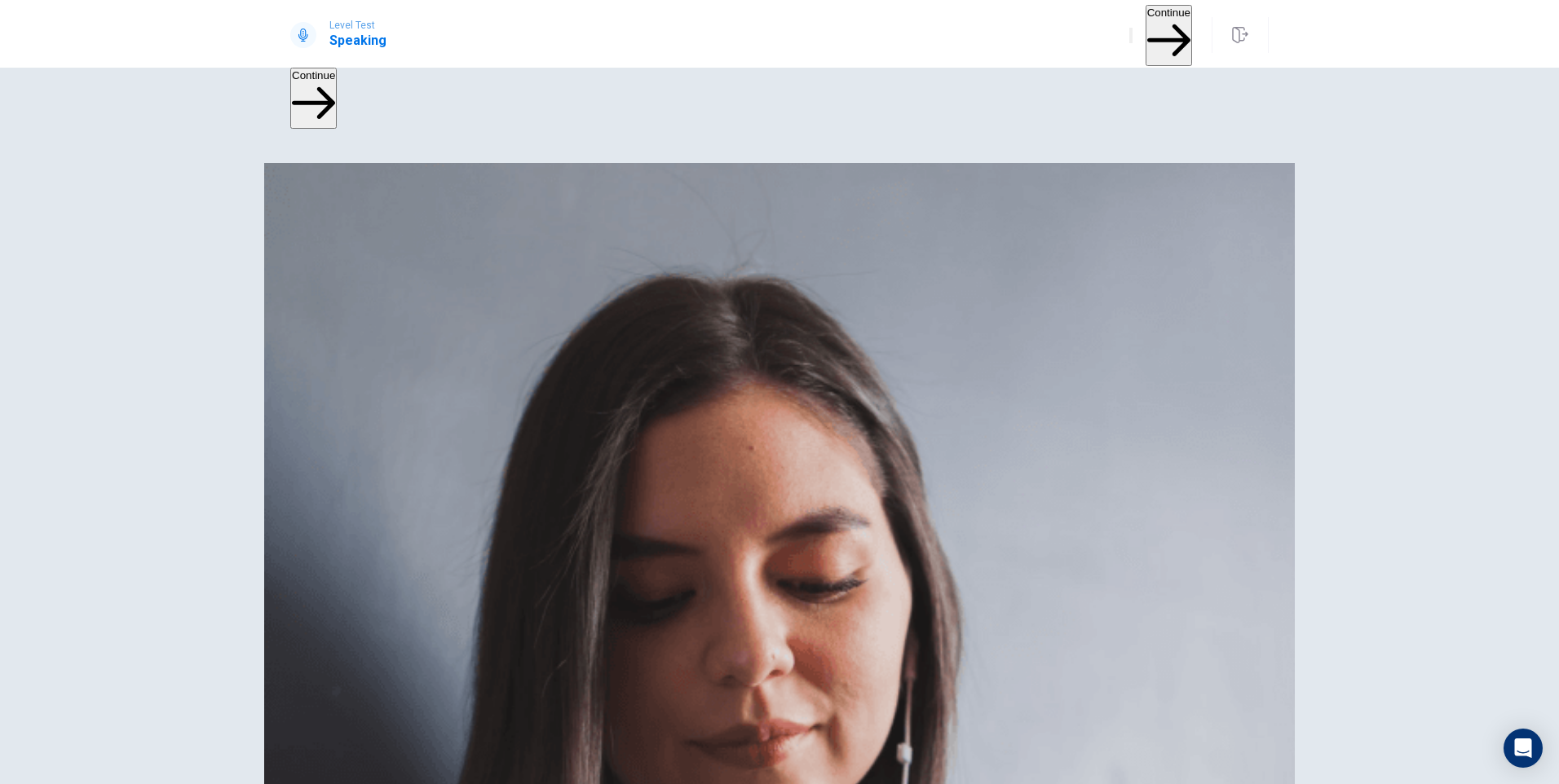
click at [1158, 35] on button "Continue" at bounding box center [1169, 35] width 47 height 62
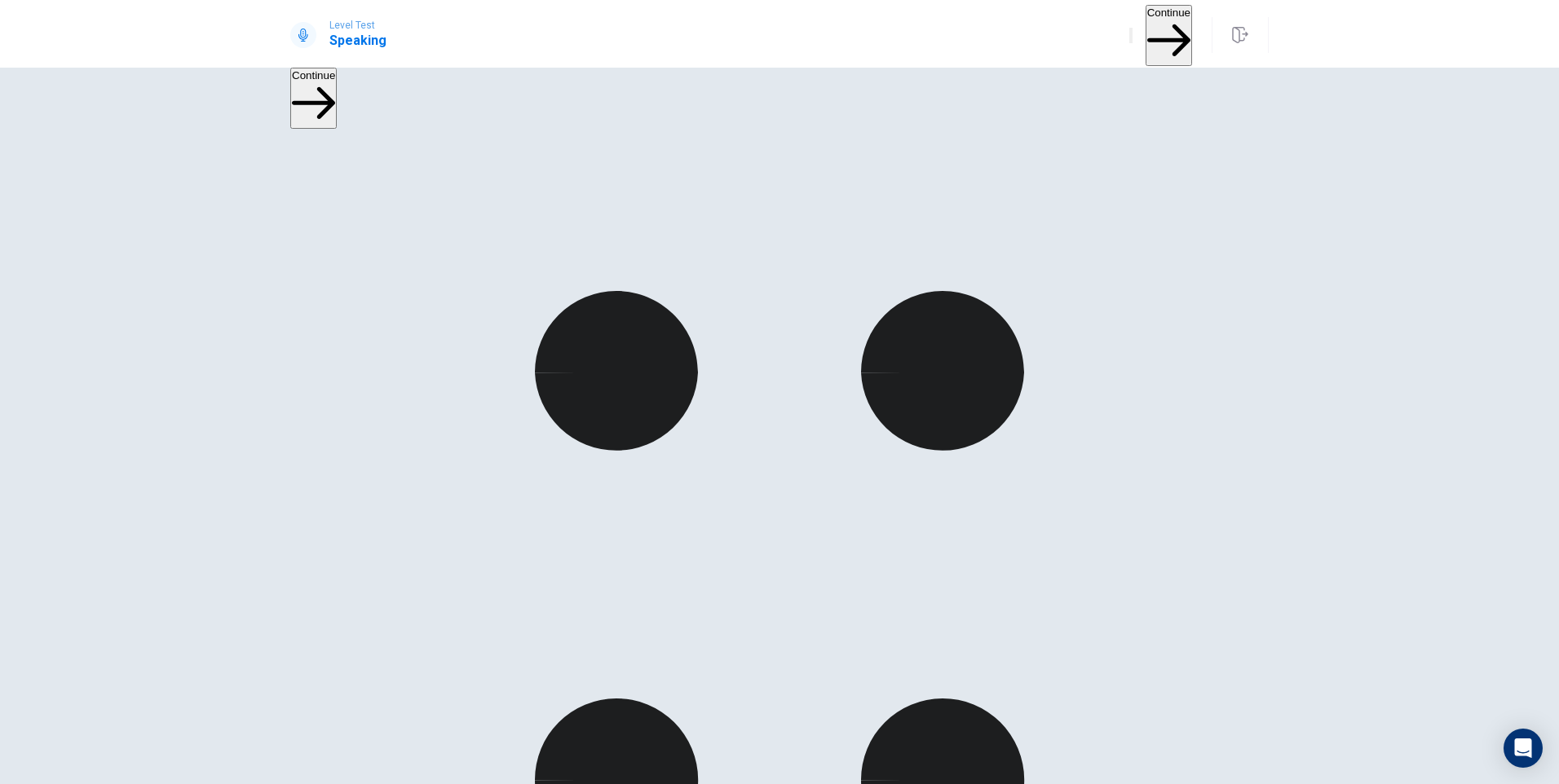
drag, startPoint x: 966, startPoint y: 434, endPoint x: 977, endPoint y: 437, distance: 11.4
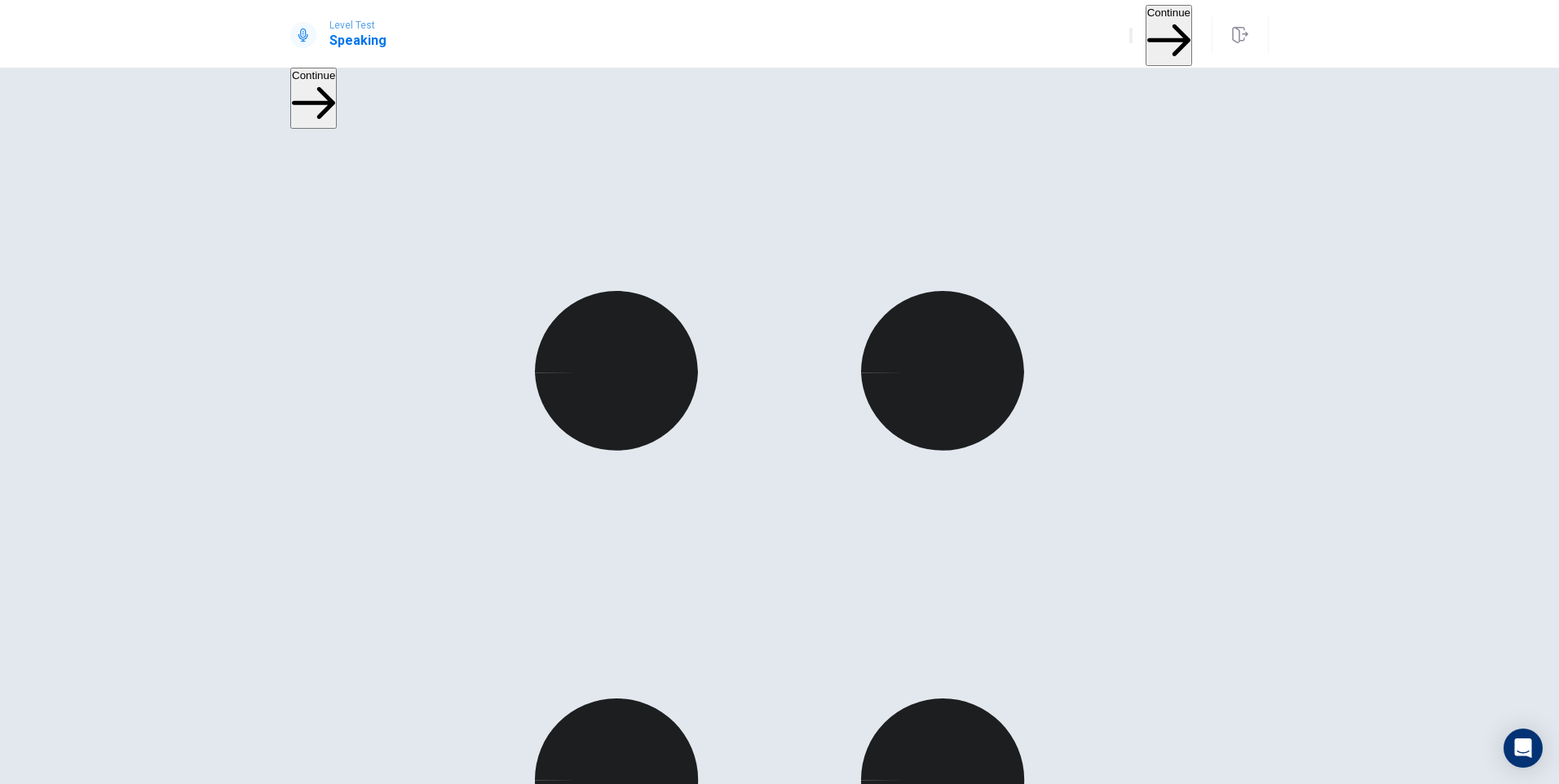
click at [1147, 35] on button "Continue" at bounding box center [1169, 35] width 47 height 62
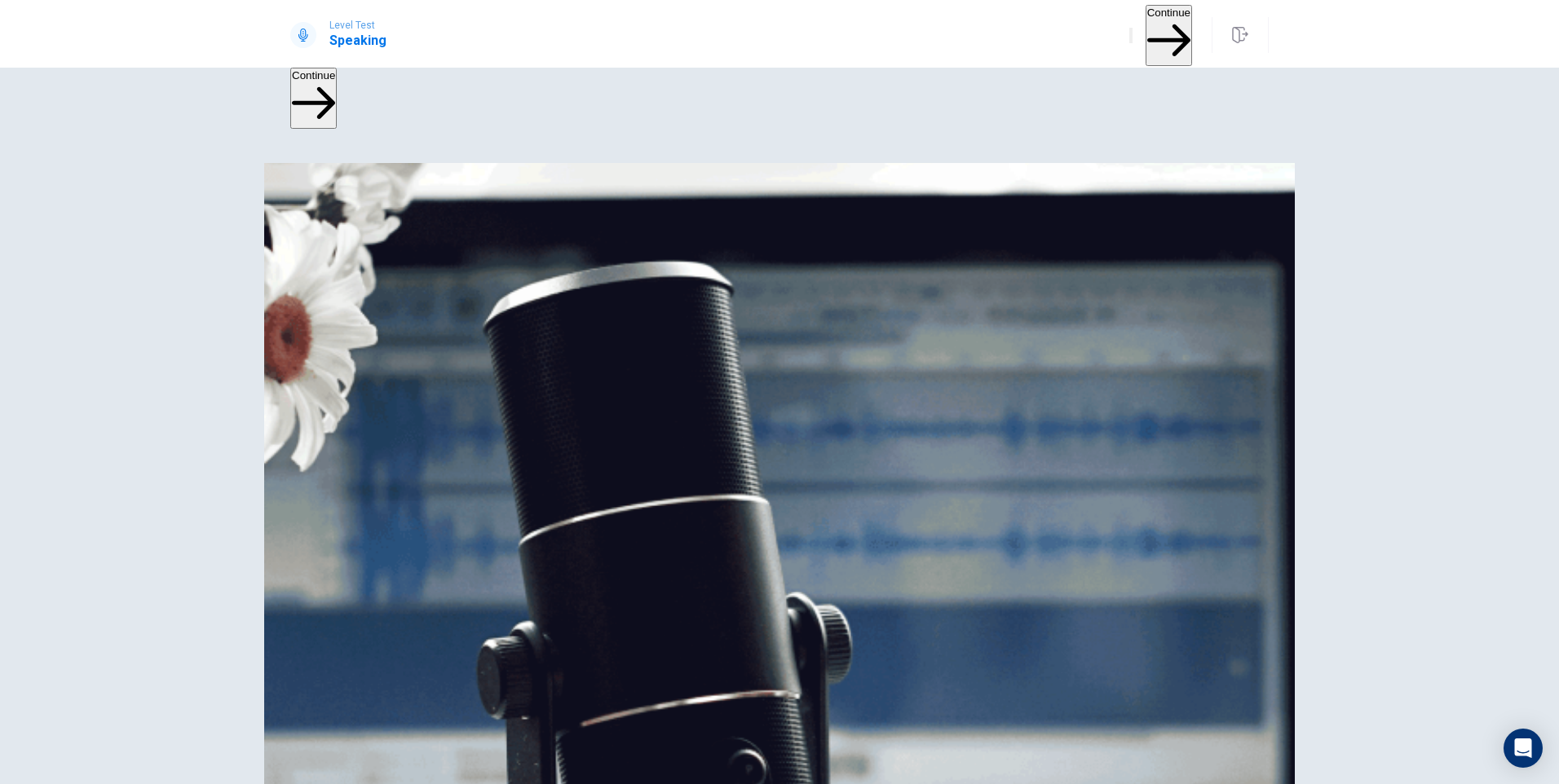
click at [1154, 22] on button "Continue" at bounding box center [1169, 35] width 47 height 62
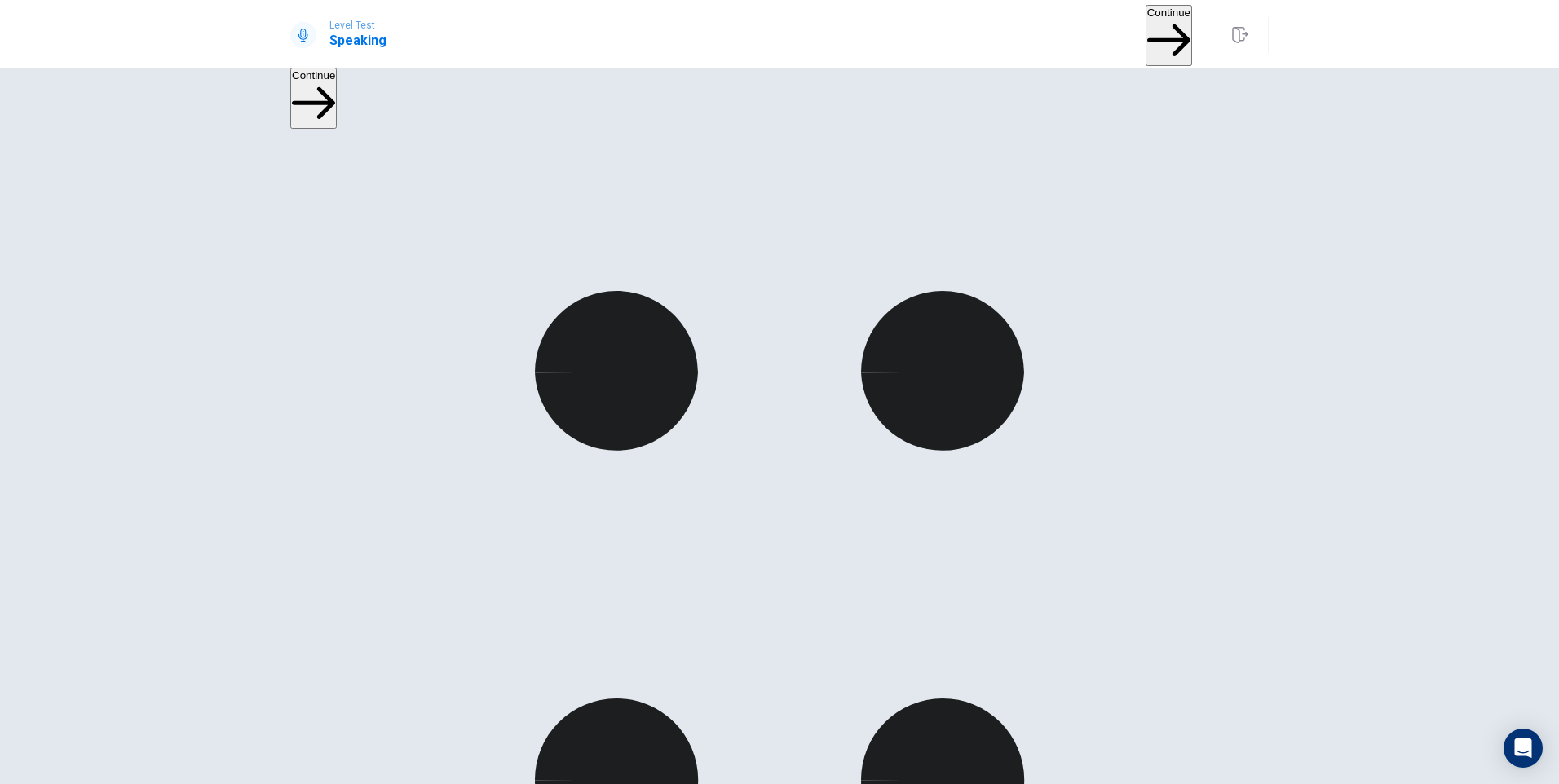
click at [1175, 18] on button "Continue" at bounding box center [1169, 35] width 47 height 62
click at [1146, 34] on button "Continue" at bounding box center [1169, 35] width 47 height 62
drag, startPoint x: 412, startPoint y: 449, endPoint x: 500, endPoint y: 459, distance: 88.6
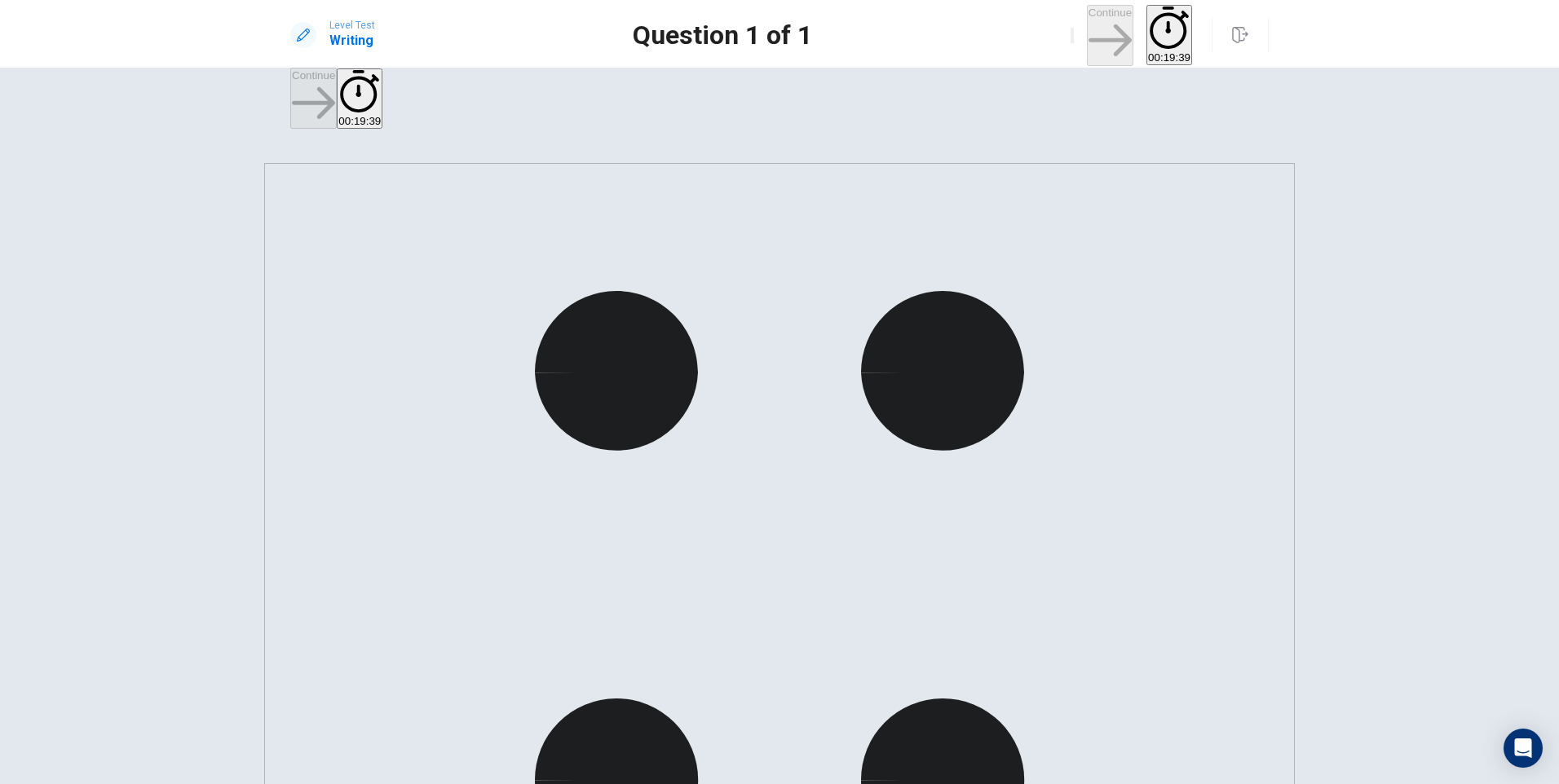
type textarea "*"
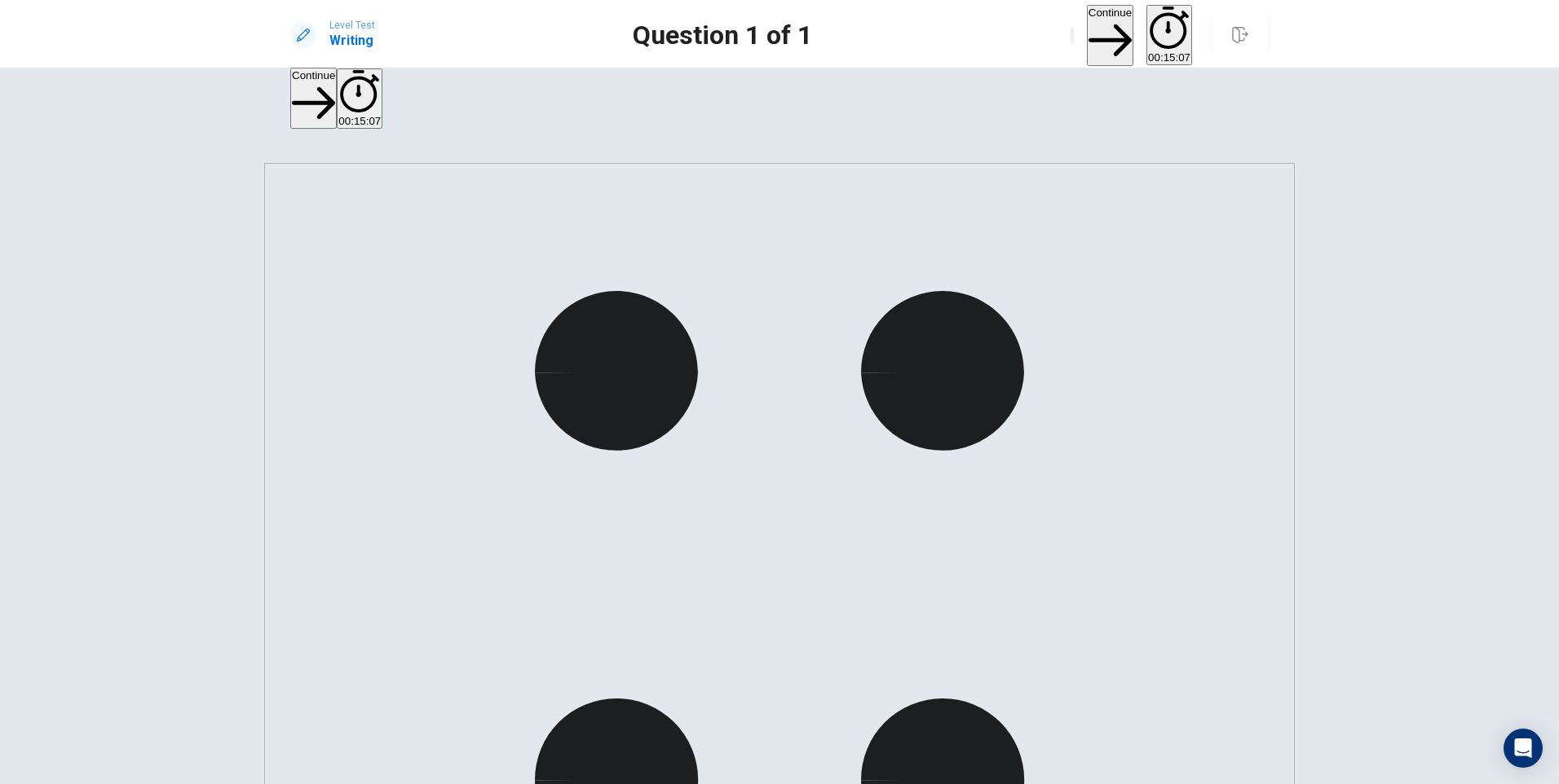
type textarea "**********"
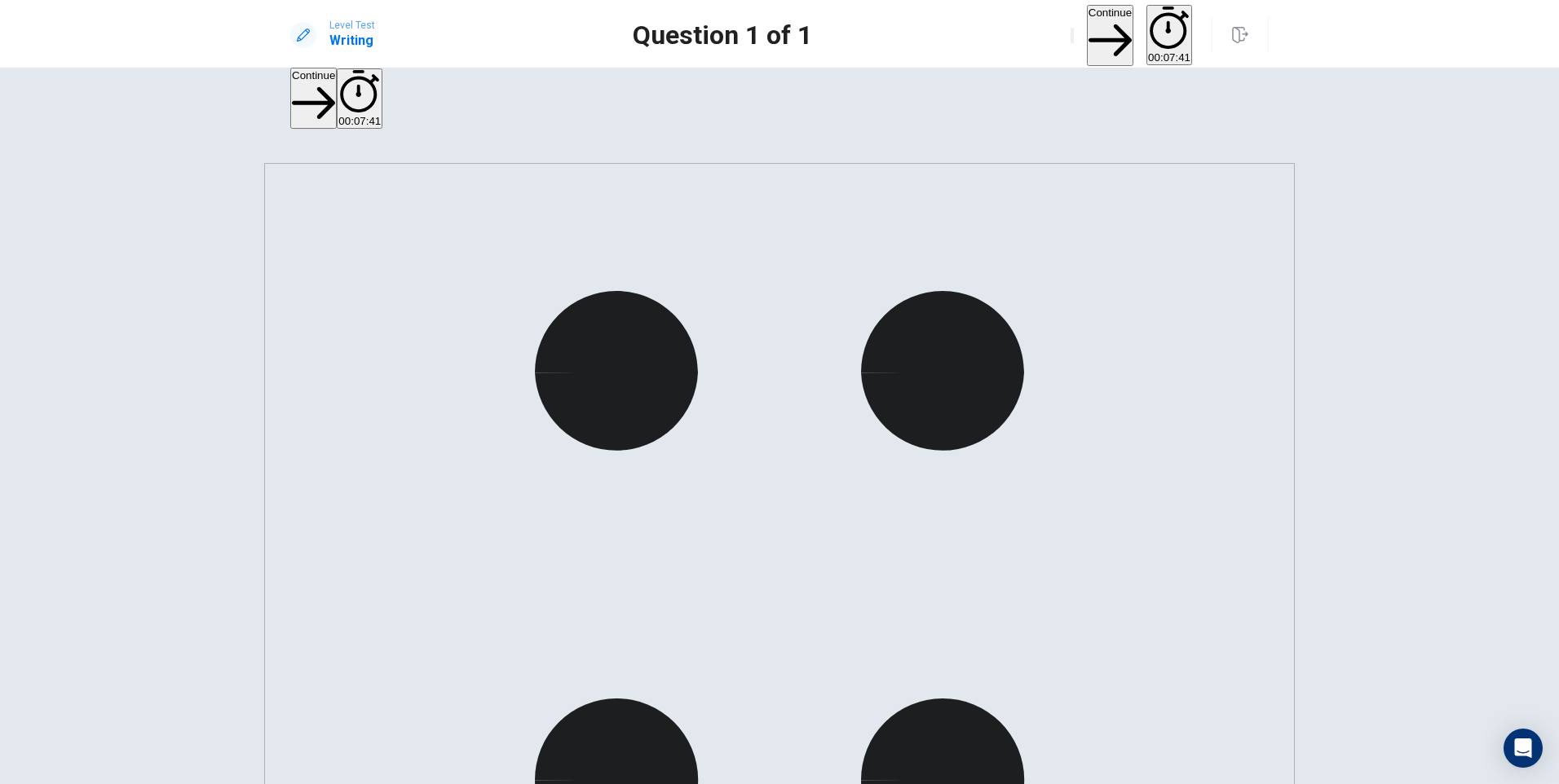
drag, startPoint x: 940, startPoint y: 276, endPoint x: 929, endPoint y: 278, distance: 11.2
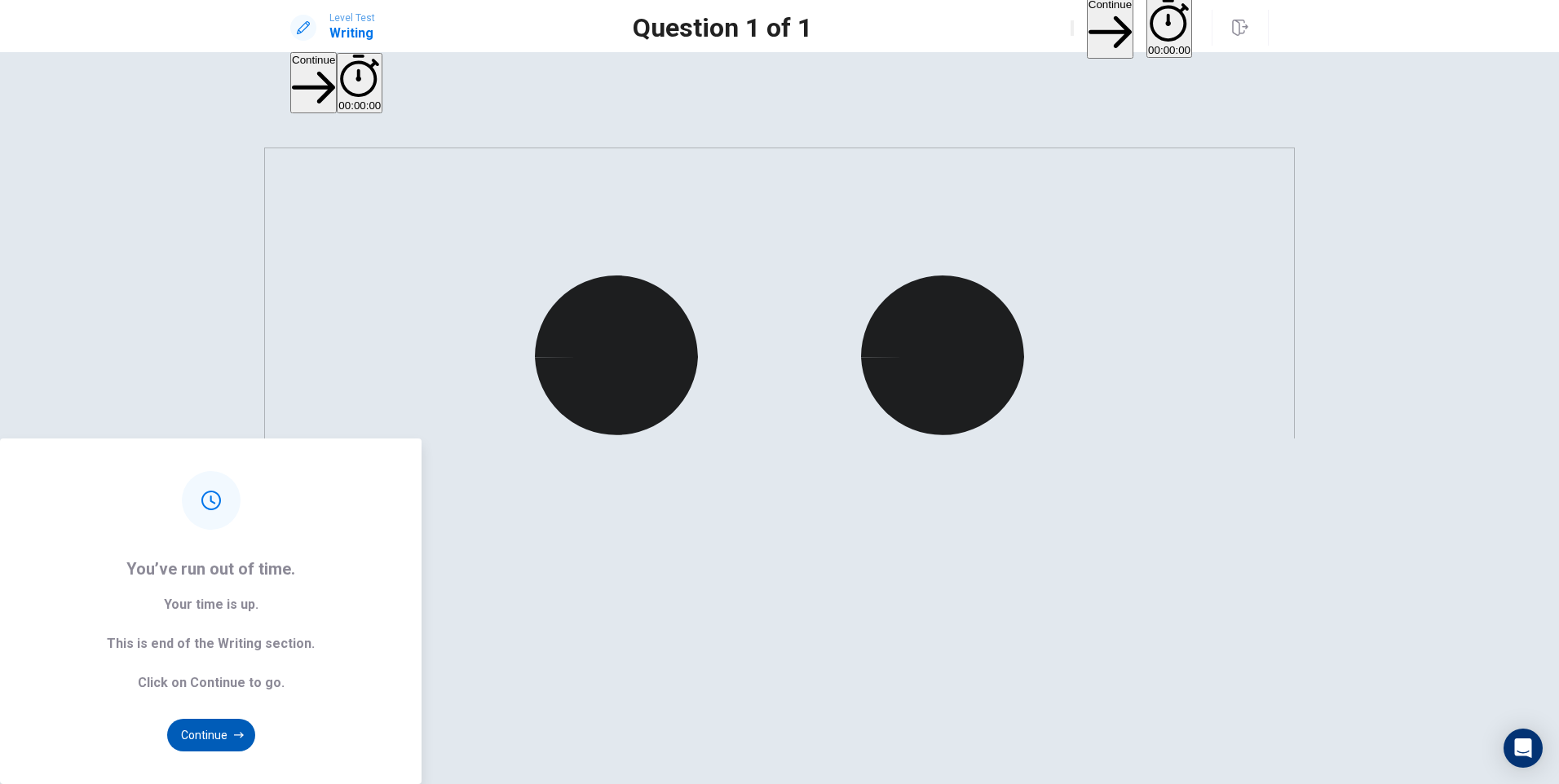
type textarea "**********"
click at [255, 719] on button "Continue" at bounding box center [211, 735] width 88 height 33
